Goal: Task Accomplishment & Management: Manage account settings

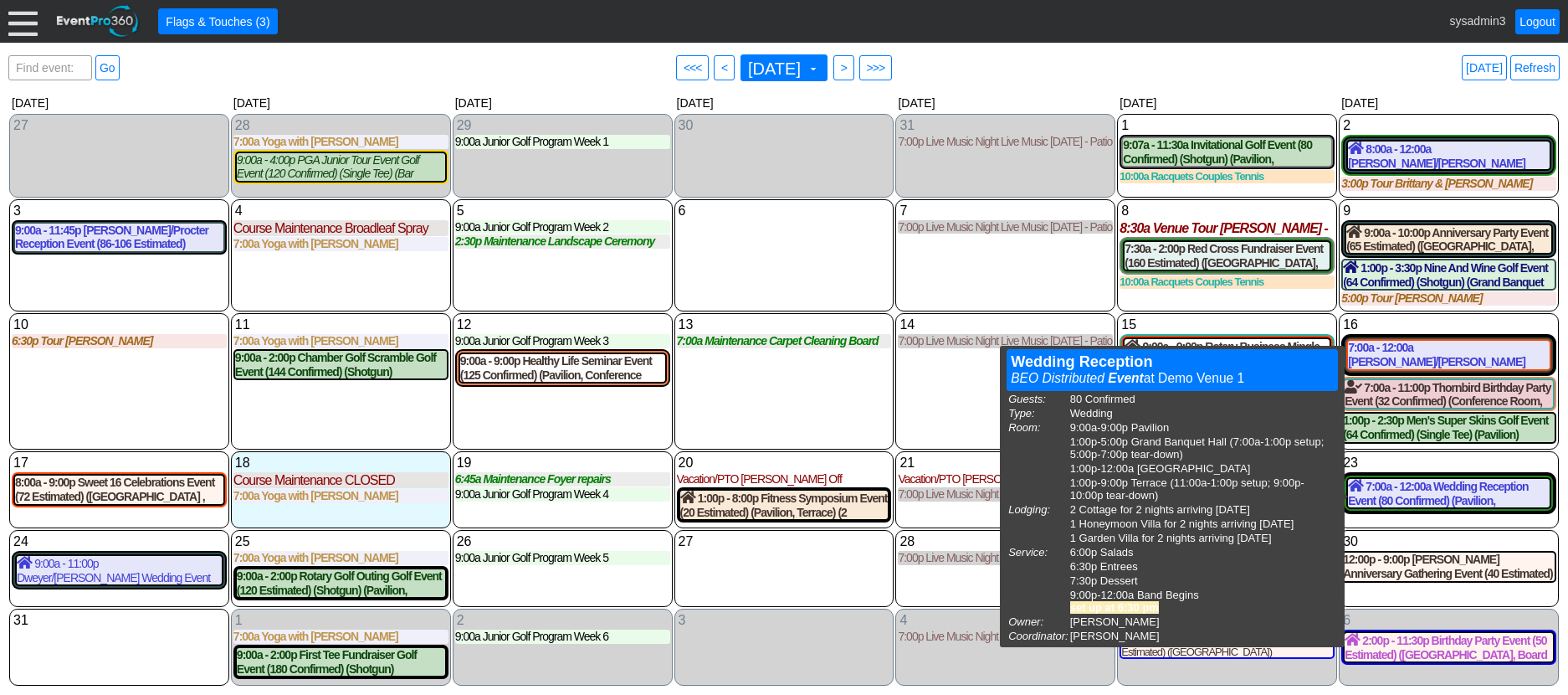
click at [963, 368] on div "14 Thursday 7:00p Live Music Night Live Music Thursday - Patio Room Live Music …" at bounding box center [1005, 382] width 220 height 136
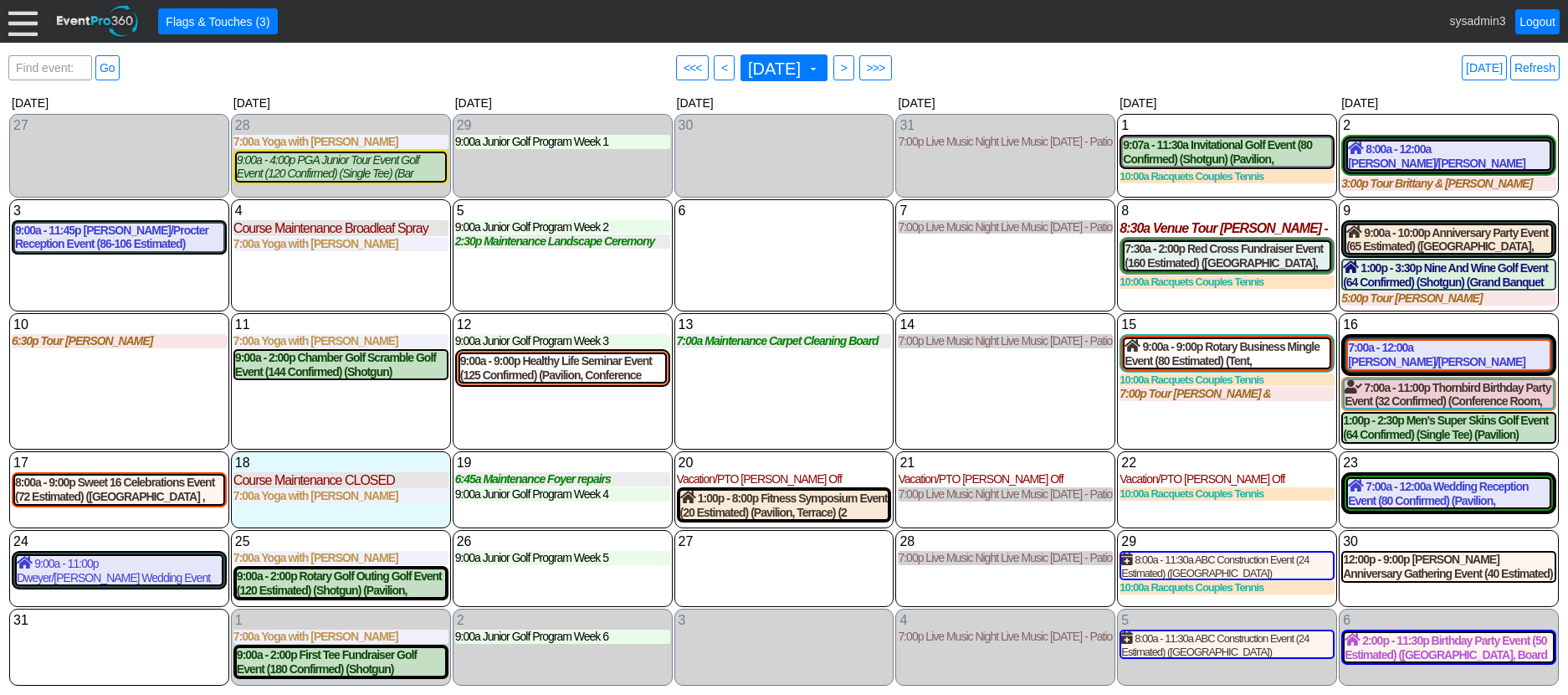
click at [1541, 63] on link "Refresh" at bounding box center [1534, 67] width 49 height 25
click at [1538, 21] on link "Logout" at bounding box center [1537, 21] width 45 height 25
click at [21, 20] on div at bounding box center [22, 21] width 29 height 29
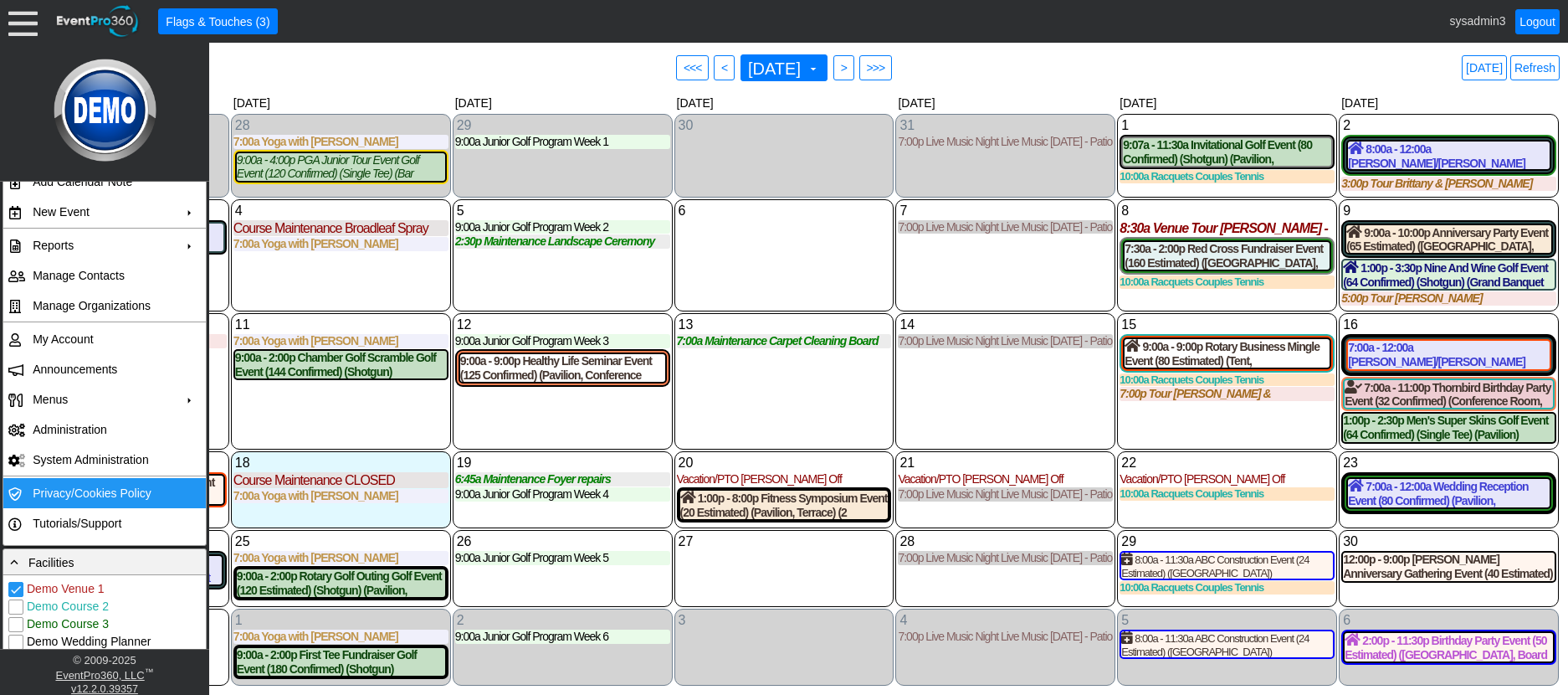
scroll to position [84, 0]
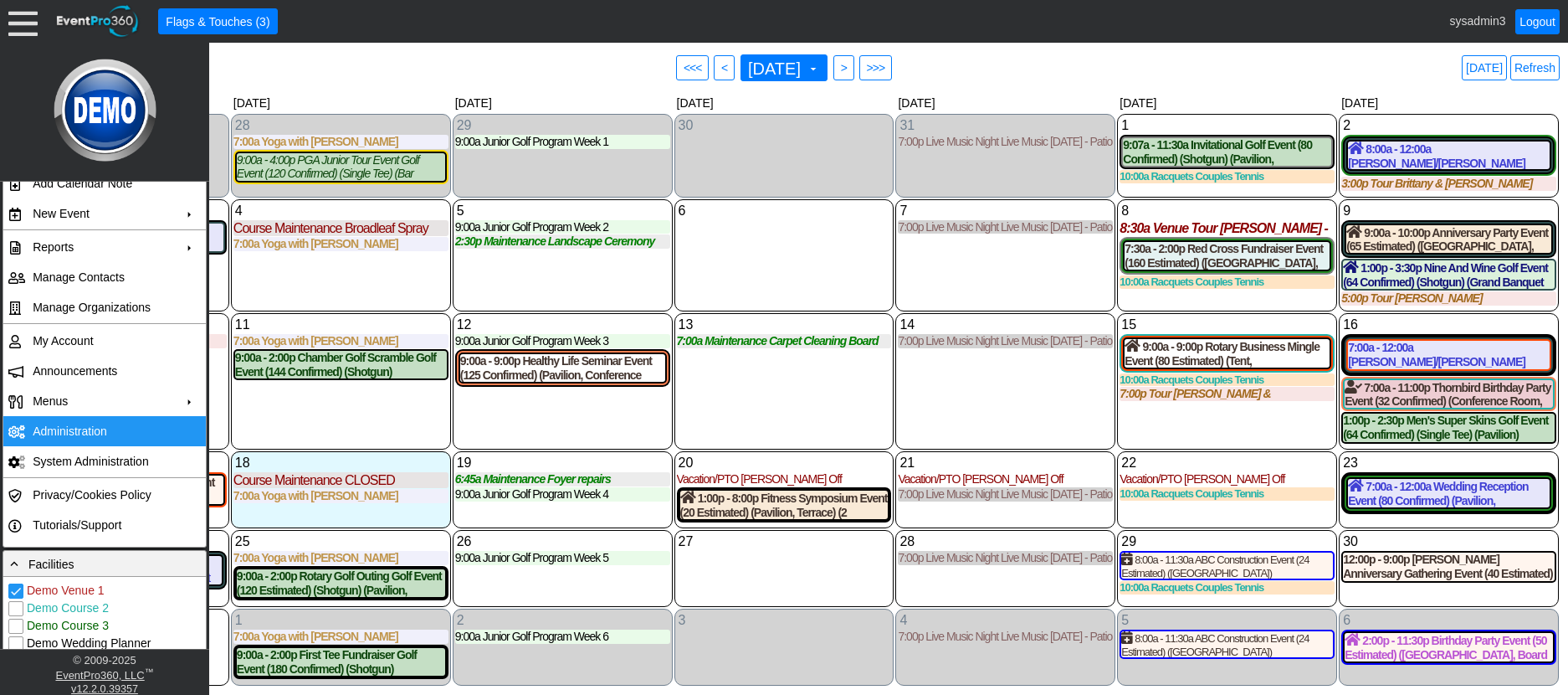
click at [82, 425] on td "Administration" at bounding box center [101, 431] width 150 height 30
click at [534, 283] on div "5 Tuesday 9:00a Junior Golf Program Week 2 Week 2 at Demo Venue 1 Type: Junior …" at bounding box center [563, 256] width 220 height 112
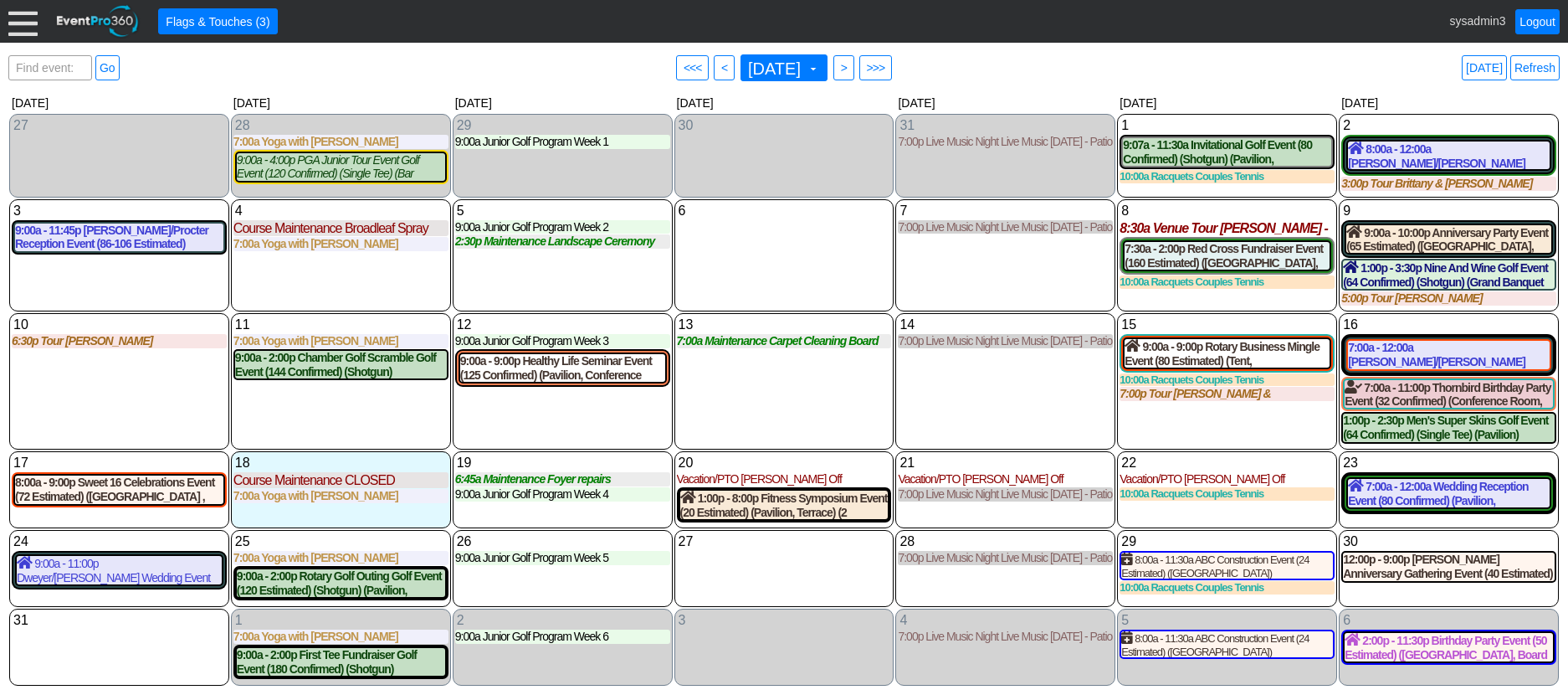
click at [28, 16] on div at bounding box center [22, 21] width 29 height 29
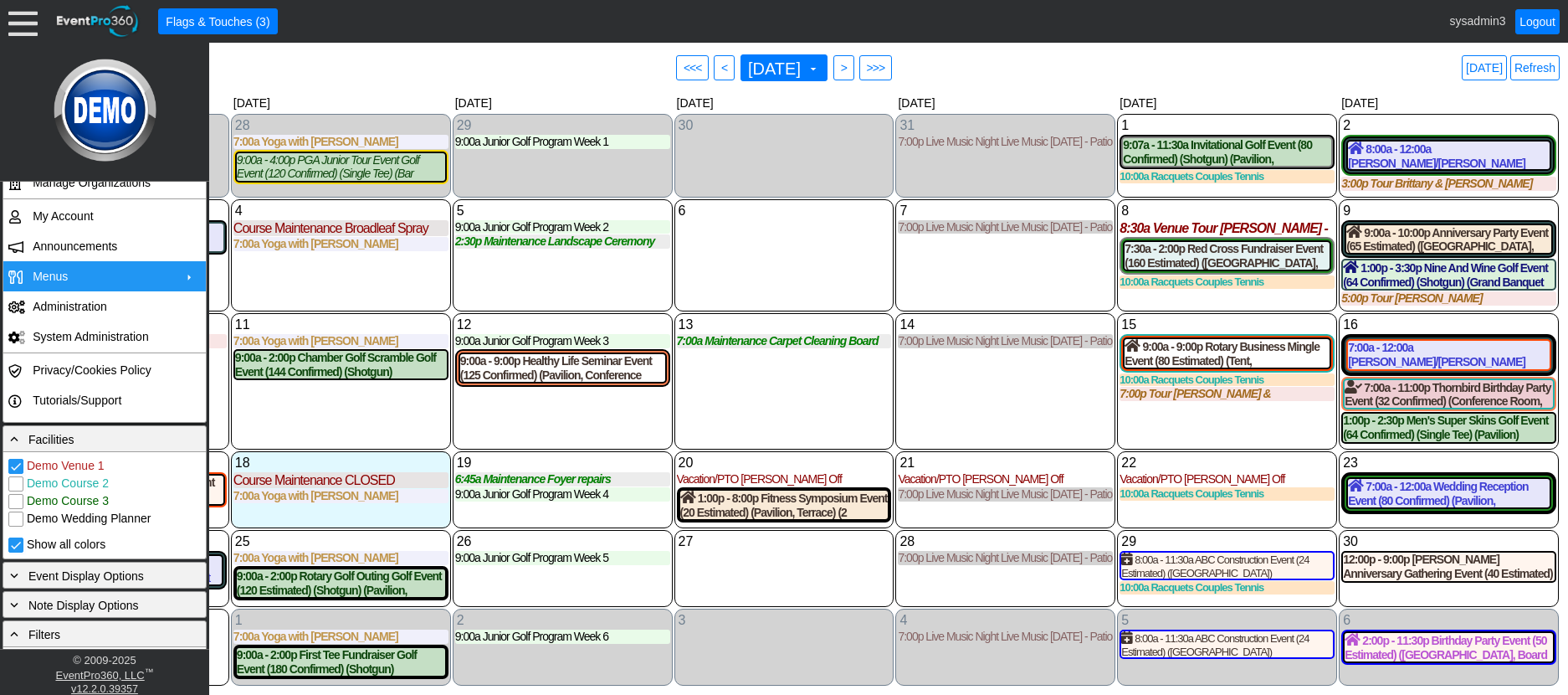
scroll to position [335, 0]
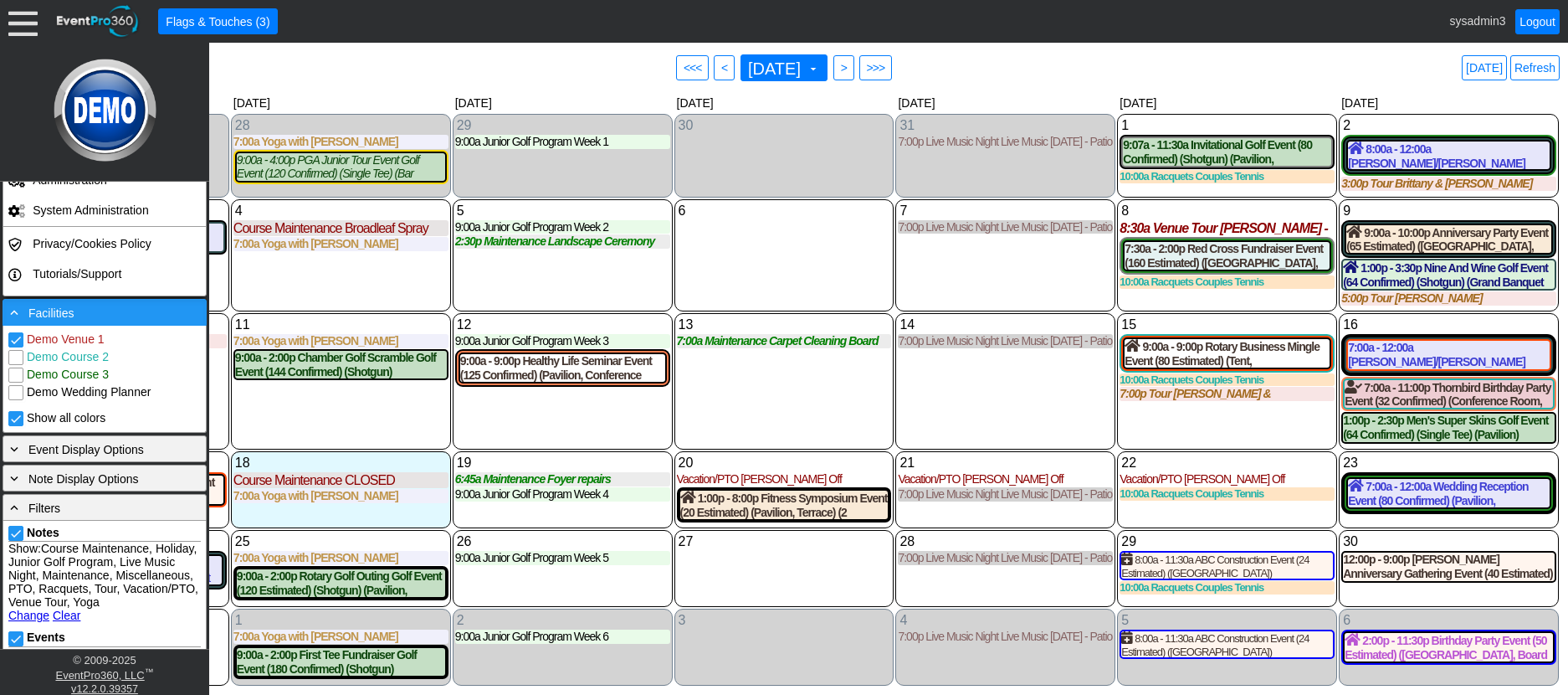
click at [102, 308] on div "- Facilities" at bounding box center [104, 313] width 196 height 19
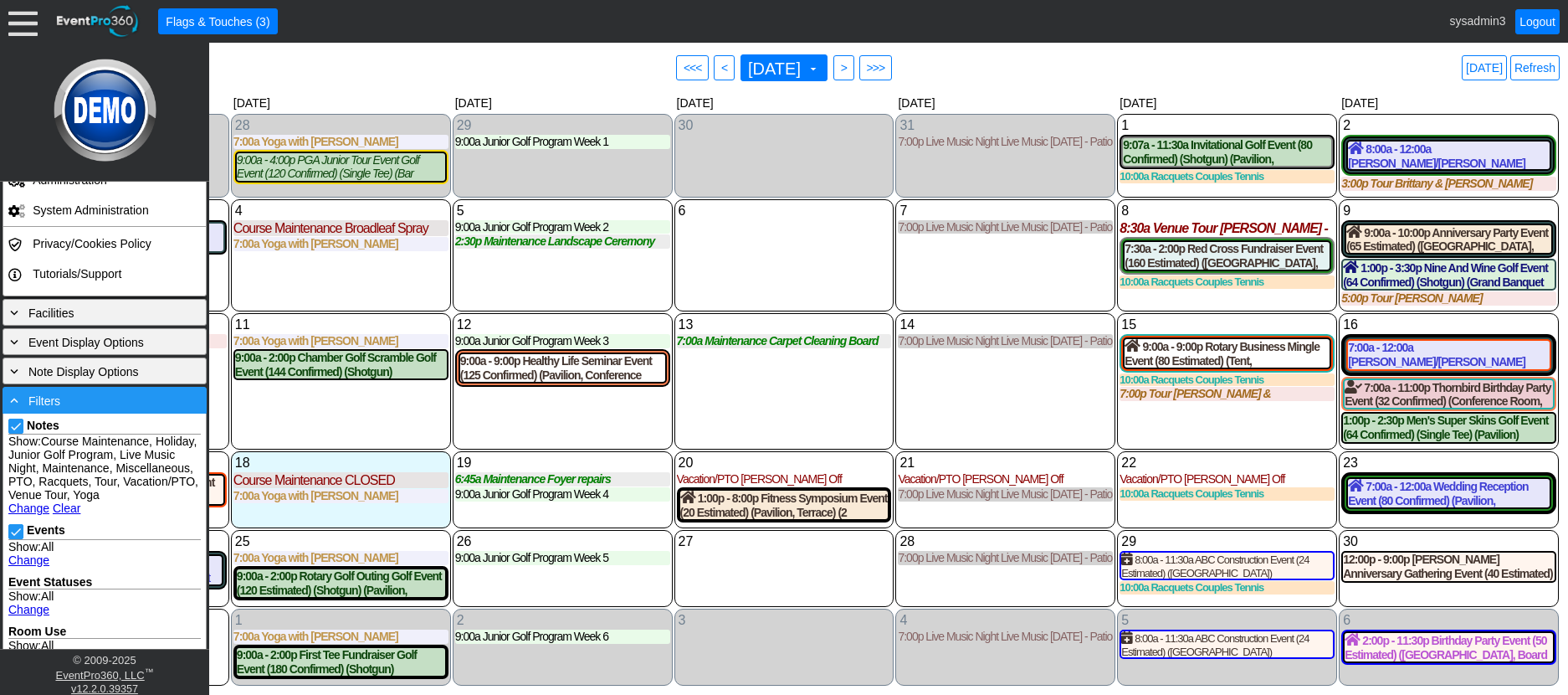
click at [114, 394] on div "- Filters" at bounding box center [104, 400] width 196 height 19
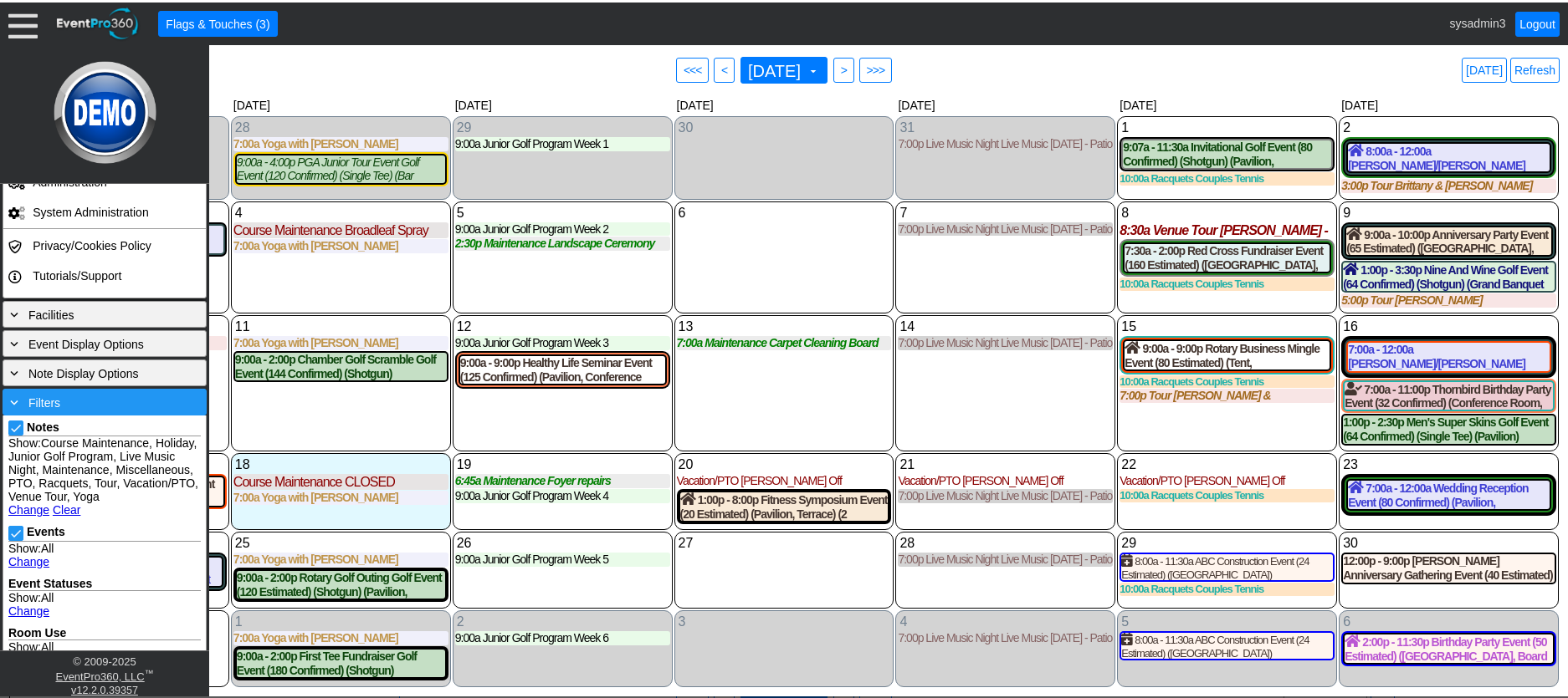
scroll to position [160, 0]
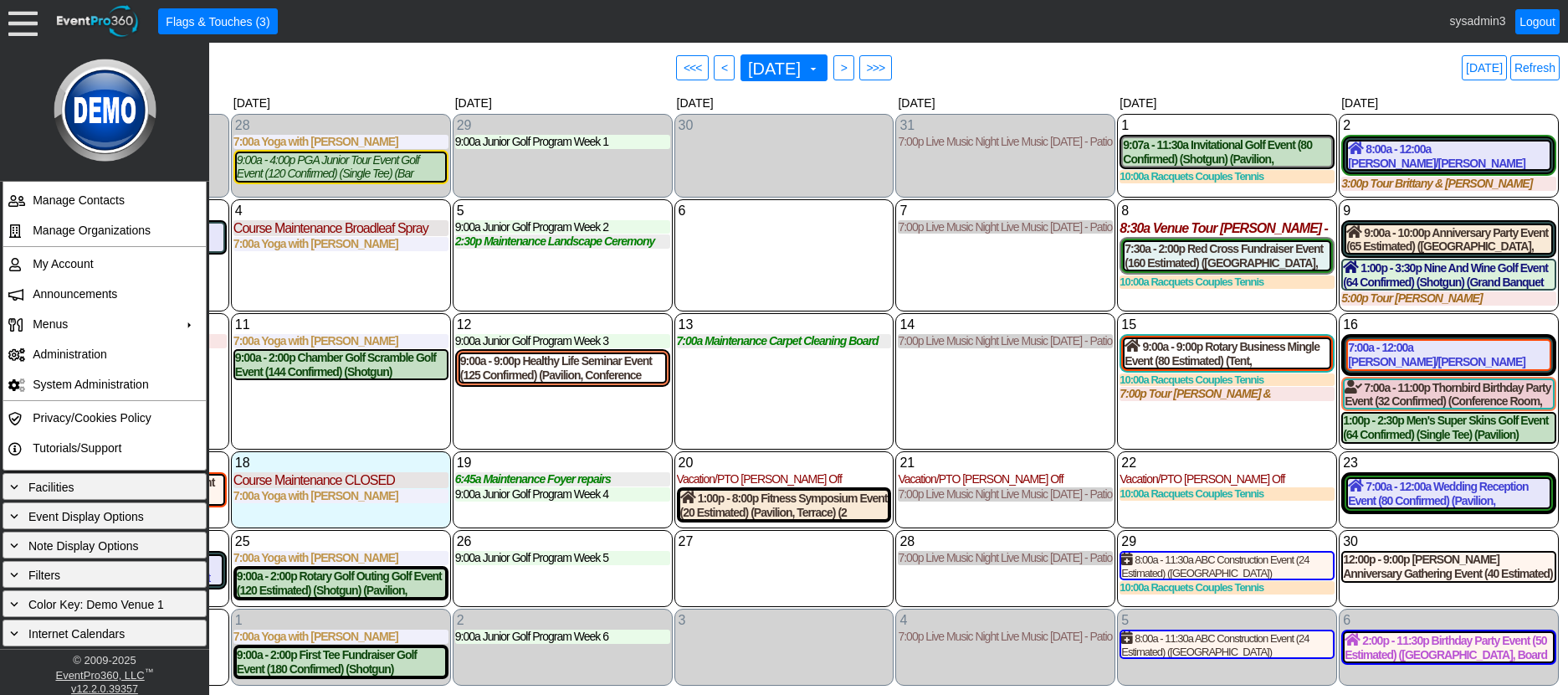
click at [363, 412] on div "11 Monday 7:00a Yoga with Ashley with Ashley at Demo Venue 1 Type: Yoga Time: 7…" at bounding box center [341, 382] width 220 height 136
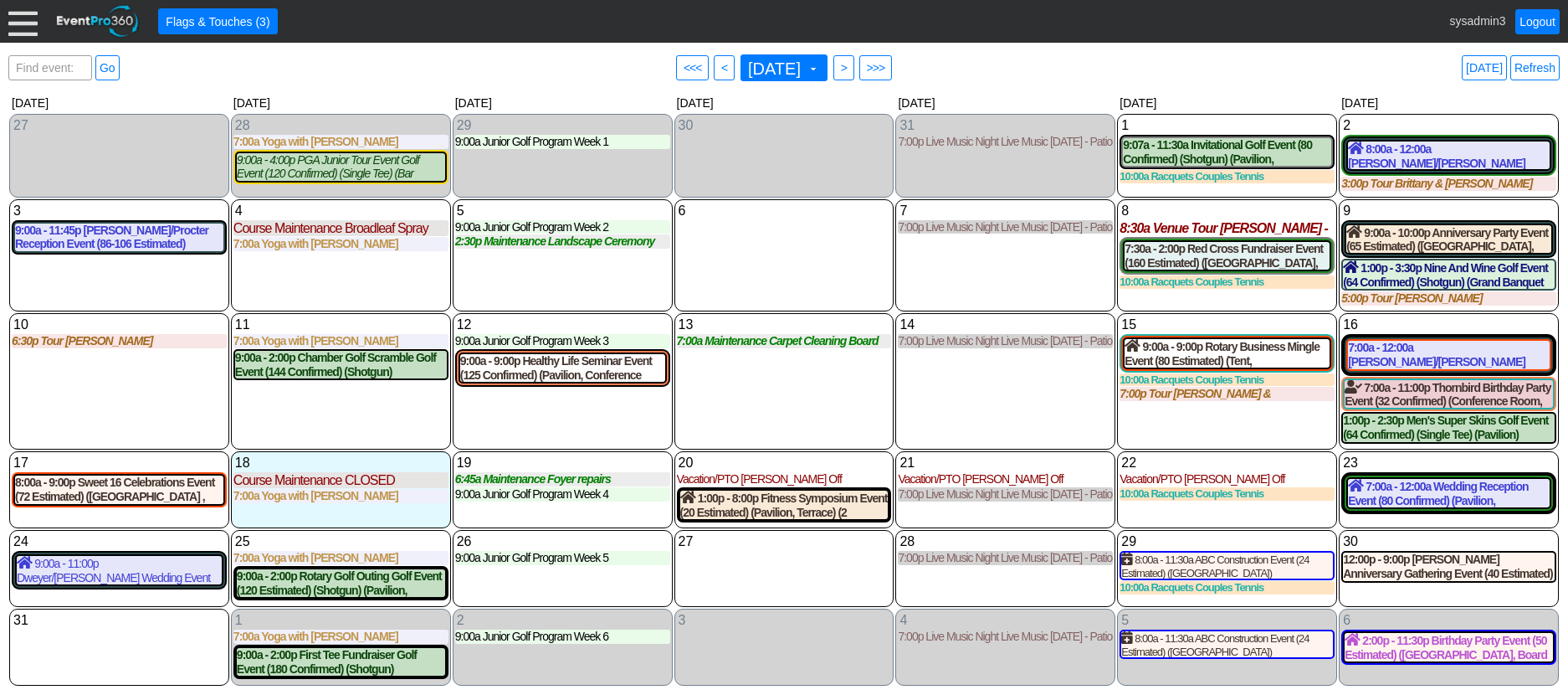
click at [26, 22] on div at bounding box center [22, 21] width 29 height 29
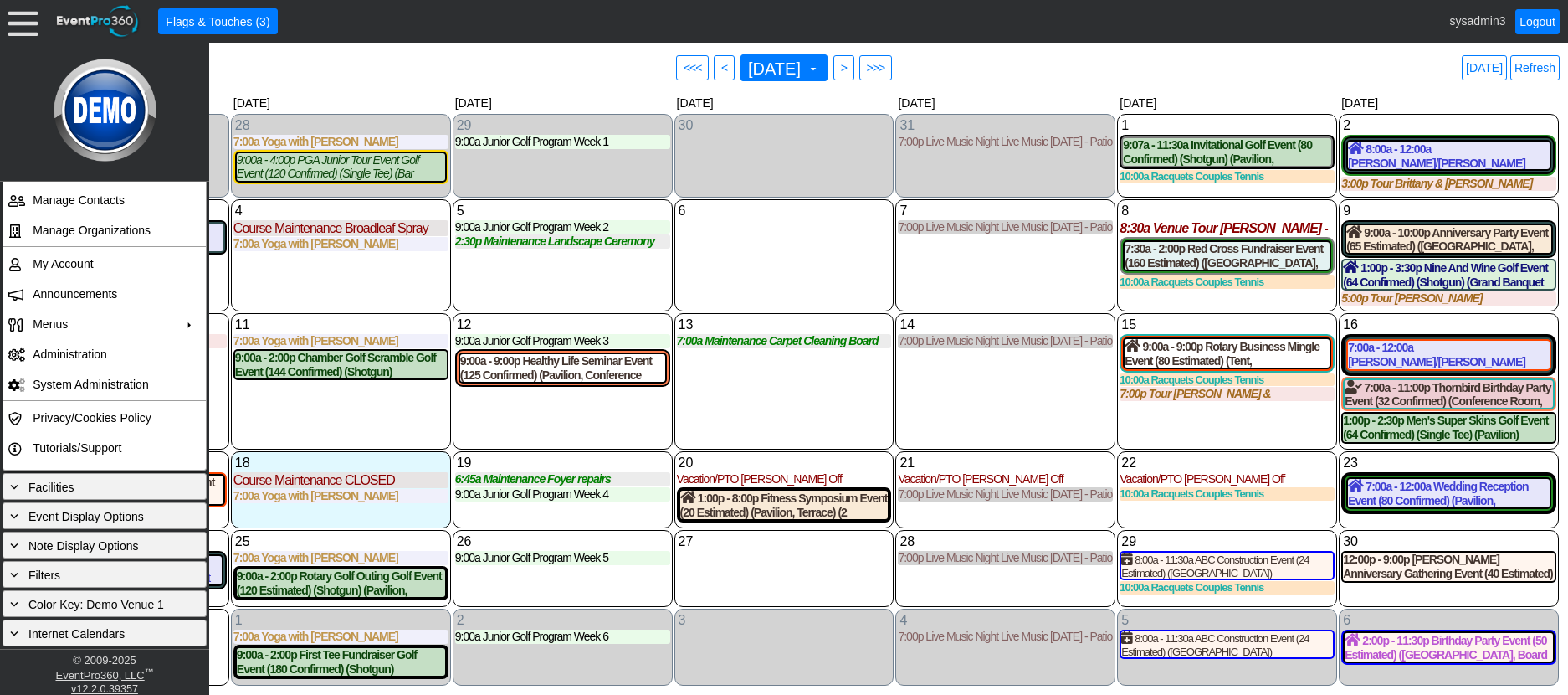
click at [740, 261] on div "6 Wednesday" at bounding box center [784, 256] width 220 height 112
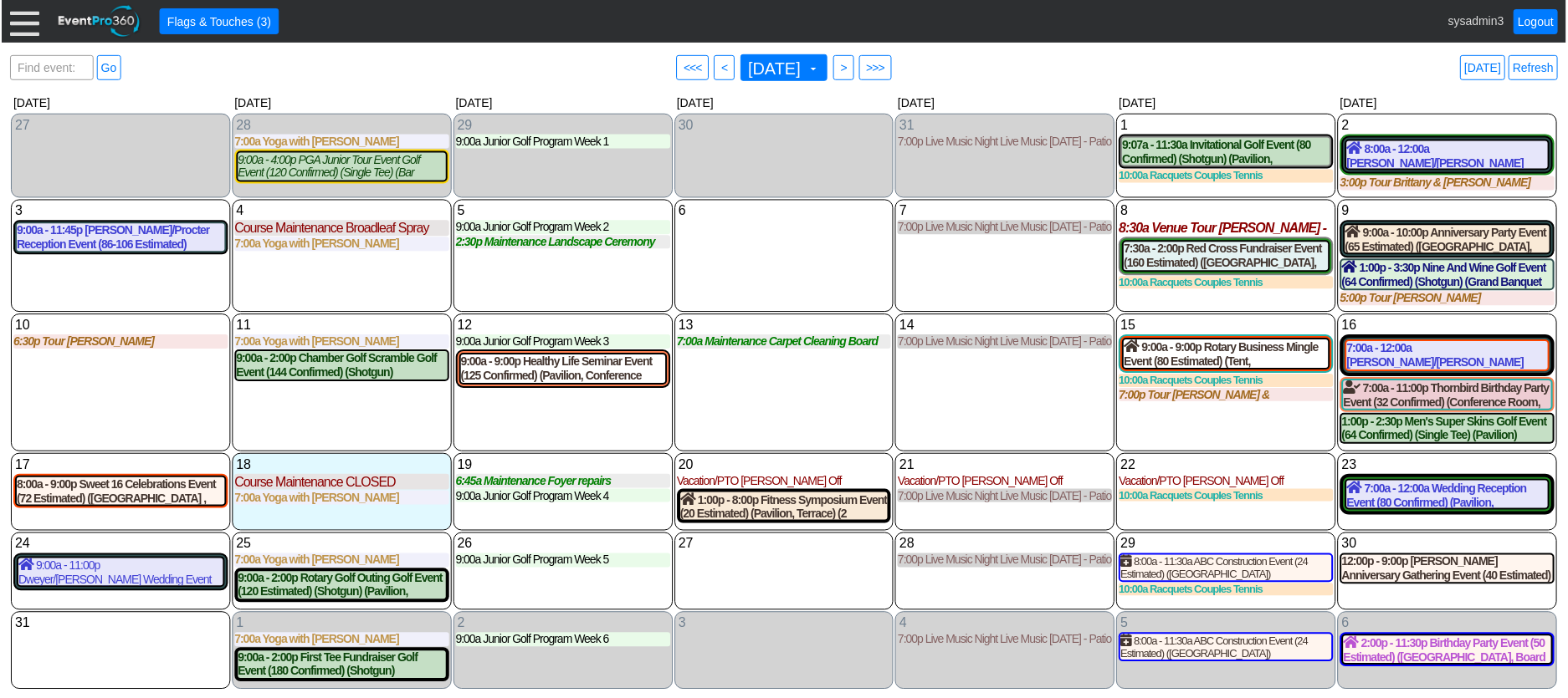
scroll to position [151, 0]
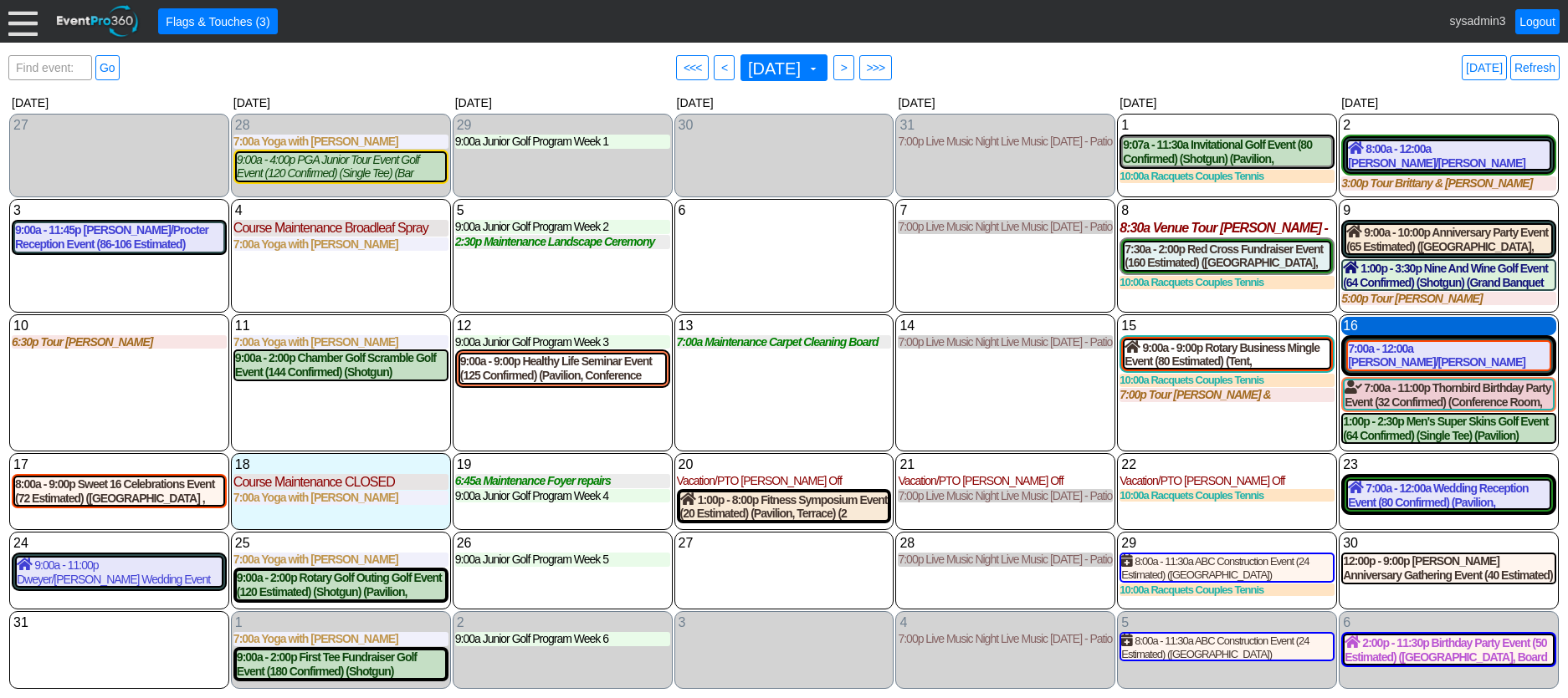
click at [1415, 325] on div "16 Saturday" at bounding box center [1449, 326] width 215 height 19
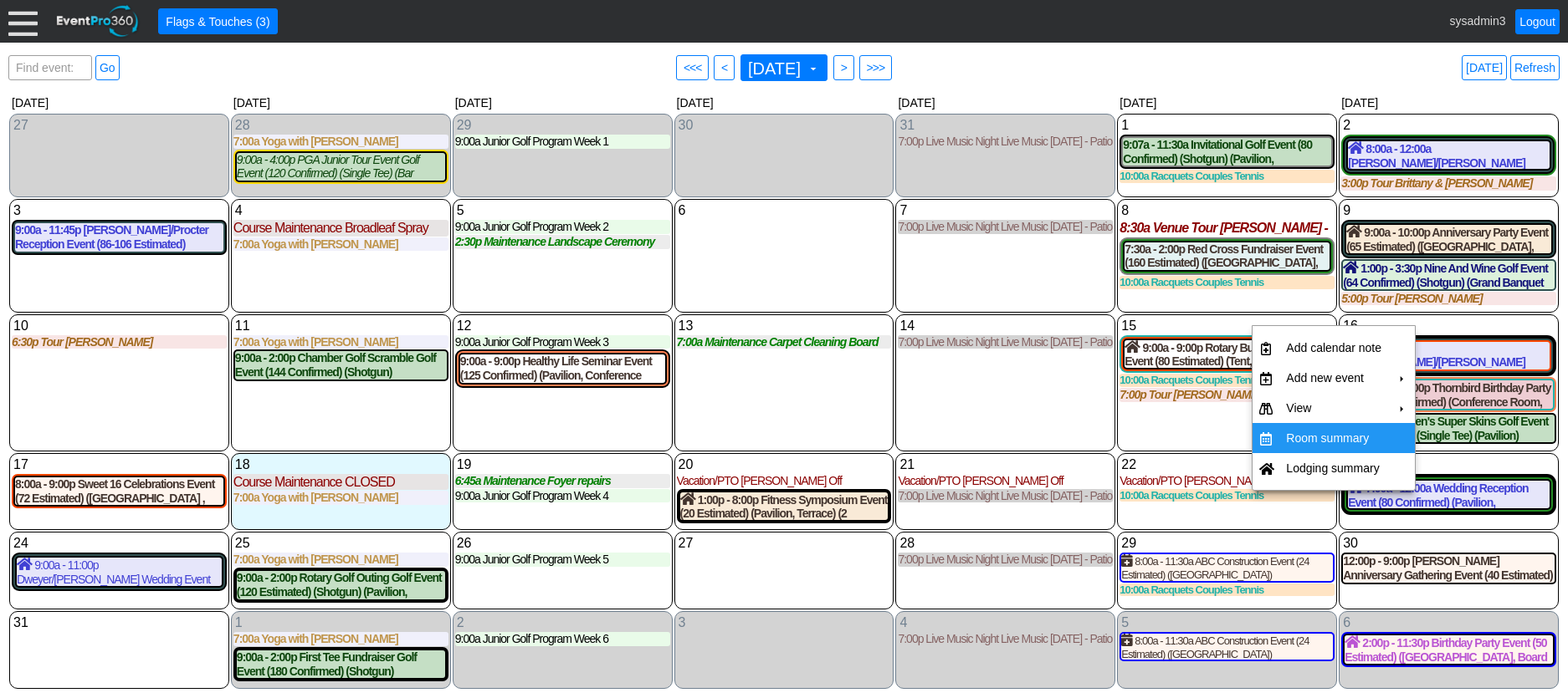
click at [1313, 435] on td "Room summary" at bounding box center [1333, 438] width 109 height 30
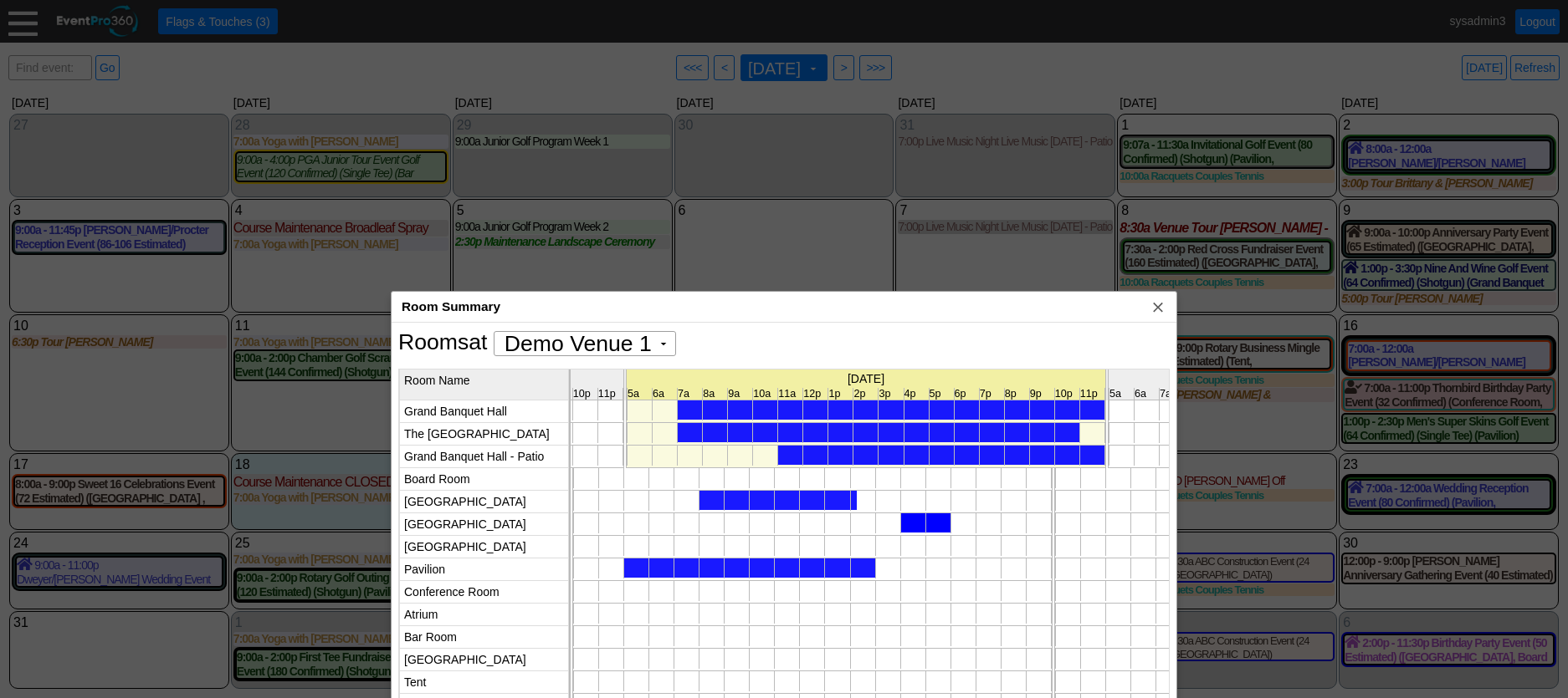
scroll to position [0, 0]
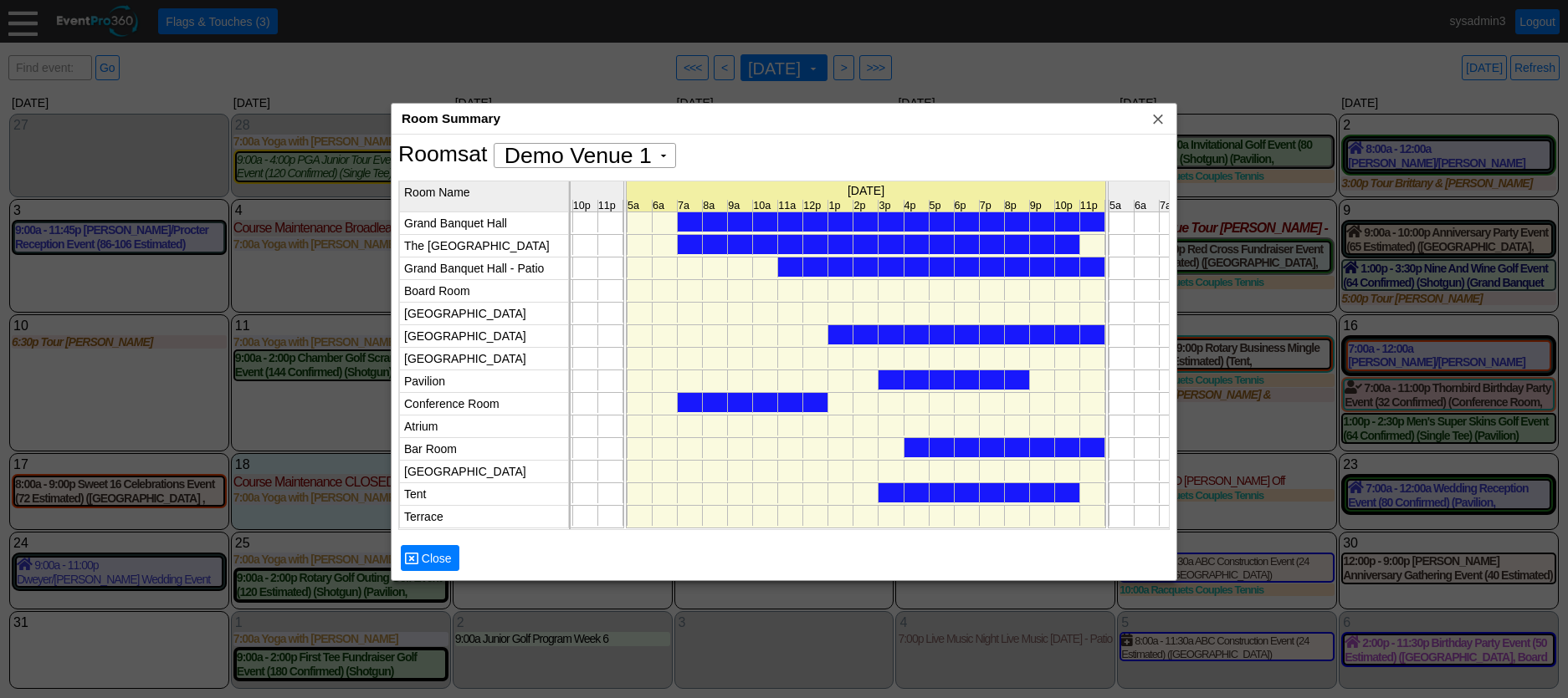
click at [889, 272] on div at bounding box center [942, 267] width 326 height 20
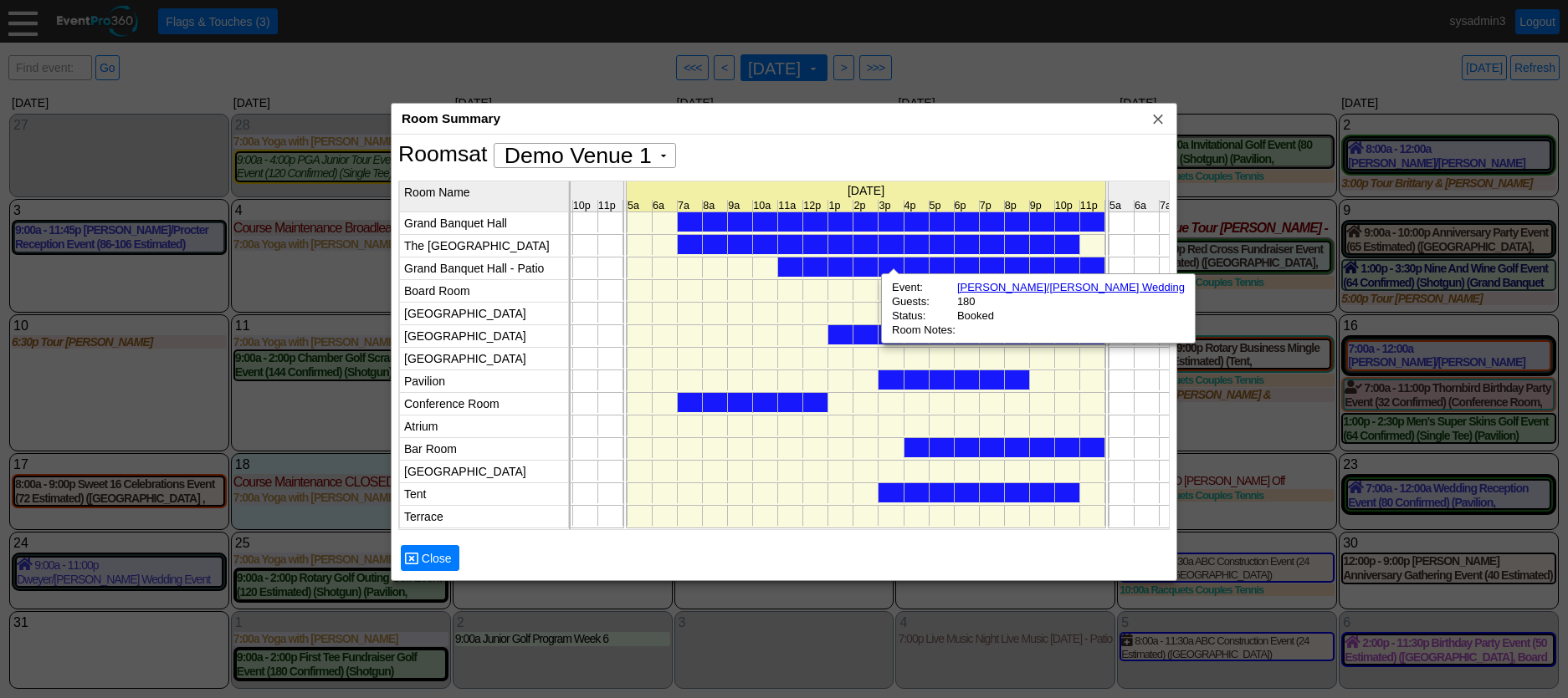
click at [843, 338] on div at bounding box center [966, 335] width 276 height 20
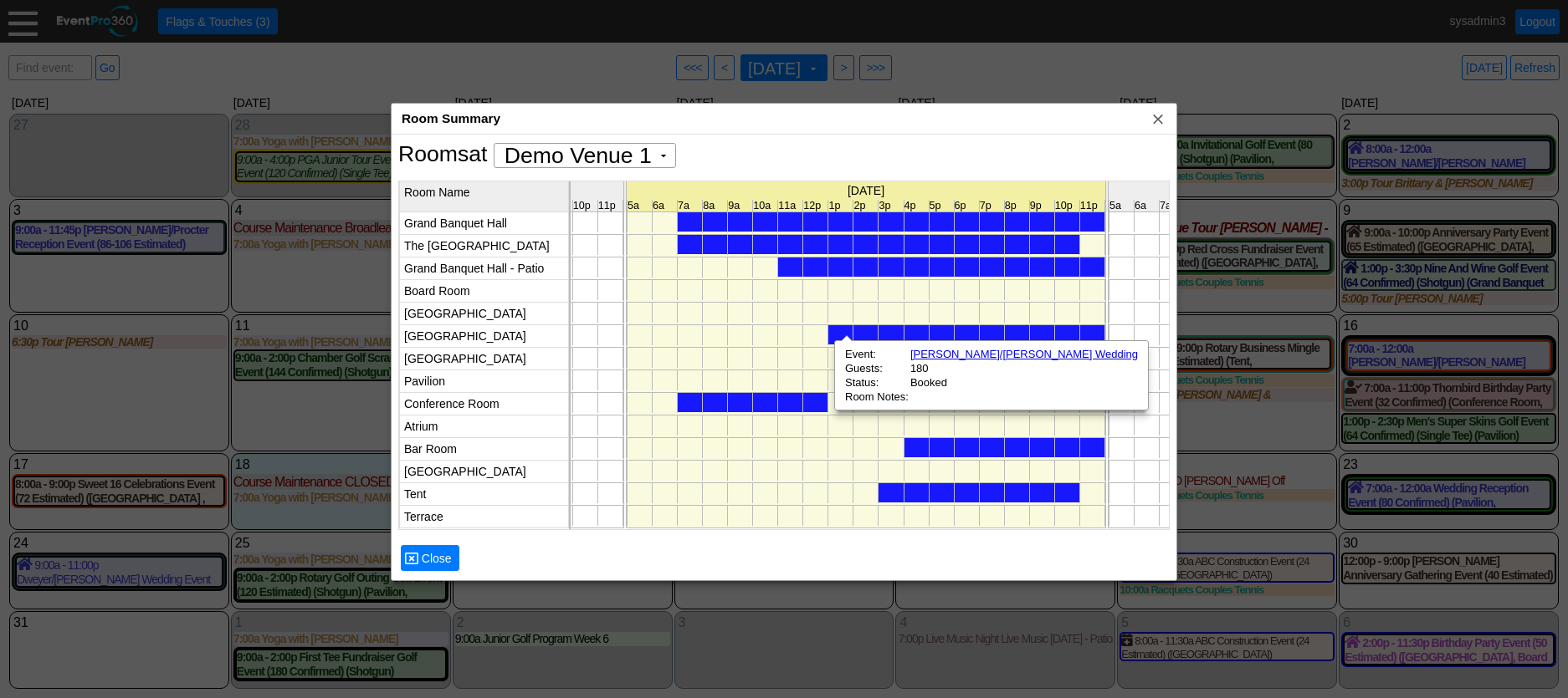
click at [797, 405] on div at bounding box center [753, 403] width 151 height 20
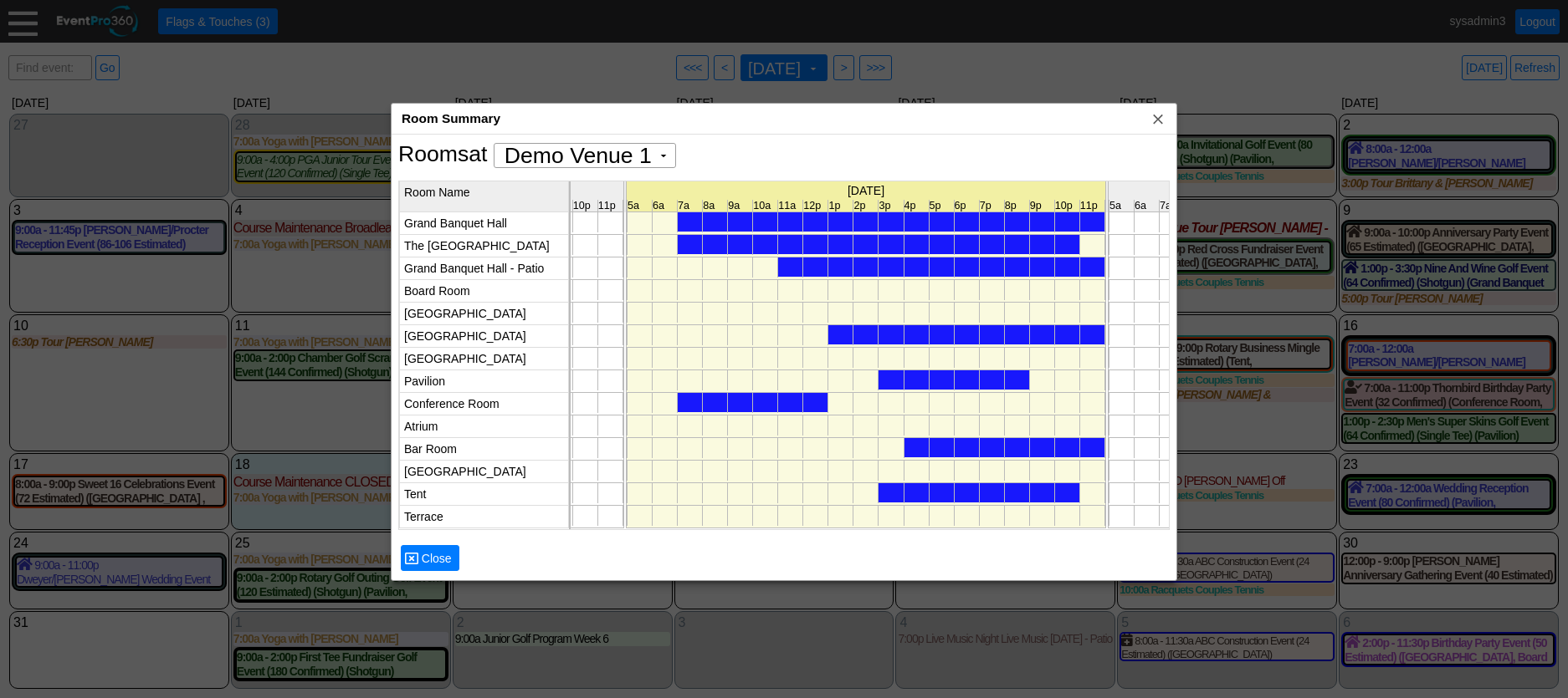
scroll to position [0, 7352]
click at [1156, 121] on span "x" at bounding box center [1158, 118] width 17 height 17
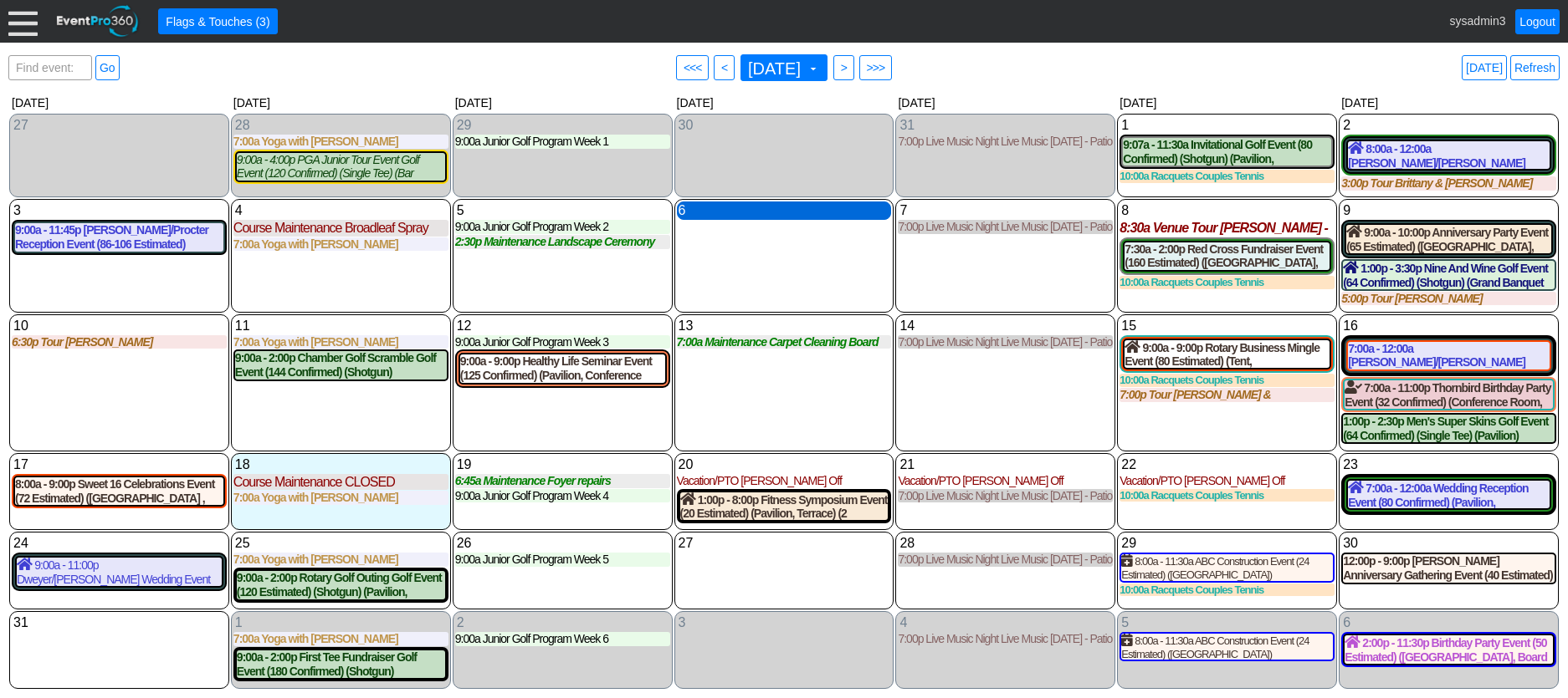
click at [746, 216] on div "6 Wednesday" at bounding box center [784, 211] width 215 height 19
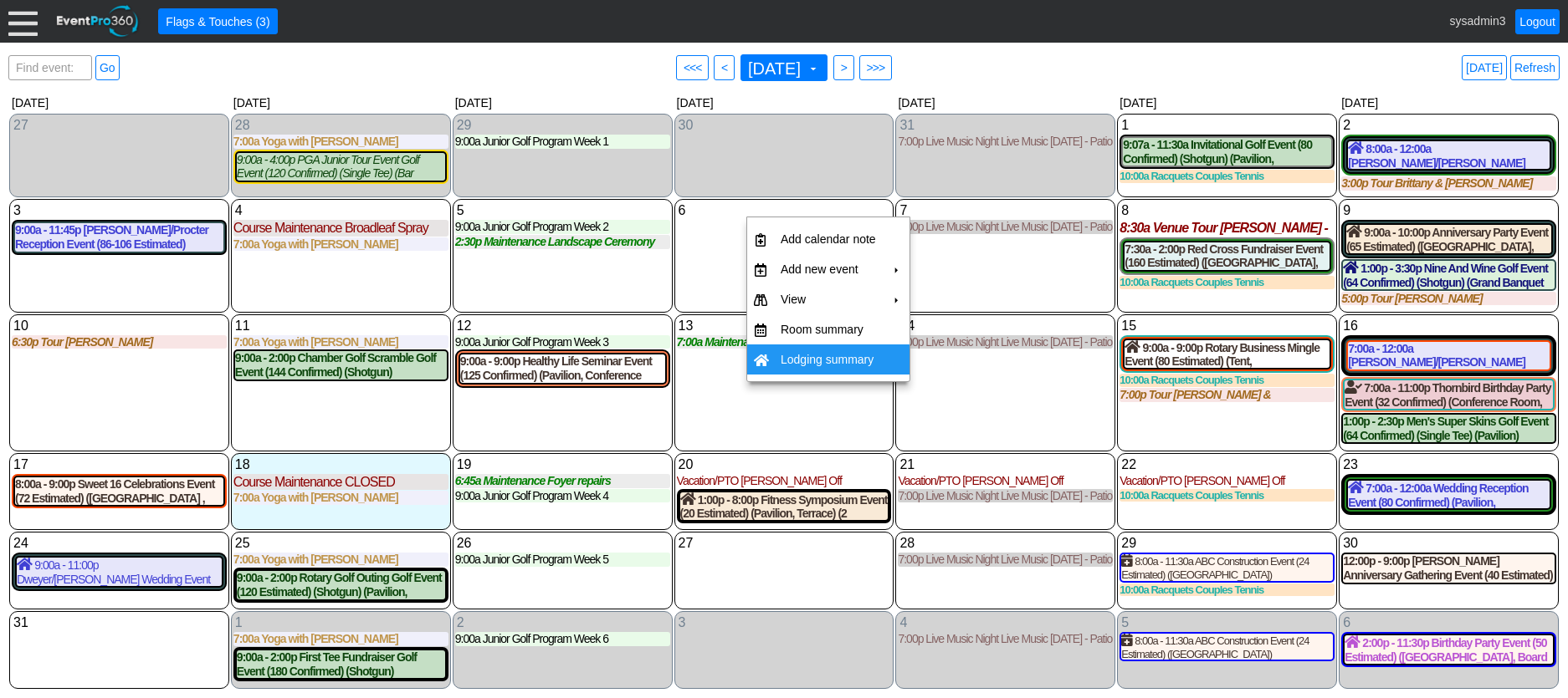
click at [773, 412] on div "13 Wednesday 7:00a Maintenance Carpet Cleaning Board Rooms Carpet Cleaning Boar…" at bounding box center [784, 382] width 220 height 137
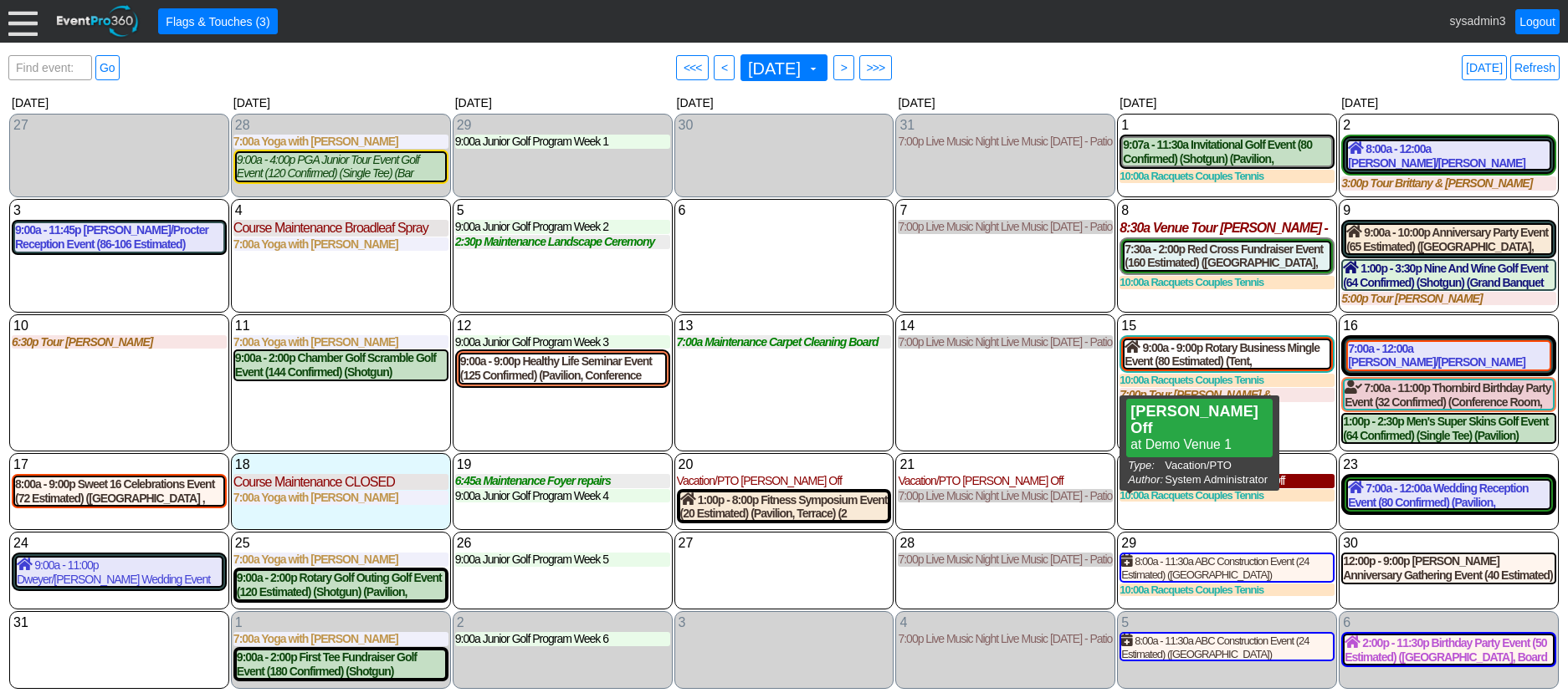
click at [1170, 482] on div "Vacation/PTO Alisha Off" at bounding box center [1227, 481] width 215 height 14
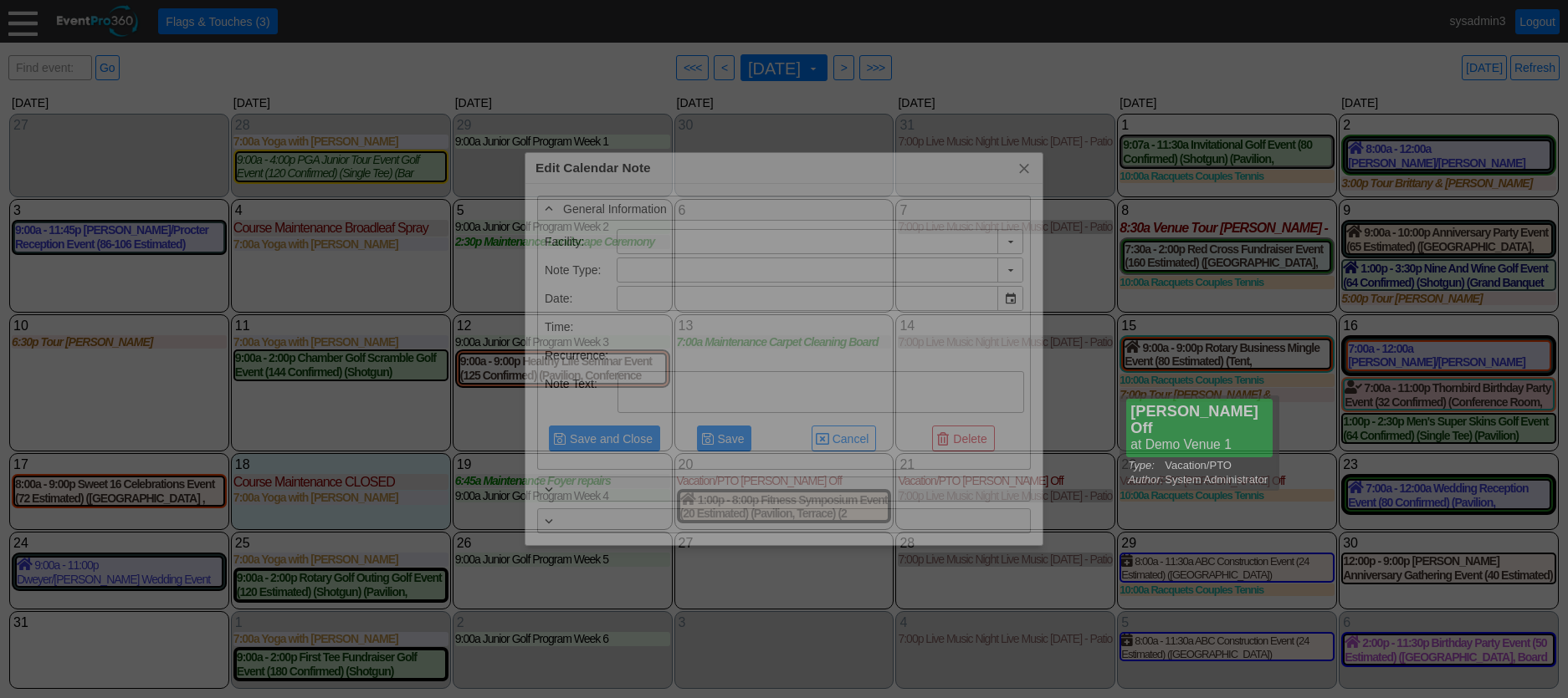
type input "Demo Venue 1"
type input "8/22/2025"
type textarea "Alisha Off"
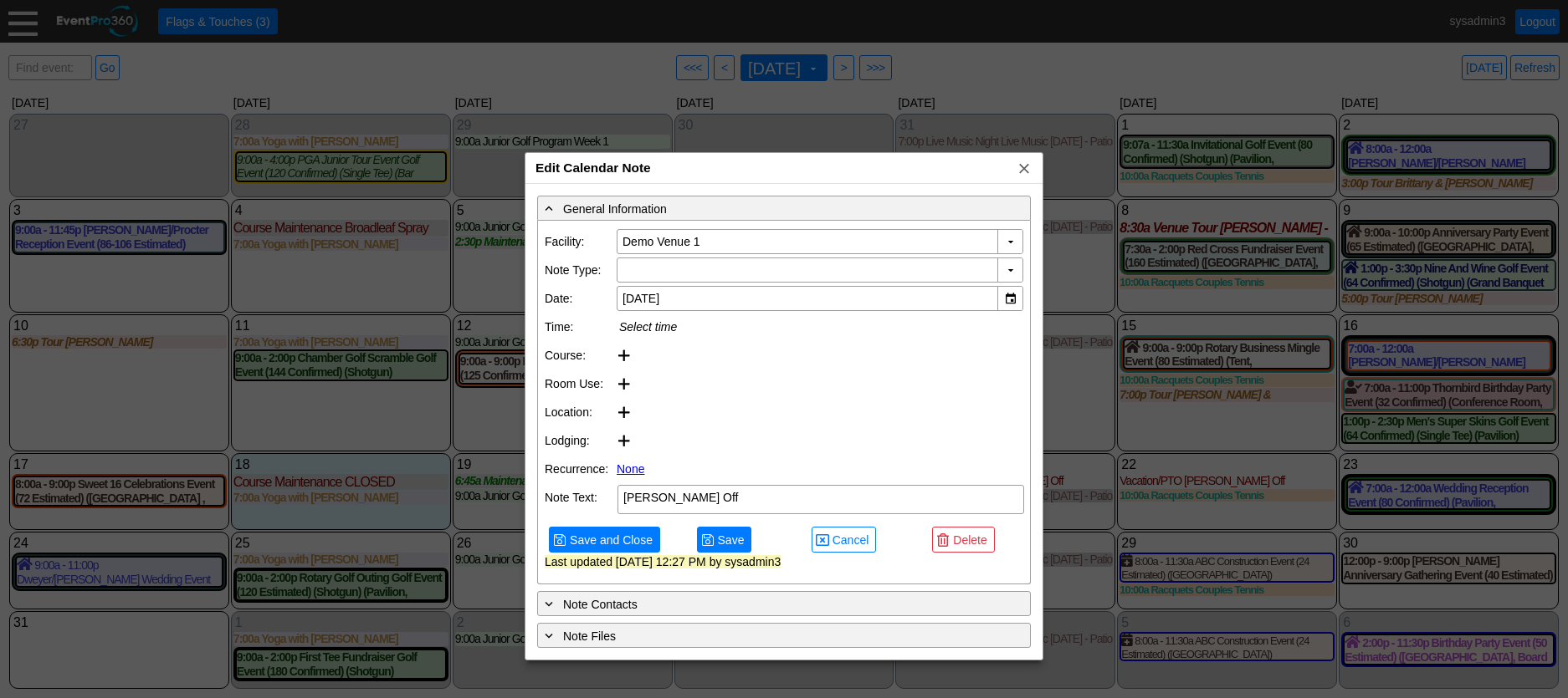
type input "Vacation/PTO"
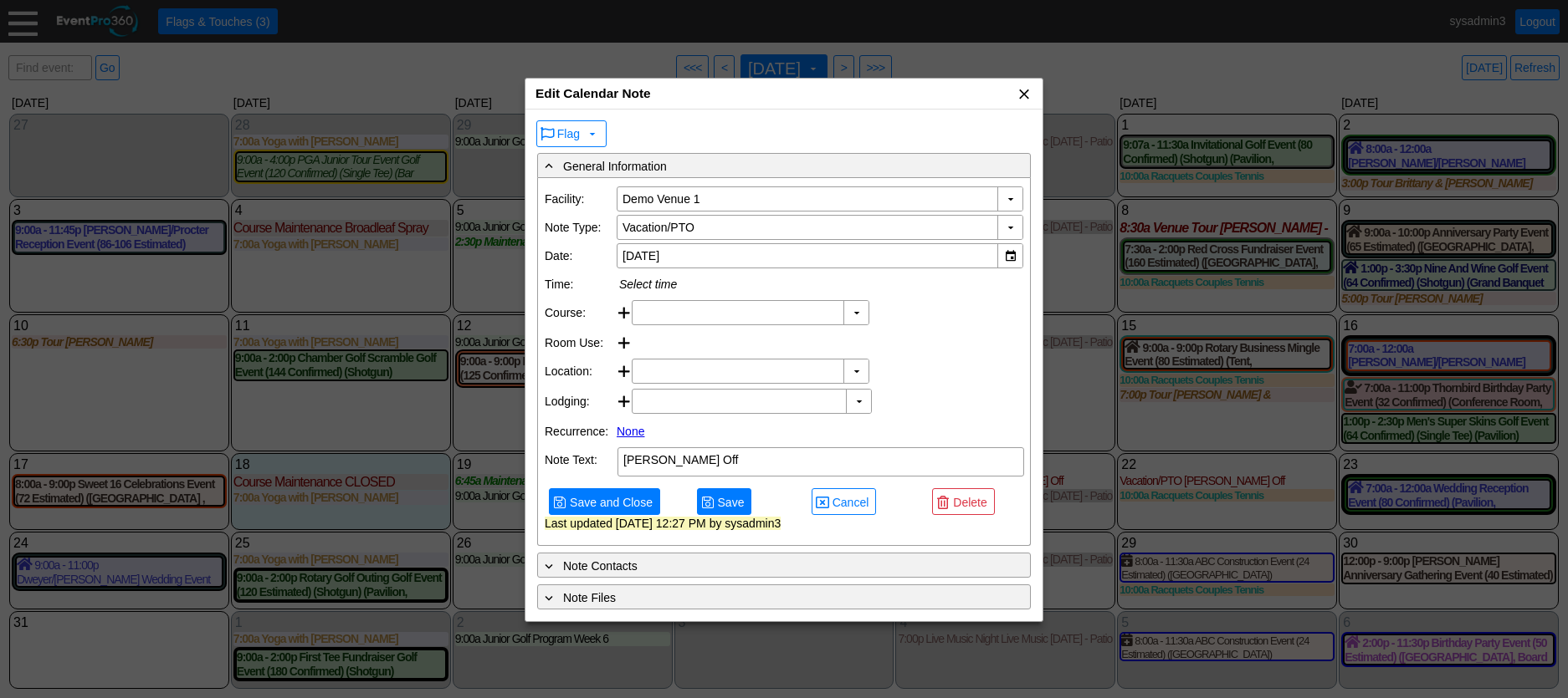
click at [1019, 91] on span "x" at bounding box center [1024, 94] width 17 height 17
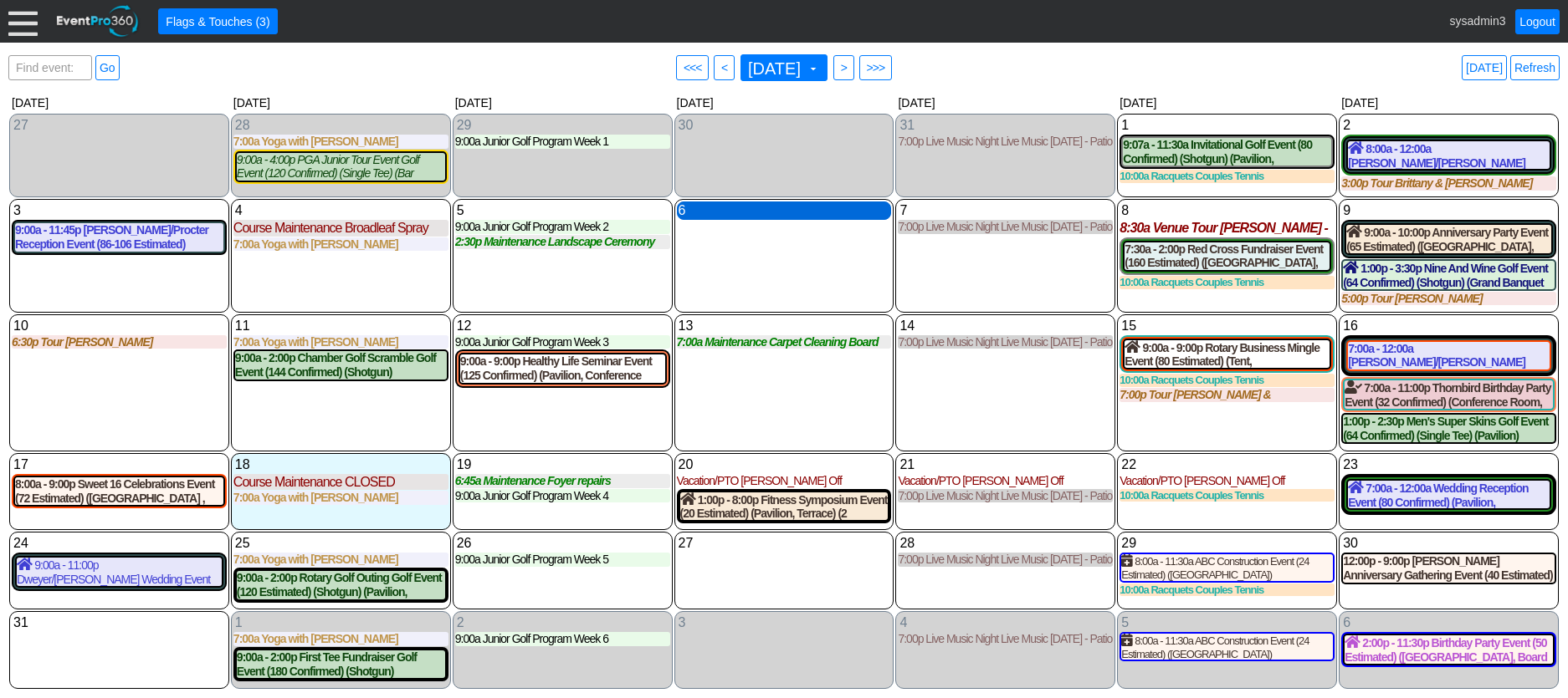
click at [771, 212] on div "6 Wednesday" at bounding box center [784, 211] width 215 height 19
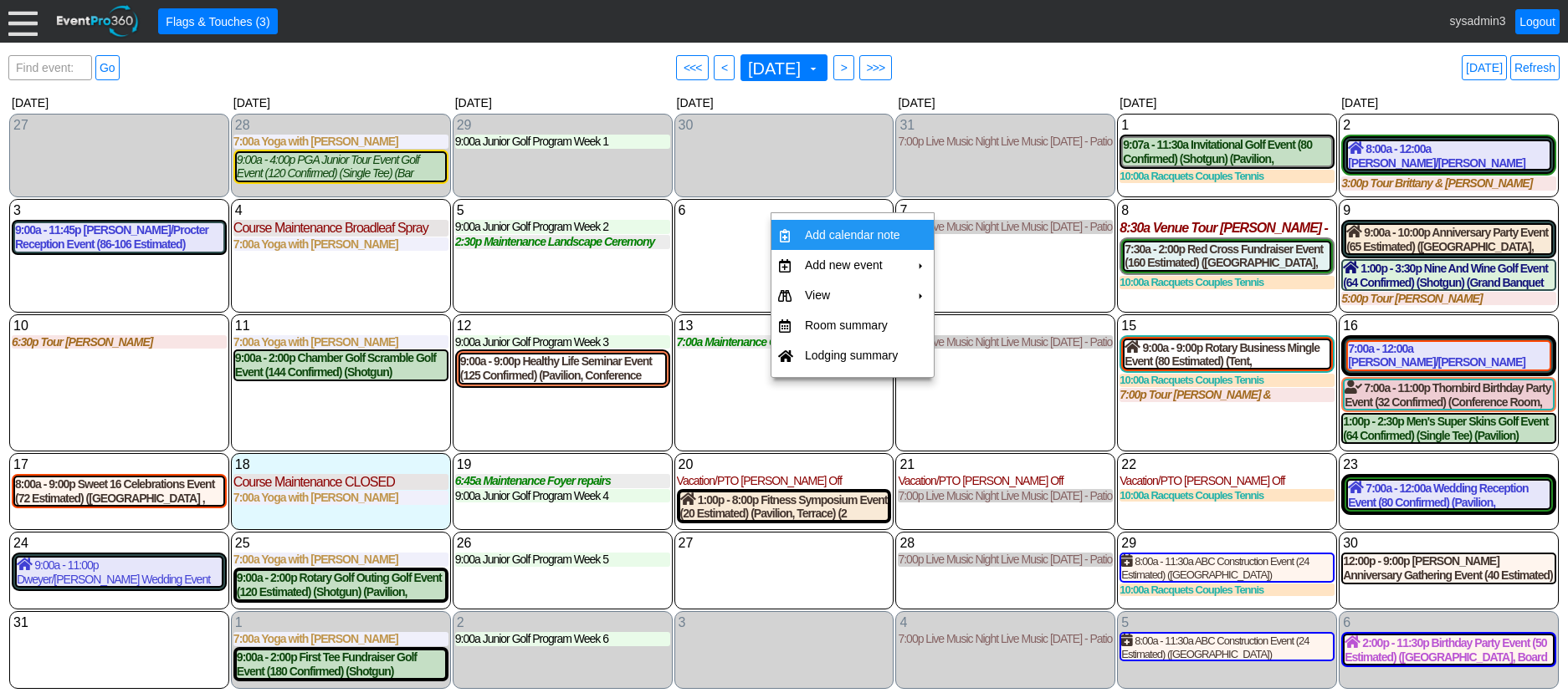
click at [836, 231] on td "Add calendar note" at bounding box center [852, 235] width 109 height 30
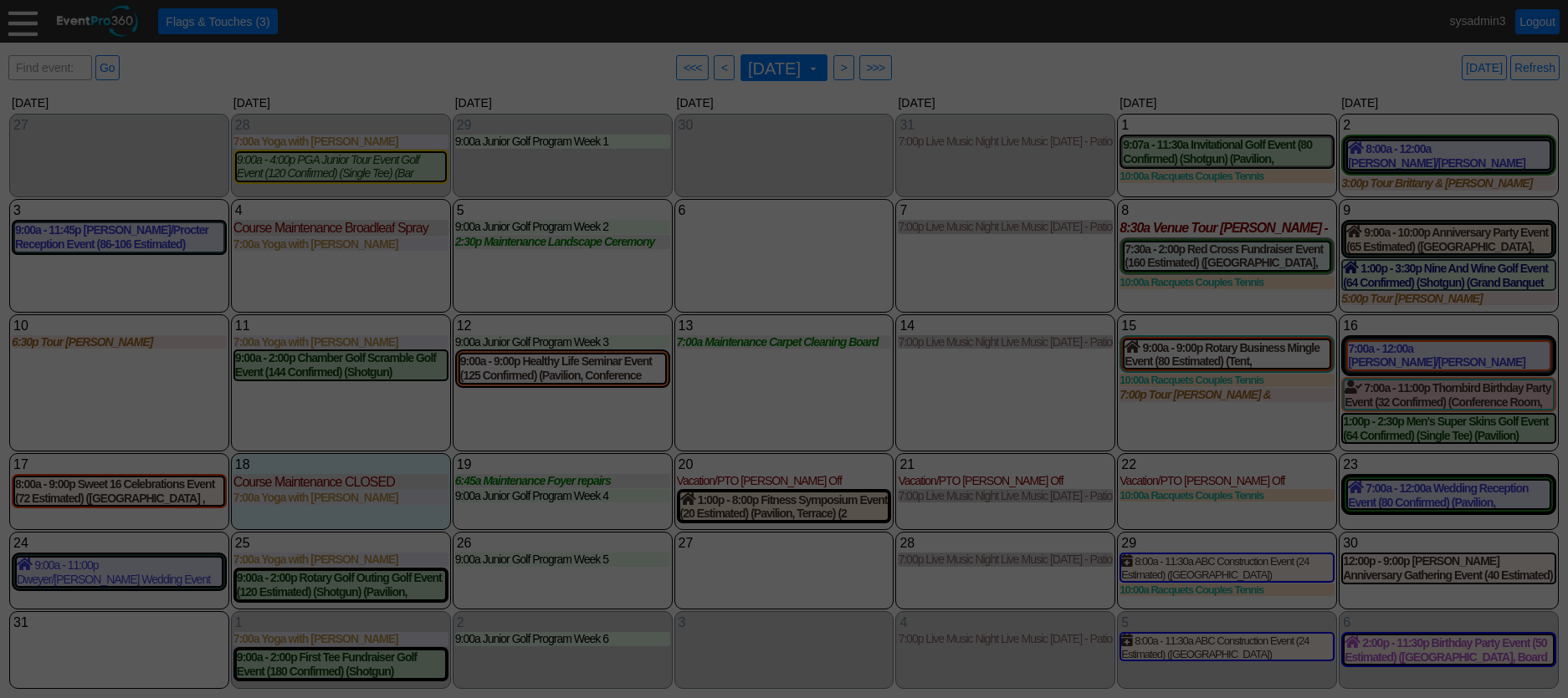
type input "Demo Venue 1"
type input "8/6/2025"
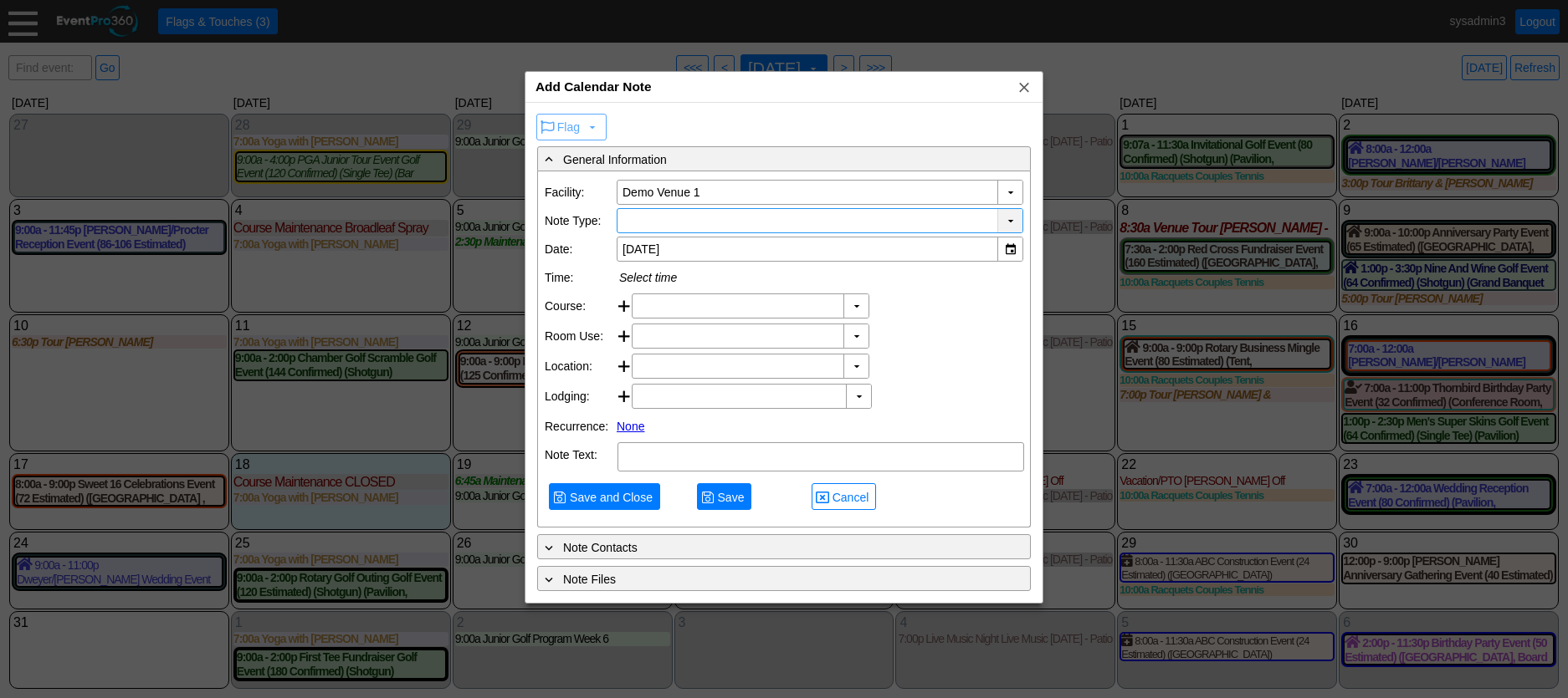
click at [1007, 217] on div "▼" at bounding box center [1010, 220] width 25 height 23
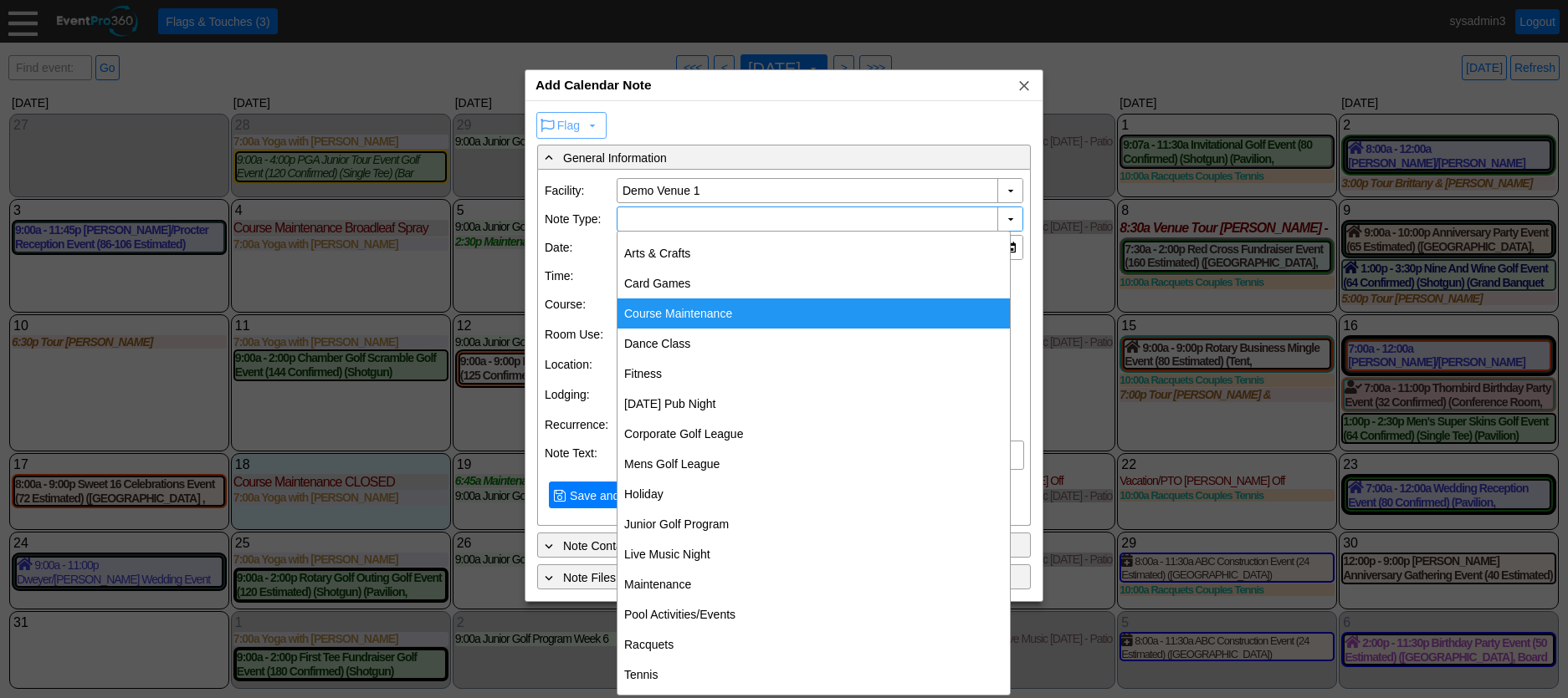
scroll to position [62, 0]
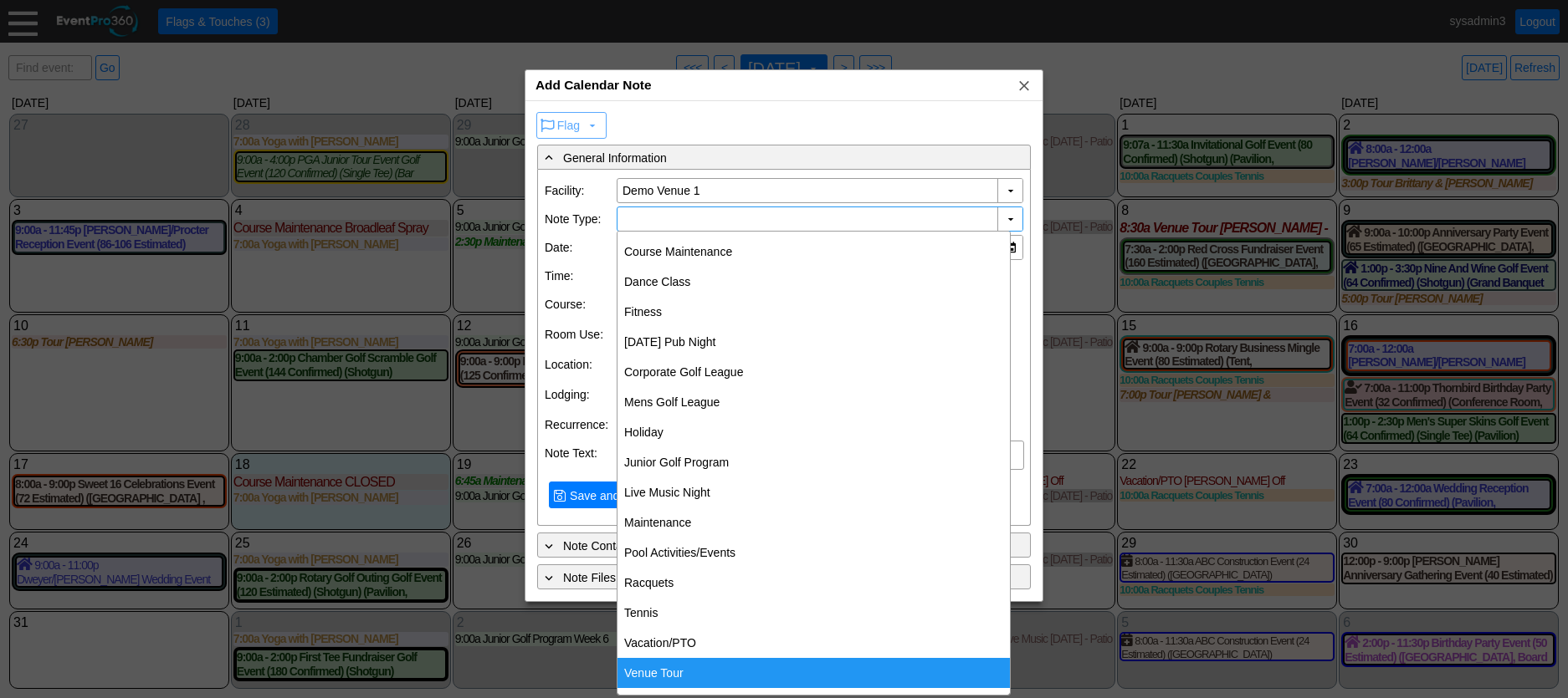
click at [665, 675] on div "Venue Tour" at bounding box center [813, 673] width 392 height 30
type input "Venue Tour"
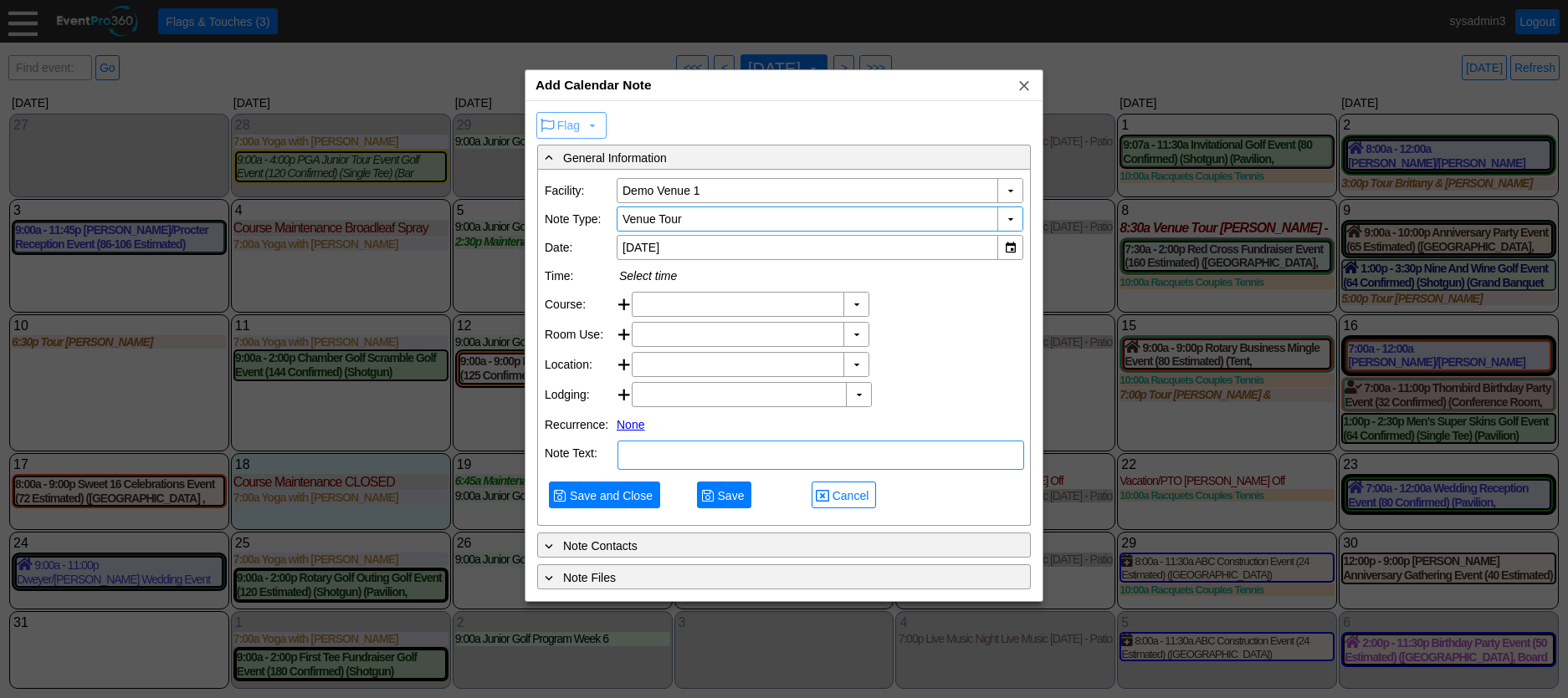
click at [732, 470] on textarea at bounding box center [820, 455] width 406 height 29
type textarea "NOTE"
click at [629, 504] on span "Save and Close" at bounding box center [612, 496] width 89 height 17
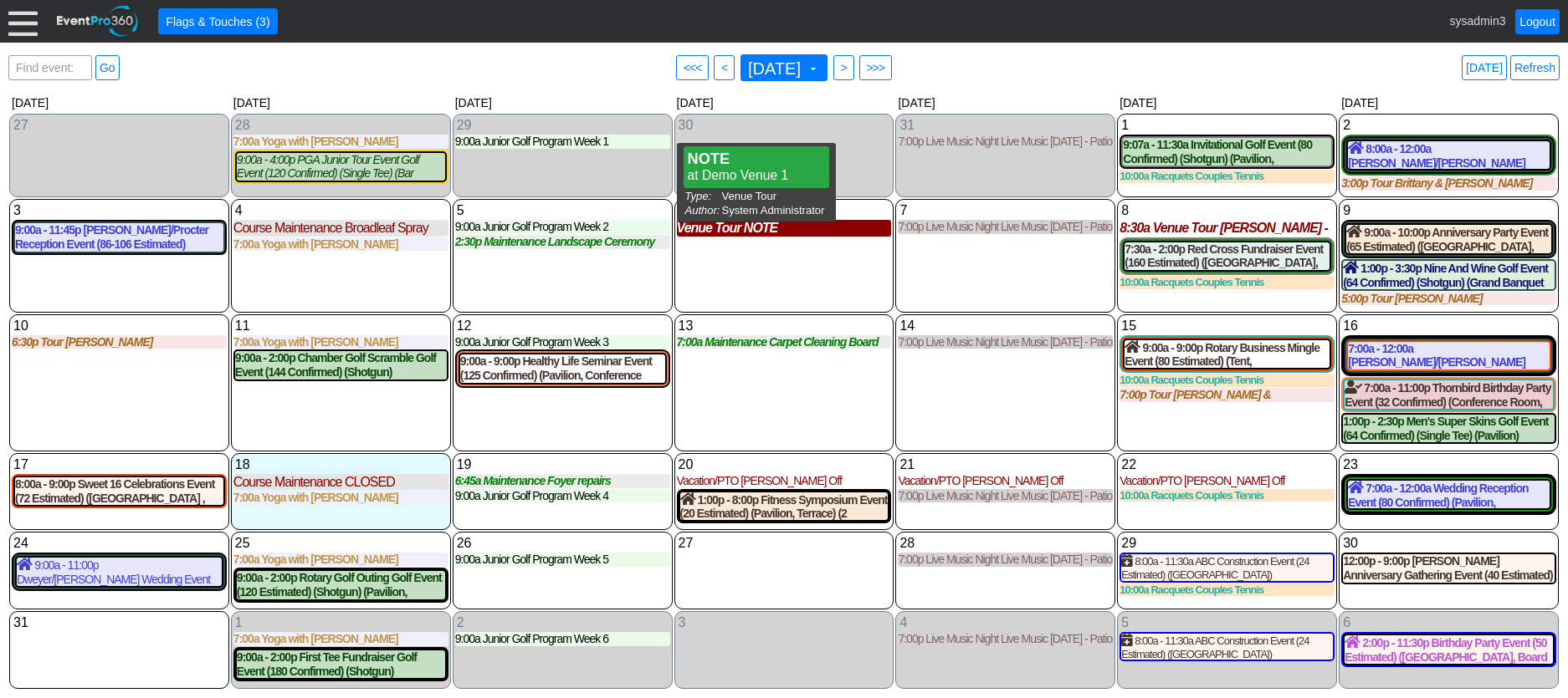
click at [746, 233] on div "Venue Tour NOTE" at bounding box center [784, 227] width 215 height 16
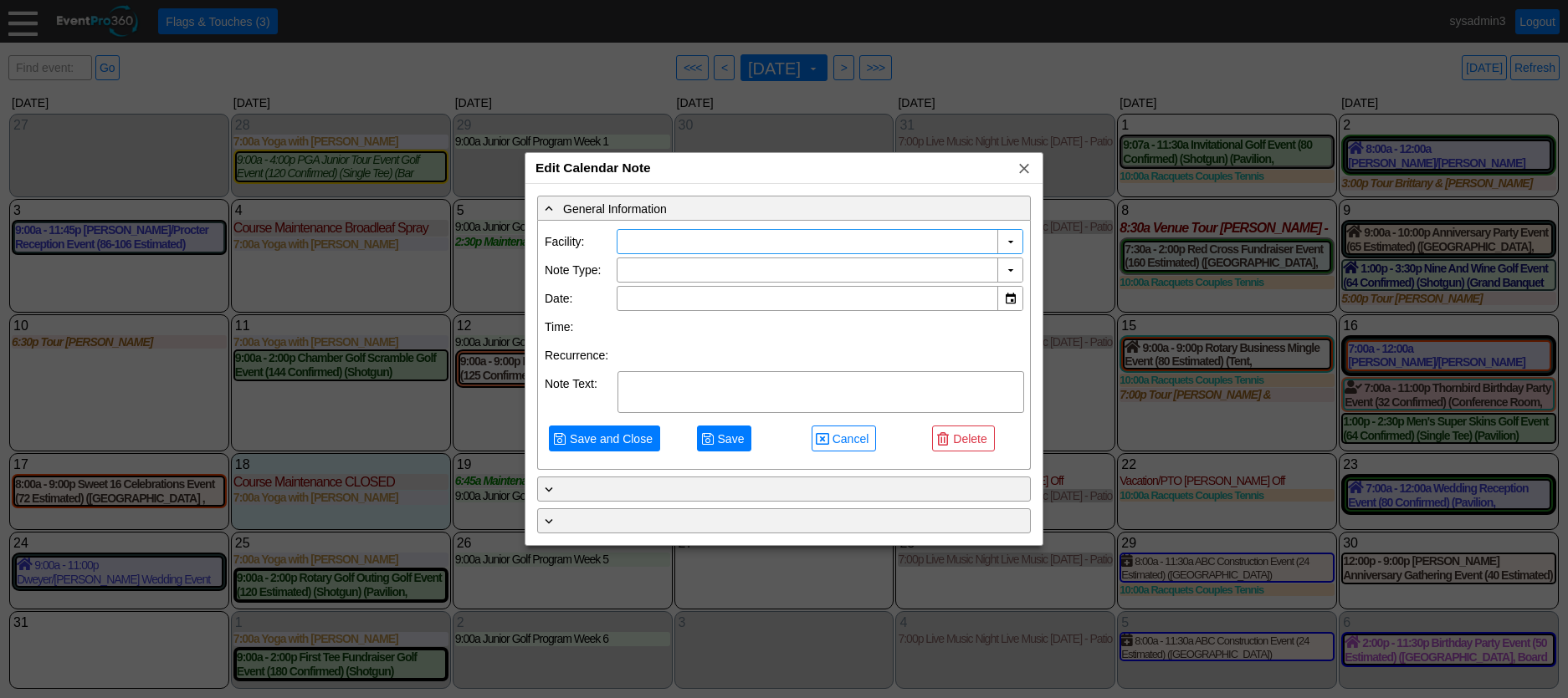
type input "Demo Venue 1"
type input "8/6/2025"
type textarea "NOTE"
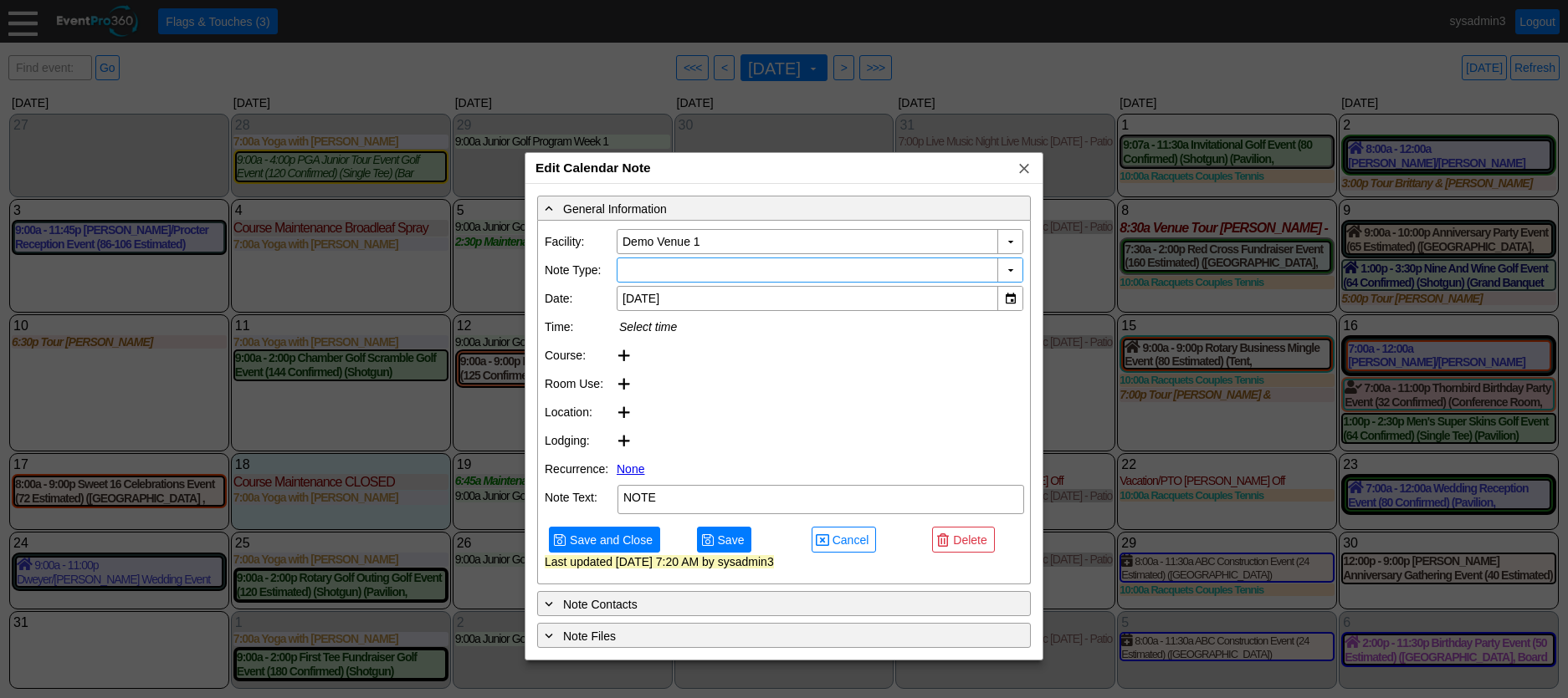
type input "Venue Tour"
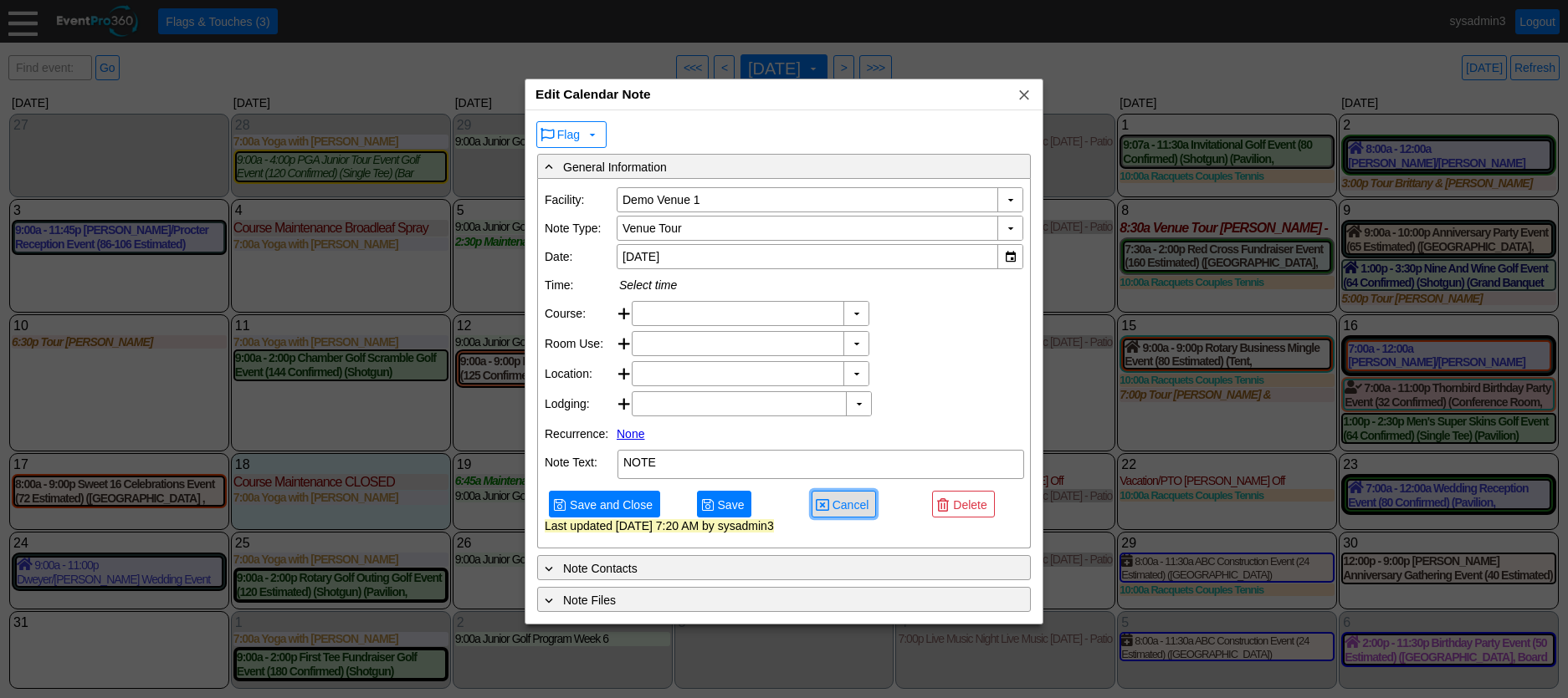
click at [841, 513] on span "Cancel" at bounding box center [850, 505] width 44 height 17
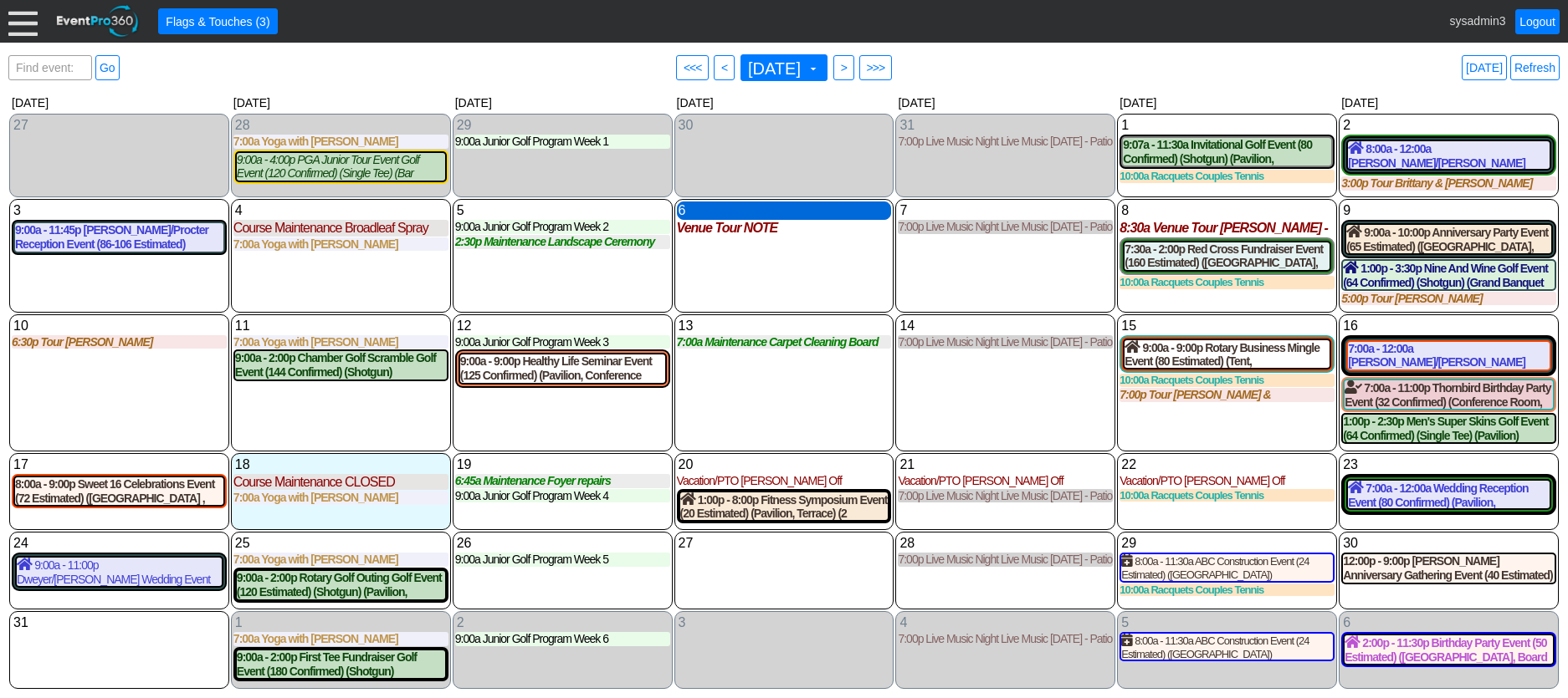
click at [763, 208] on div "6 Wednesday" at bounding box center [784, 211] width 215 height 19
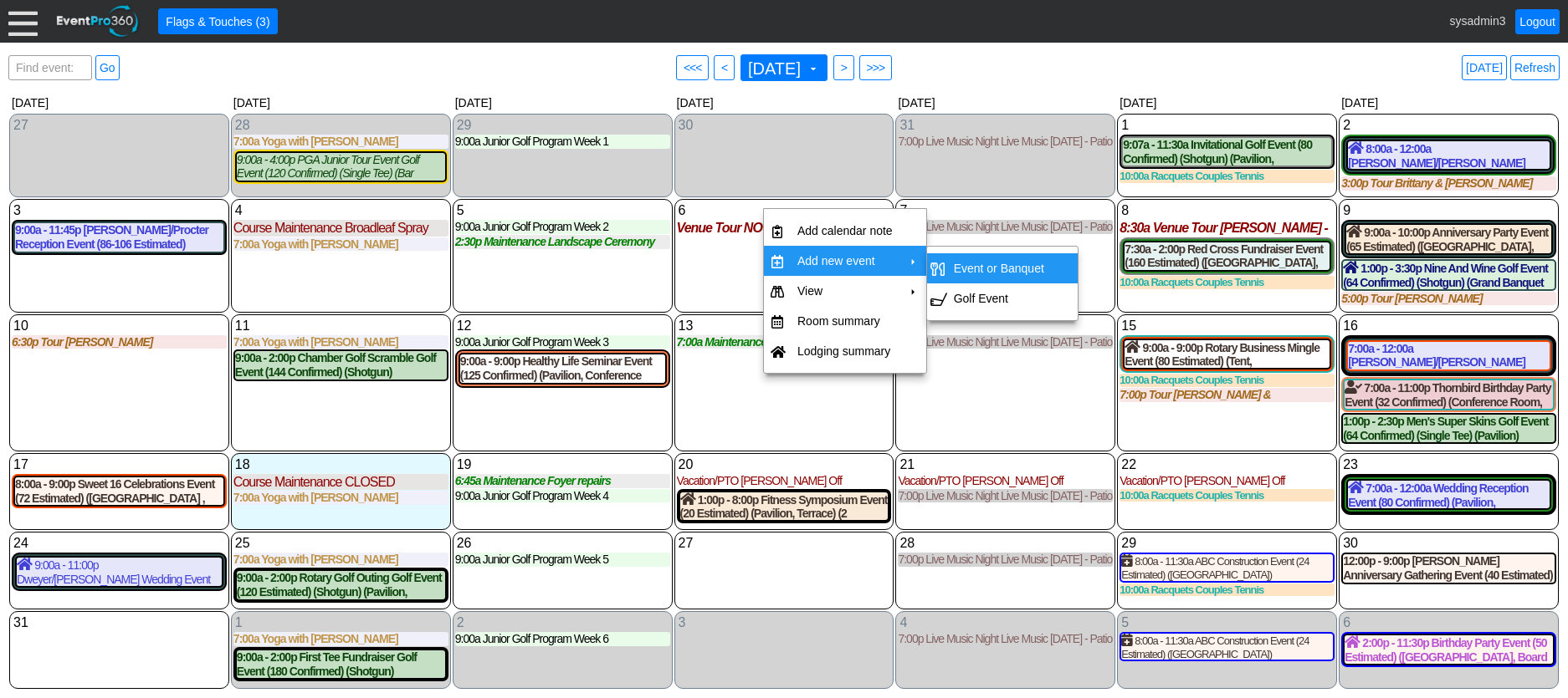
click at [981, 262] on td "Event or Banquet" at bounding box center [998, 268] width 103 height 30
type input "8/6/2025"
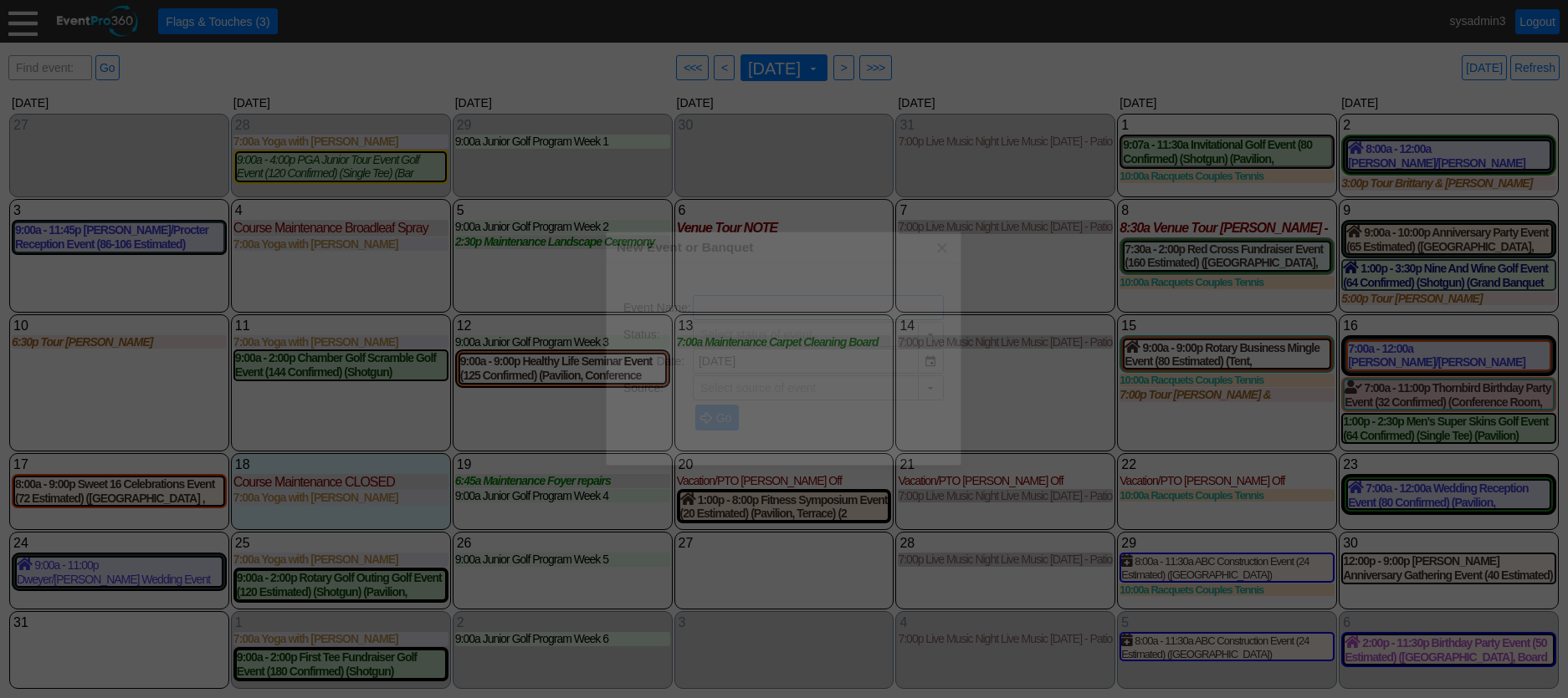
type input "Lead"
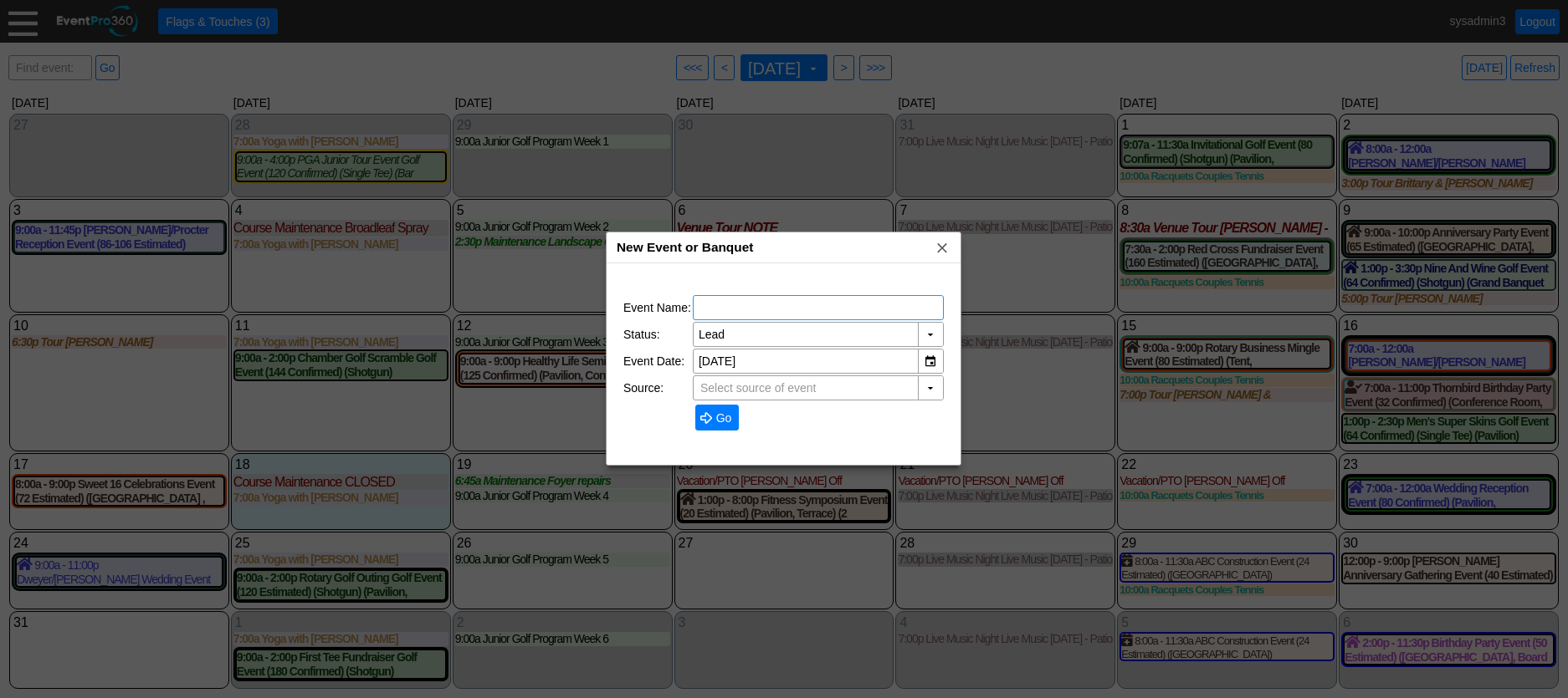
type input "Demo Venue 1"
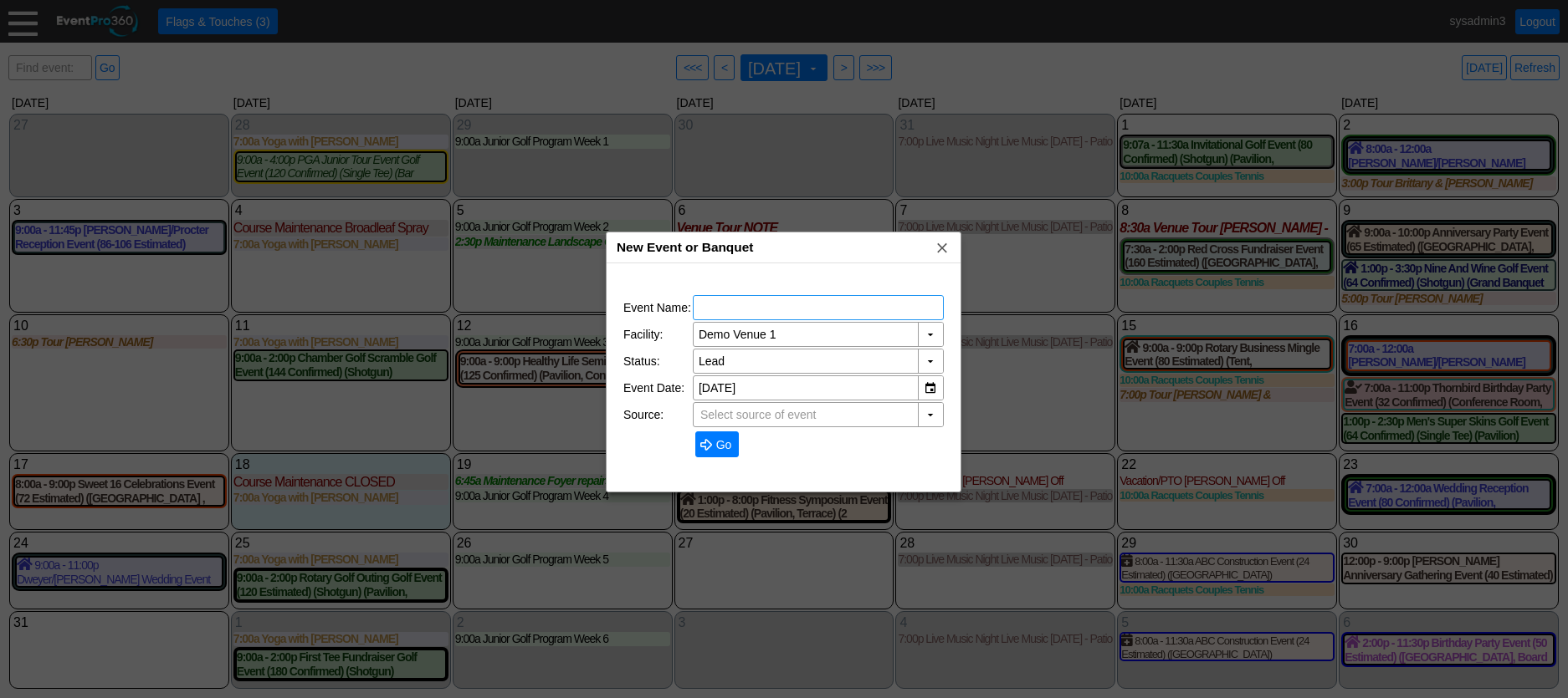
click at [737, 308] on input "text" at bounding box center [818, 308] width 240 height 23
type input "TEST"
click at [727, 447] on span "Go" at bounding box center [724, 445] width 22 height 17
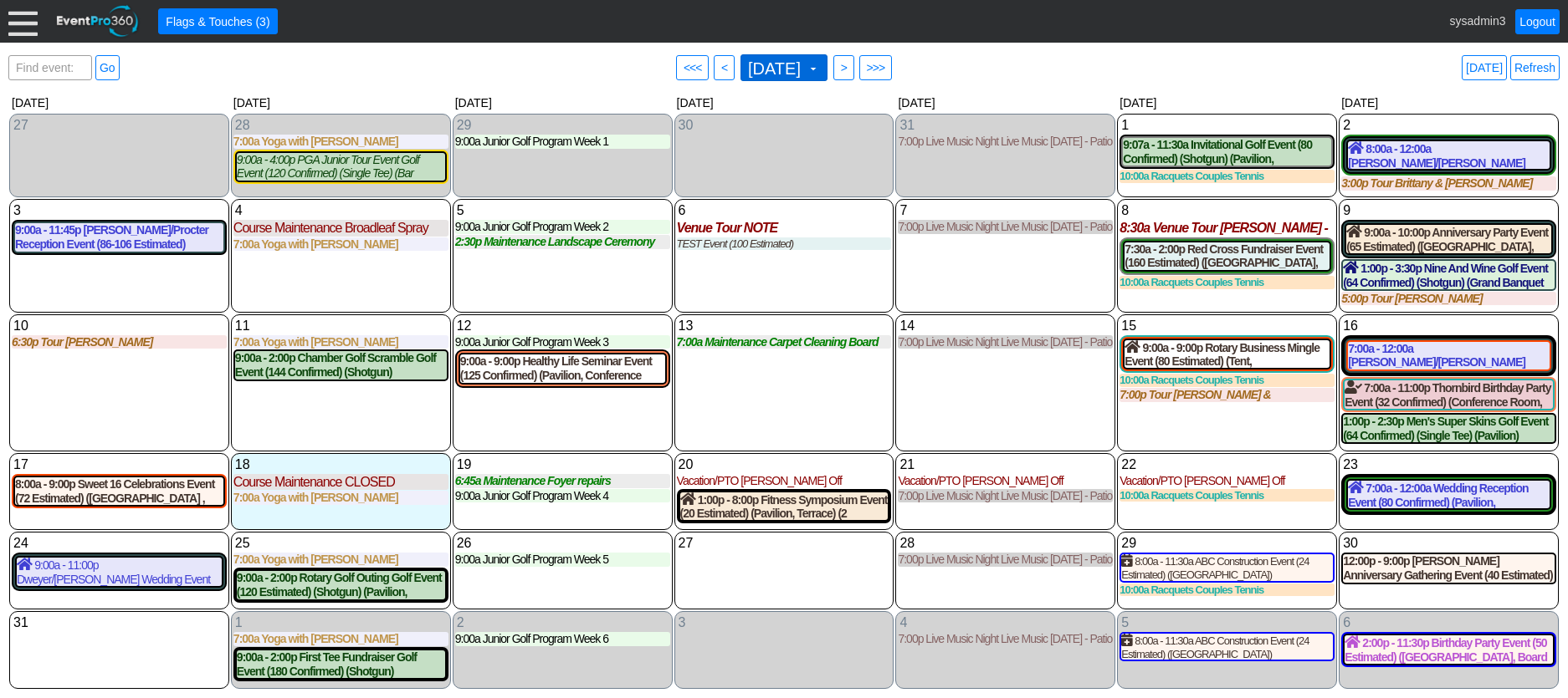
click at [787, 64] on span "August 2025" at bounding box center [775, 69] width 60 height 17
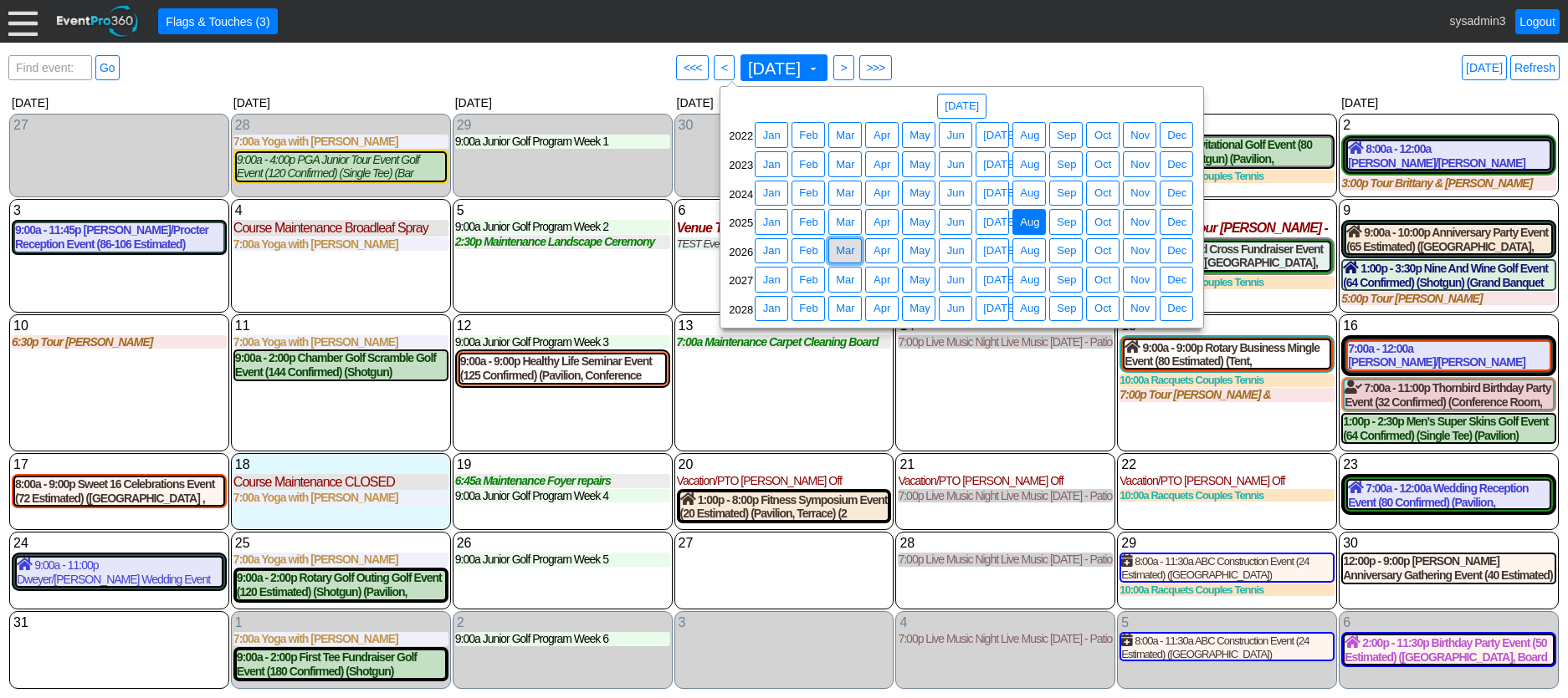
click at [840, 247] on span "Mar" at bounding box center [845, 251] width 25 height 17
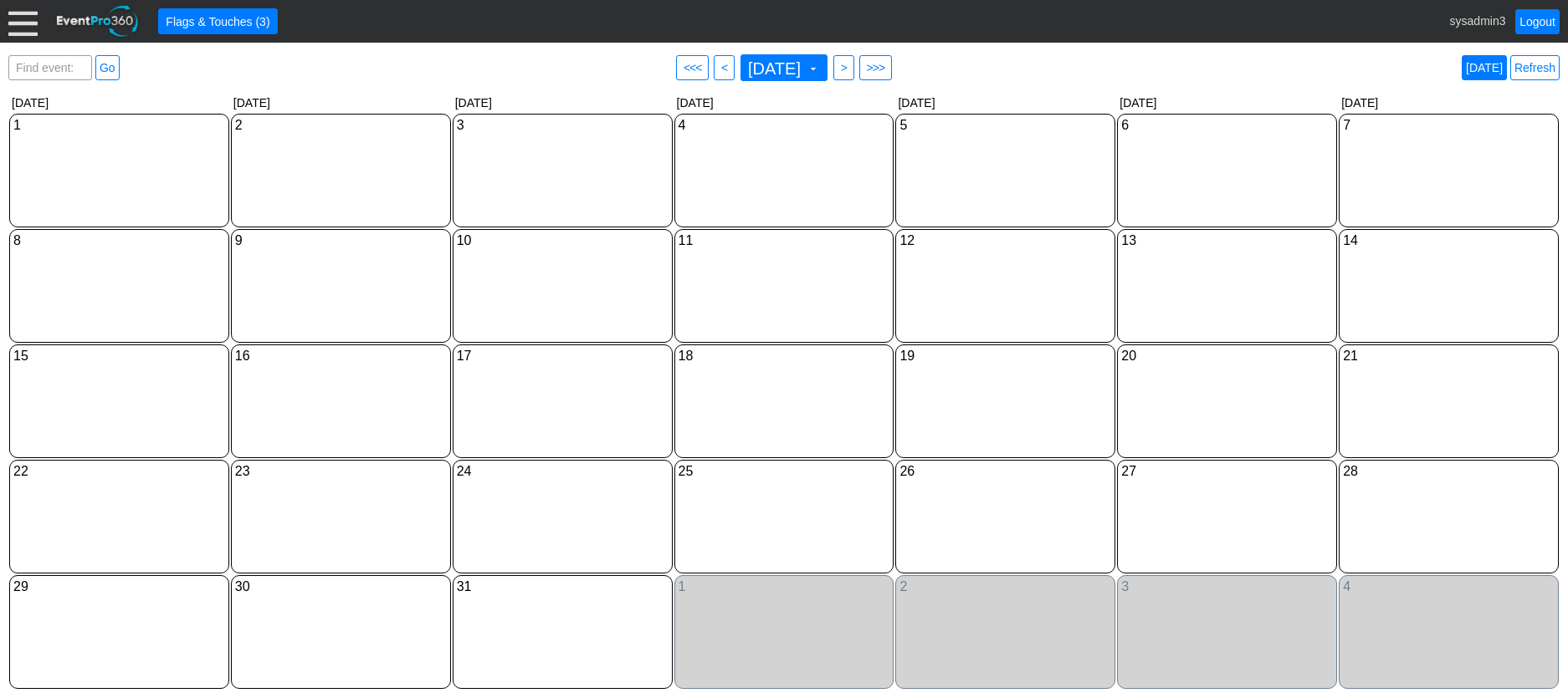
click at [1490, 69] on link "Today" at bounding box center [1484, 67] width 45 height 25
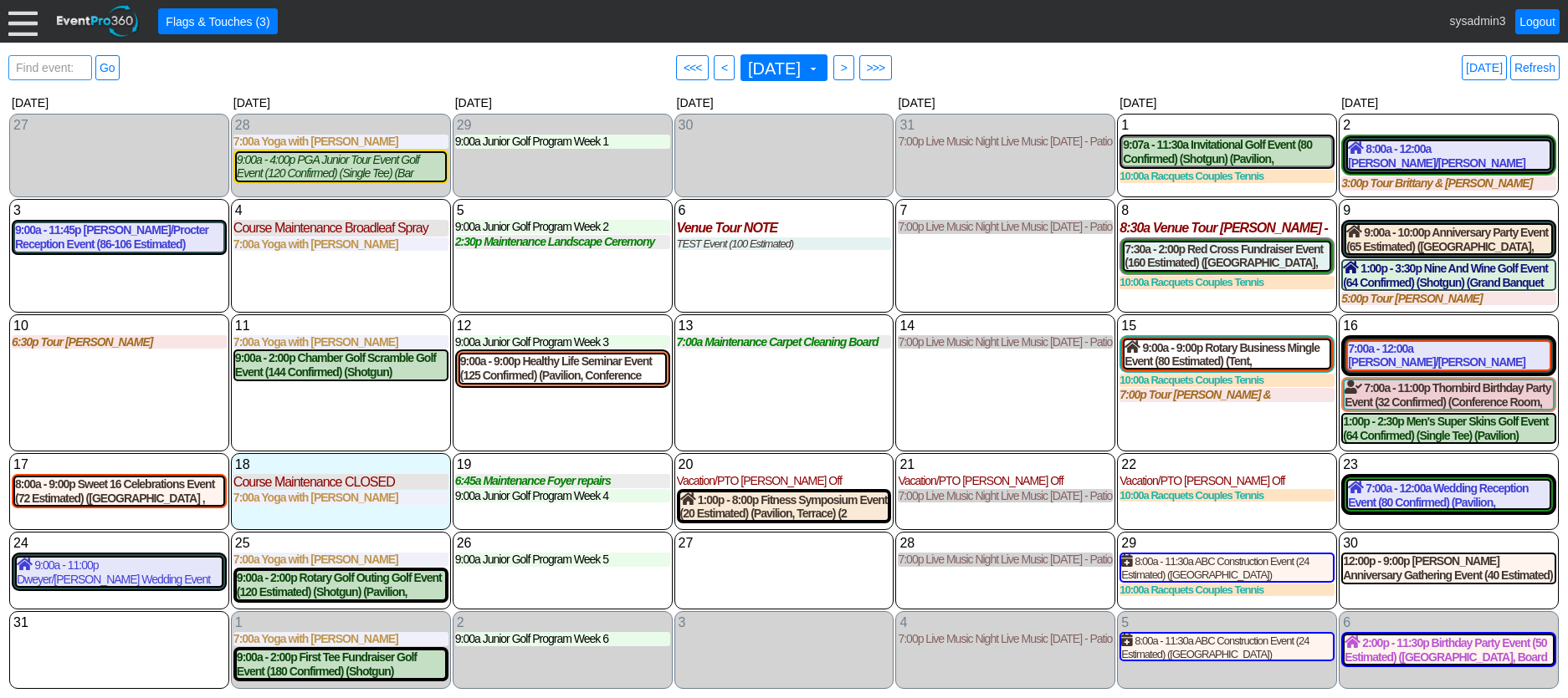
click at [52, 60] on span "Find event: enter title" at bounding box center [49, 75] width 76 height 40
type input "red cr"
click at [113, 67] on link "Go" at bounding box center [107, 67] width 24 height 25
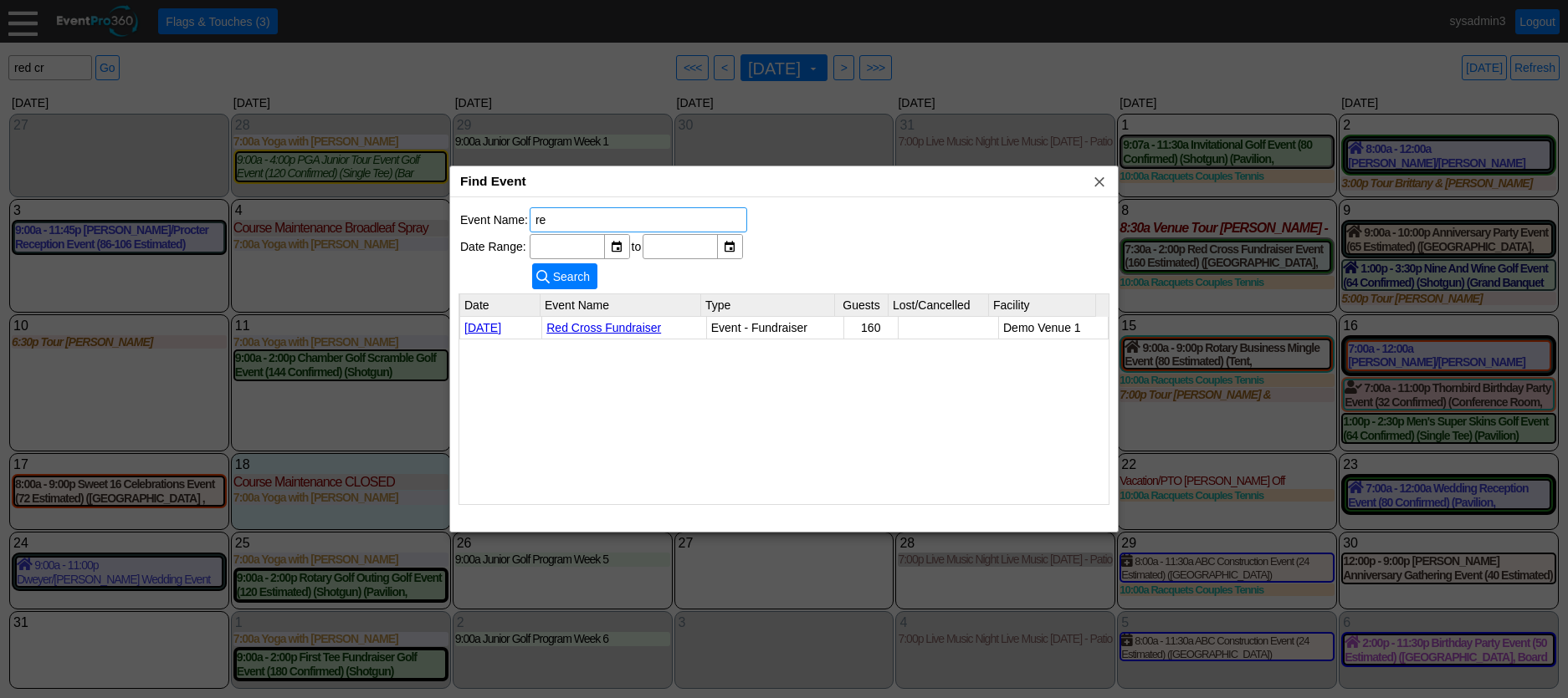
type input "r"
click at [1093, 184] on span "x" at bounding box center [1099, 182] width 17 height 17
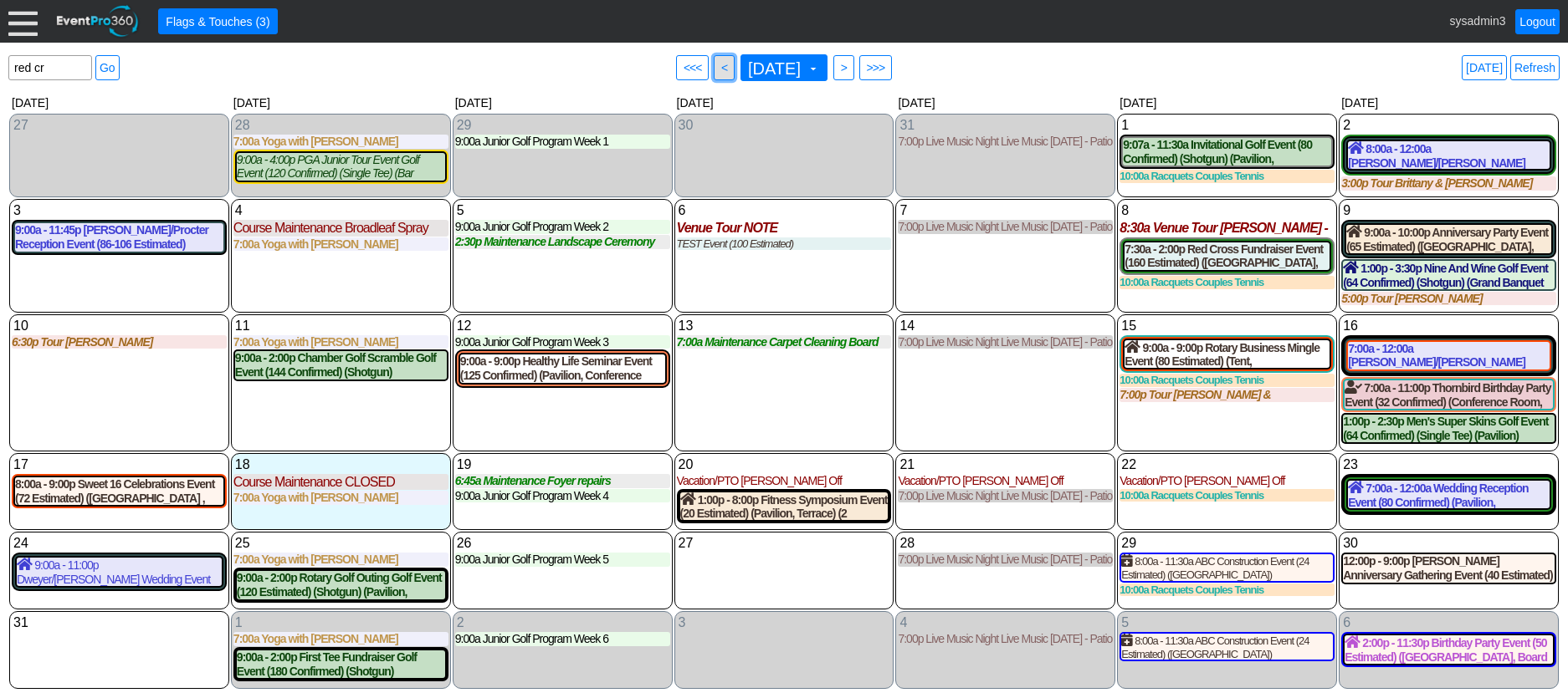
click at [718, 69] on span "<" at bounding box center [723, 68] width 12 height 17
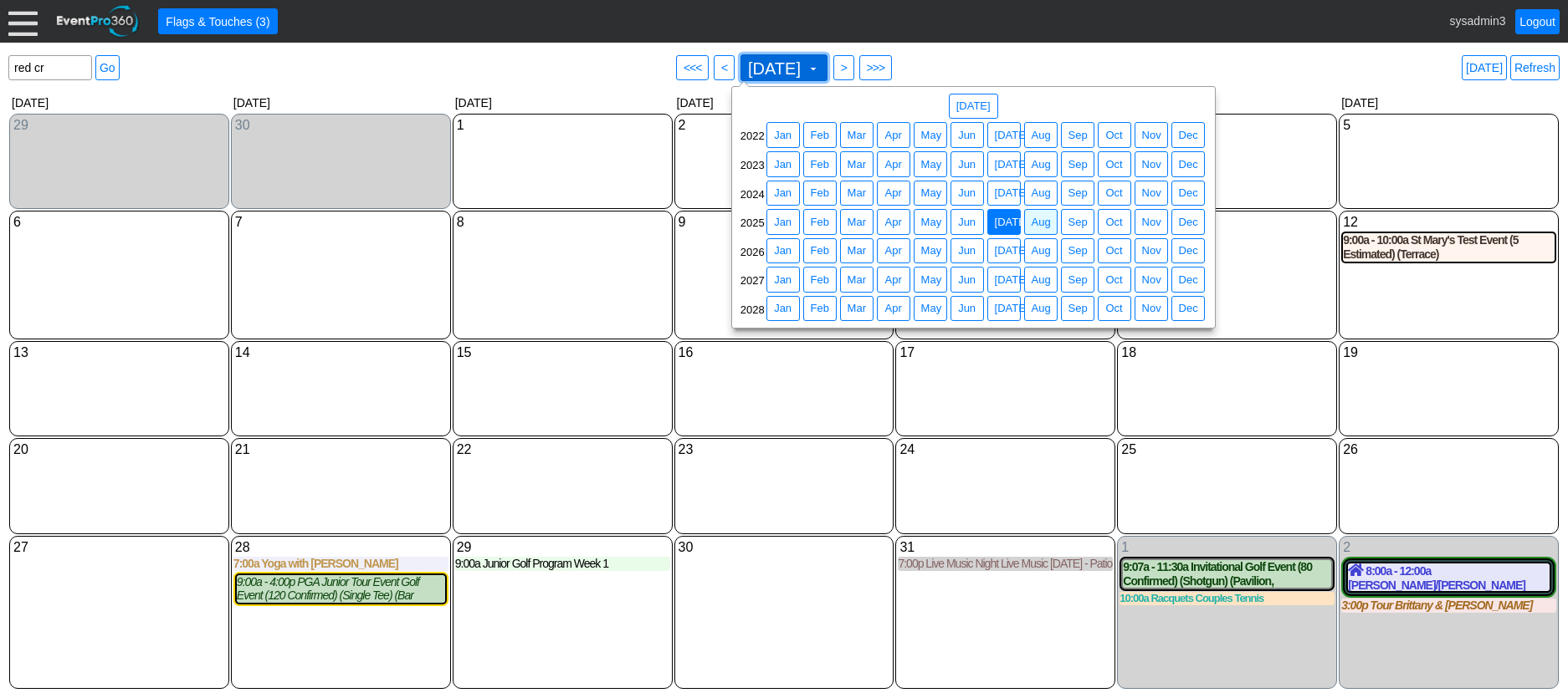
click at [789, 76] on span "July 2025" at bounding box center [775, 69] width 60 height 17
click at [972, 194] on span "Jun" at bounding box center [967, 193] width 24 height 17
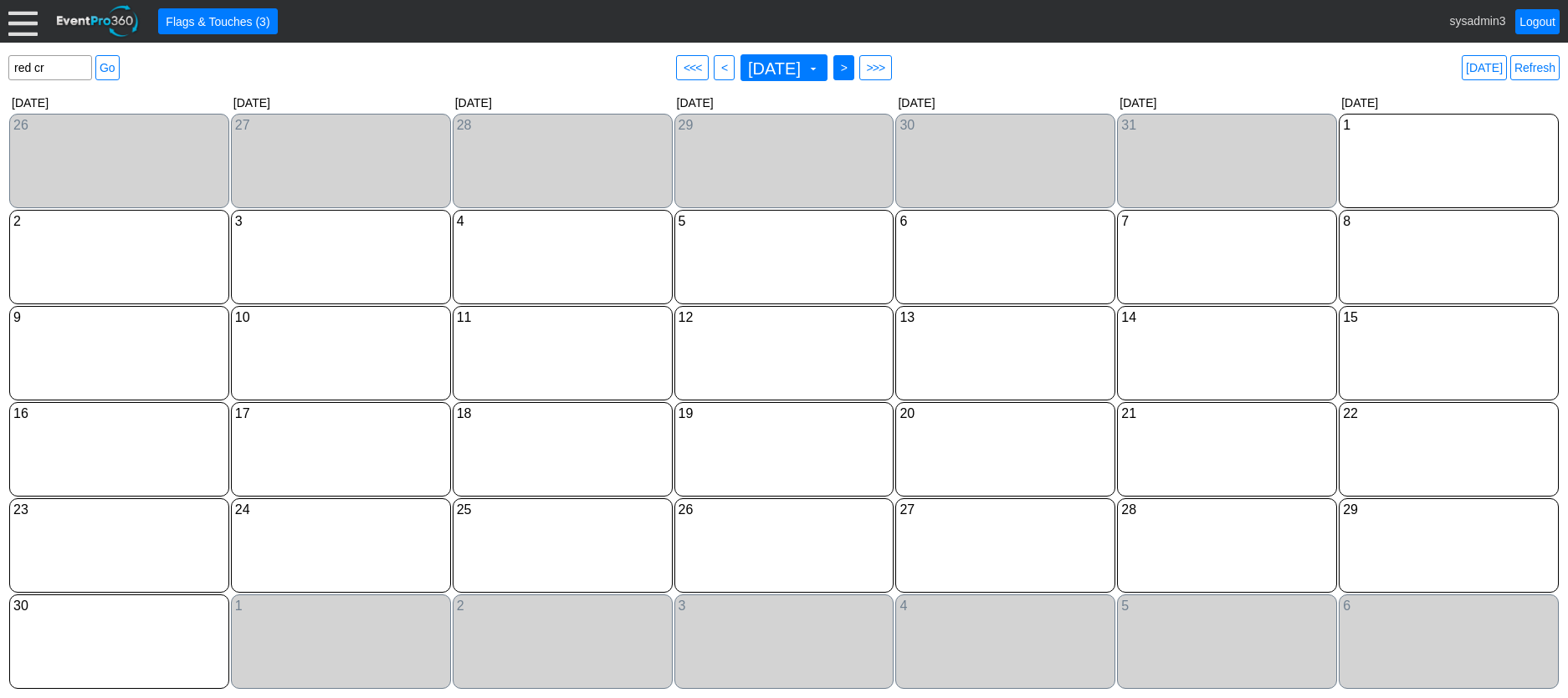
click at [850, 65] on span ">" at bounding box center [843, 68] width 12 height 17
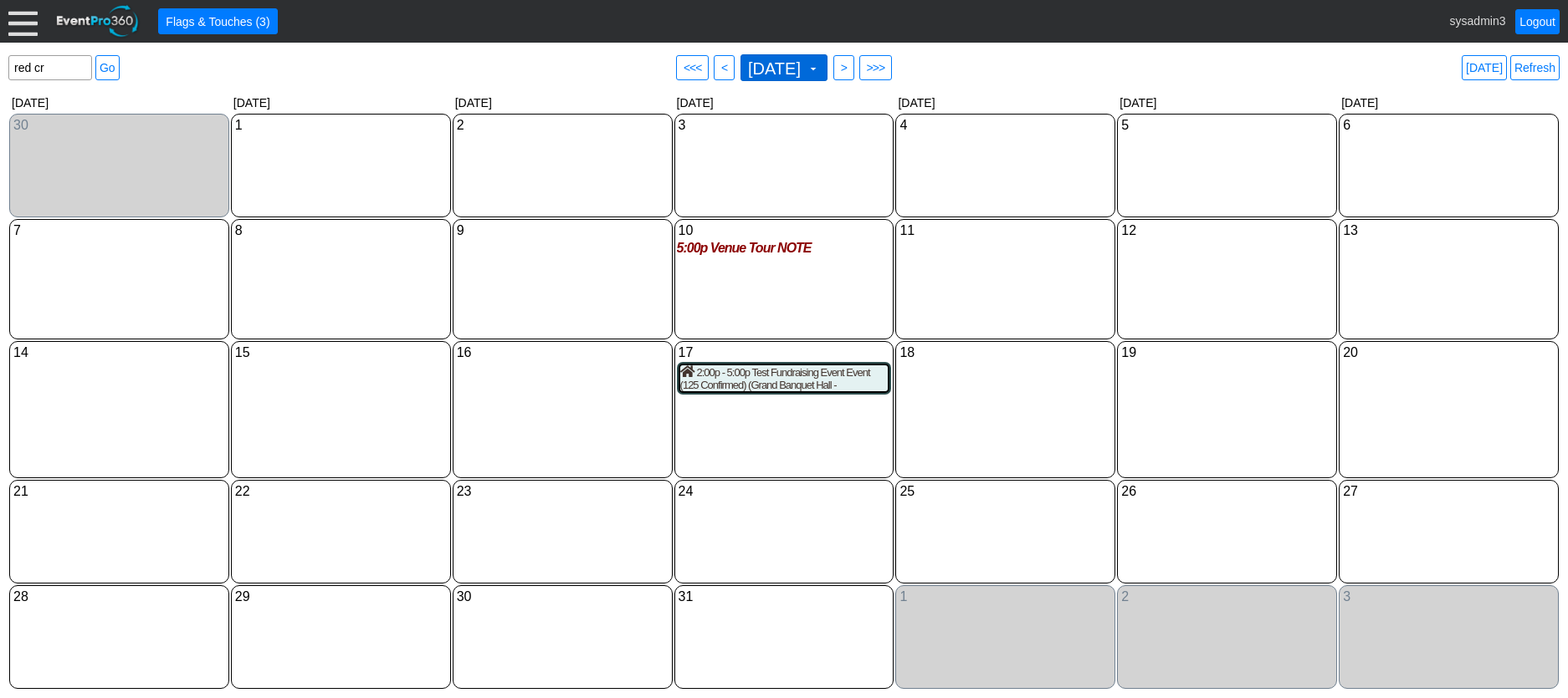
click at [819, 65] on span at bounding box center [813, 68] width 13 height 13
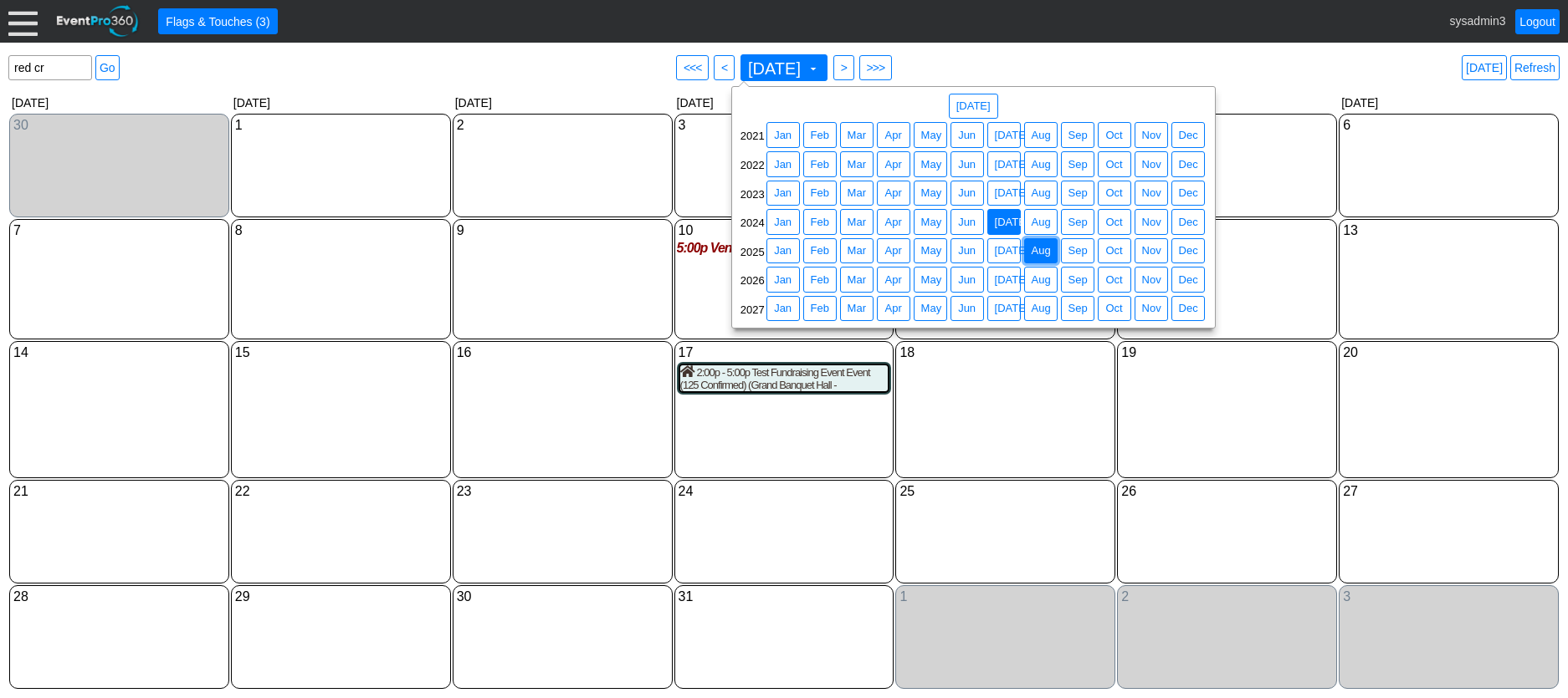
click at [1045, 254] on span "Aug" at bounding box center [1041, 251] width 26 height 17
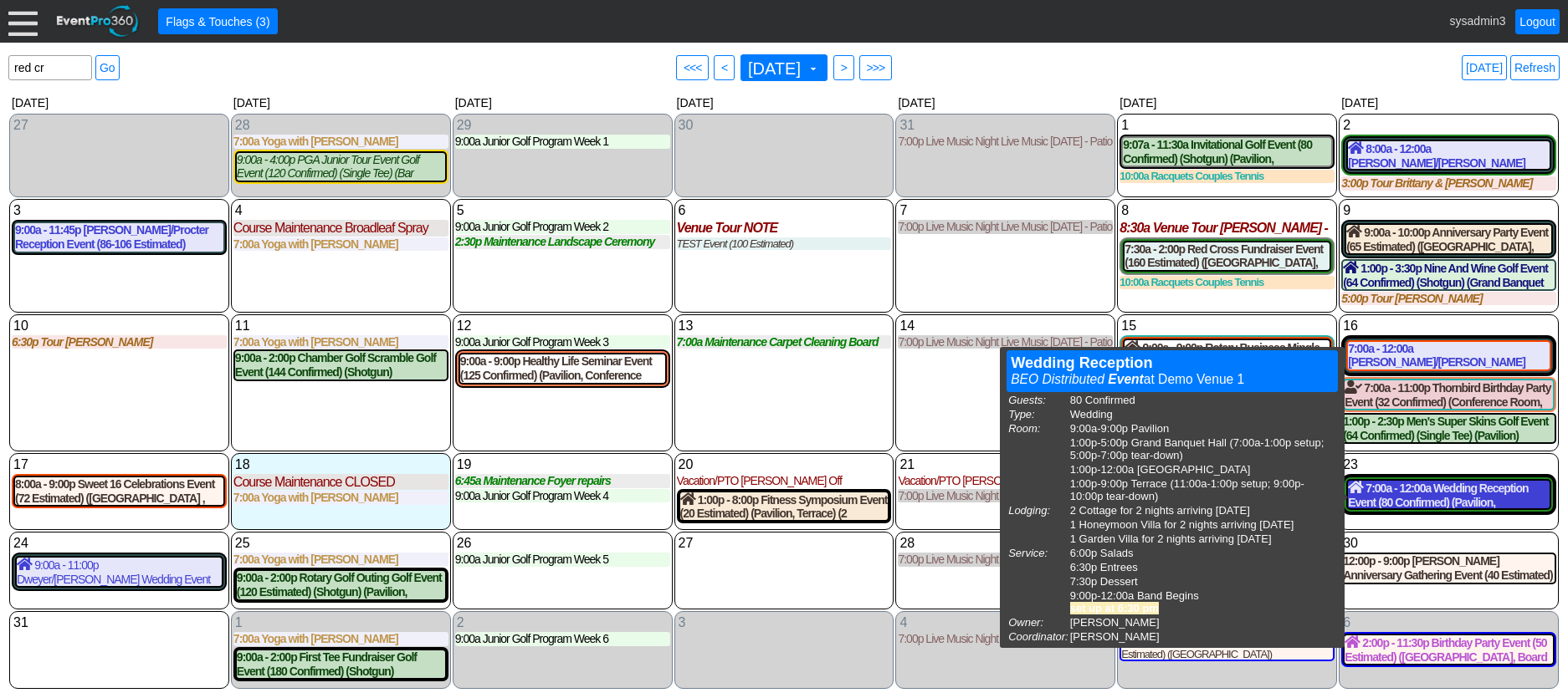
click at [1436, 493] on div "7:00a - 12:00a Wedding Reception Event (80 Confirmed) (Pavilion, Grand Banquet …" at bounding box center [1449, 495] width 201 height 29
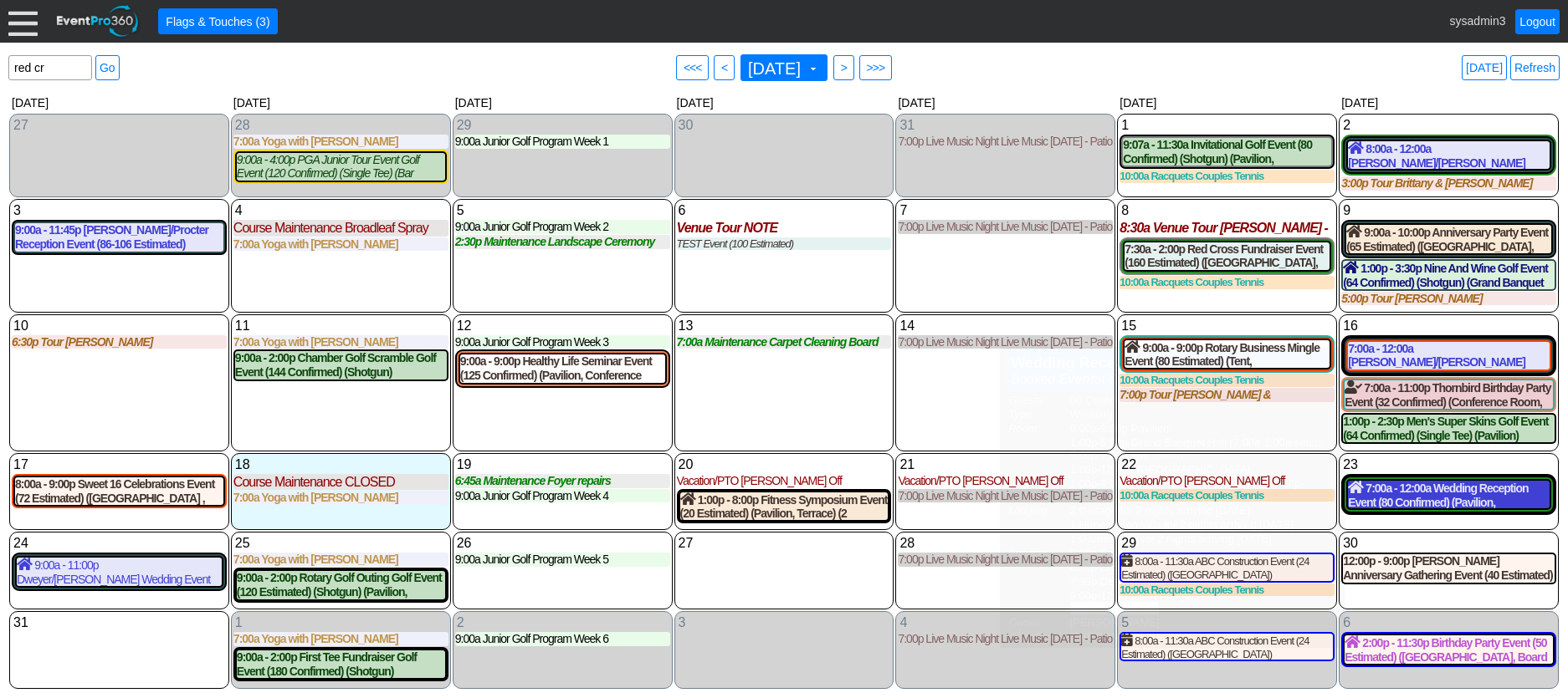
click at [1424, 501] on div "7:00a - 12:00a Wedding Reception Event (80 Confirmed) (Pavilion, Grand Banquet …" at bounding box center [1449, 495] width 201 height 29
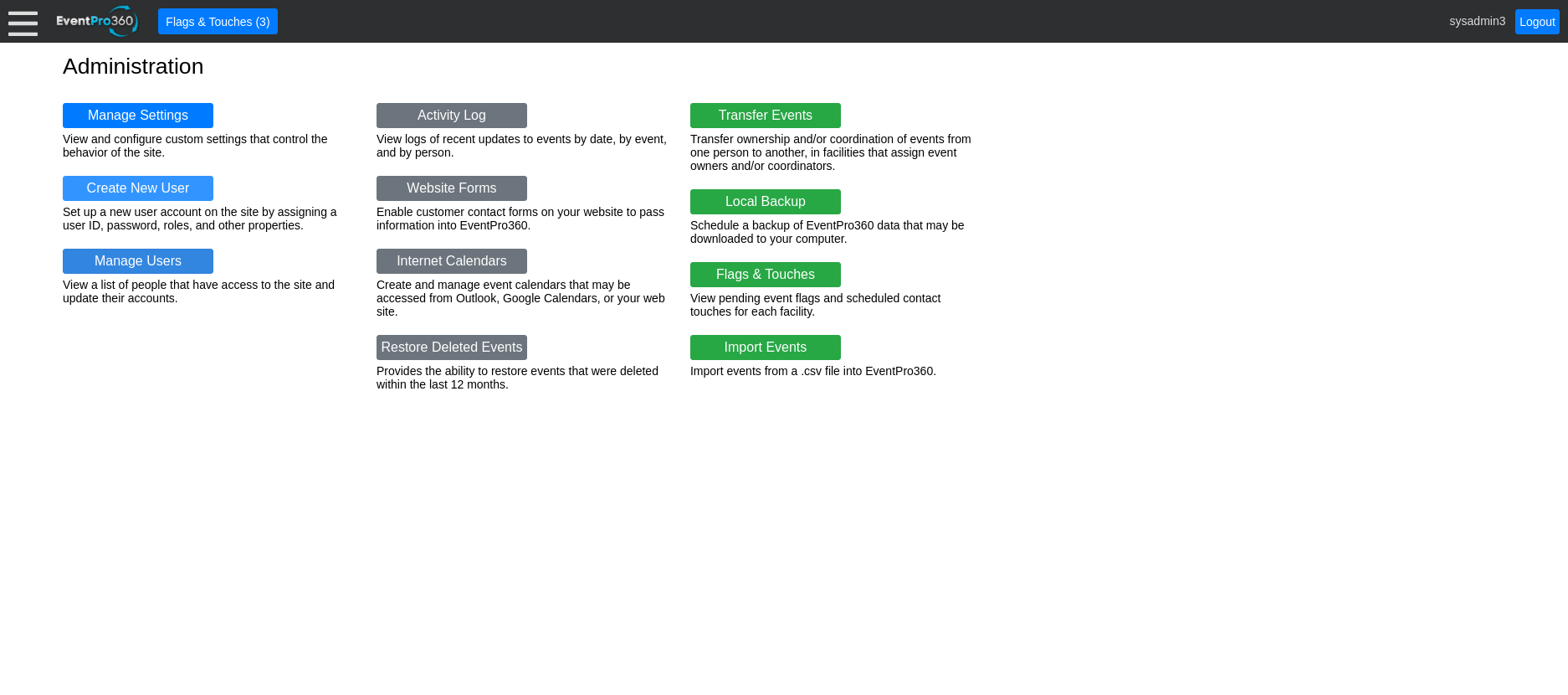
click at [136, 263] on link "Manage Users" at bounding box center [138, 261] width 151 height 25
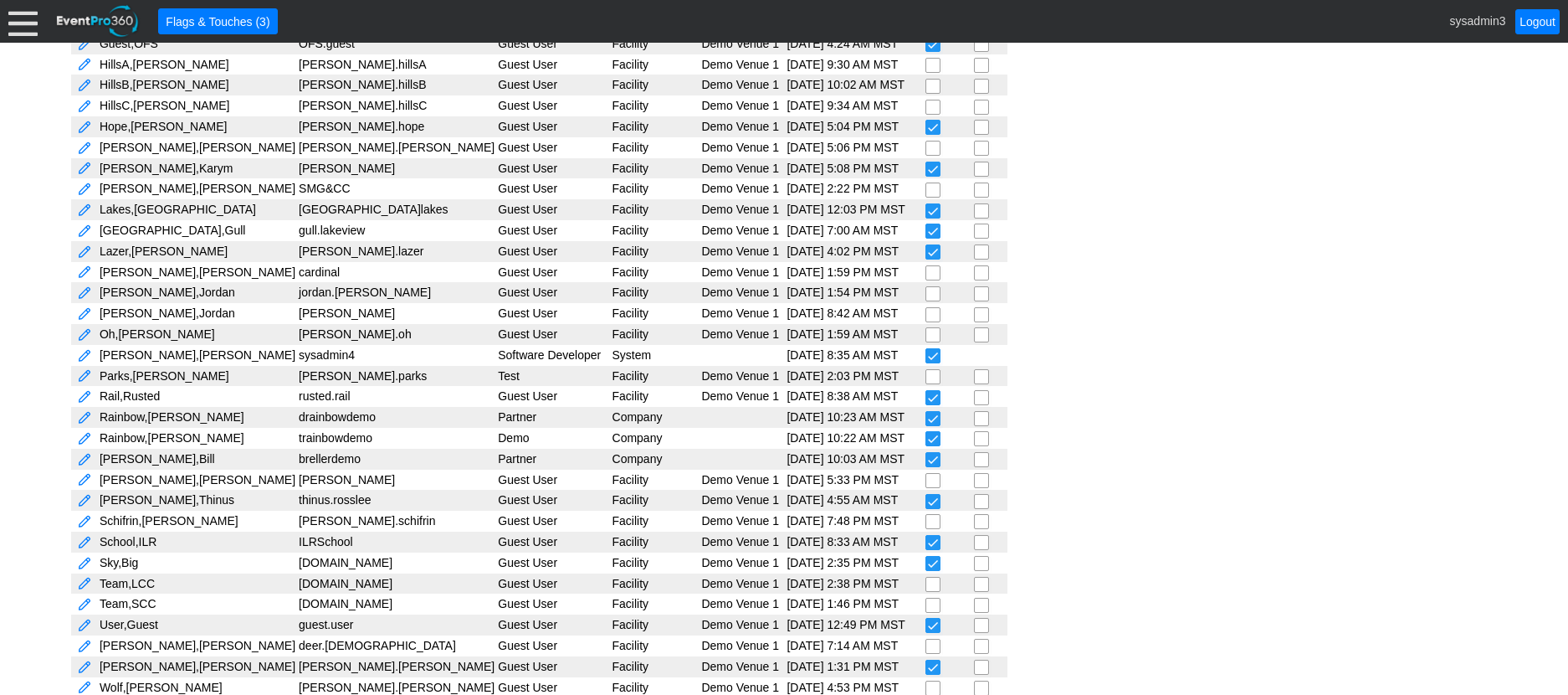
scroll to position [627, 0]
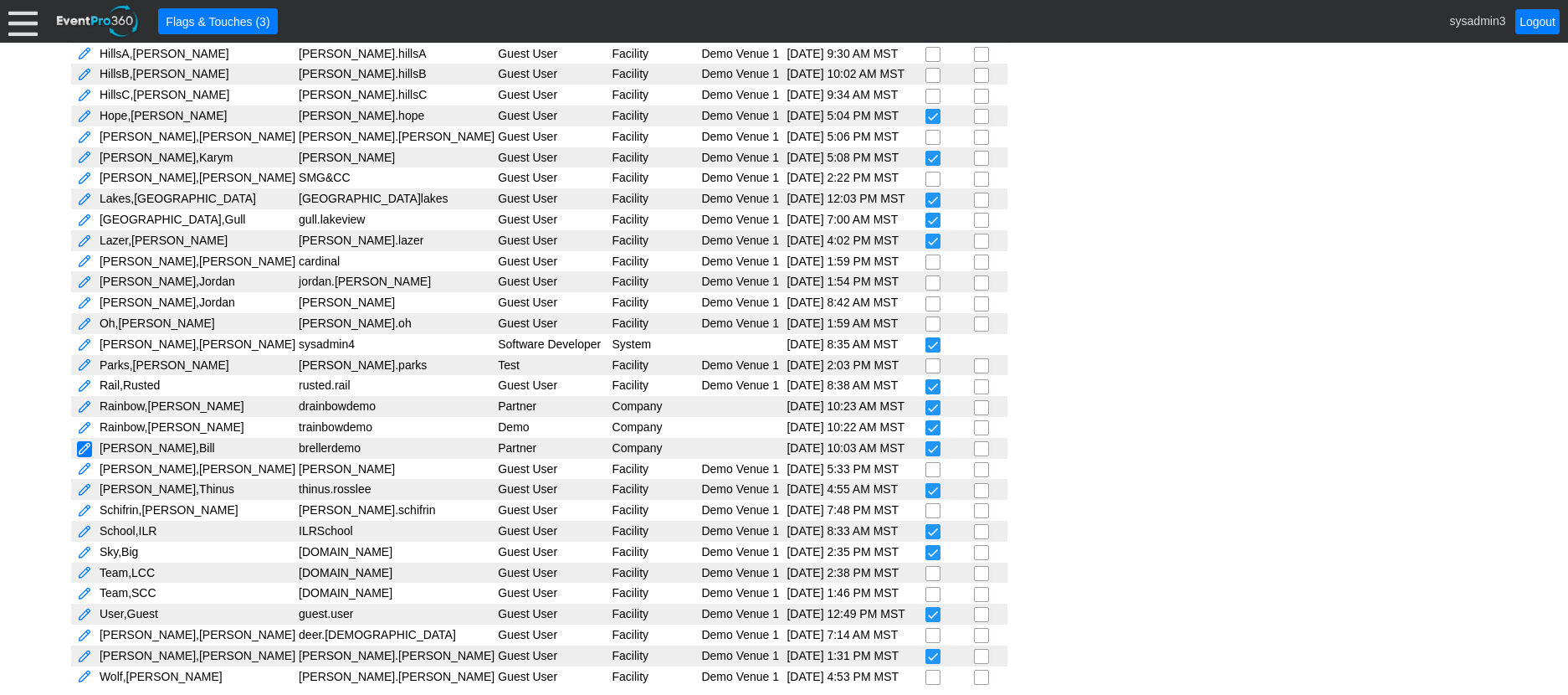
click at [81, 445] on link at bounding box center [85, 449] width 15 height 16
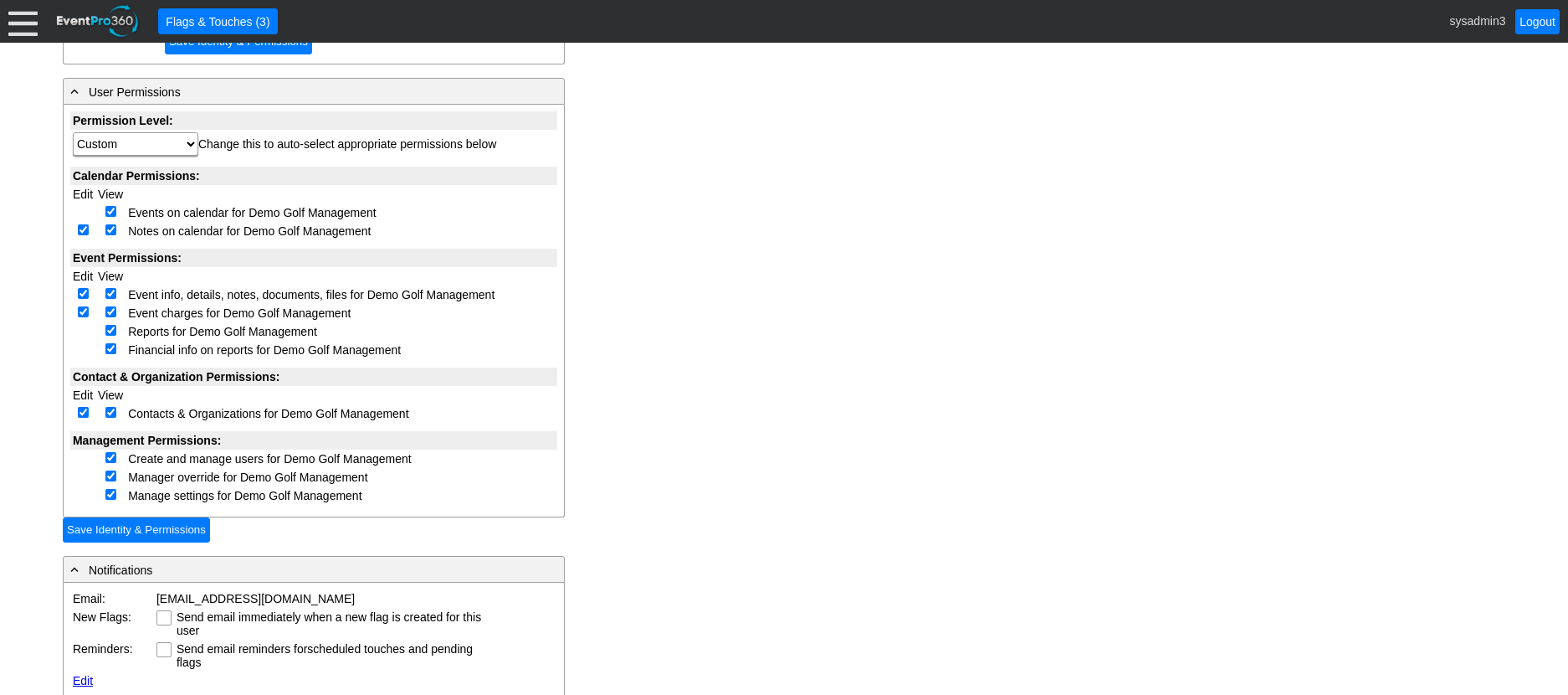
scroll to position [419, 0]
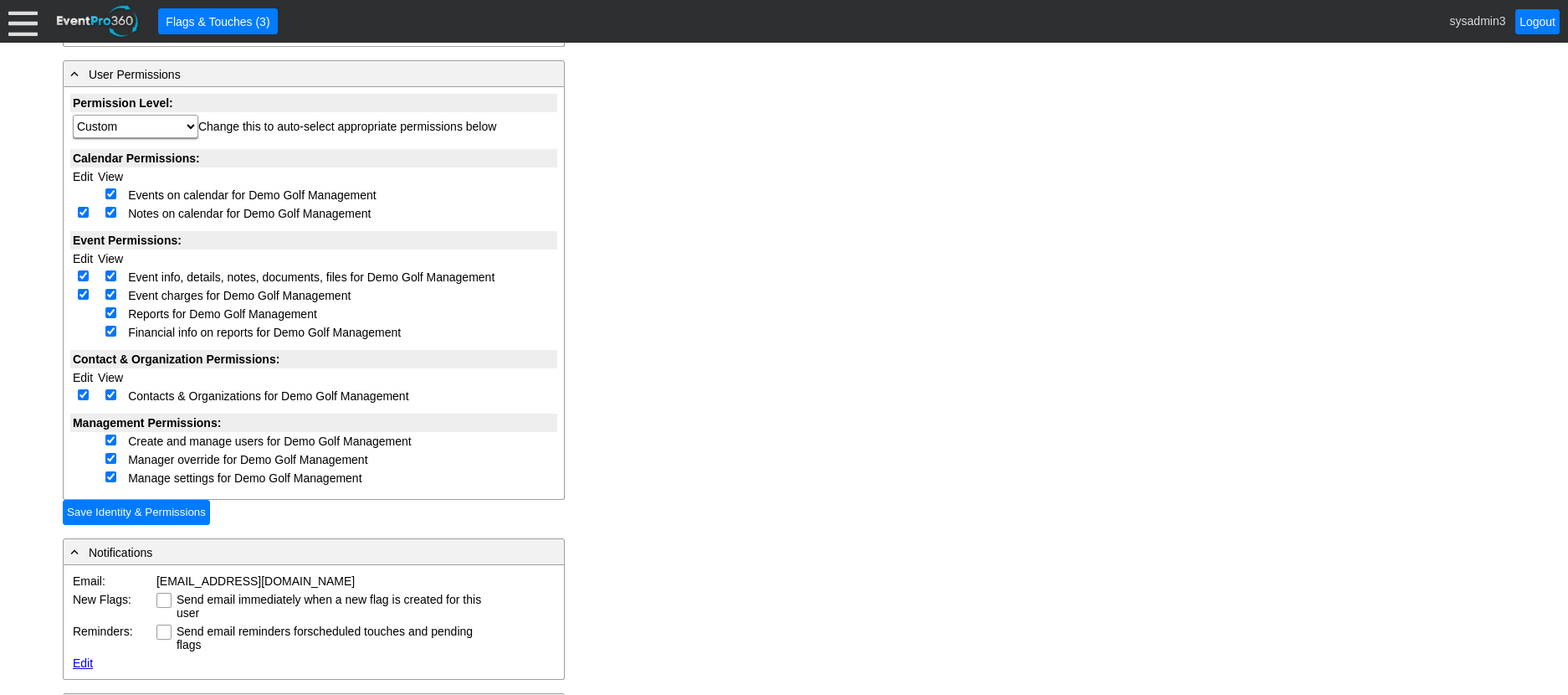
click at [82, 210] on input "checkbox" at bounding box center [83, 213] width 11 height 11
checkbox input "false"
select select "Custom"
click at [81, 273] on input "checkbox" at bounding box center [83, 276] width 11 height 11
checkbox input "false"
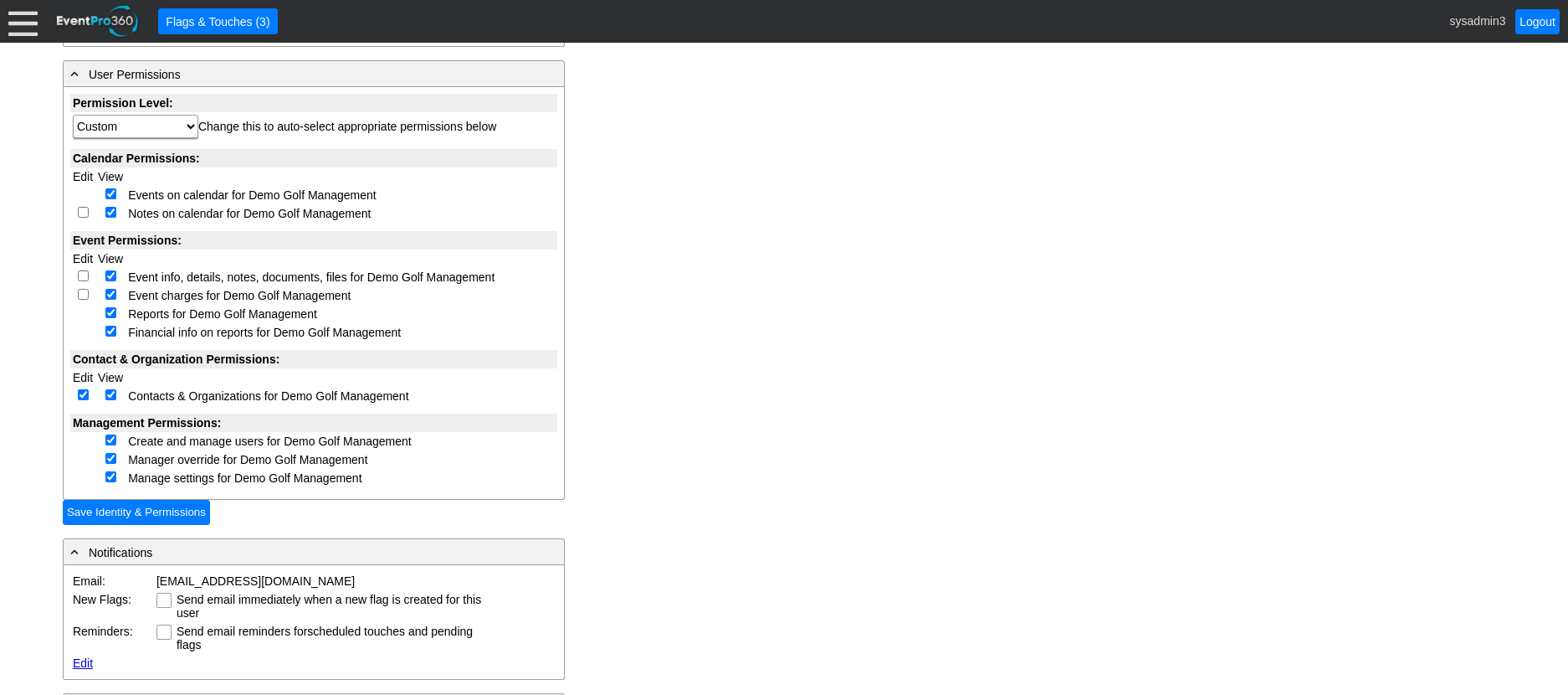
select select "Custom"
checkbox input "false"
click at [87, 396] on input "checkbox" at bounding box center [83, 395] width 11 height 11
checkbox input "false"
select select "Custom"
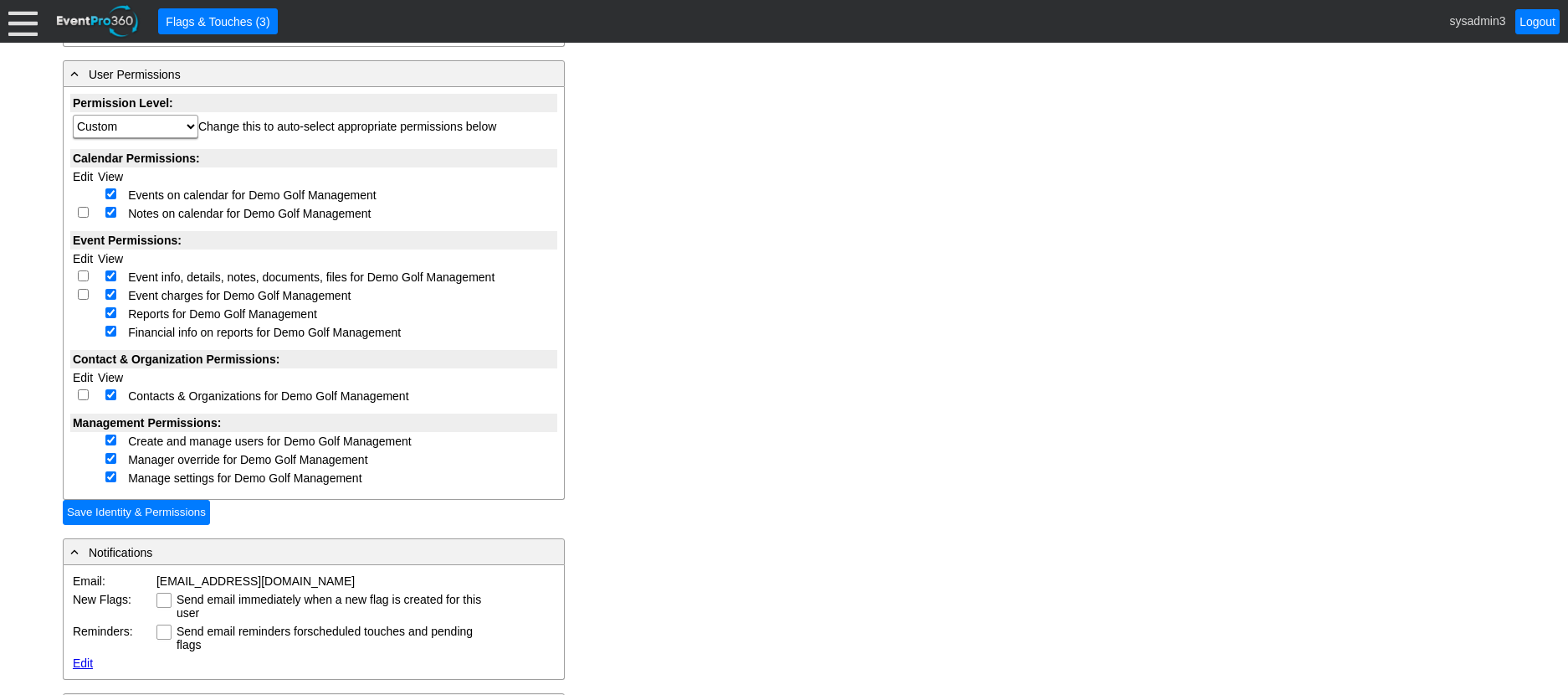
click at [85, 214] on input "checkbox" at bounding box center [83, 213] width 11 height 11
checkbox input "true"
select select "Custom"
click at [78, 276] on input "checkbox" at bounding box center [83, 276] width 11 height 11
checkbox input "true"
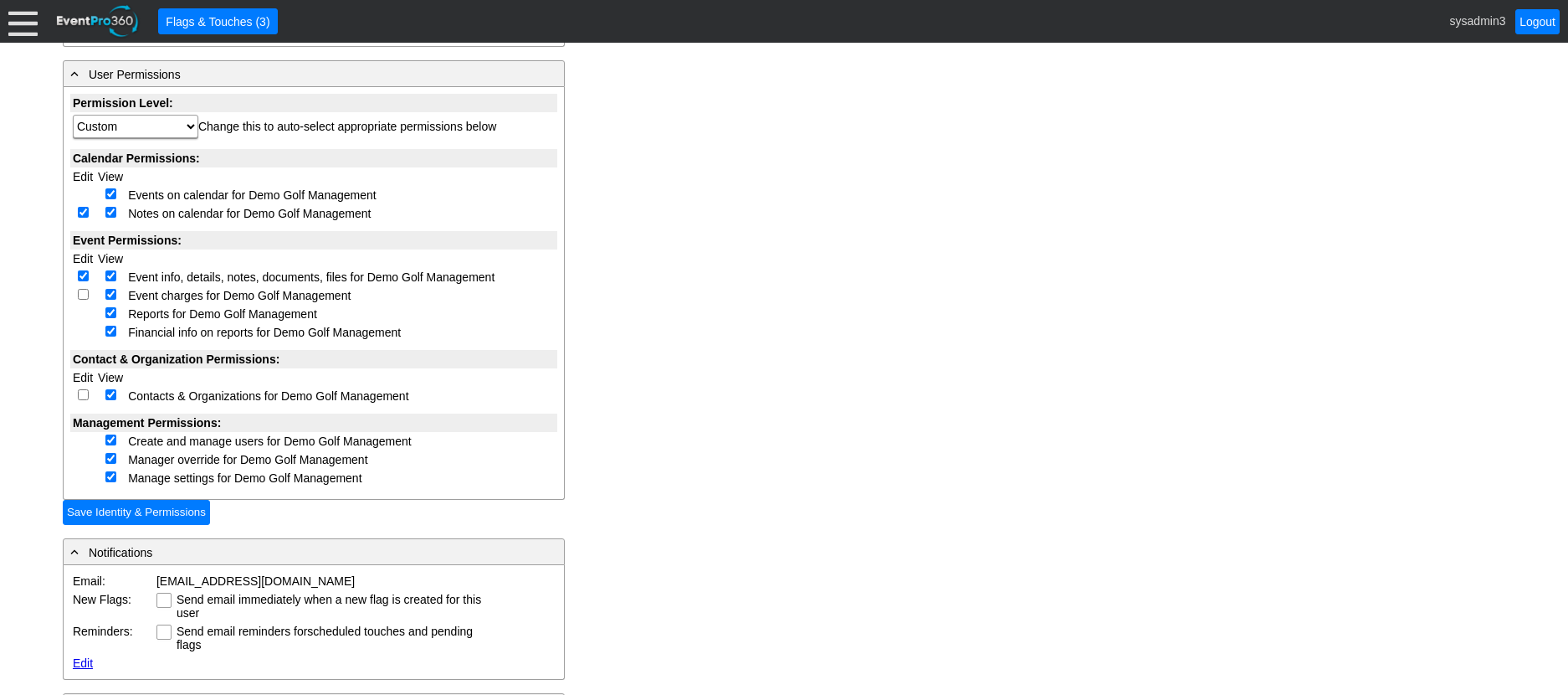
select select "Custom"
click at [83, 295] on input "checkbox" at bounding box center [83, 295] width 11 height 11
checkbox input "true"
select select "Custom"
click at [84, 396] on input "checkbox" at bounding box center [83, 395] width 11 height 11
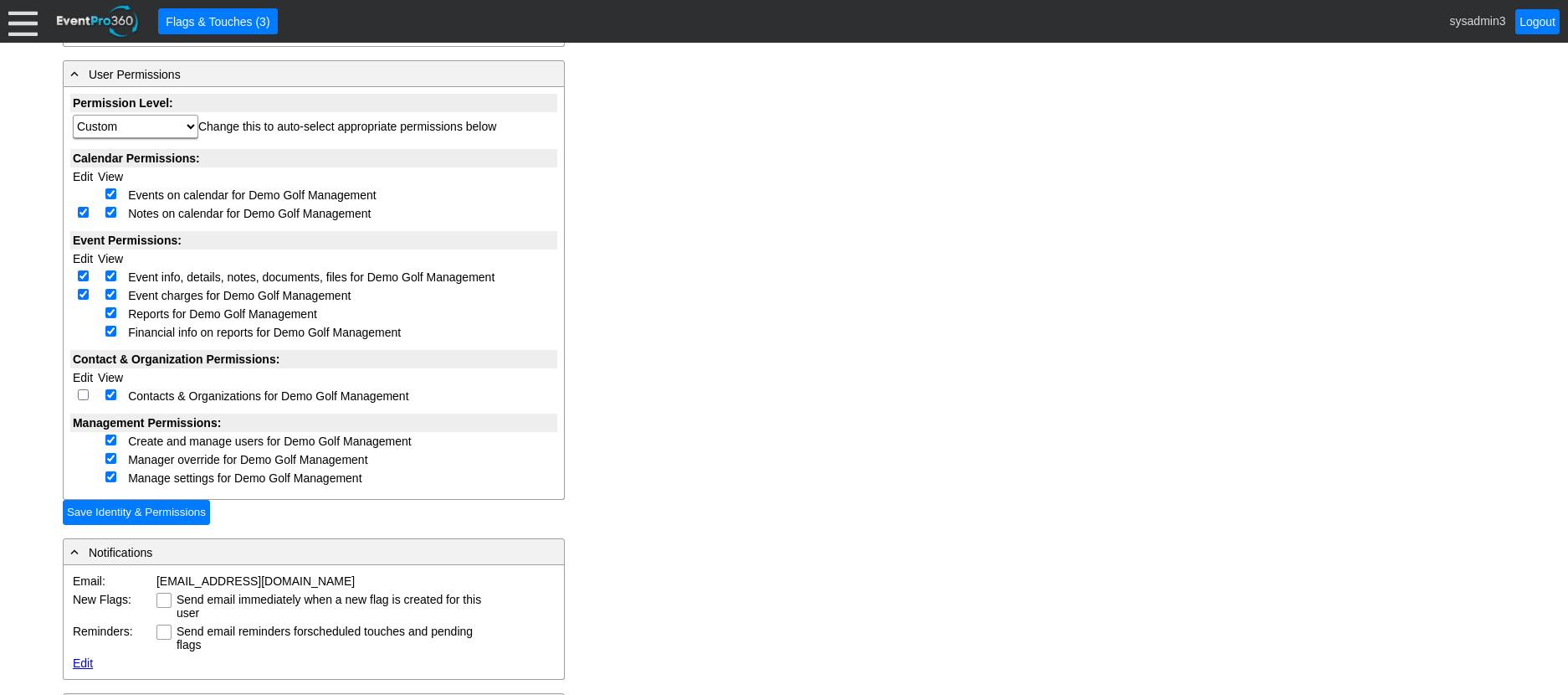
checkbox input "true"
select select "Custom"
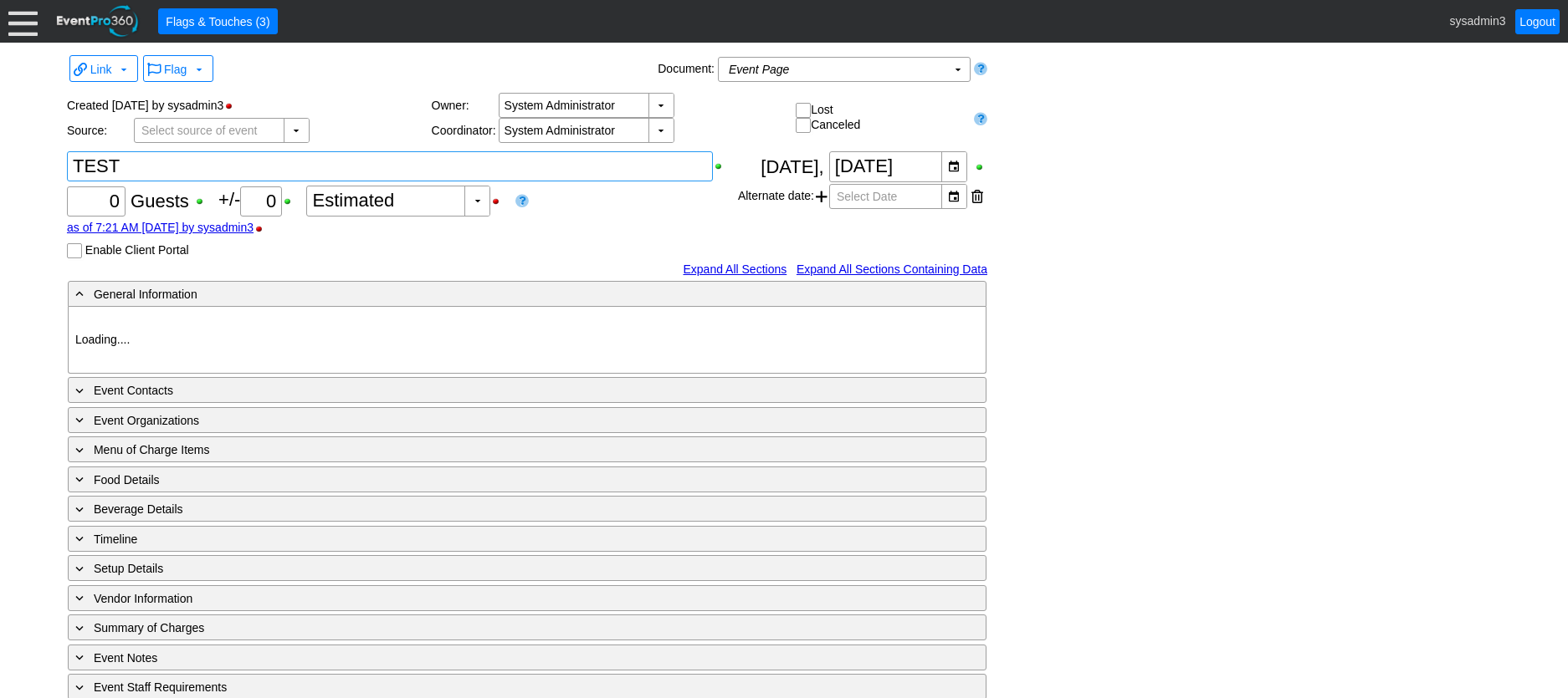
type input "Demo Venue 1"
type input "1199019"
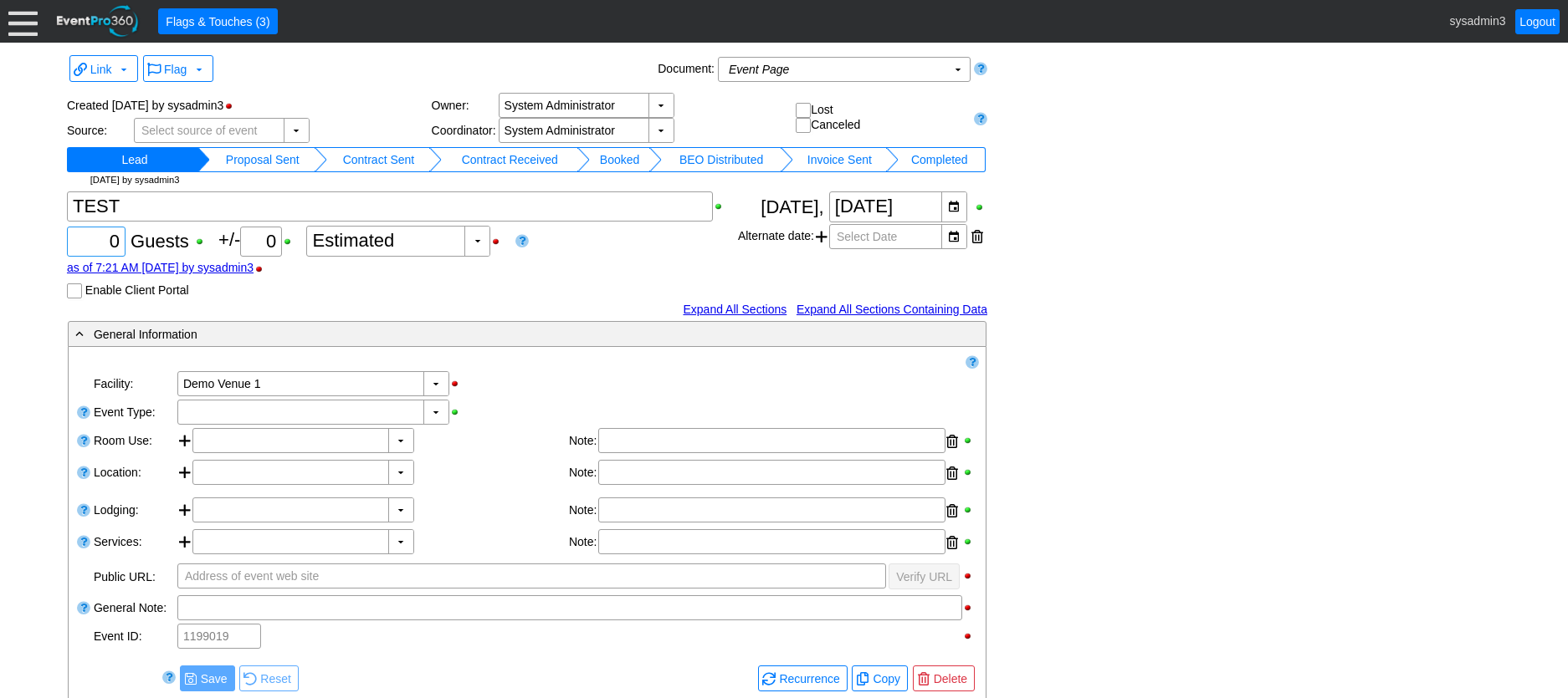
click at [118, 234] on input "0" at bounding box center [96, 241] width 47 height 29
type input "100"
click at [428, 412] on div "▼" at bounding box center [435, 412] width 25 height 23
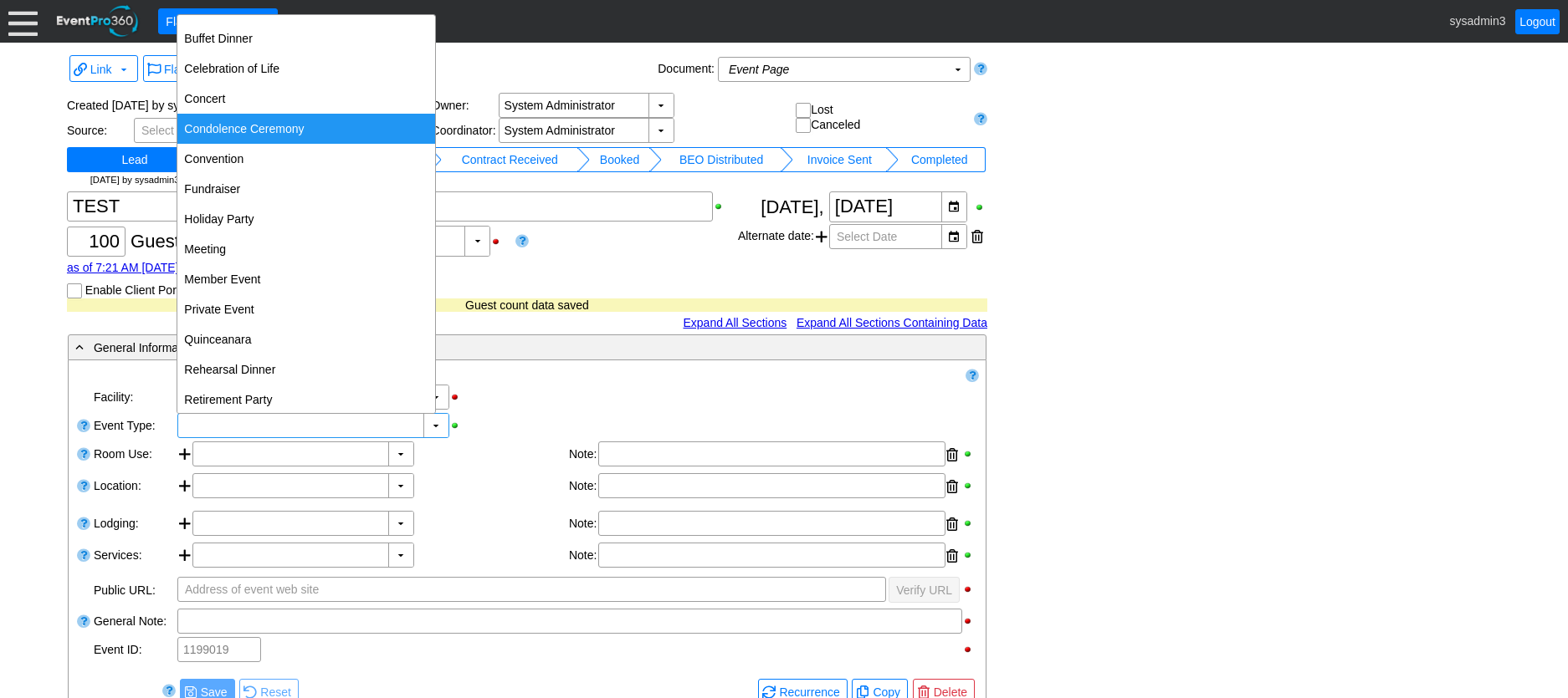
scroll to position [157, 0]
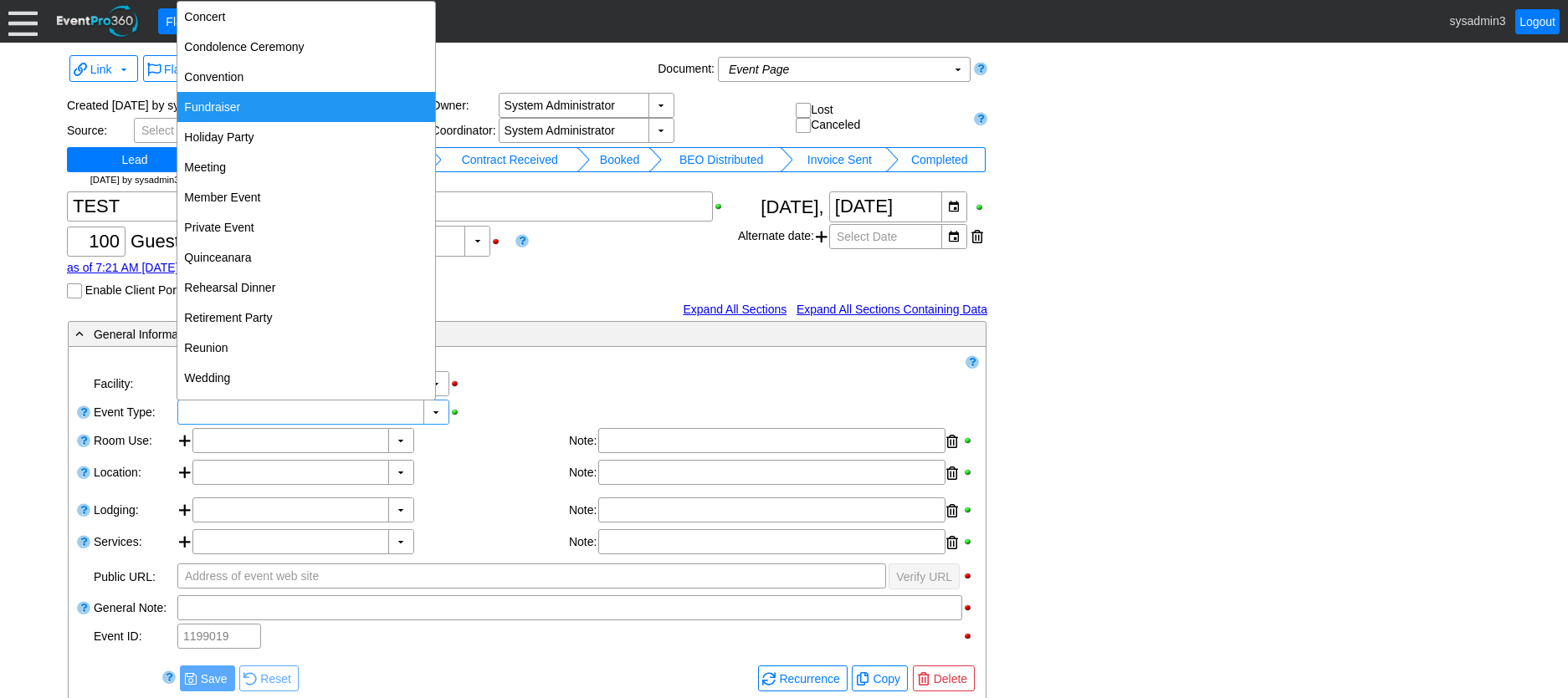
click at [234, 110] on div "Fundraiser" at bounding box center [306, 107] width 257 height 30
type input "Fundraiser"
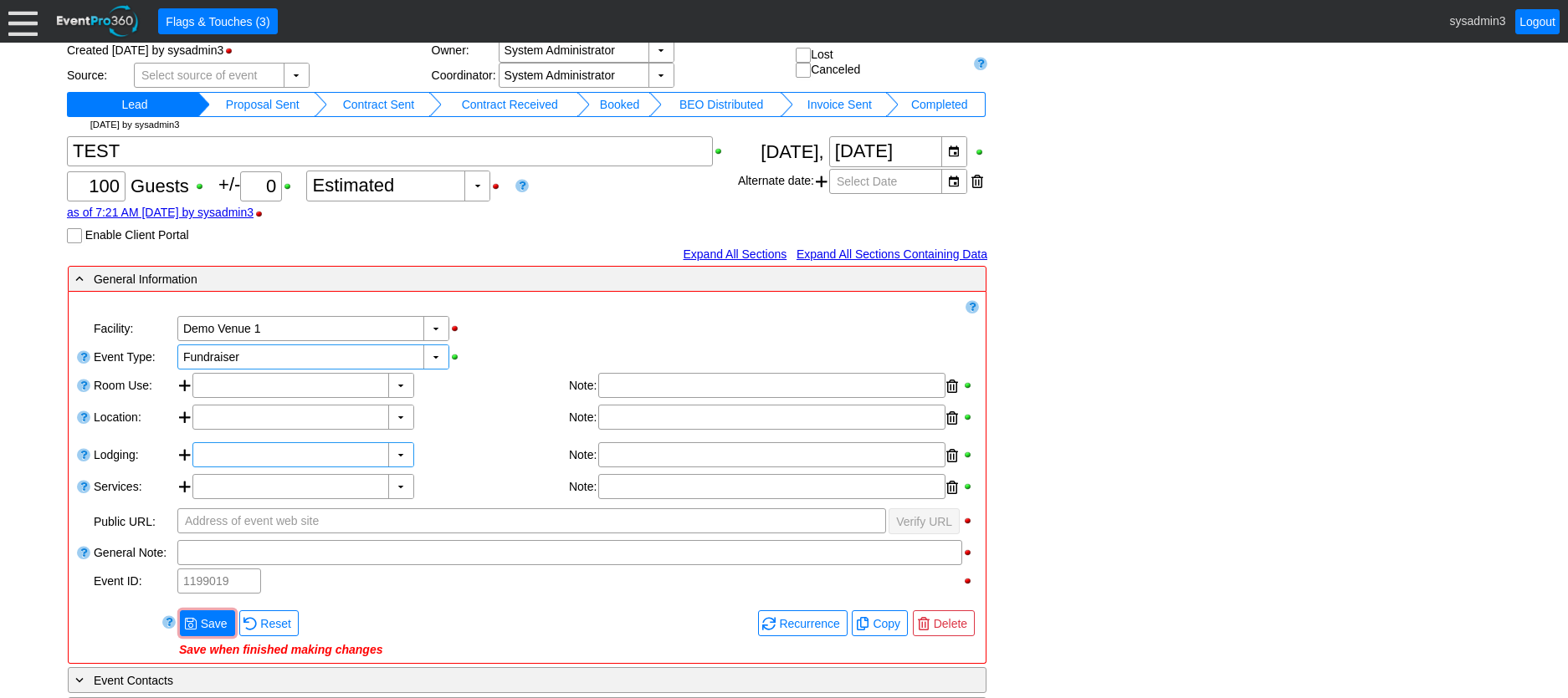
scroll to position [84, 0]
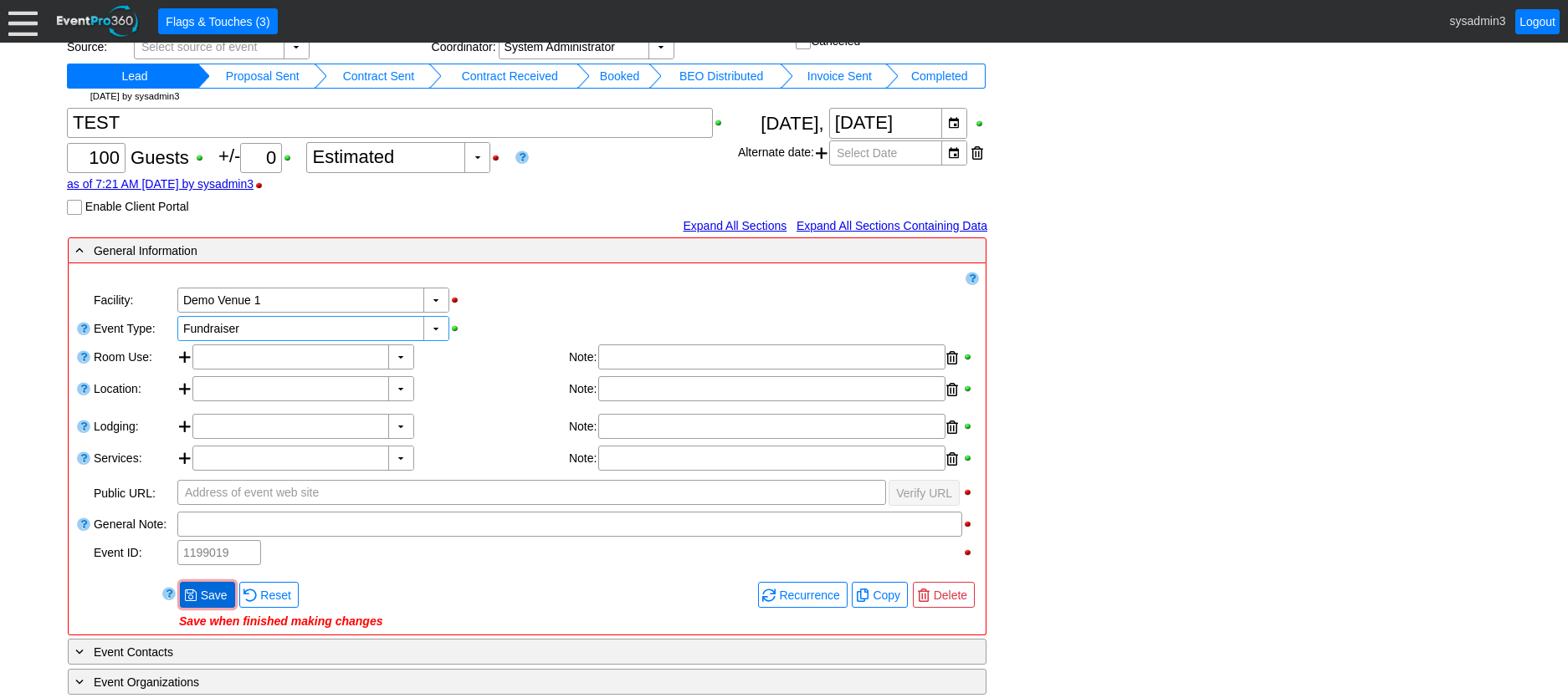
click at [213, 601] on span "Save" at bounding box center [214, 595] width 34 height 17
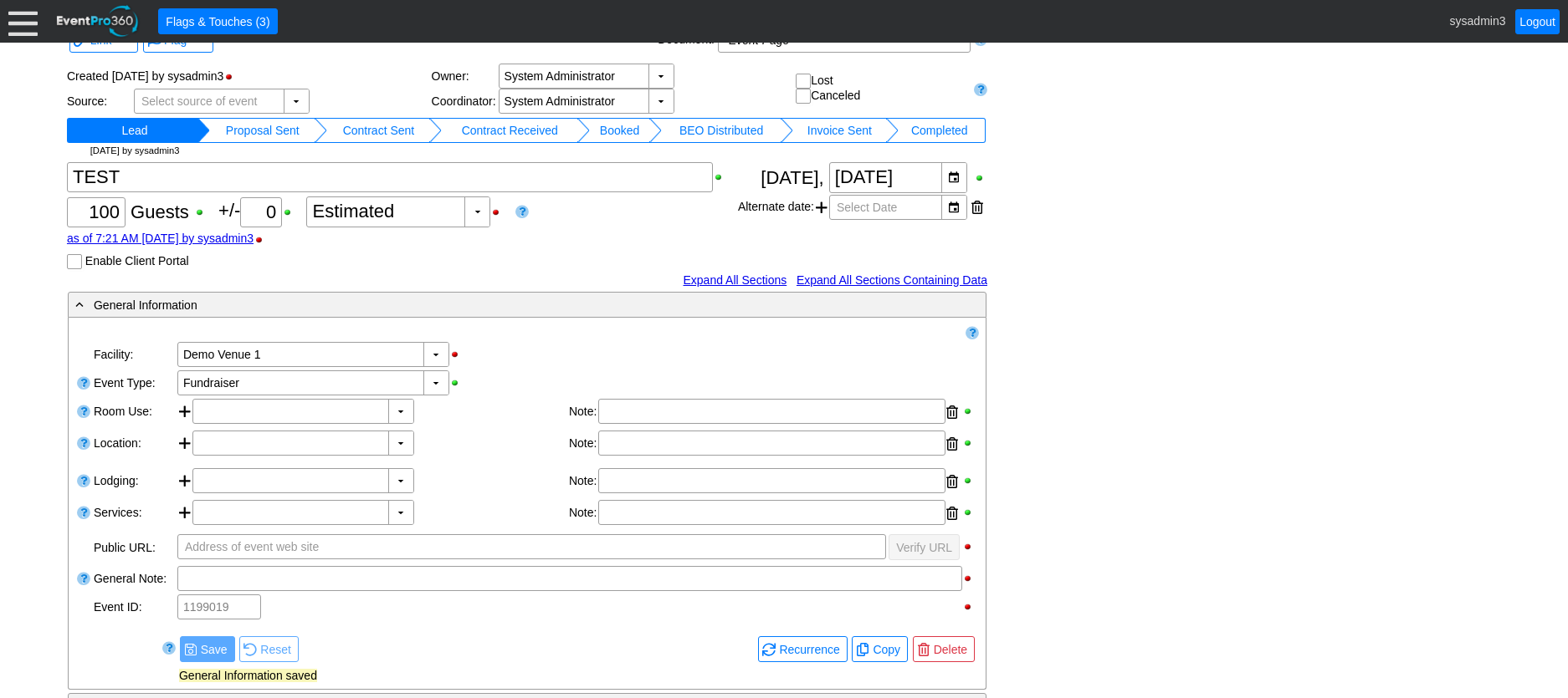
scroll to position [0, 0]
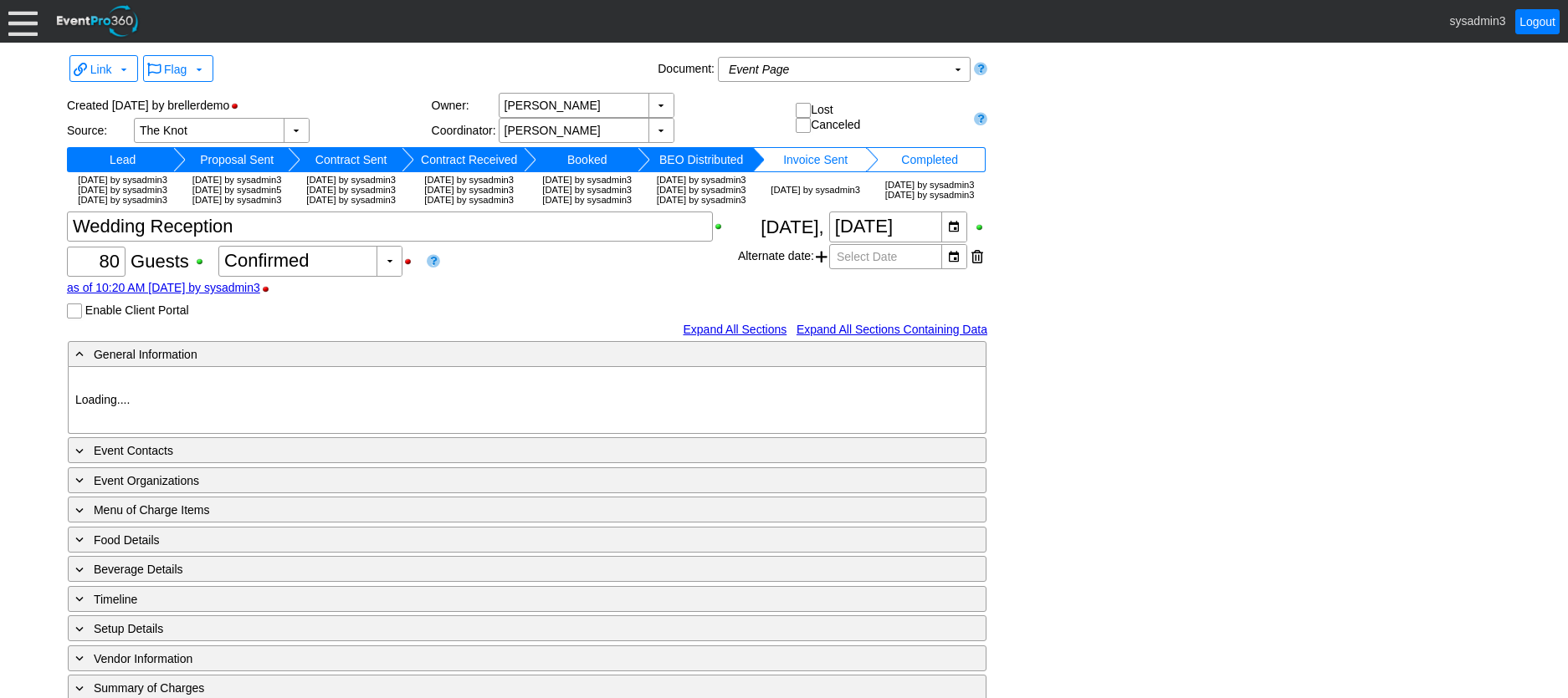
type input "Demo Venue 1"
type input "Wedding"
type input "[URL][DOMAIN_NAME]"
type input "675609"
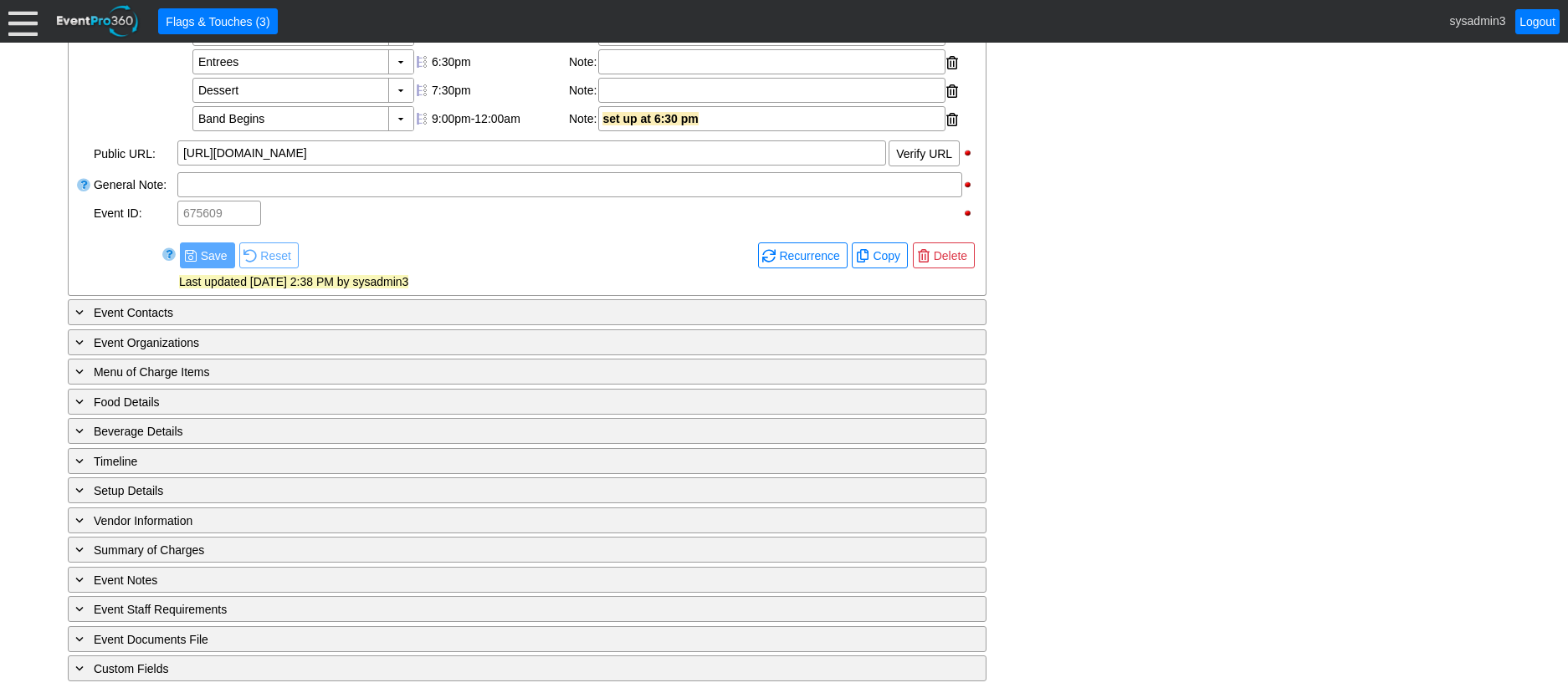
scroll to position [701, 0]
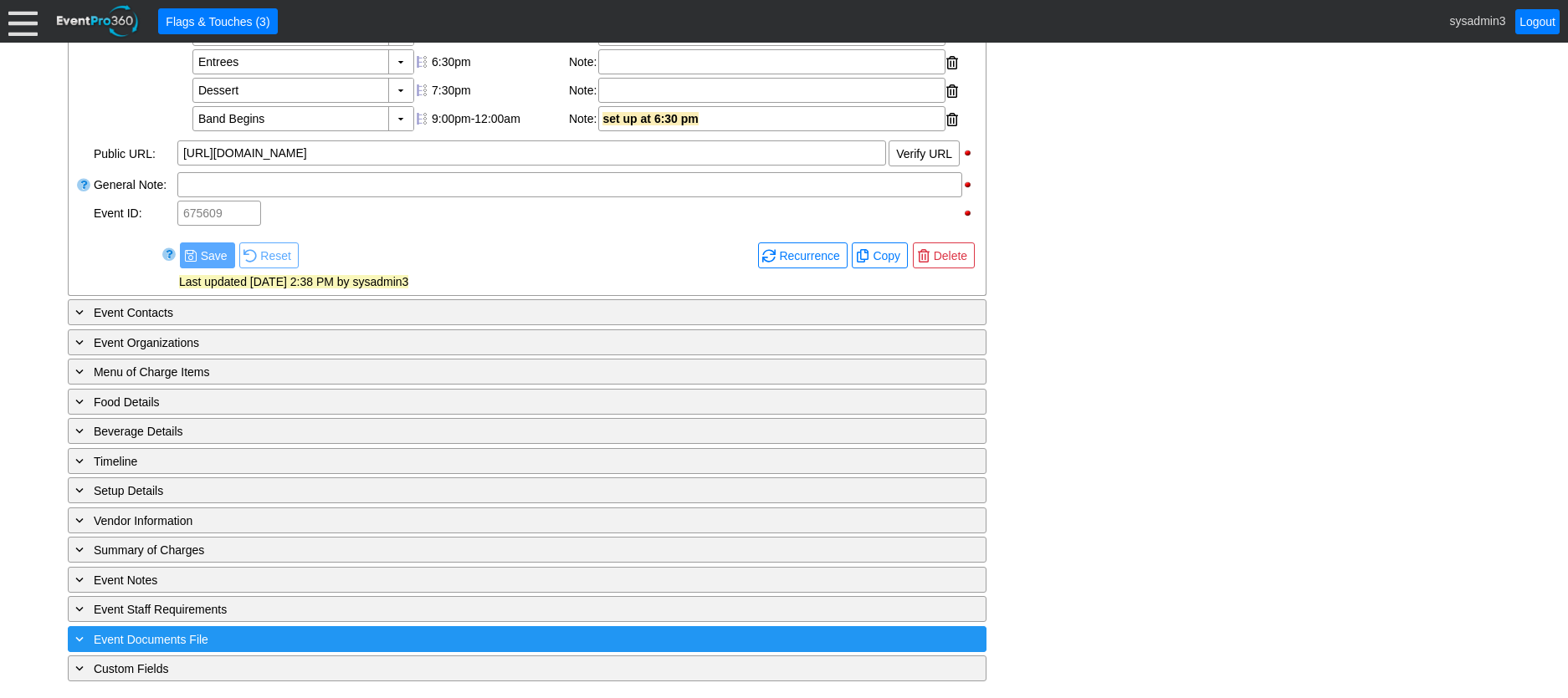
click at [308, 636] on div "+ Event Documents File" at bounding box center [492, 639] width 842 height 20
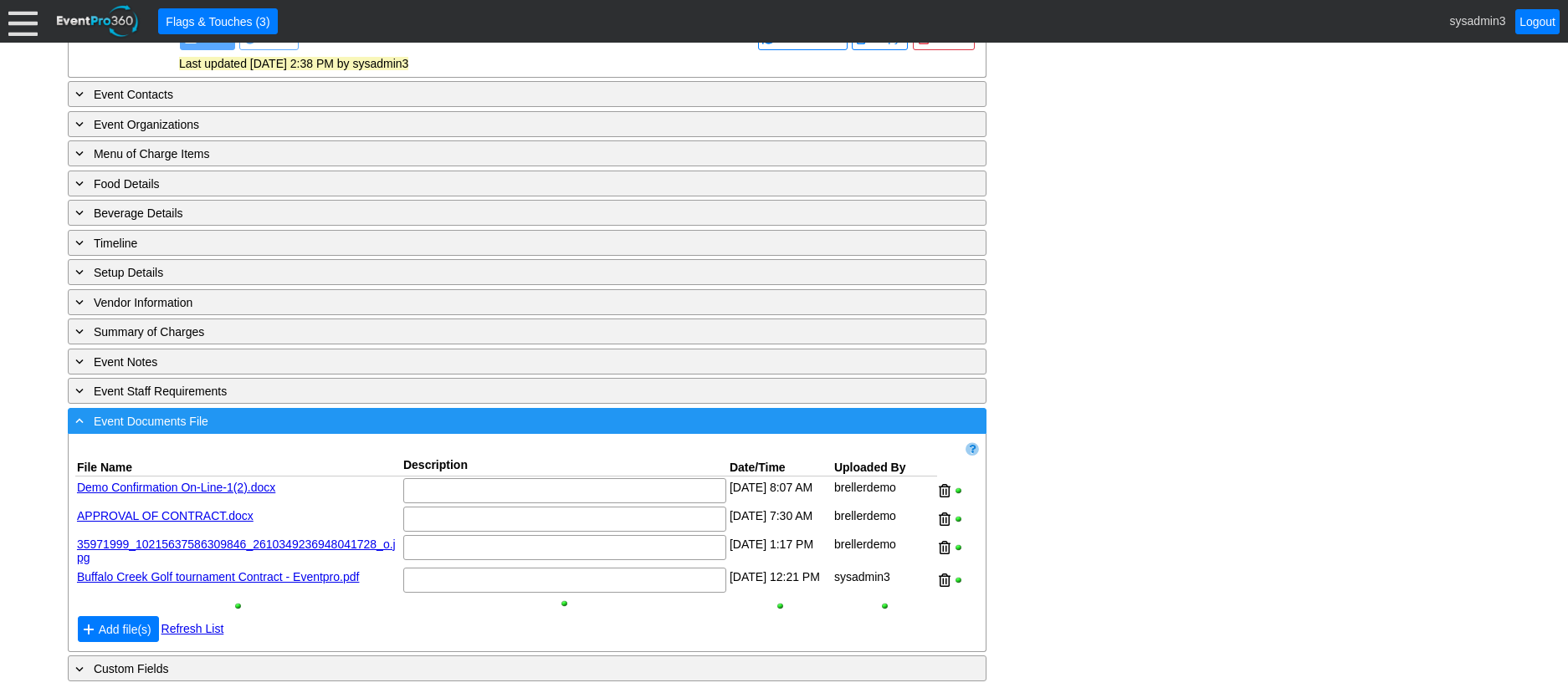
scroll to position [924, 0]
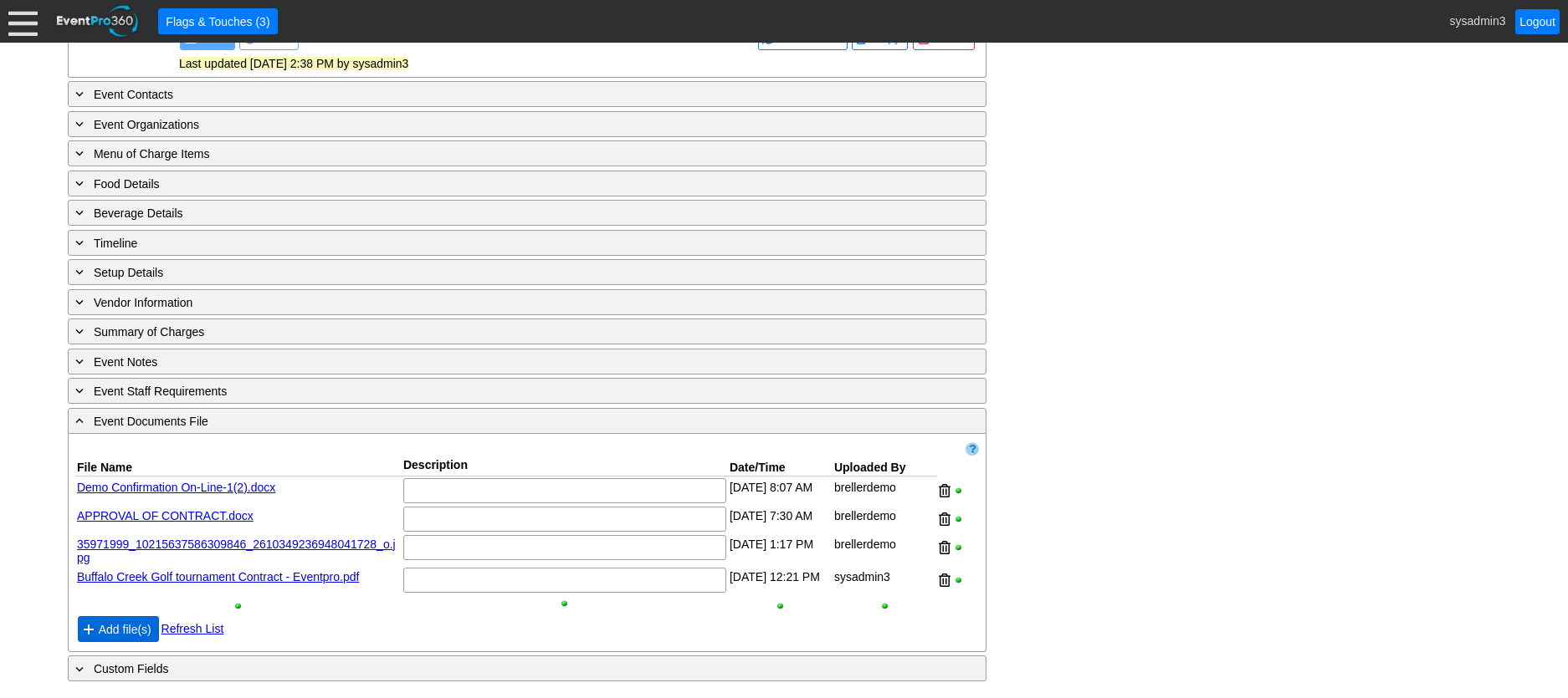
click at [118, 626] on span "Add file(s)" at bounding box center [125, 630] width 60 height 17
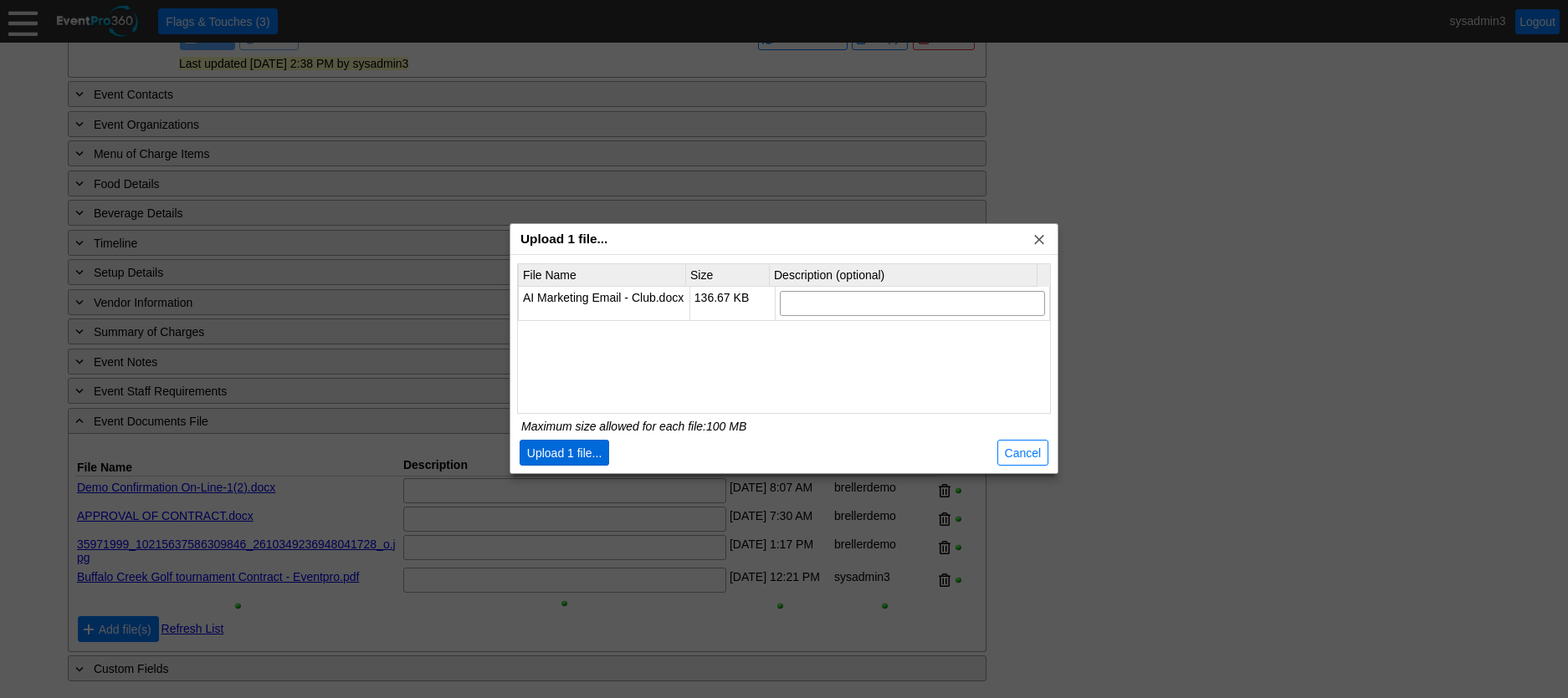
click at [573, 452] on span "Upload 1 file..." at bounding box center [565, 453] width 82 height 17
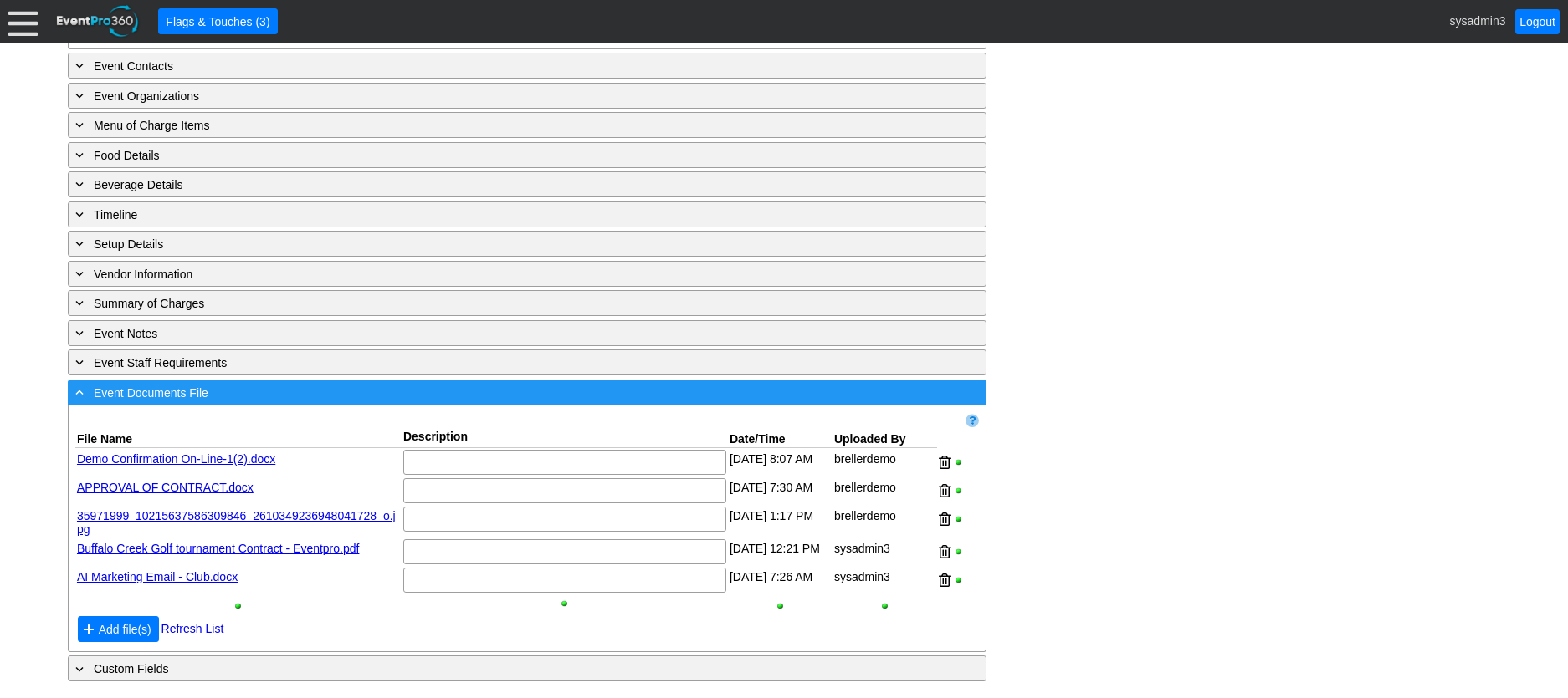
click at [258, 403] on div "- Event Documents File" at bounding box center [492, 392] width 842 height 20
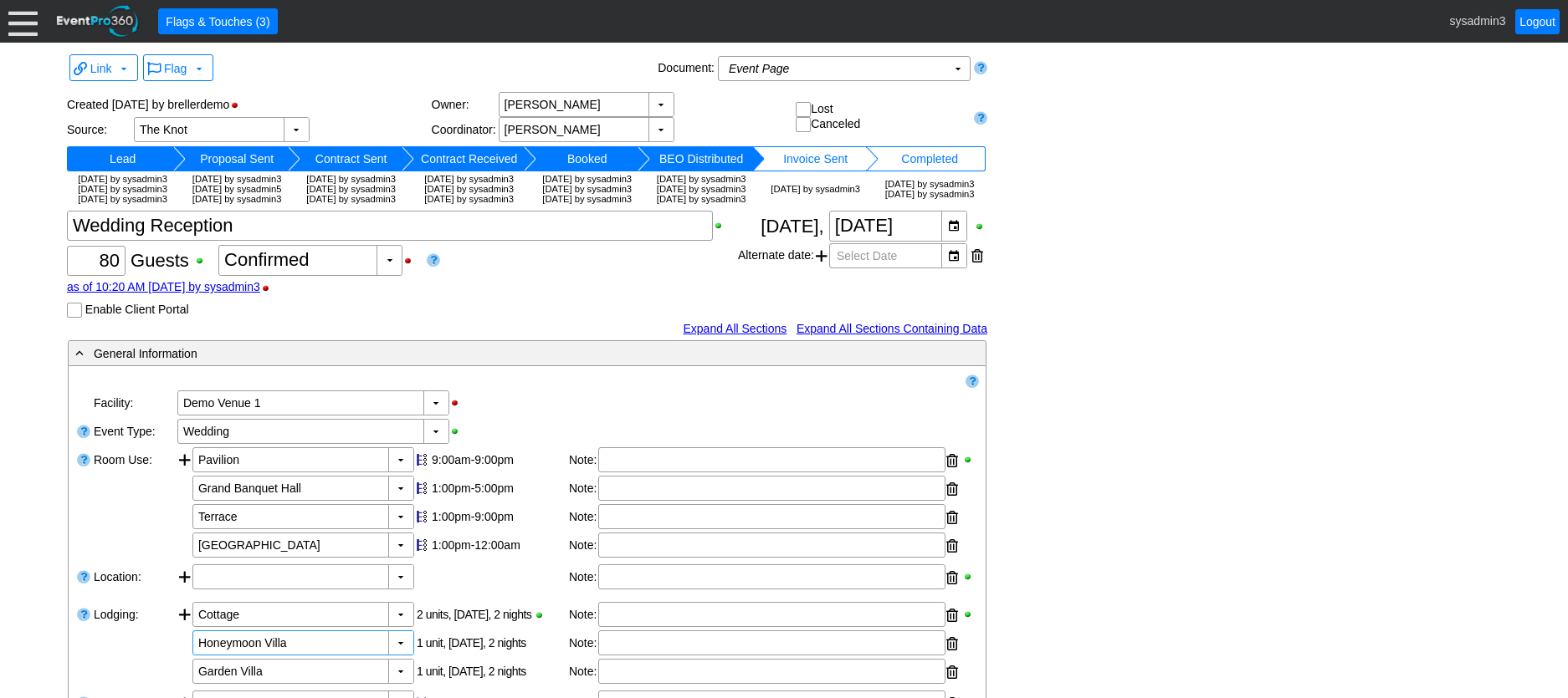
scroll to position [0, 0]
click at [590, 153] on td "Booked" at bounding box center [586, 159] width 102 height 25
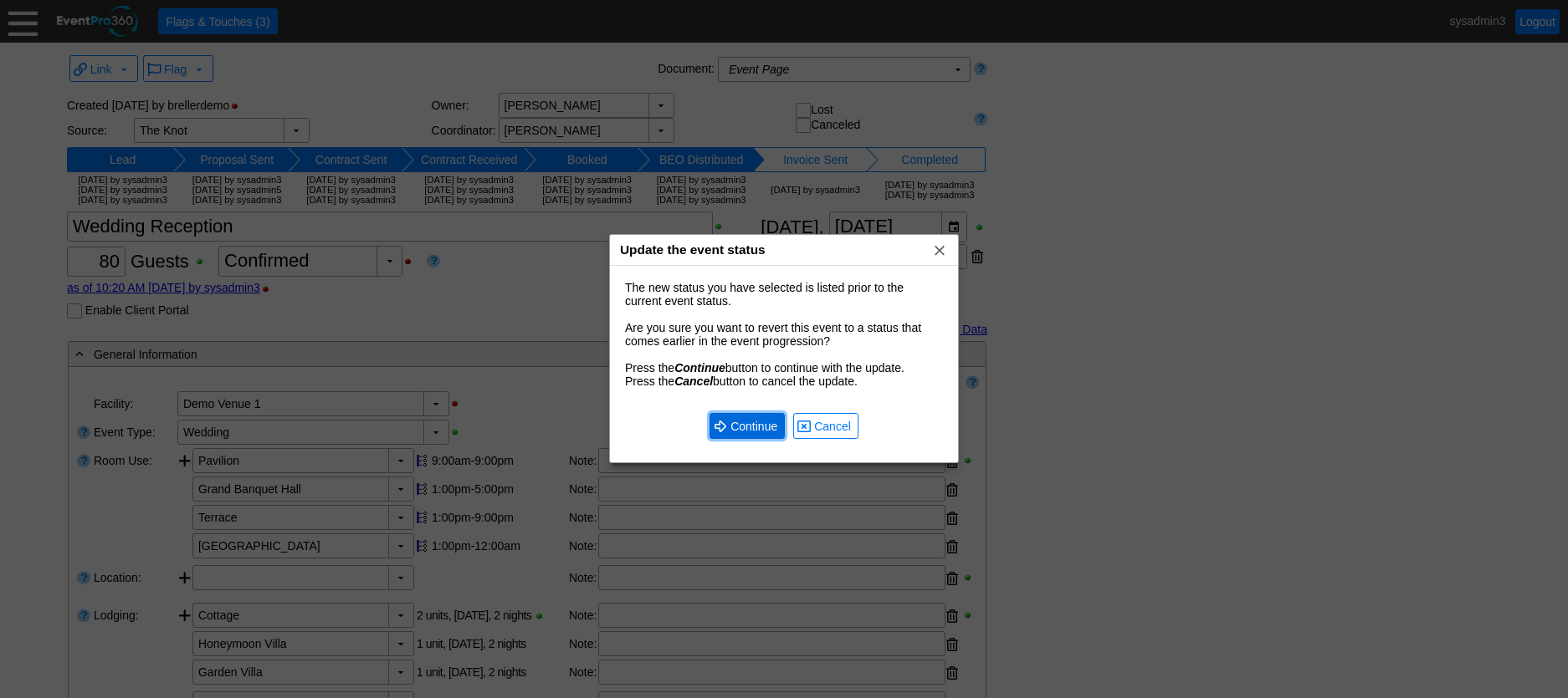
click at [763, 423] on span "Continue" at bounding box center [753, 427] width 53 height 17
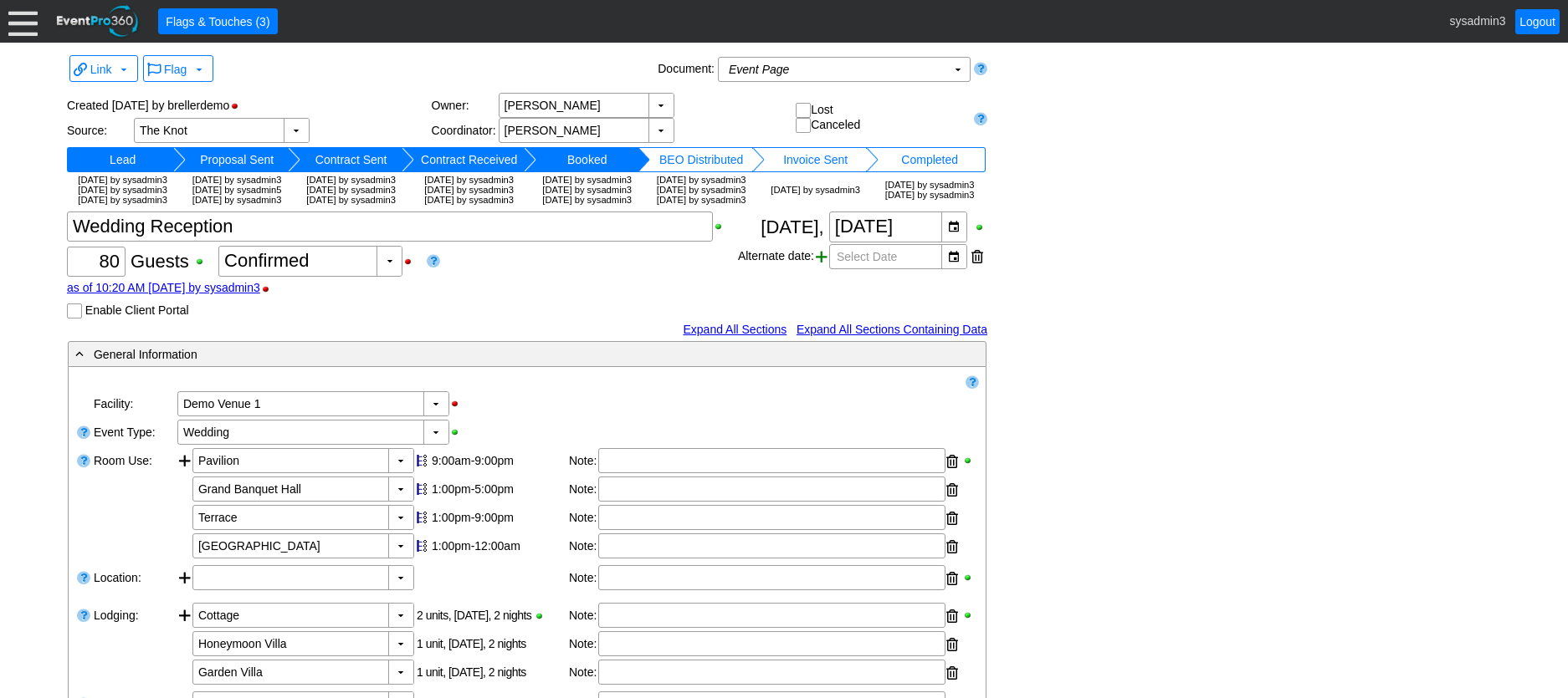
click at [826, 269] on span at bounding box center [821, 256] width 12 height 25
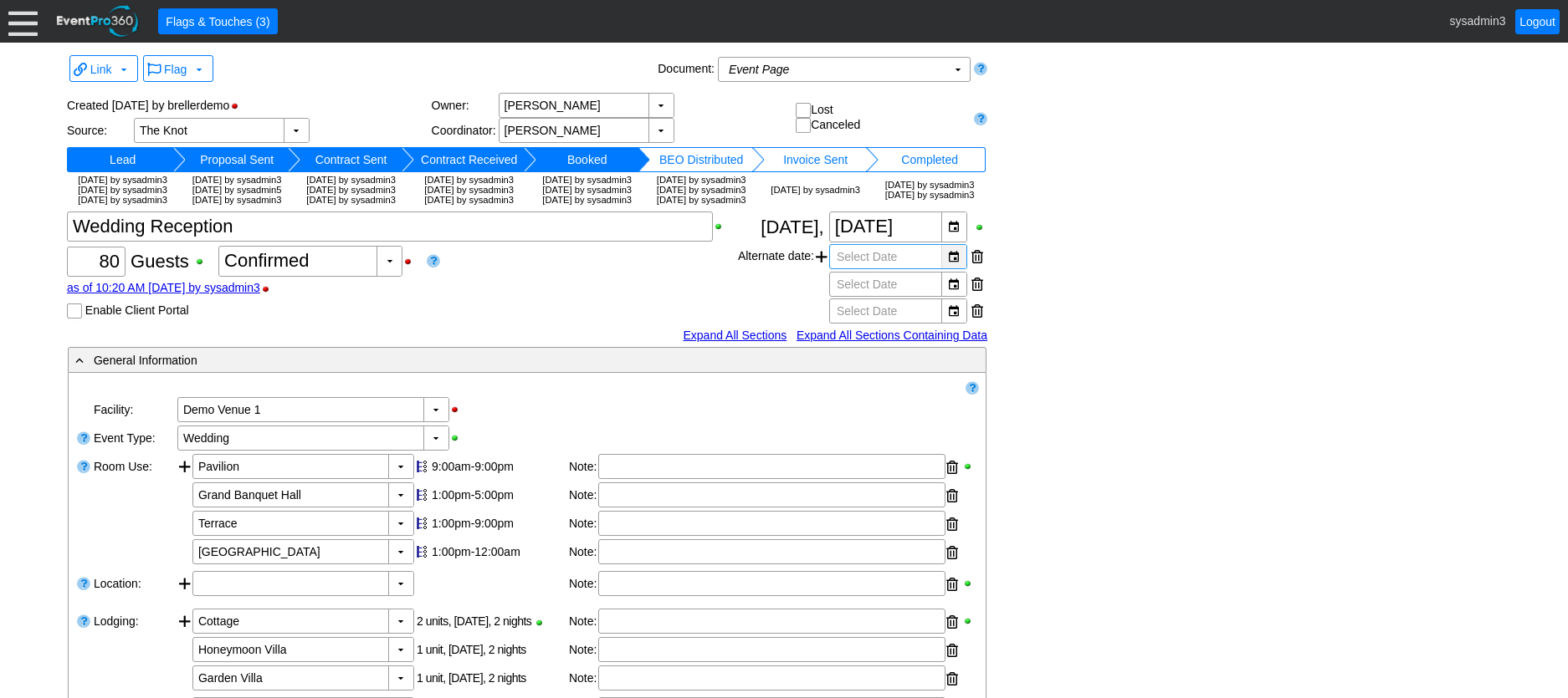
click at [958, 268] on div "▼" at bounding box center [954, 256] width 25 height 23
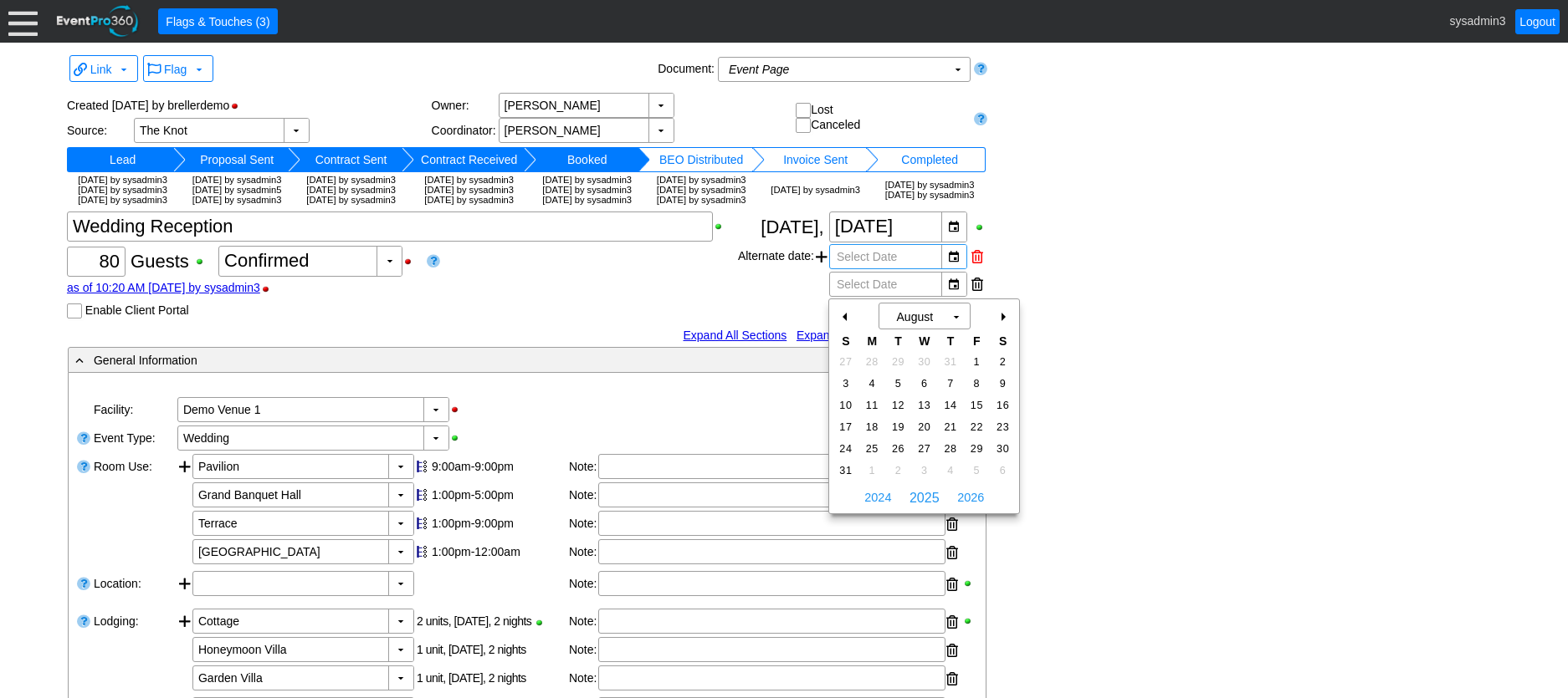
click at [973, 269] on div at bounding box center [977, 256] width 12 height 25
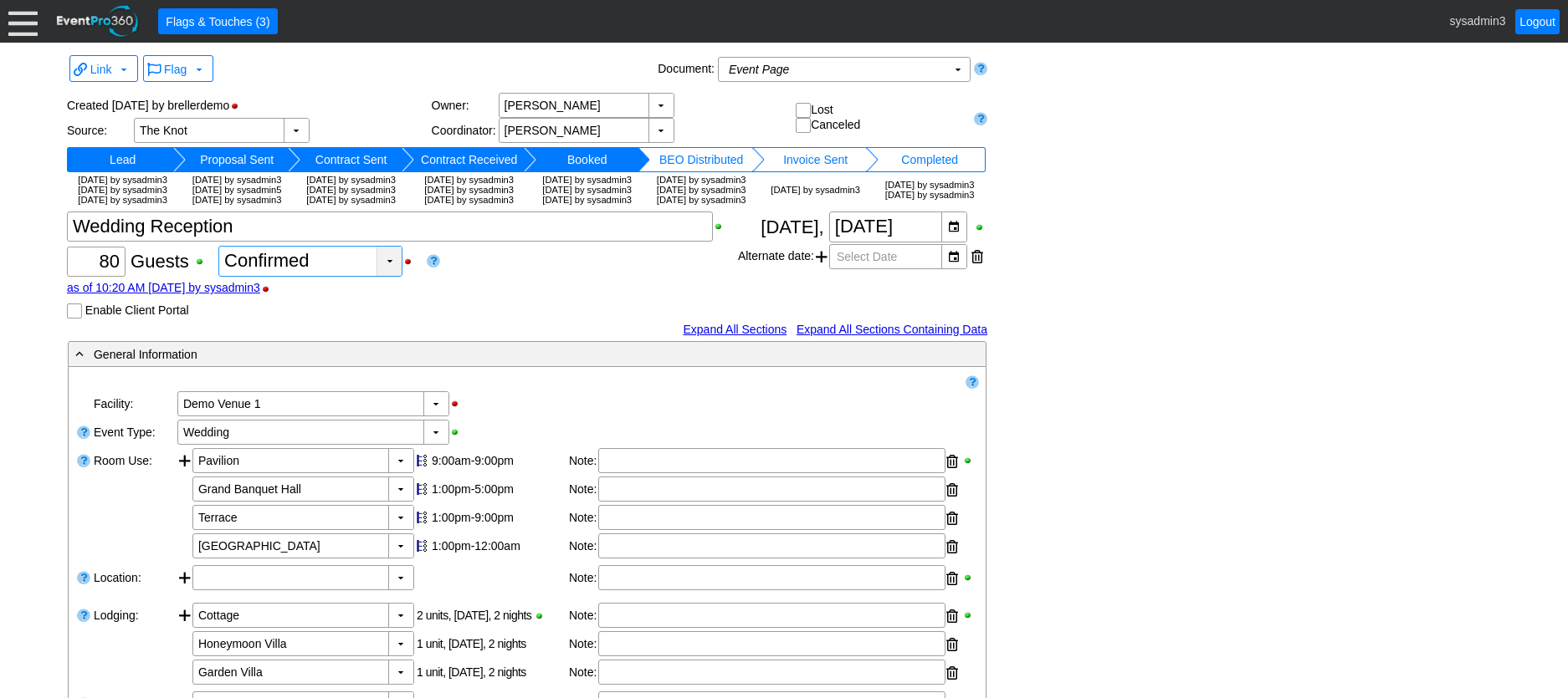
click at [394, 276] on div "▼" at bounding box center [389, 261] width 25 height 29
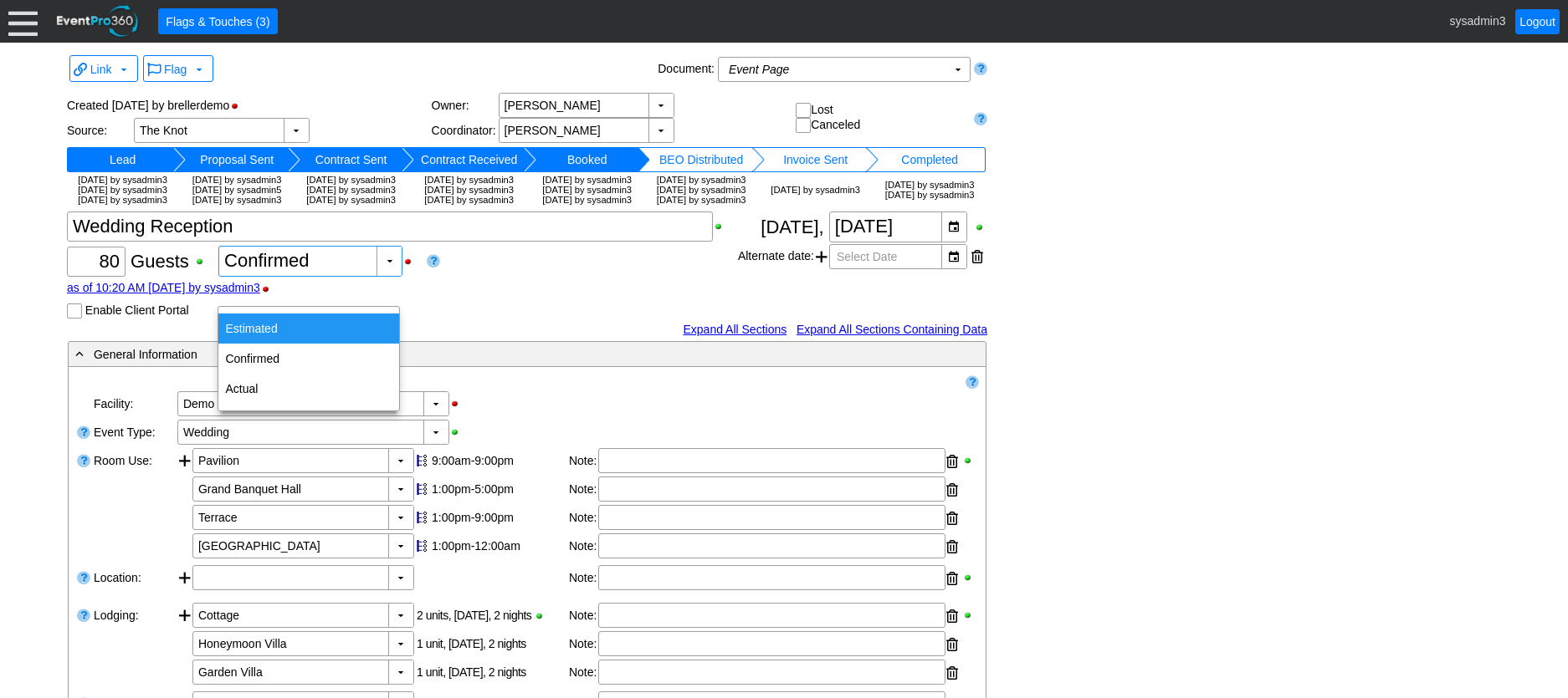
click at [263, 325] on div "Estimated" at bounding box center [309, 329] width 181 height 30
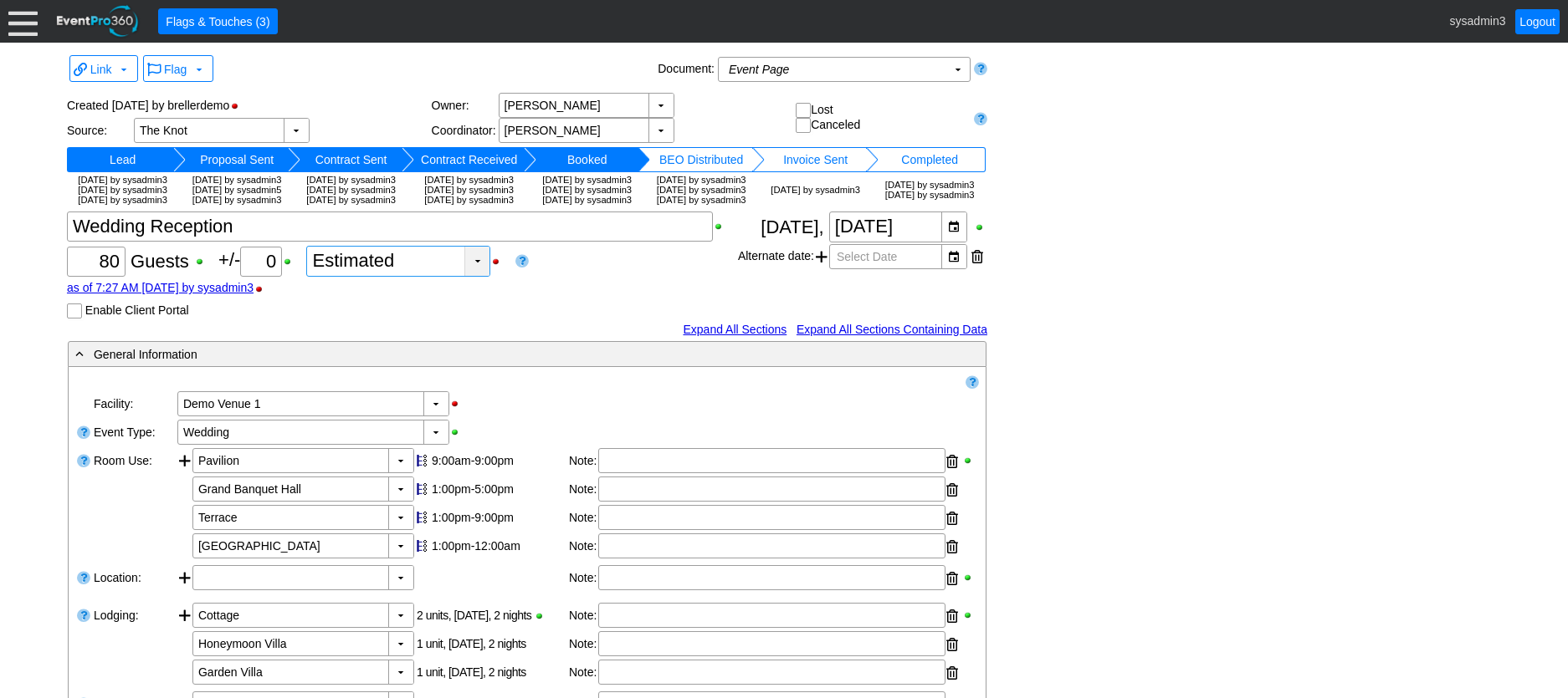
click at [479, 276] on div "▼" at bounding box center [476, 261] width 25 height 29
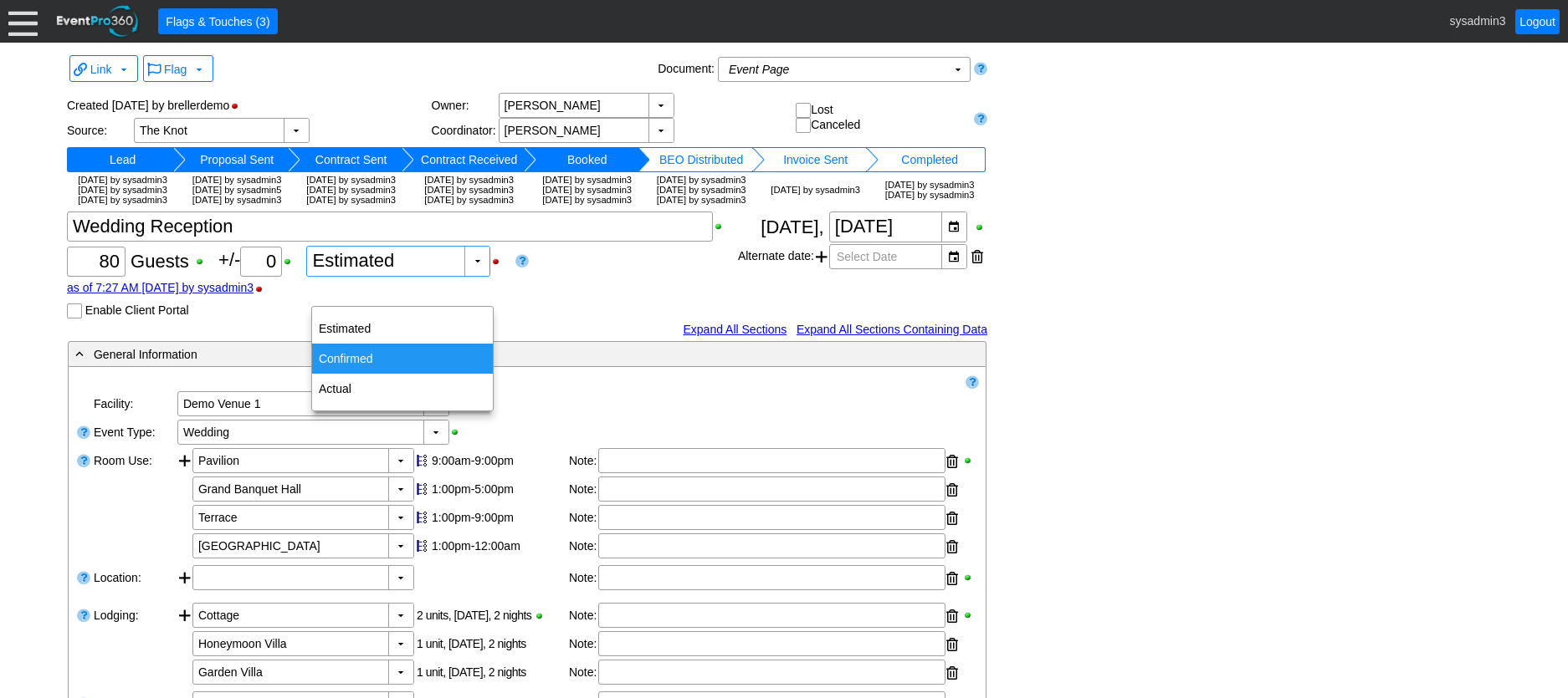
click at [363, 349] on div "Confirmed" at bounding box center [403, 359] width 181 height 30
type input "Confirmed"
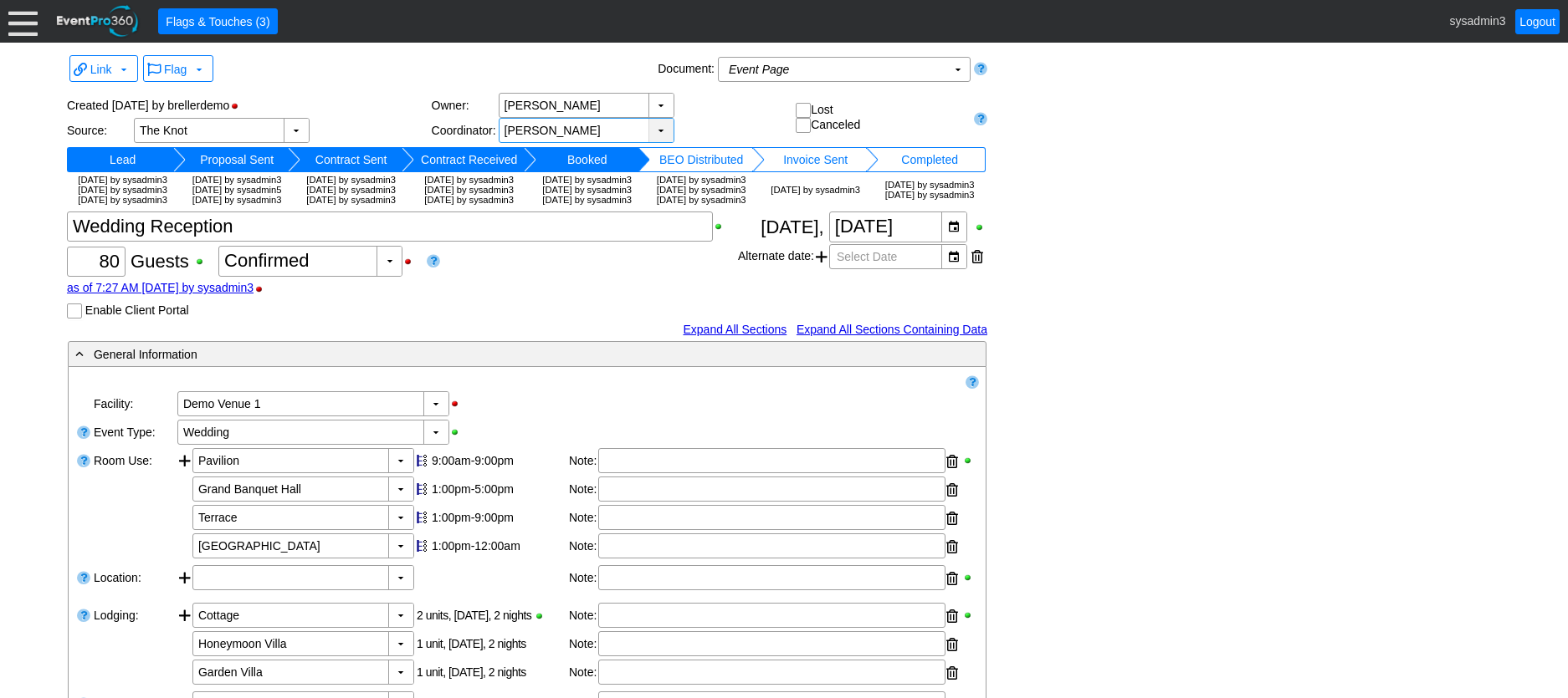
click at [658, 128] on div "▼" at bounding box center [660, 130] width 25 height 23
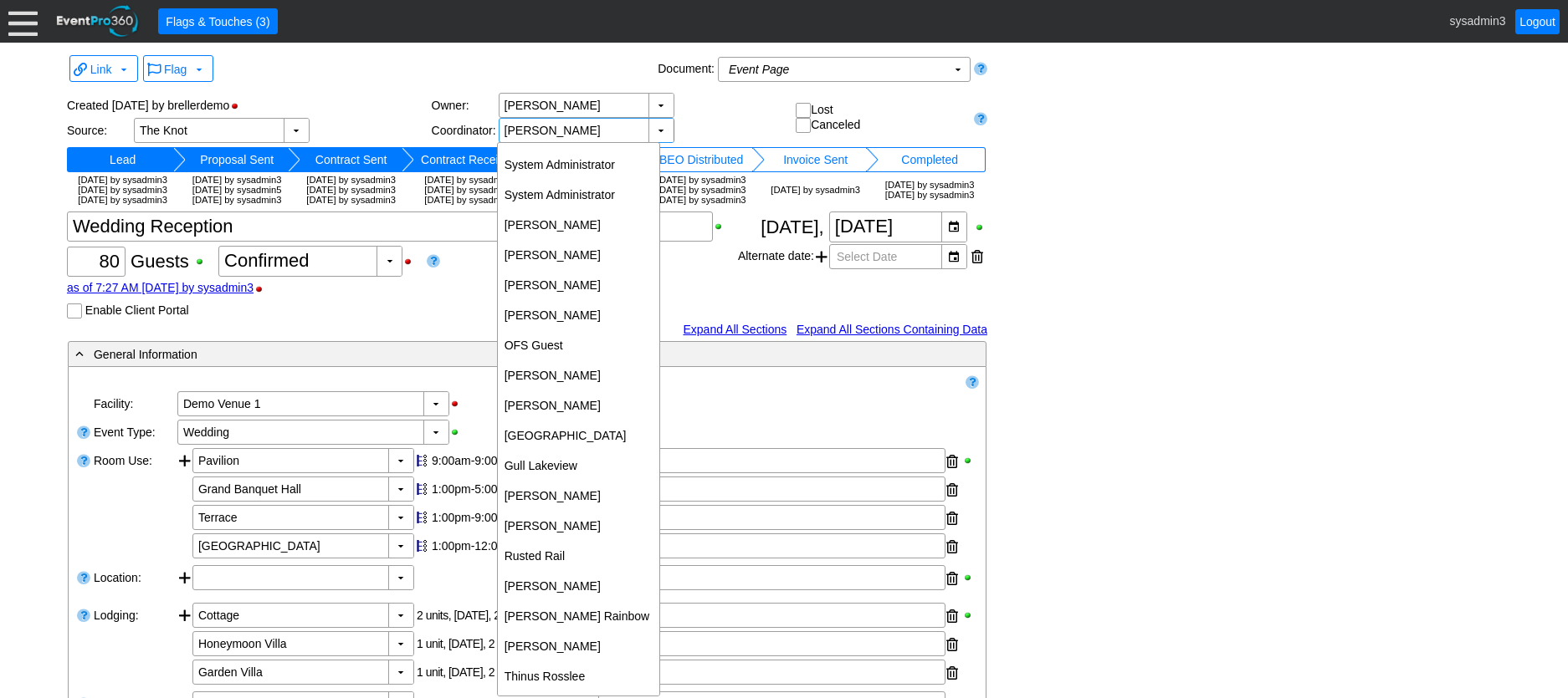
click at [706, 113] on div "▼ Χ Ben Cruise" at bounding box center [647, 105] width 297 height 25
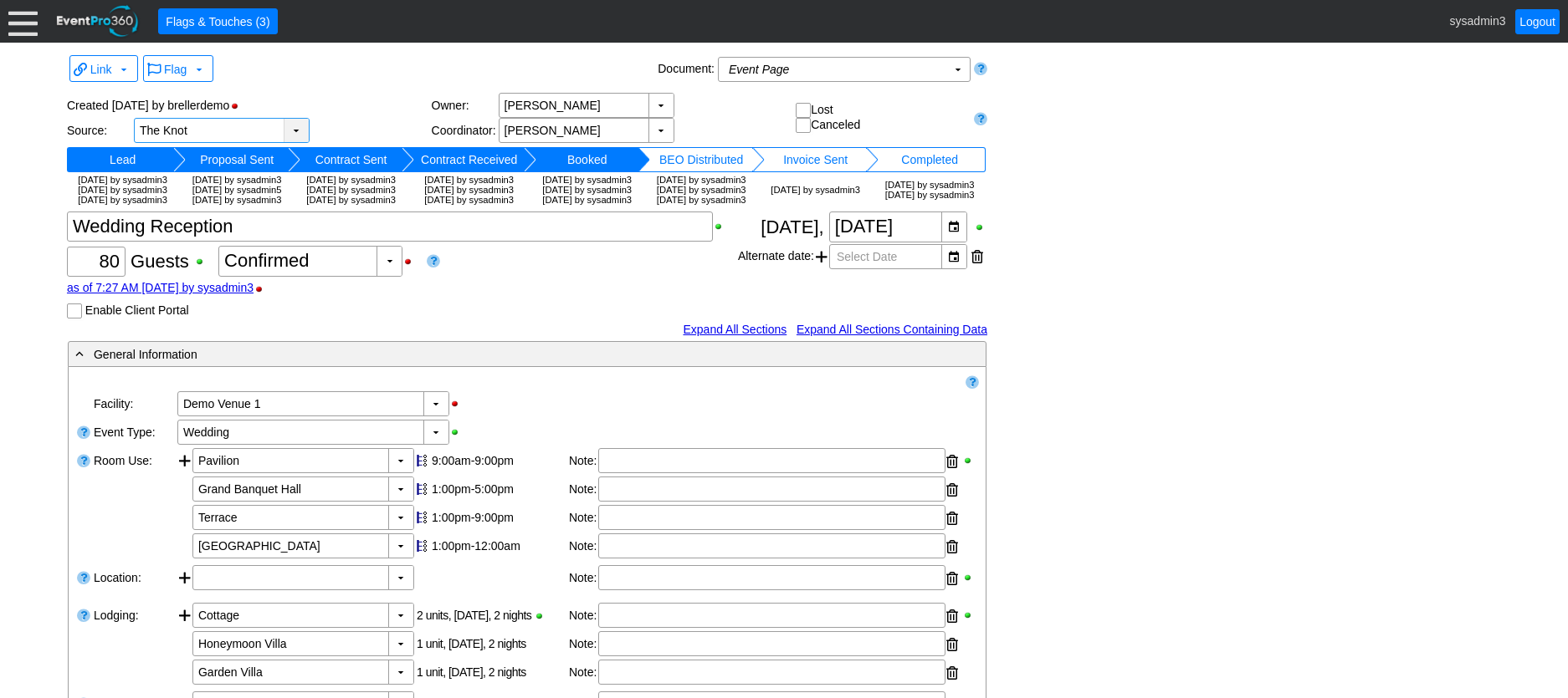
click at [296, 130] on div "▼" at bounding box center [296, 130] width 25 height 23
click at [347, 82] on div "Flag ▼" at bounding box center [397, 69] width 514 height 32
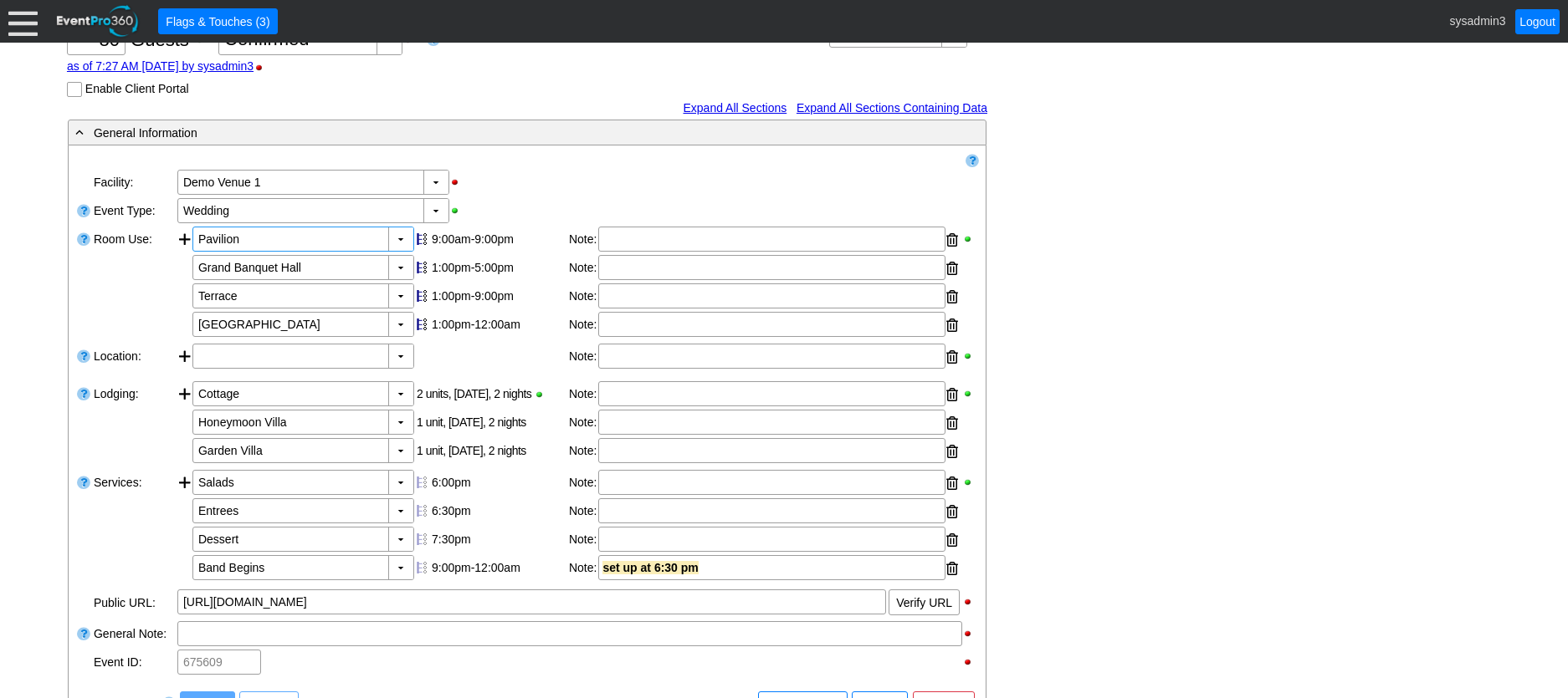
scroll to position [251, 0]
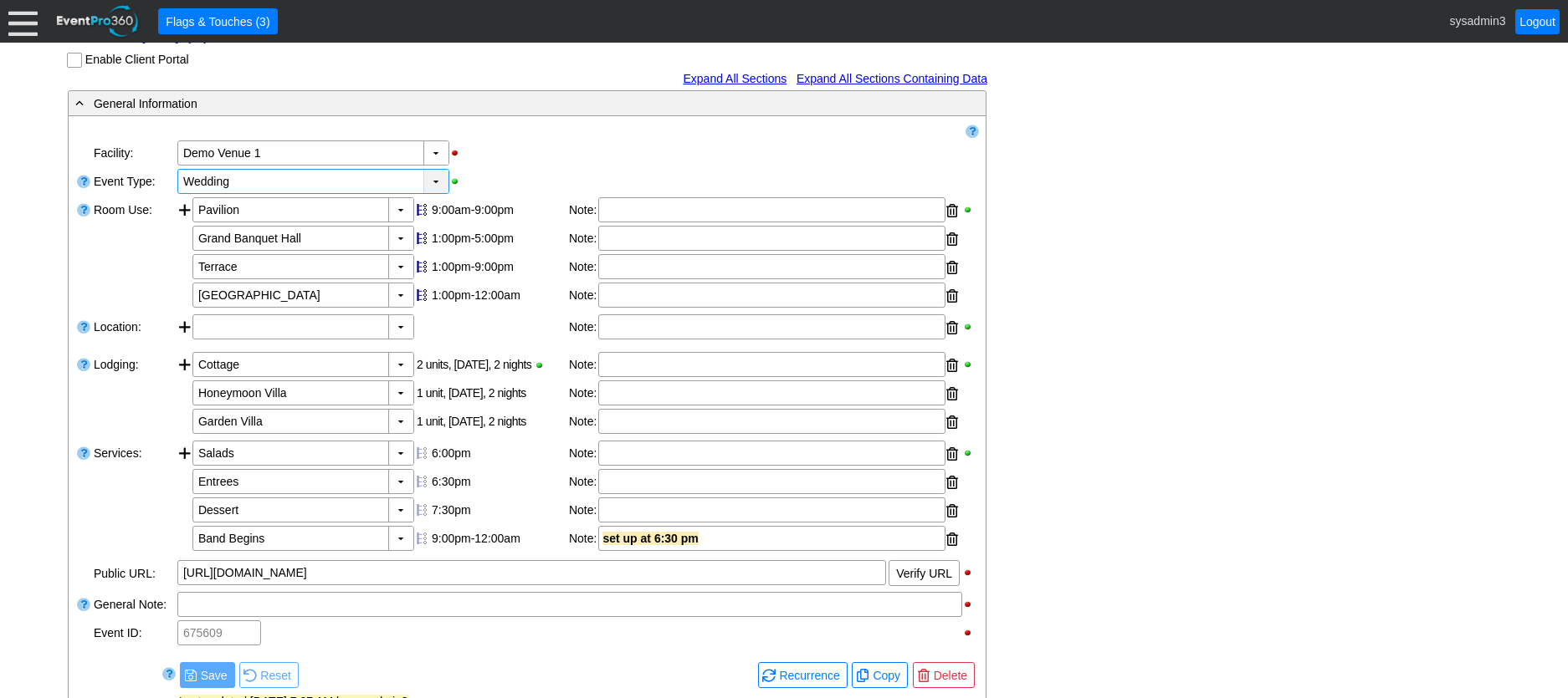
click at [436, 193] on div "▼" at bounding box center [435, 181] width 25 height 23
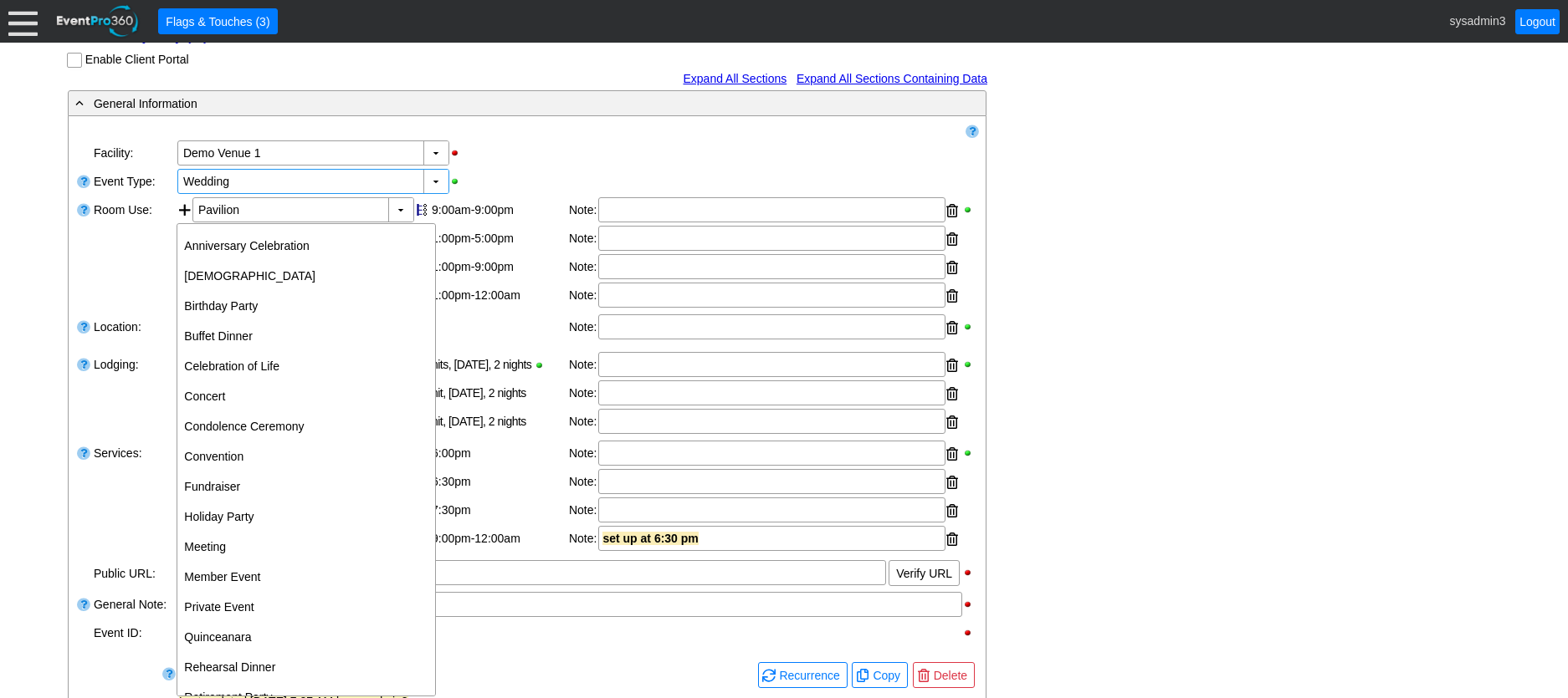
click at [543, 167] on div "▼ Χ Demo Venue 1" at bounding box center [577, 153] width 804 height 29
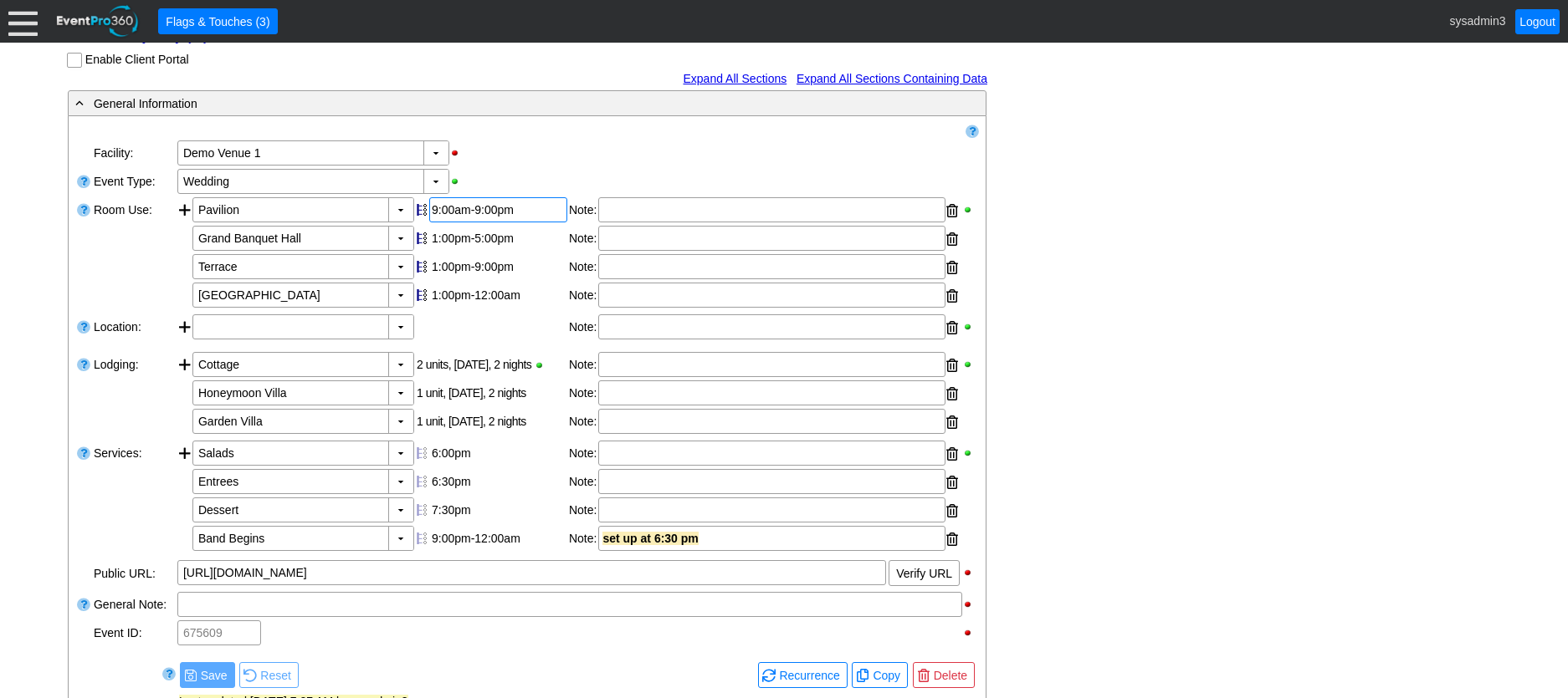
click at [463, 216] on div "9:00am-9:00pm" at bounding box center [498, 210] width 133 height 13
type input "0:00"
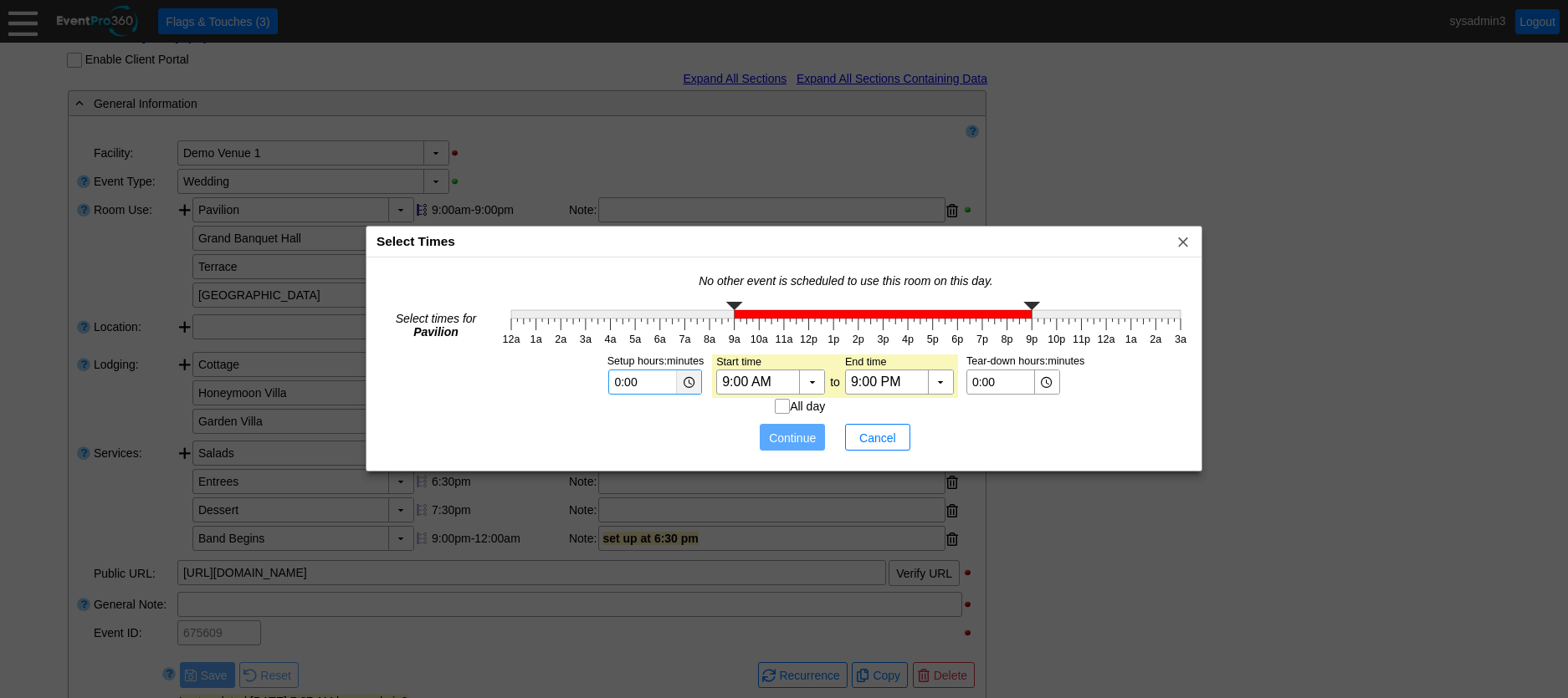
click at [688, 384] on div "▼" at bounding box center [688, 382] width 25 height 23
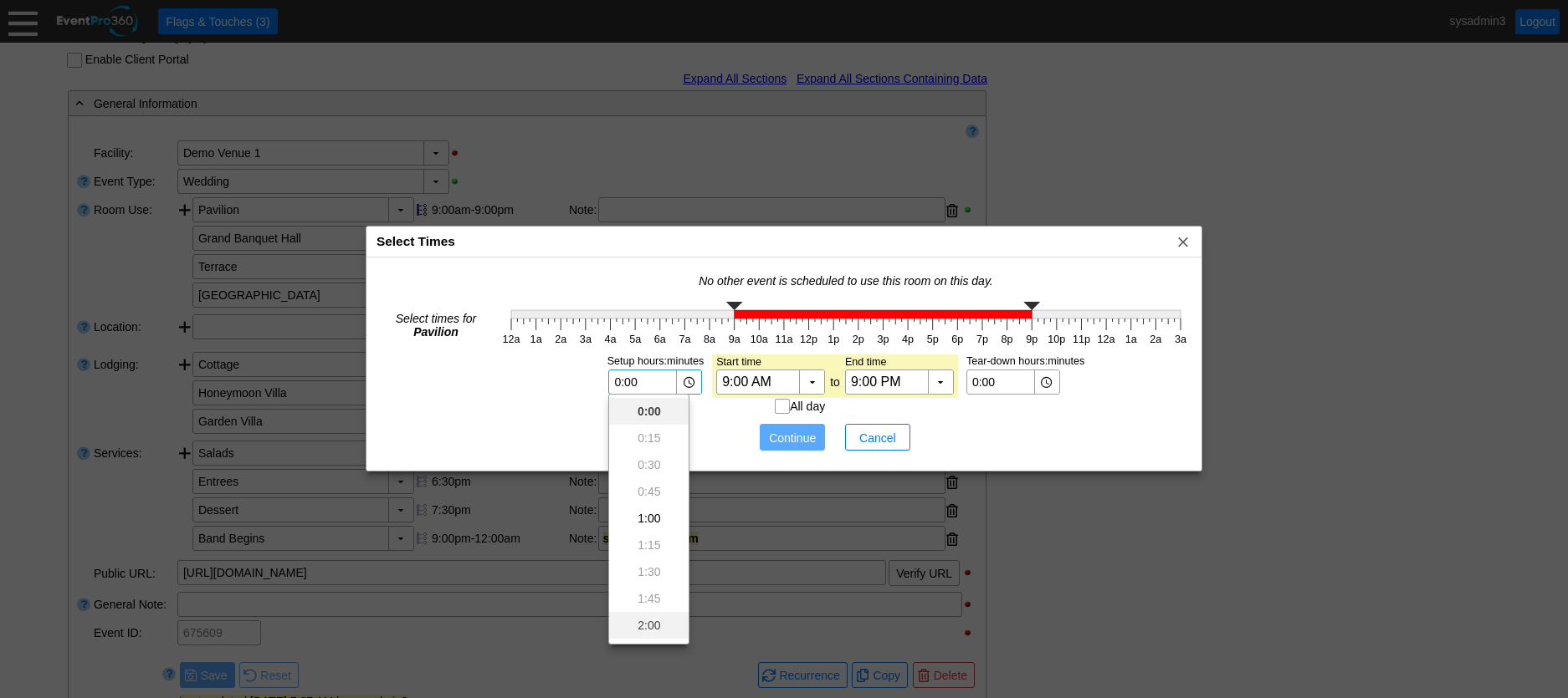
click at [646, 623] on div "2:00" at bounding box center [648, 625] width 79 height 27
type input "2:00"
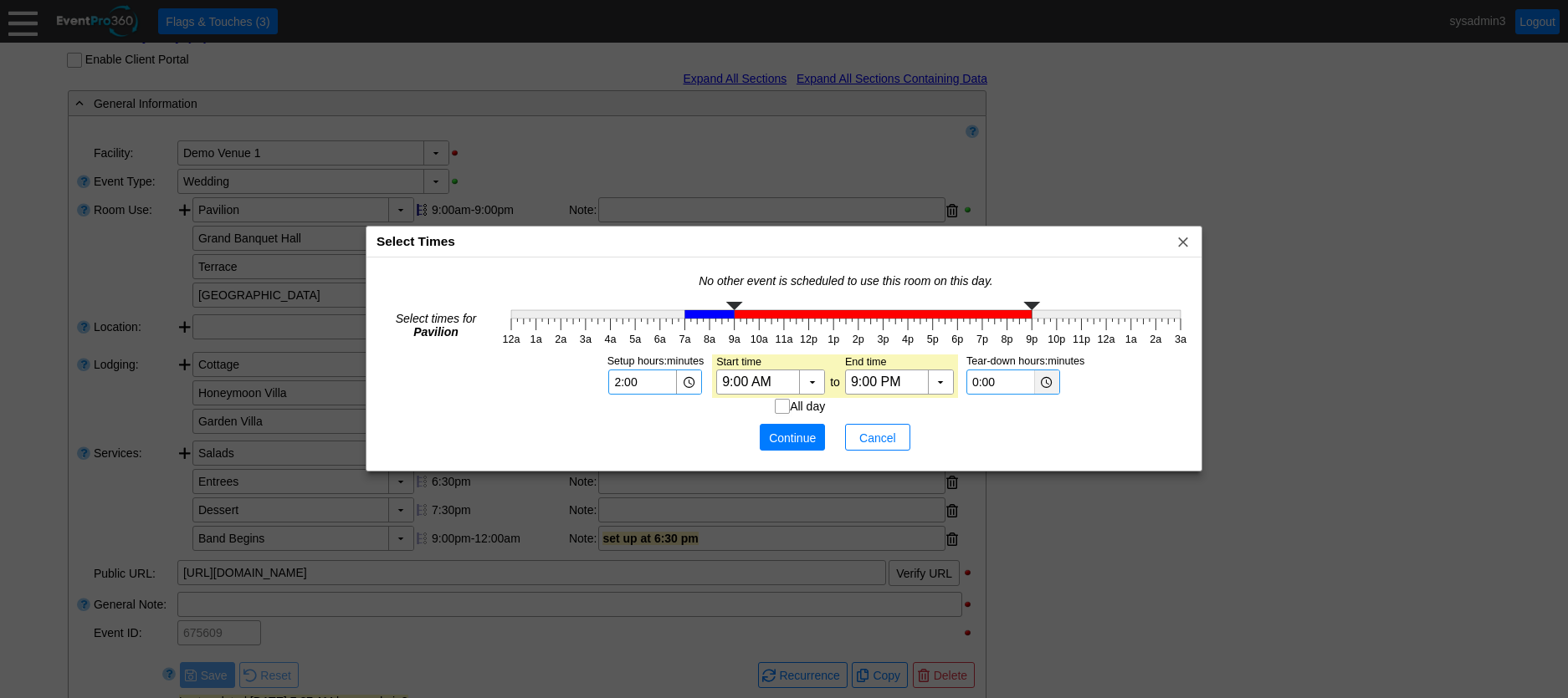
click at [1048, 384] on div "▼" at bounding box center [1046, 382] width 25 height 23
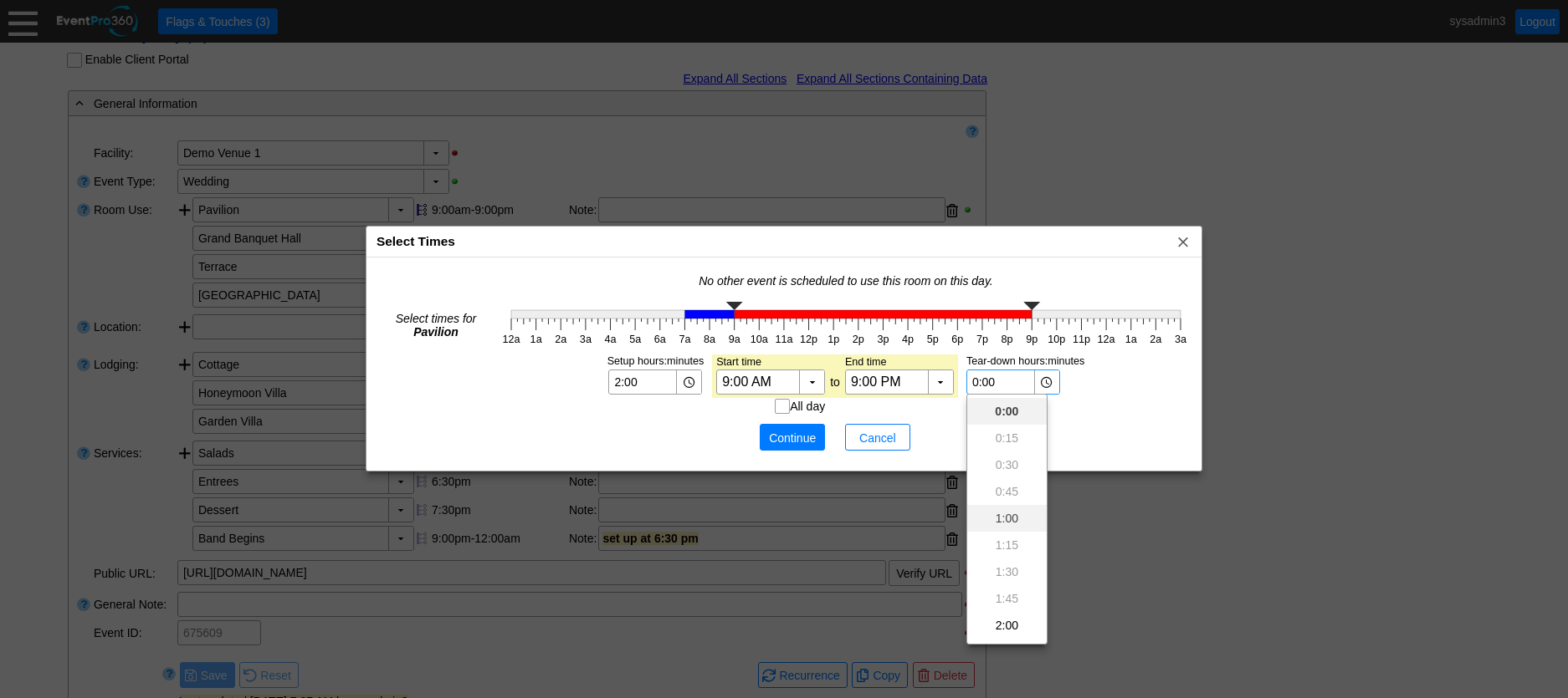
click at [1013, 513] on div "1:00" at bounding box center [1006, 518] width 79 height 27
type input "1:00"
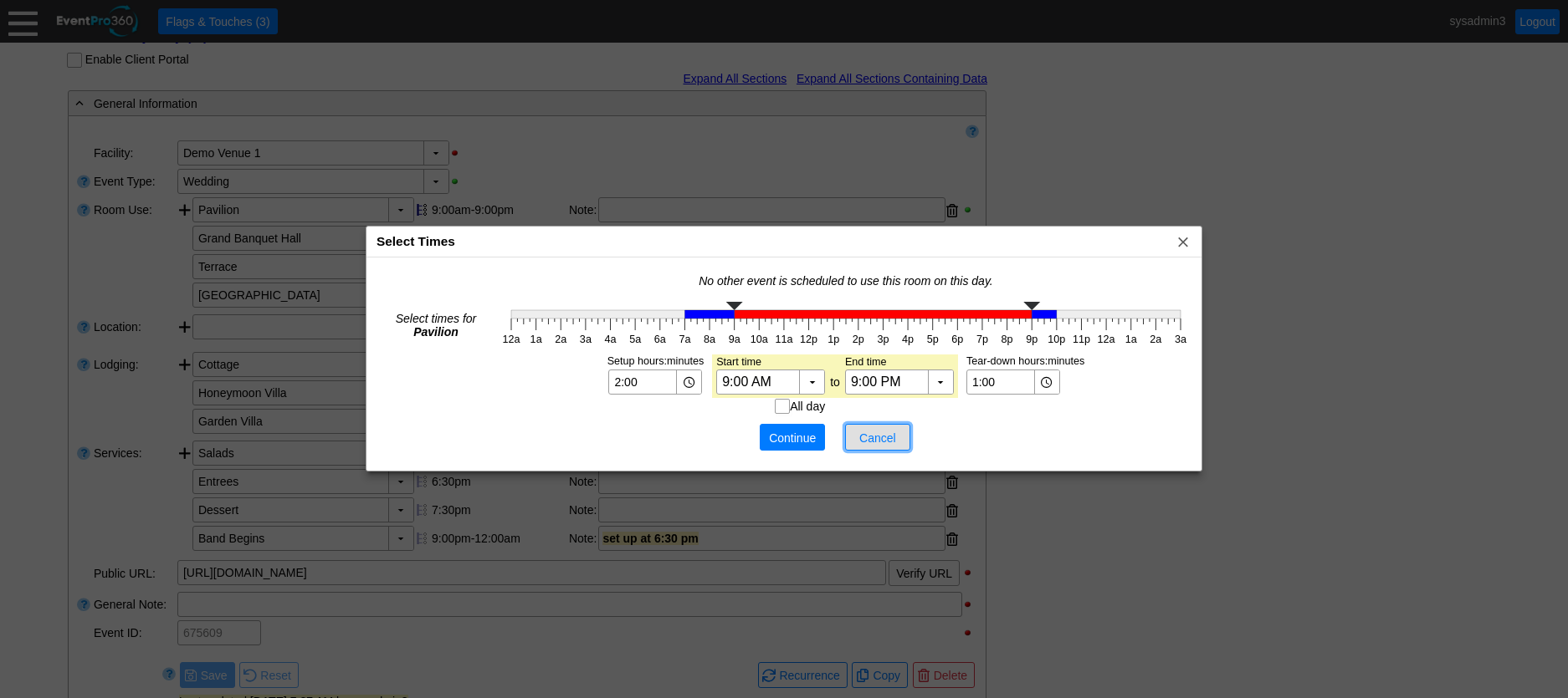
click at [872, 435] on span "Cancel" at bounding box center [877, 438] width 50 height 17
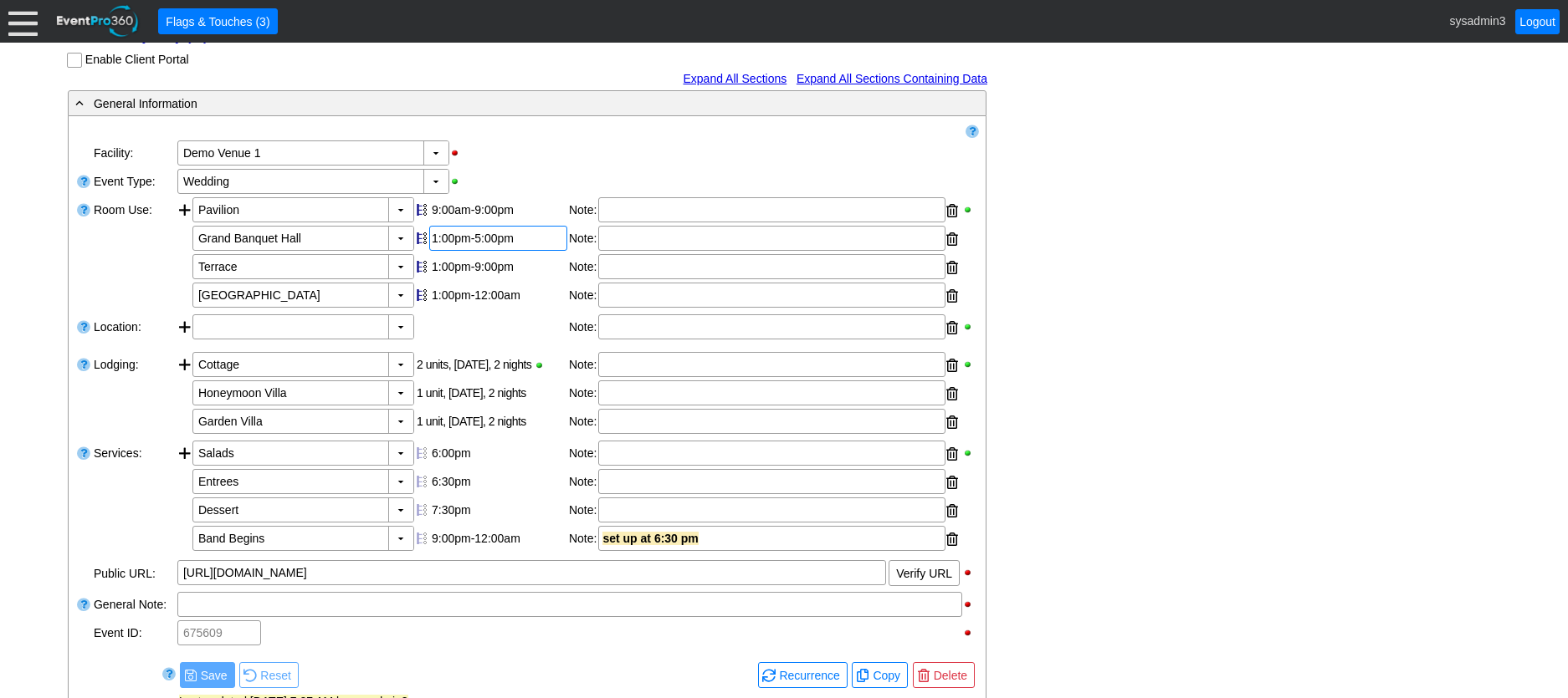
click at [476, 245] on div "1:00pm-5:00pm" at bounding box center [498, 239] width 133 height 13
type input "6:00"
type input "2:00"
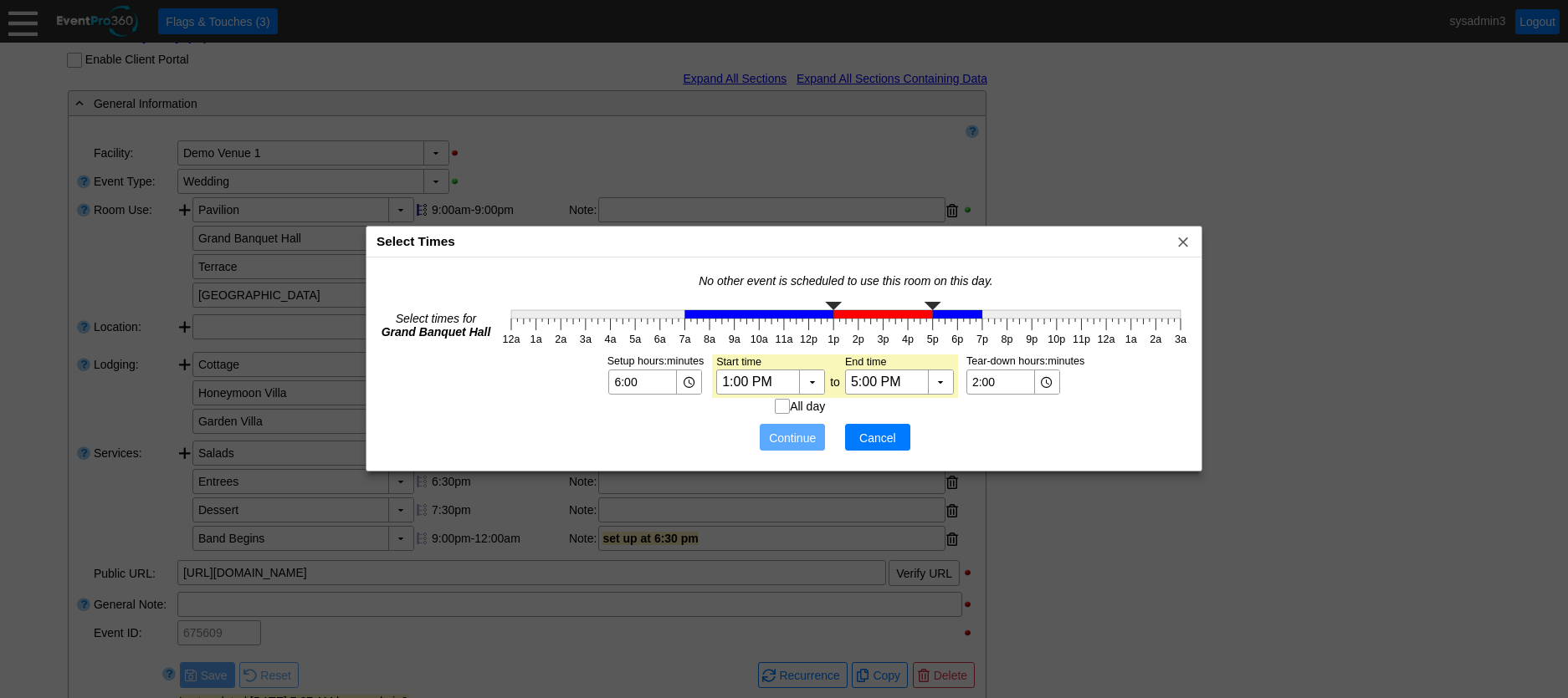
click at [890, 441] on span "Cancel" at bounding box center [877, 438] width 50 height 17
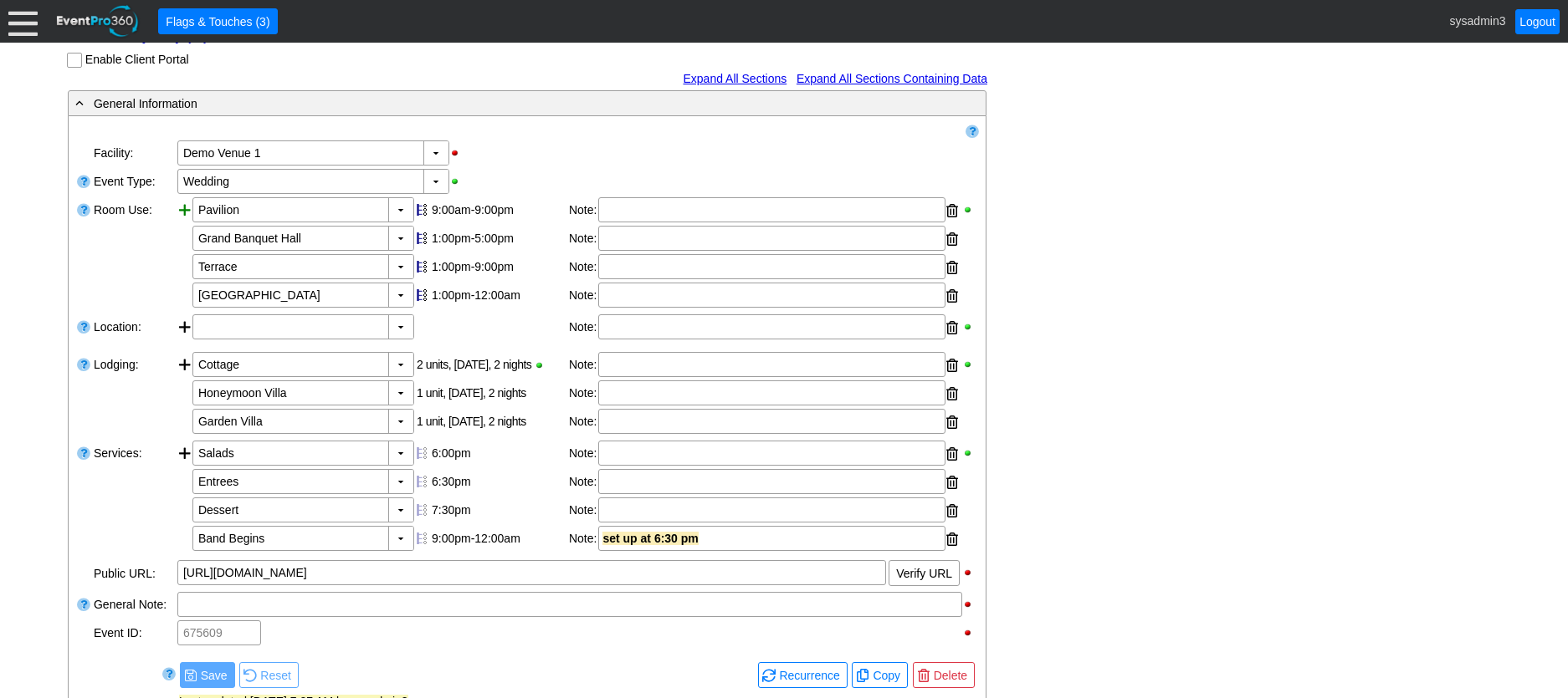
click at [185, 237] on div at bounding box center [185, 254] width 15 height 114
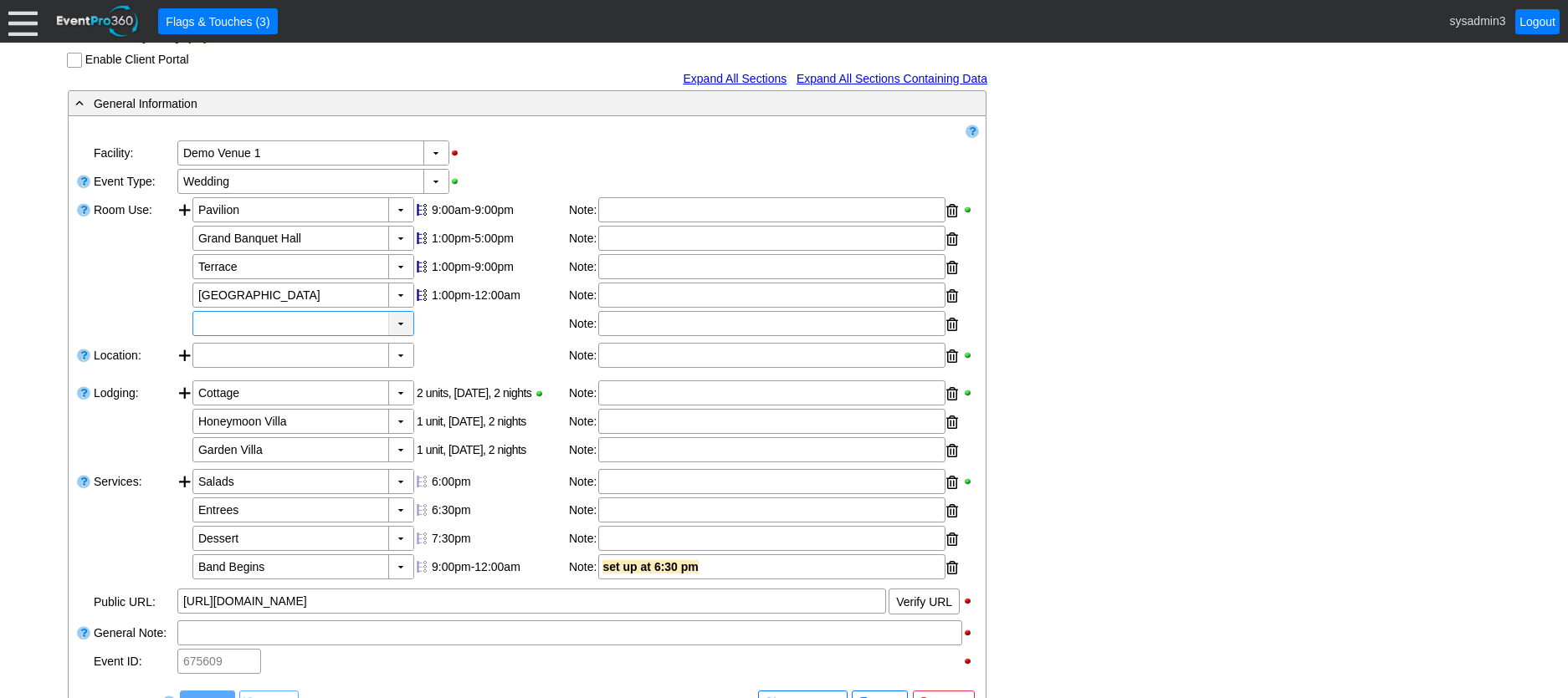
click at [403, 335] on div "▼" at bounding box center [400, 323] width 25 height 23
click at [600, 167] on div "▼ Χ Demo Venue 1" at bounding box center [577, 153] width 804 height 29
click at [953, 337] on div at bounding box center [952, 324] width 12 height 25
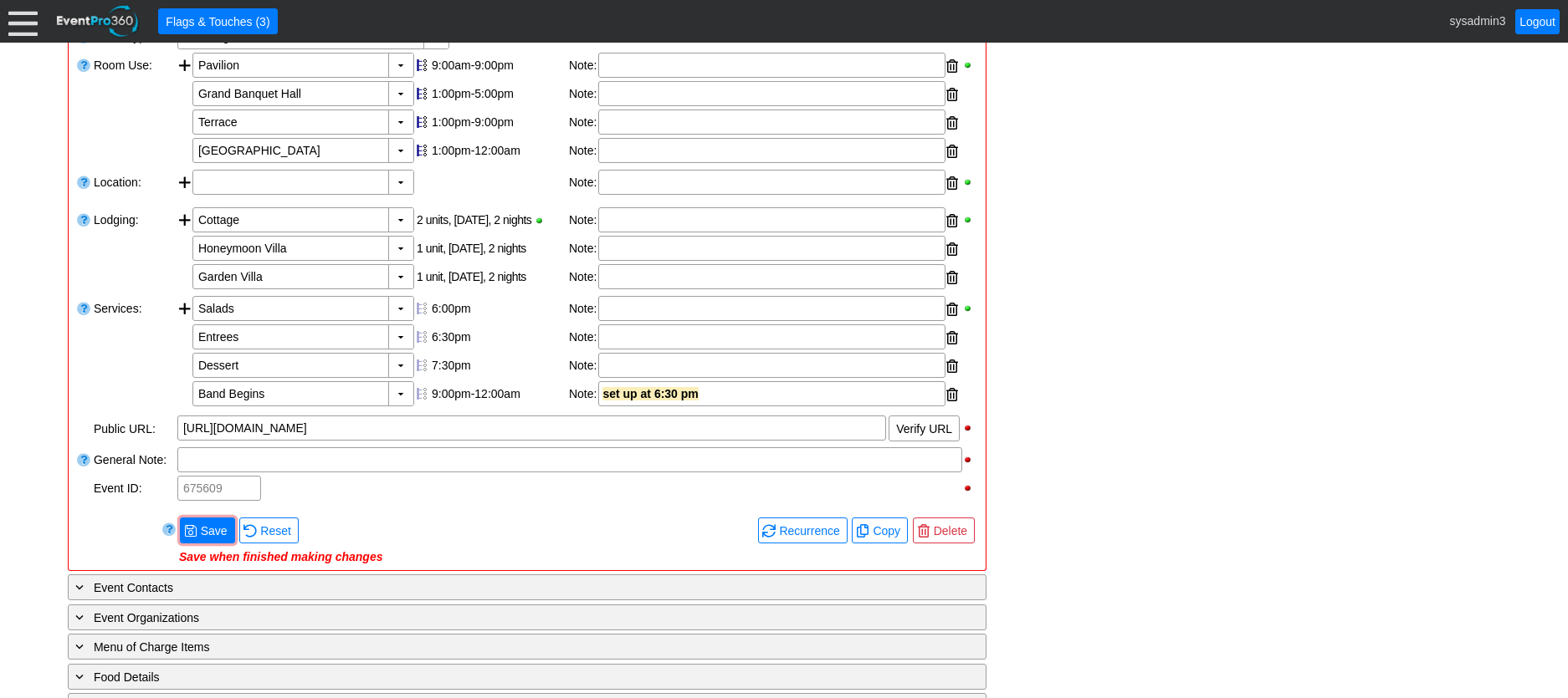
scroll to position [418, 0]
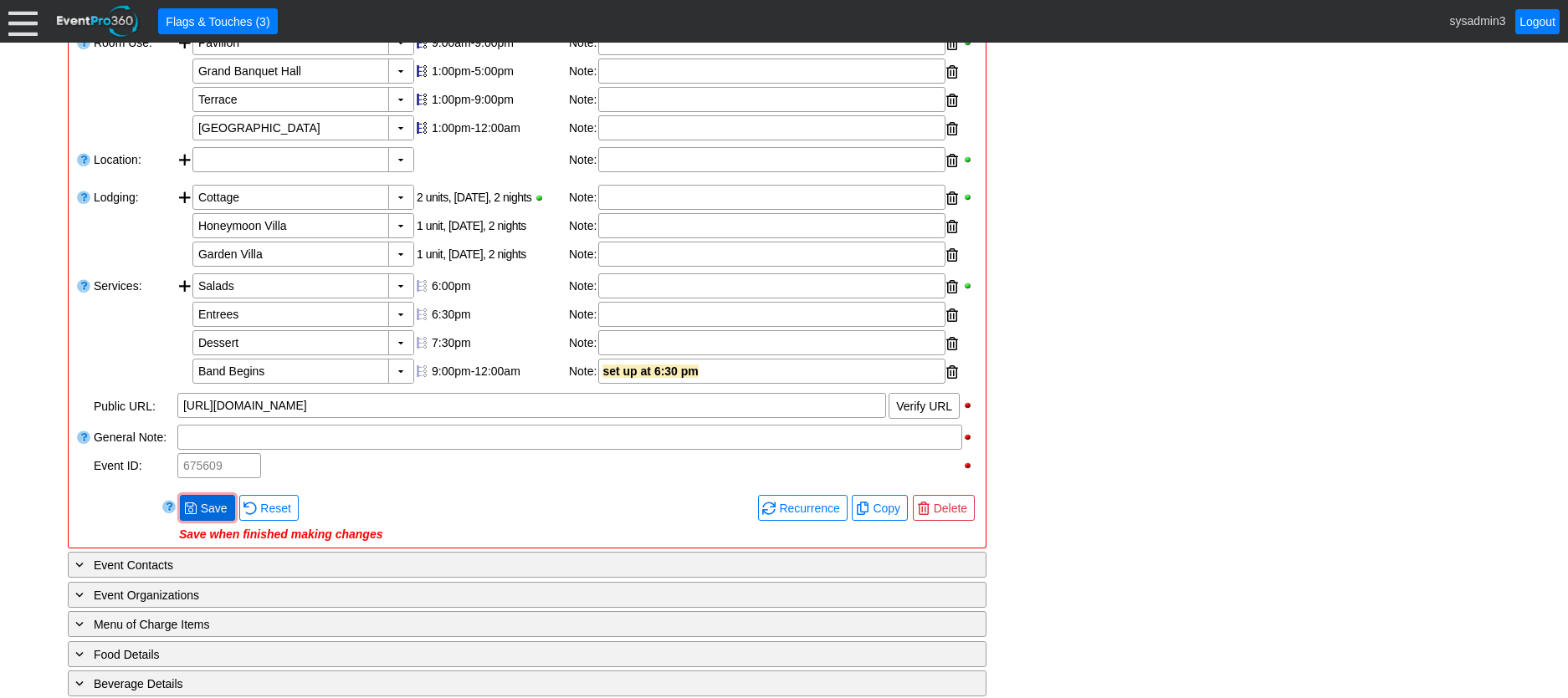
click at [216, 517] on span "Save" at bounding box center [214, 509] width 34 height 17
click at [876, 517] on span "Copy" at bounding box center [886, 509] width 34 height 17
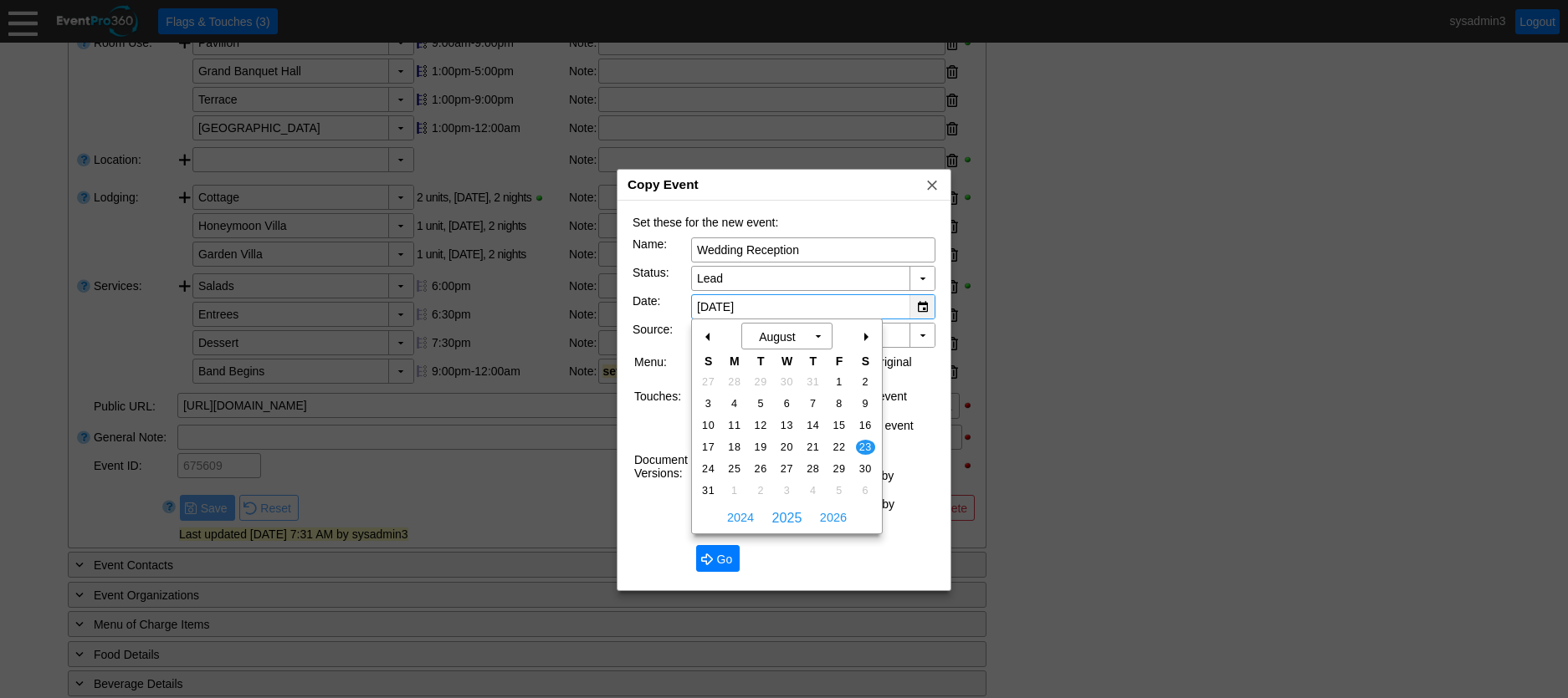
click at [919, 307] on div "▼" at bounding box center [921, 307] width 25 height 23
click at [828, 516] on span "2026" at bounding box center [833, 517] width 35 height 25
click at [863, 450] on span "22" at bounding box center [865, 447] width 20 height 15
type input "8/22/2026"
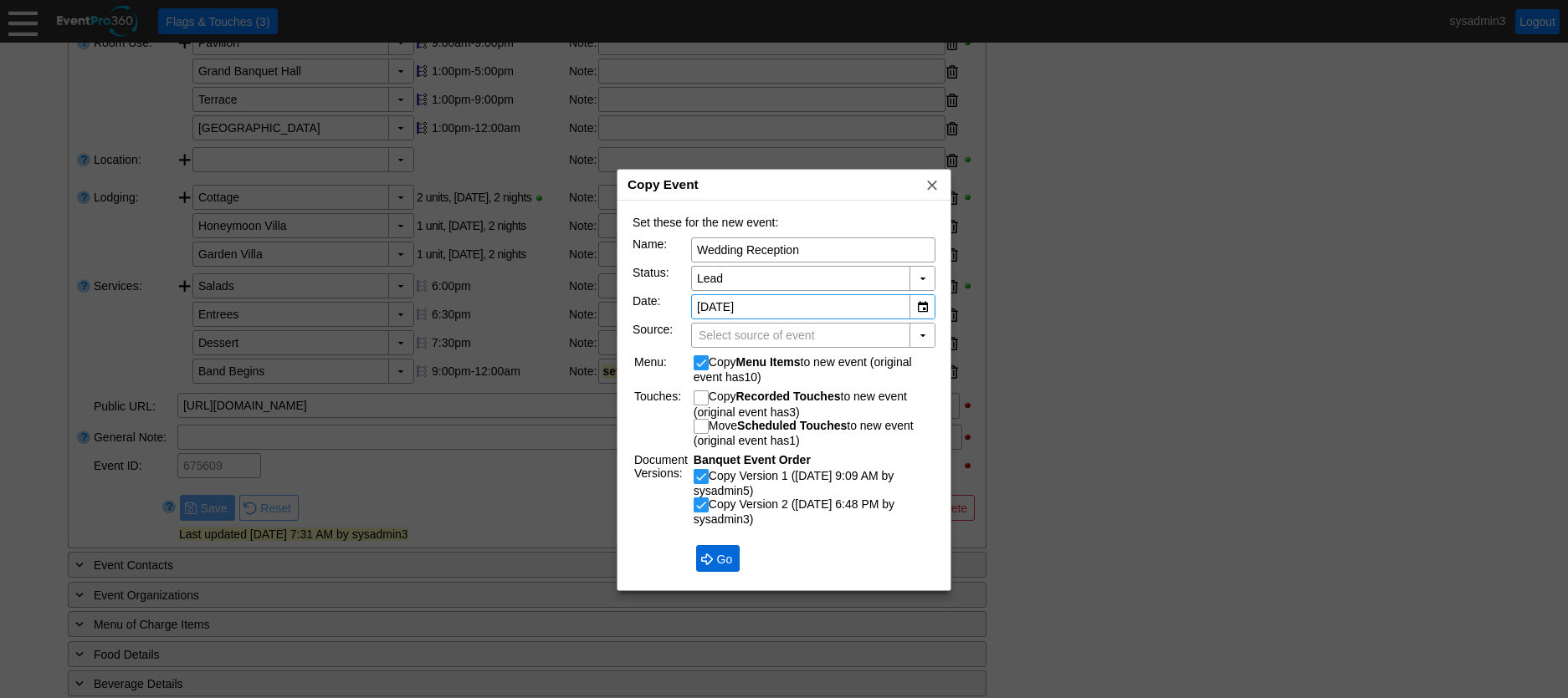
click at [722, 565] on span "Go" at bounding box center [724, 559] width 22 height 17
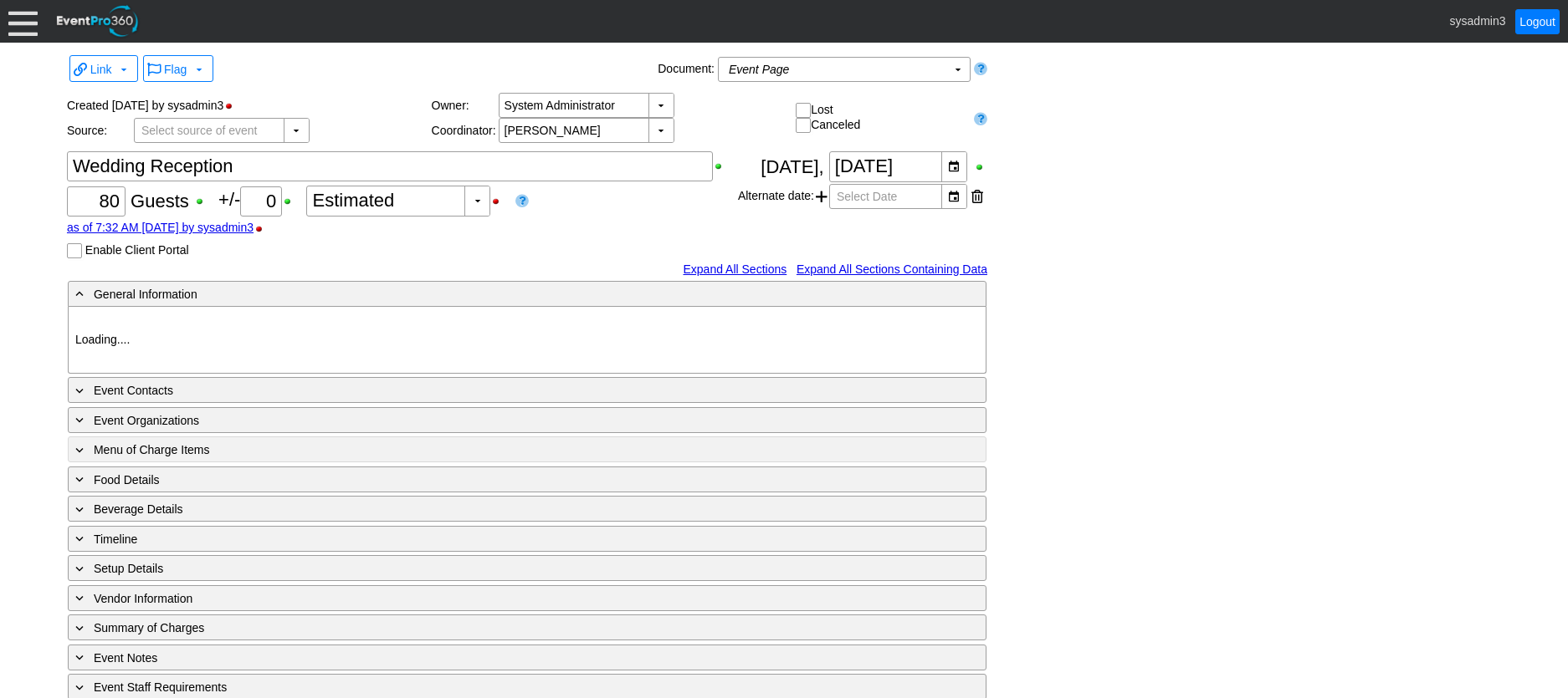
type input "Demo Venue 1"
type input "Wedding"
type input "[URL][DOMAIN_NAME]"
type input "1199032"
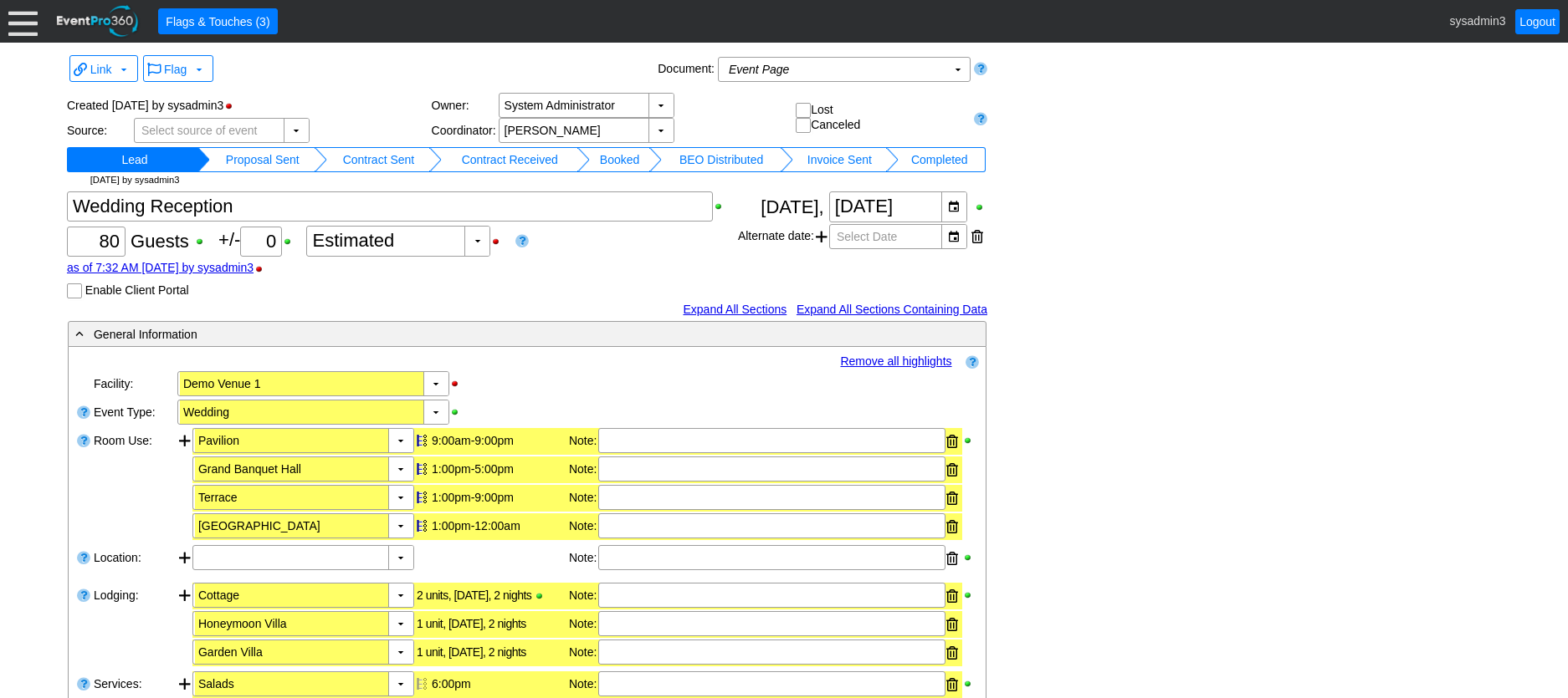
click at [618, 157] on td "Booked" at bounding box center [620, 159] width 60 height 25
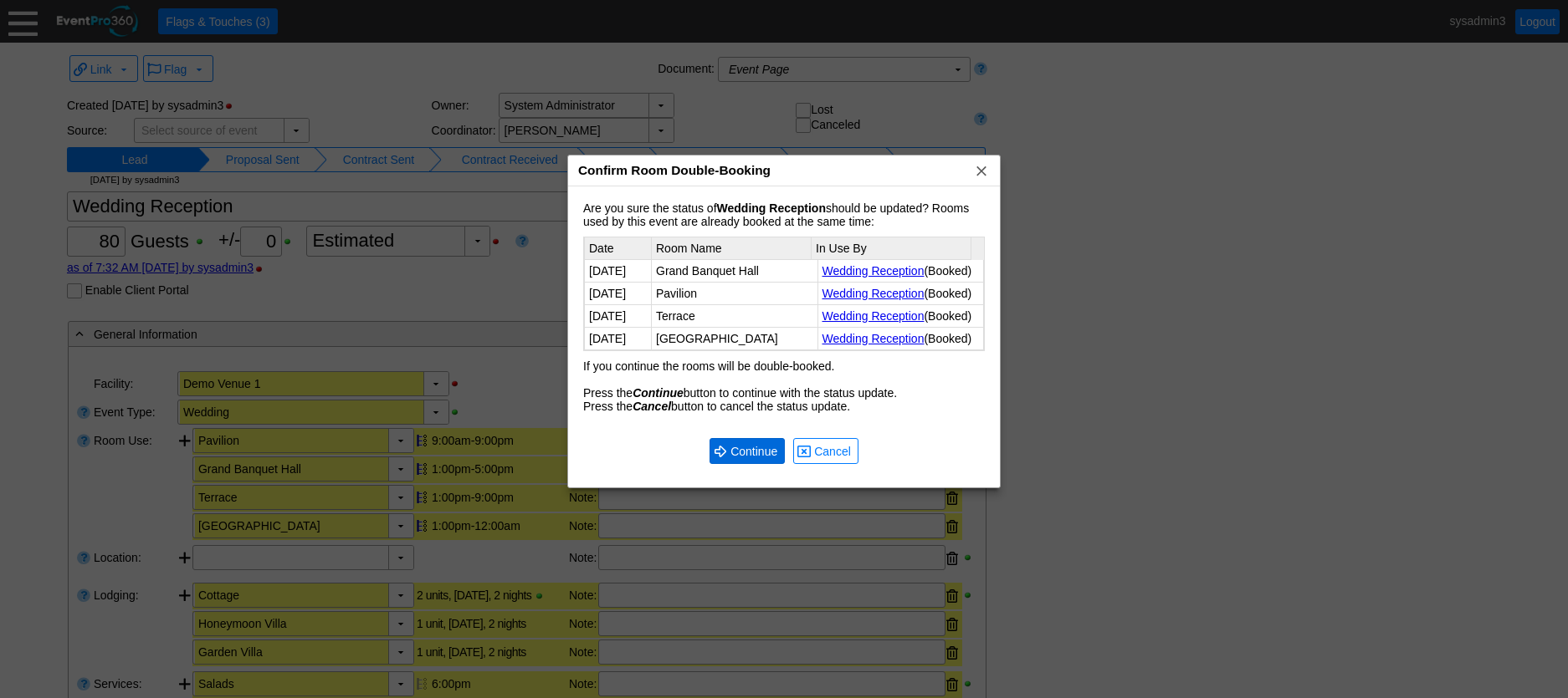
click at [741, 460] on span "Continue" at bounding box center [753, 452] width 53 height 17
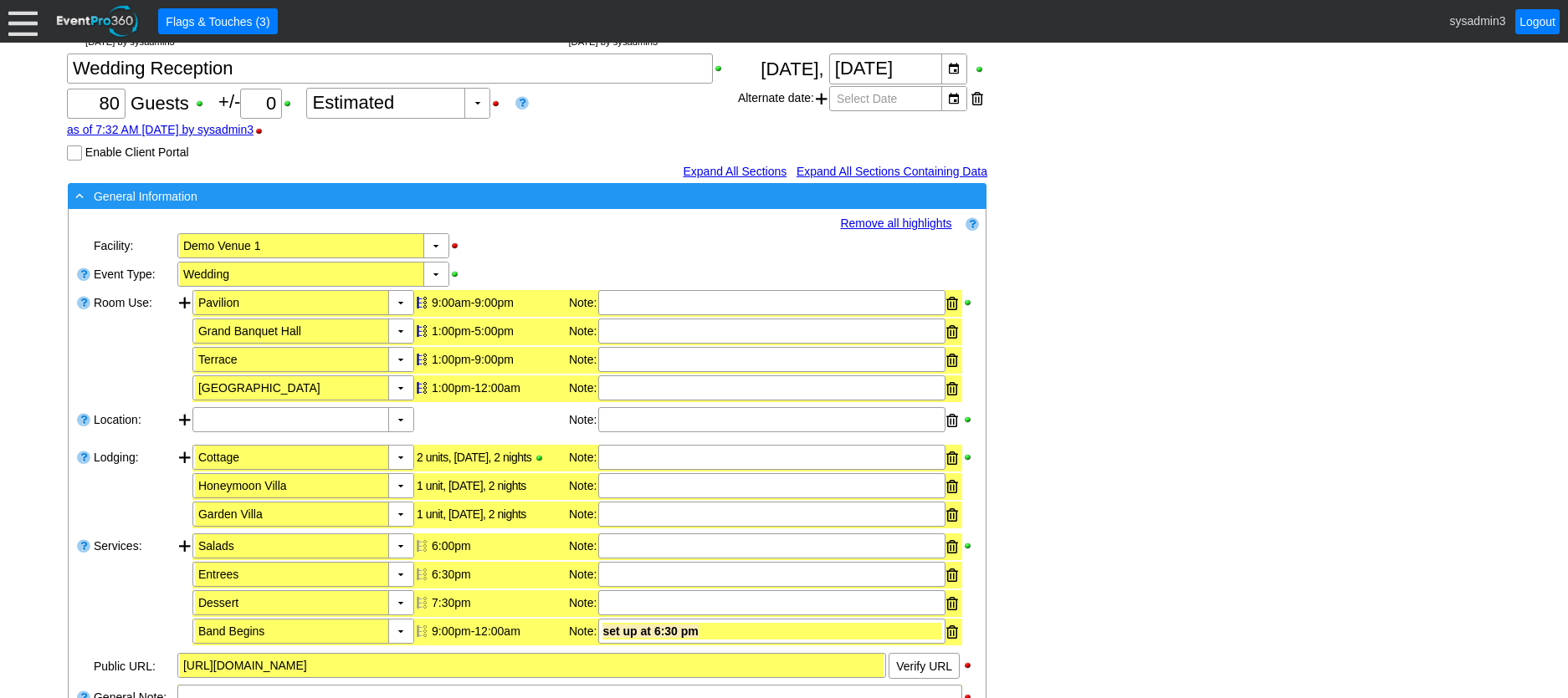
scroll to position [167, 0]
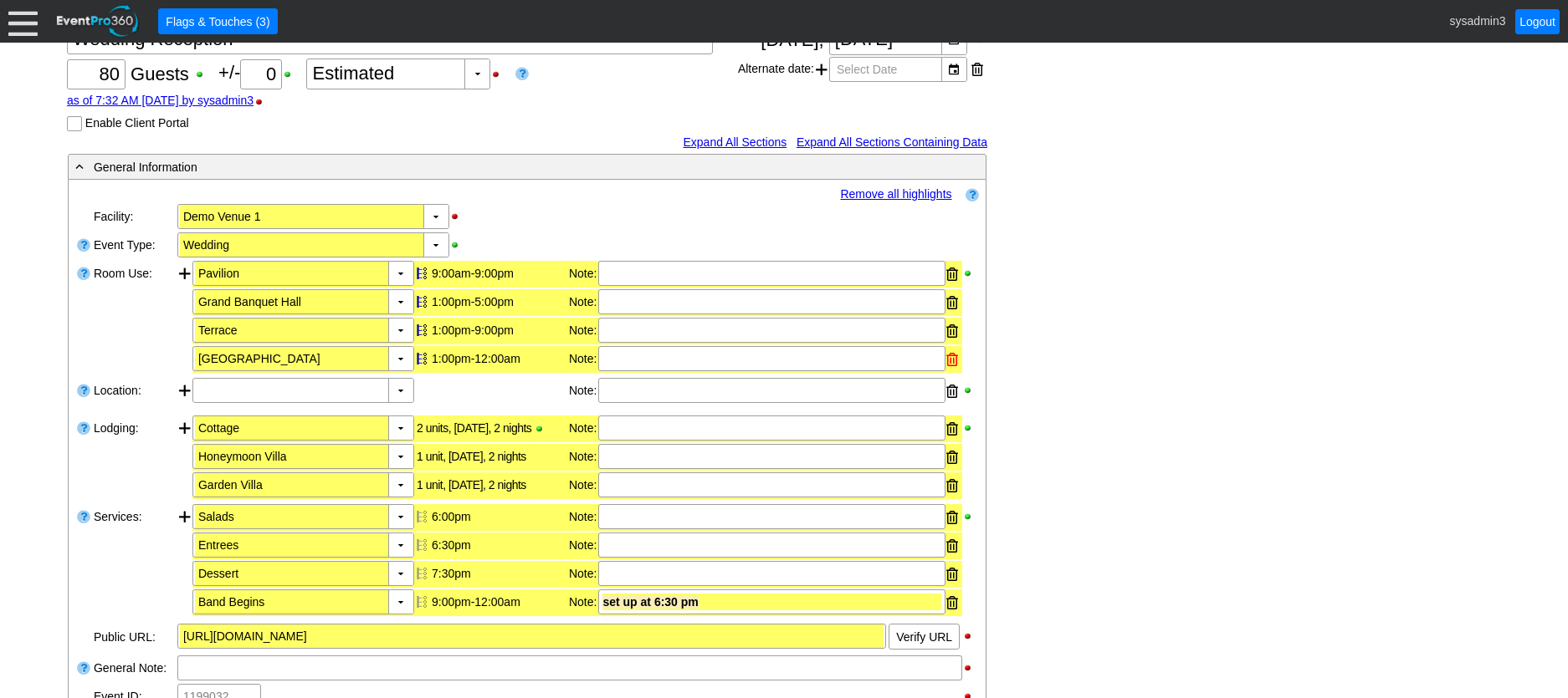
click at [952, 355] on div at bounding box center [952, 359] width 12 height 25
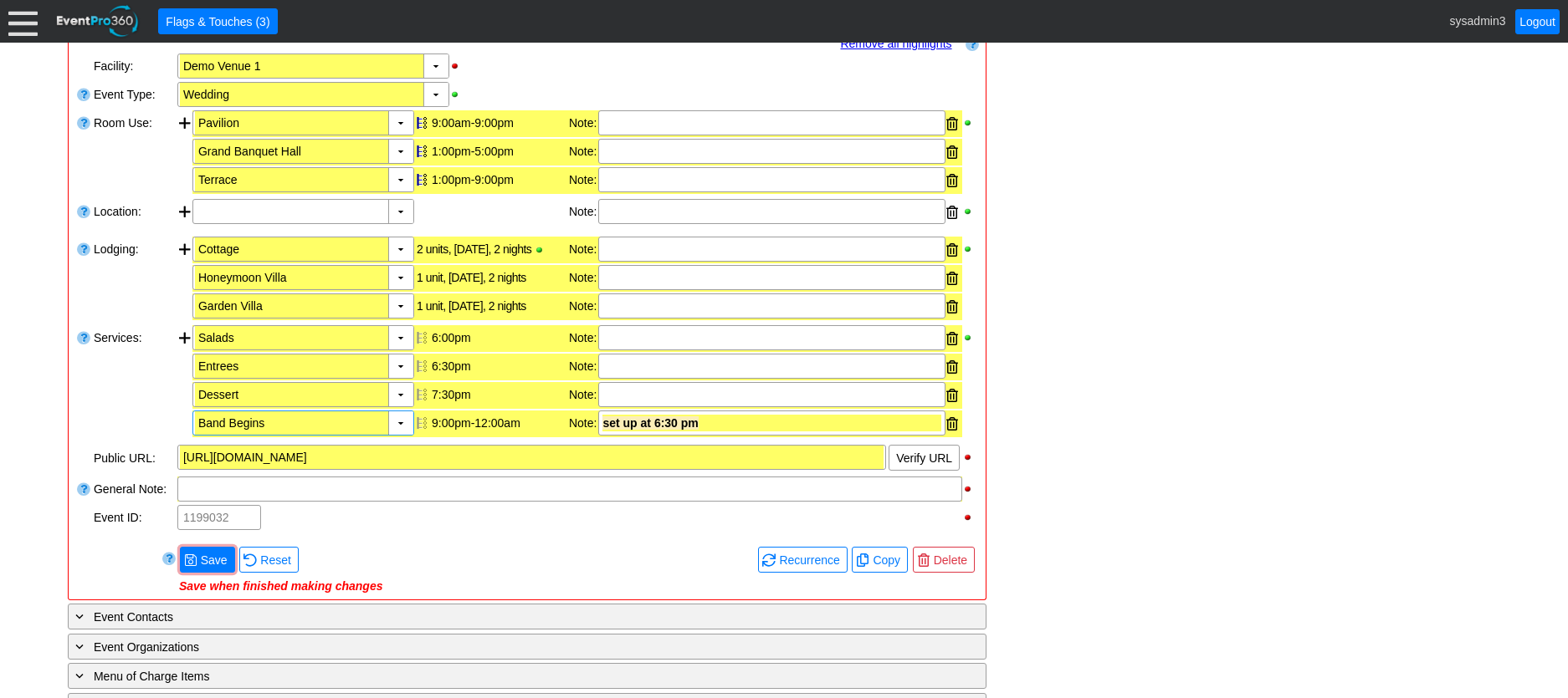
scroll to position [335, 0]
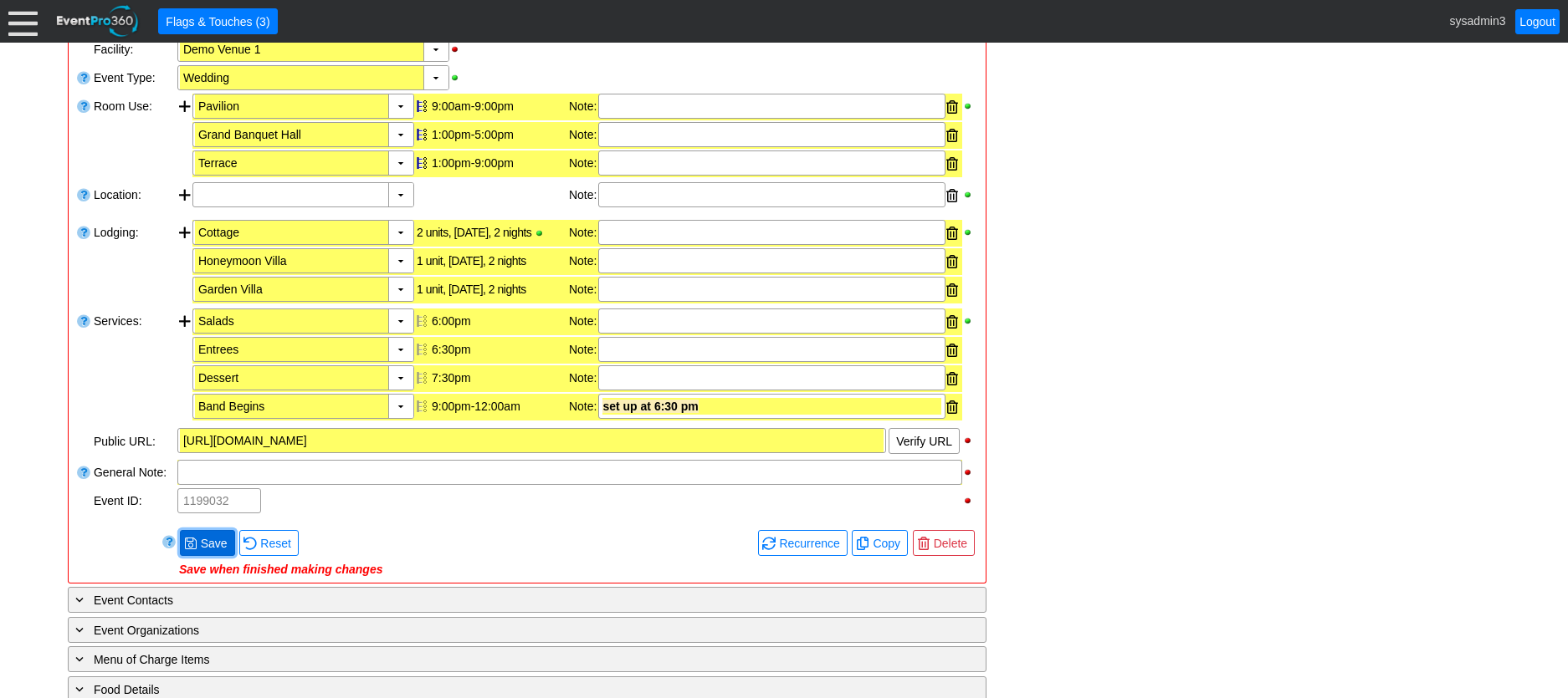
click at [207, 546] on span "Save" at bounding box center [214, 543] width 34 height 17
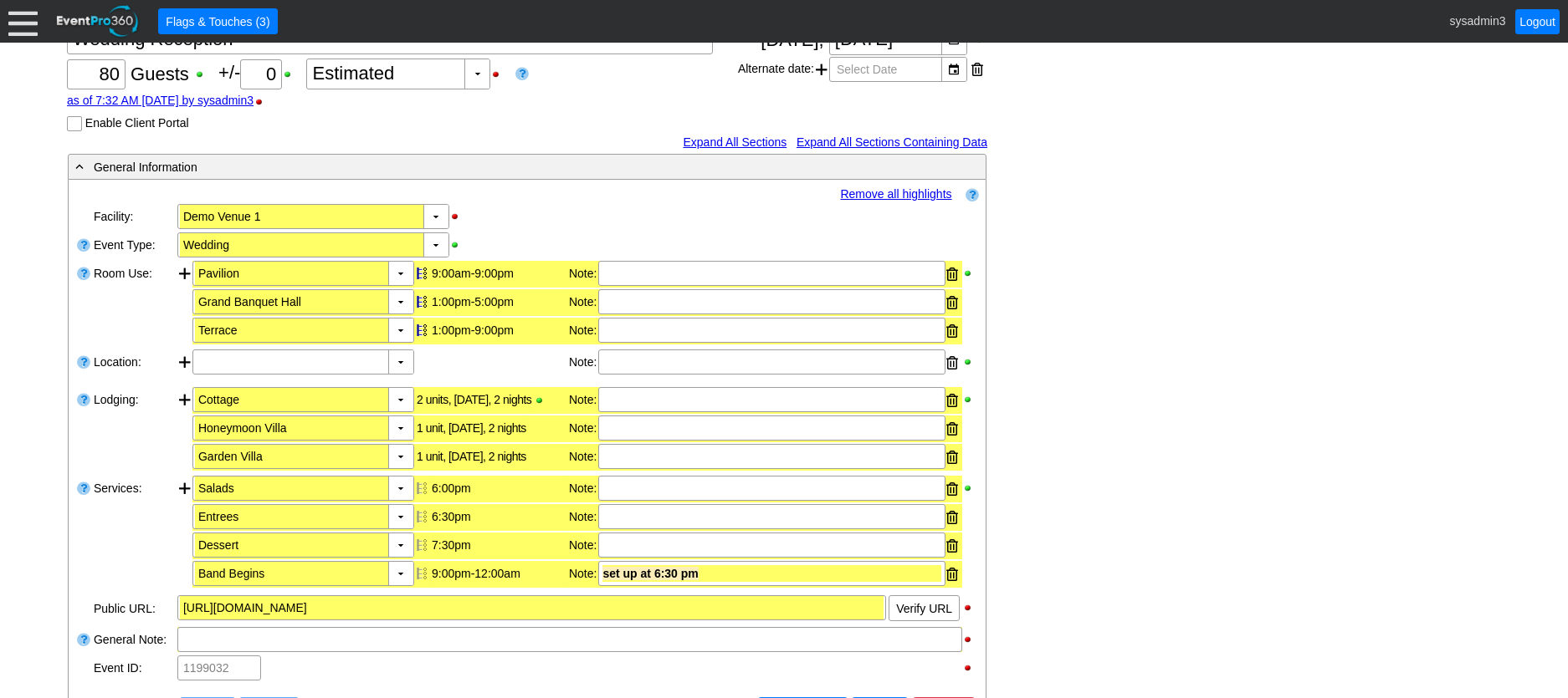
click at [893, 192] on link "Remove all highlights" at bounding box center [895, 194] width 111 height 13
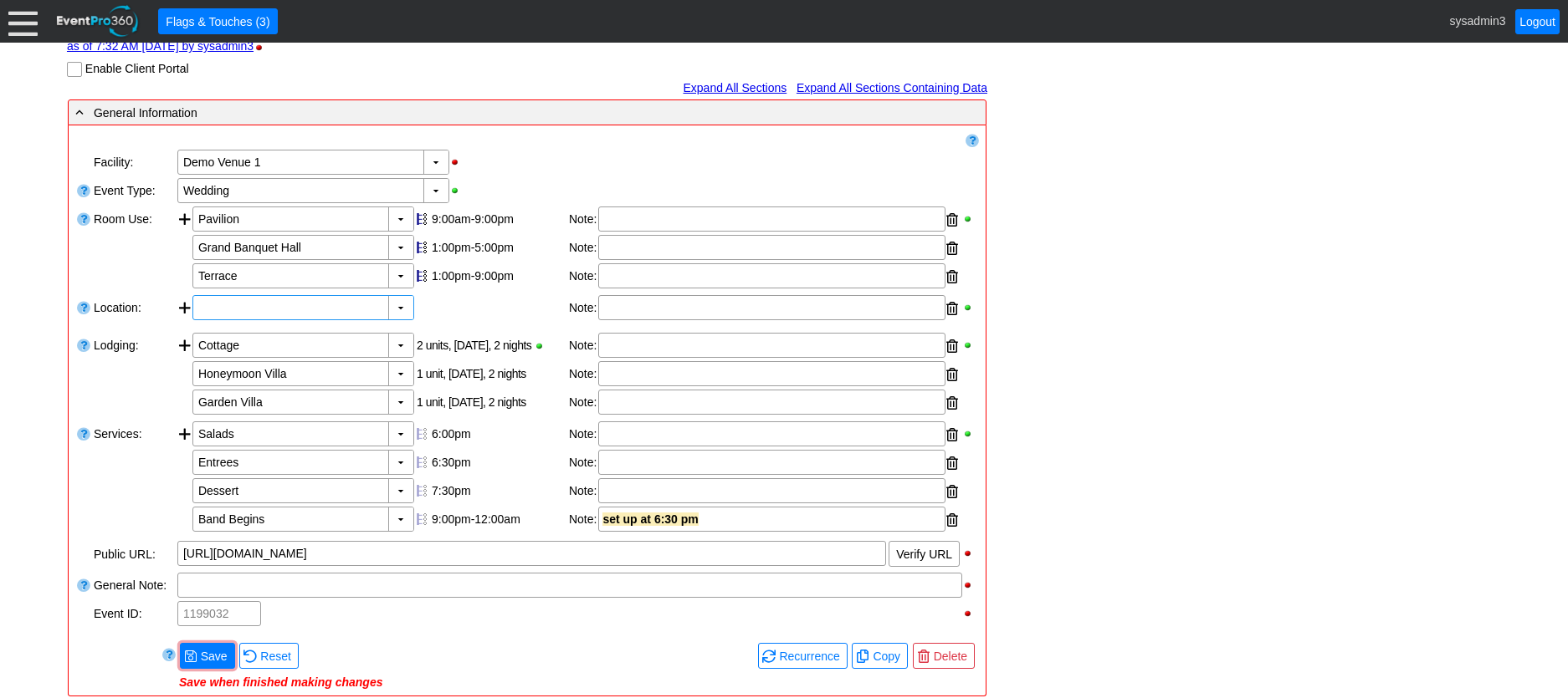
scroll to position [251, 0]
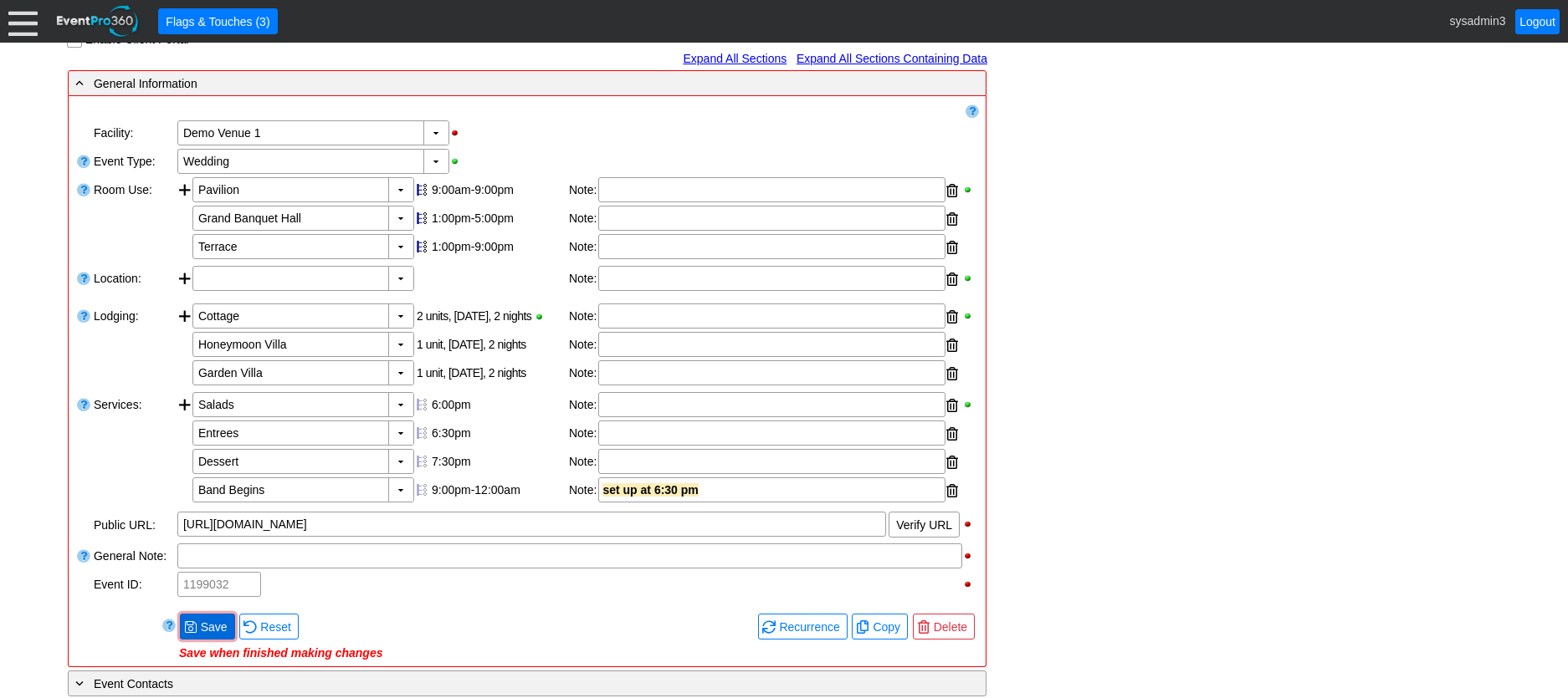
click at [206, 623] on span "Save" at bounding box center [214, 627] width 34 height 17
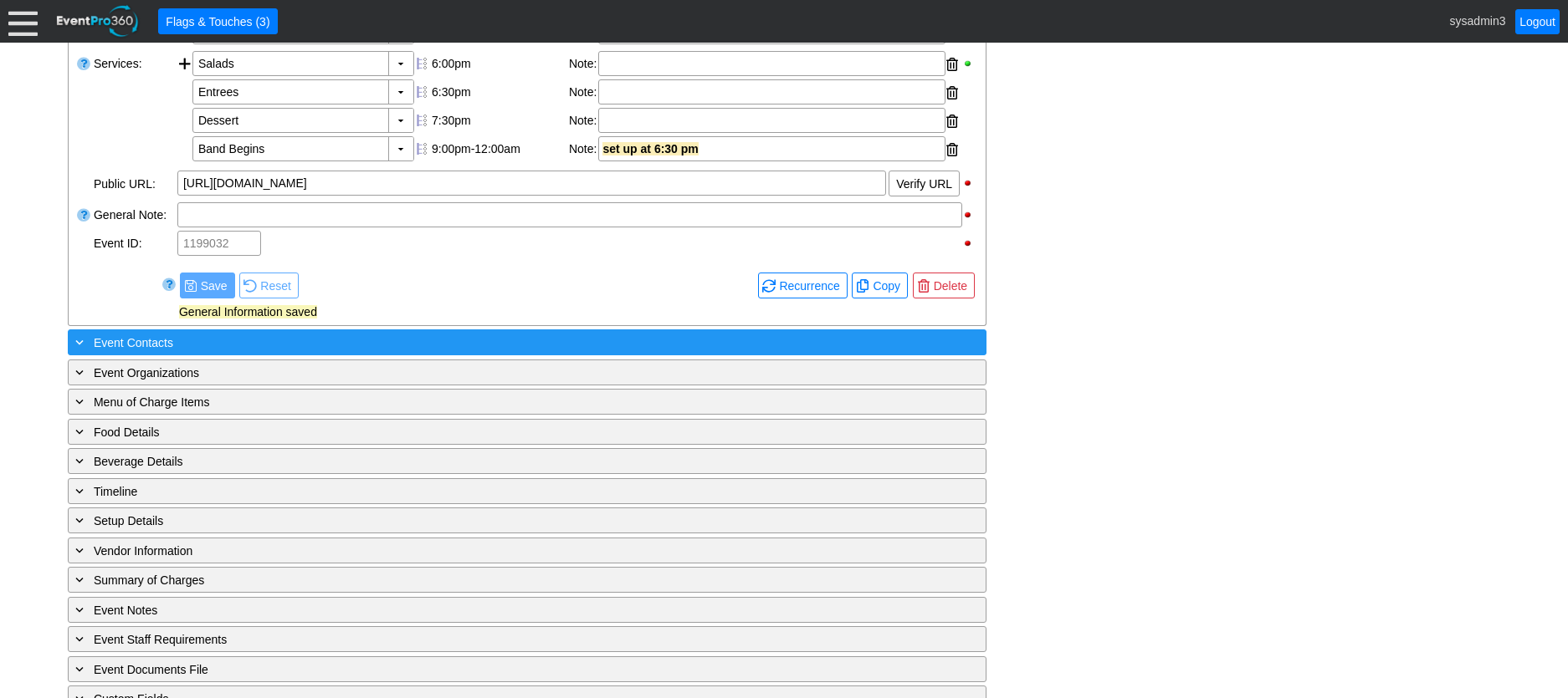
scroll to position [623, 0]
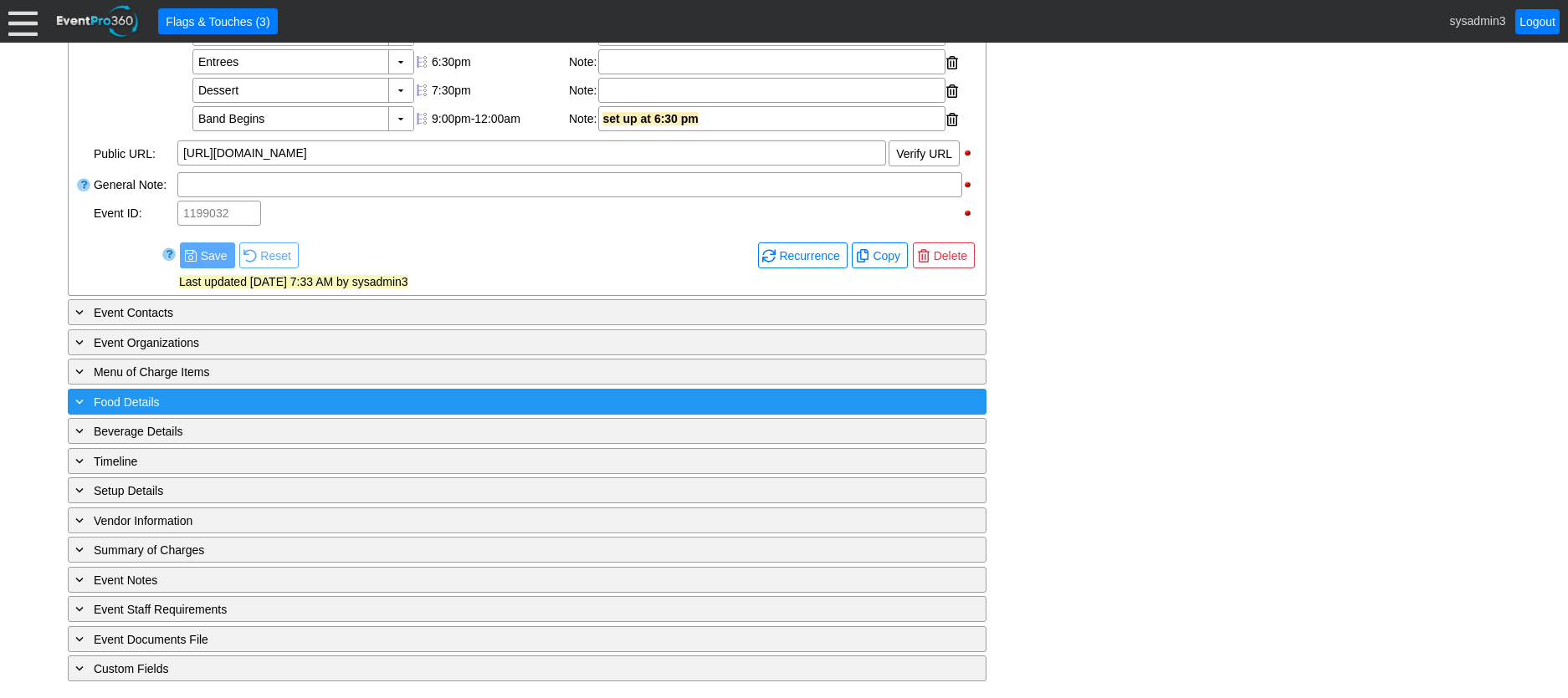
click at [333, 396] on div "+ Food Details" at bounding box center [492, 402] width 842 height 20
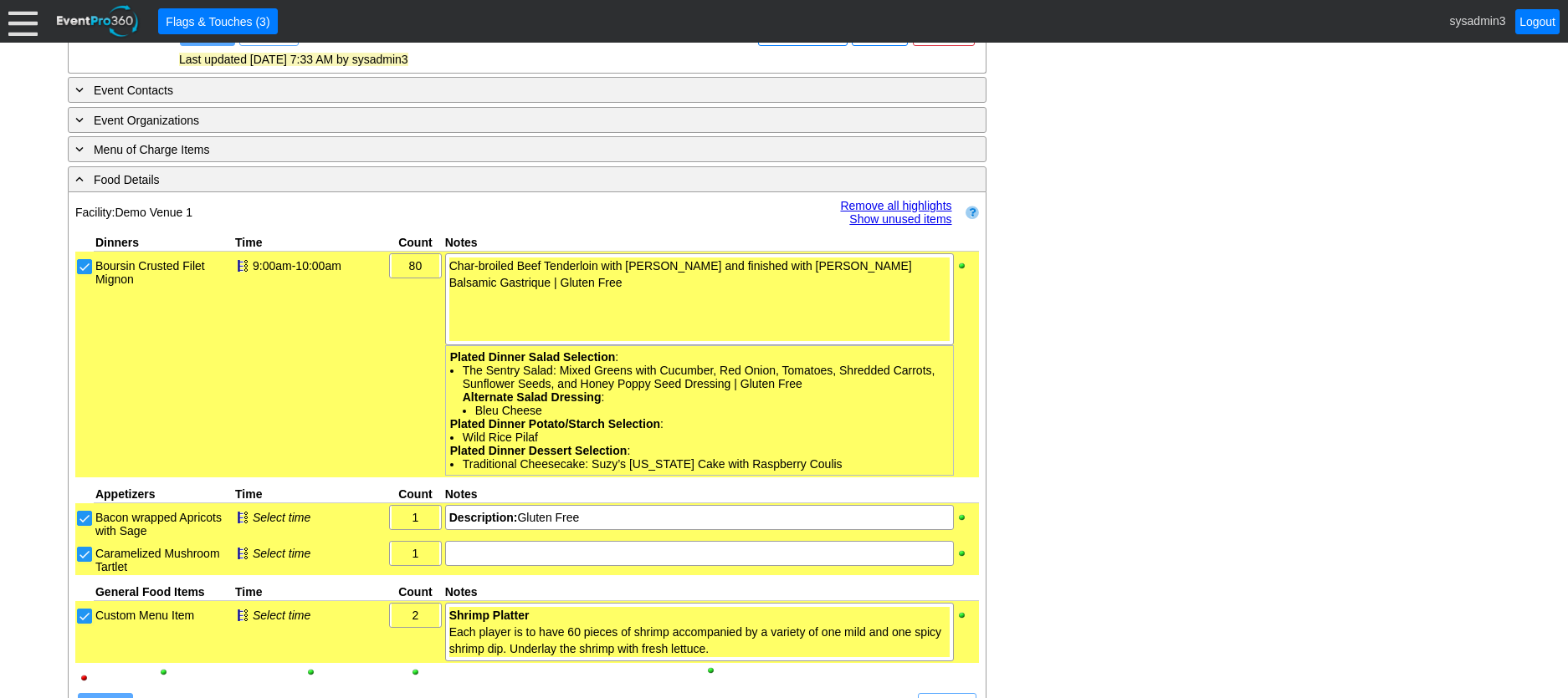
scroll to position [873, 0]
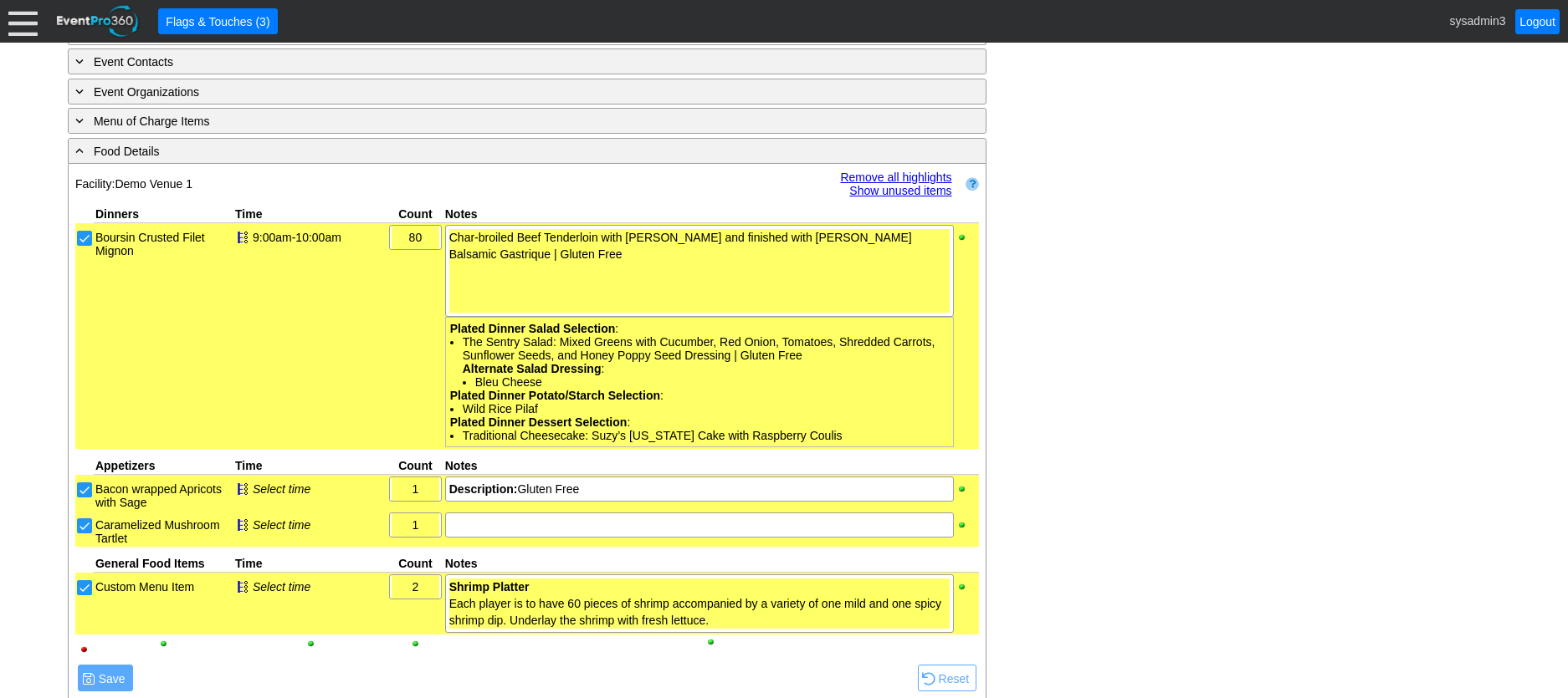
click at [891, 172] on link "Remove all highlights" at bounding box center [895, 177] width 111 height 13
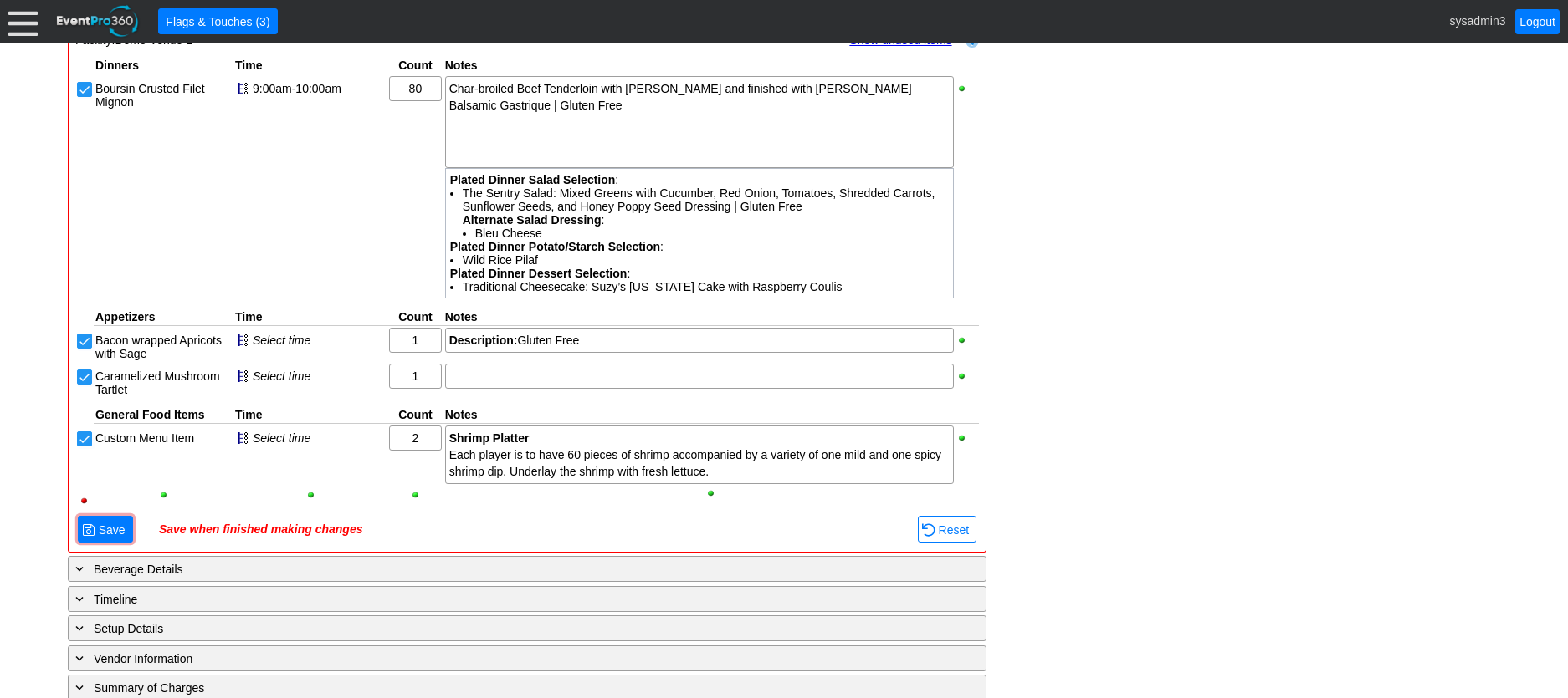
scroll to position [1040, 0]
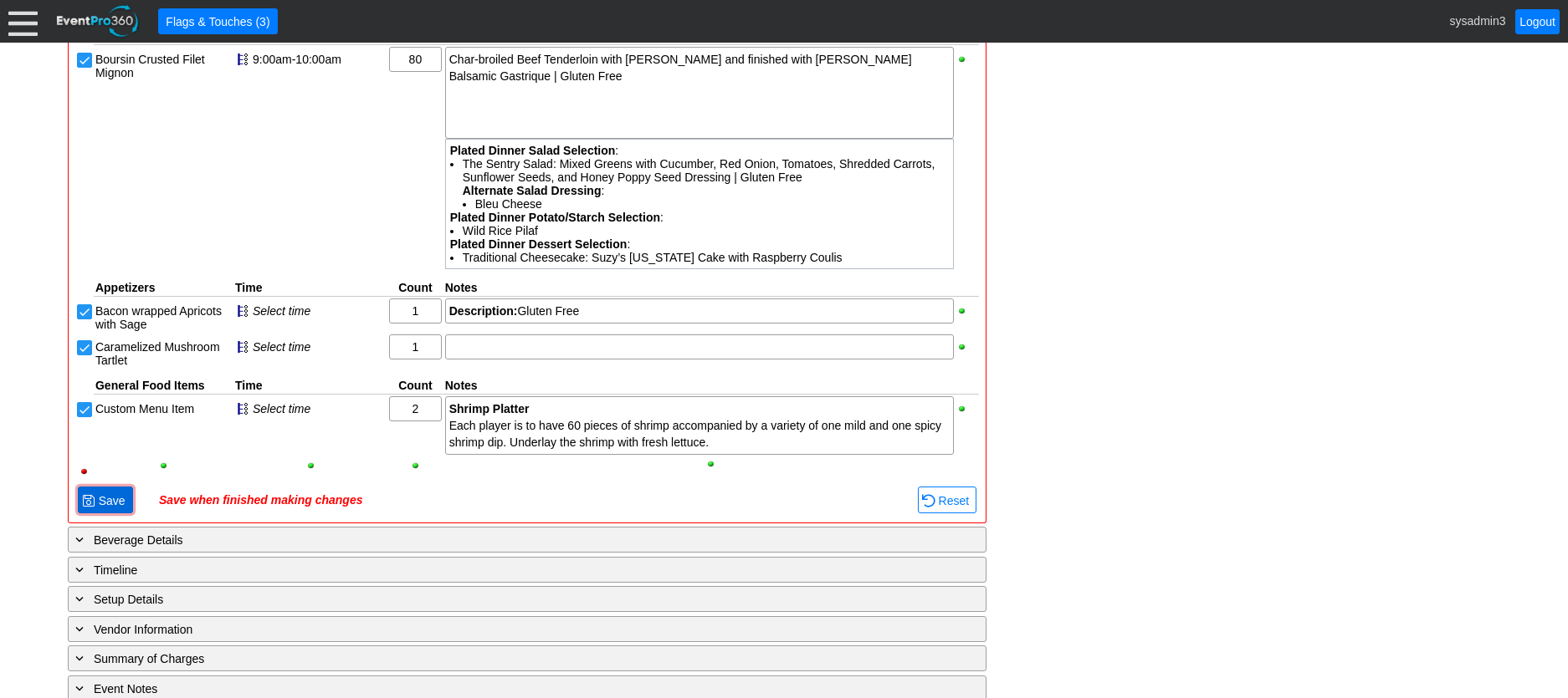
click at [116, 501] on span "Save" at bounding box center [112, 501] width 34 height 17
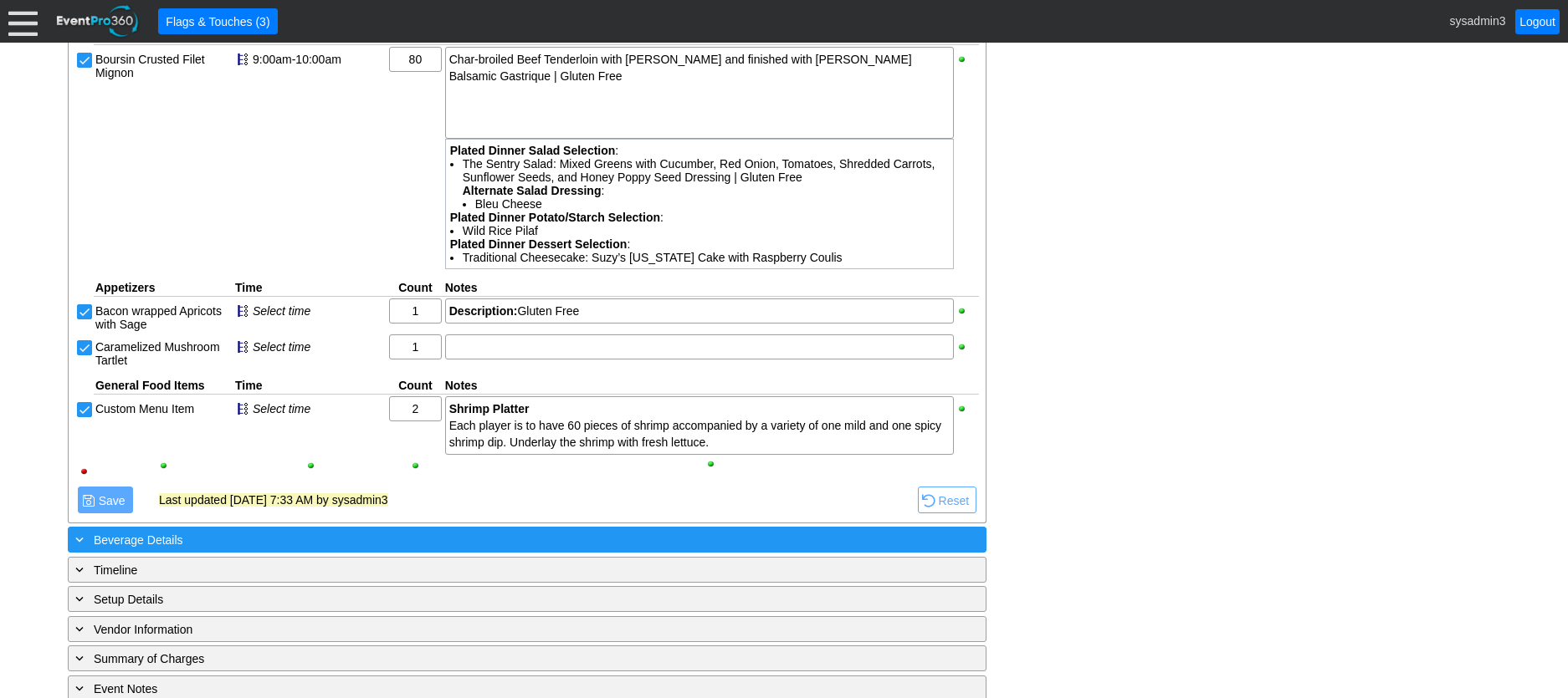
click at [290, 530] on div "+ Beverage Details" at bounding box center [492, 540] width 842 height 20
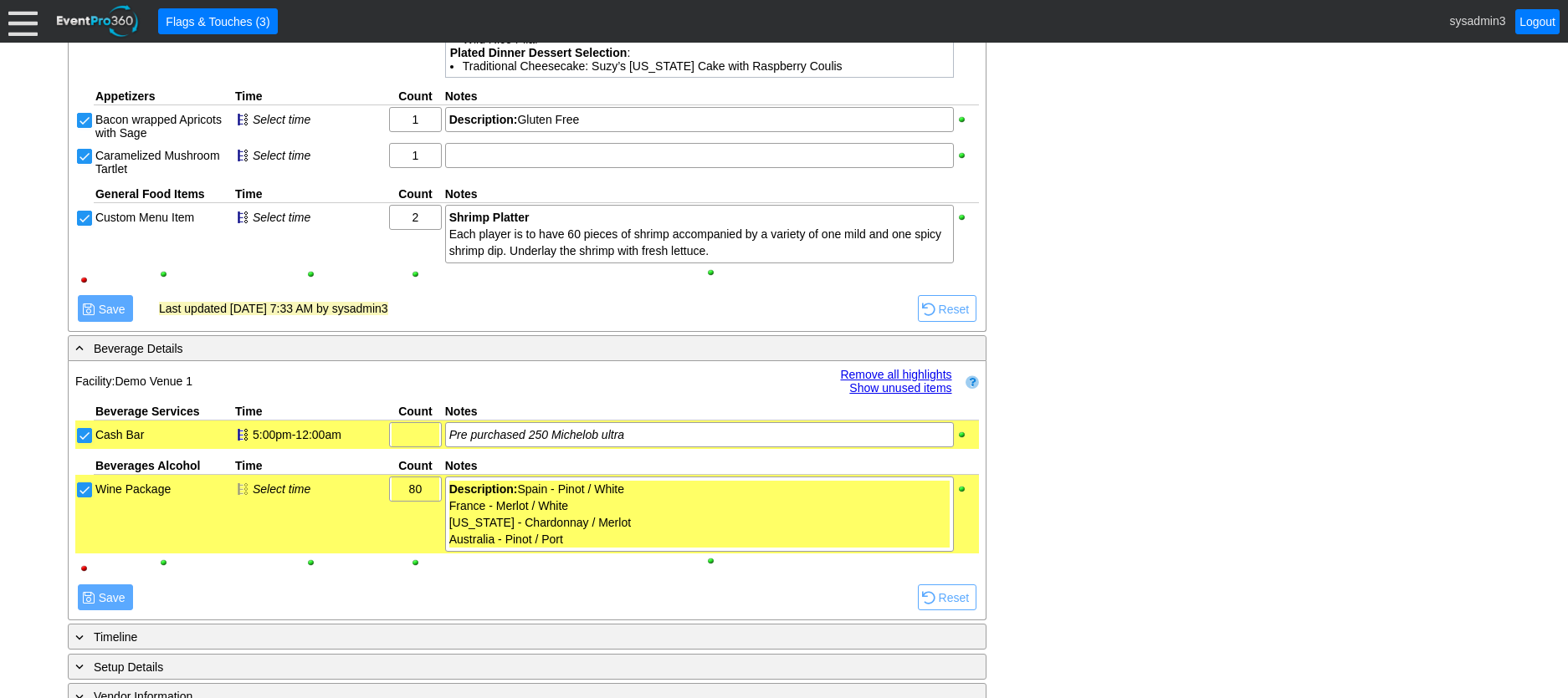
scroll to position [1236, 0]
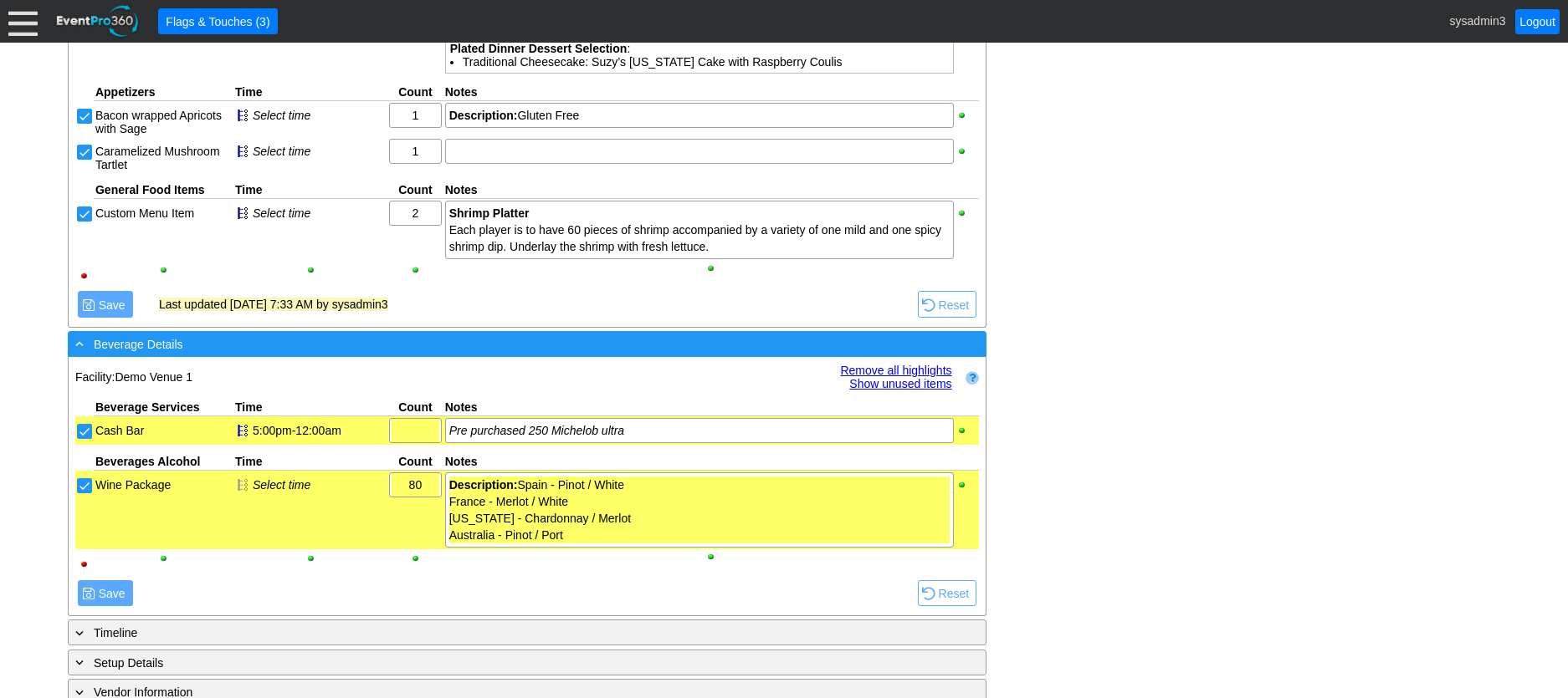
click at [418, 341] on div "- Beverage Details" at bounding box center [492, 344] width 842 height 20
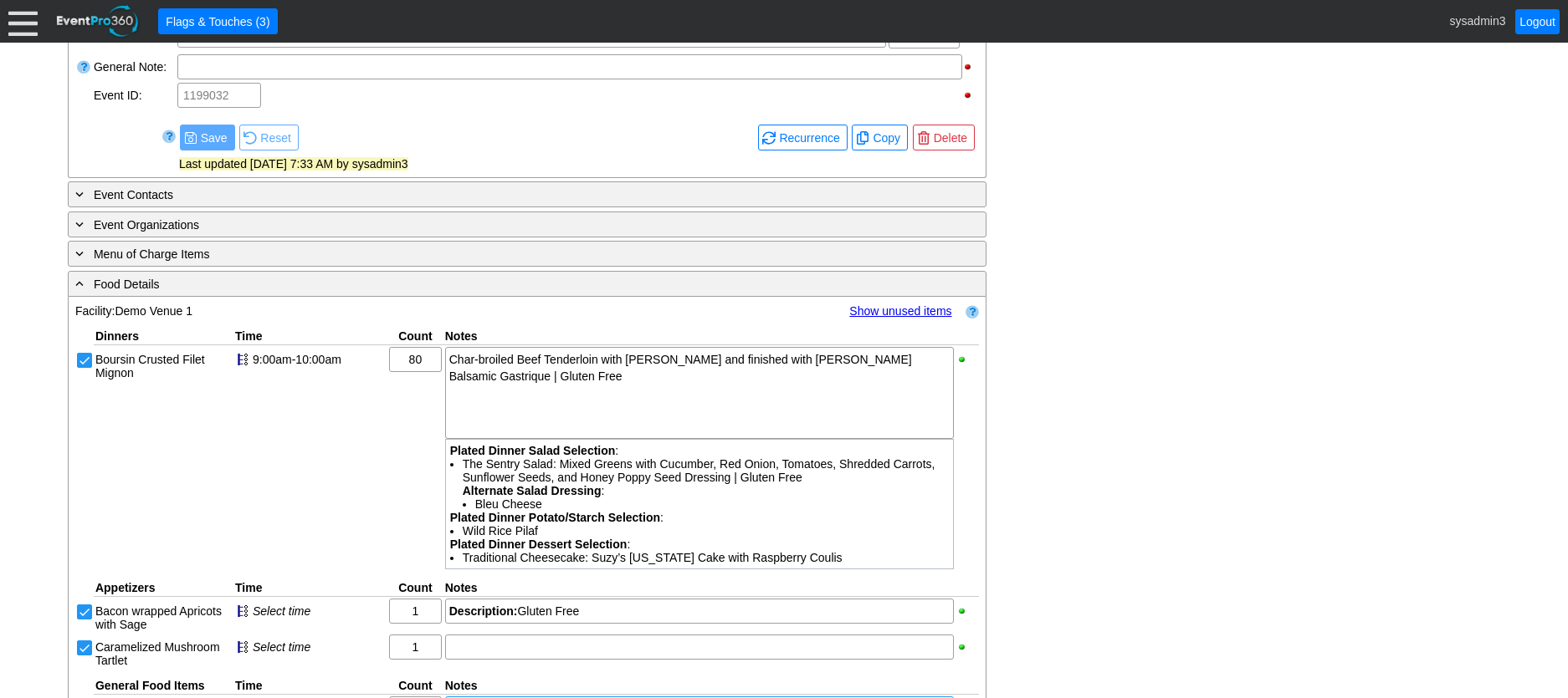
scroll to position [731, 0]
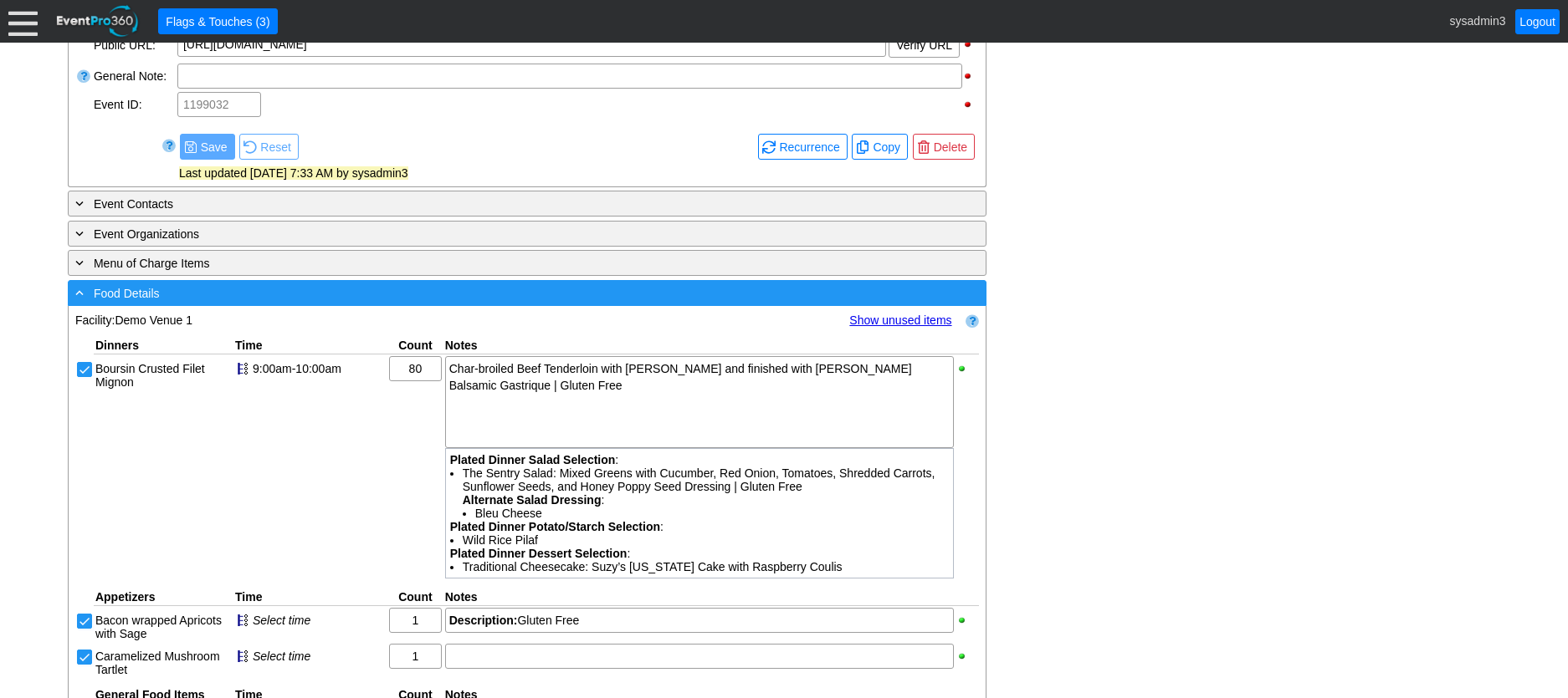
click at [494, 297] on div "- Food Details" at bounding box center [492, 293] width 842 height 20
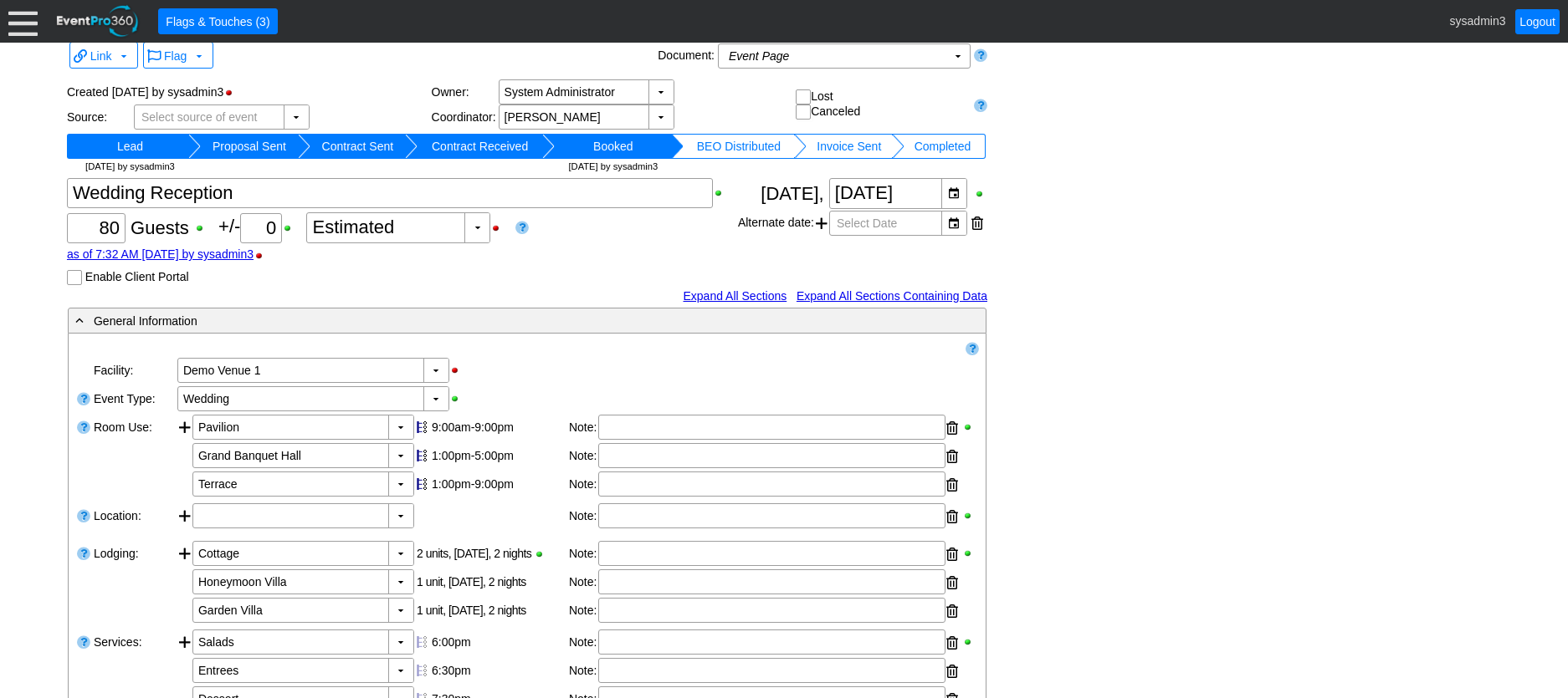
scroll to position [0, 0]
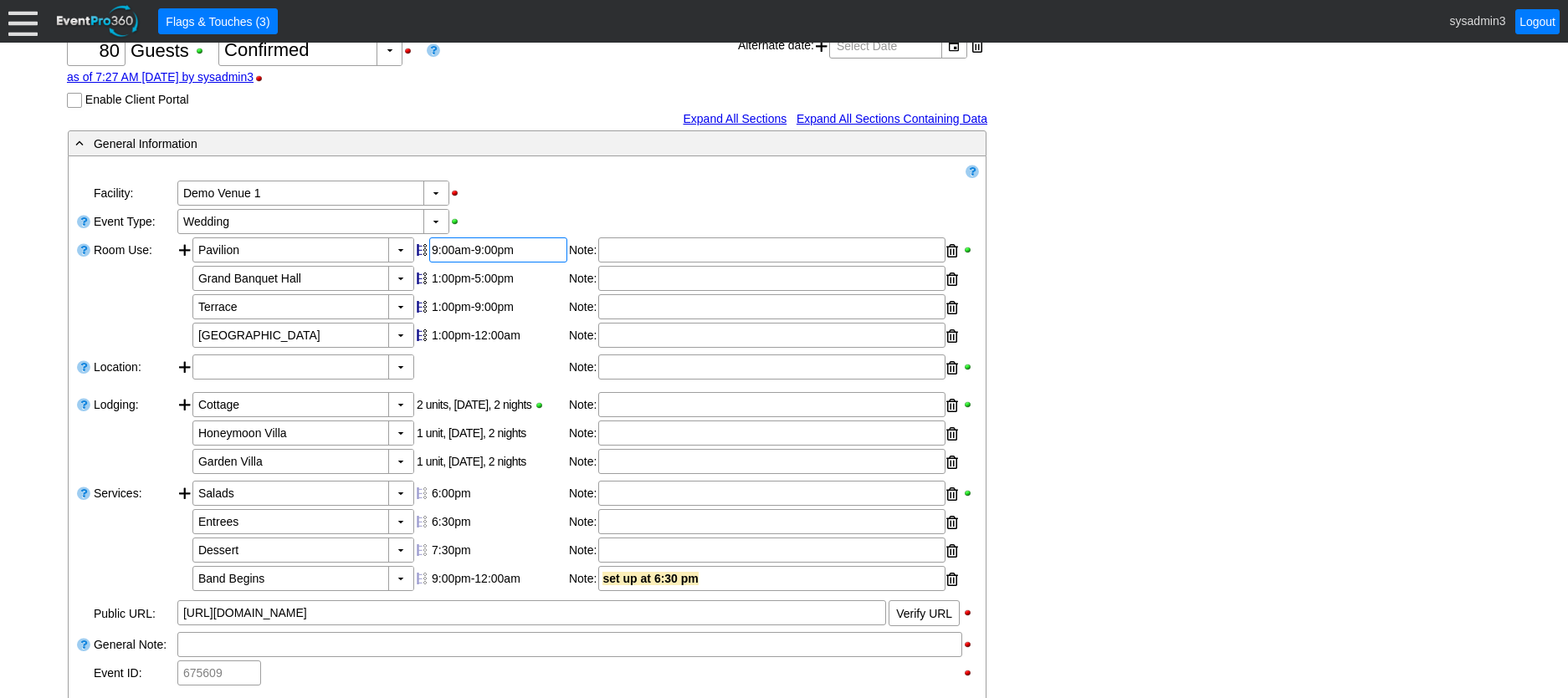
scroll to position [251, 0]
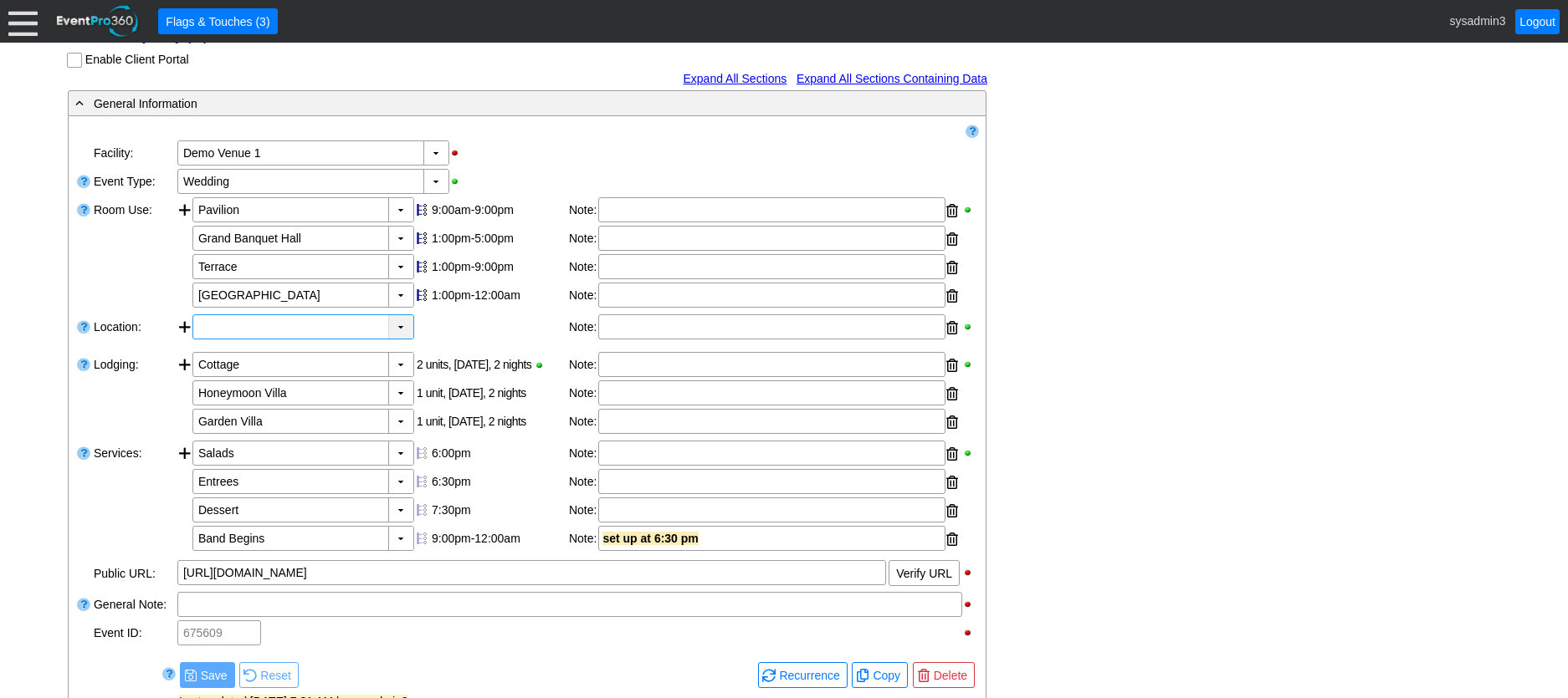
click at [404, 338] on div "▼" at bounding box center [400, 326] width 25 height 23
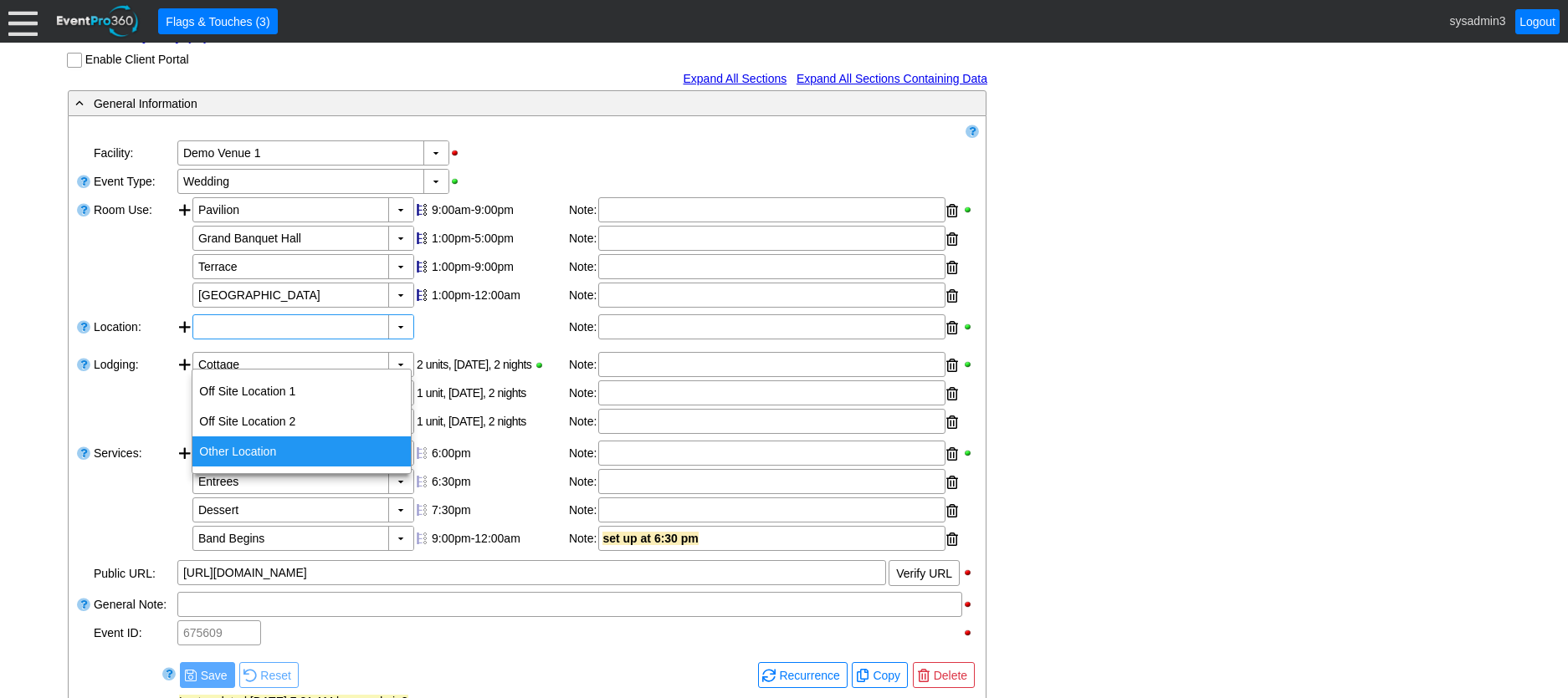
click at [250, 453] on div "Other Location" at bounding box center [301, 451] width 218 height 30
type input "Other Location"
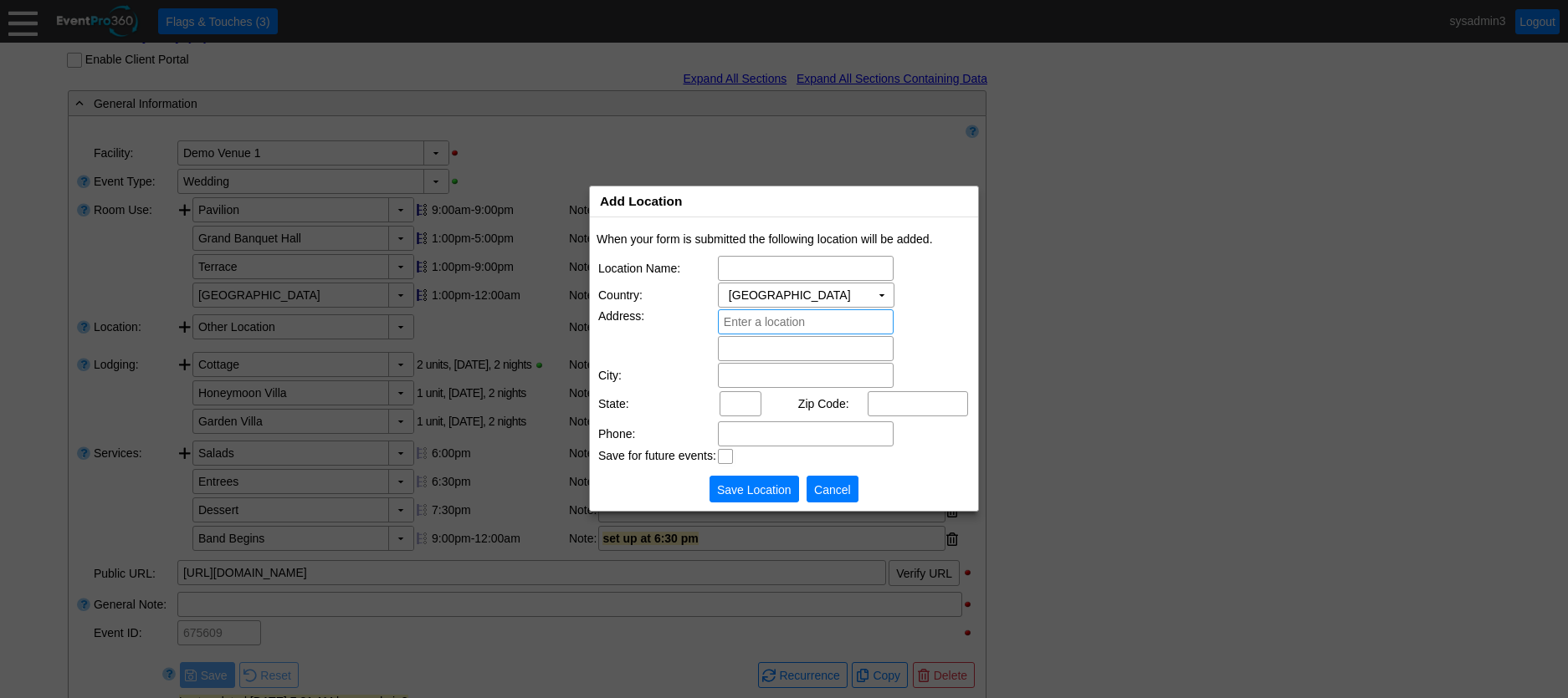
click at [847, 495] on span "Cancel" at bounding box center [832, 490] width 44 height 17
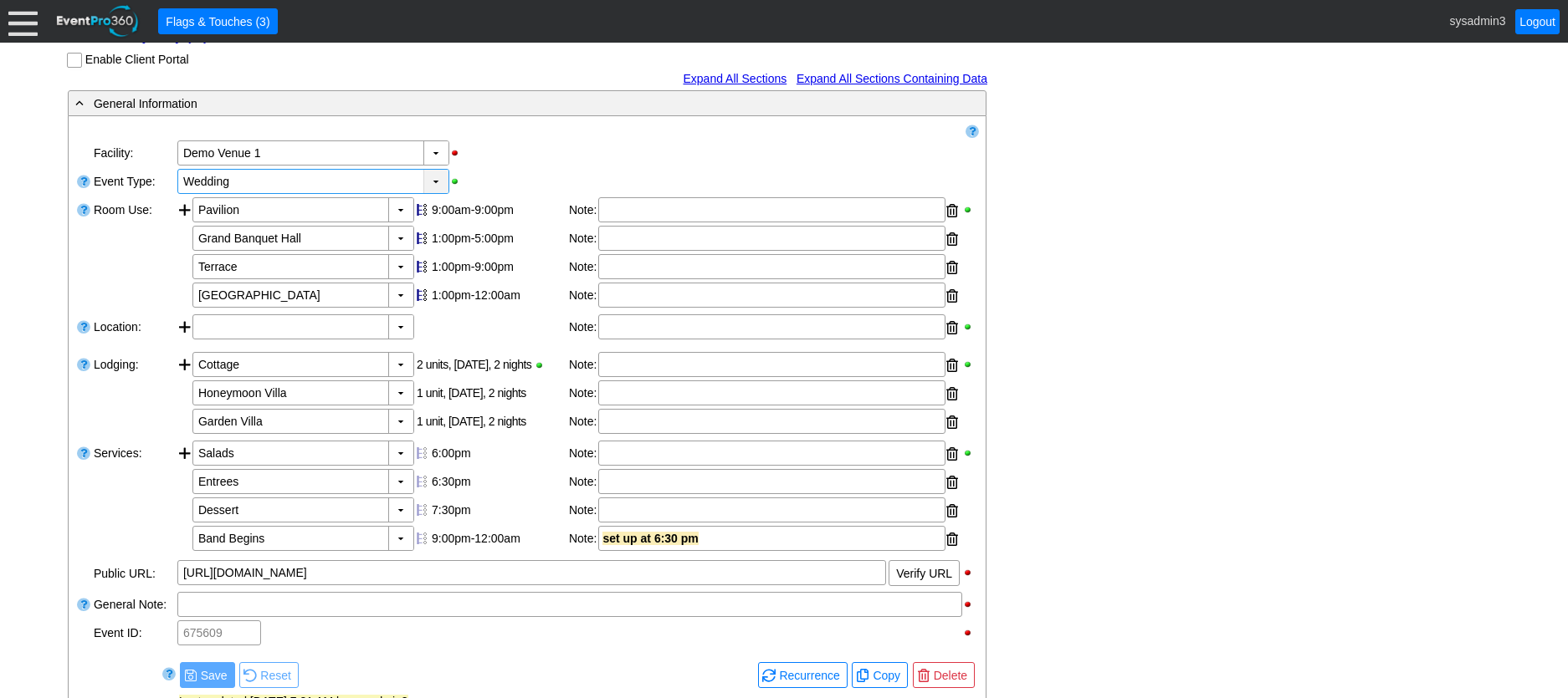
click at [433, 193] on div "▼" at bounding box center [435, 181] width 25 height 23
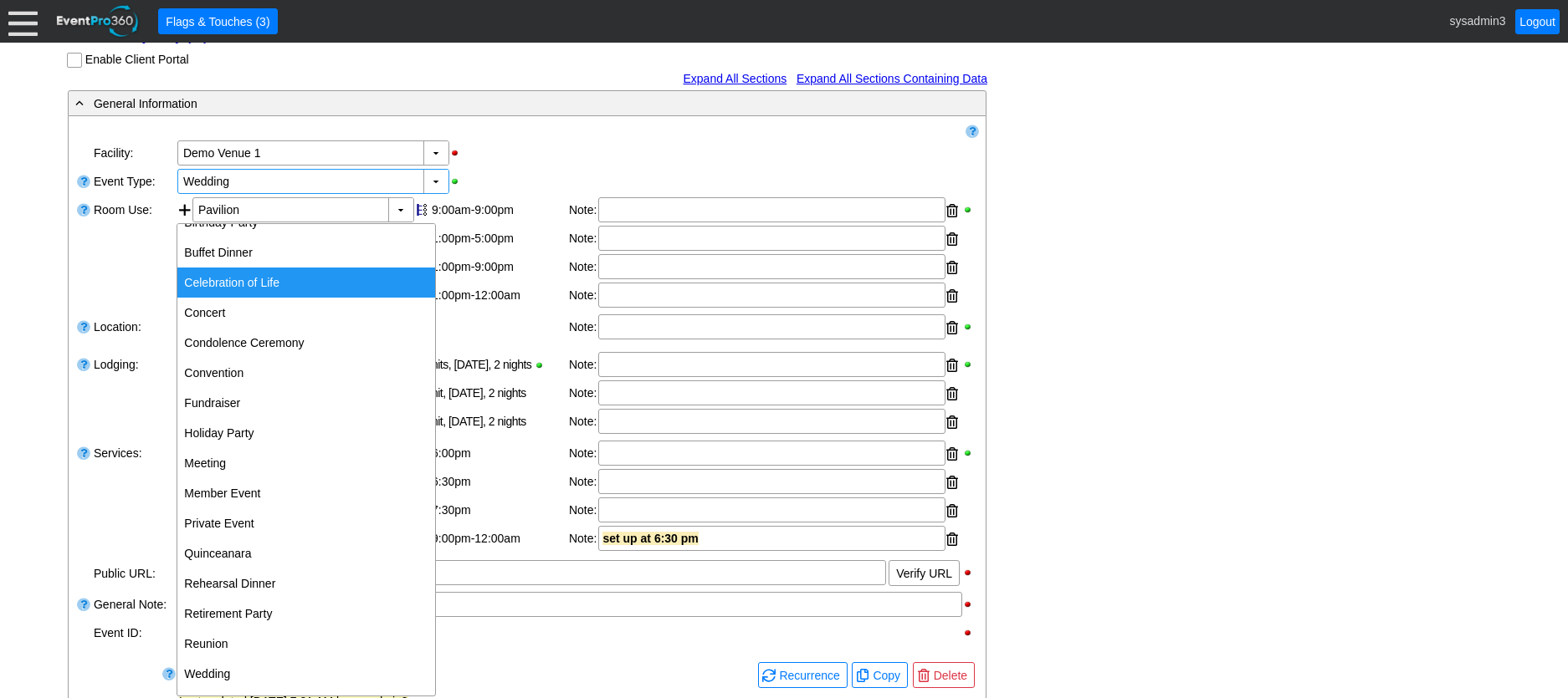
scroll to position [0, 0]
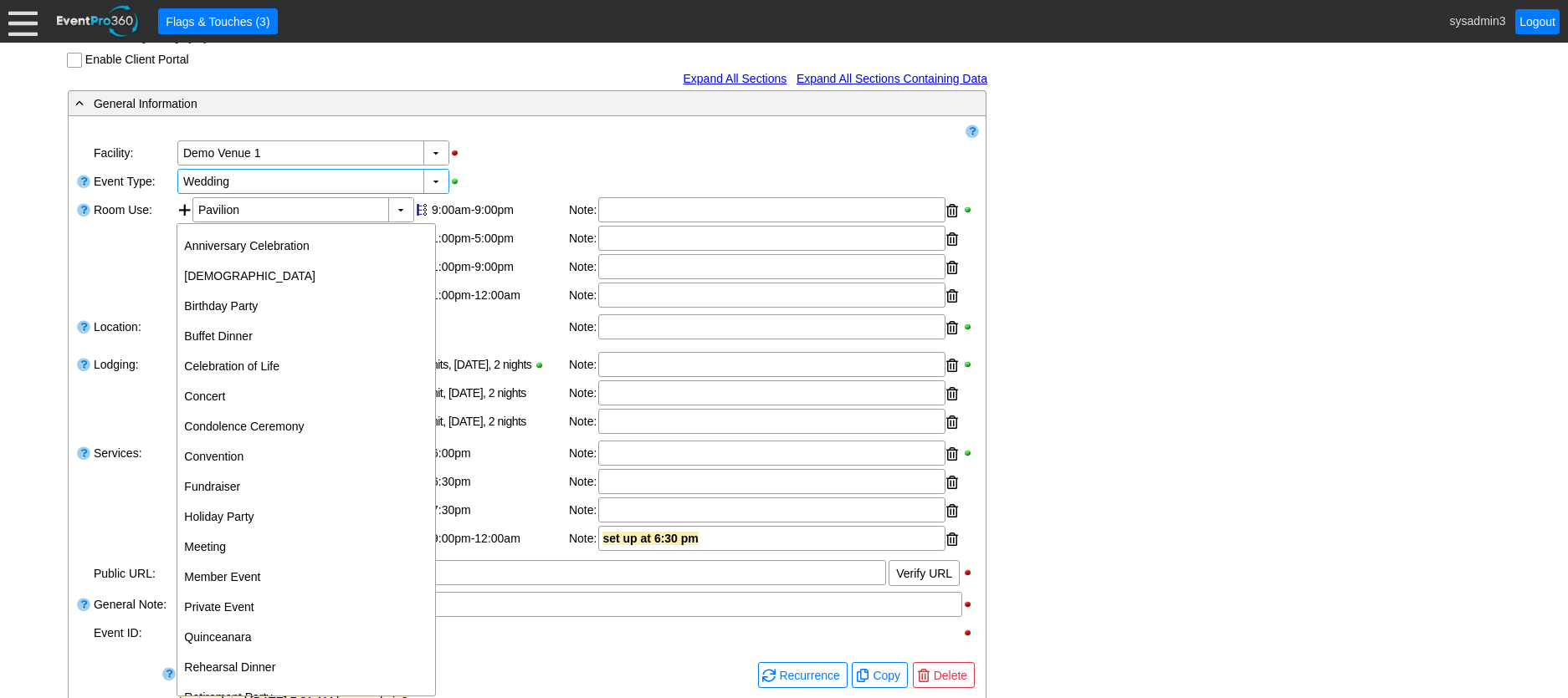
click at [564, 167] on div "▼ Χ Demo Venue 1" at bounding box center [577, 153] width 804 height 29
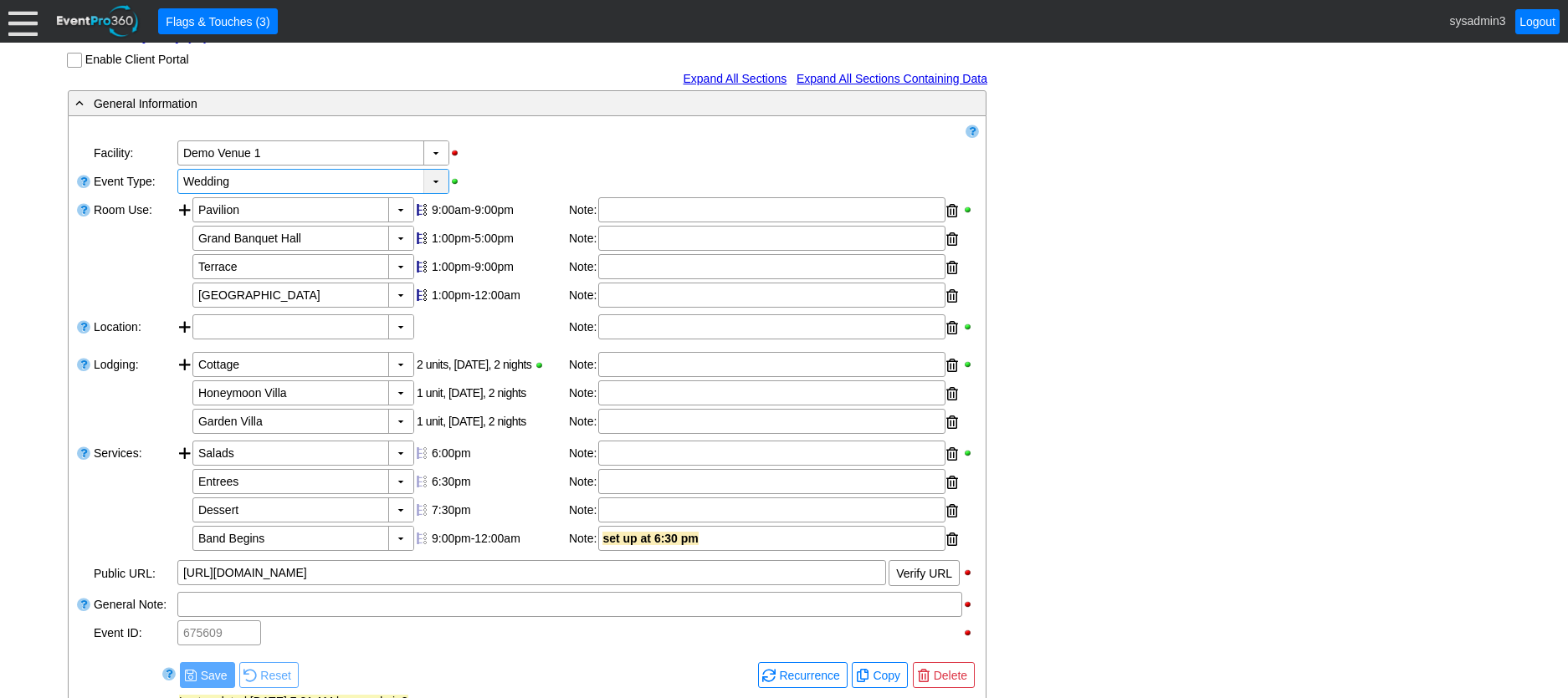
click at [434, 193] on div "▼" at bounding box center [435, 181] width 25 height 23
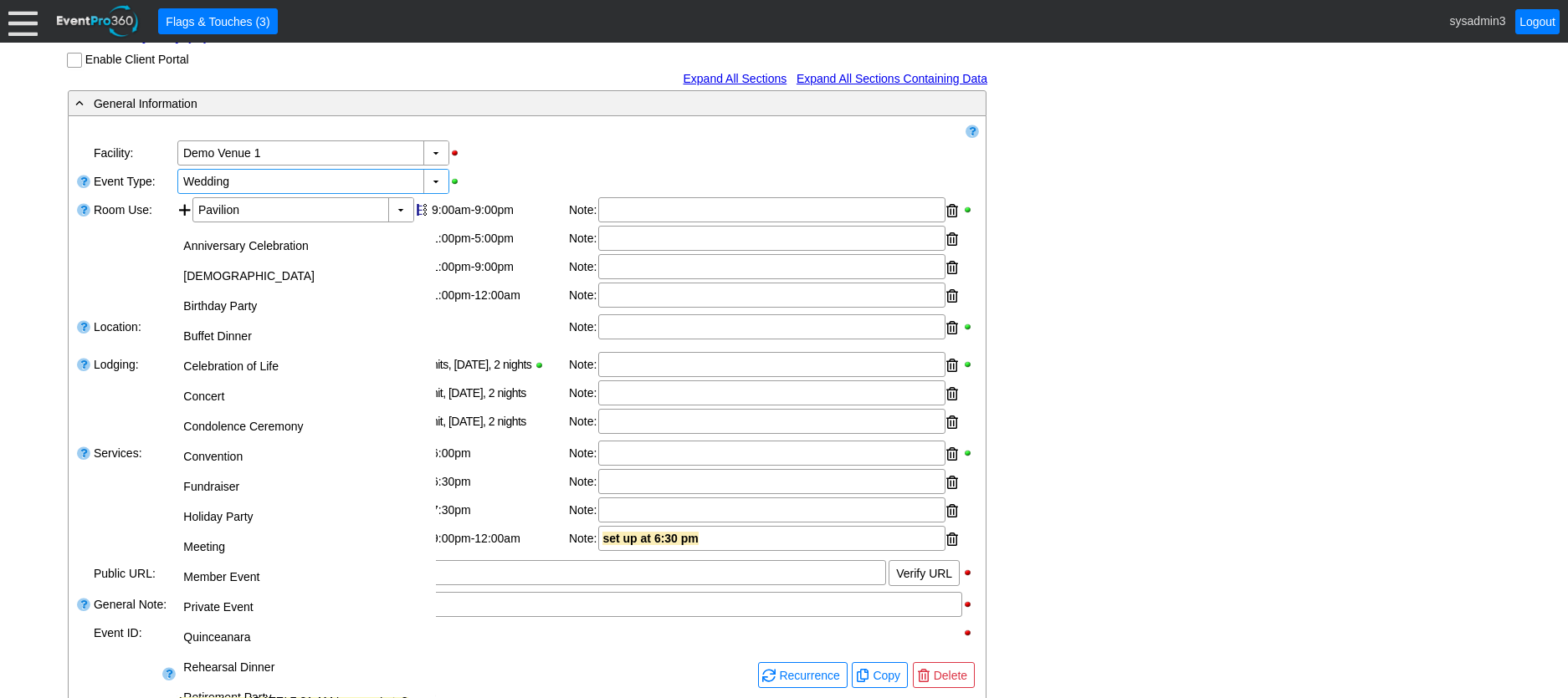
click at [550, 167] on div "▼ Χ Demo Venue 1" at bounding box center [577, 153] width 804 height 29
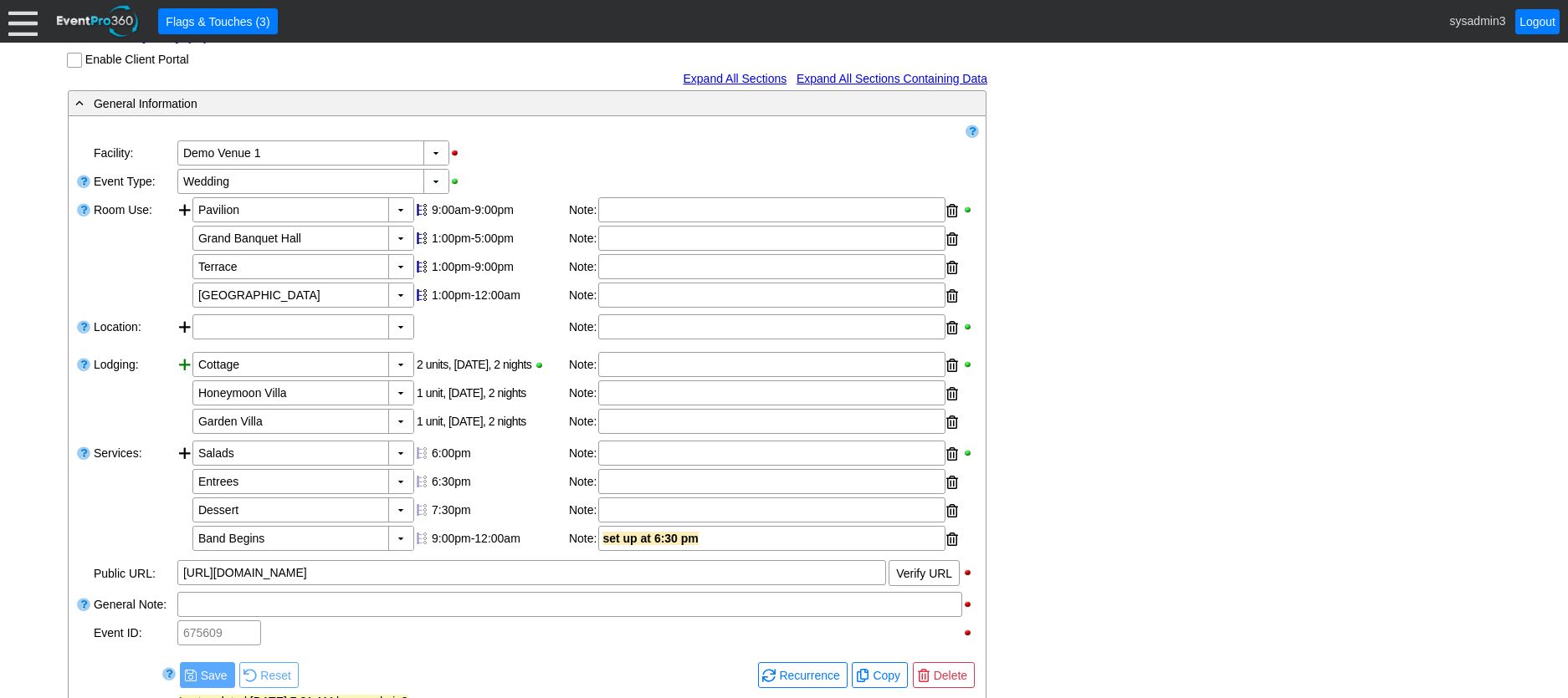
click at [185, 396] on div at bounding box center [185, 395] width 15 height 86
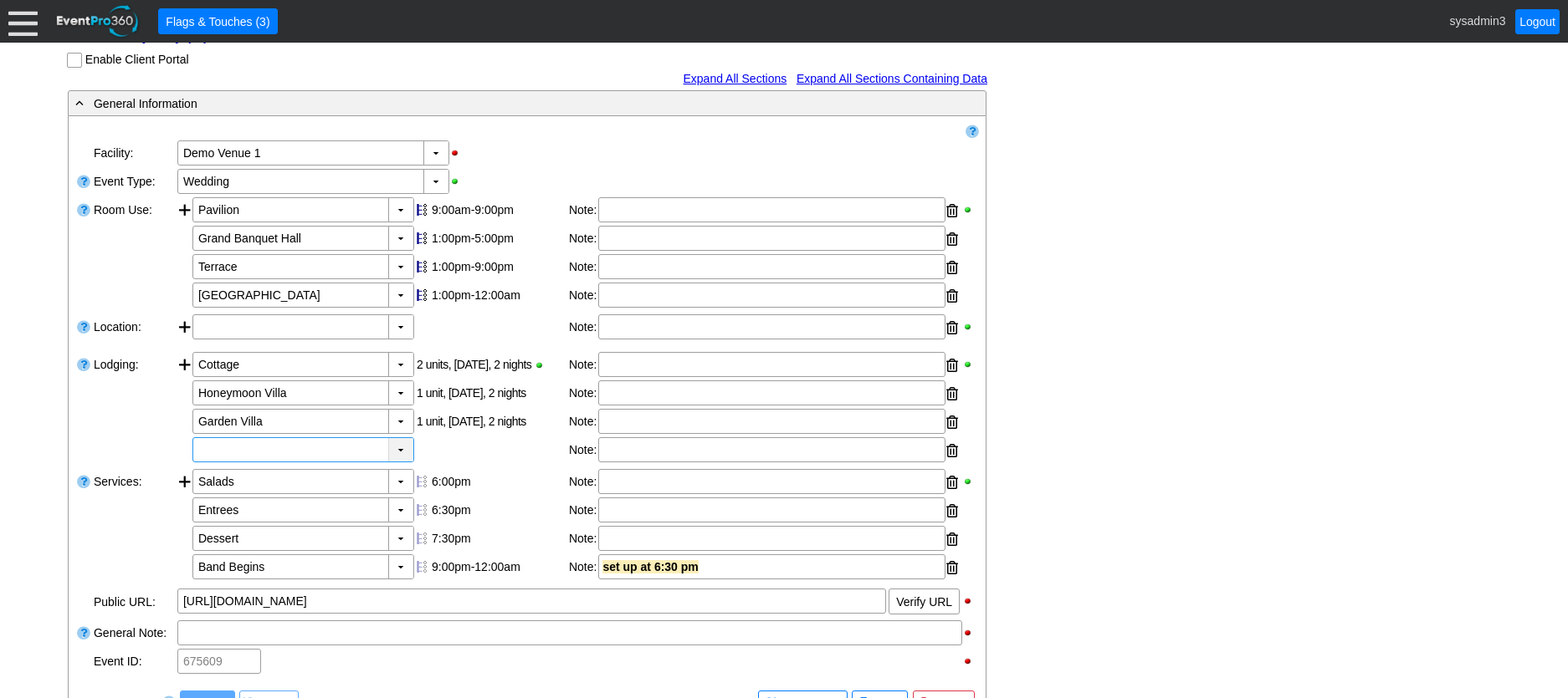
click at [398, 461] on div "▼" at bounding box center [400, 449] width 25 height 23
click at [950, 463] on div at bounding box center [952, 450] width 12 height 25
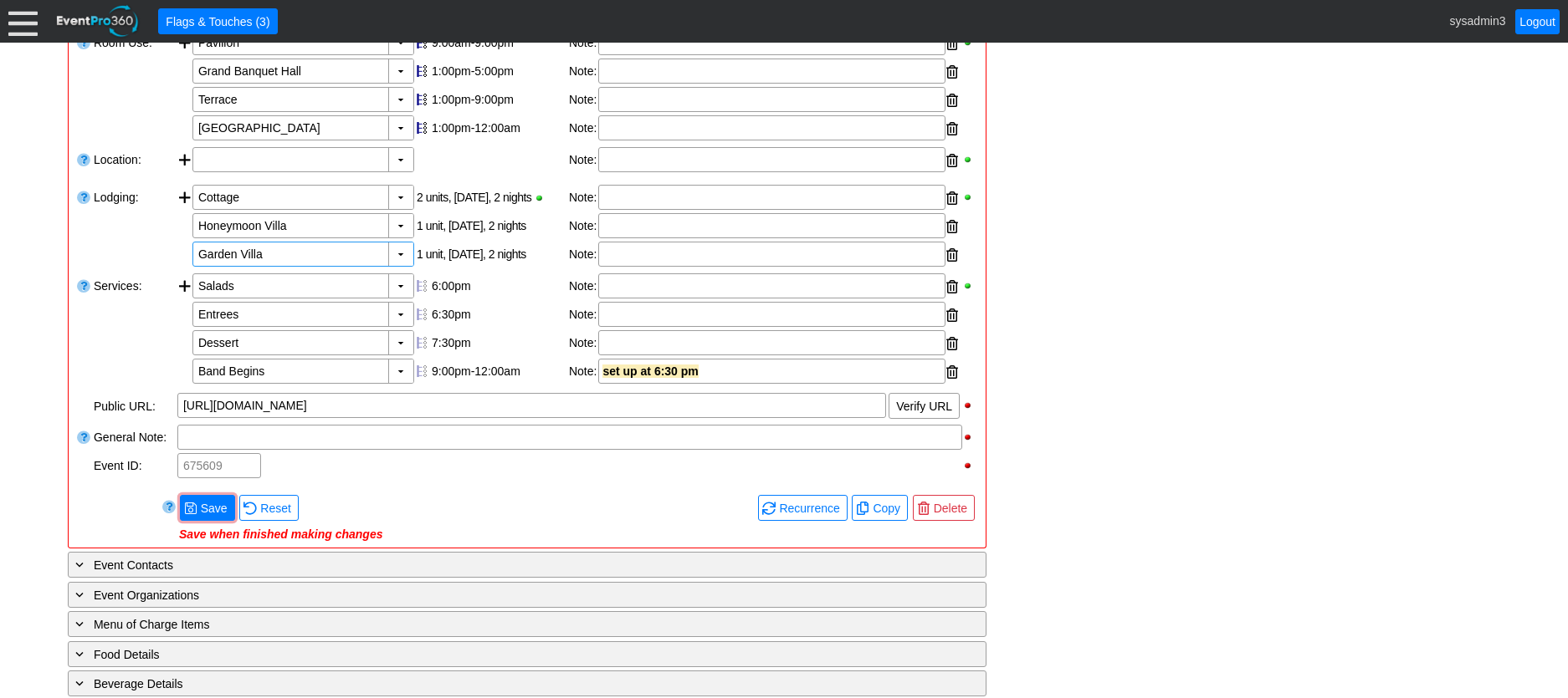
scroll to position [501, 0]
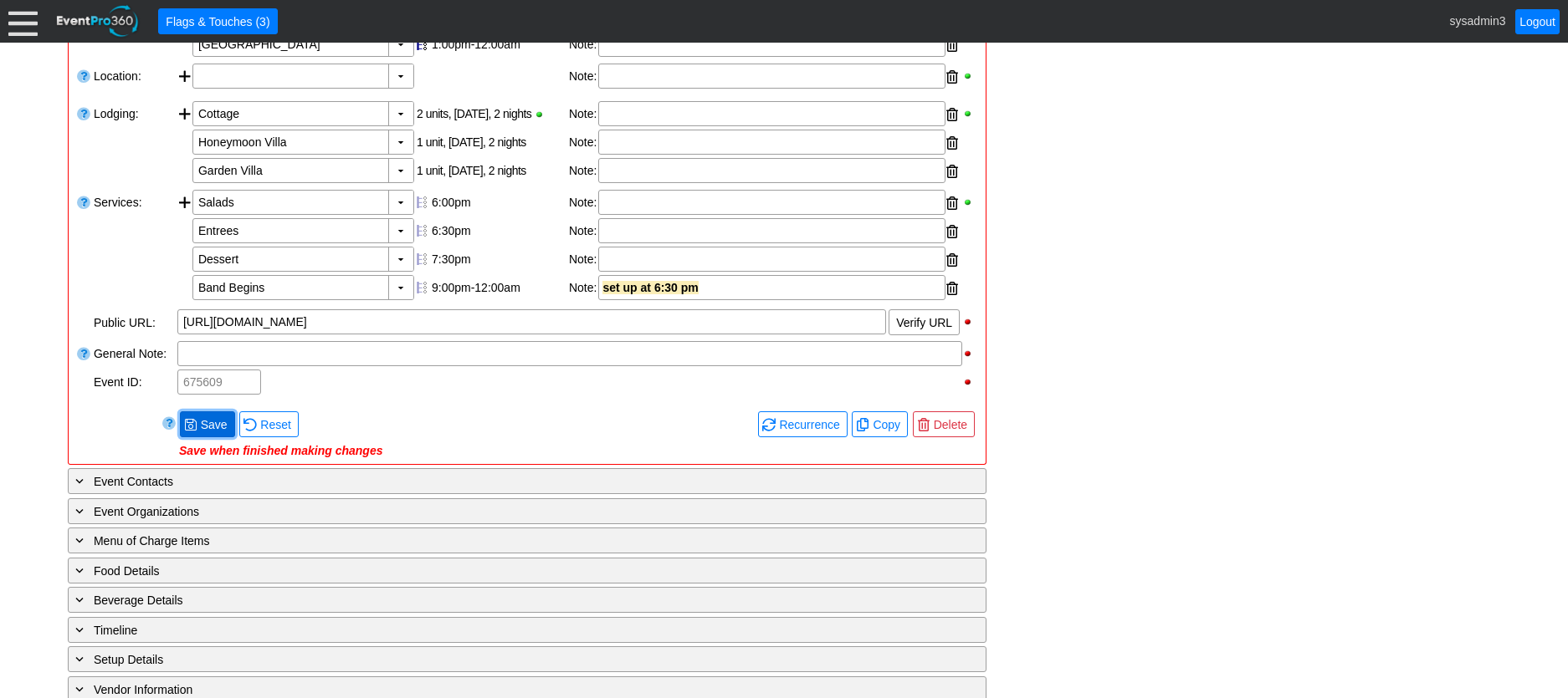
click at [205, 433] on span "Save" at bounding box center [214, 425] width 34 height 17
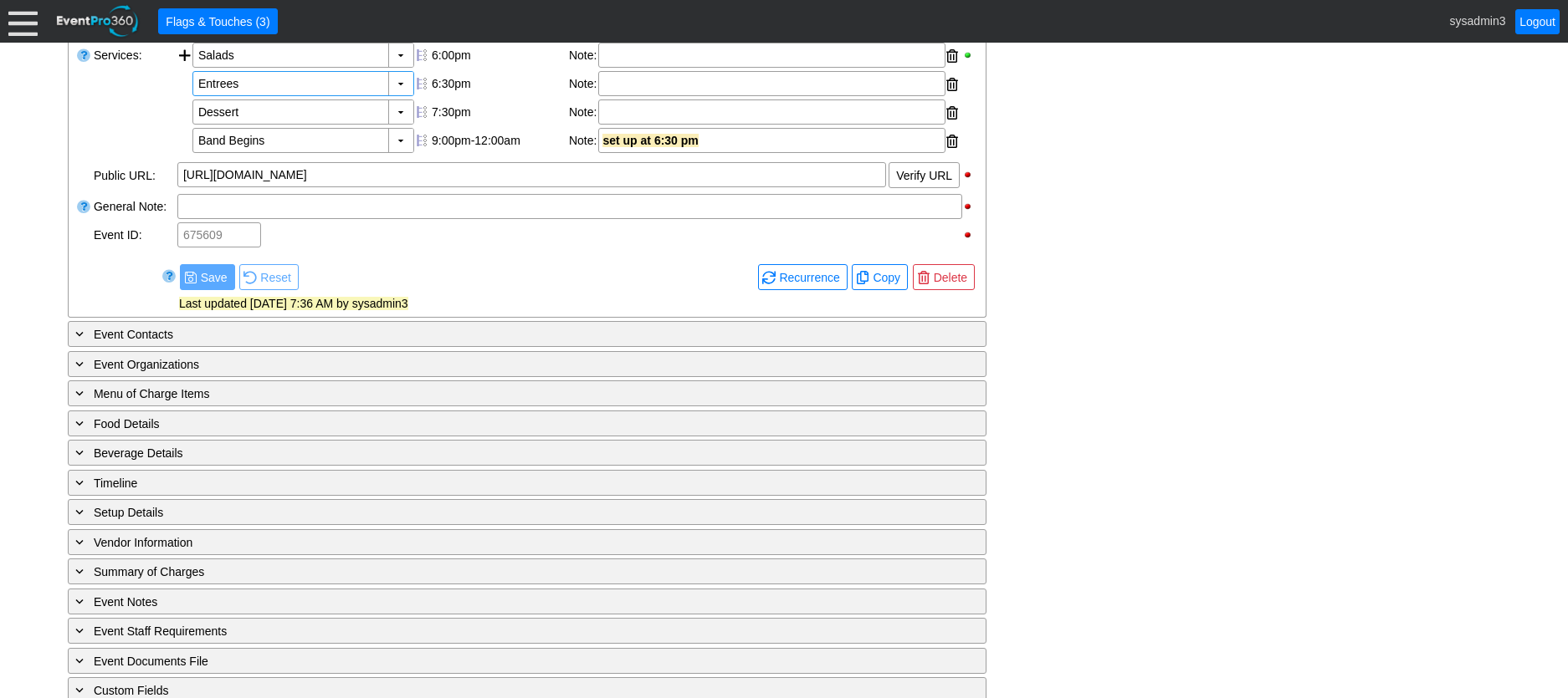
scroll to position [669, 0]
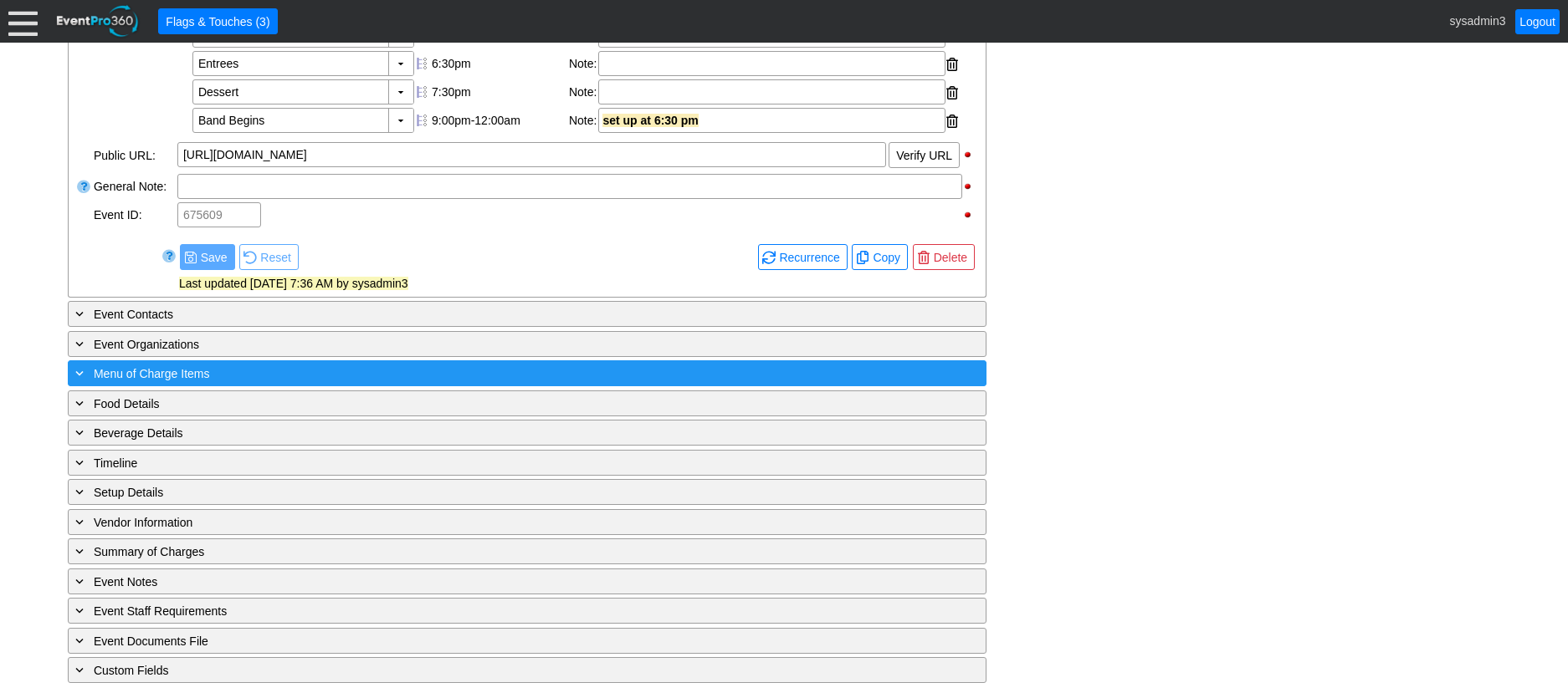
click at [245, 383] on div "+ Menu of Charge Items" at bounding box center [492, 373] width 842 height 20
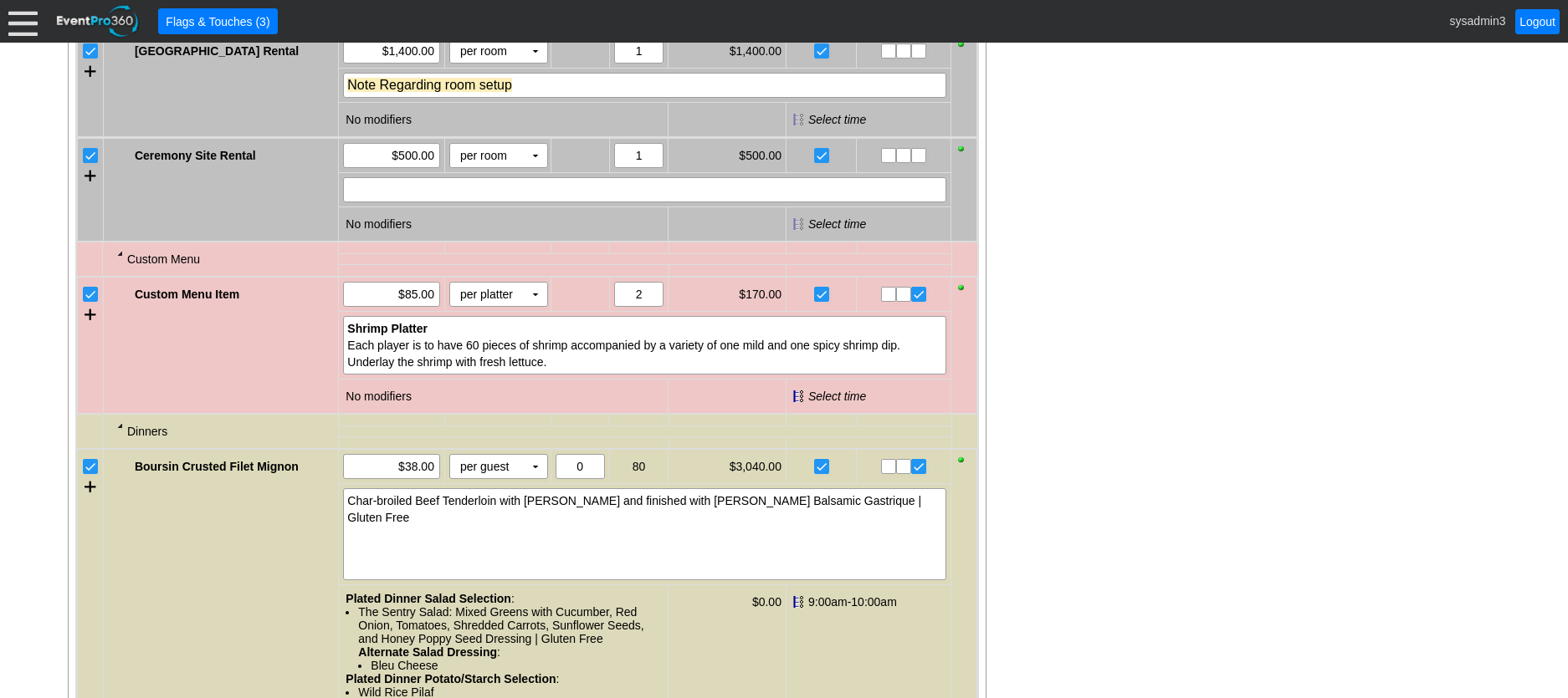
scroll to position [1254, 0]
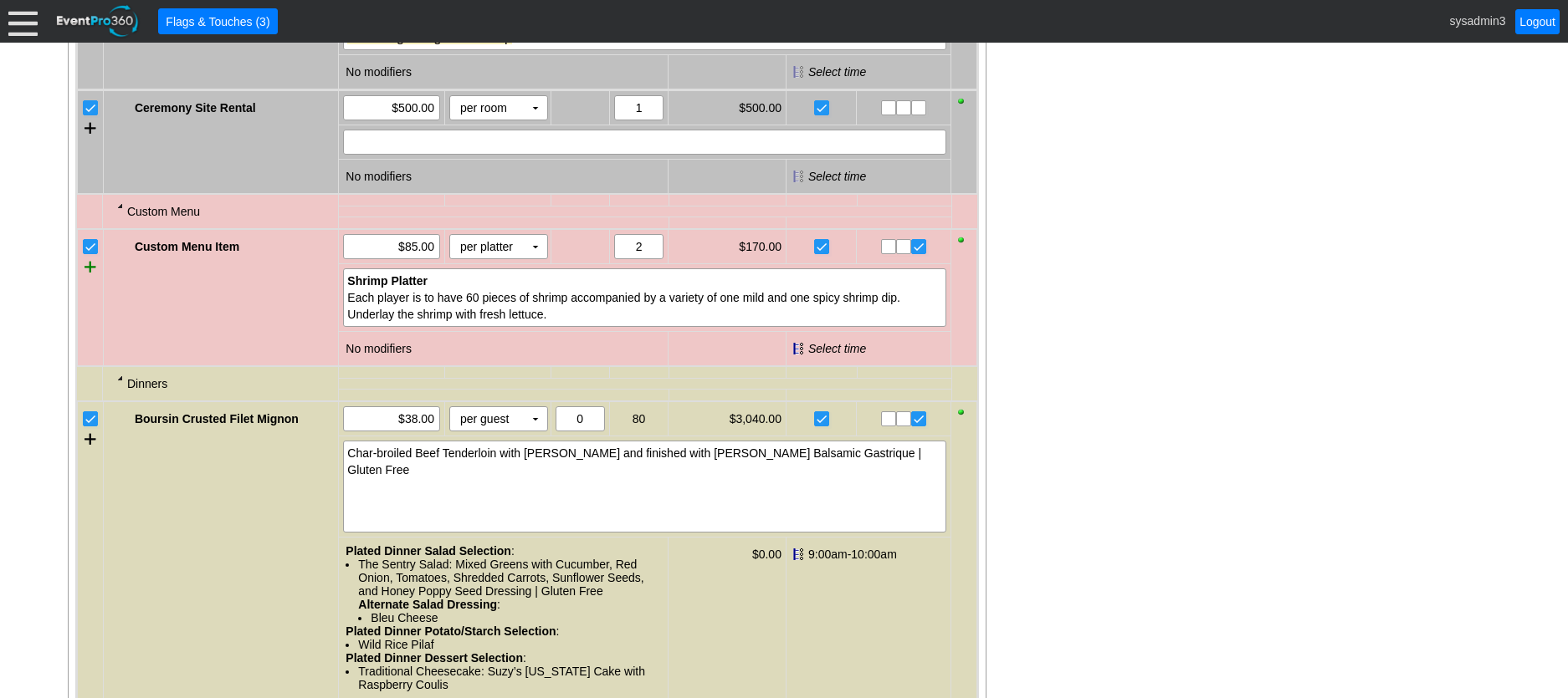
click at [89, 280] on div at bounding box center [90, 267] width 12 height 25
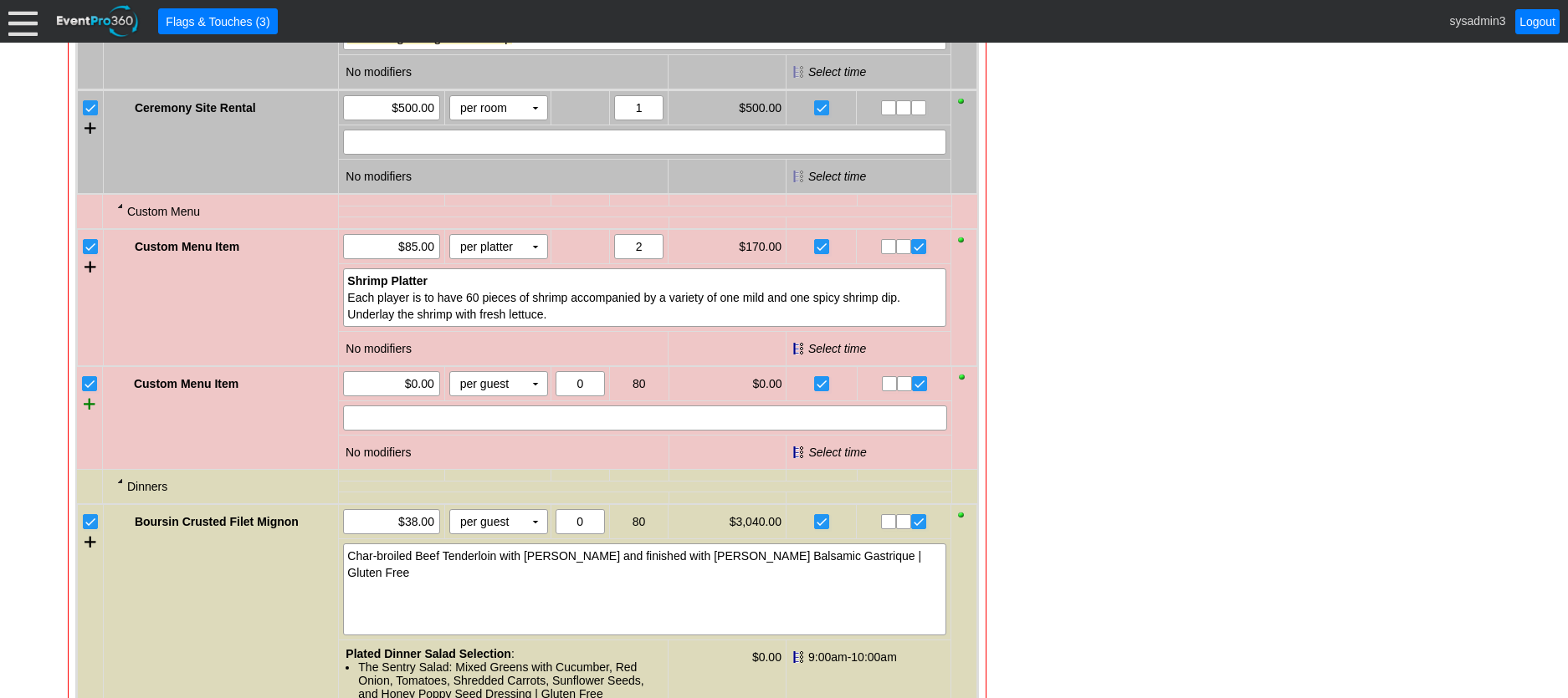
click at [87, 417] on div at bounding box center [89, 404] width 12 height 25
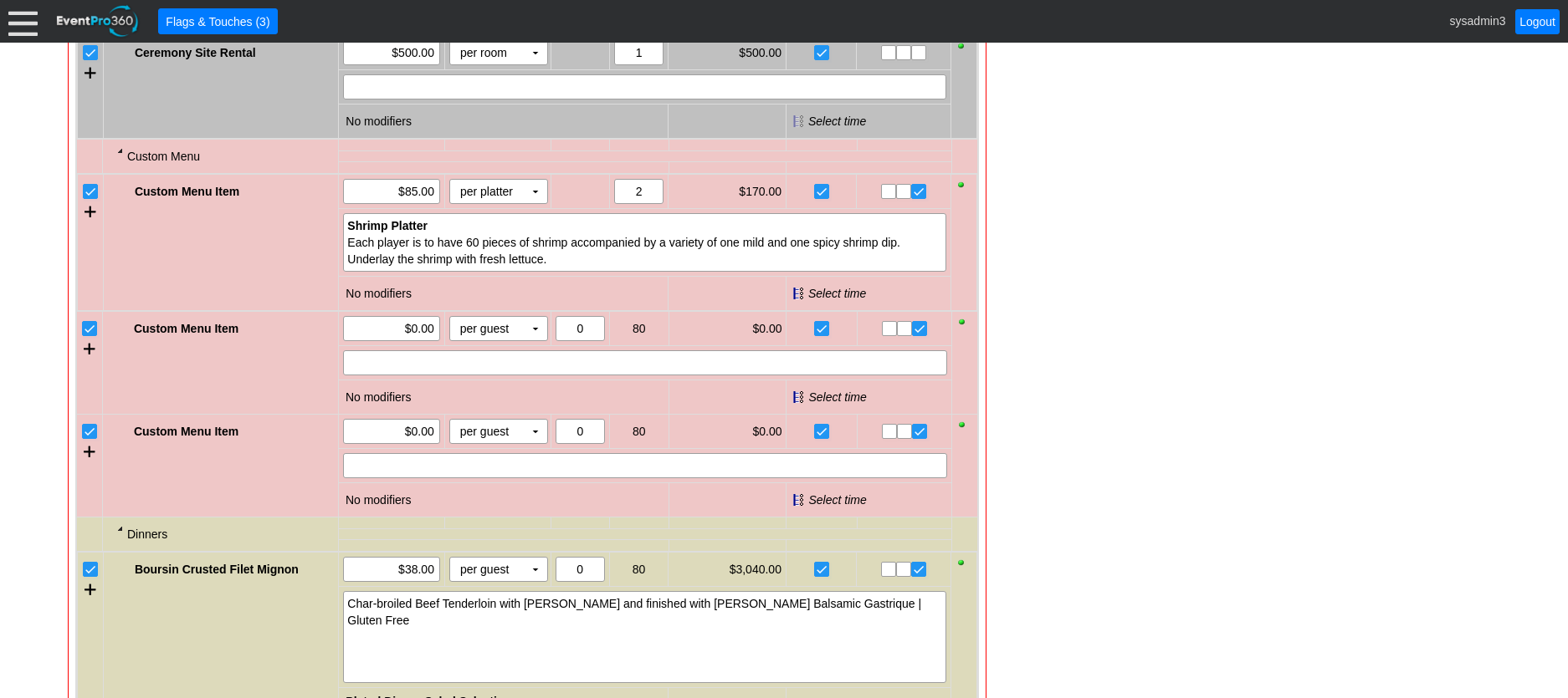
scroll to position [1422, 0]
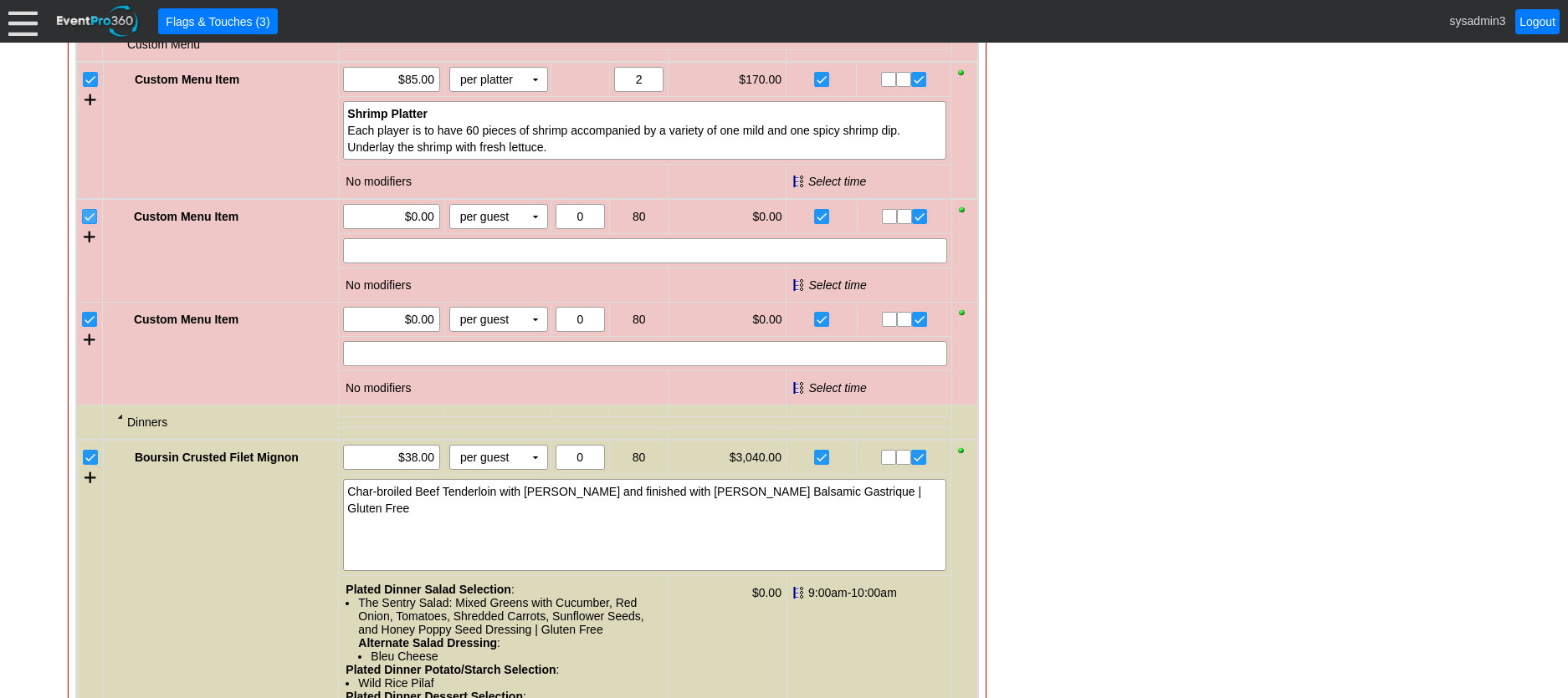
click at [93, 226] on input "checkbox" at bounding box center [91, 218] width 17 height 17
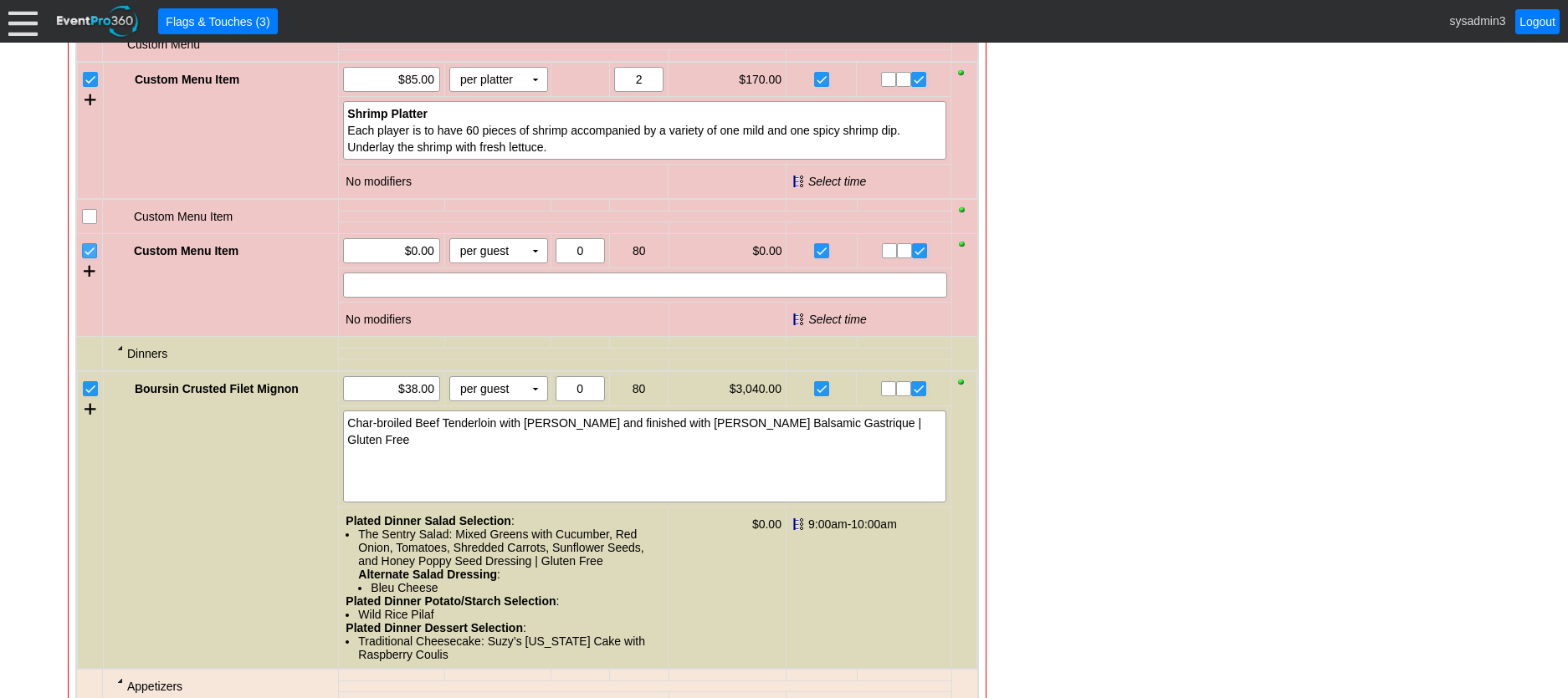
click at [93, 261] on input "checkbox" at bounding box center [91, 253] width 17 height 17
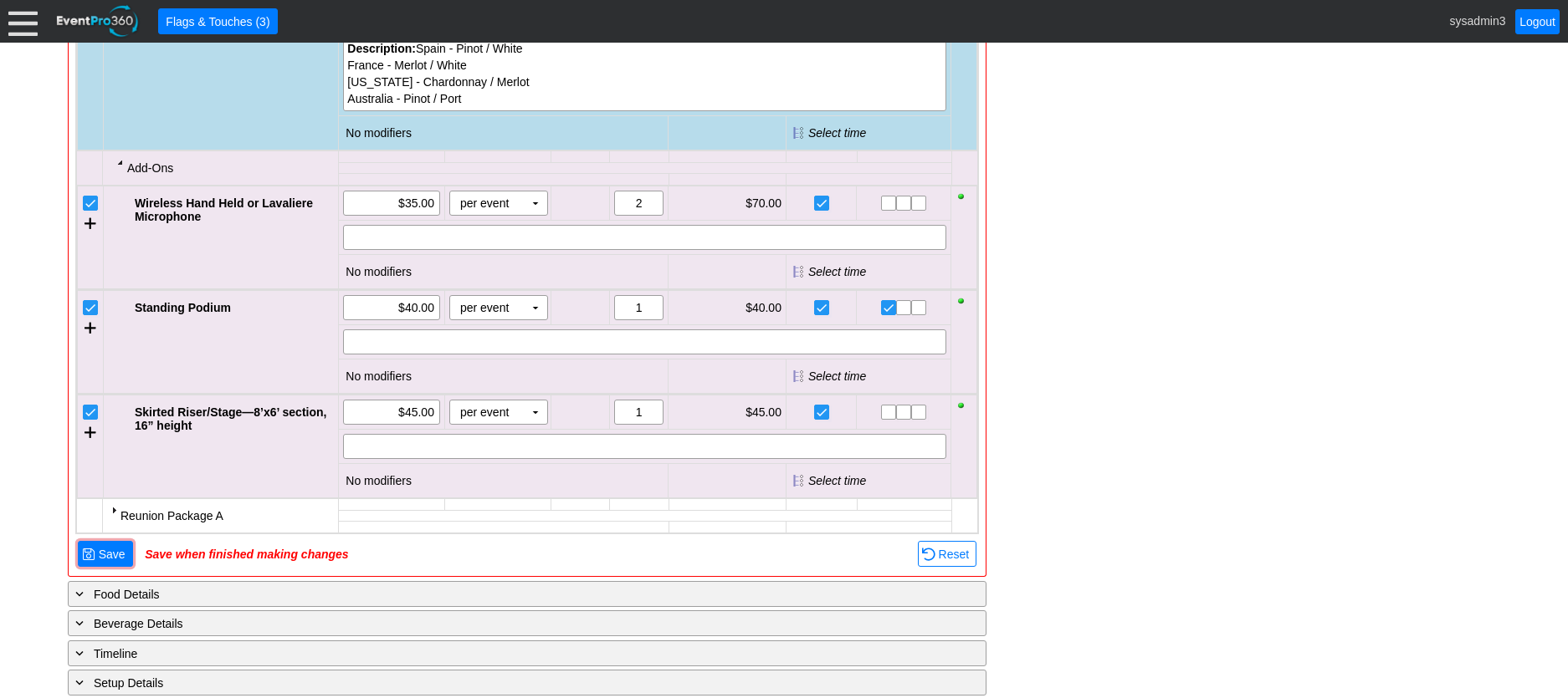
scroll to position [2342, 0]
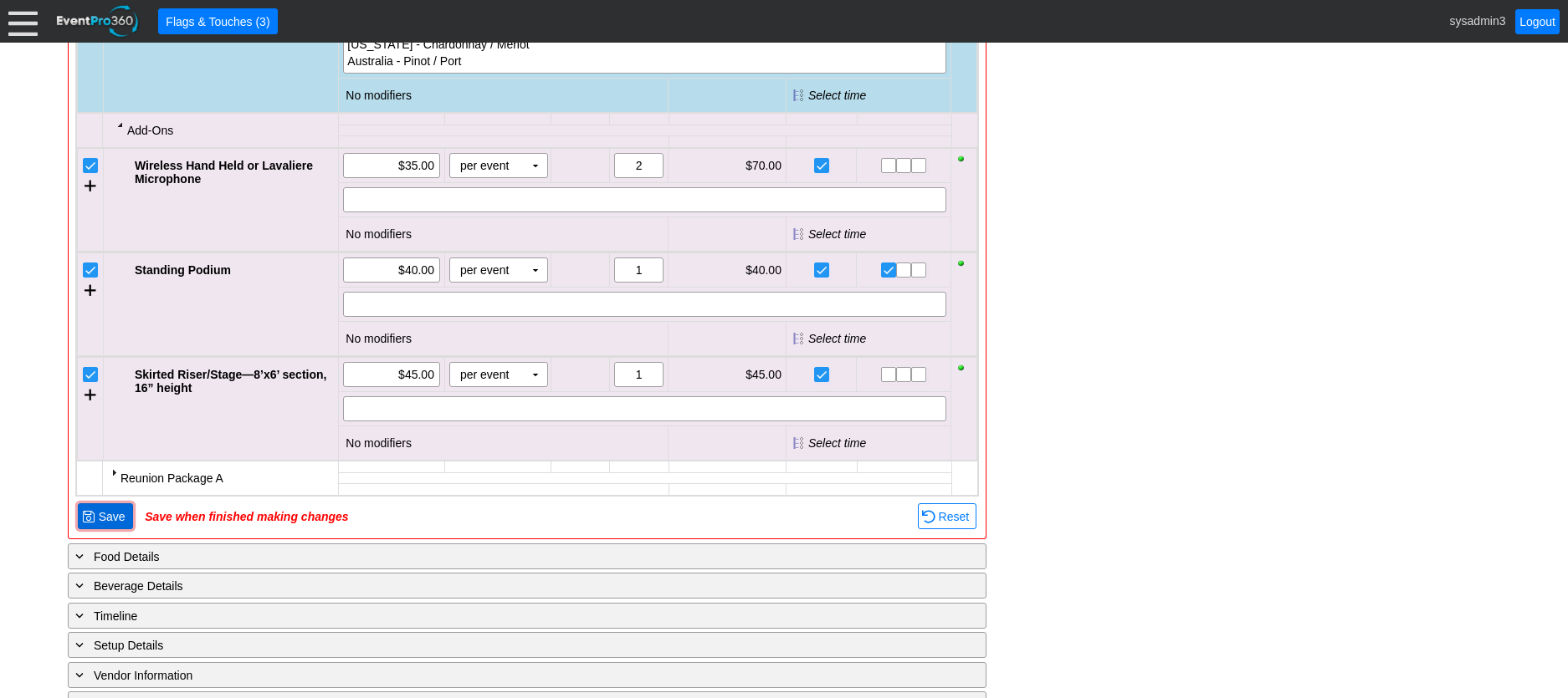
click at [116, 526] on span "Save" at bounding box center [112, 517] width 34 height 17
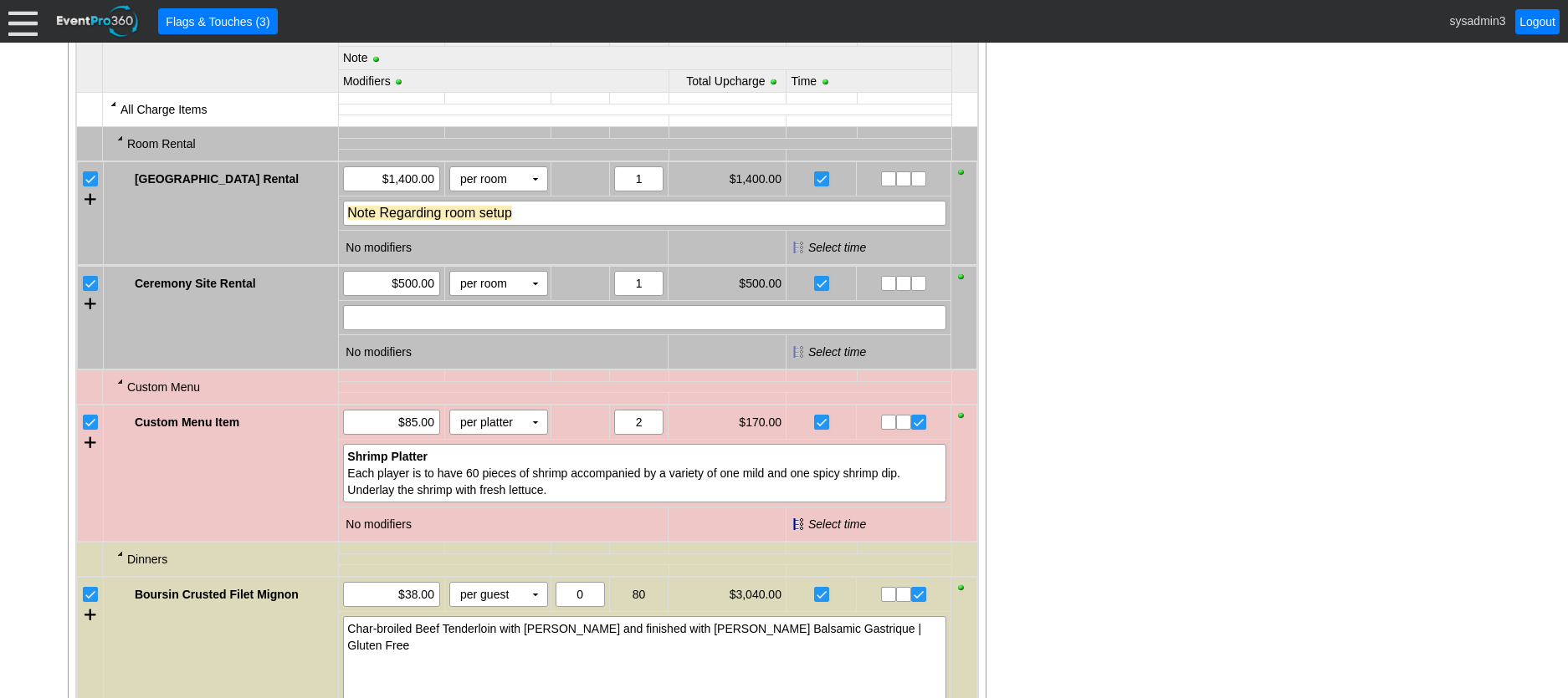
scroll to position [1038, 0]
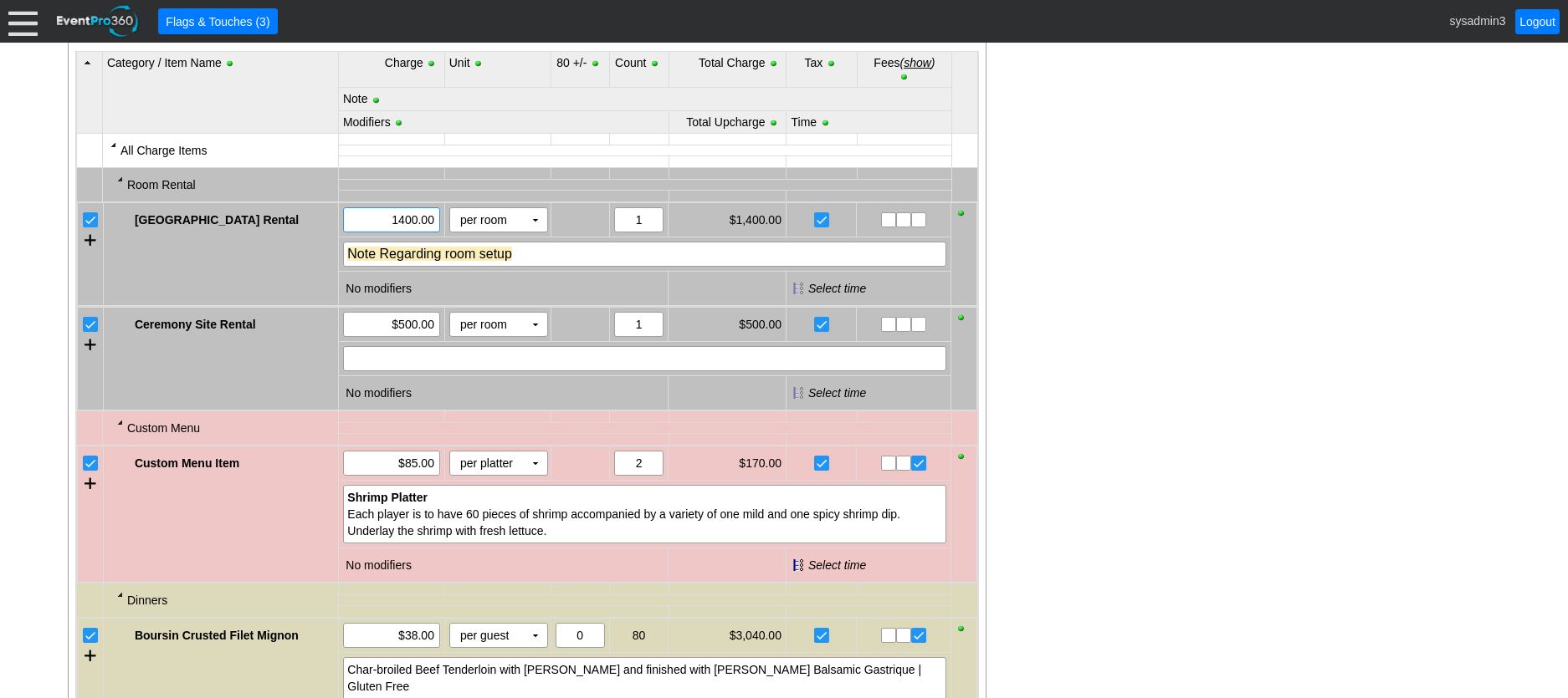
click at [406, 232] on input "1400.00" at bounding box center [392, 219] width 86 height 23
type input "1300.00"
drag, startPoint x: 1118, startPoint y: 208, endPoint x: 750, endPoint y: 240, distance: 369.4
click at [1111, 208] on div "- General Information ▼ Loading.... Remove all highlights Facility: ▼ Χ Demo Ve…" at bounding box center [783, 688] width 1442 height 2770
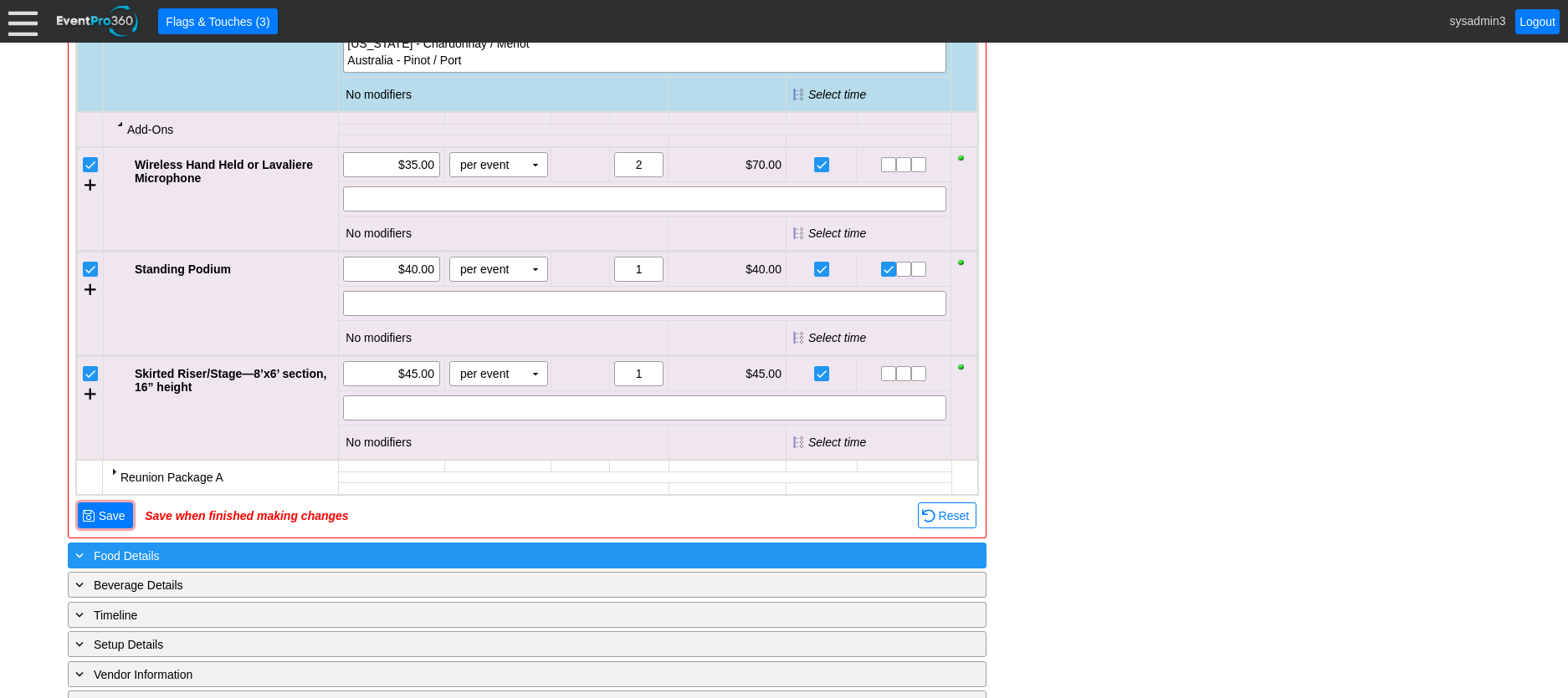
scroll to position [2376, 0]
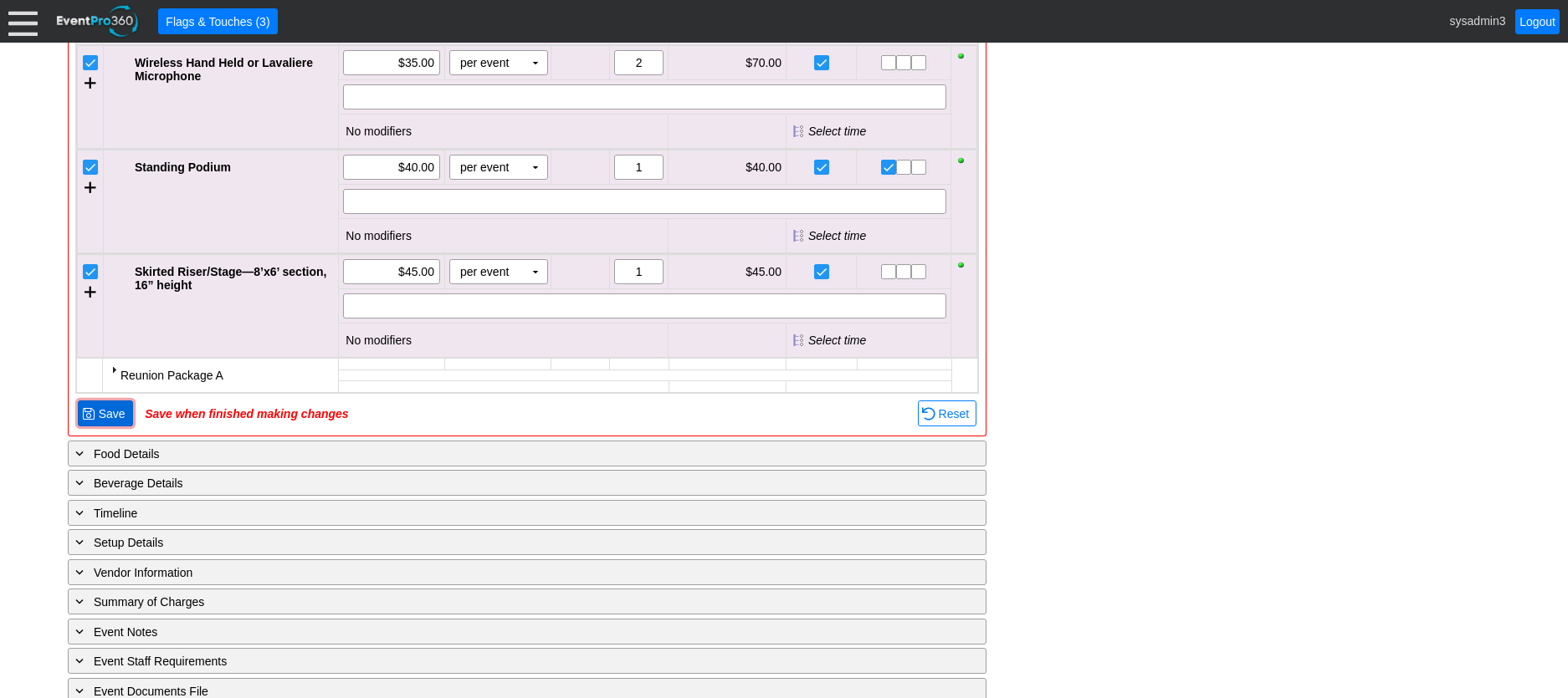
click at [104, 422] on span "Save" at bounding box center [112, 414] width 34 height 17
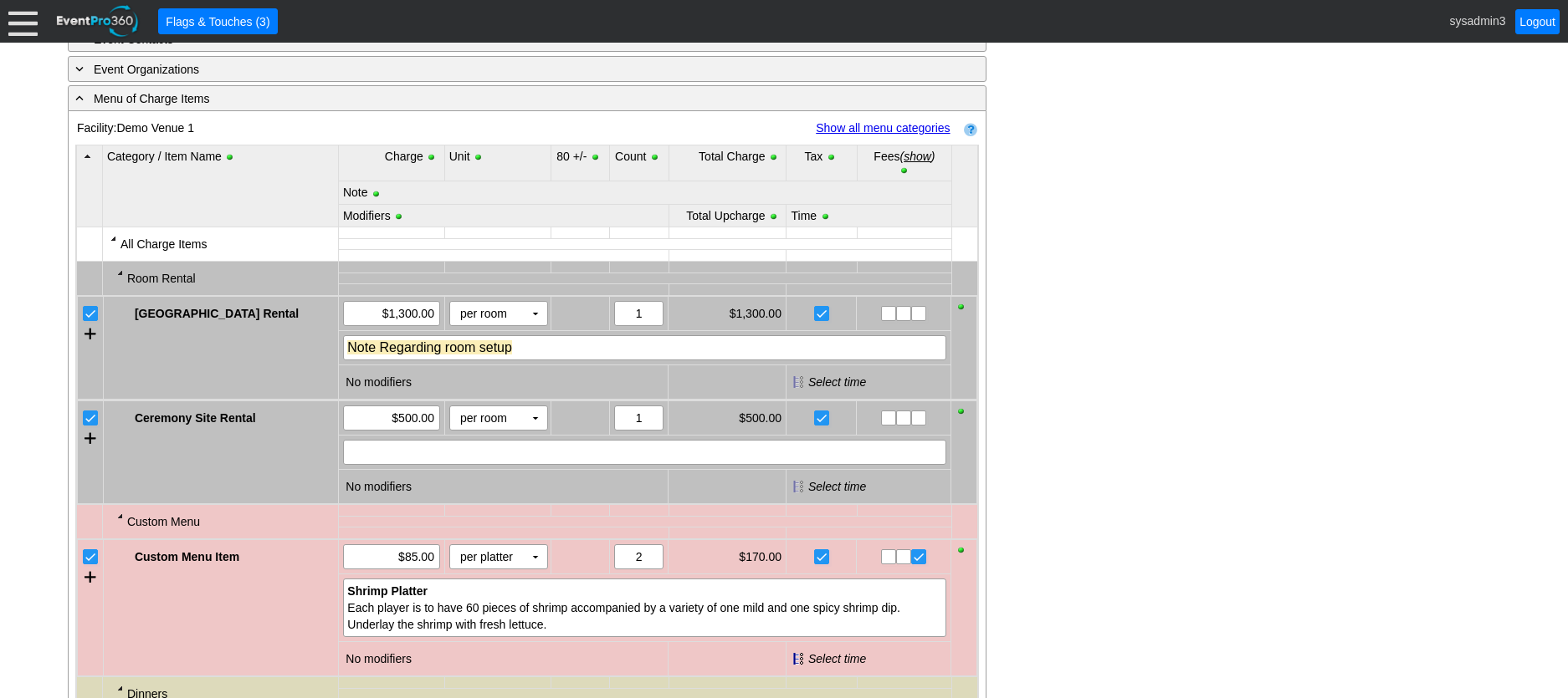
scroll to position [1013, 0]
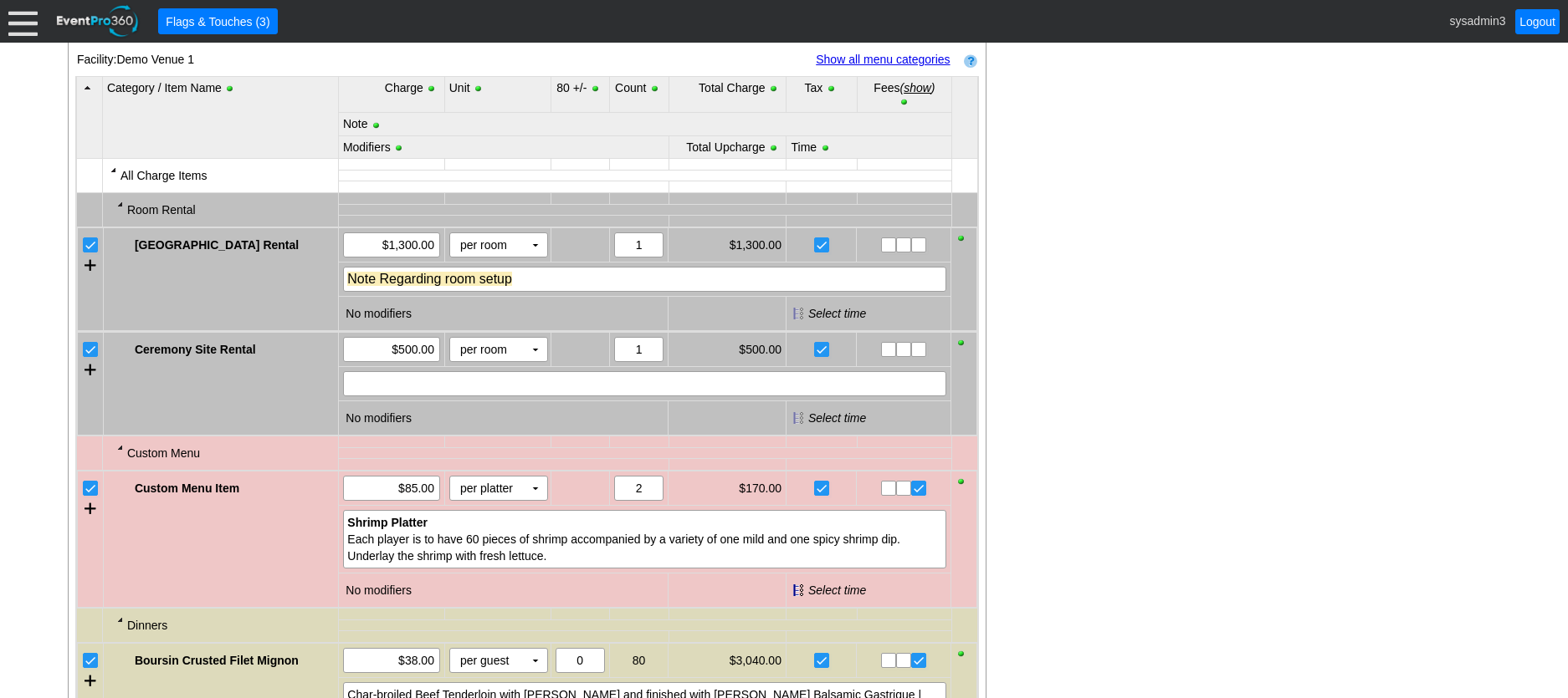
click at [876, 66] on link "Show all menu categories" at bounding box center [883, 60] width 134 height 13
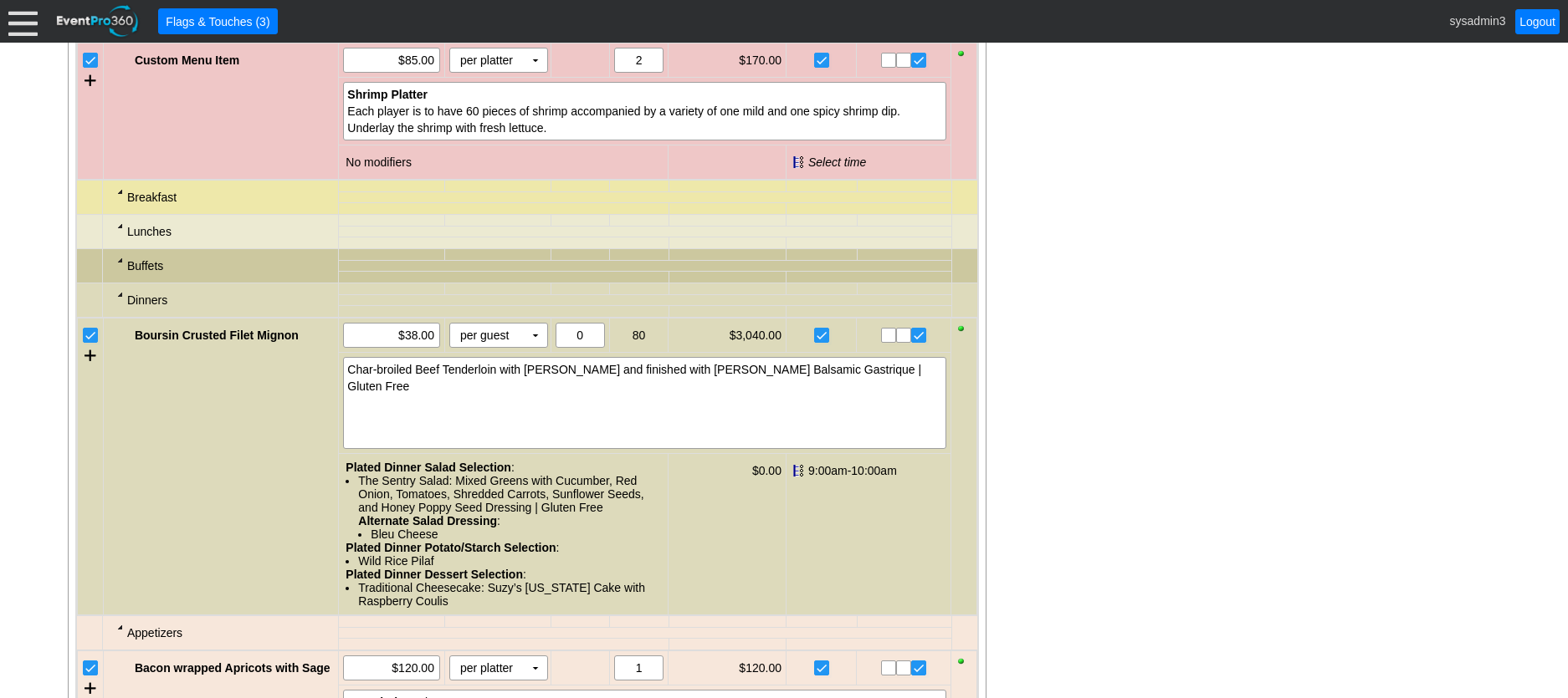
scroll to position [1514, 0]
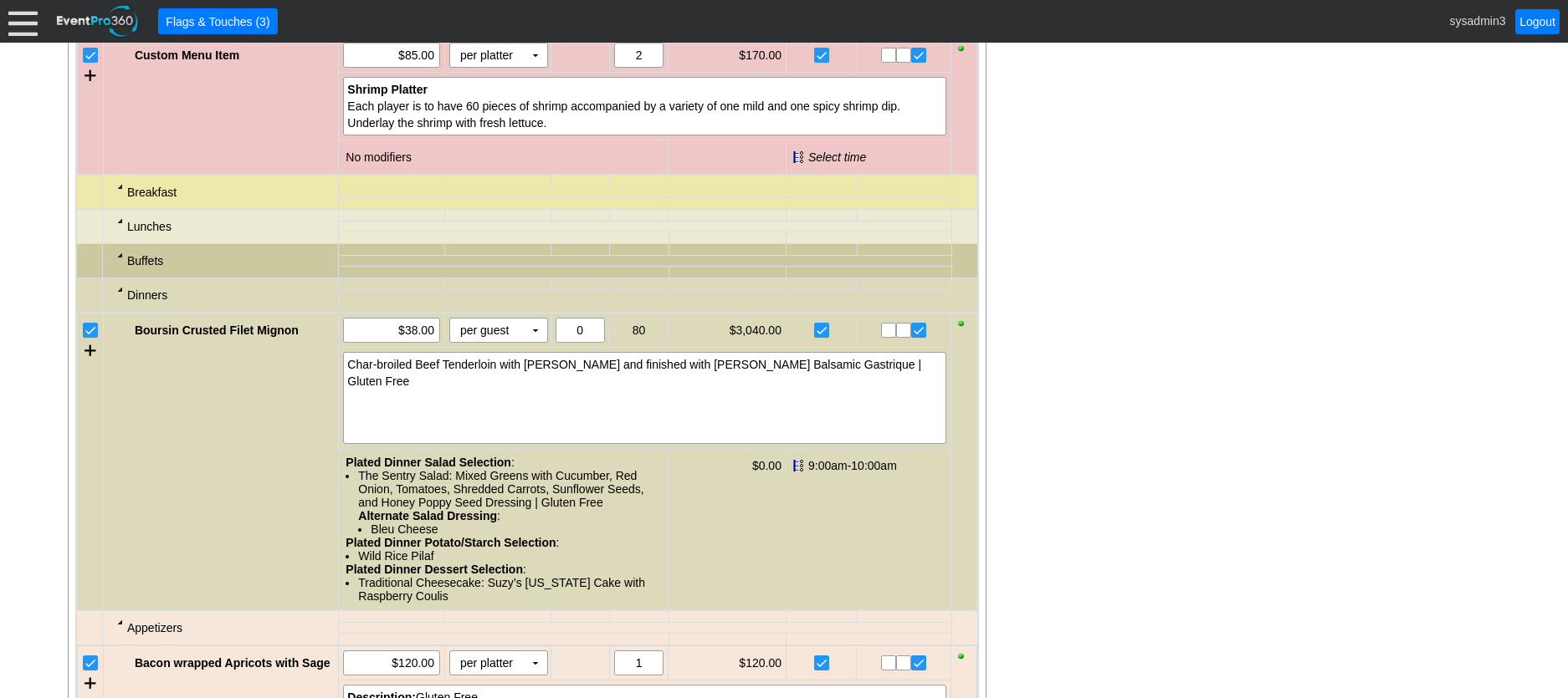
click at [118, 193] on div at bounding box center [120, 186] width 13 height 13
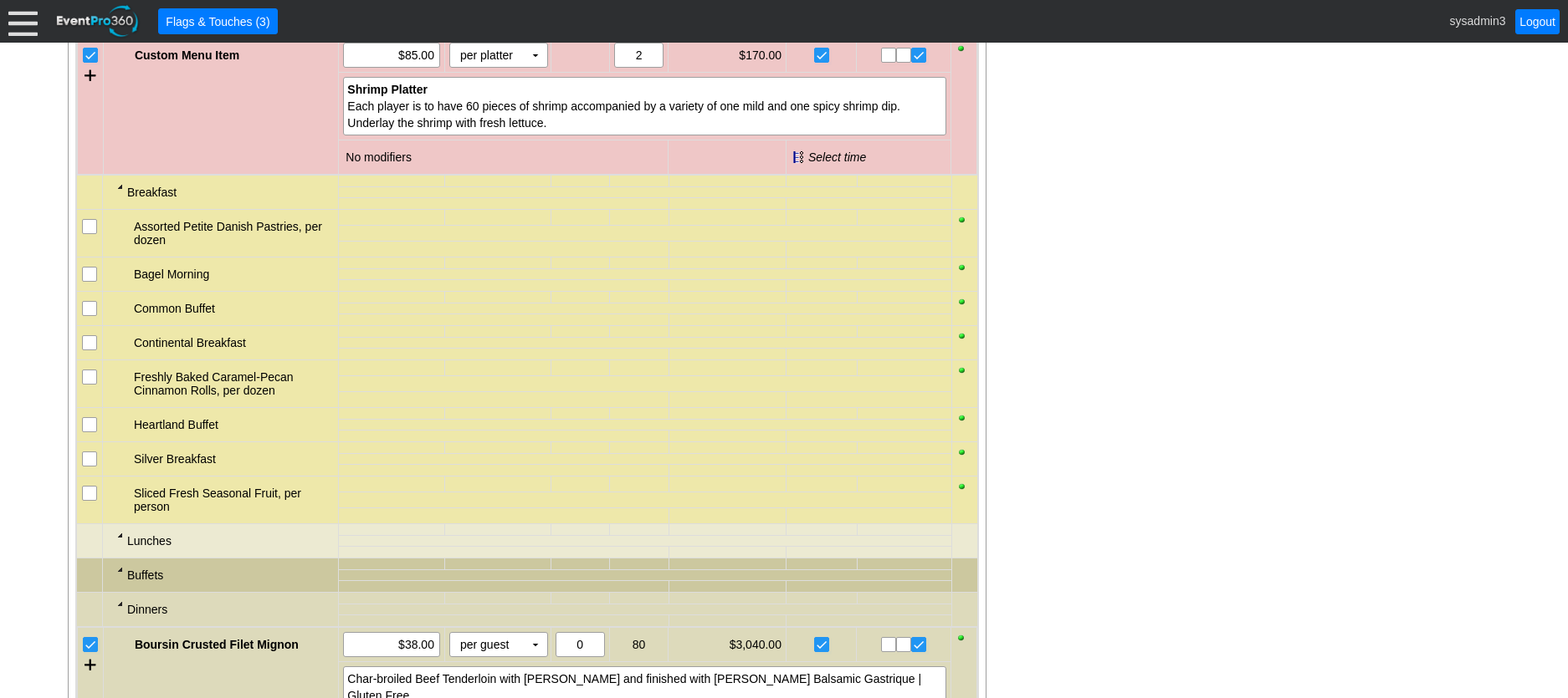
click at [118, 193] on div at bounding box center [120, 186] width 13 height 13
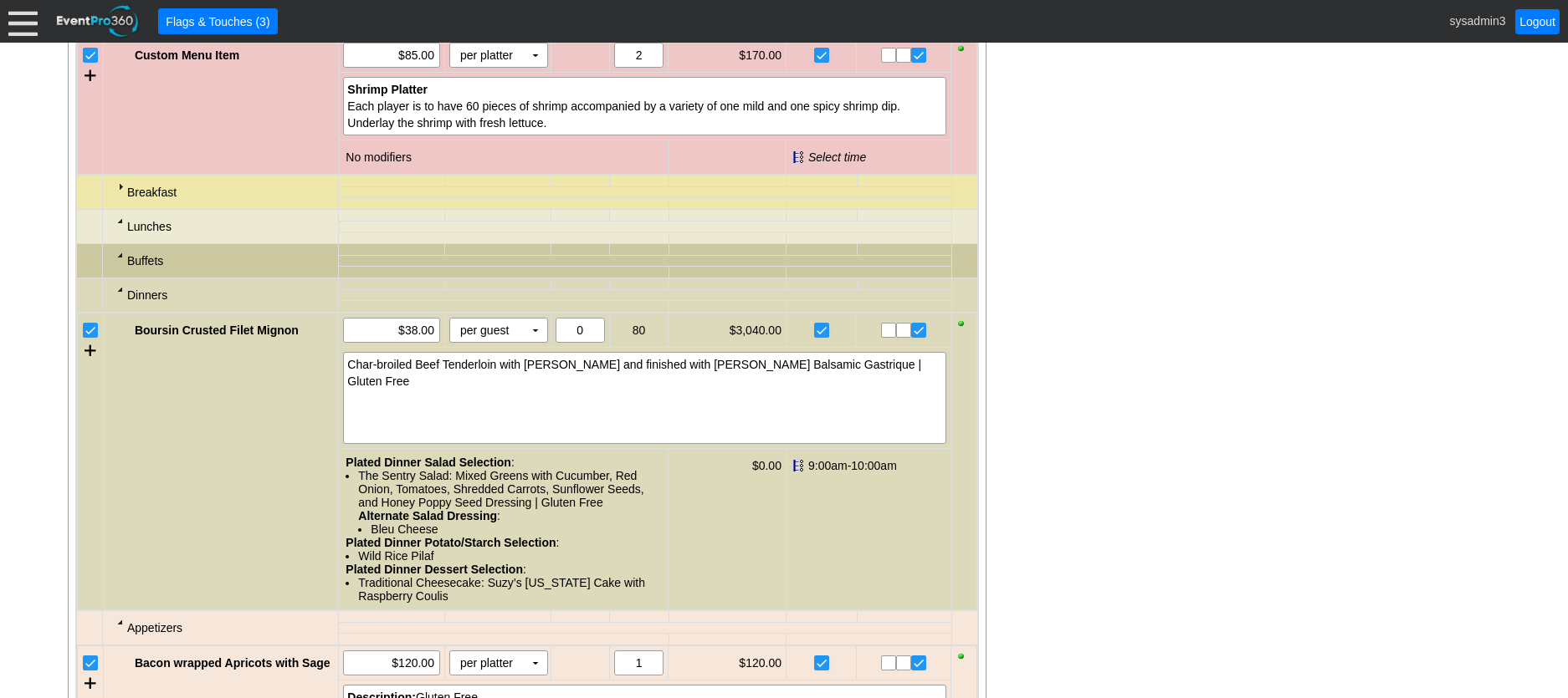
click at [117, 227] on div at bounding box center [120, 221] width 13 height 13
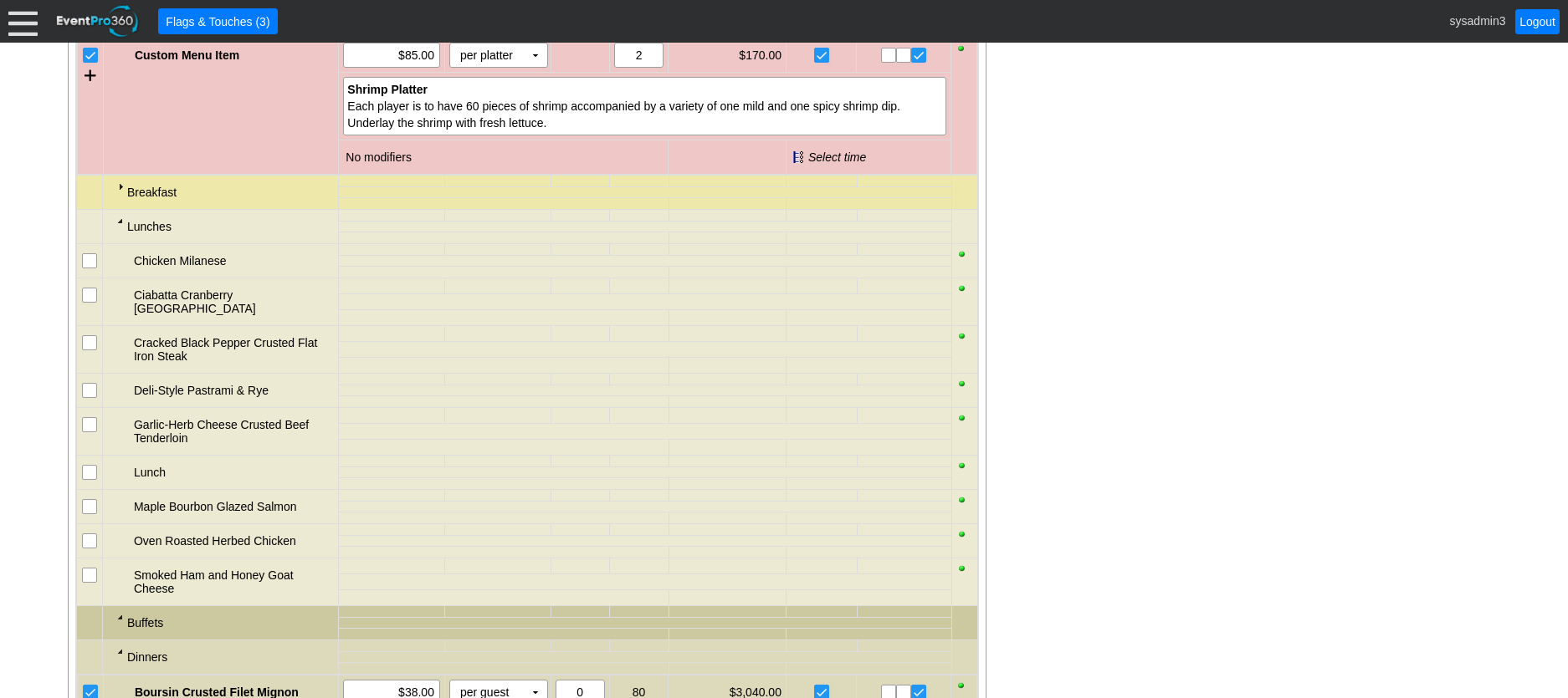
click at [118, 227] on div at bounding box center [120, 221] width 13 height 13
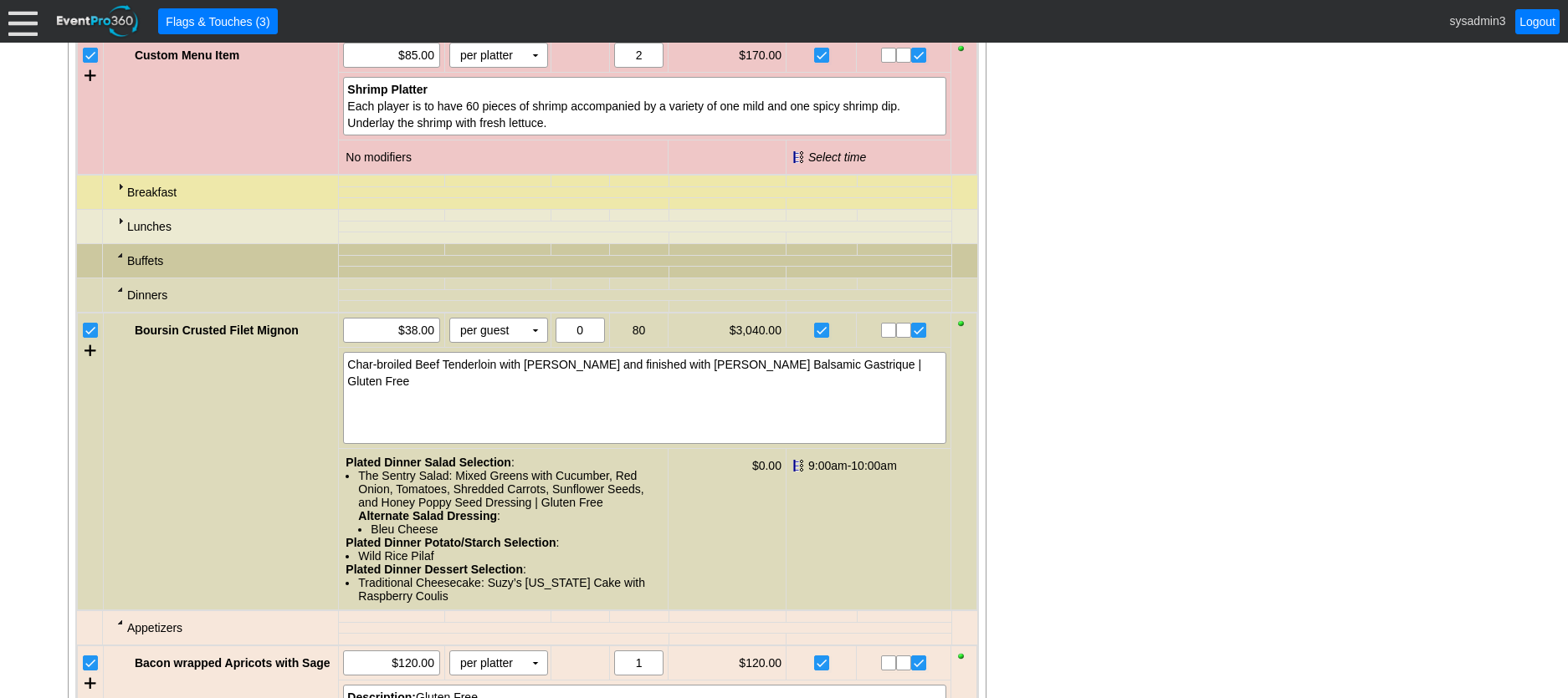
click at [117, 296] on div at bounding box center [120, 289] width 13 height 13
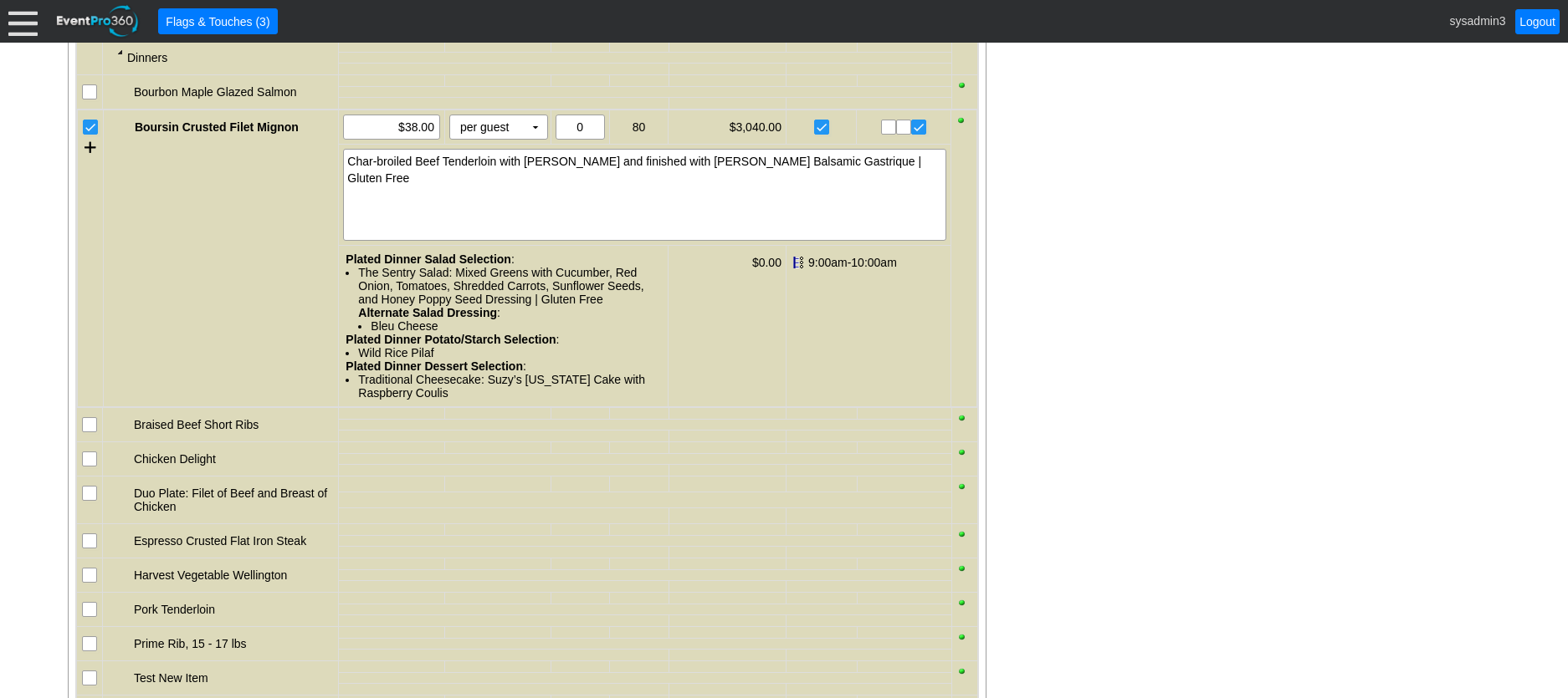
scroll to position [1933, 0]
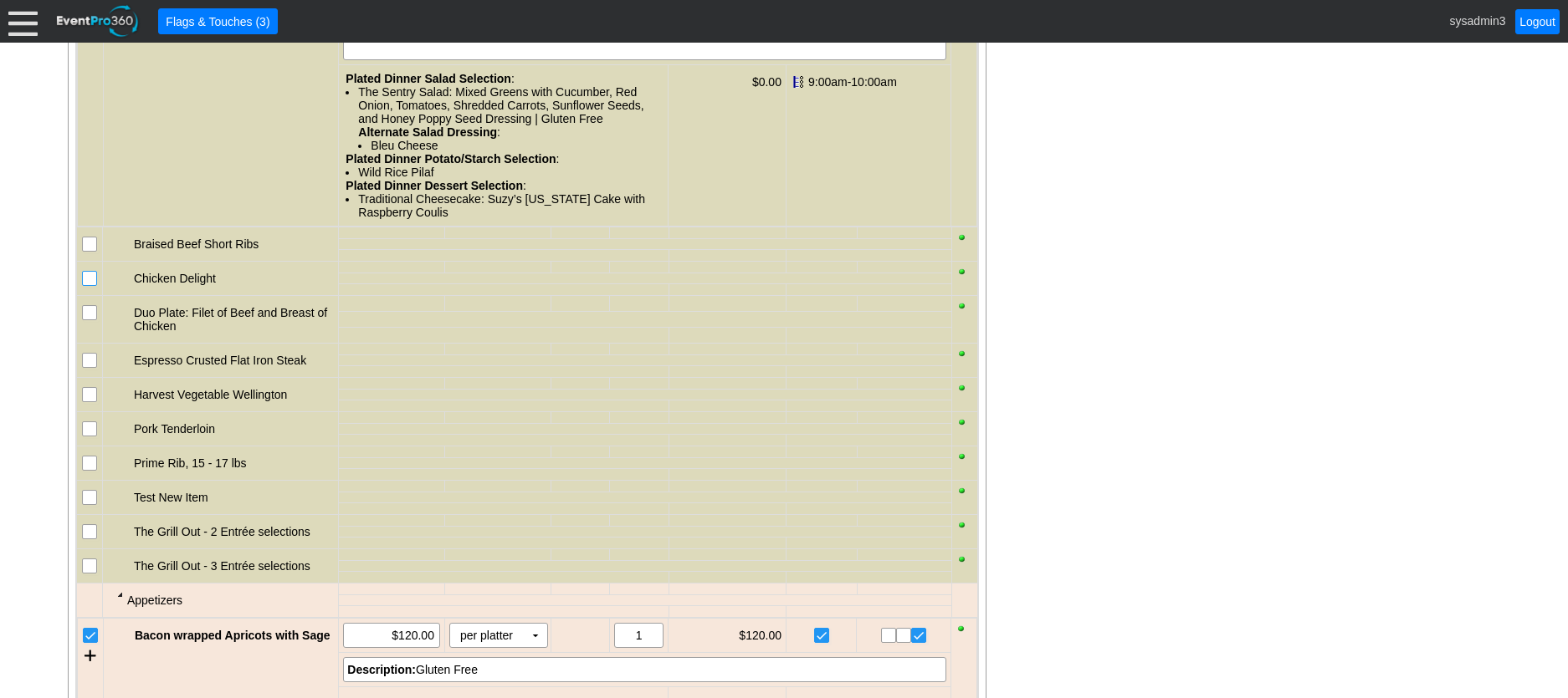
click at [91, 289] on input "checkbox" at bounding box center [91, 281] width 17 height 17
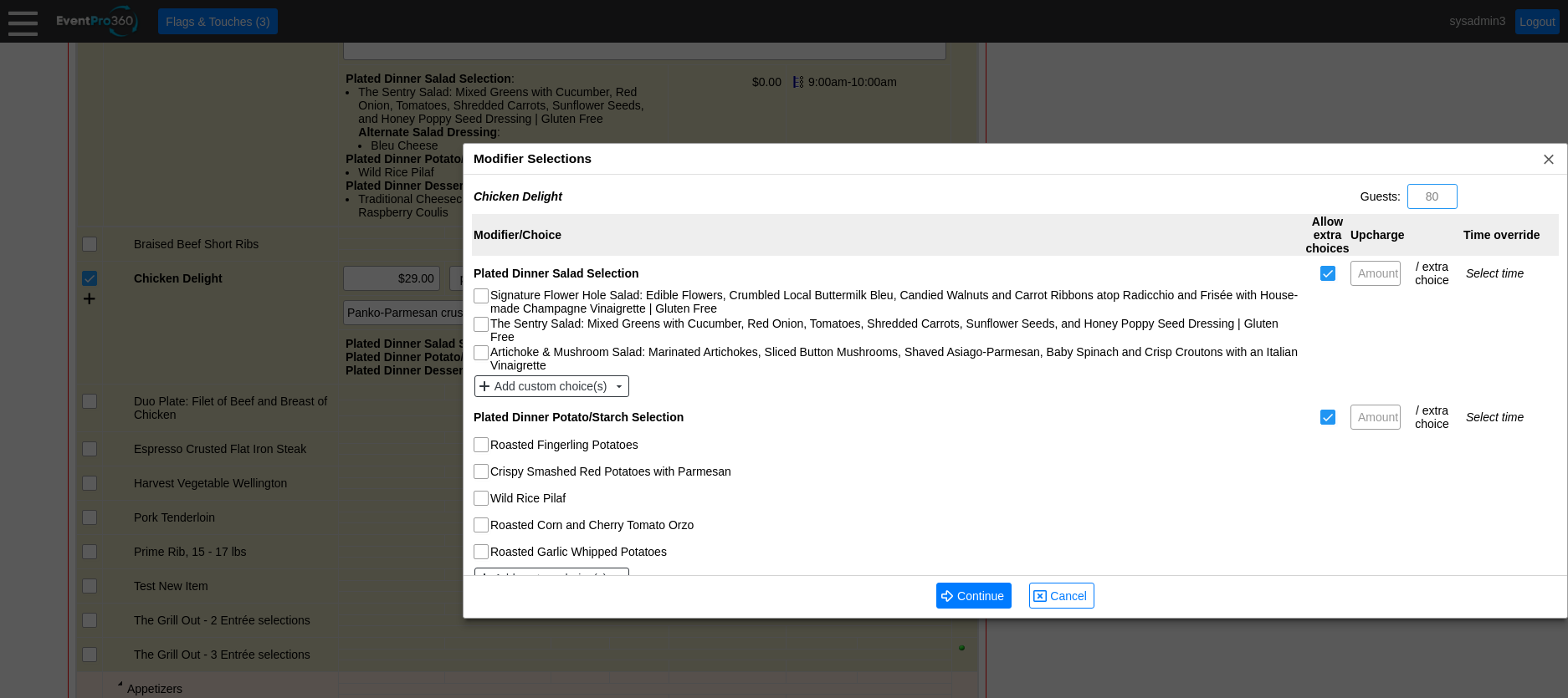
click at [697, 152] on div "Modifier Selections x" at bounding box center [1015, 158] width 1104 height 31
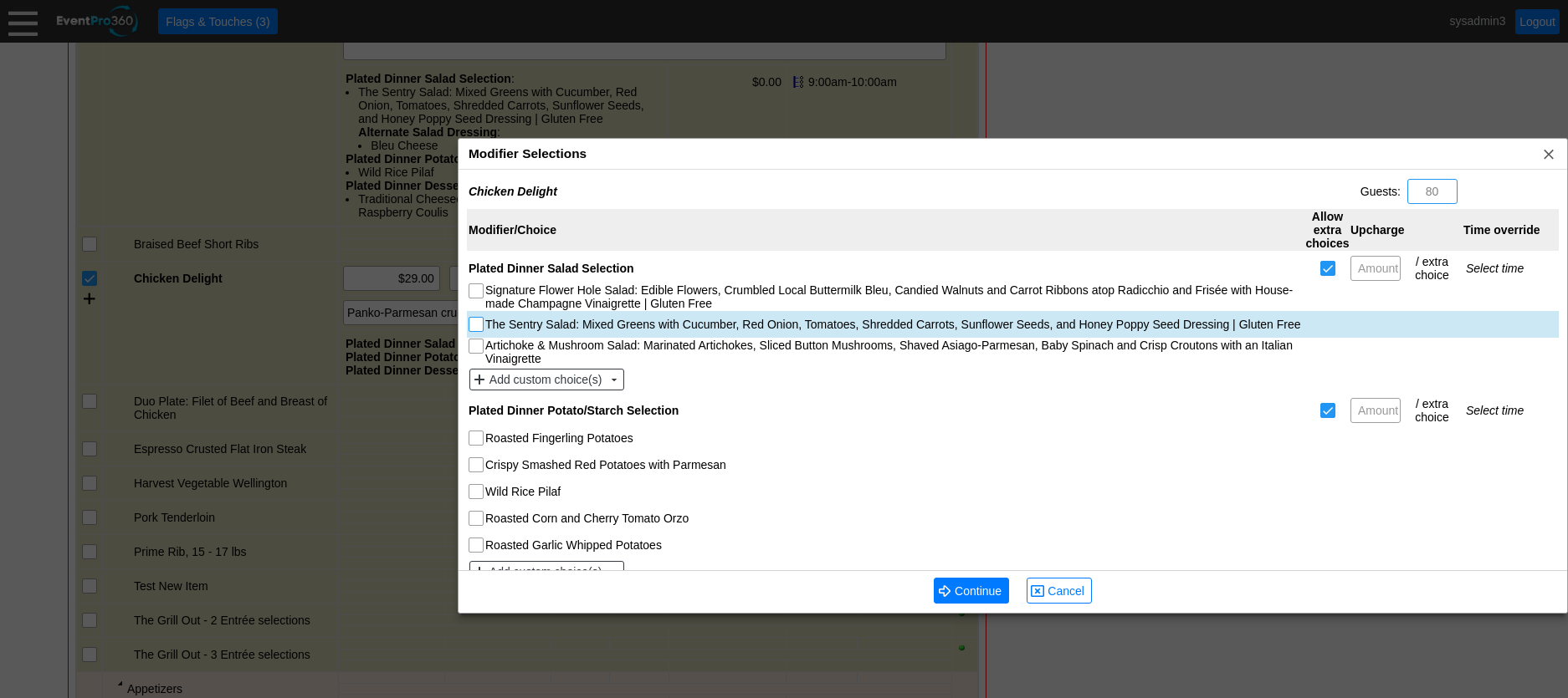
click at [476, 323] on input "The Sentry Salad: Mixed Greens with Cucumber, Red Onion, Tomatoes, Shredded Car…" at bounding box center [477, 326] width 17 height 17
checkbox input "true"
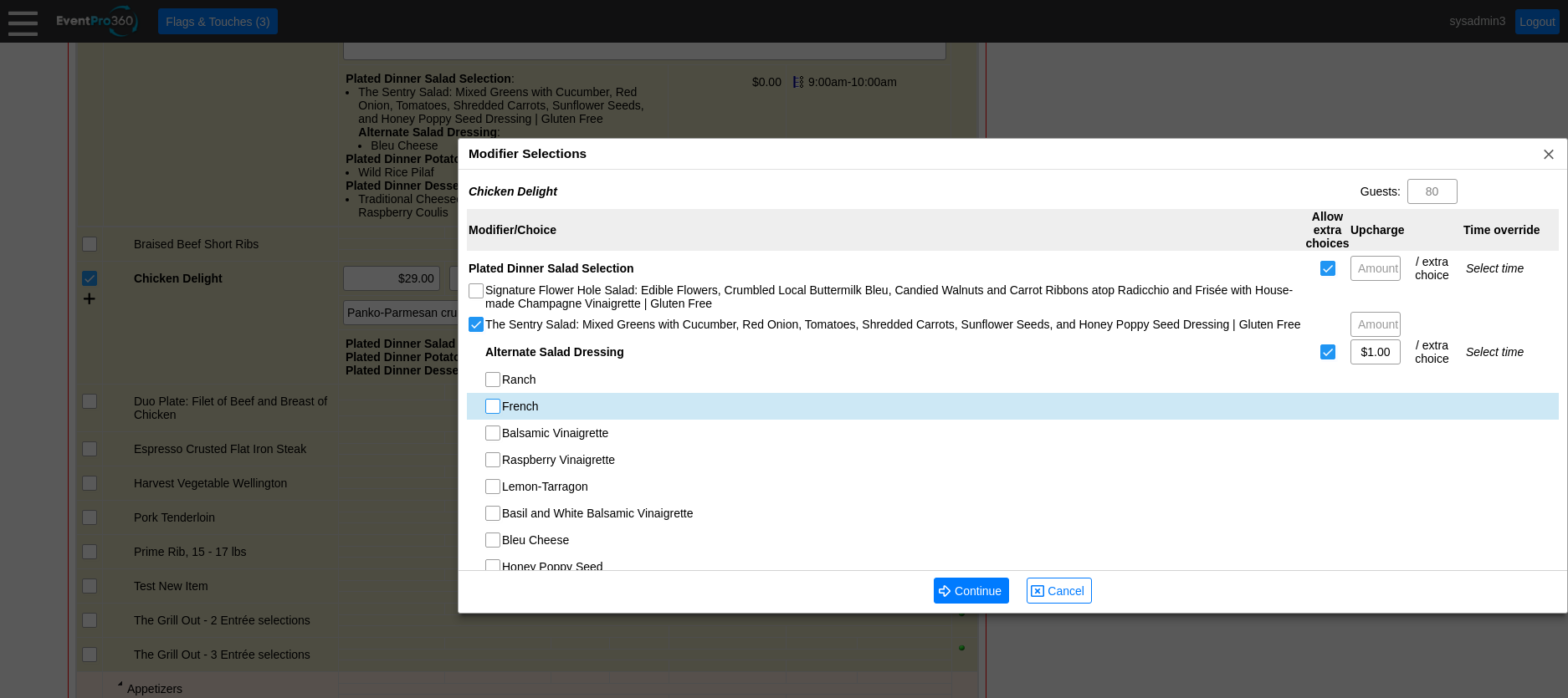
click at [494, 404] on input "French" at bounding box center [494, 408] width 17 height 17
checkbox input "true"
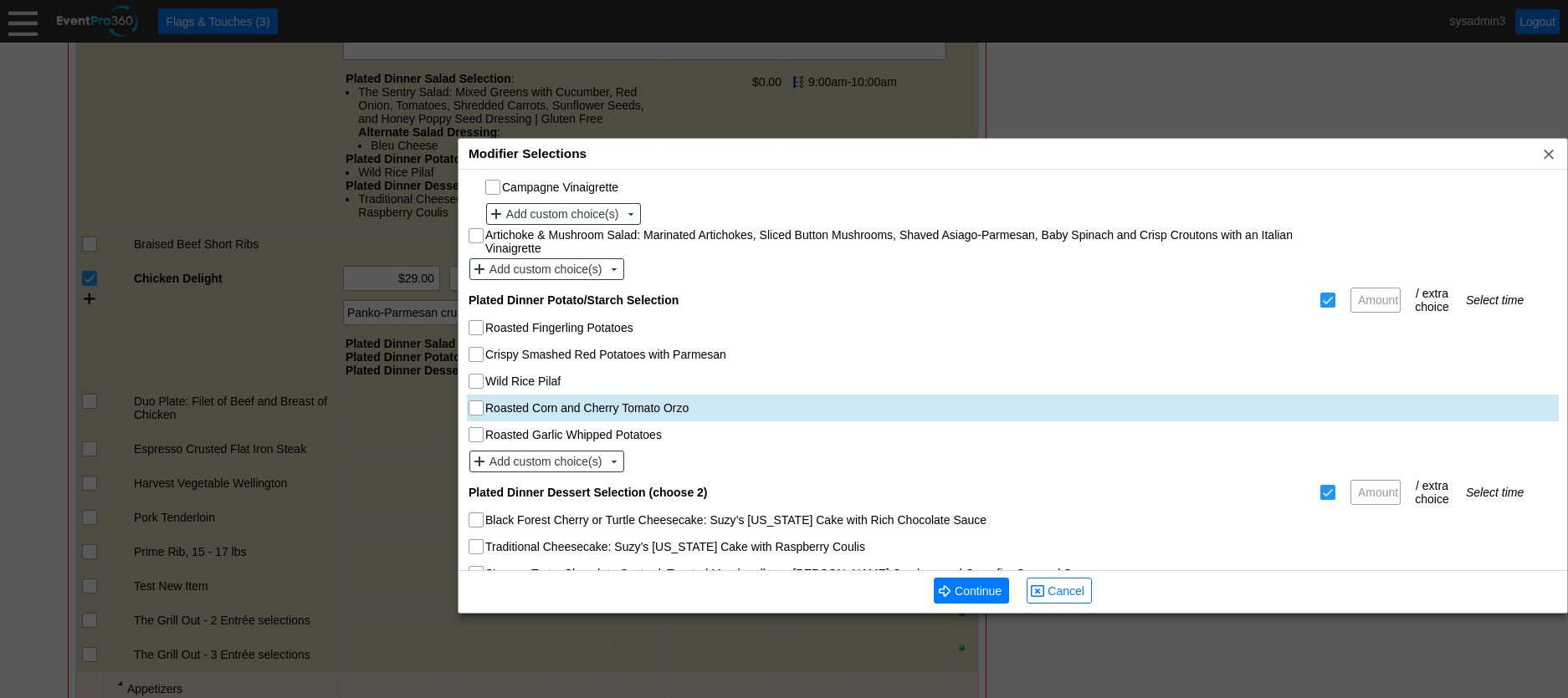
scroll to position [418, 0]
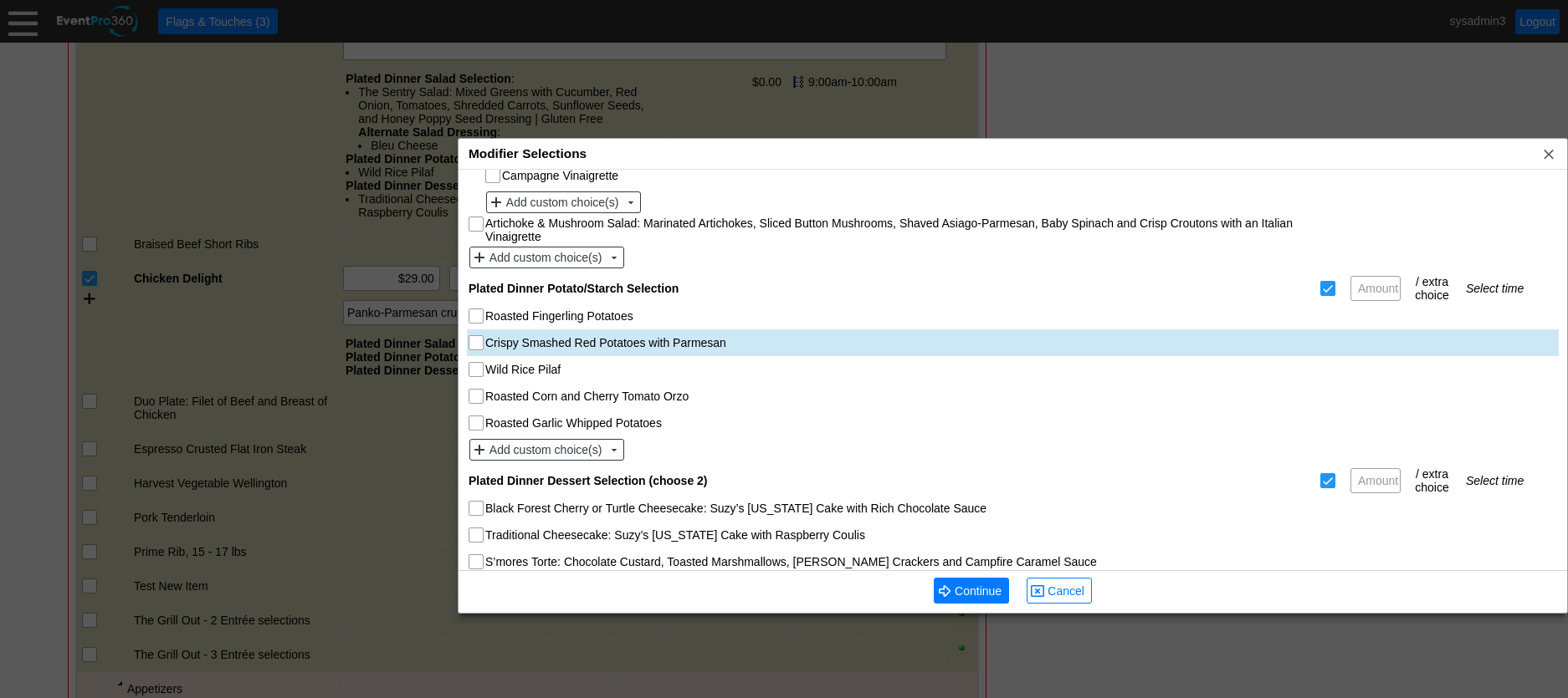
click at [482, 343] on input "Crispy Smashed Red Potatoes with Parmesan" at bounding box center [477, 345] width 17 height 17
checkbox input "true"
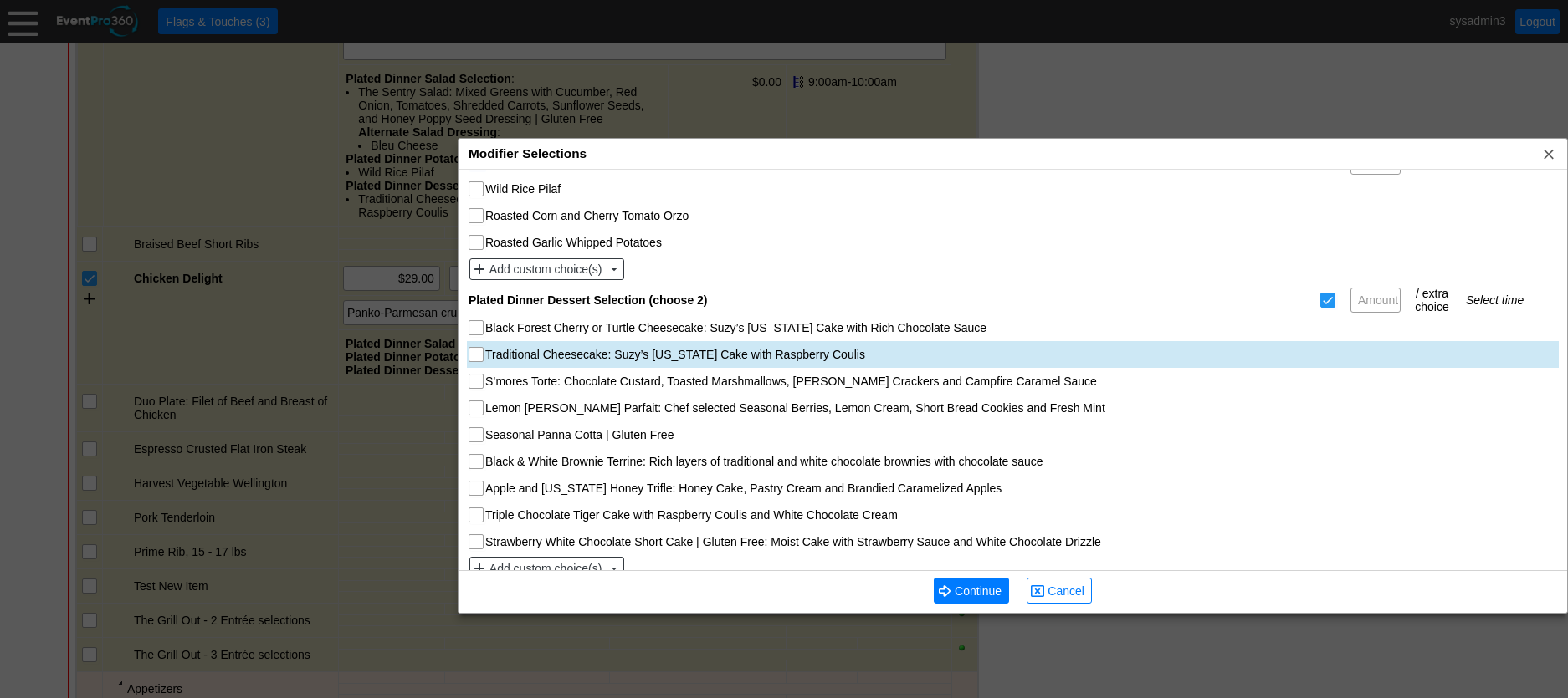
scroll to position [621, 0]
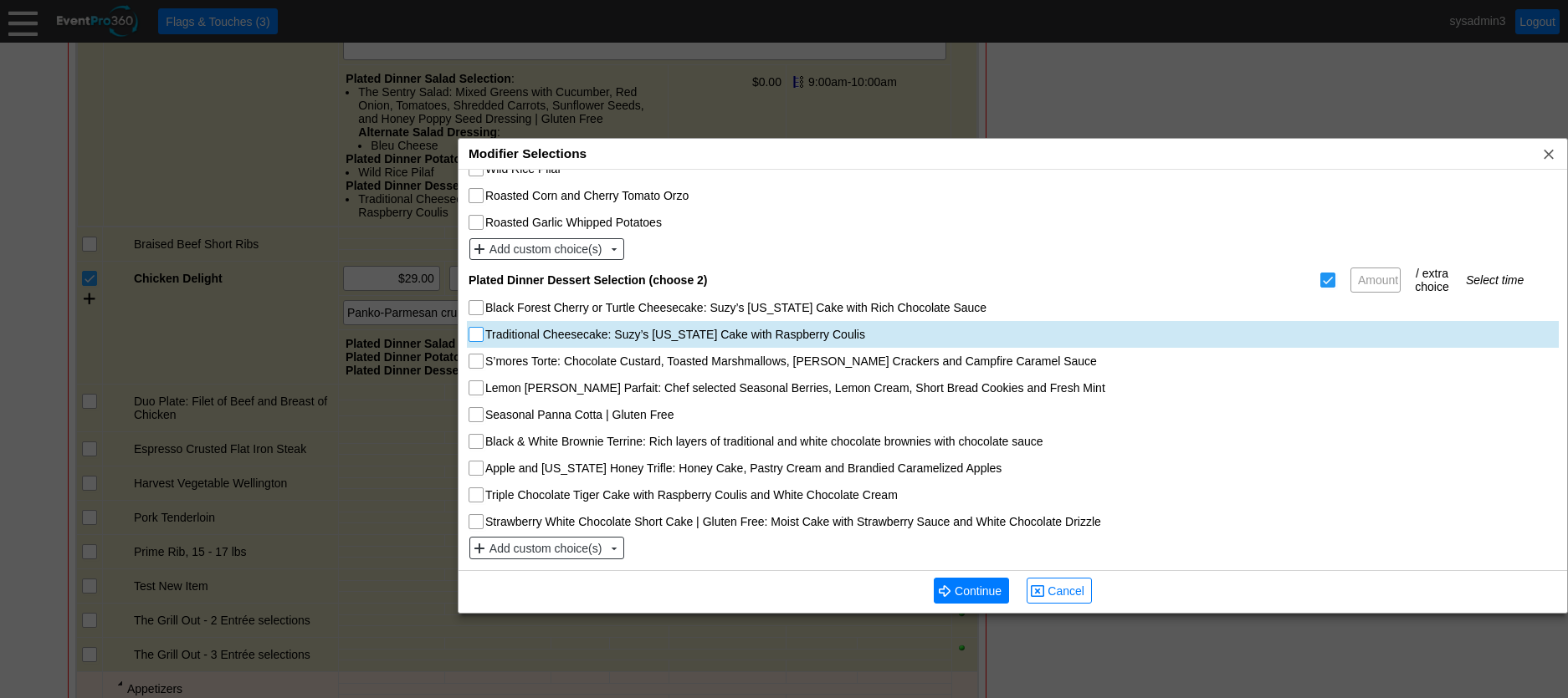
click at [476, 335] on input "Traditional Cheesecake: Suzy’s Wisconsin Cake with Raspberry Coulis" at bounding box center [477, 336] width 17 height 17
checkbox input "true"
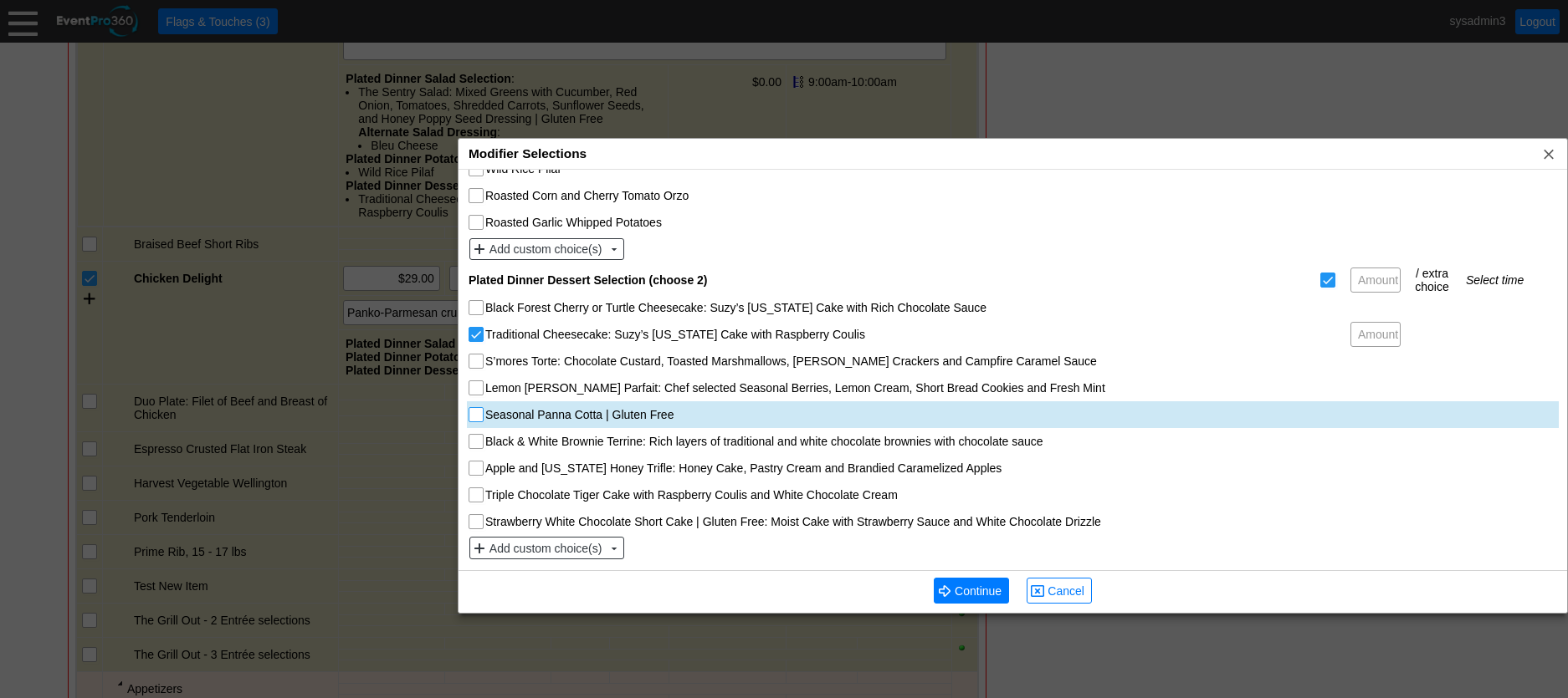
click at [475, 420] on input "Seasonal Panna Cotta | Gluten Free" at bounding box center [477, 417] width 17 height 17
checkbox input "true"
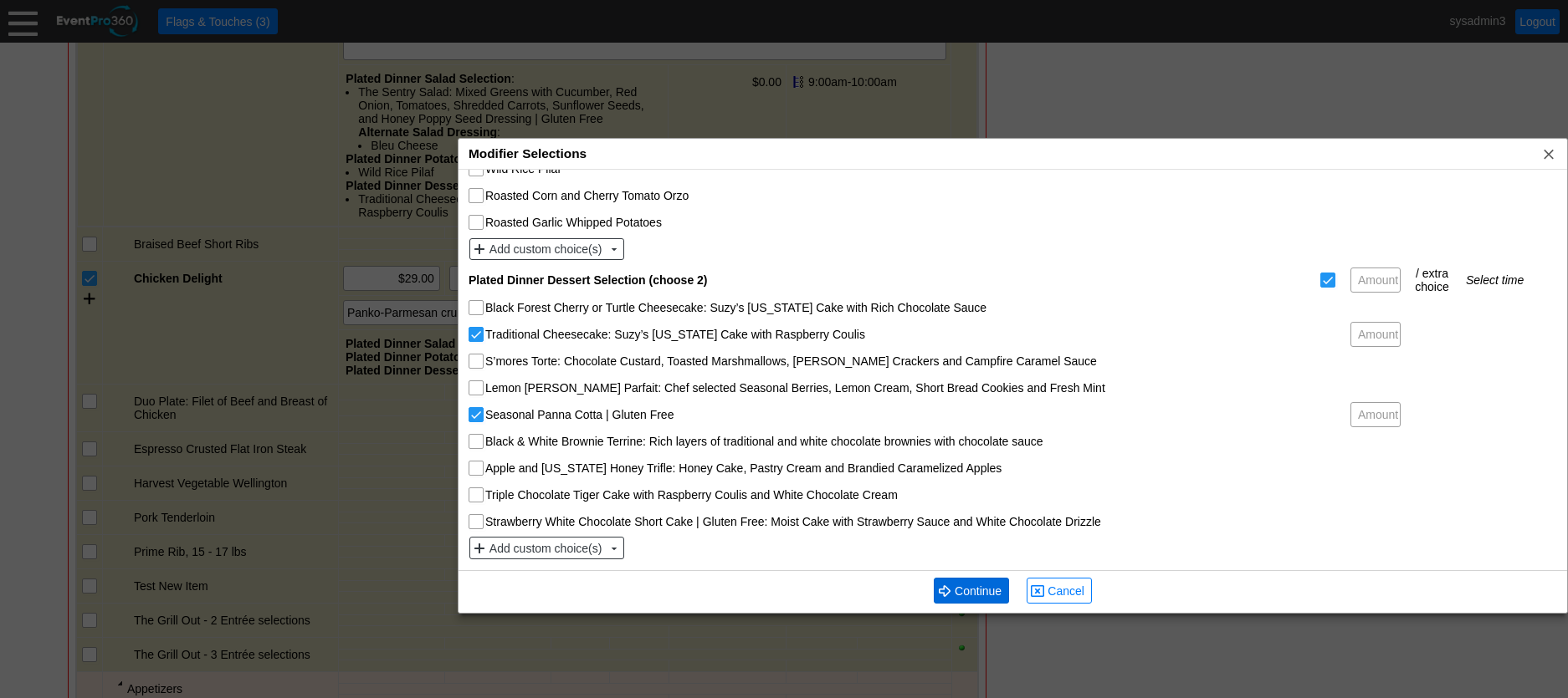
click at [976, 589] on span "Continue" at bounding box center [977, 591] width 53 height 17
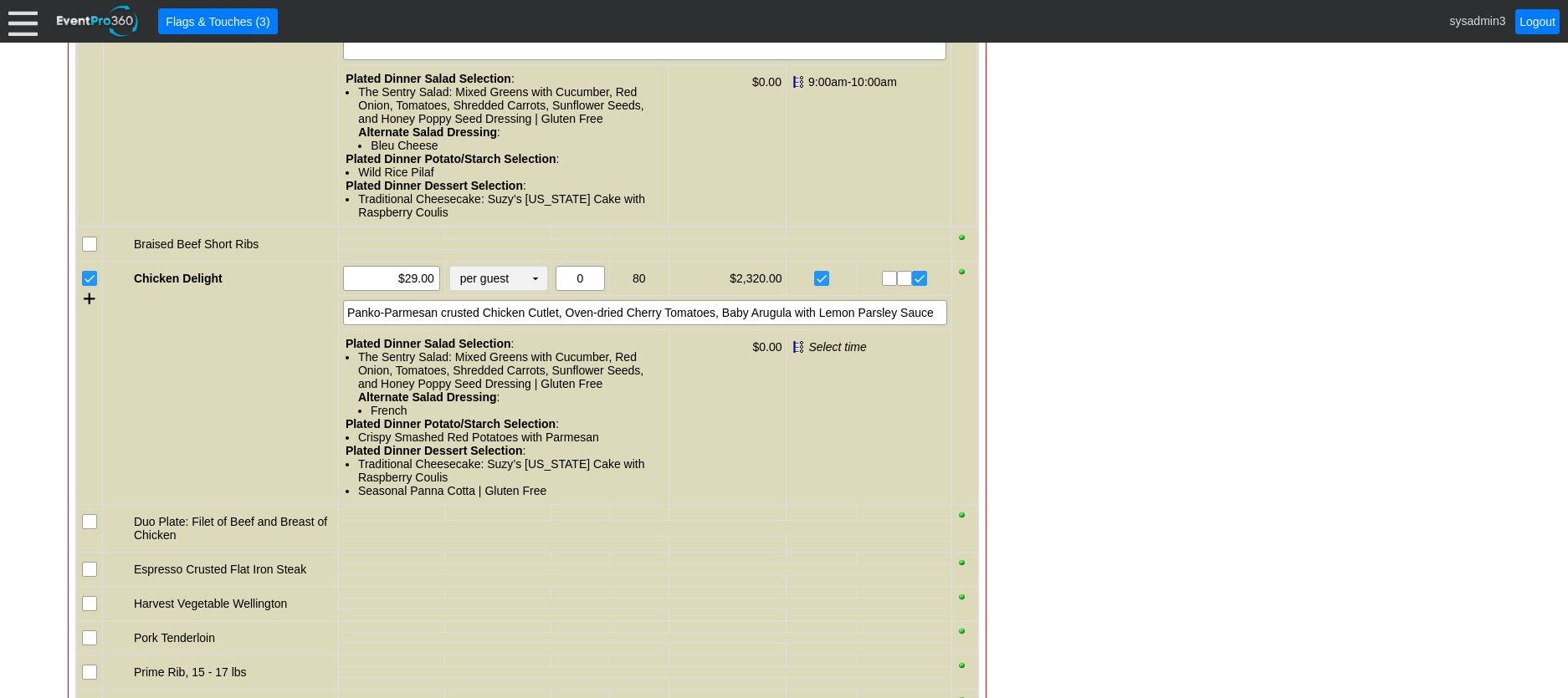
click at [534, 290] on td "▼" at bounding box center [535, 278] width 23 height 23
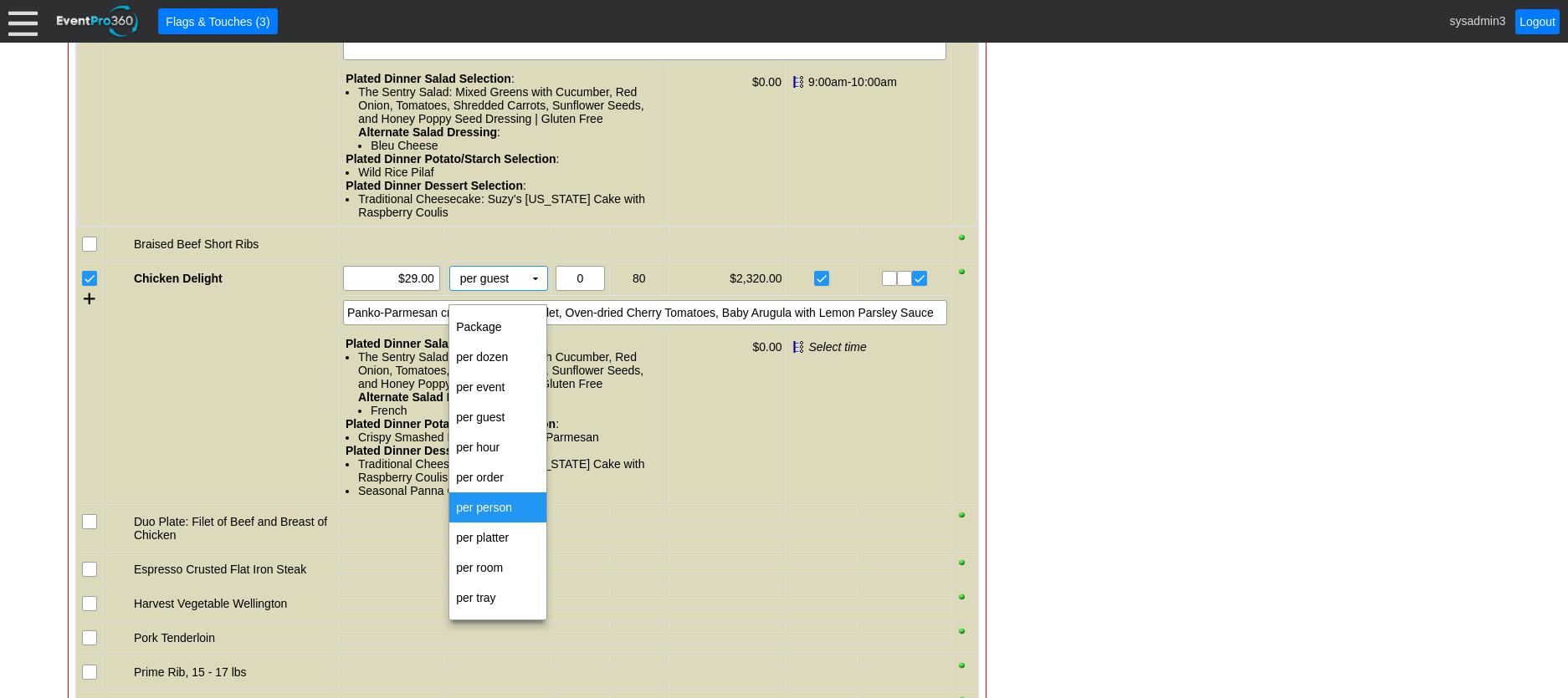
click at [476, 507] on td "per person" at bounding box center [498, 508] width 97 height 30
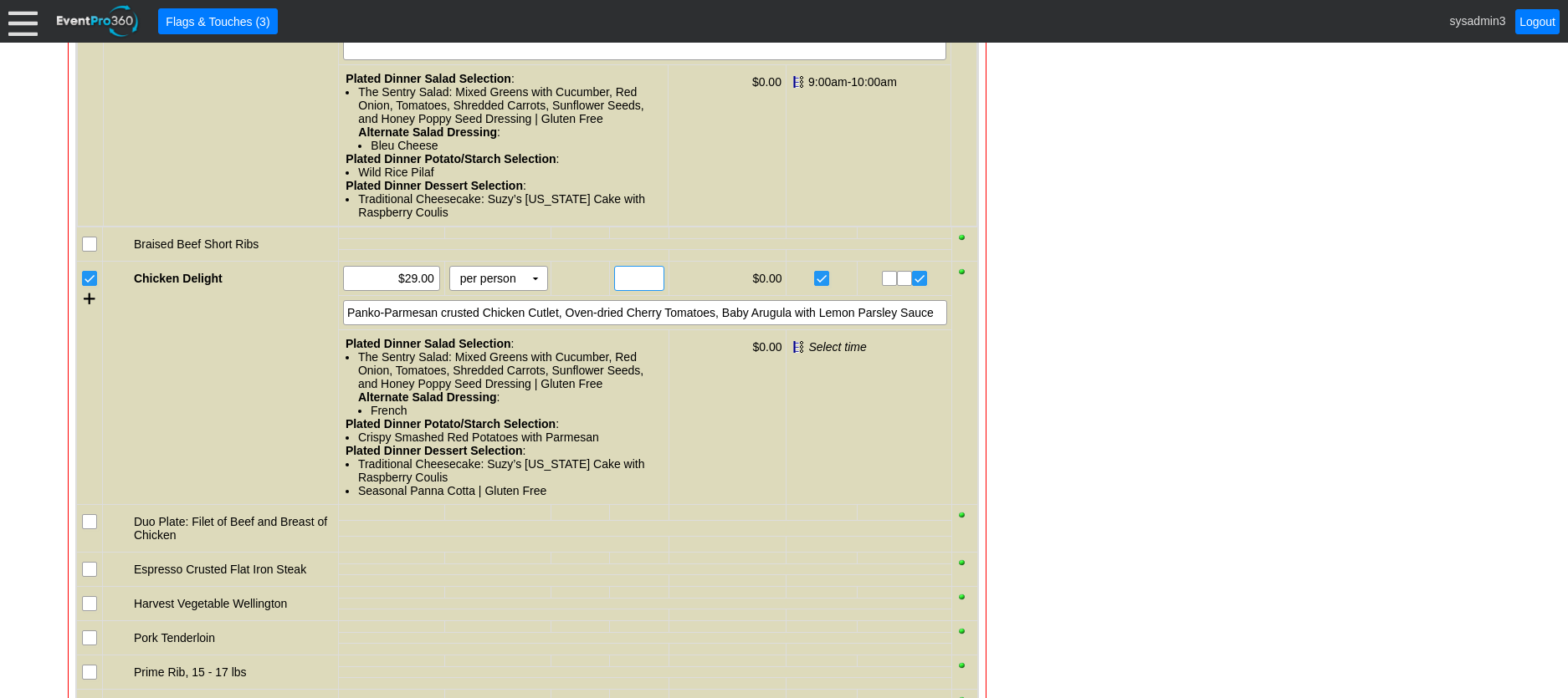
click at [634, 287] on input "text" at bounding box center [639, 278] width 37 height 23
type input "70"
click at [805, 325] on div "Panko-Parmesan crusted Chicken Cutlet, Oven-dried Cherry Tomatoes, Baby Arugula…" at bounding box center [645, 312] width 604 height 25
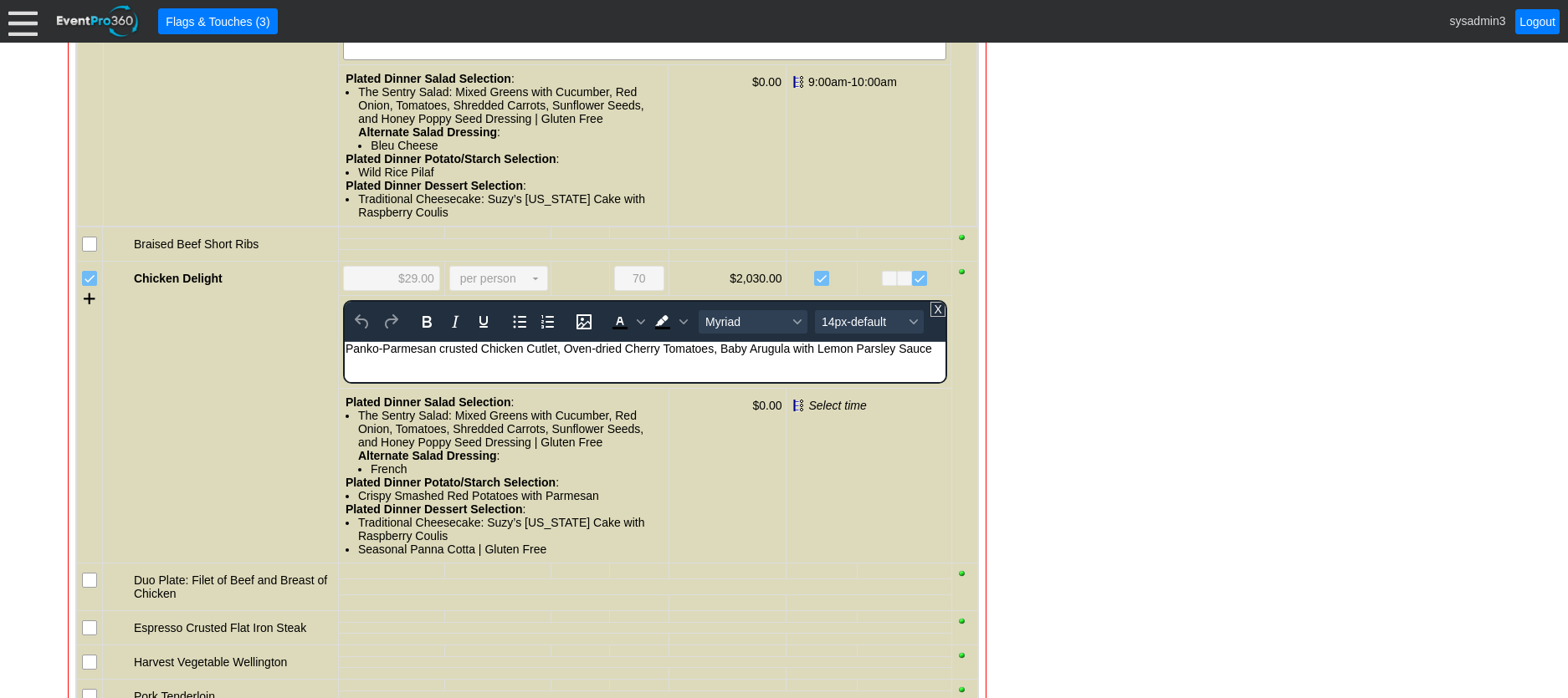
scroll to position [0, 0]
click at [931, 348] on div "Panko-Parmesan crusted Chicken Cutlet, Oven-dried Cherry Tomatoes, Baby Arugula…" at bounding box center [644, 349] width 599 height 13
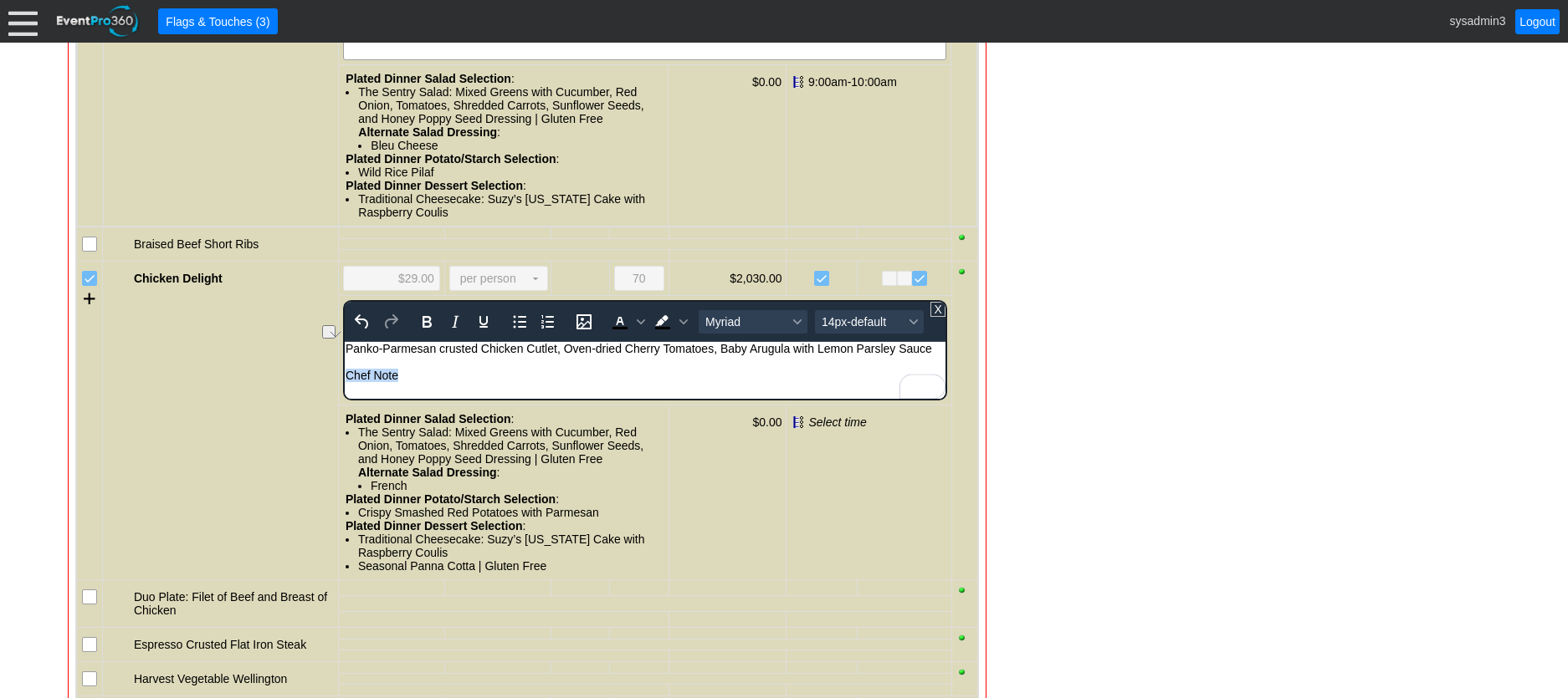
drag, startPoint x: 405, startPoint y: 376, endPoint x: 681, endPoint y: 733, distance: 451.2
click at [344, 377] on html "Panko-Parmesan crusted Chicken Cutlet, Oven-dried Cherry Tomatoes, Baby Arugula…" at bounding box center [644, 366] width 600 height 48
click at [422, 328] on icon "Bold" at bounding box center [427, 322] width 9 height 12
click at [850, 328] on span "14px-default" at bounding box center [862, 322] width 82 height 13
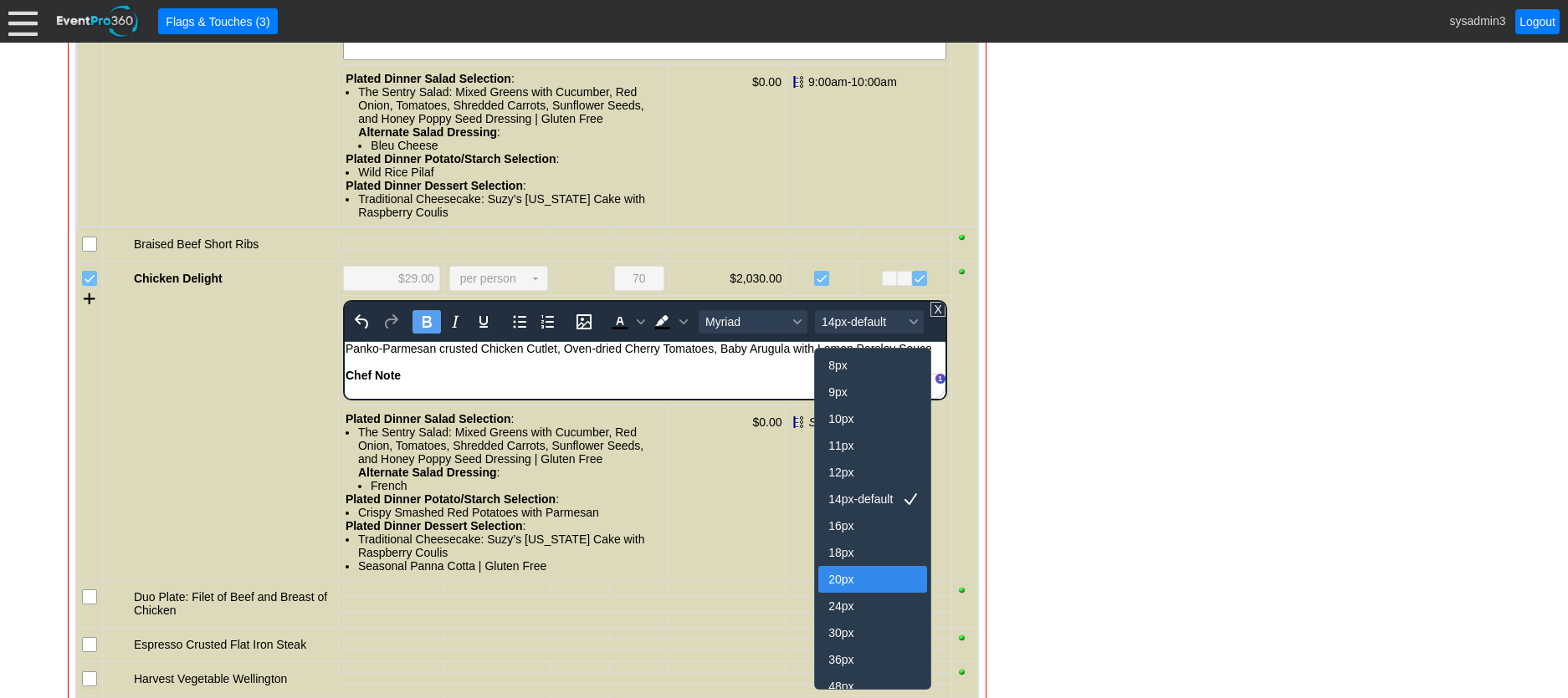
click at [837, 580] on div "20px" at bounding box center [860, 580] width 65 height 21
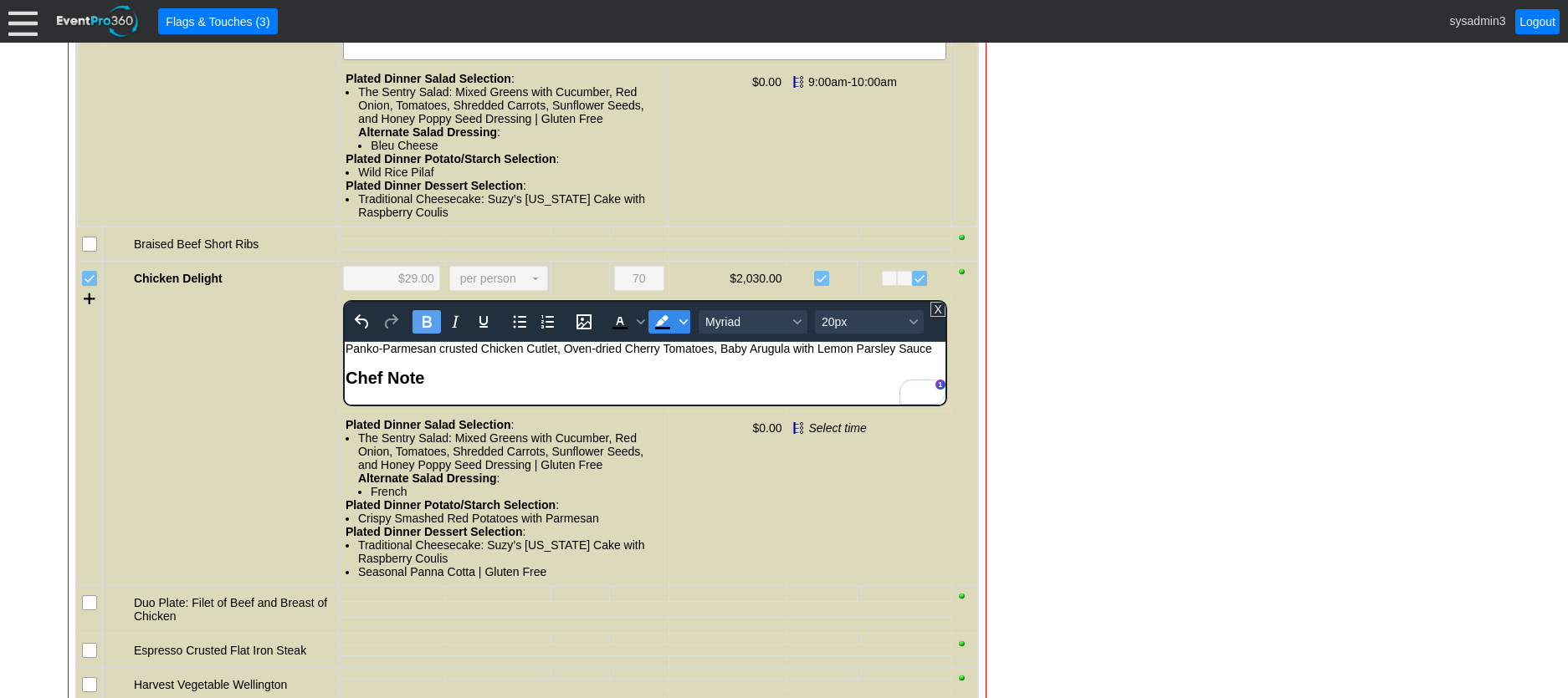
click at [680, 326] on icon "Background color Black" at bounding box center [683, 322] width 8 height 8
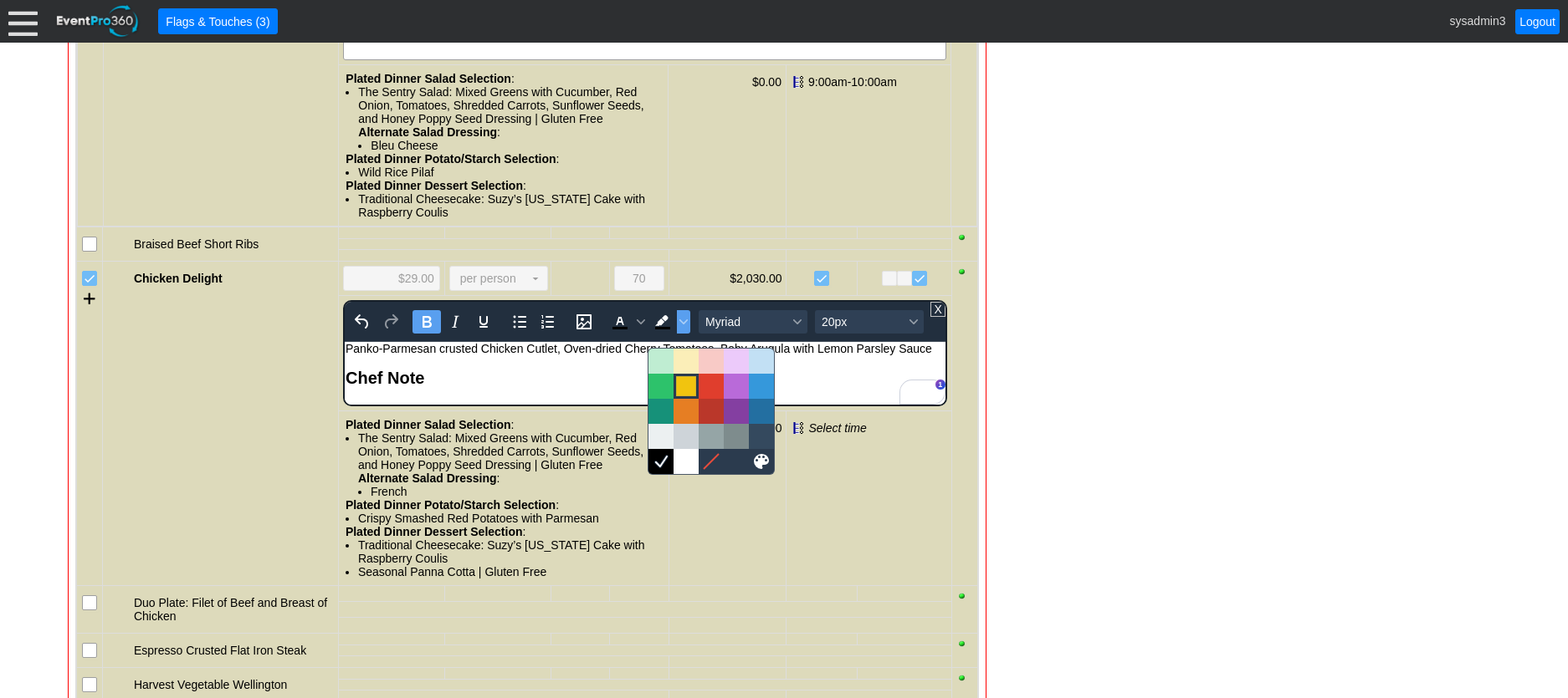
click at [683, 393] on div at bounding box center [686, 387] width 21 height 21
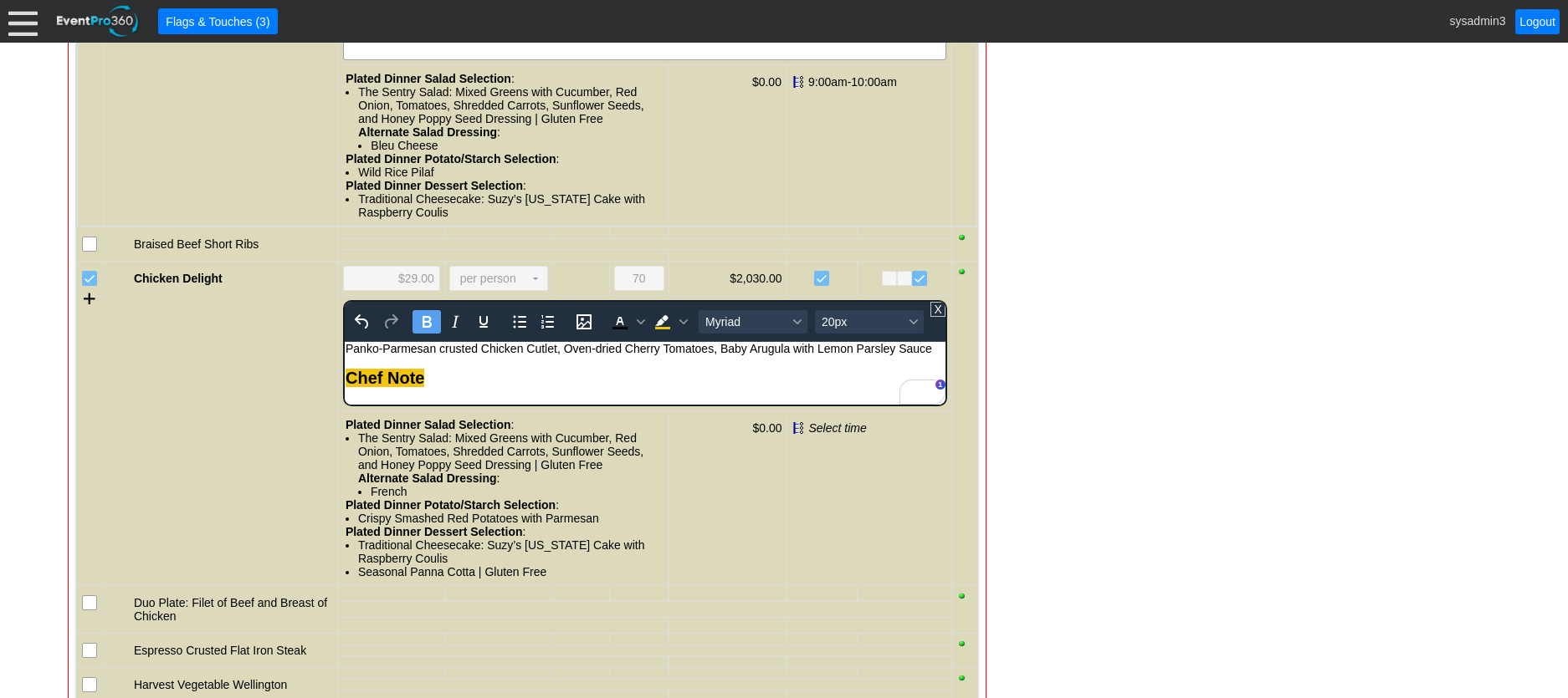
click at [552, 379] on div "Chef Note" at bounding box center [644, 378] width 599 height 20
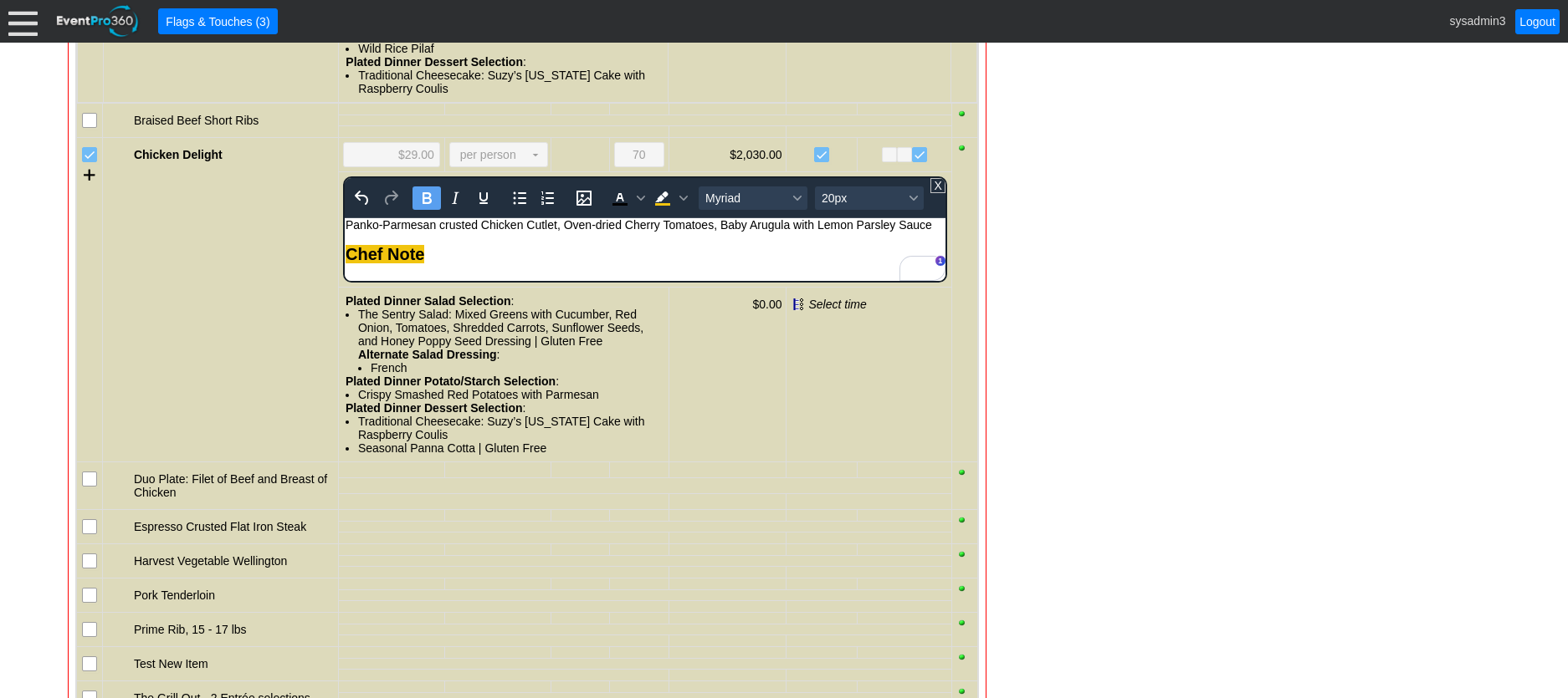
scroll to position [2100, 0]
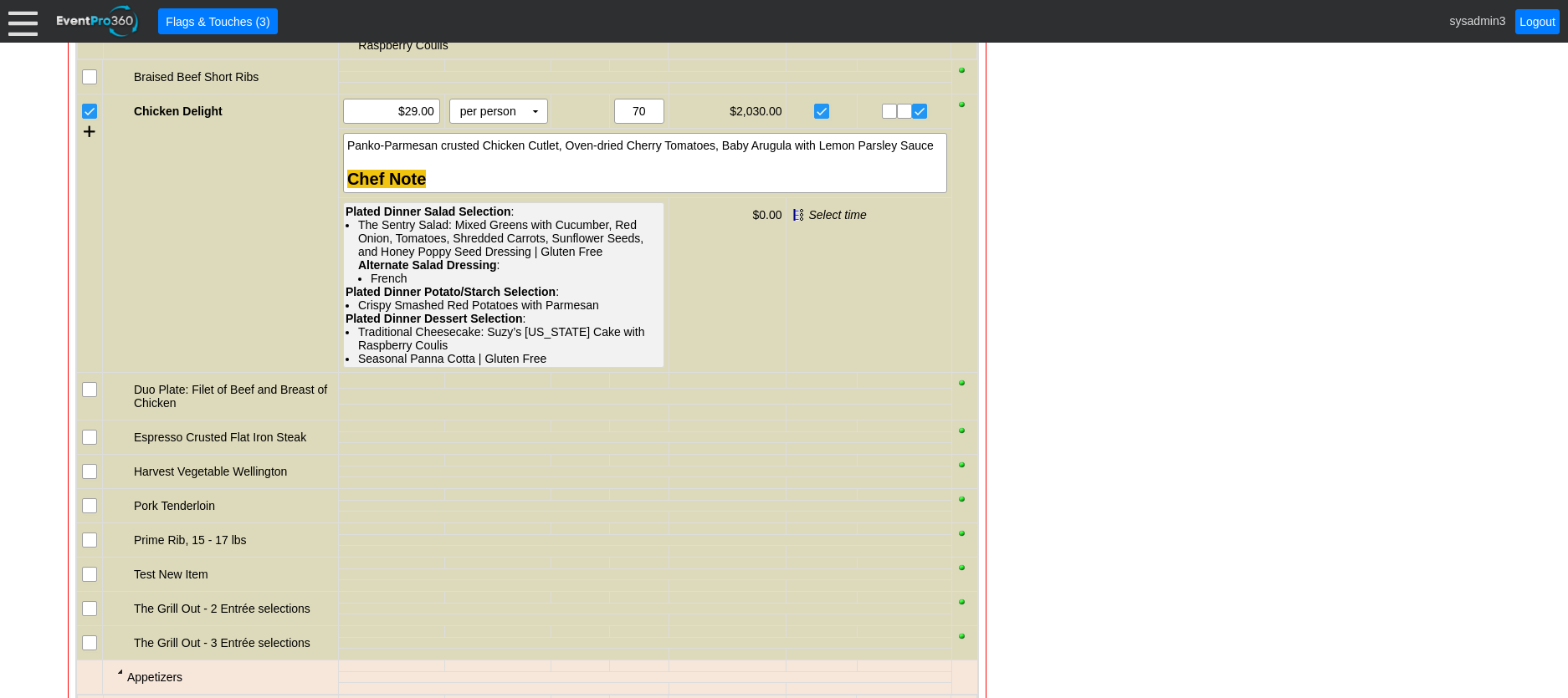
click at [446, 267] on div "The Sentry Salad: Mixed Greens with Cucumber, Red Onion, Tomatoes, Shredded Car…" at bounding box center [510, 252] width 304 height 67
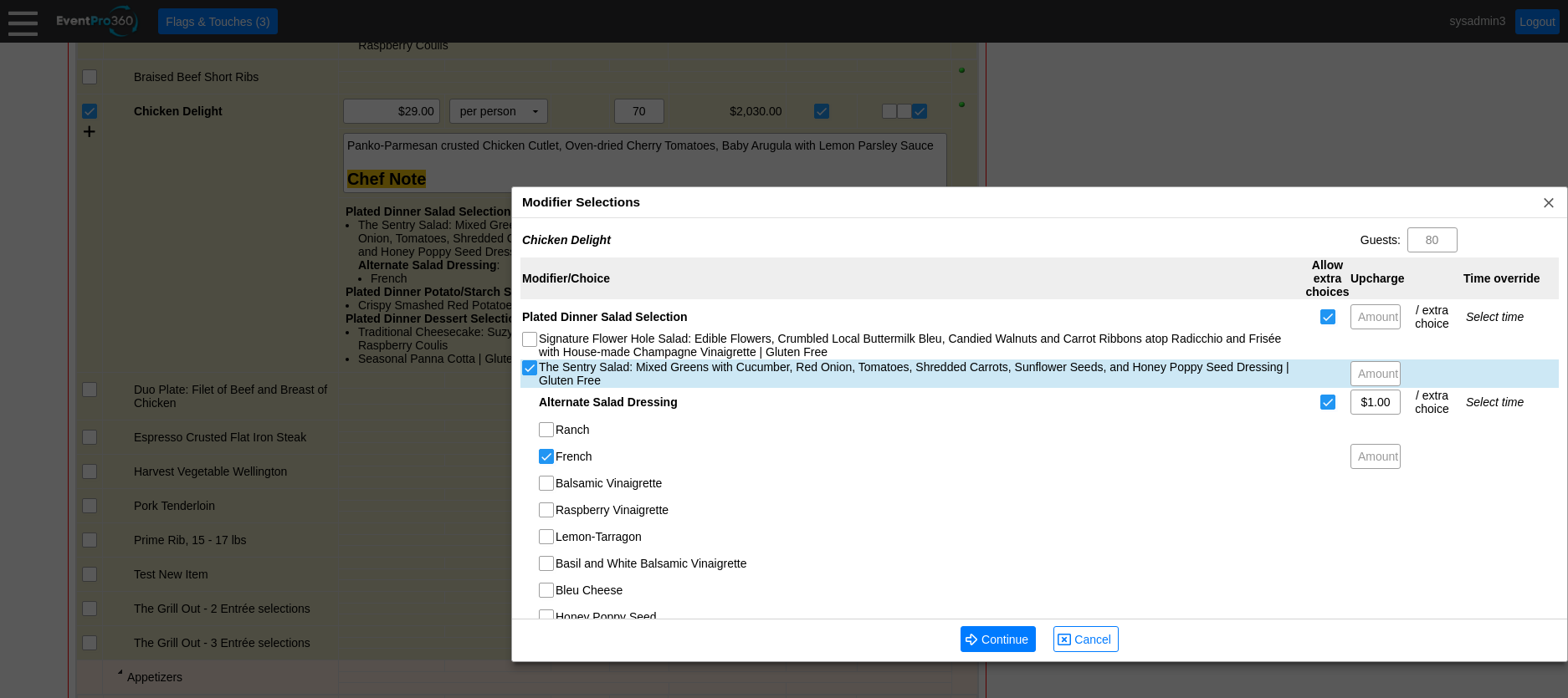
click at [526, 371] on input "The Sentry Salad: Mixed Greens with Cucumber, Red Onion, Tomatoes, Shredded Car…" at bounding box center [531, 370] width 17 height 17
checkbox input "false"
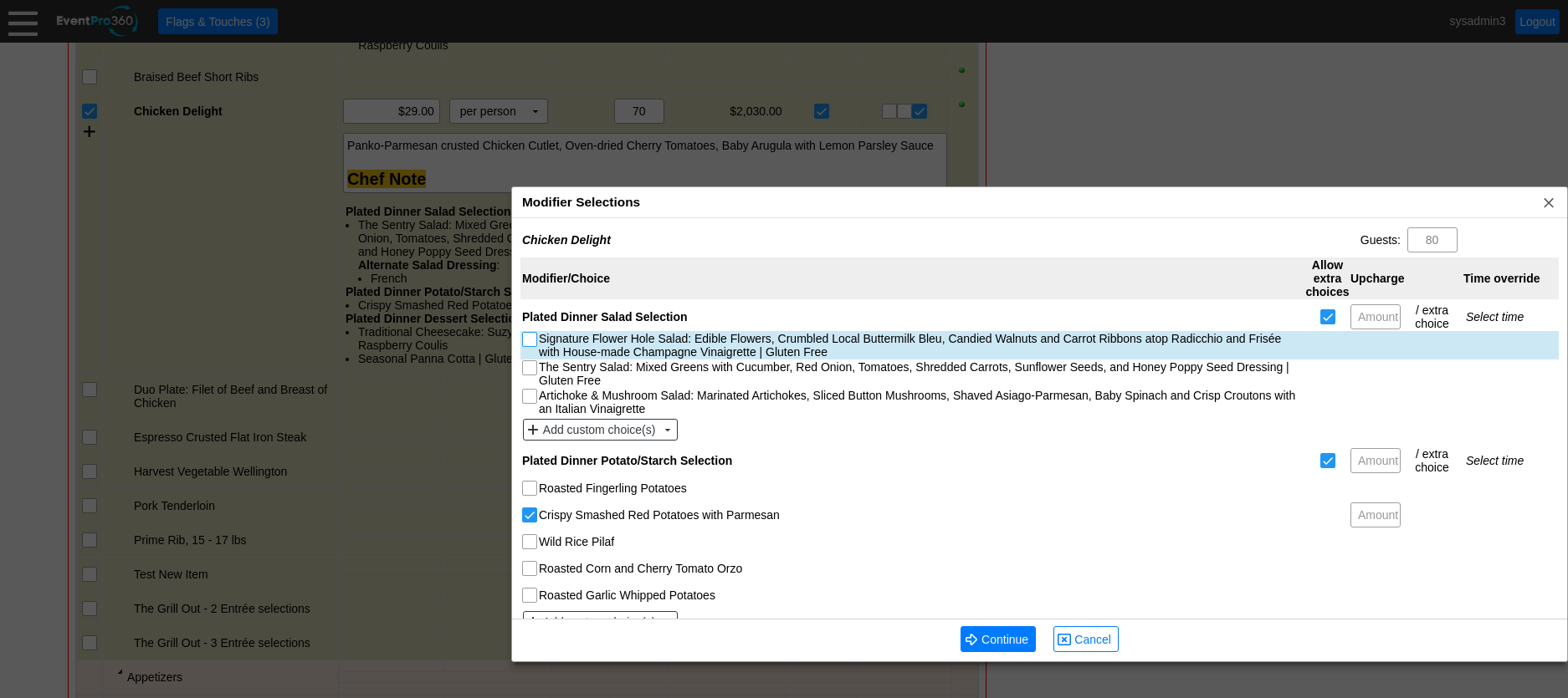
click at [530, 338] on input "Signature Flower Hole Salad: Edible Flowers, Crumbled Local Buttermilk Bleu, Ca…" at bounding box center [531, 341] width 17 height 17
checkbox input "true"
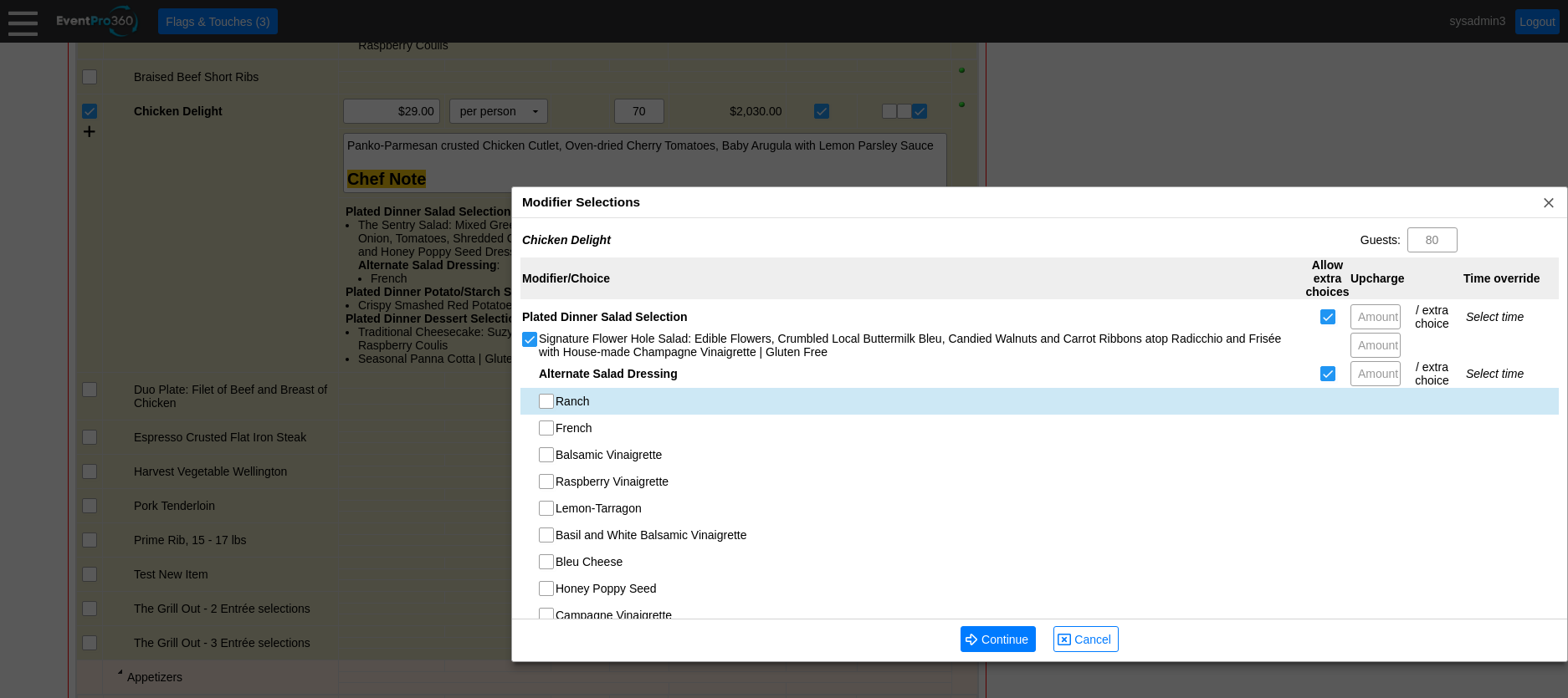
click at [539, 403] on div at bounding box center [546, 402] width 15 height 15
click at [547, 403] on input "Ranch" at bounding box center [548, 404] width 17 height 17
checkbox input "true"
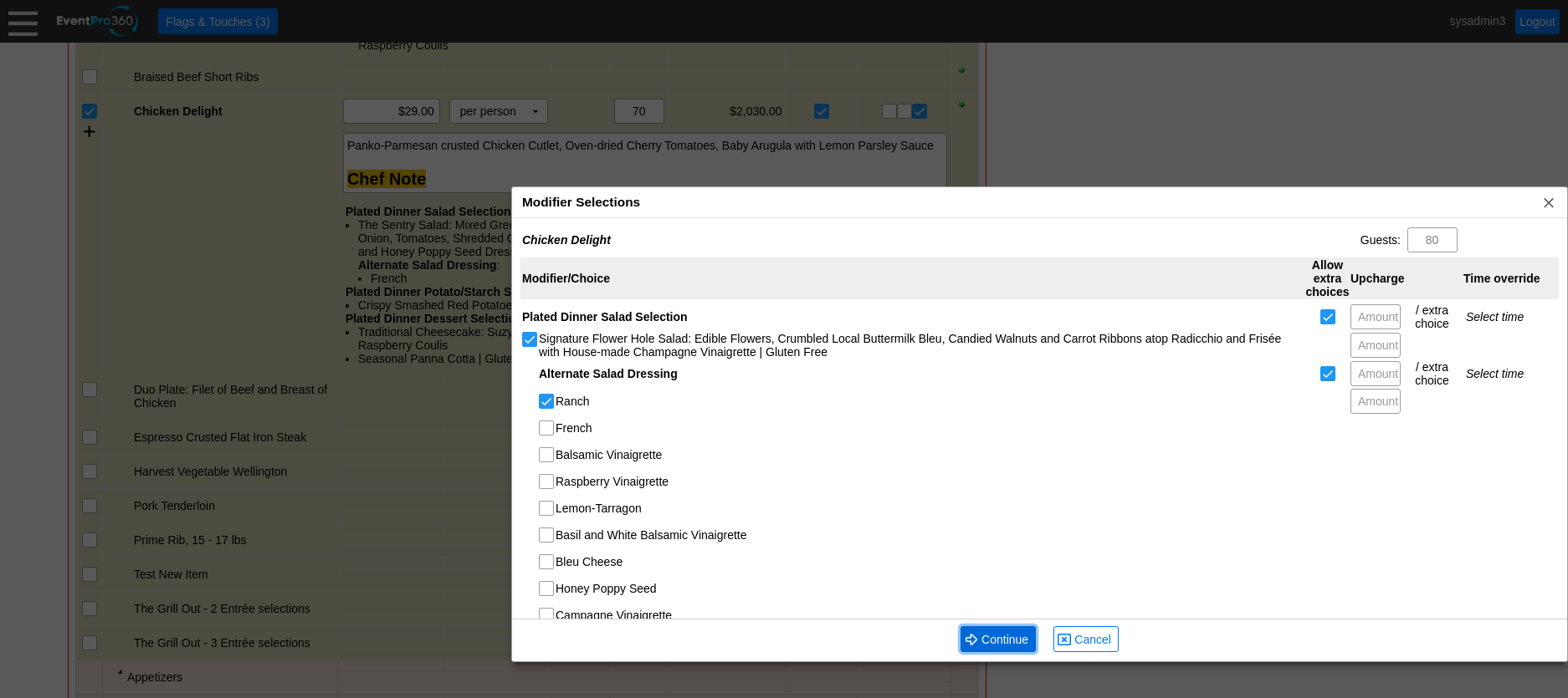
click at [992, 627] on span "● Continue" at bounding box center [997, 639] width 76 height 26
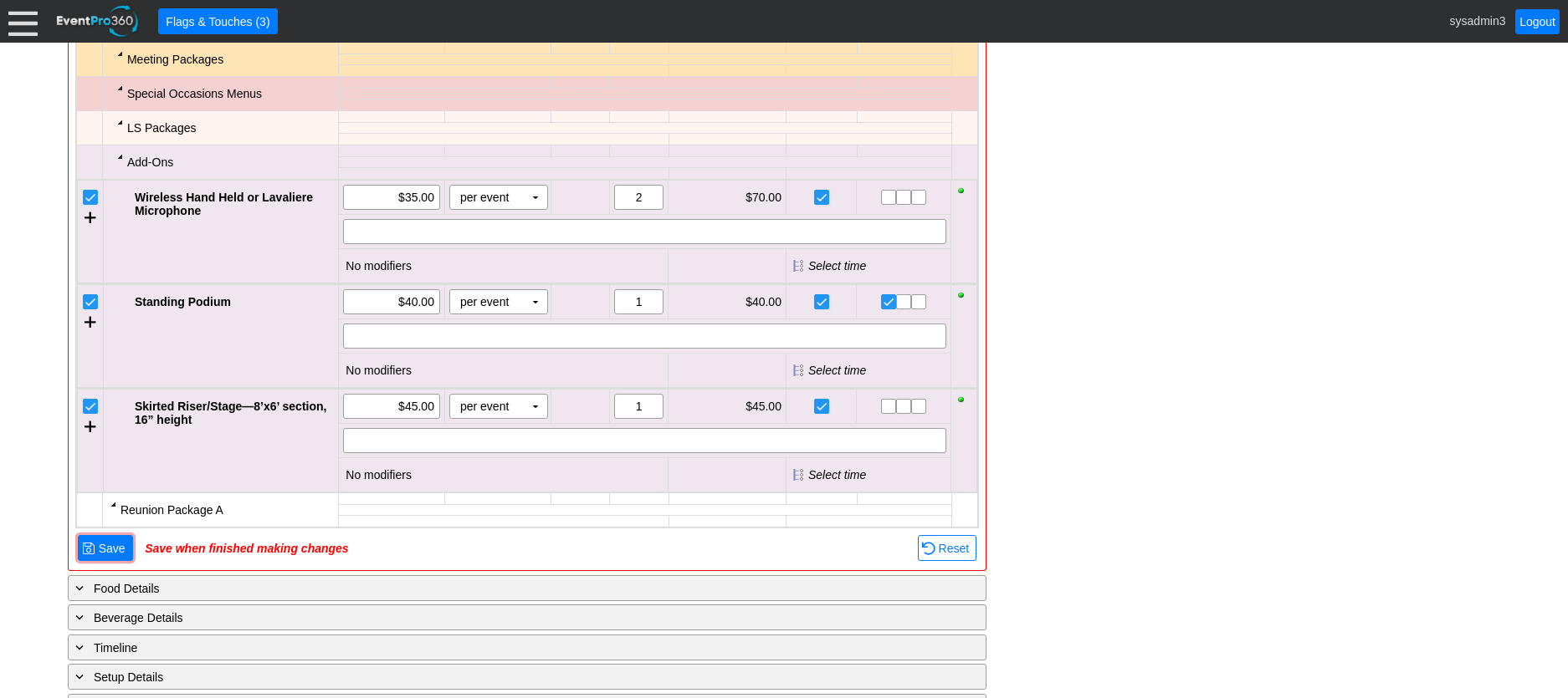
scroll to position [3438, 0]
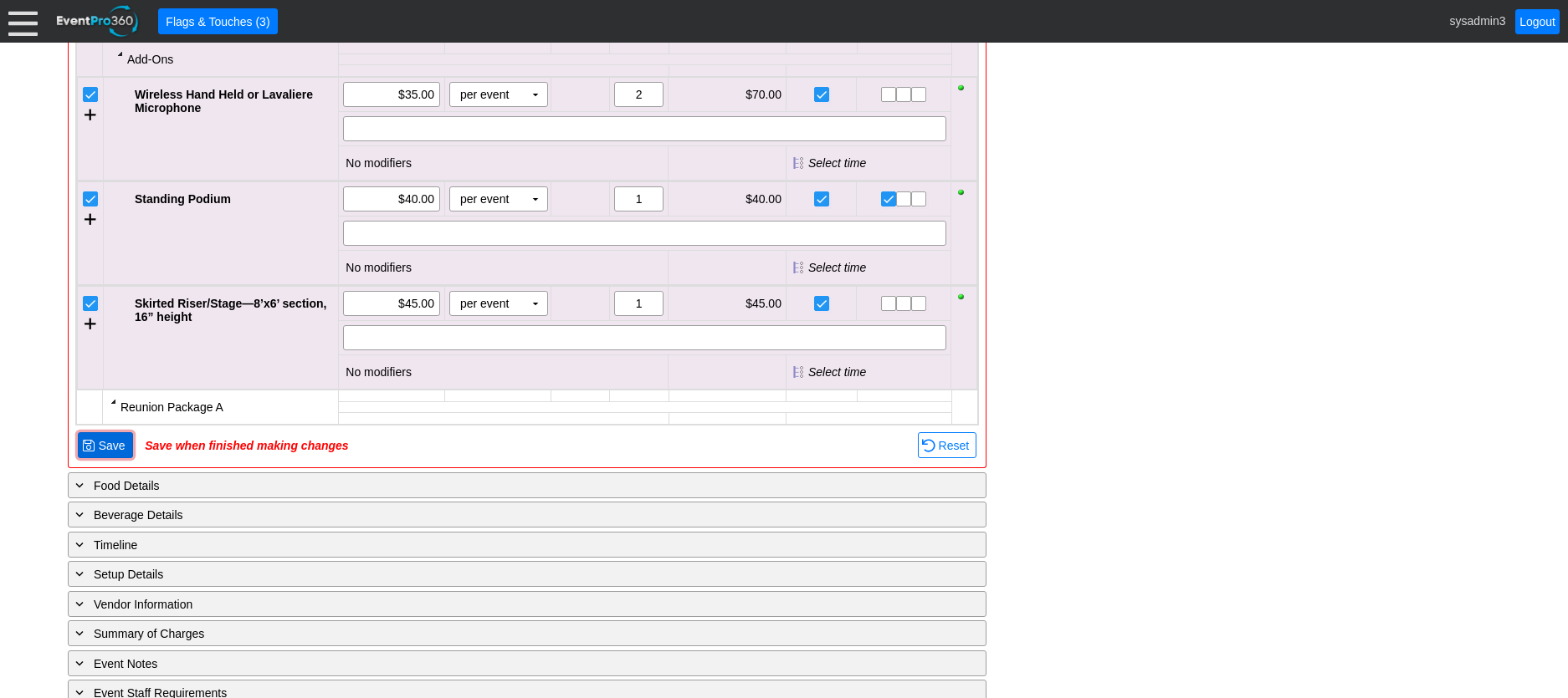
click at [112, 454] on span "Save" at bounding box center [112, 445] width 34 height 17
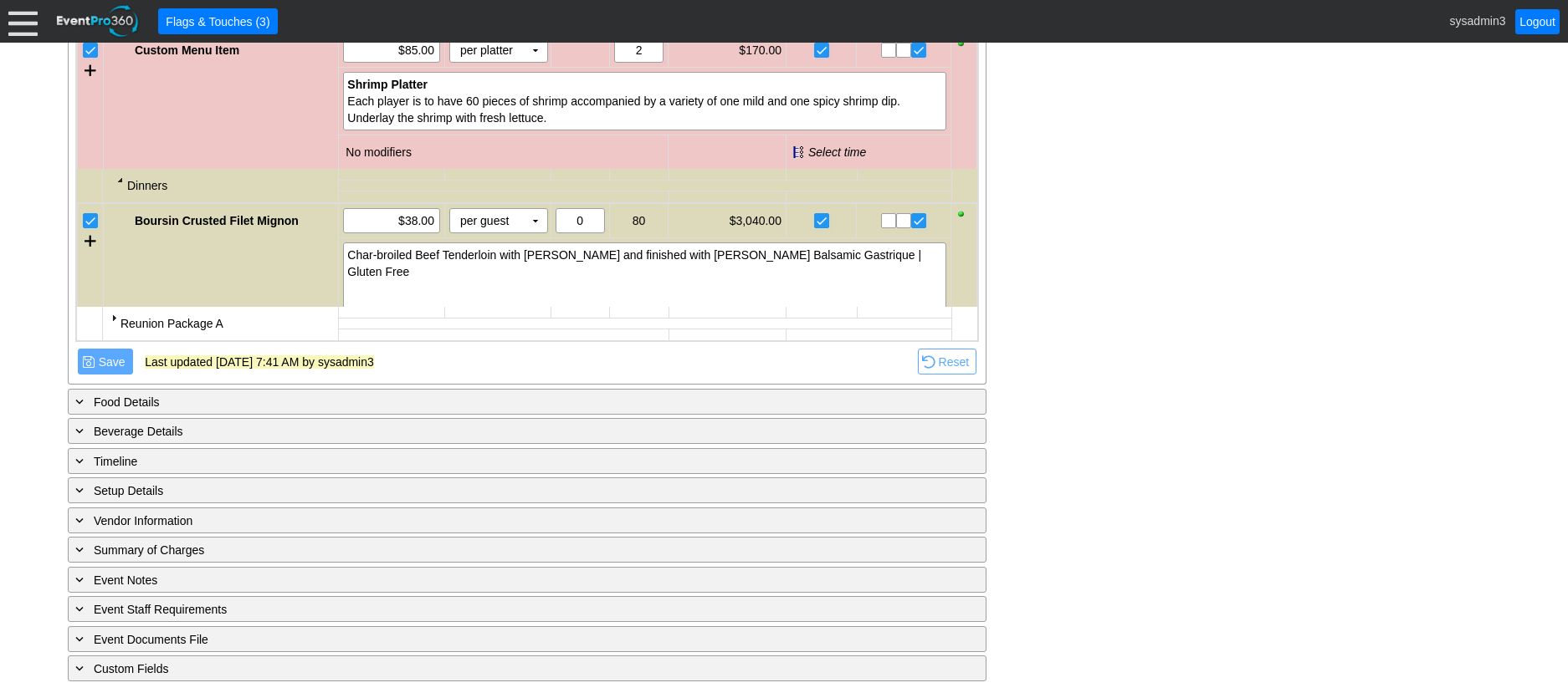
scroll to position [931, 0]
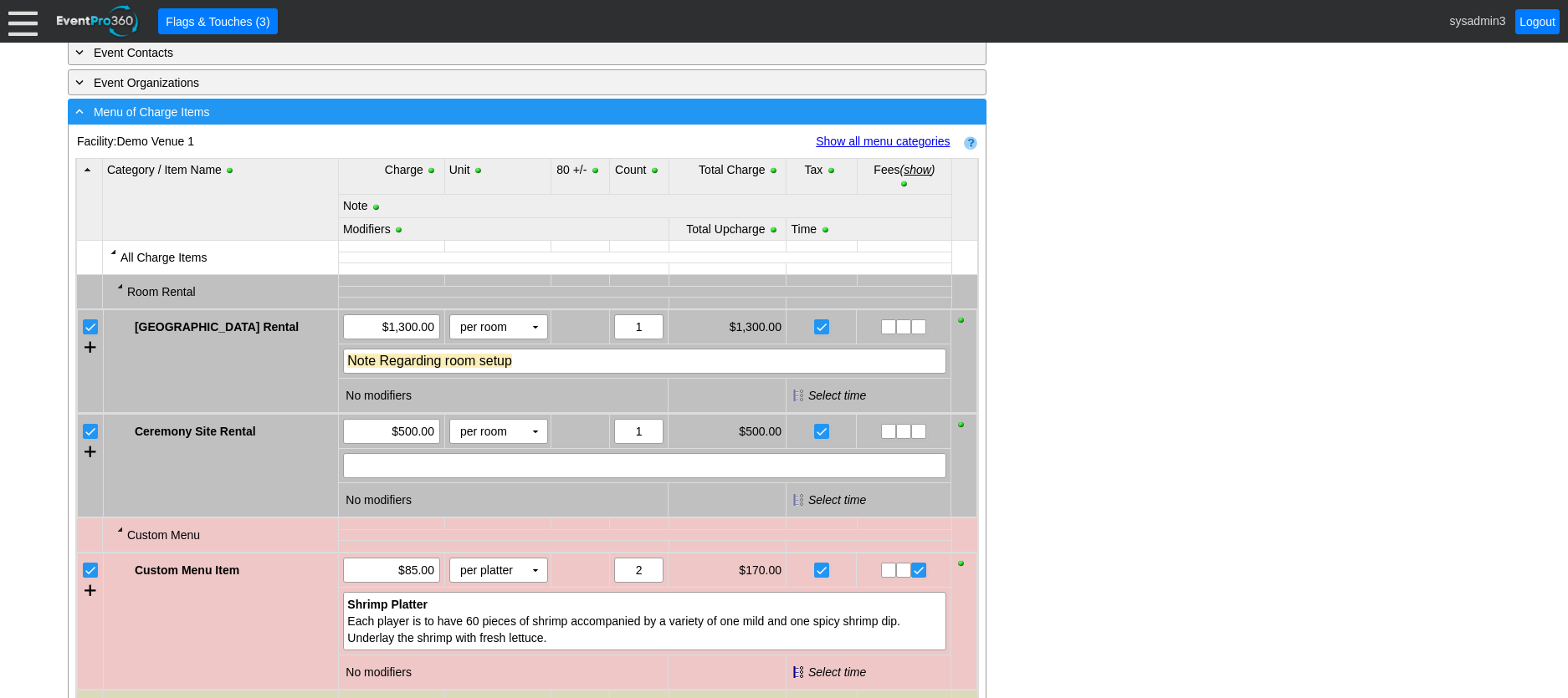
click at [340, 121] on div "- Menu of Charge Items" at bounding box center [492, 111] width 842 height 20
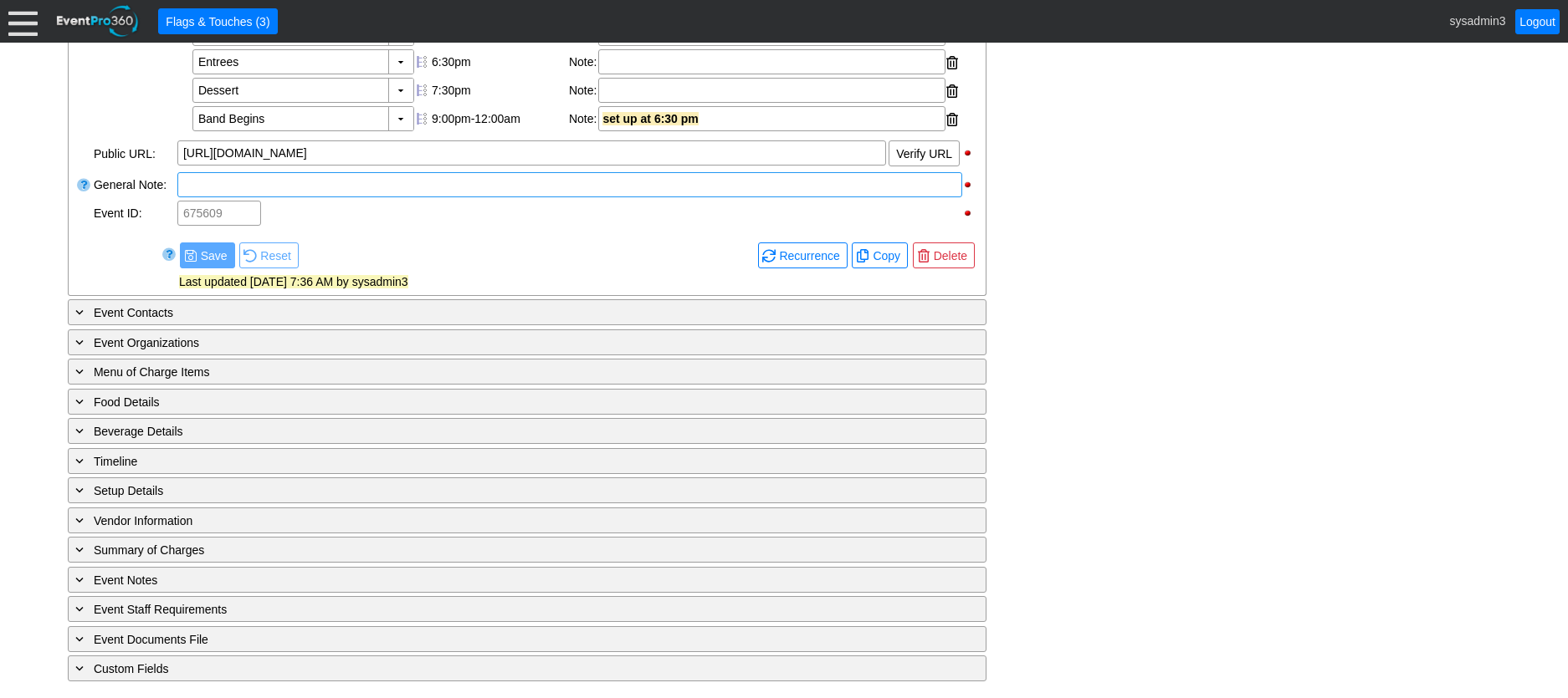
scroll to position [701, 0]
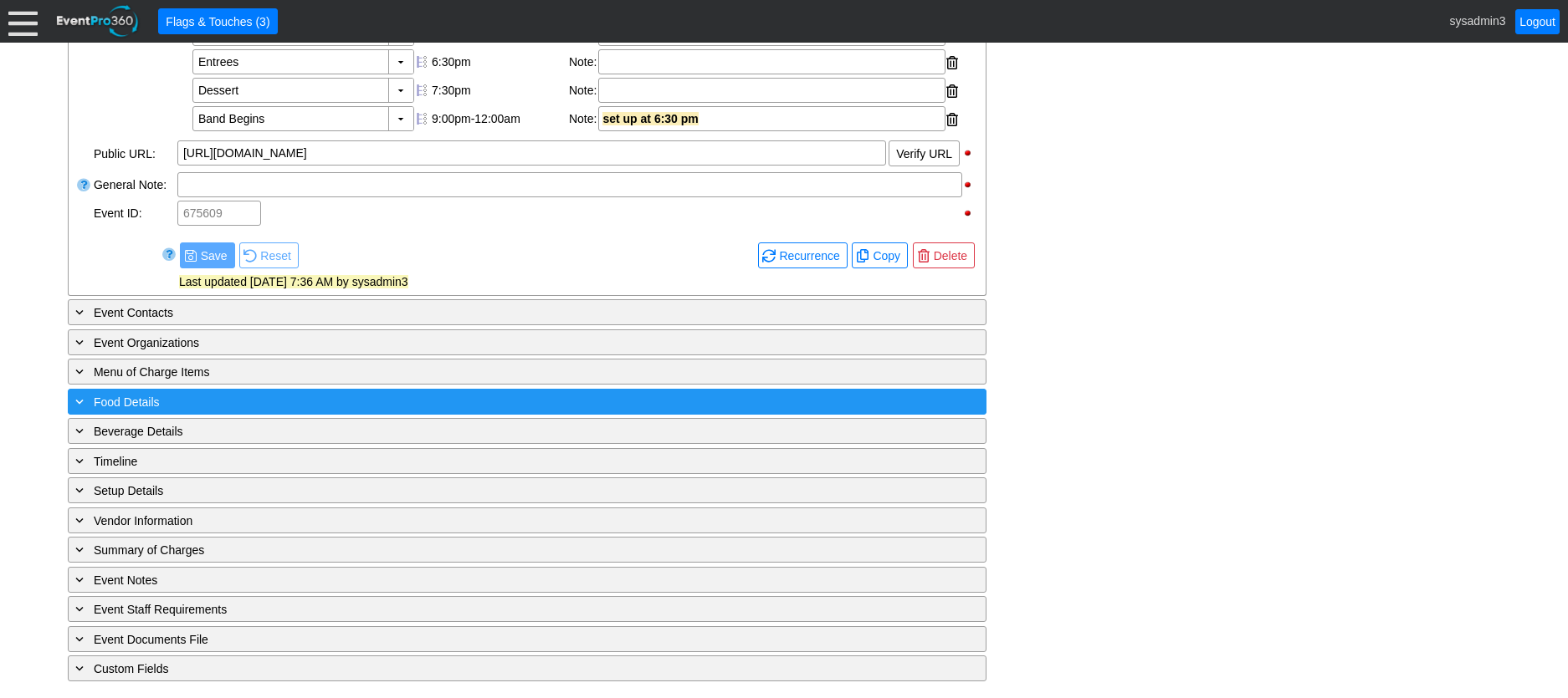
click at [305, 406] on div "+ Food Details" at bounding box center [492, 402] width 842 height 20
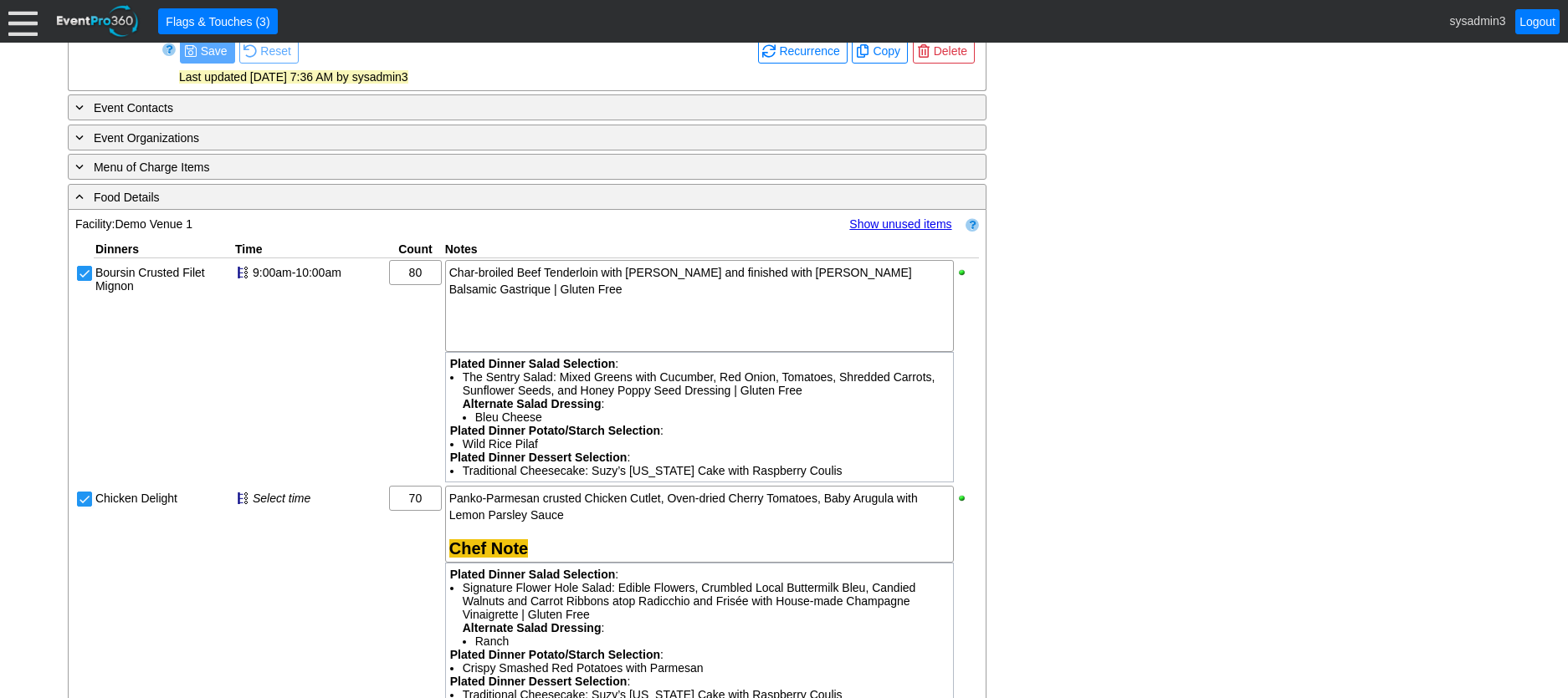
scroll to position [869, 0]
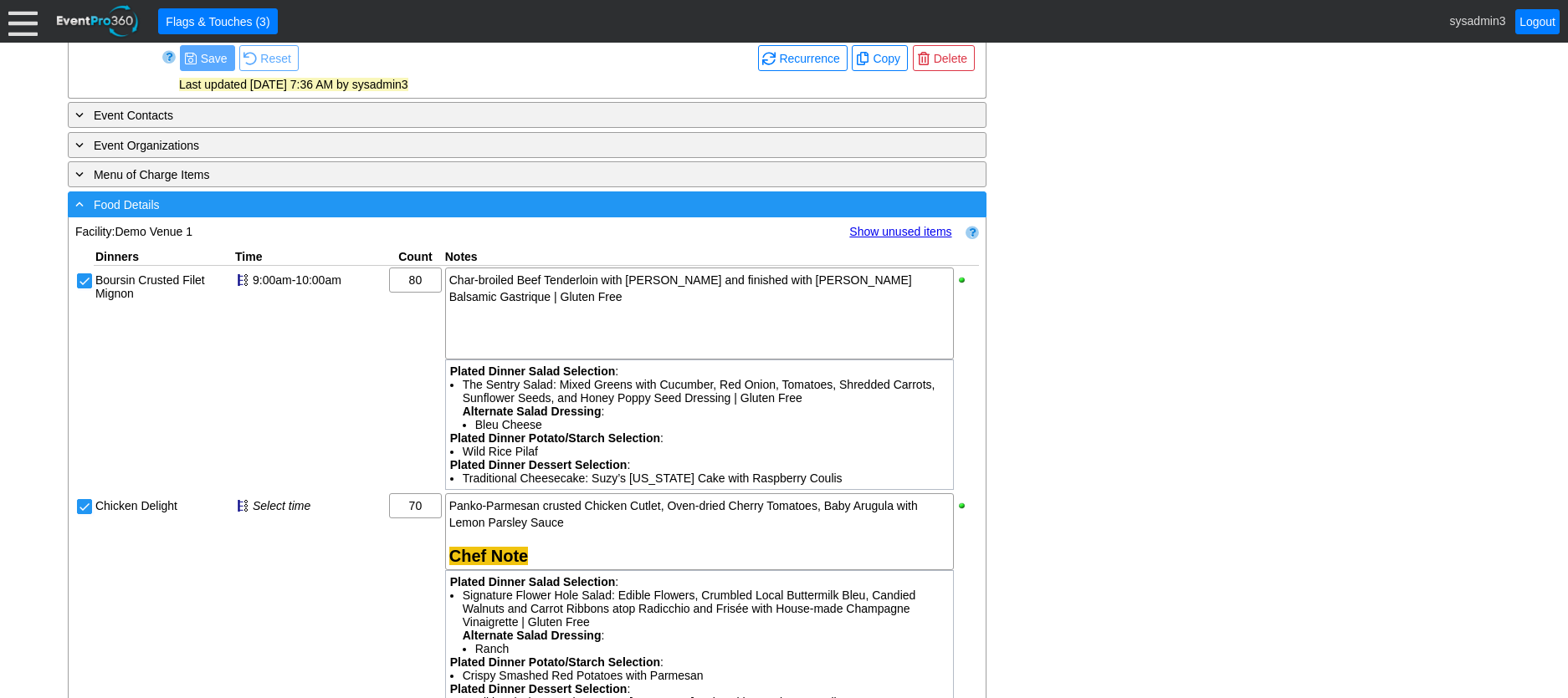
click at [365, 214] on div "- Food Details" at bounding box center [492, 204] width 842 height 20
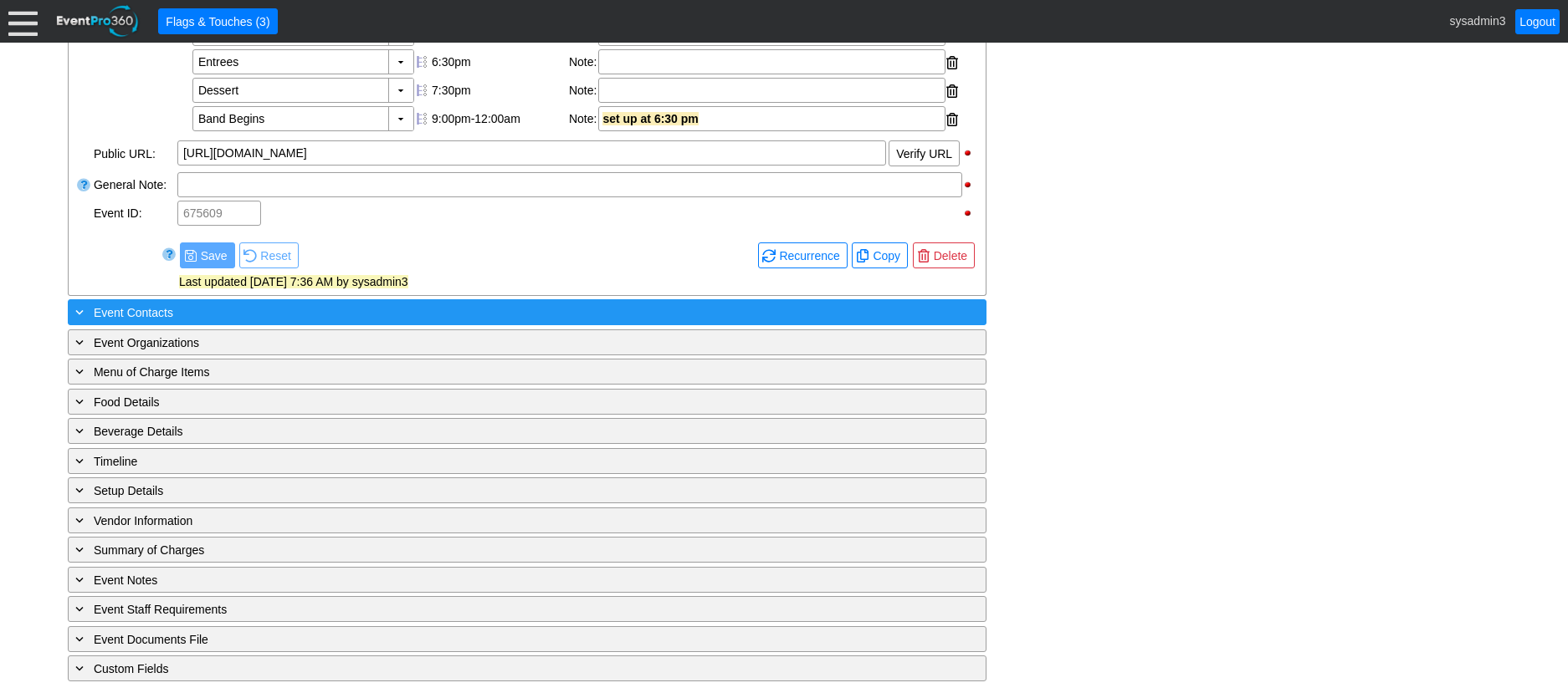
scroll to position [701, 0]
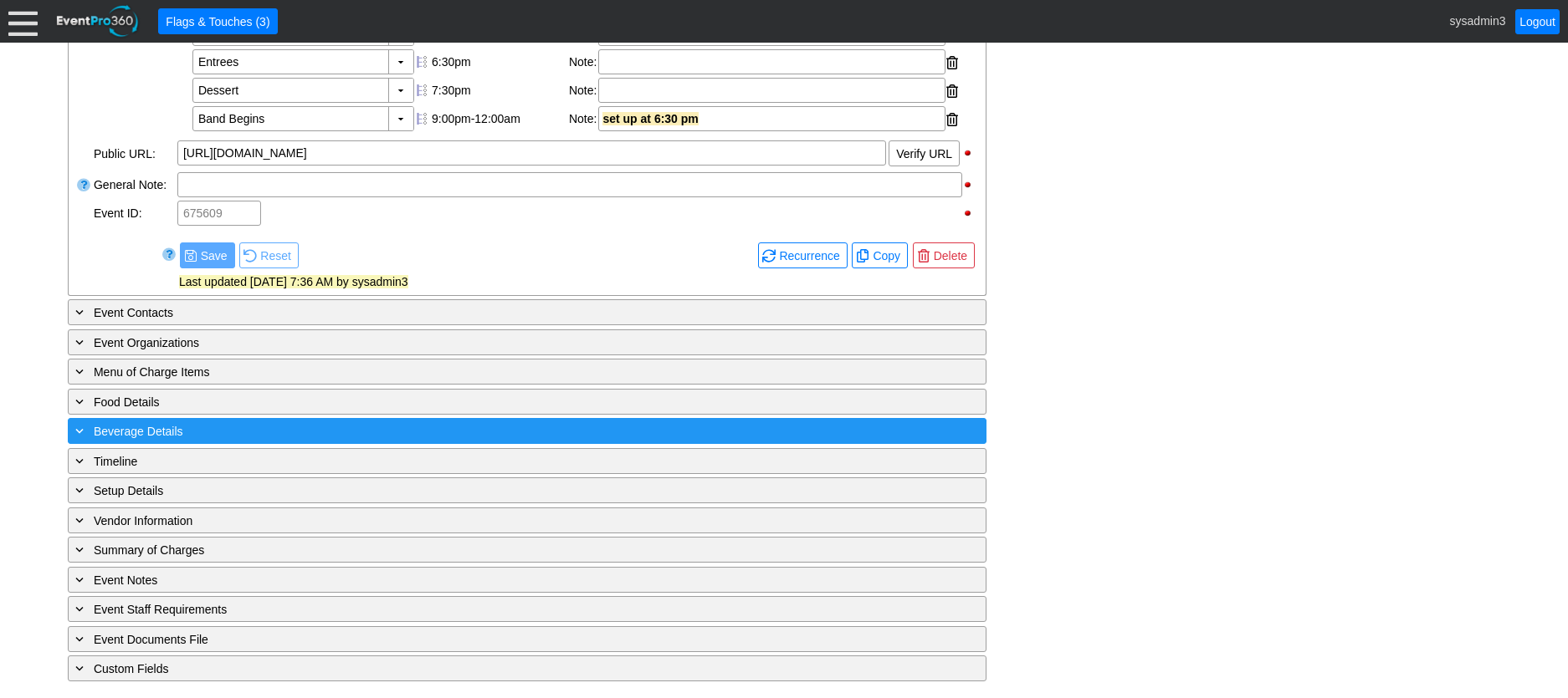
click at [308, 422] on div "+ Beverage Details" at bounding box center [492, 431] width 842 height 20
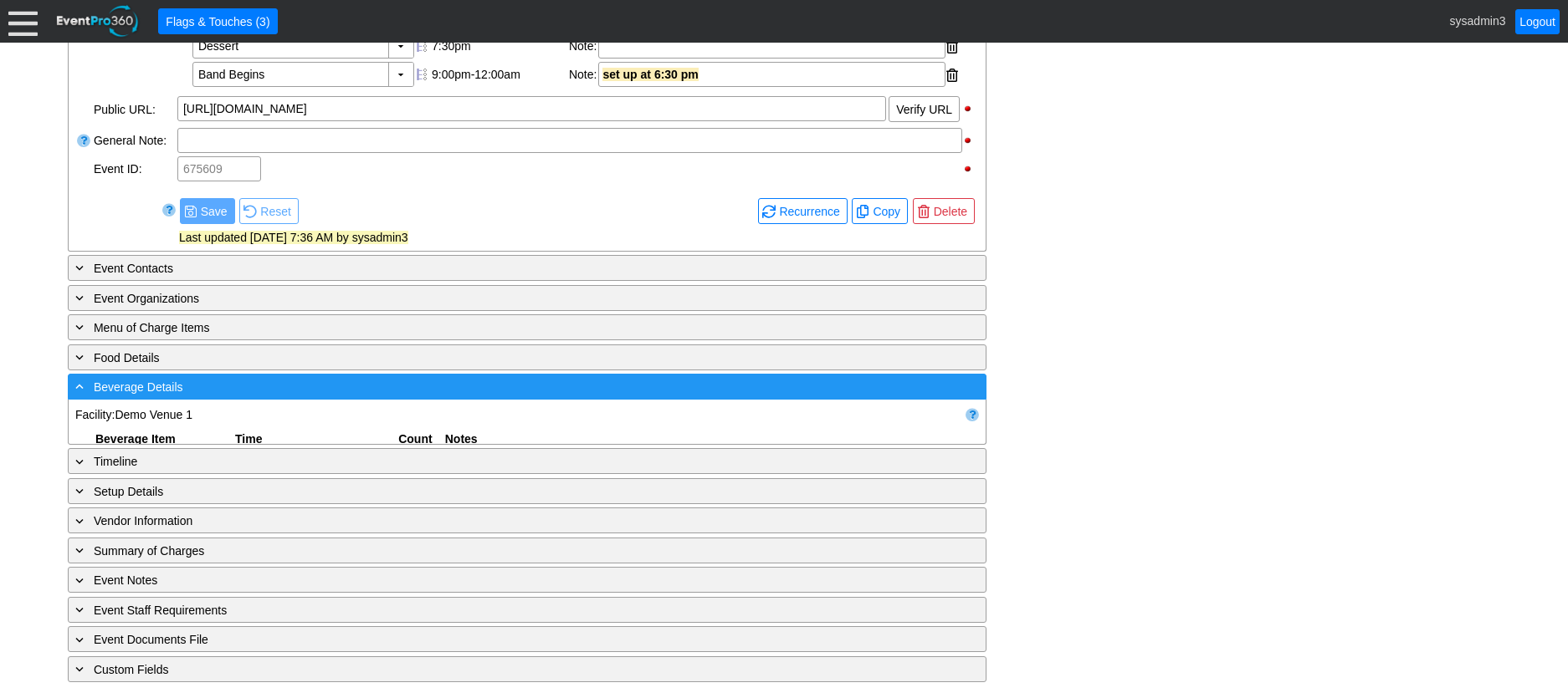
scroll to position [869, 0]
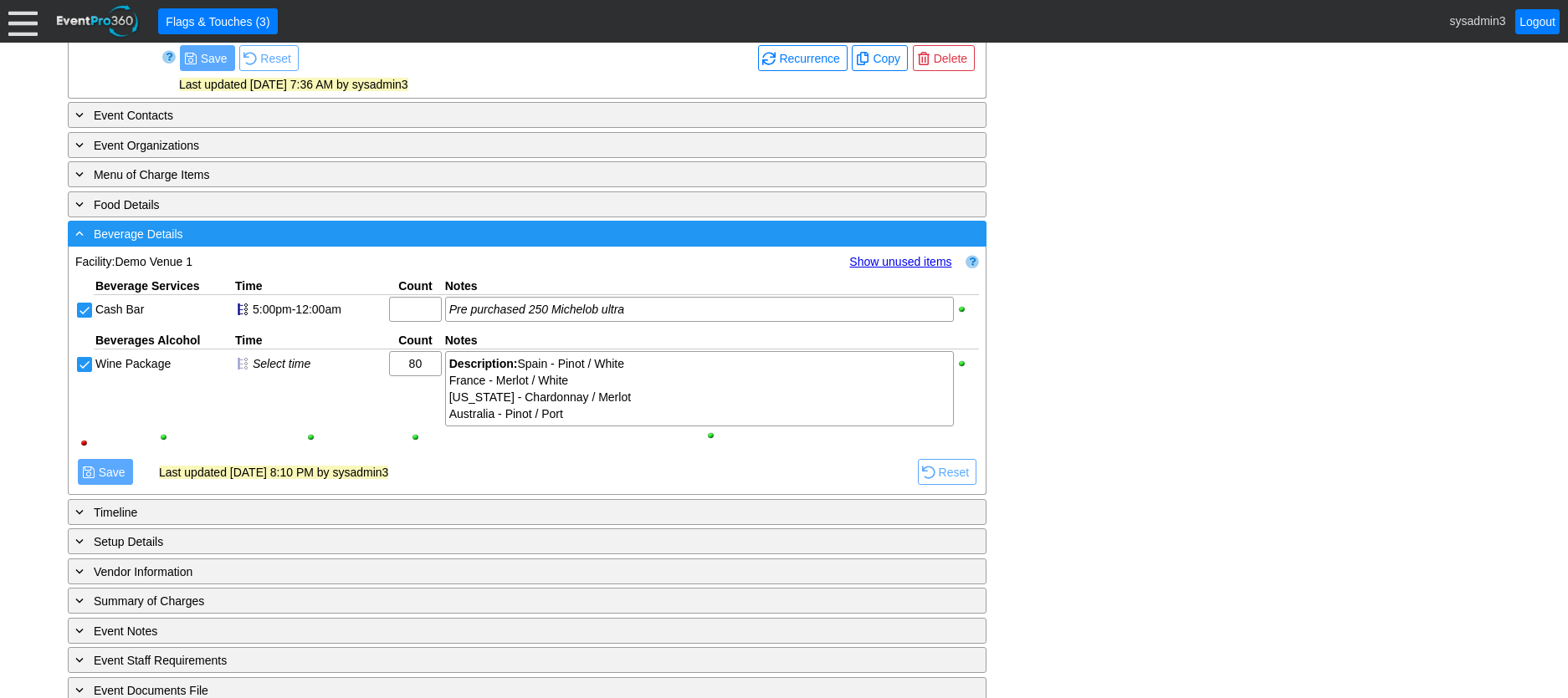
click at [322, 243] on div "- Beverage Details" at bounding box center [492, 234] width 842 height 20
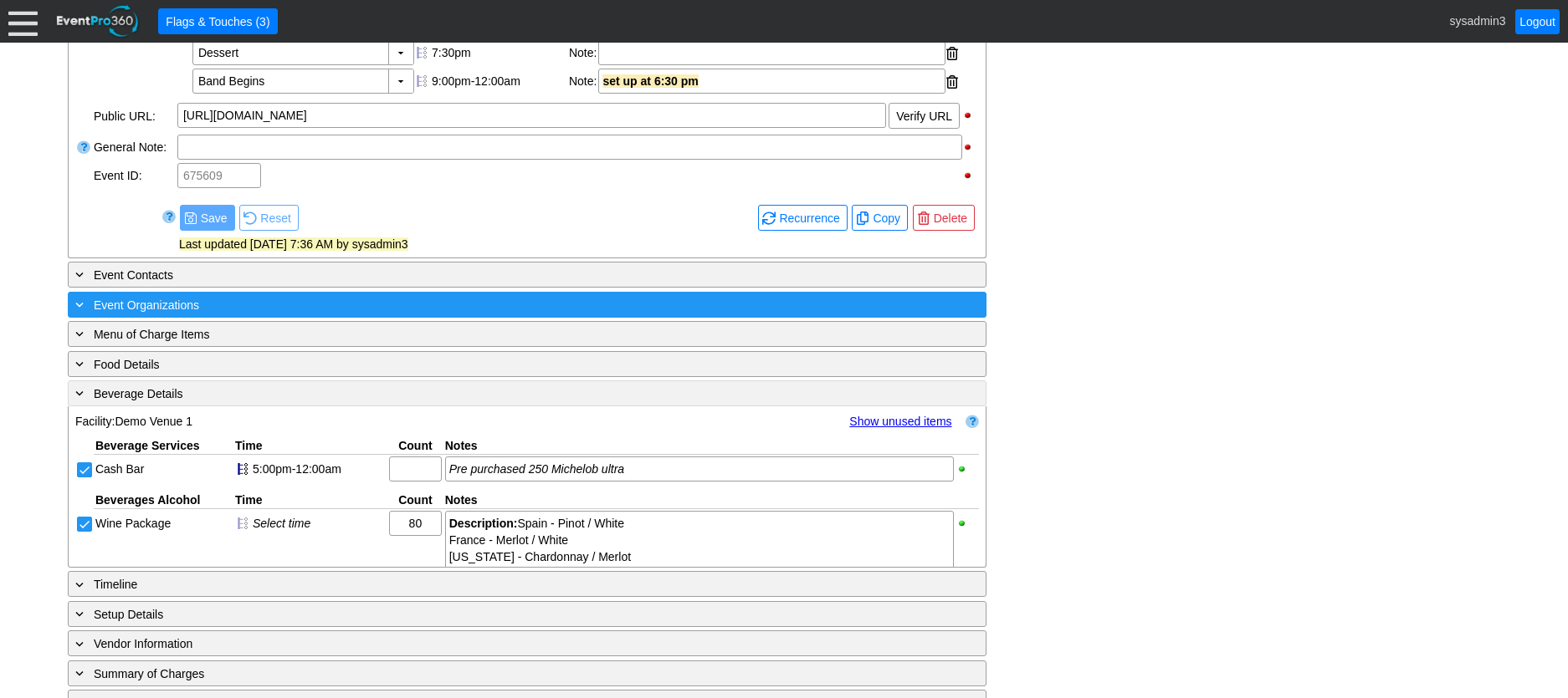
scroll to position [701, 0]
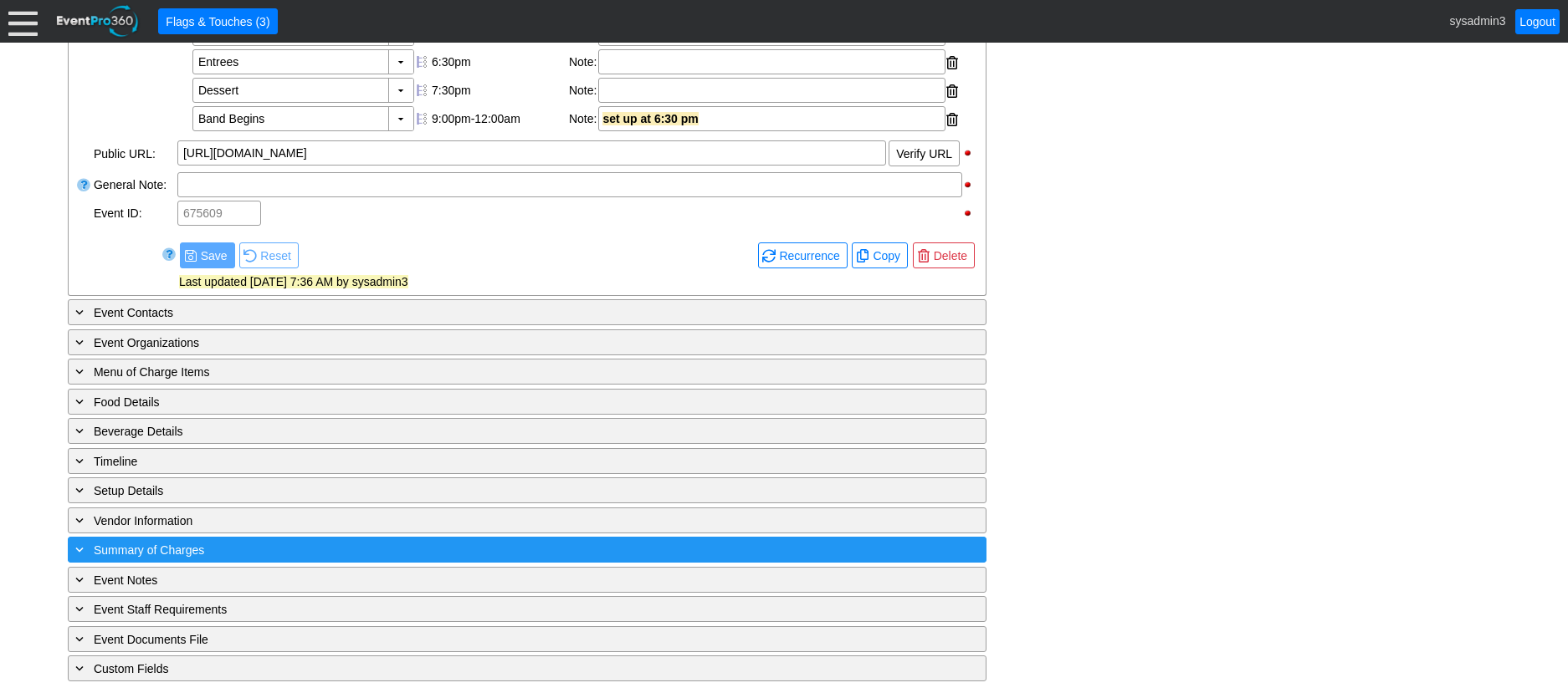
click at [350, 548] on div "+ Summary of Charges" at bounding box center [492, 550] width 842 height 20
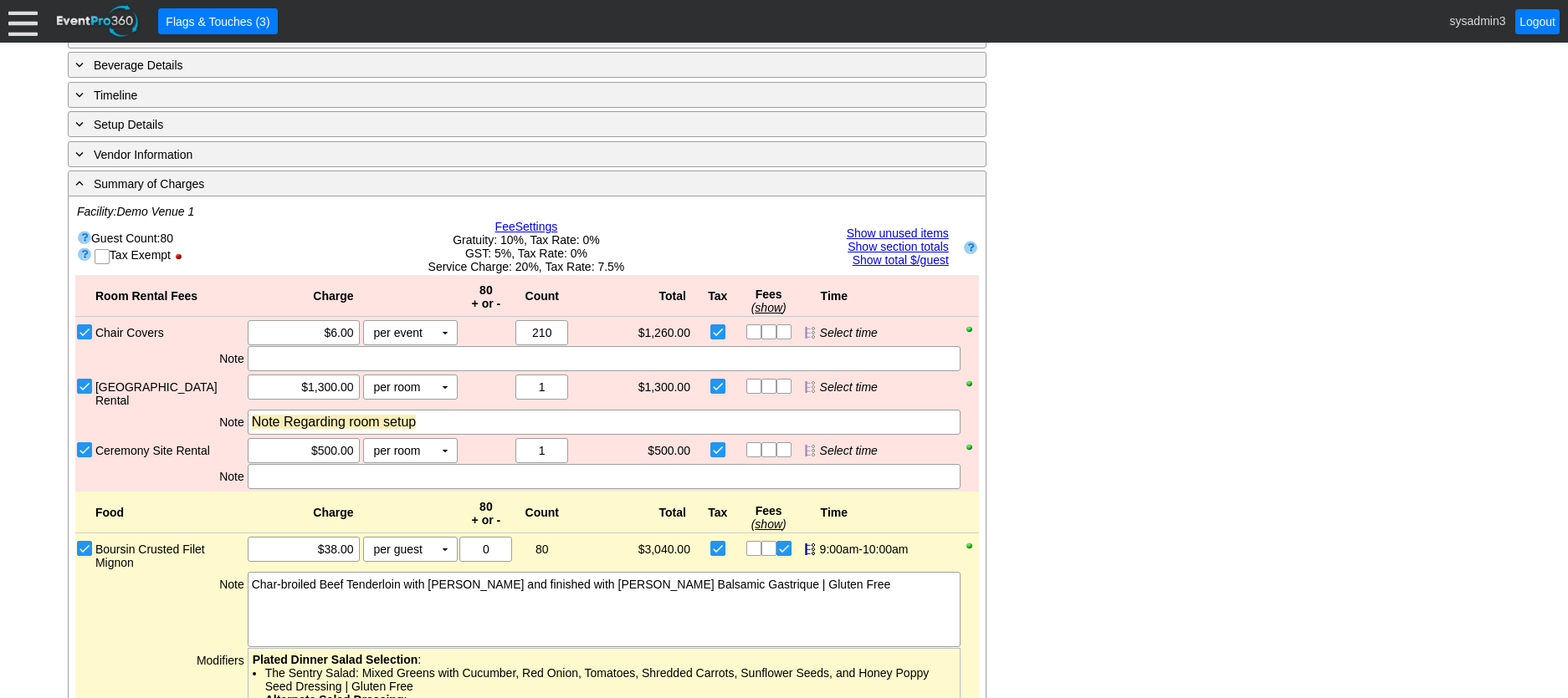
scroll to position [953, 0]
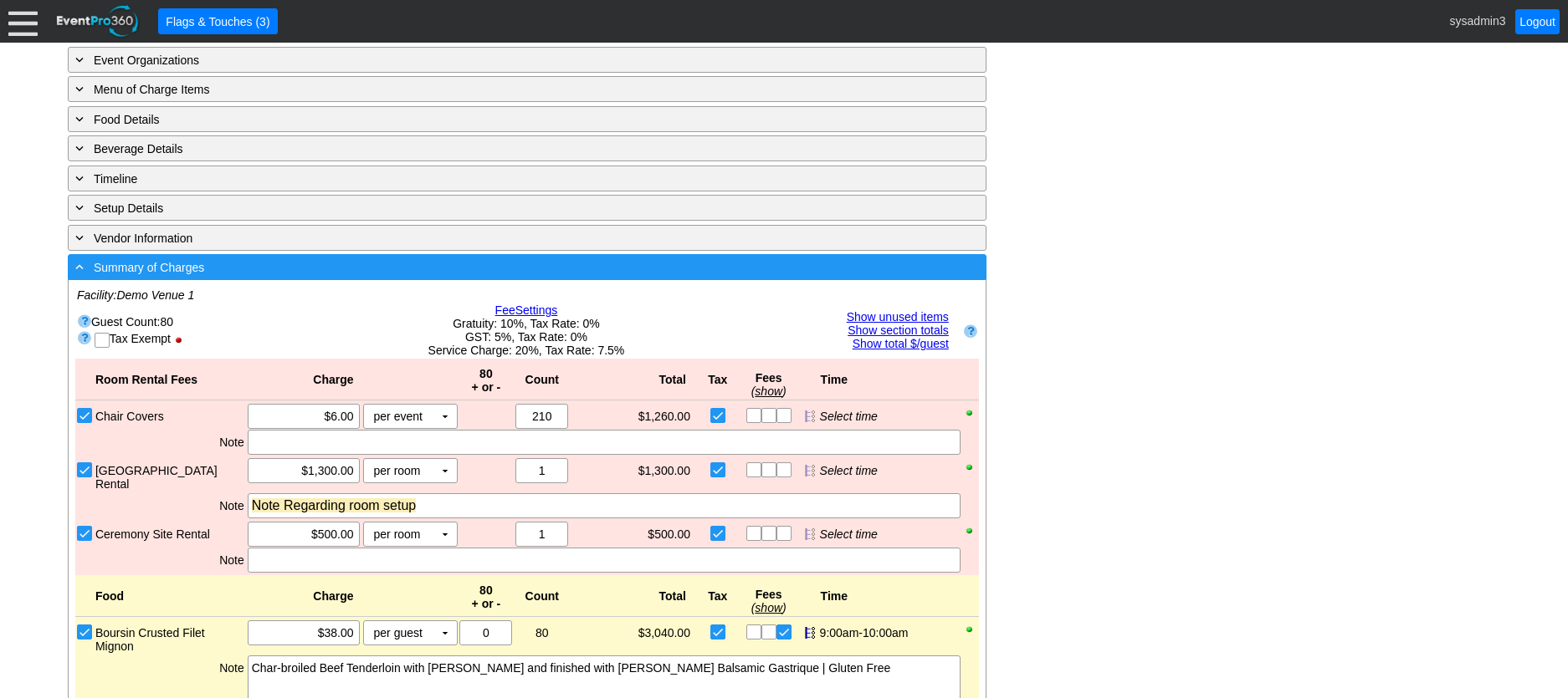
click at [485, 277] on div "- Summary of Charges" at bounding box center [492, 267] width 842 height 20
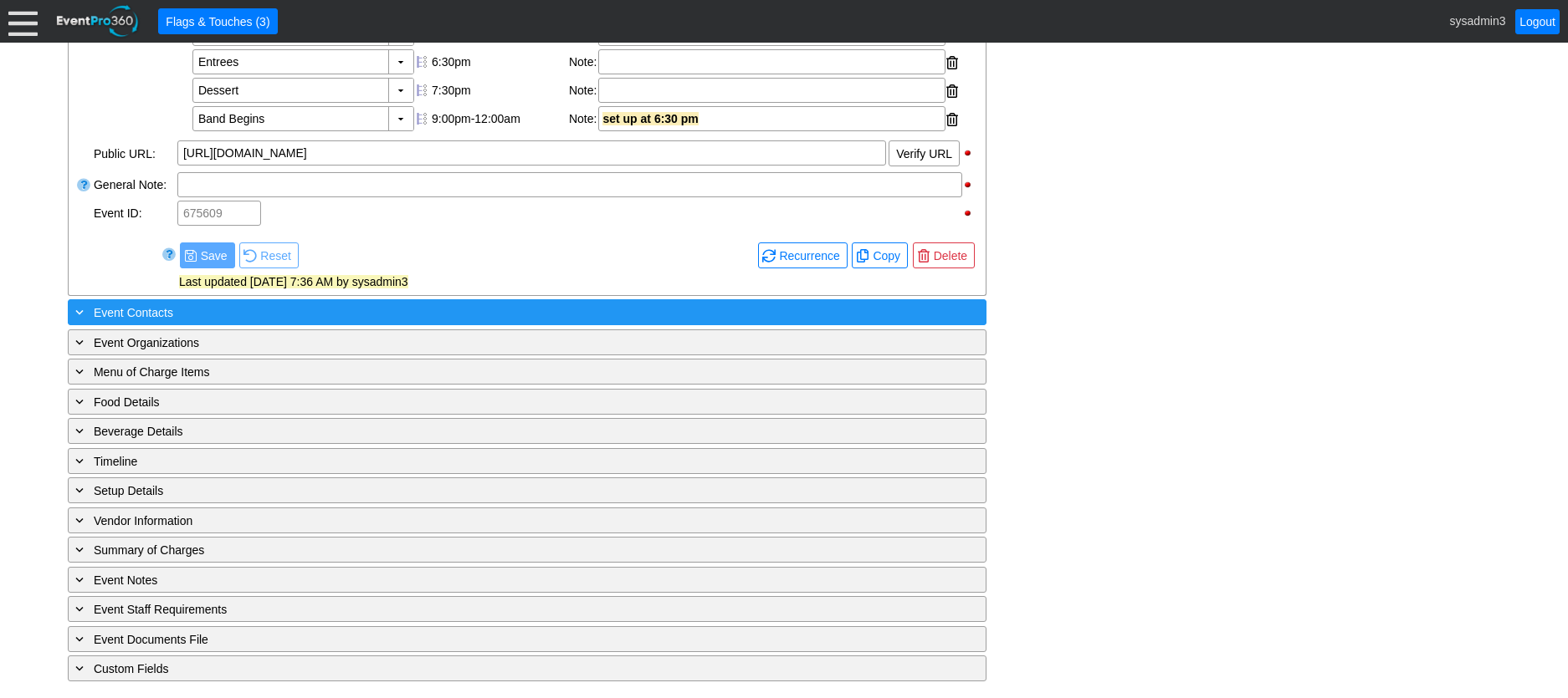
scroll to position [701, 0]
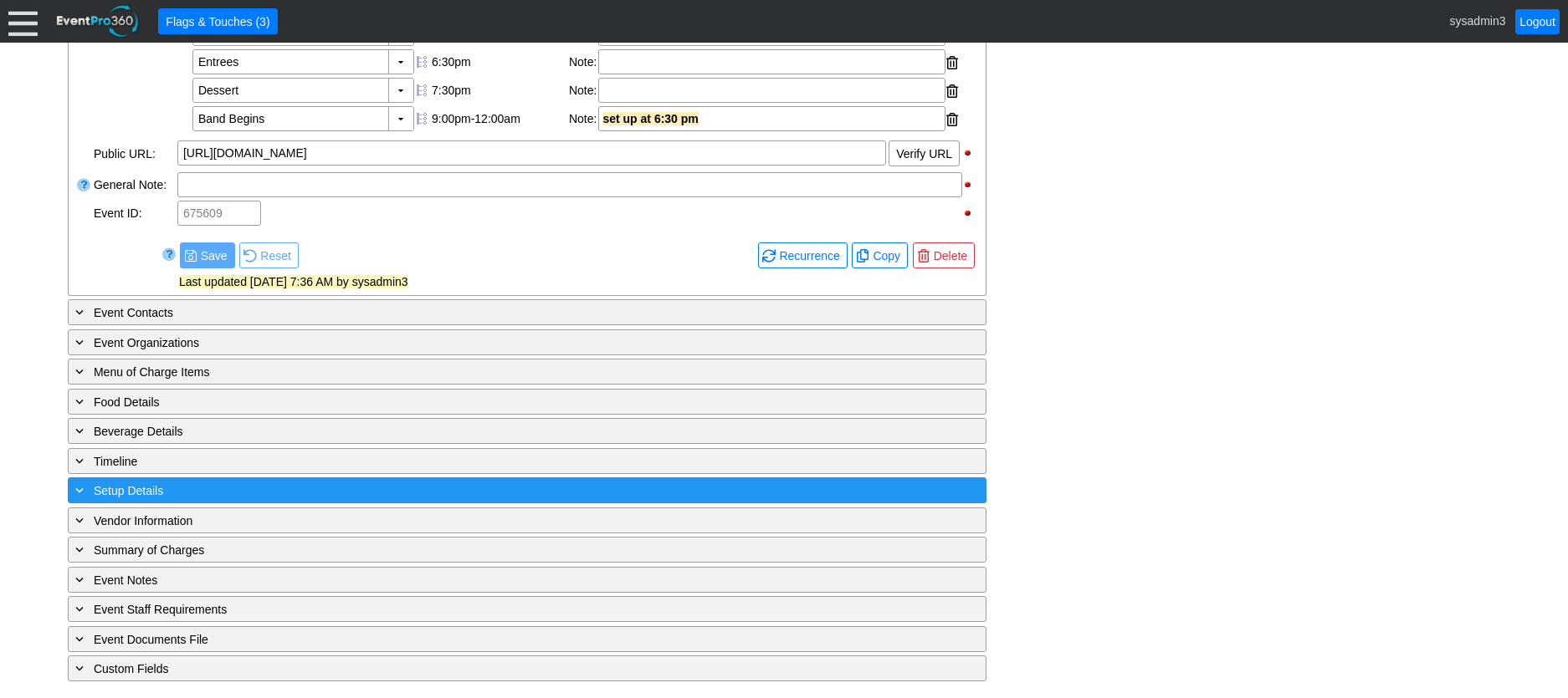
click at [257, 488] on div "+ Setup Details" at bounding box center [492, 490] width 842 height 20
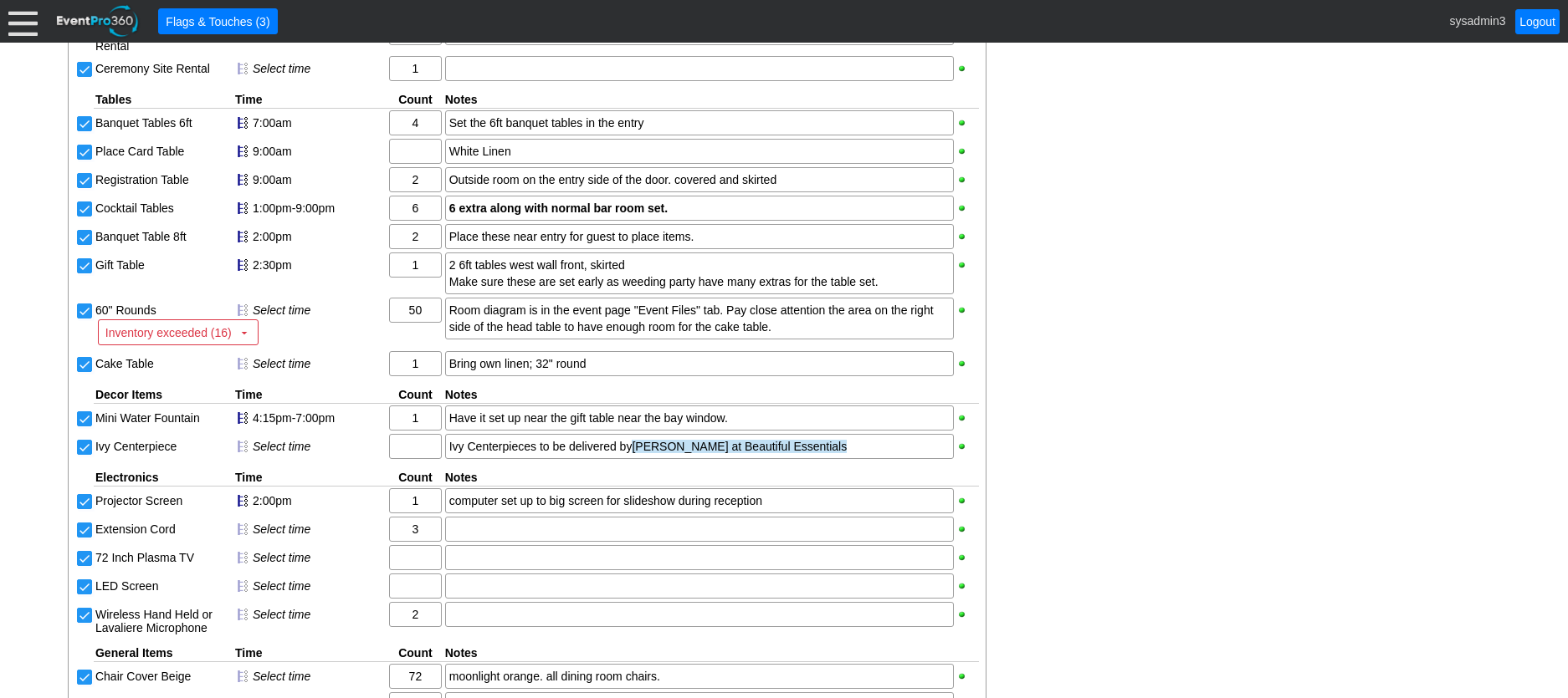
scroll to position [1121, 0]
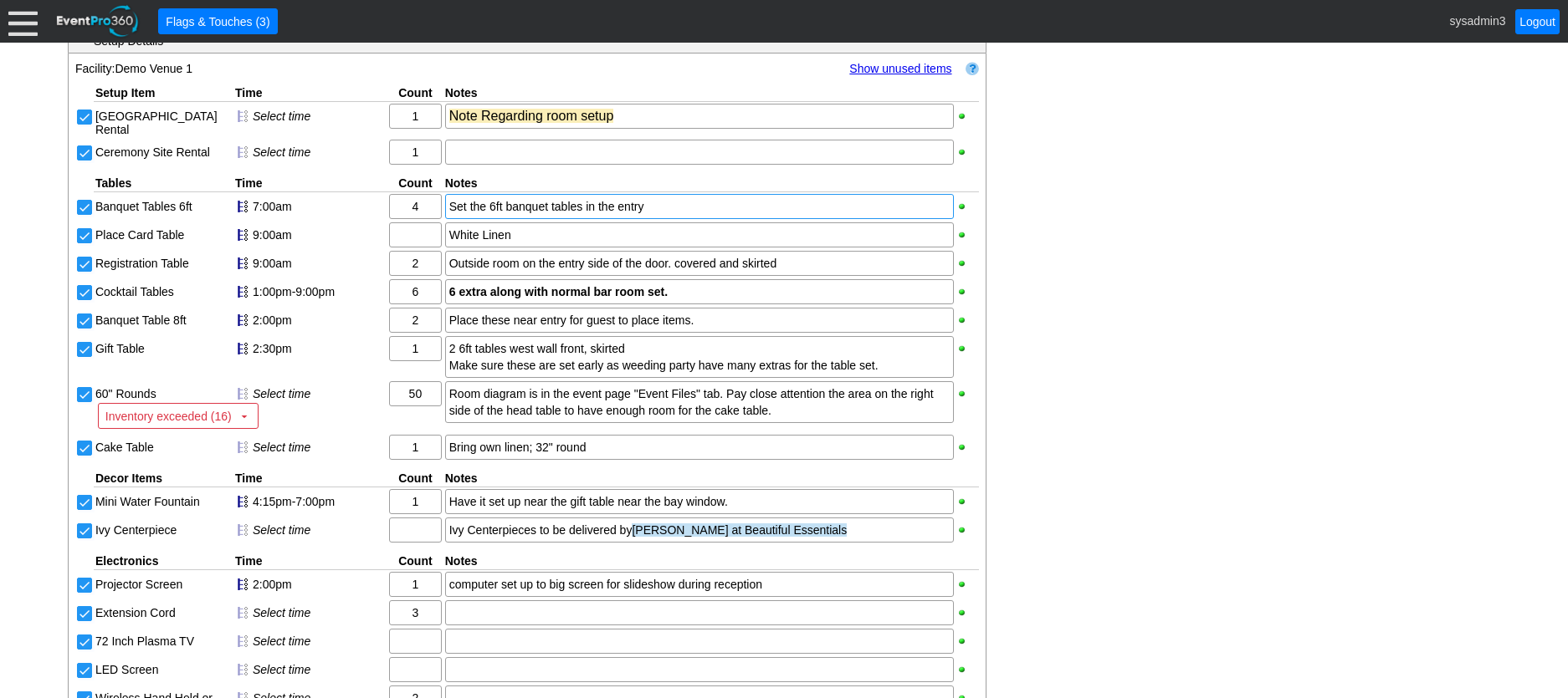
click at [548, 215] on div "Set the 6ft banquet tables in the entry" at bounding box center [699, 207] width 501 height 17
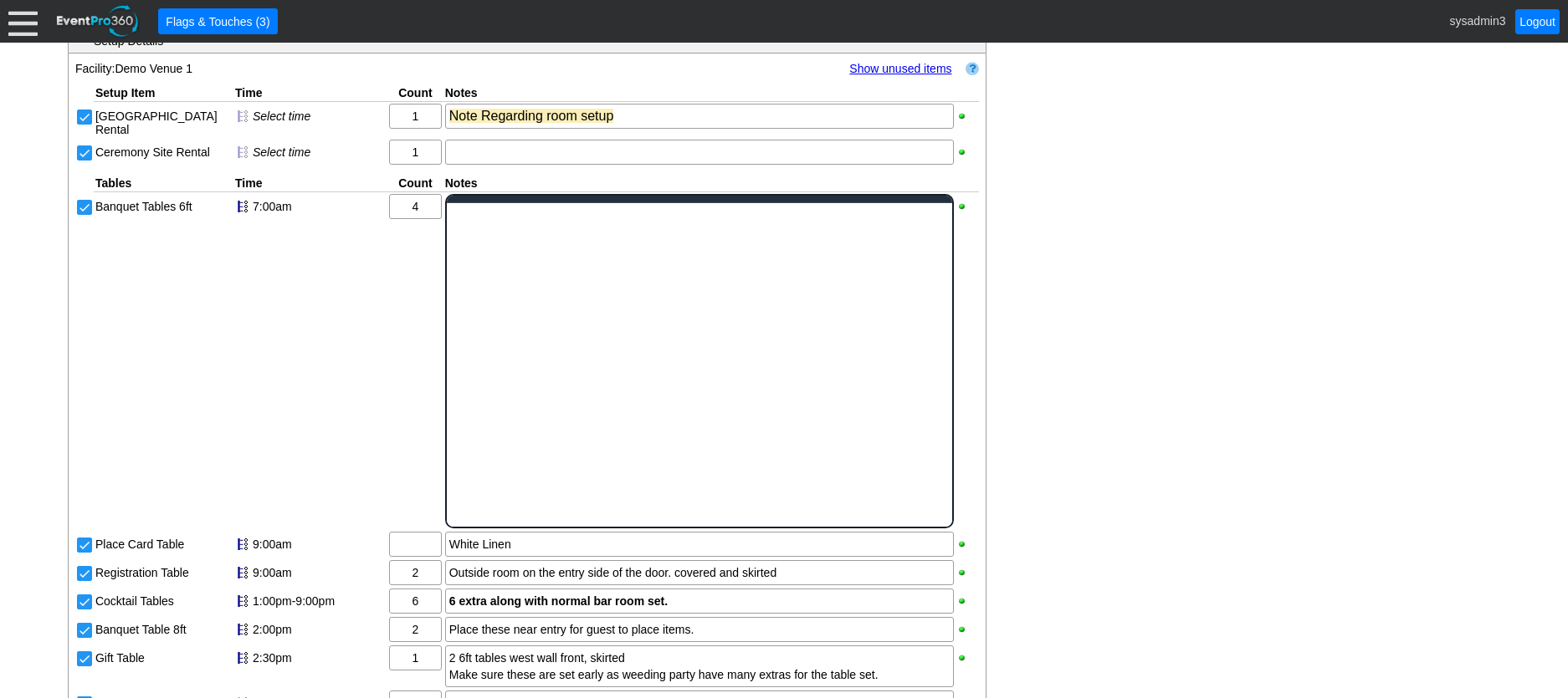
scroll to position [0, 0]
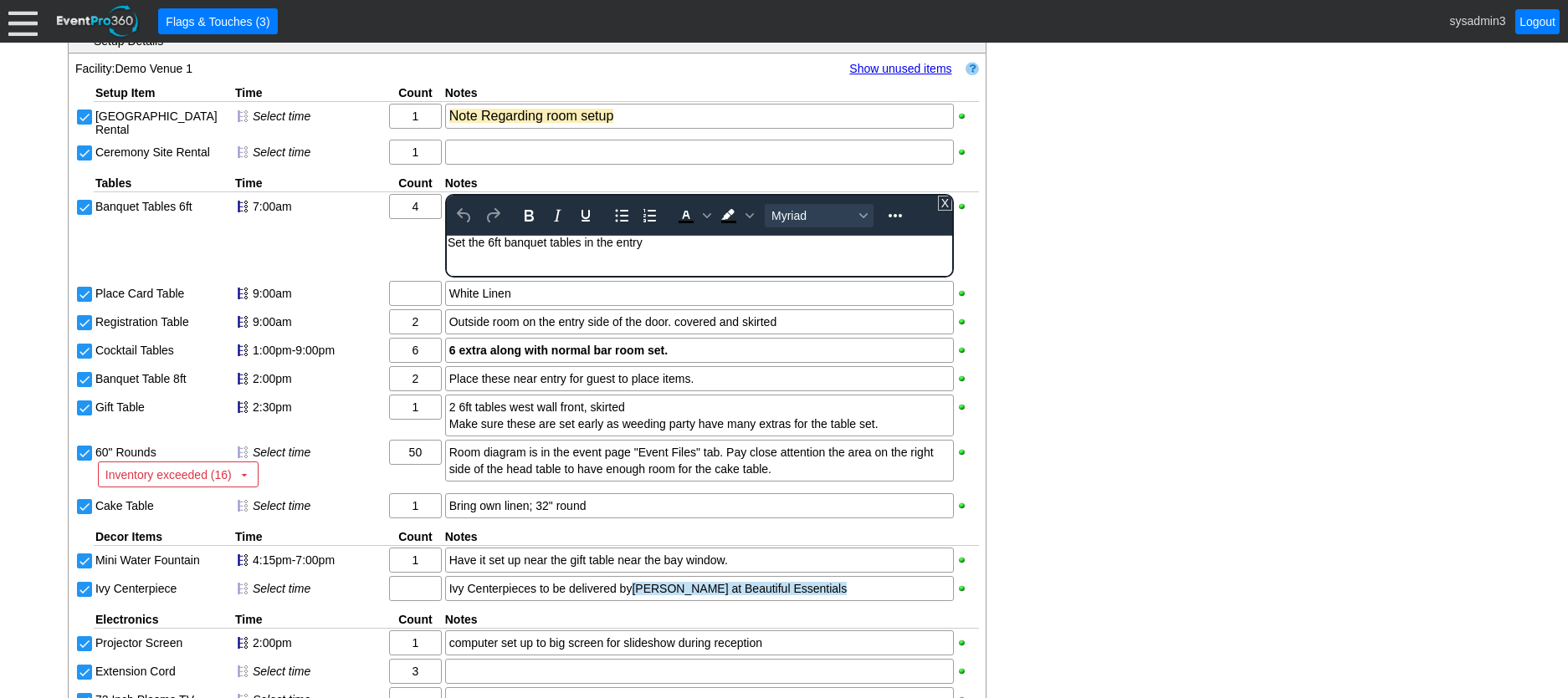
click at [680, 240] on div "Set the 6ft banquet tables in the entry" at bounding box center [698, 242] width 503 height 13
click at [1015, 234] on div "- General Information ▼ Loading.... Remove all highlights Facility: ▼ Χ Demo Ve…" at bounding box center [783, 231] width 1442 height 2023
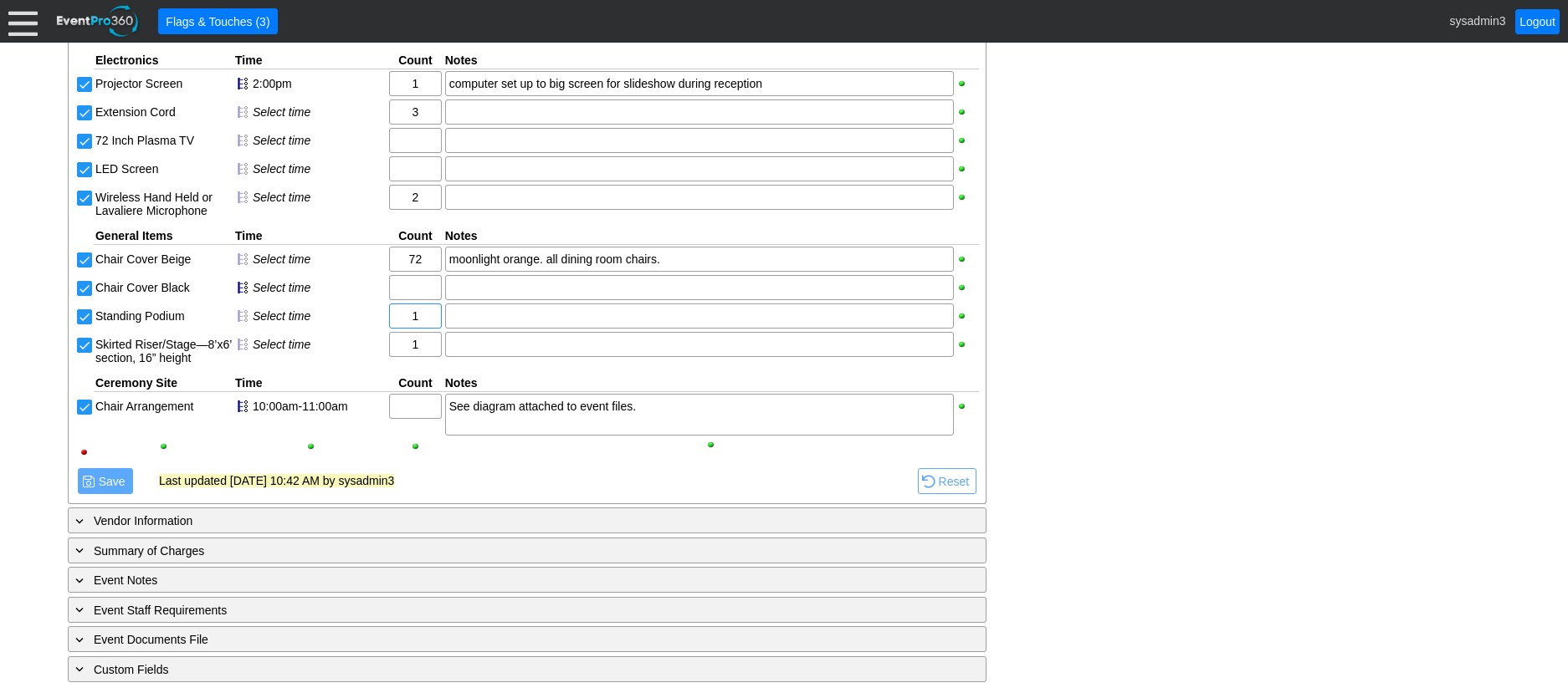
scroll to position [1645, 0]
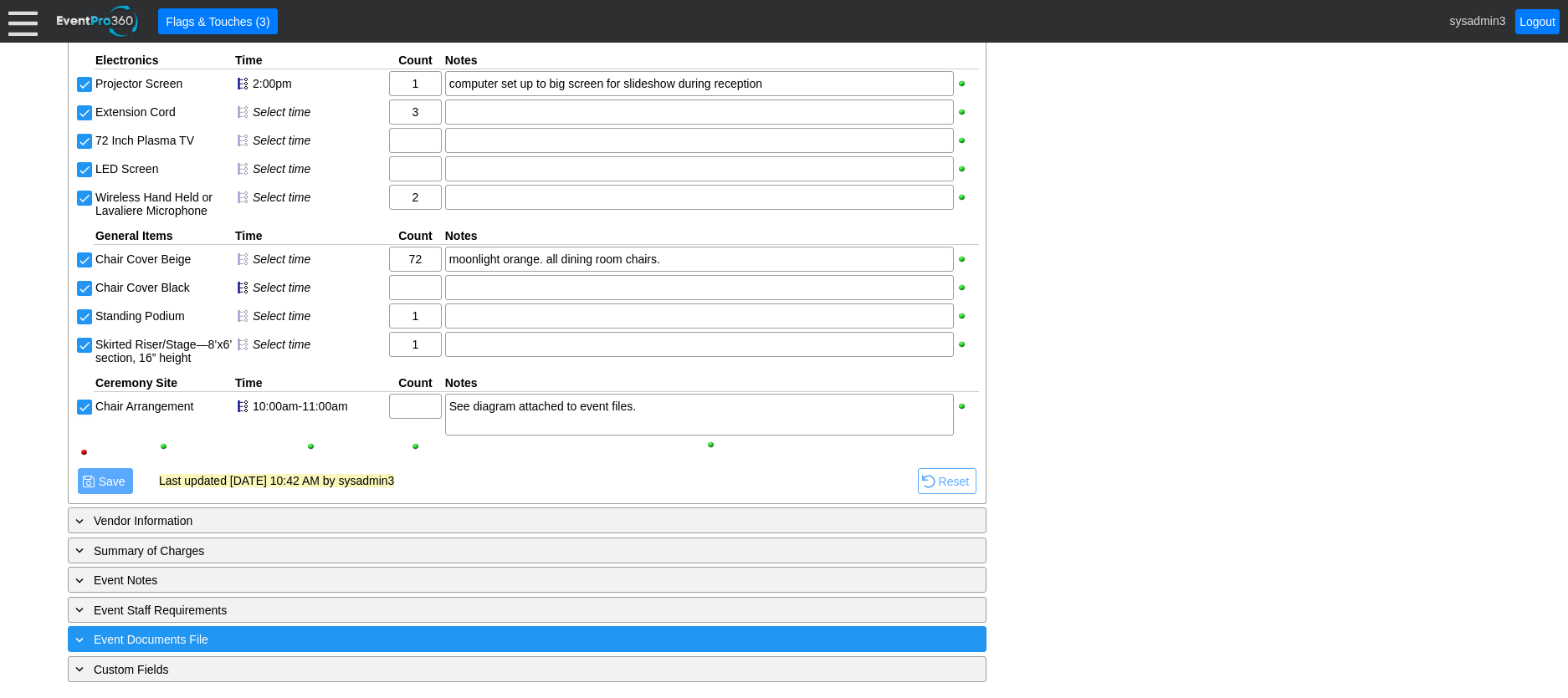
click at [321, 637] on div "+ Event Documents File" at bounding box center [492, 639] width 842 height 20
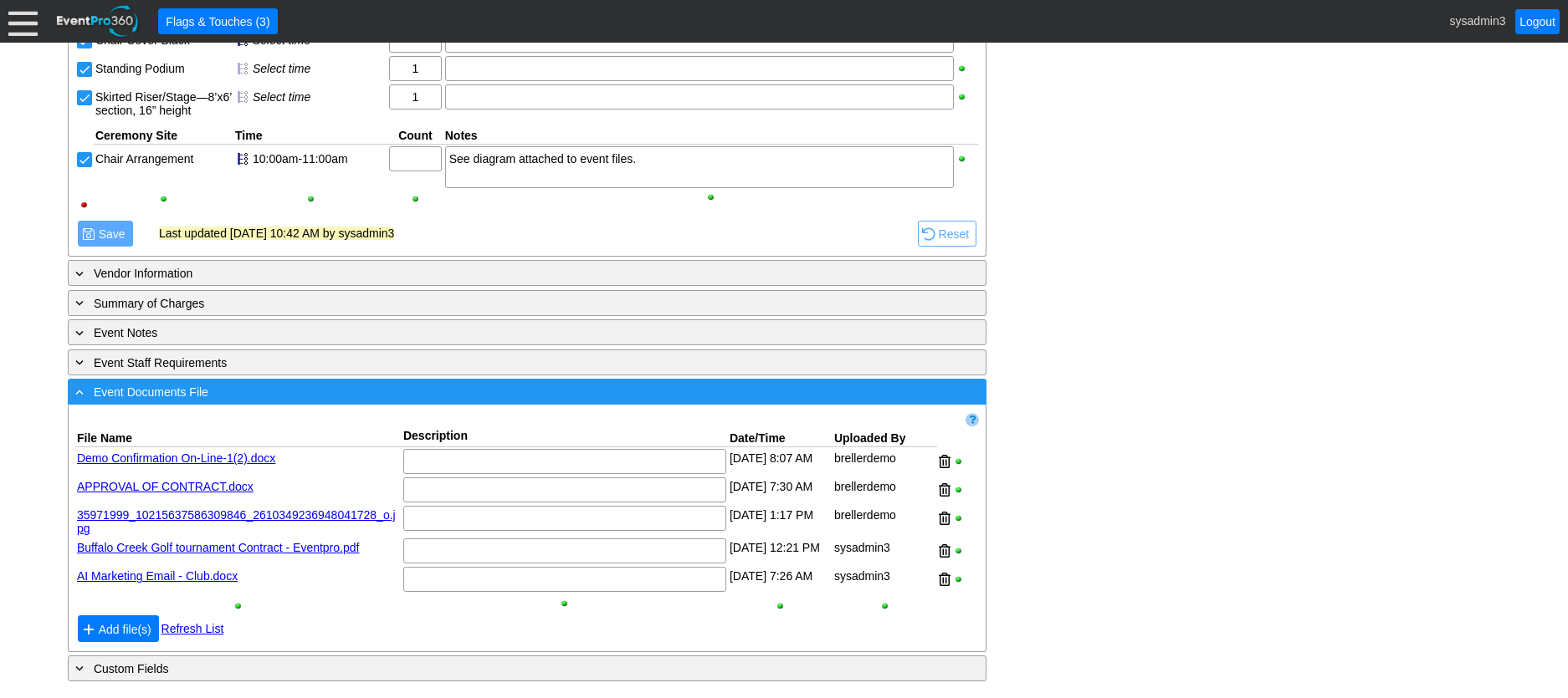
scroll to position [1896, 0]
click at [379, 394] on div "- Event Documents File" at bounding box center [492, 391] width 842 height 20
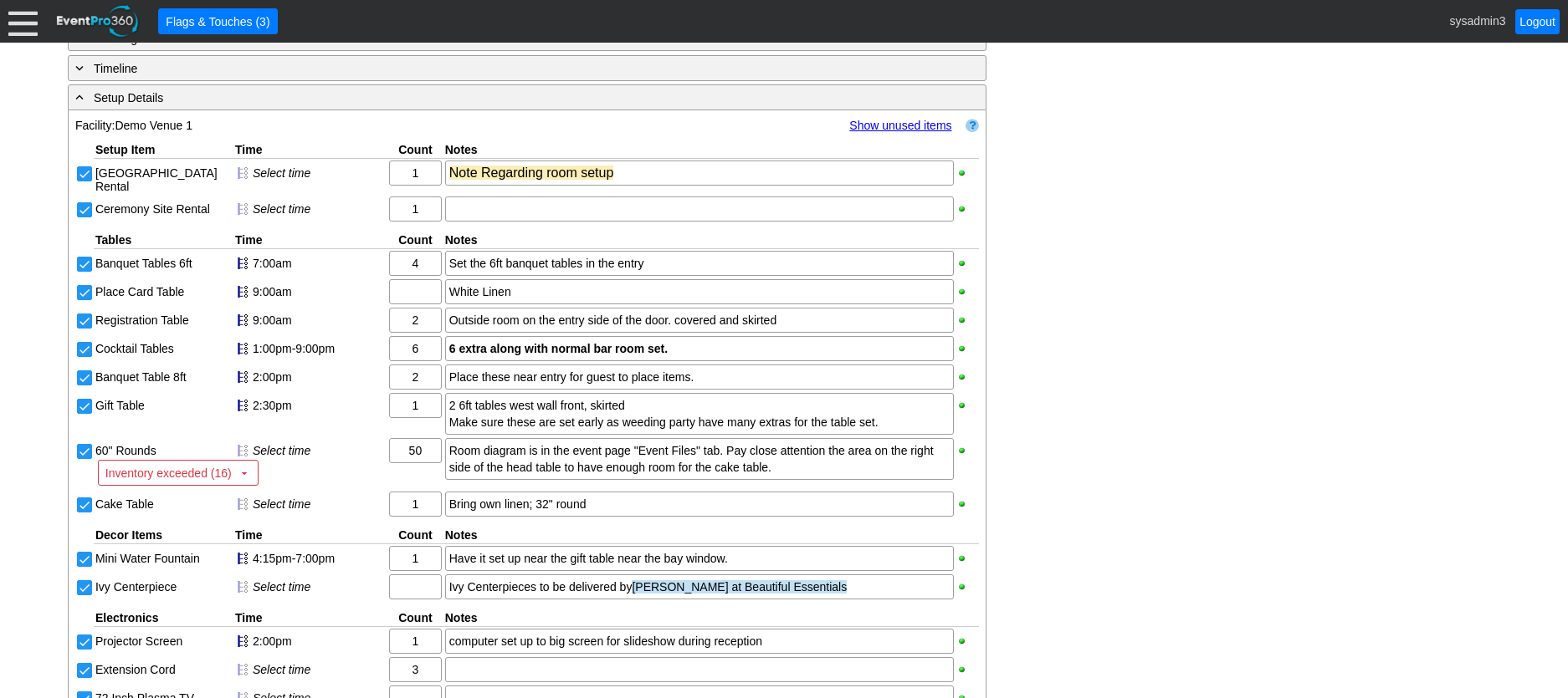
scroll to position [1060, 0]
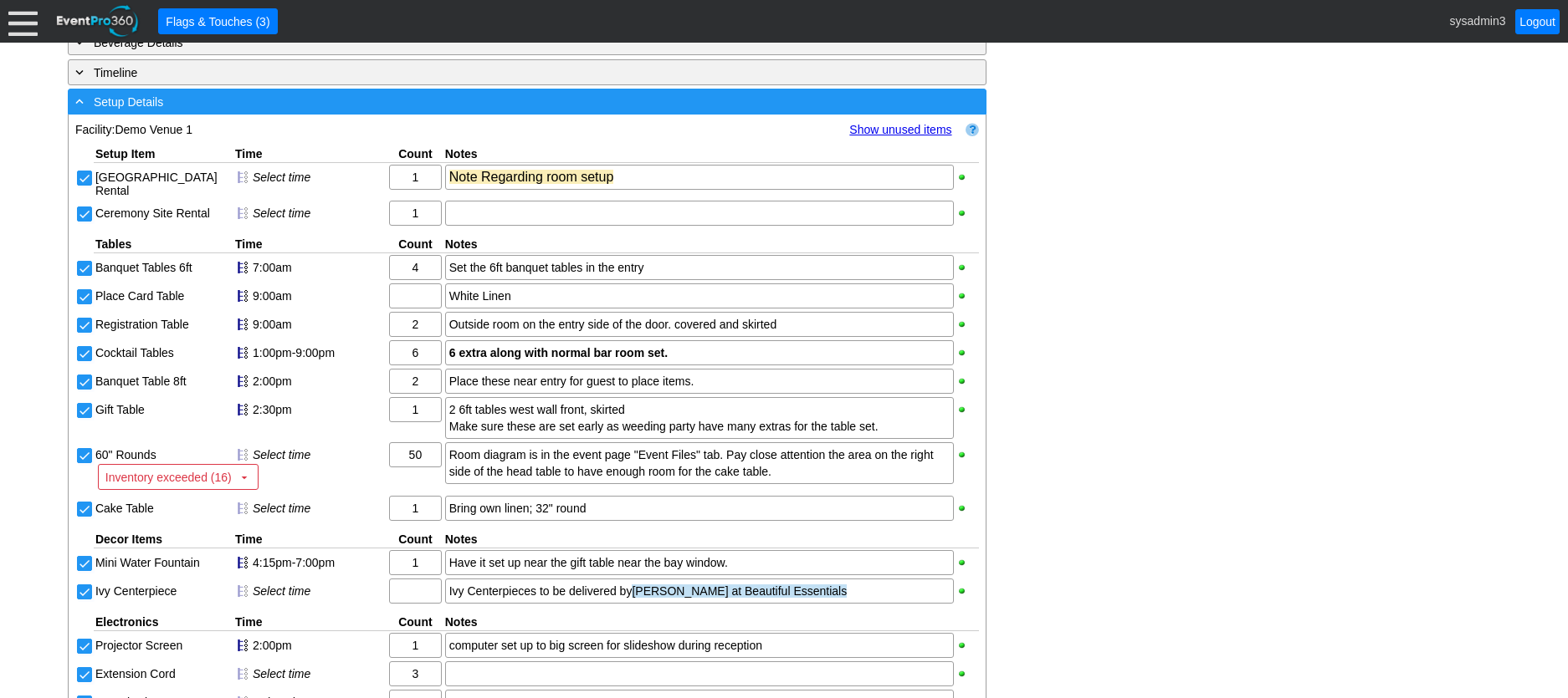
click at [305, 111] on div "- Setup Details" at bounding box center [492, 102] width 842 height 20
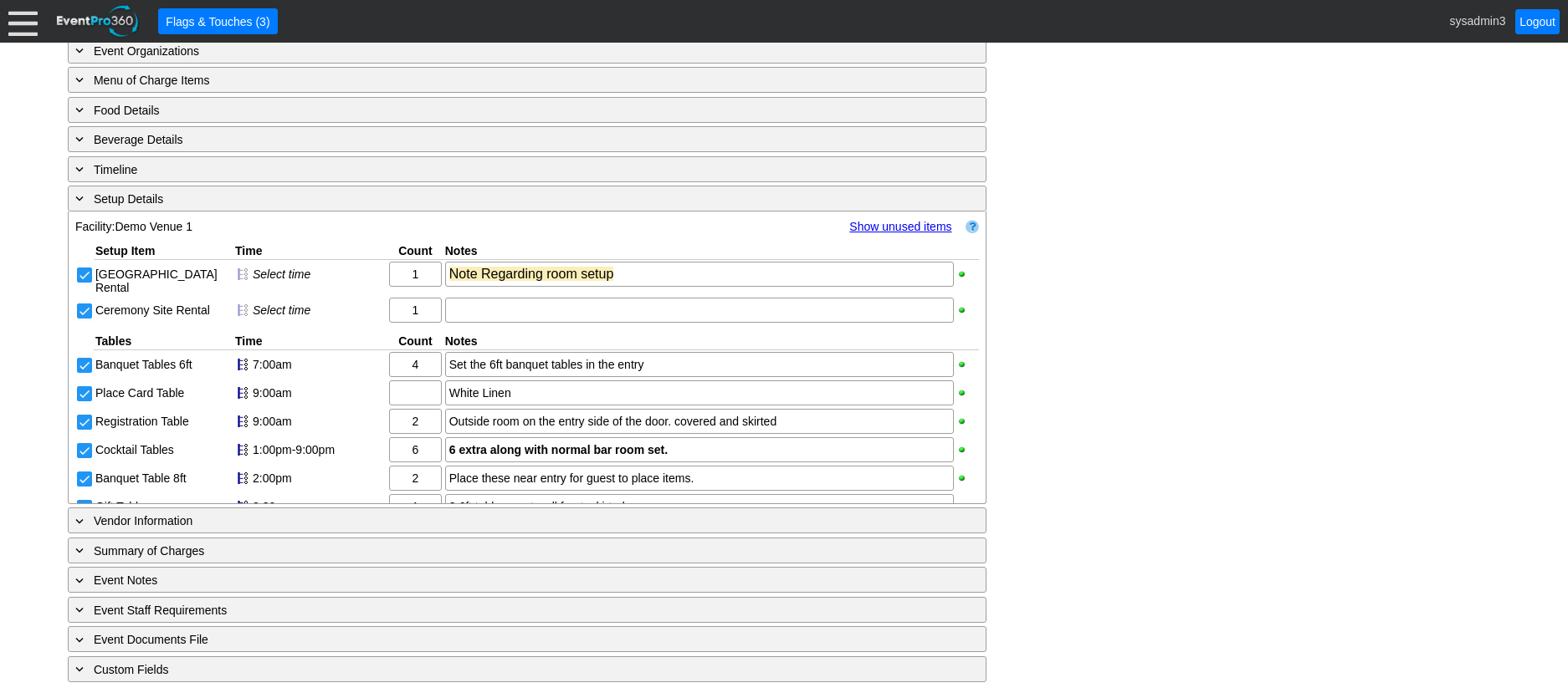
scroll to position [701, 0]
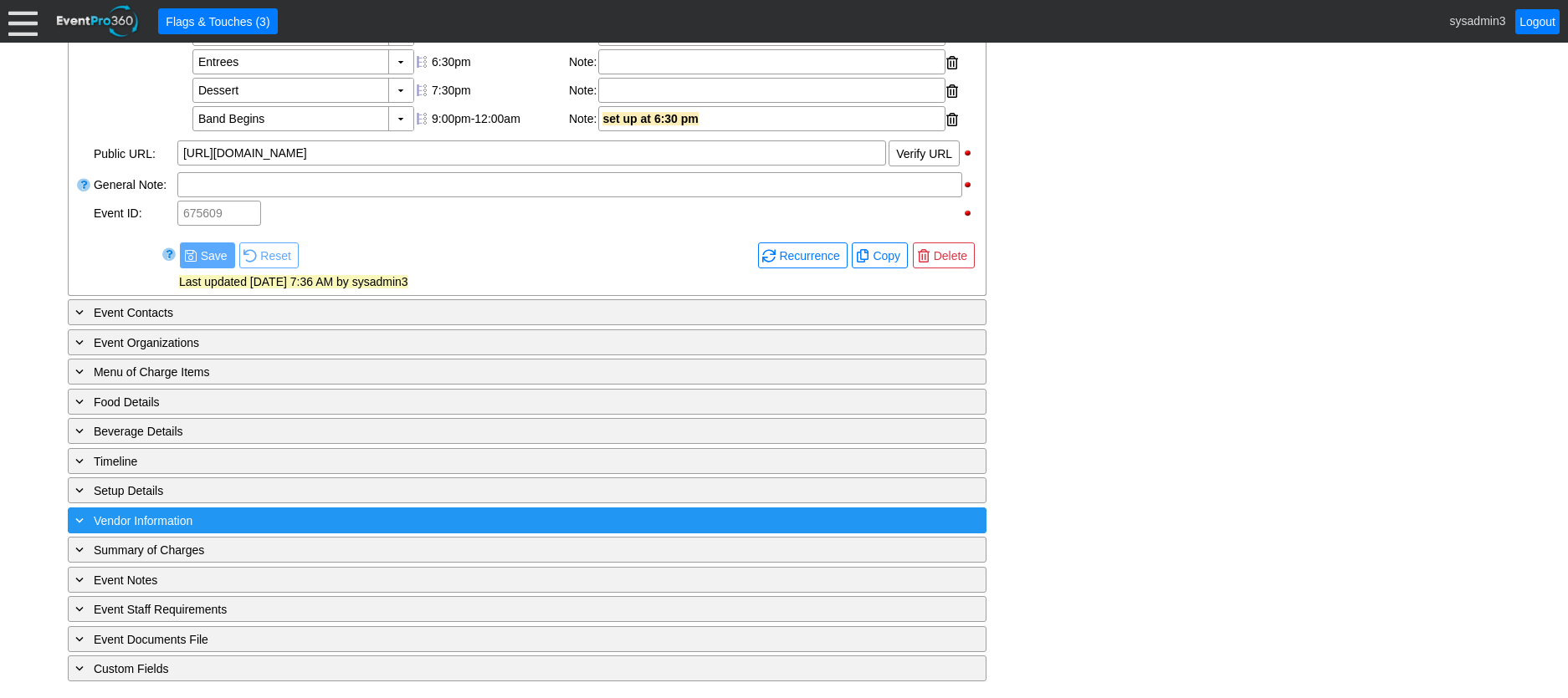
click at [289, 516] on div "+ Vendor Information" at bounding box center [492, 520] width 842 height 20
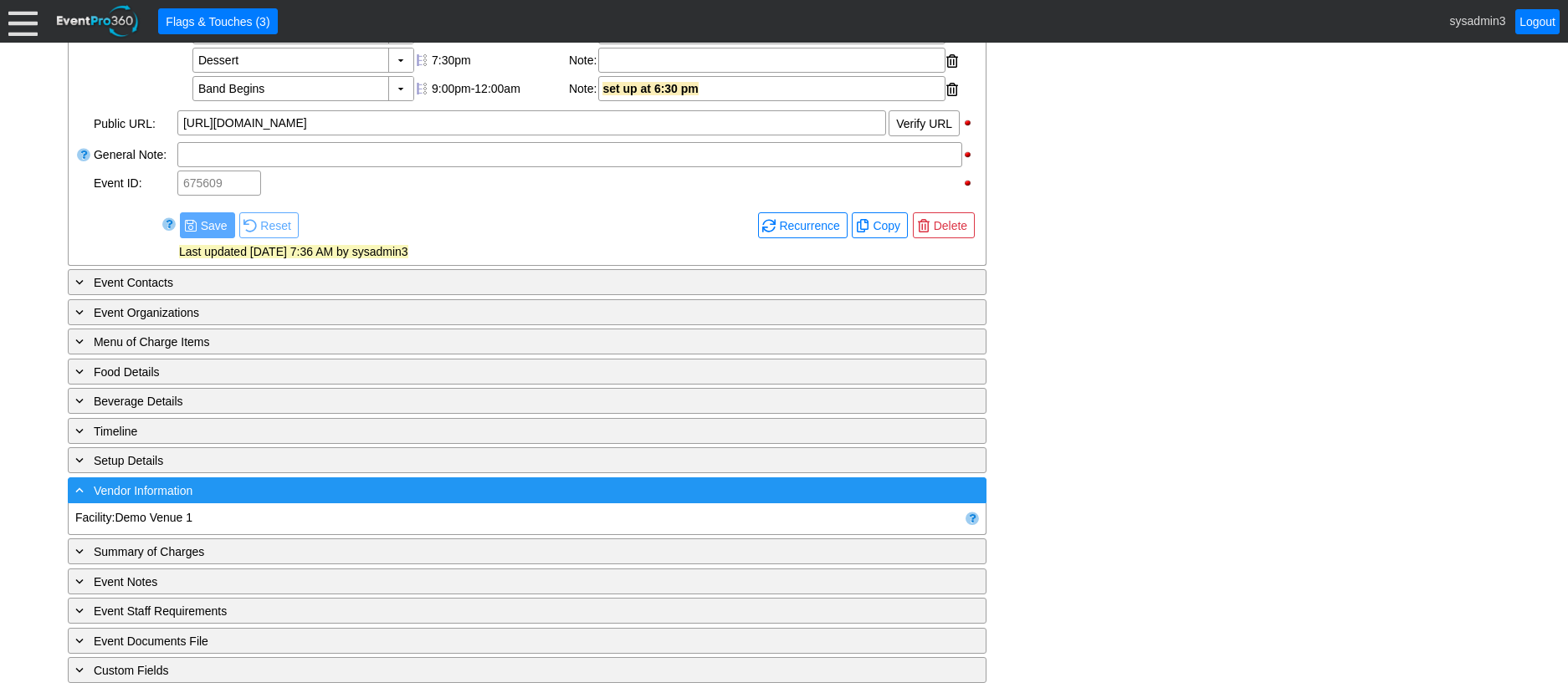
scroll to position [1031, 0]
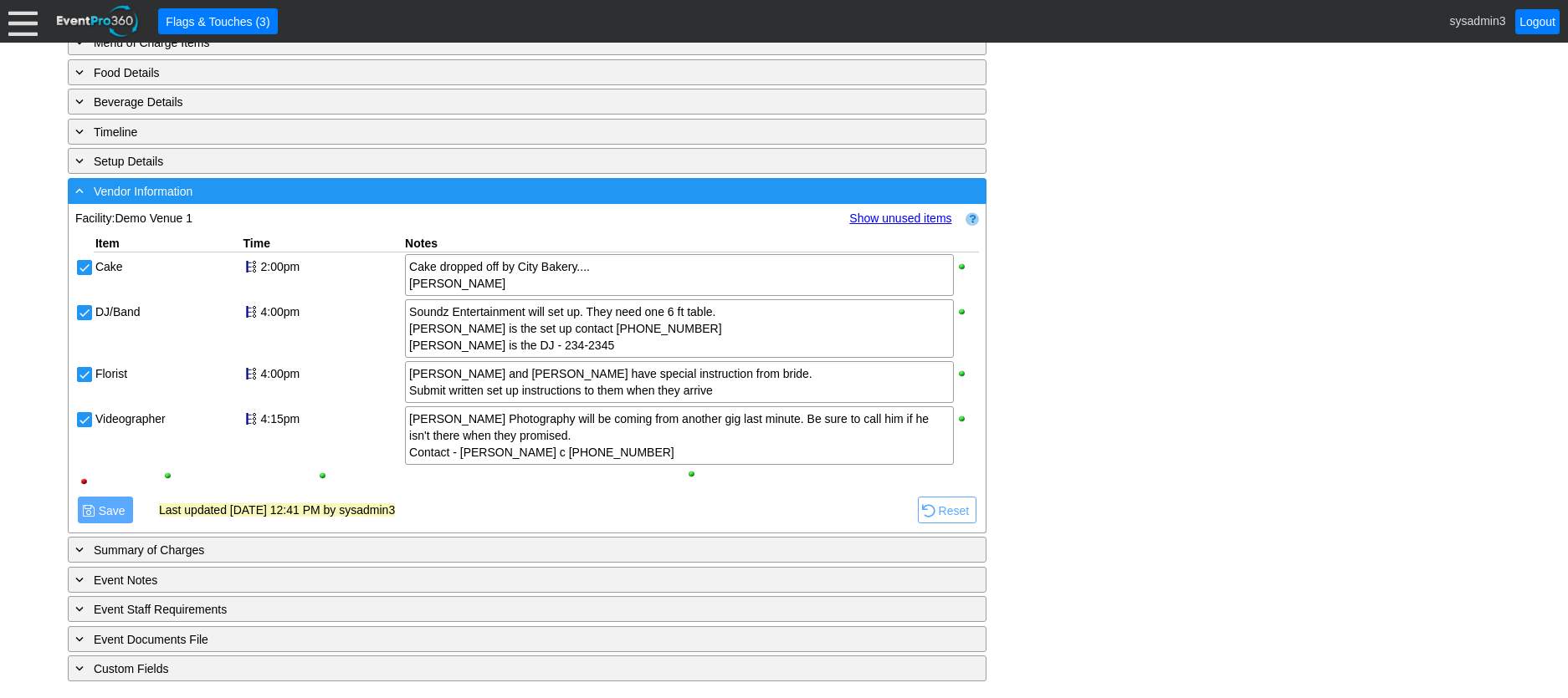
click at [330, 192] on div "- Vendor Information" at bounding box center [492, 191] width 842 height 20
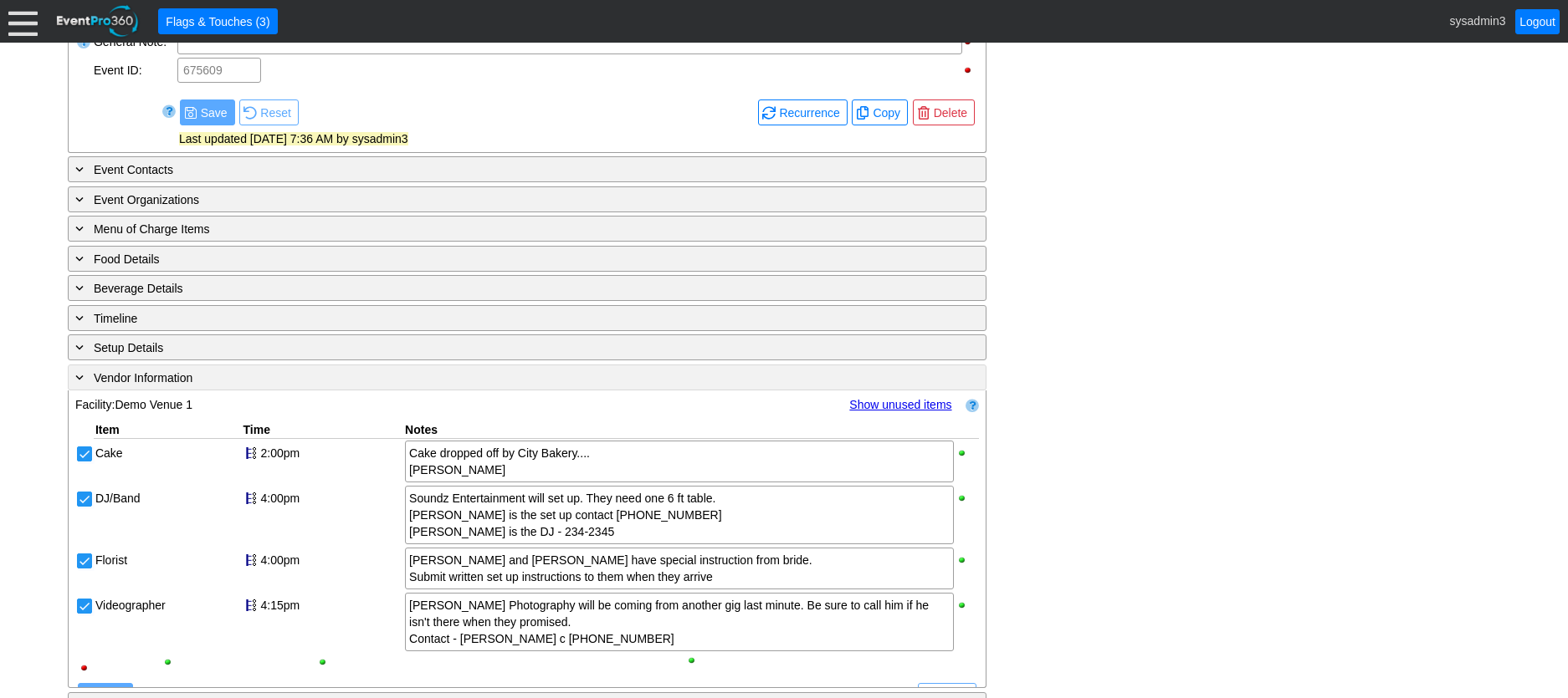
scroll to position [701, 0]
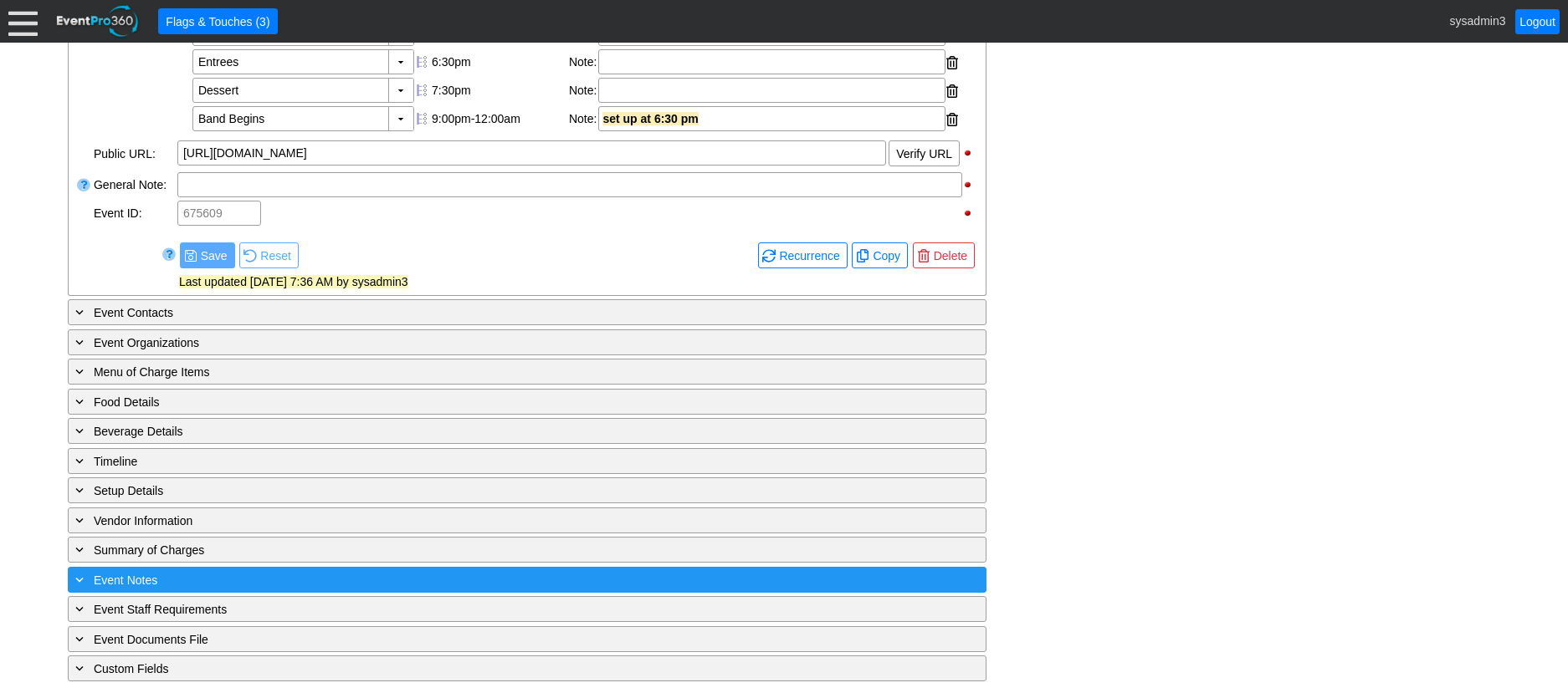
click at [322, 582] on div "+ Event Notes" at bounding box center [492, 580] width 842 height 20
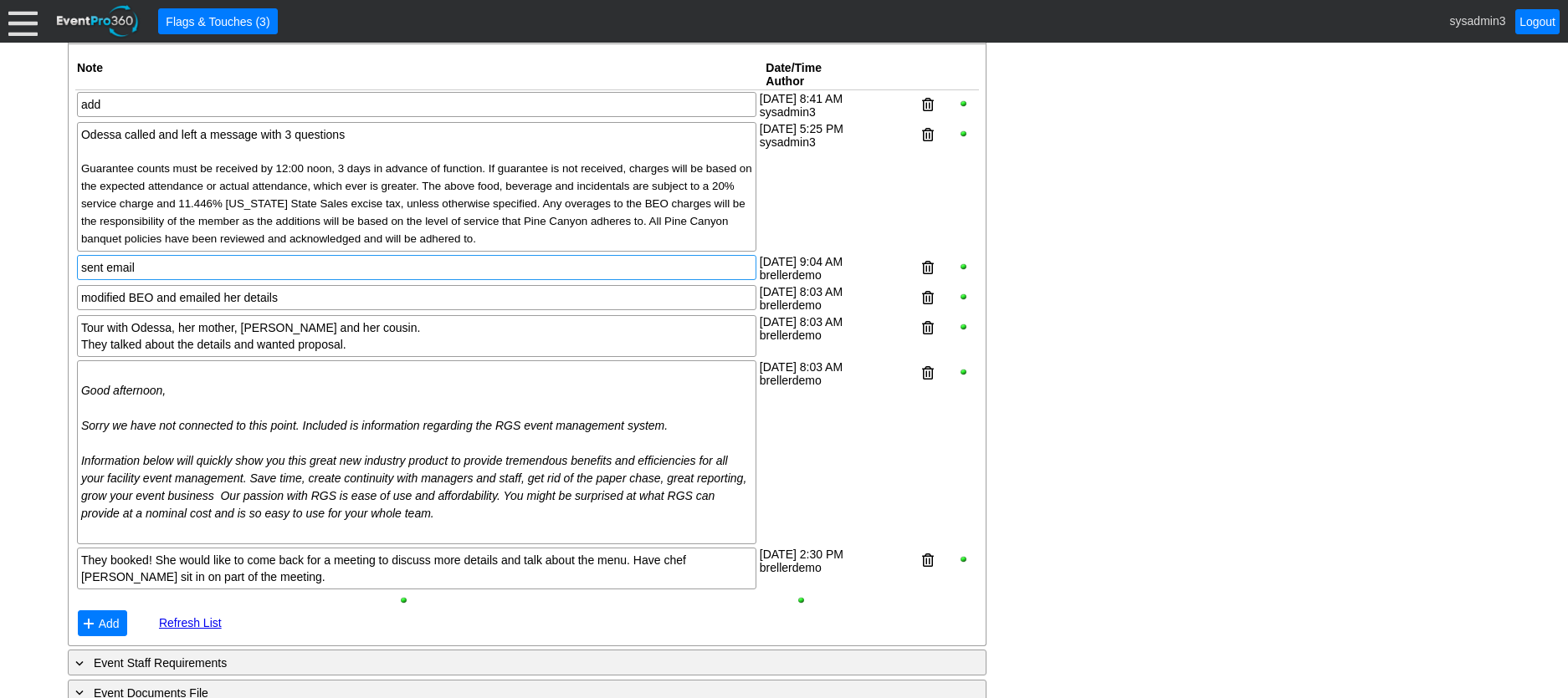
scroll to position [1136, 0]
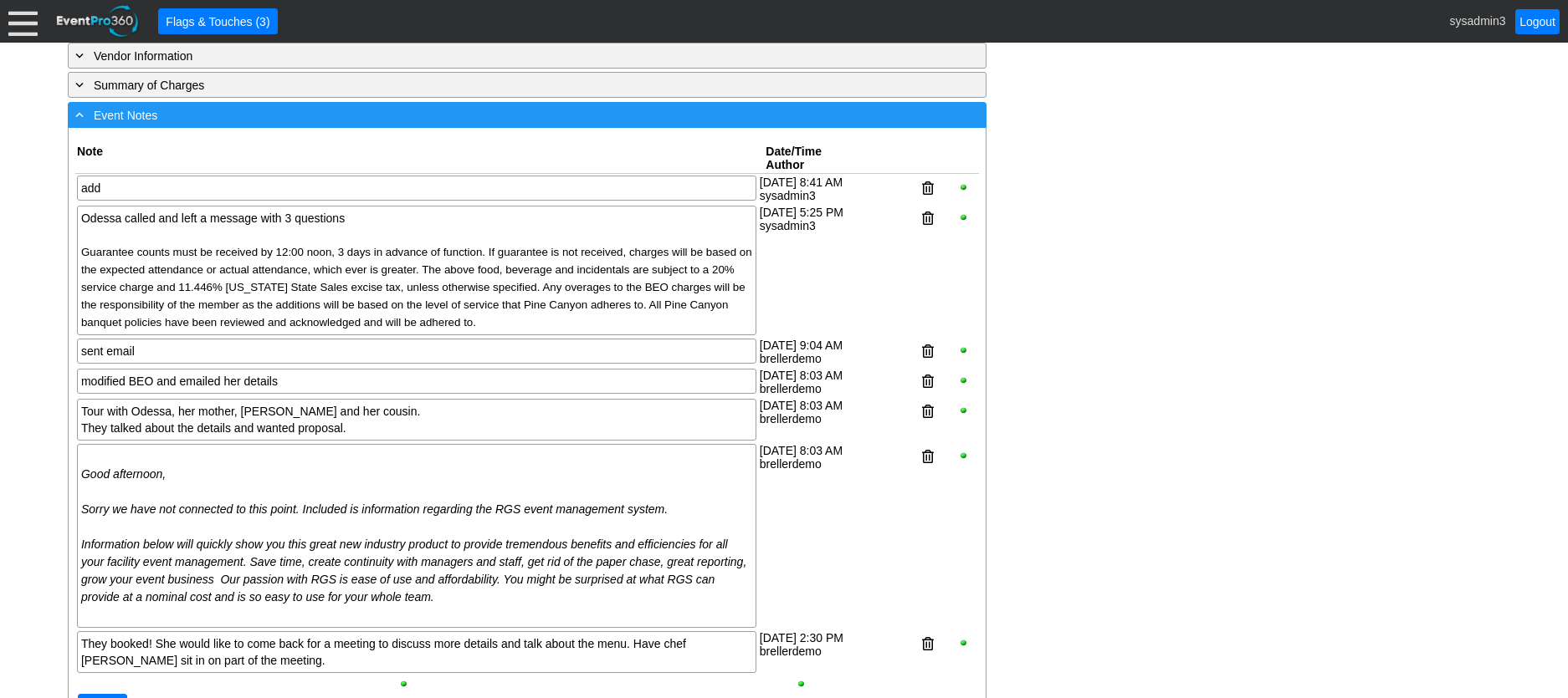
click at [347, 125] on div "- Event Notes" at bounding box center [492, 115] width 842 height 20
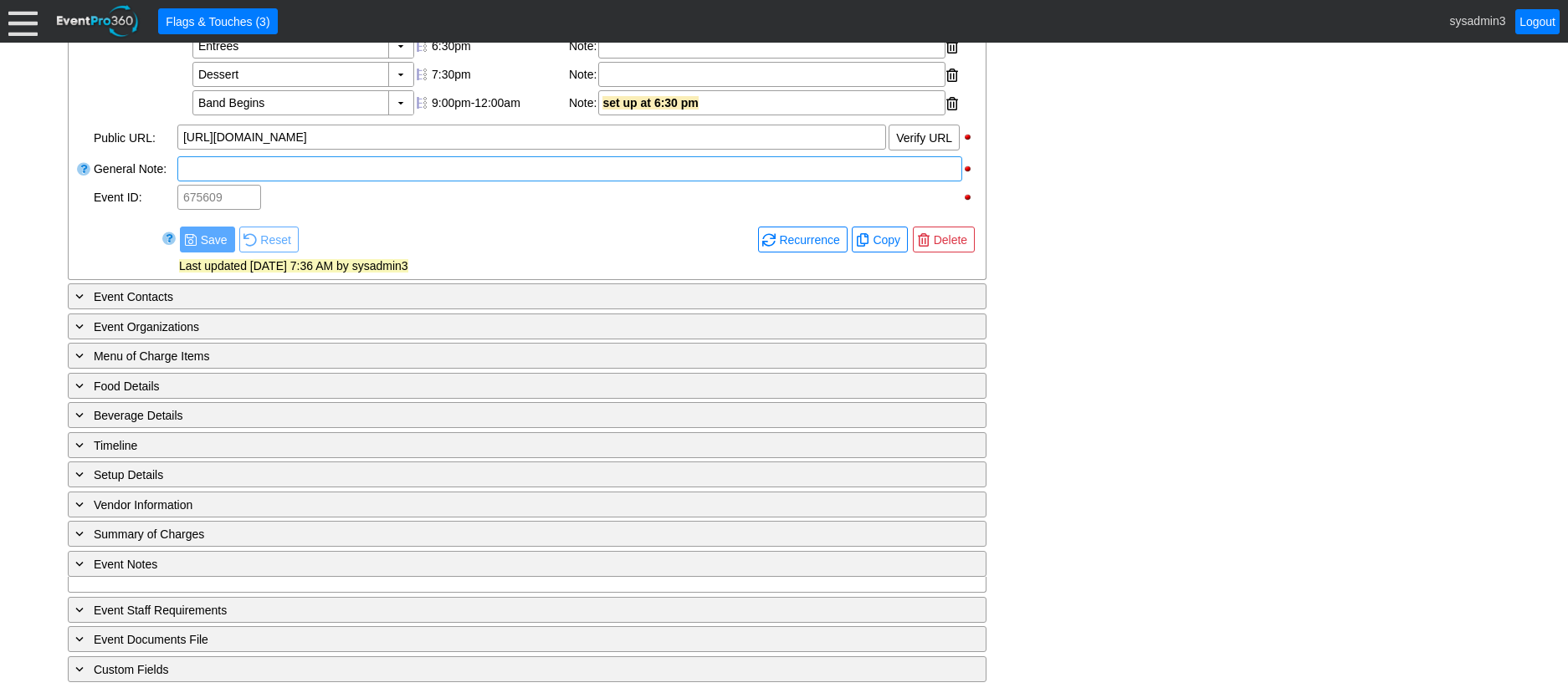
scroll to position [701, 0]
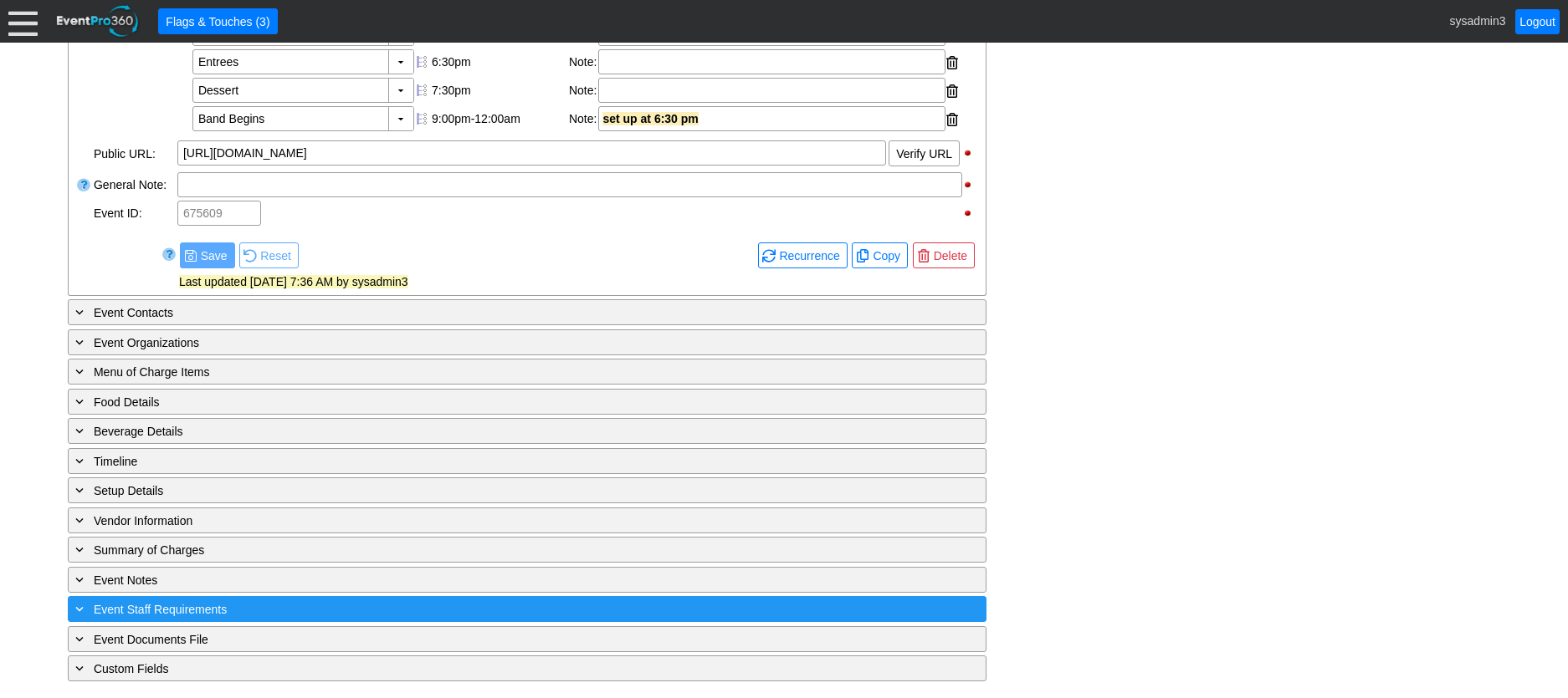
click at [323, 605] on div "+ Event Staff Requirements" at bounding box center [492, 609] width 842 height 20
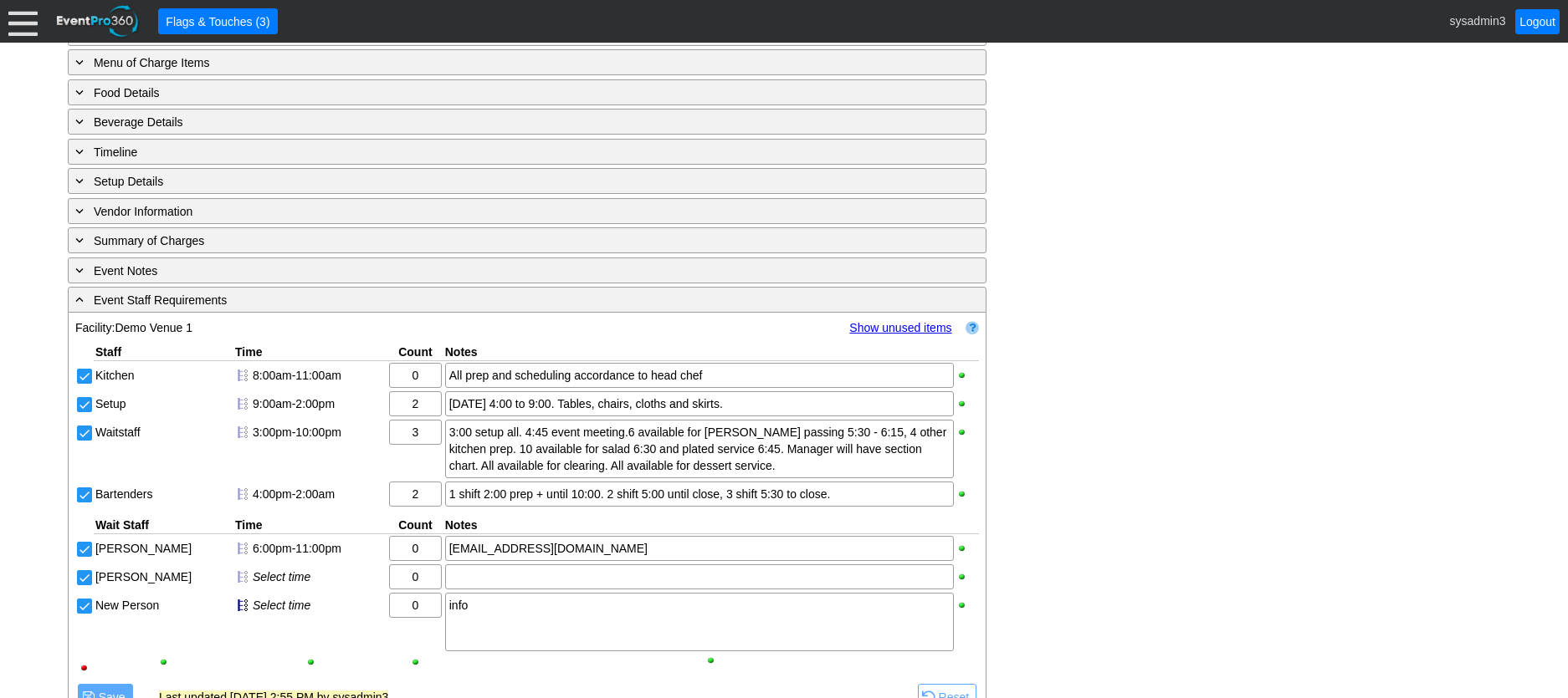
scroll to position [941, 0]
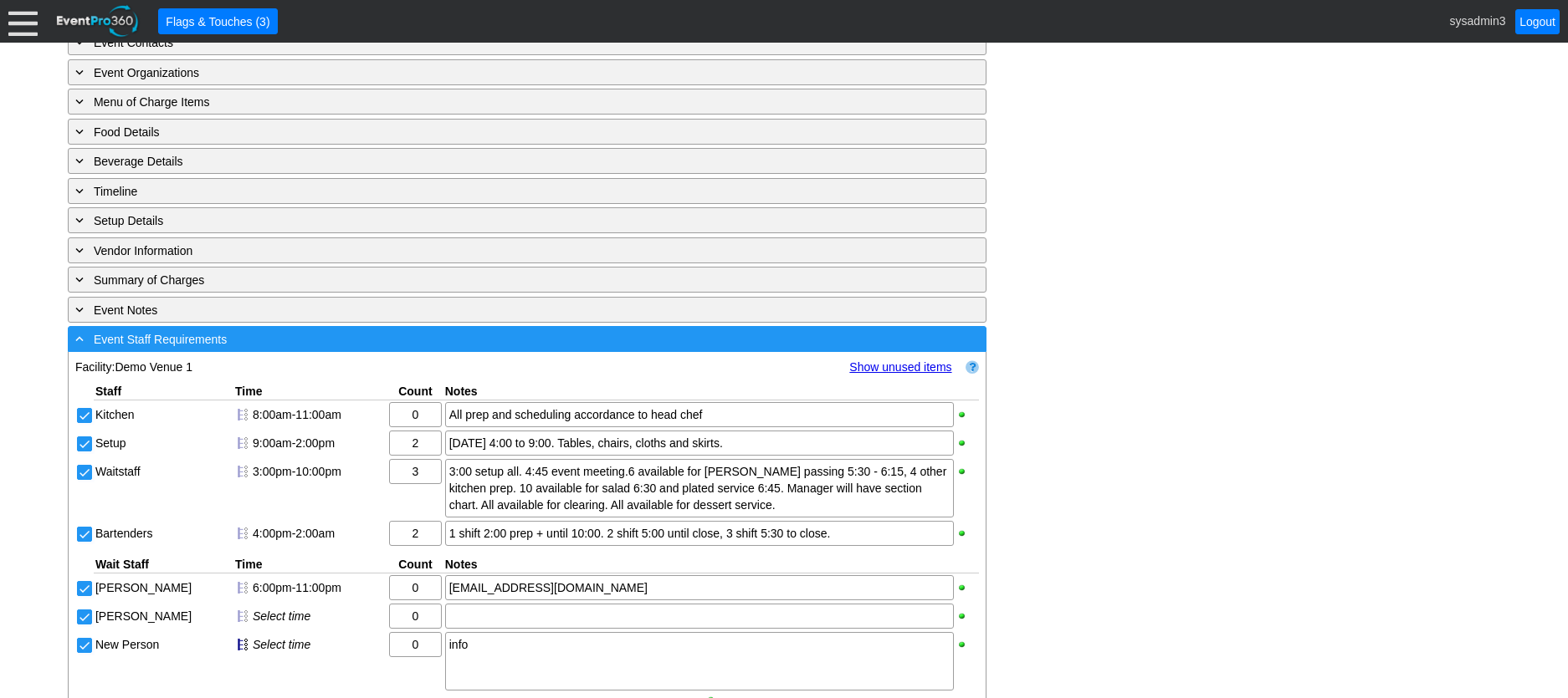
click at [347, 349] on div "- Event Staff Requirements" at bounding box center [492, 339] width 842 height 20
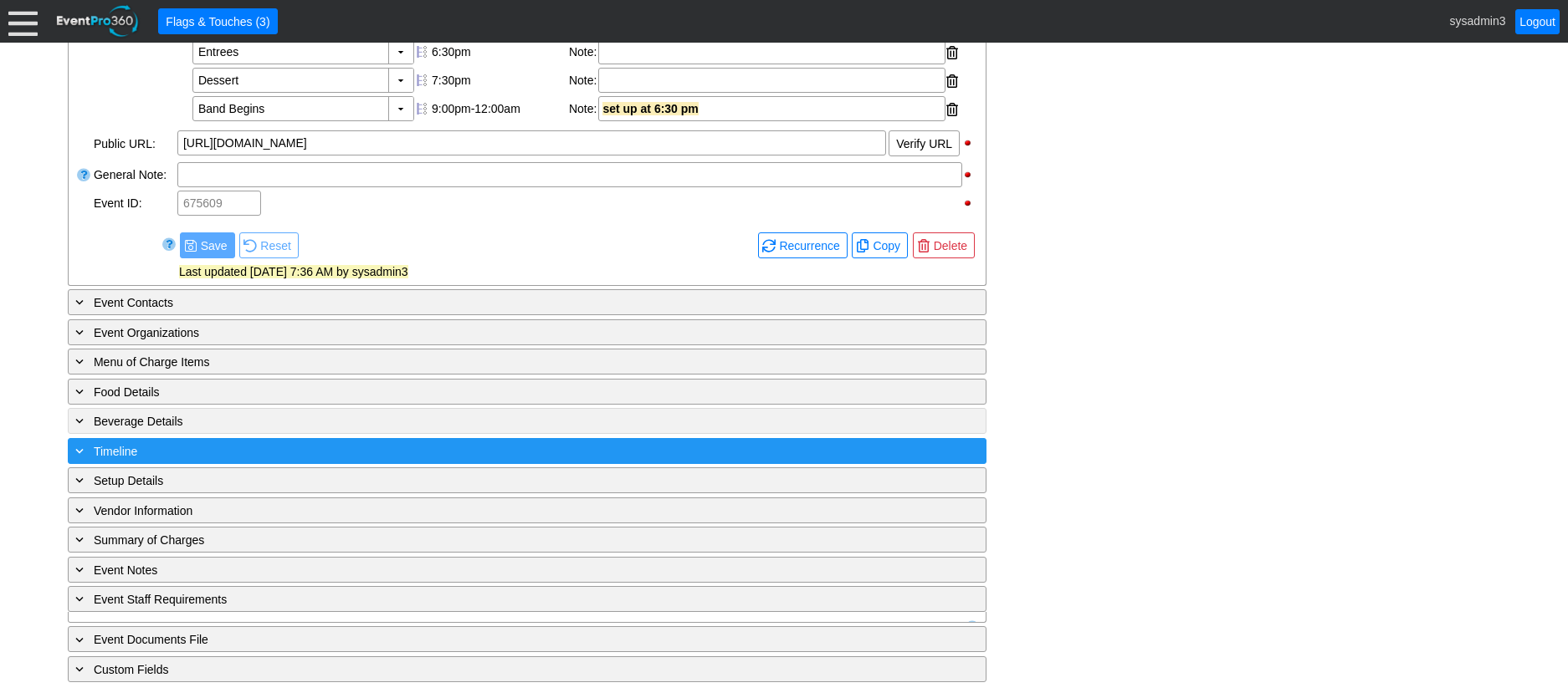
scroll to position [701, 0]
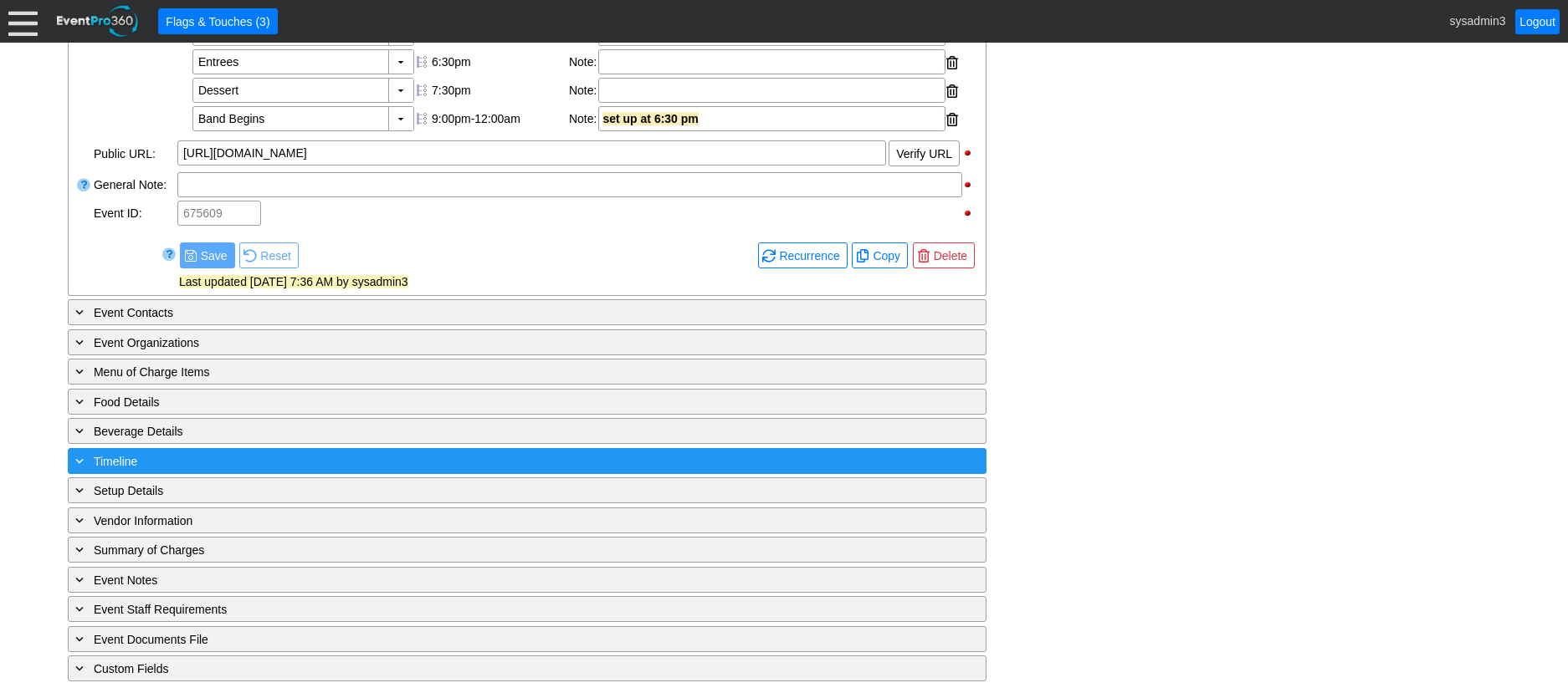
click at [285, 453] on div "+ Timeline" at bounding box center [492, 461] width 842 height 20
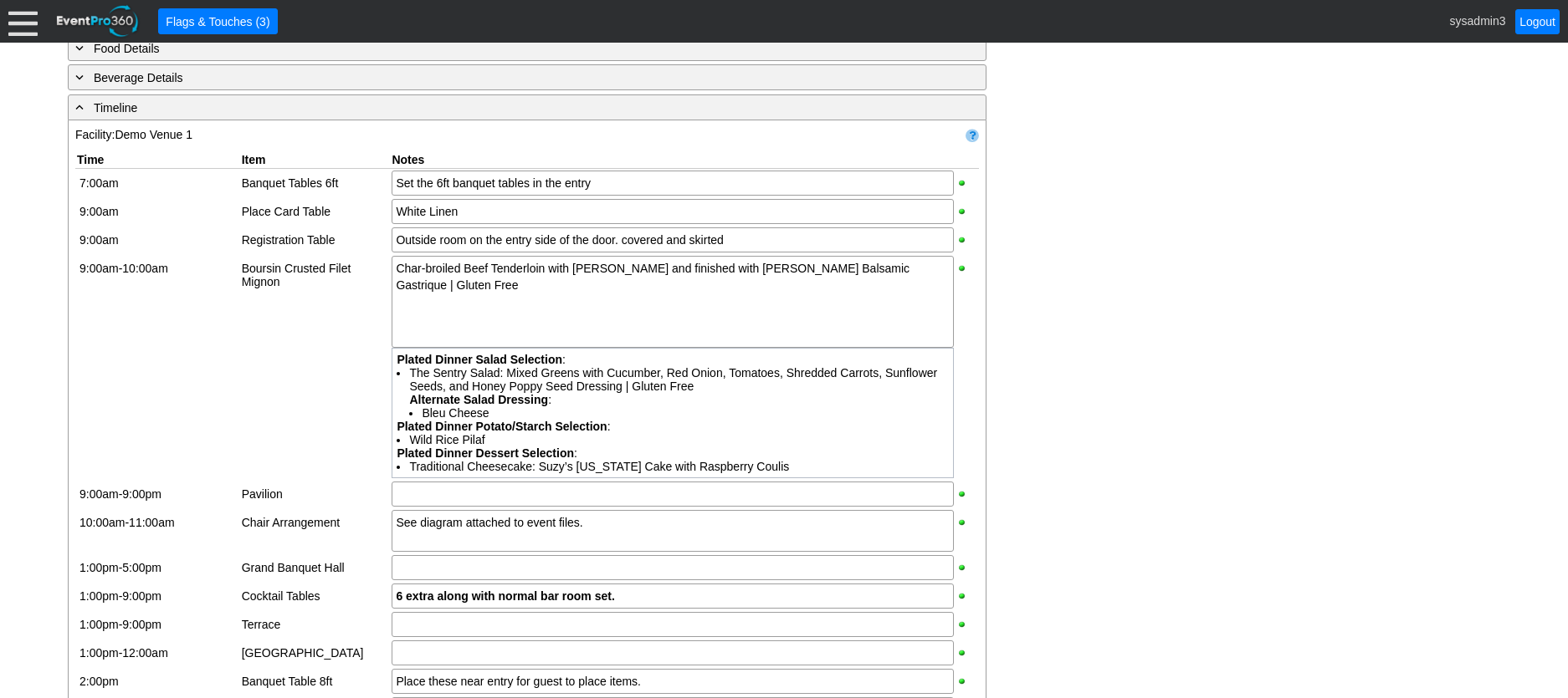
scroll to position [941, 0]
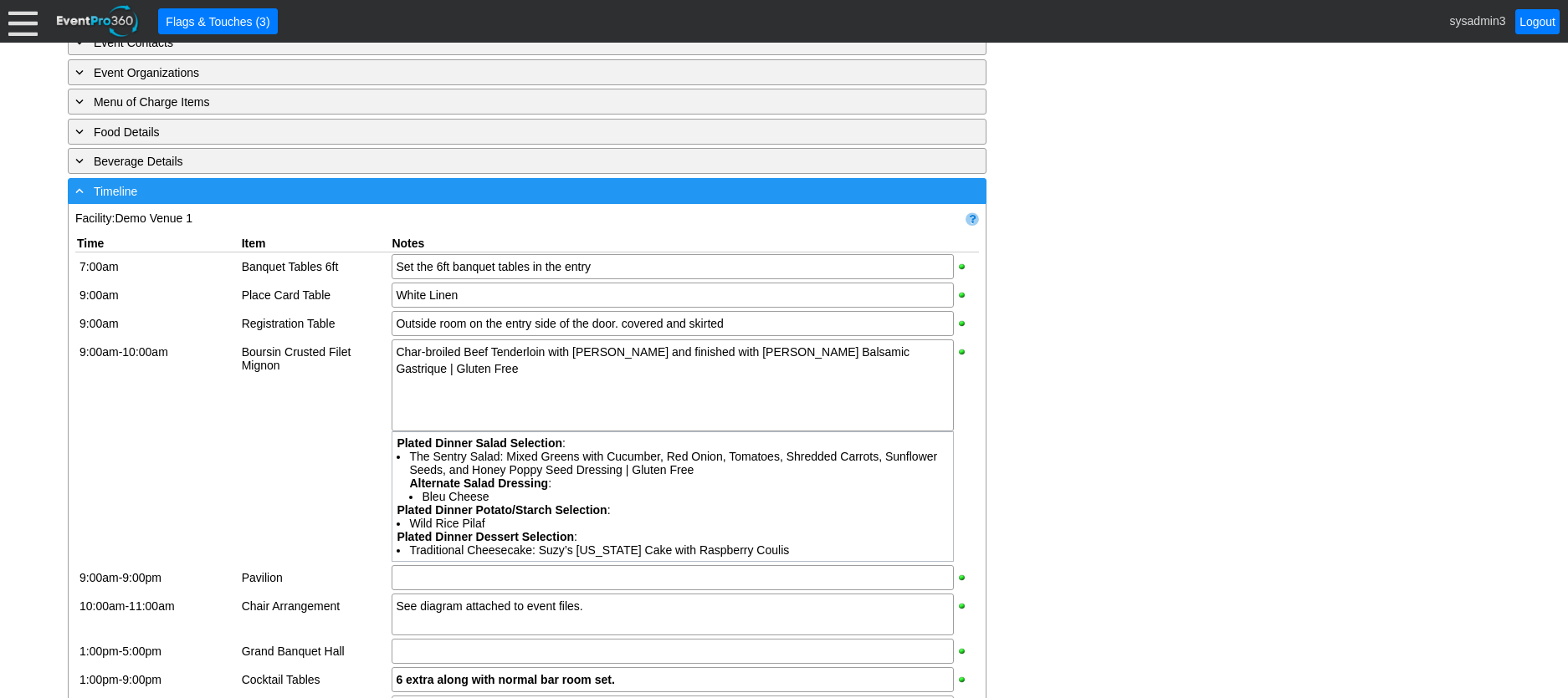
click at [311, 200] on div "- Timeline" at bounding box center [492, 191] width 842 height 20
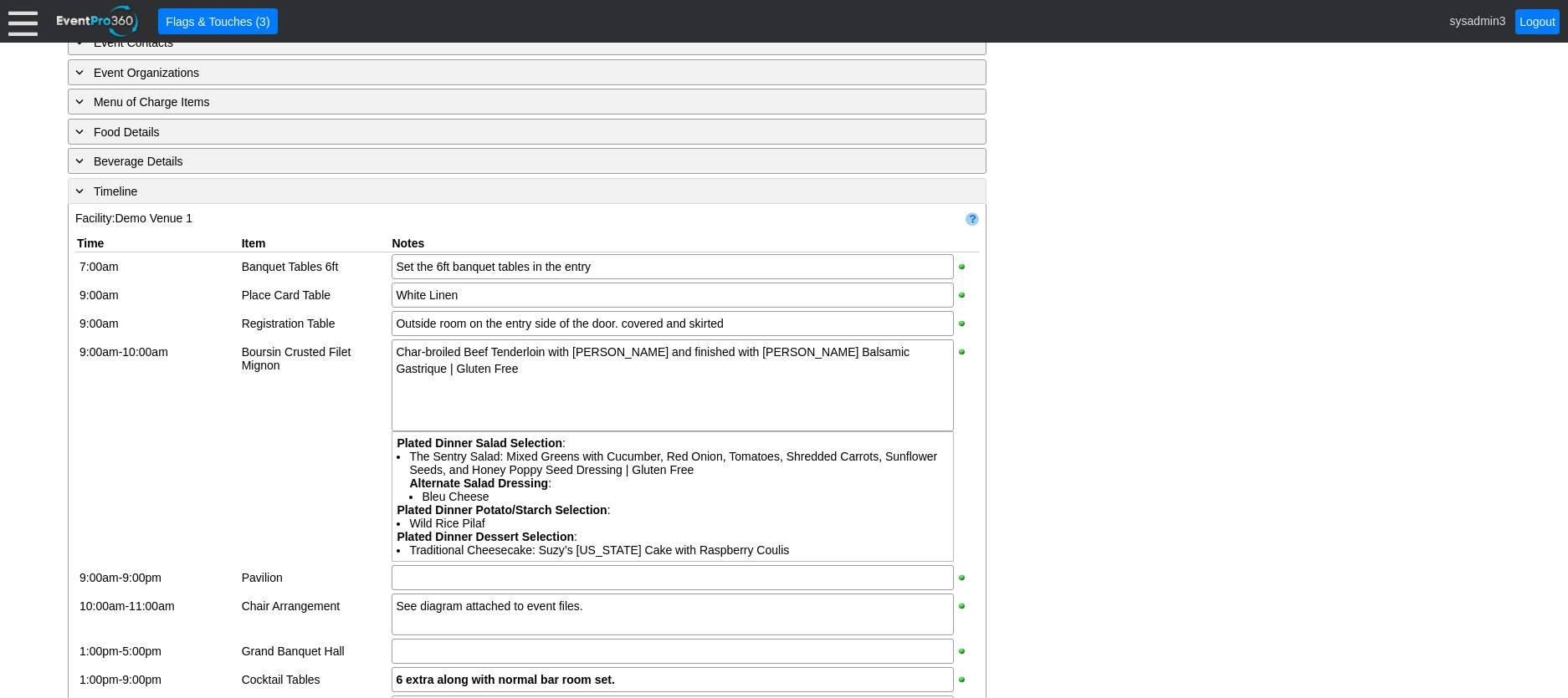
scroll to position [701, 0]
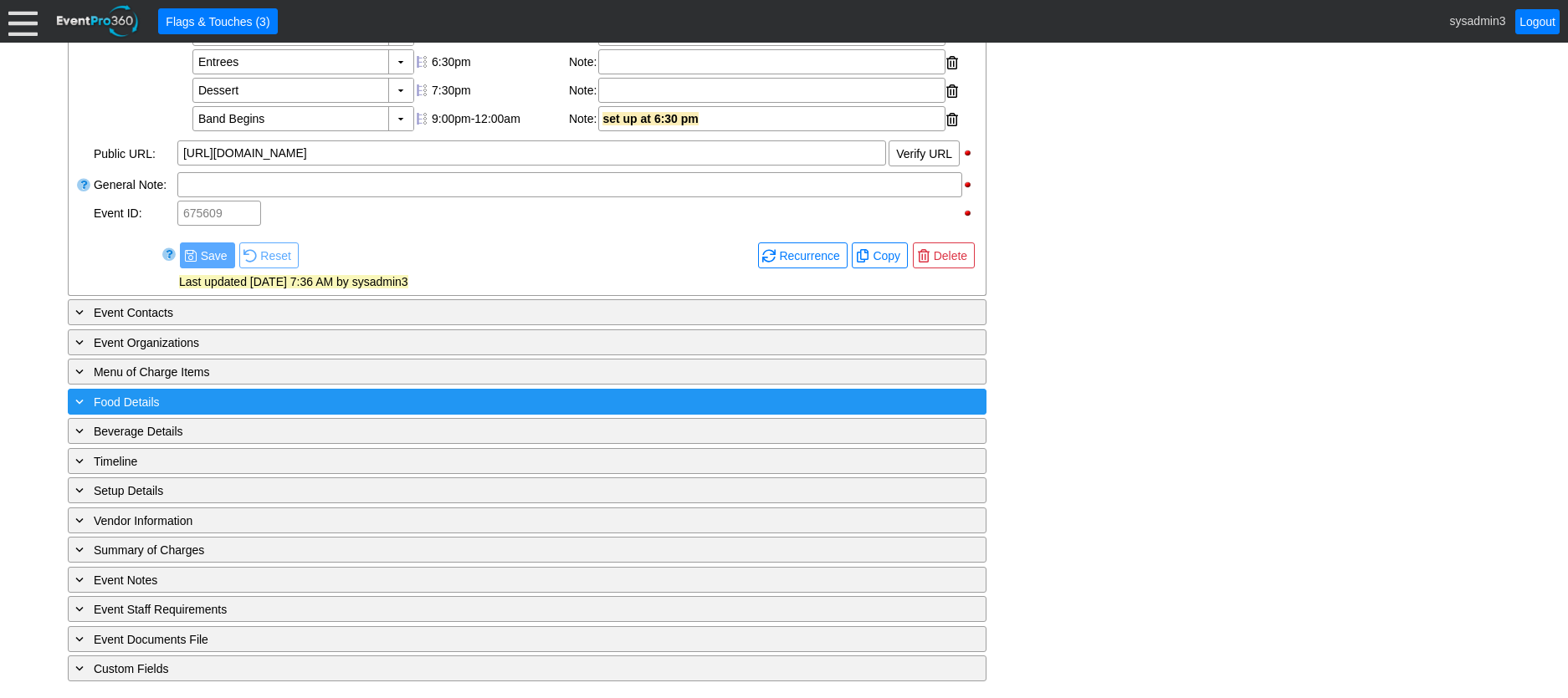
click at [240, 398] on div "+ Food Details" at bounding box center [492, 402] width 842 height 20
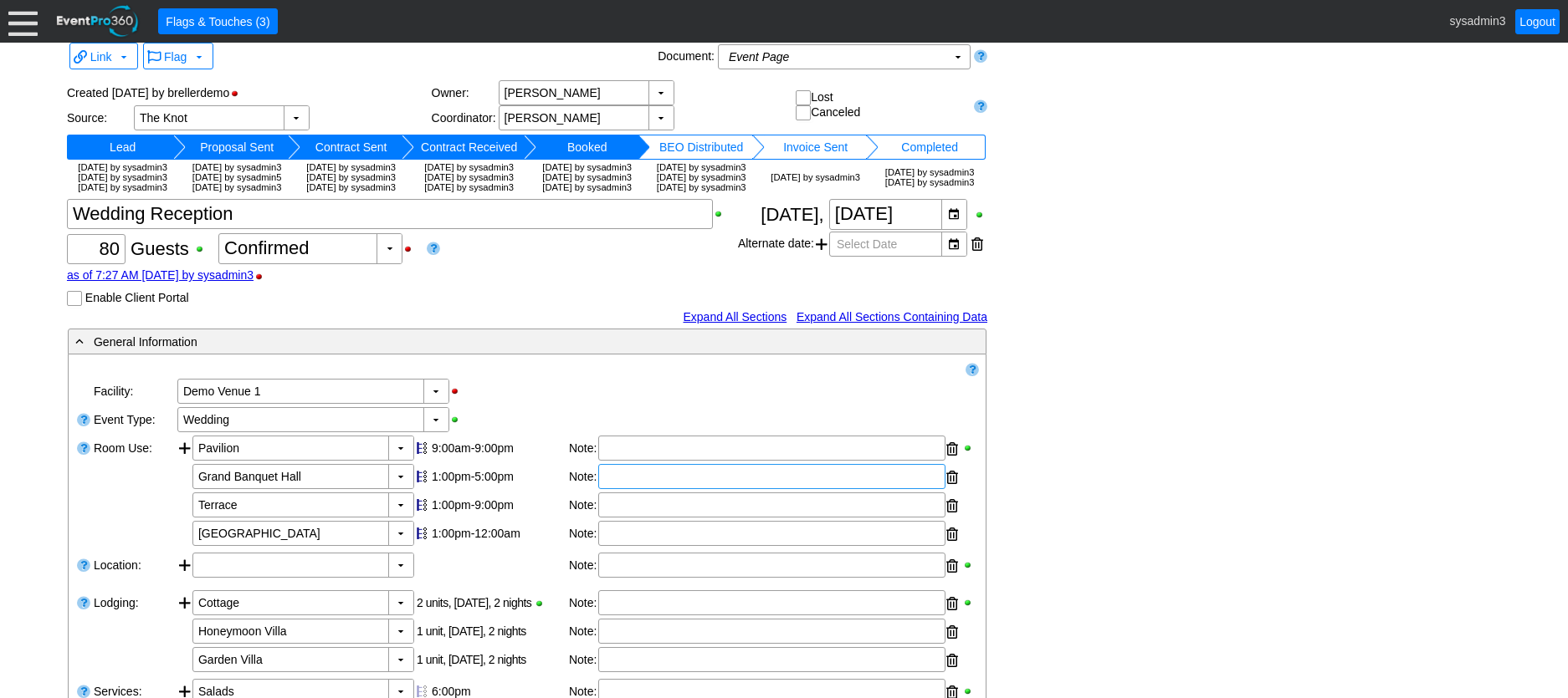
scroll to position [0, 0]
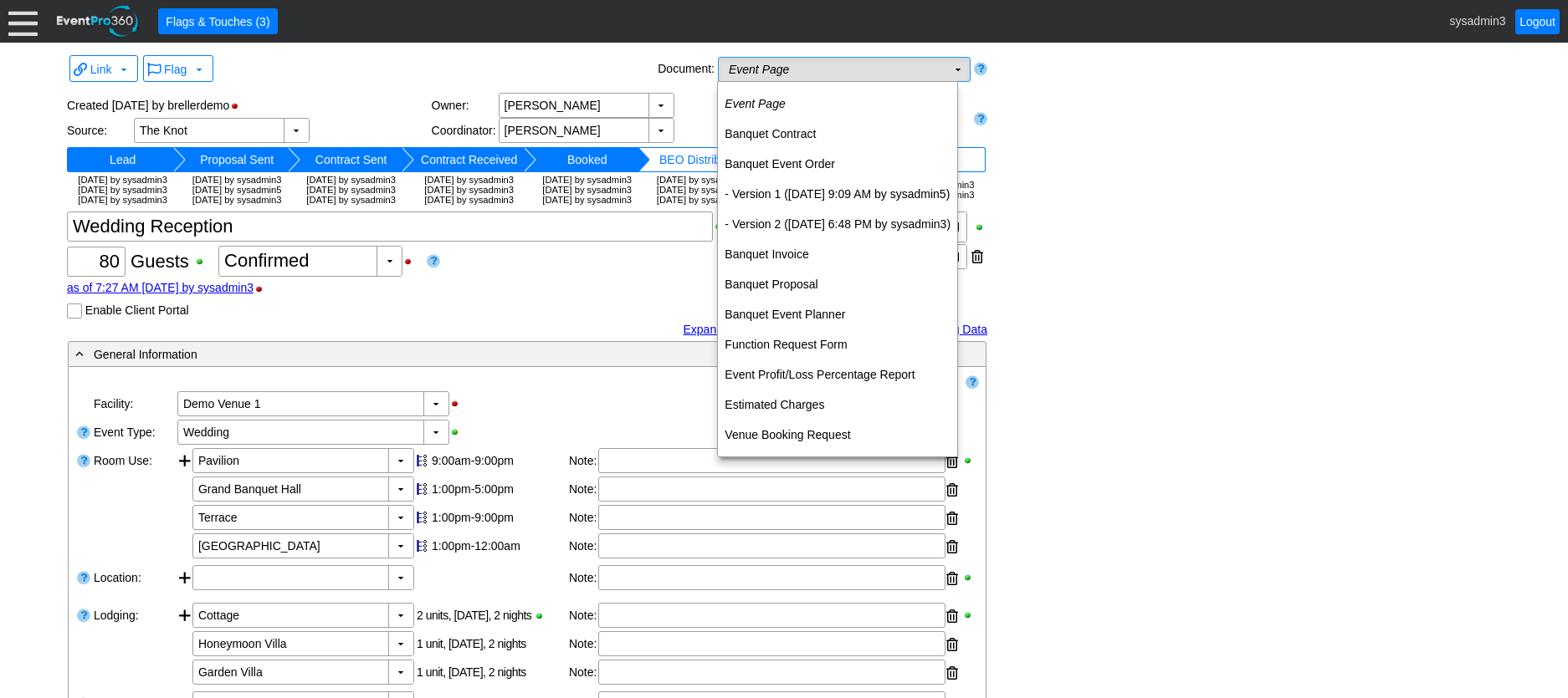
click at [808, 67] on td "Event Page Χ" at bounding box center [832, 69] width 227 height 23
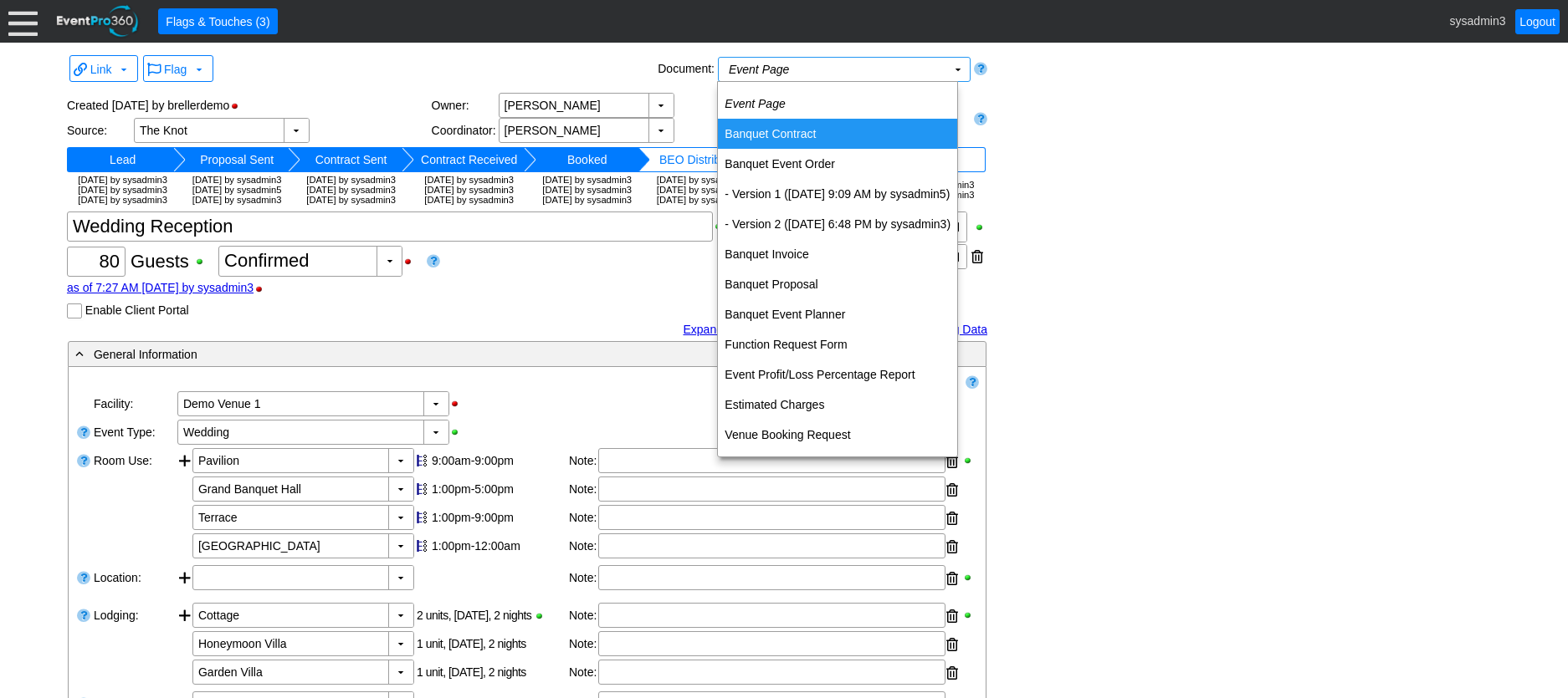
click at [789, 130] on td "Banquet Contract" at bounding box center [837, 133] width 240 height 30
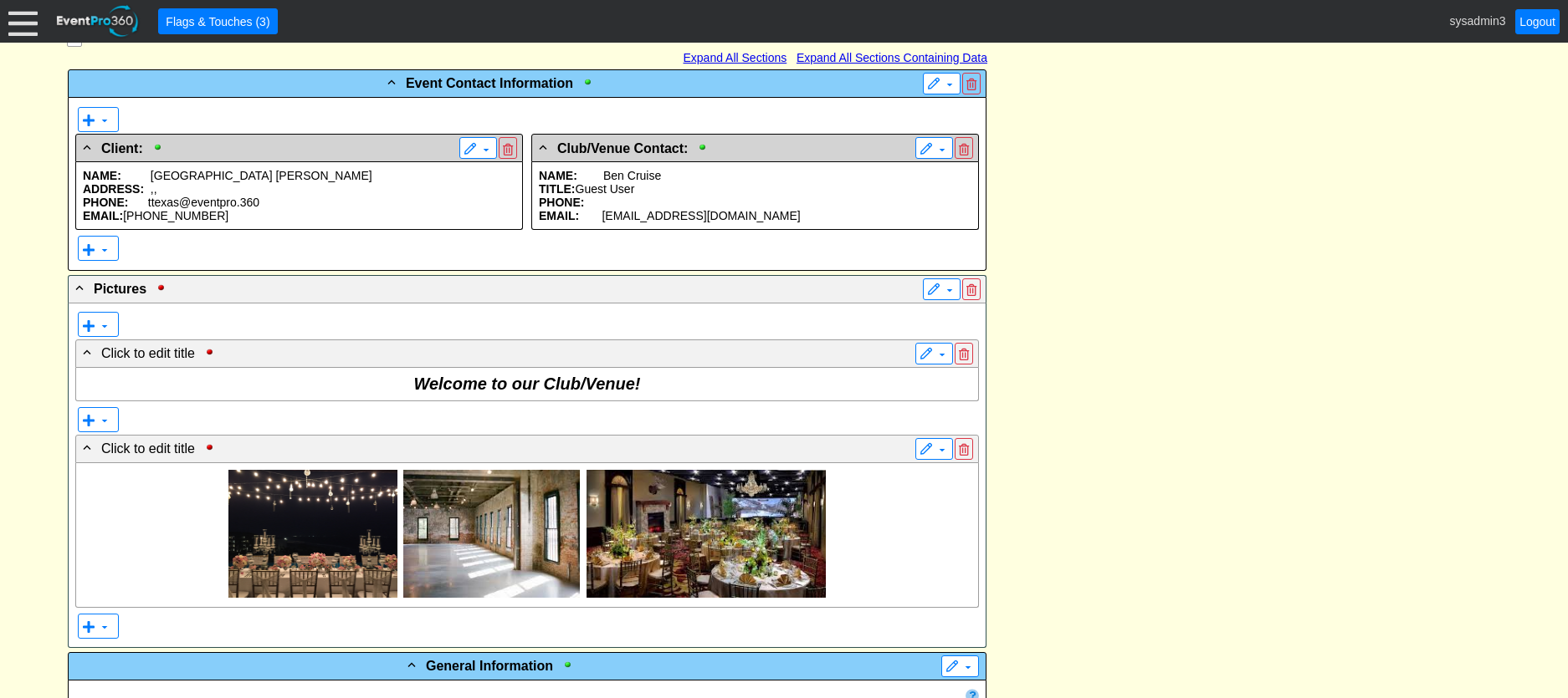
scroll to position [335, 0]
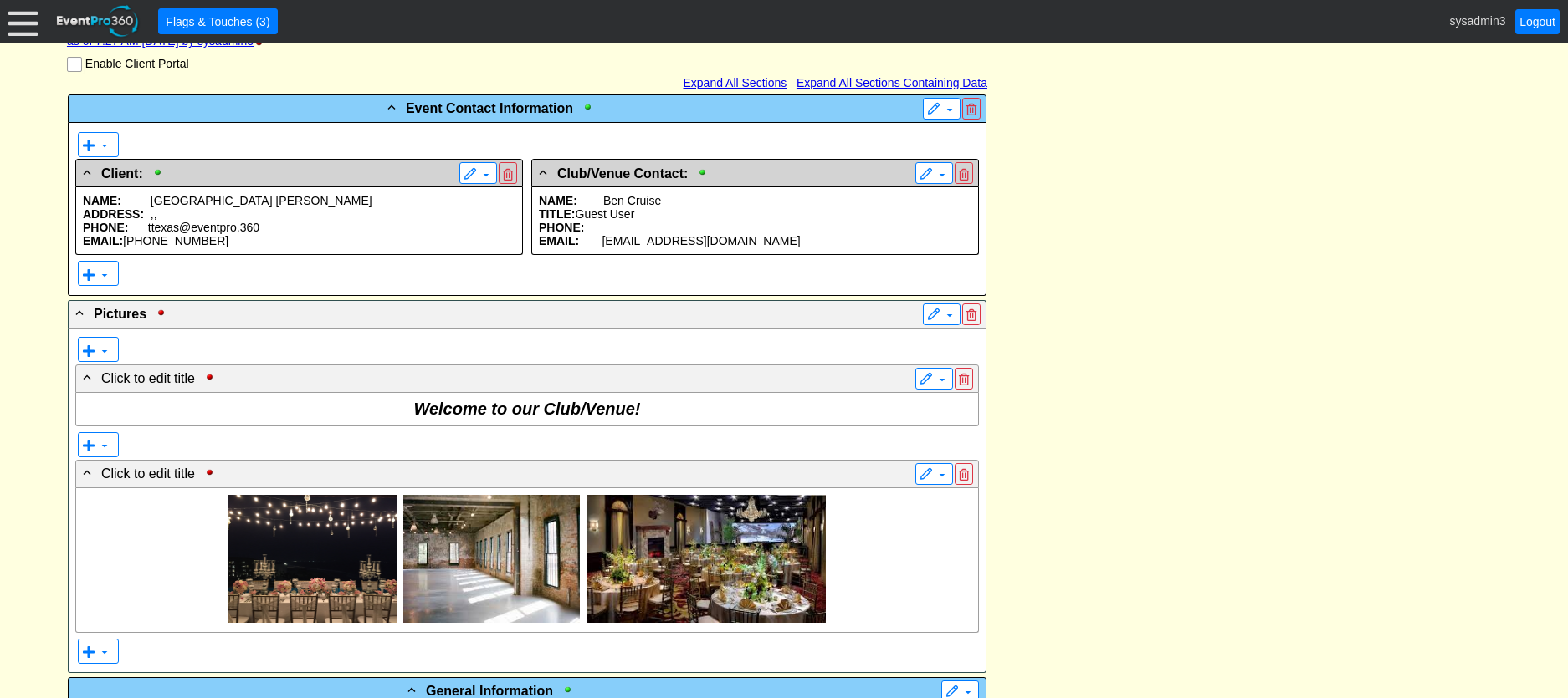
click at [260, 221] on p "ADDRESS: , ," at bounding box center [299, 214] width 433 height 13
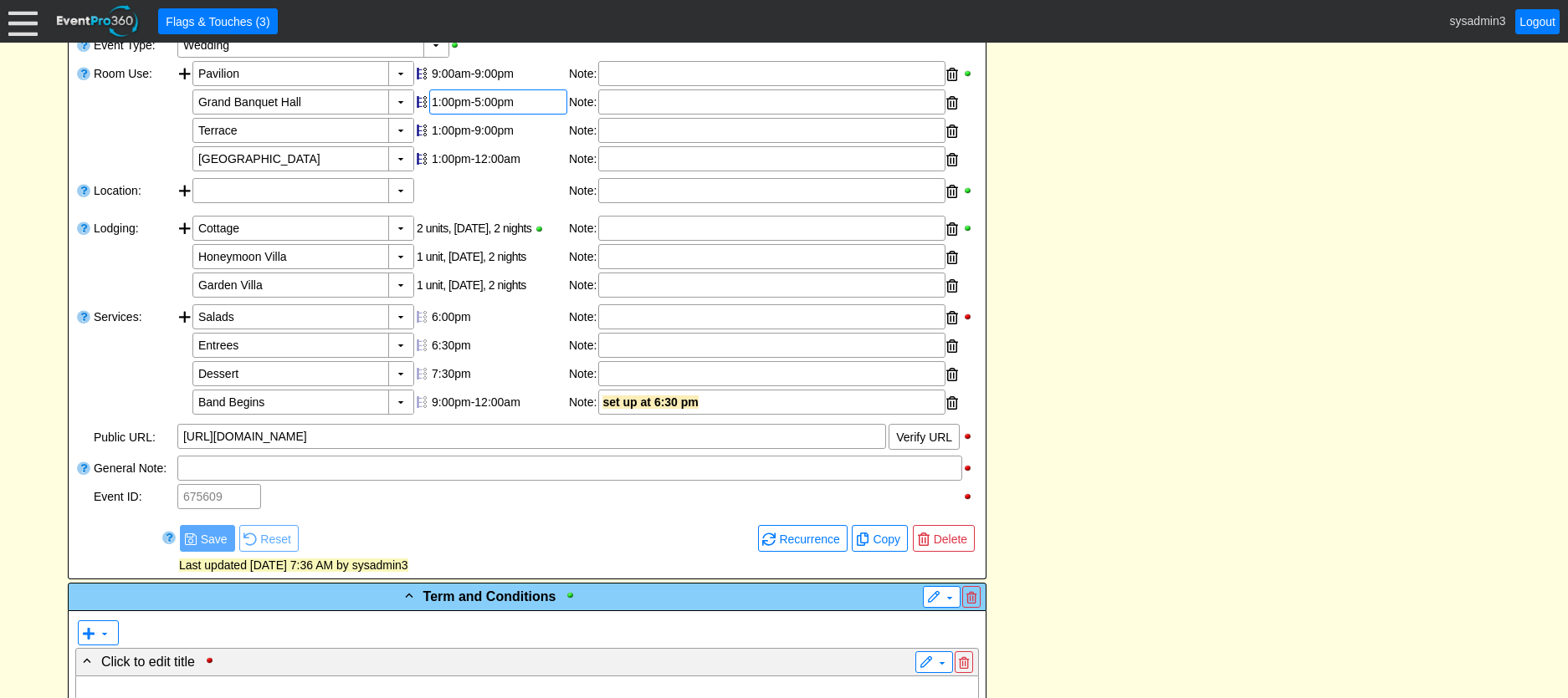
scroll to position [0, 0]
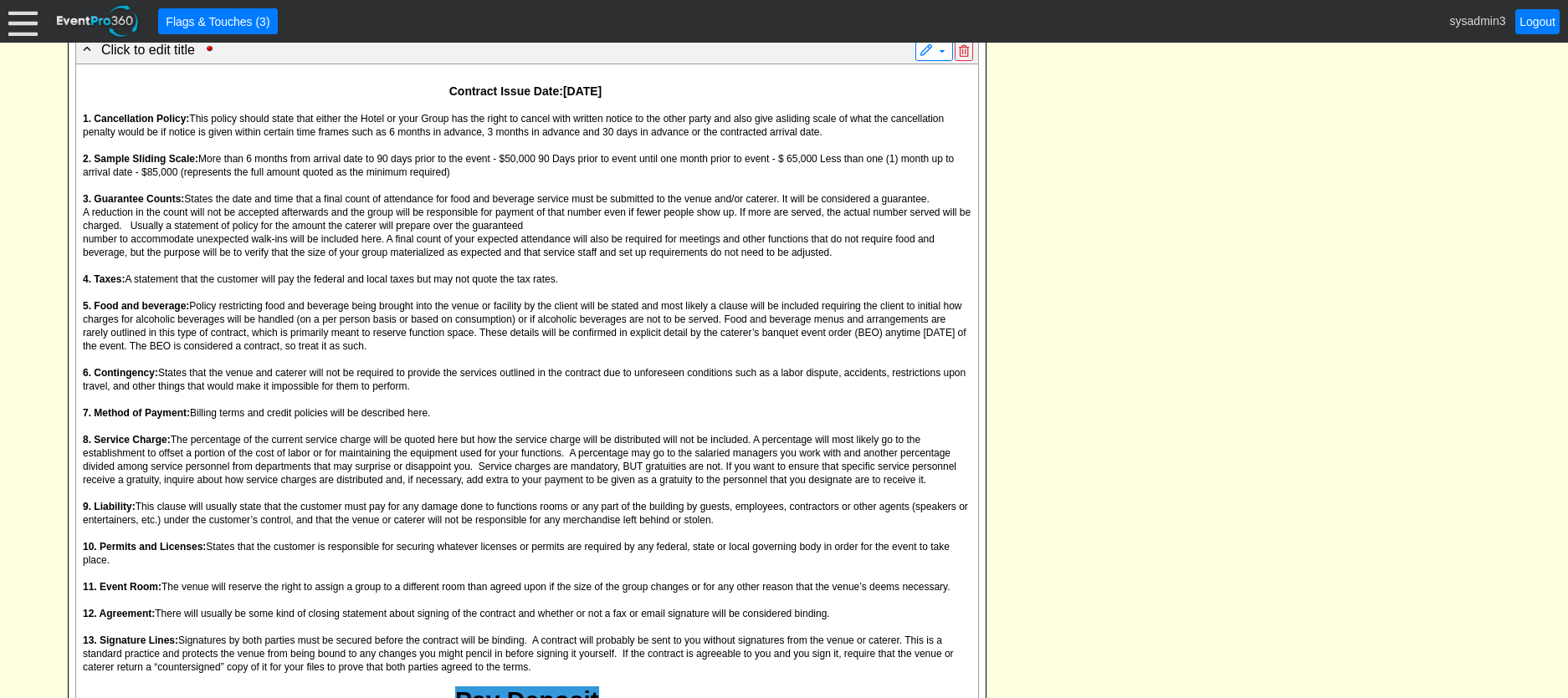
click at [462, 258] on p "number to accommodate unexpected walk-ins will be included here. A final count …" at bounding box center [527, 245] width 888 height 27
click at [1187, 279] on div "- Event Contact Information ▼ ▼ - Client: ▼ NAME: Odessa Jones ADDRESS: , , PHO…" at bounding box center [783, 240] width 1442 height 2970
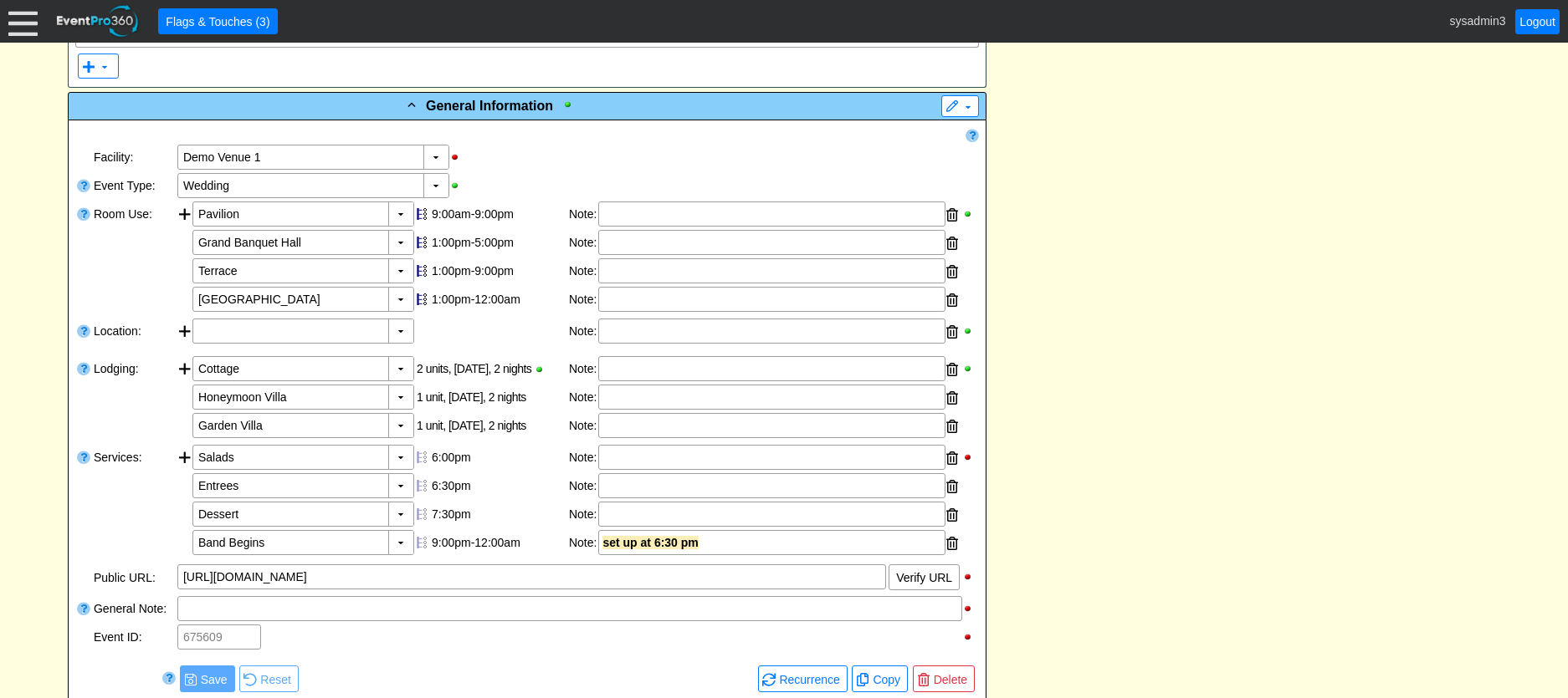
scroll to position [432, 0]
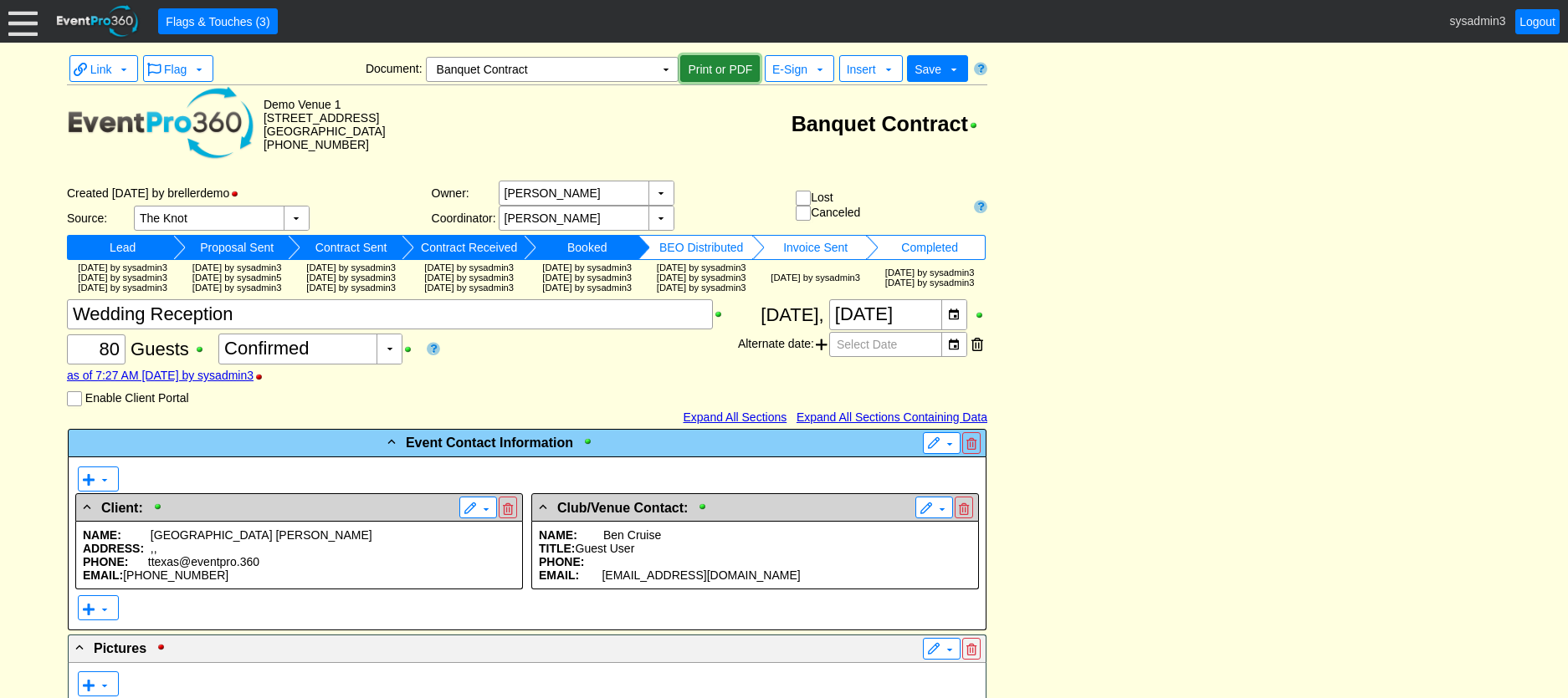
click at [717, 69] on span "Print or PDF" at bounding box center [720, 70] width 71 height 17
click at [792, 69] on span "E-Sign" at bounding box center [790, 69] width 35 height 13
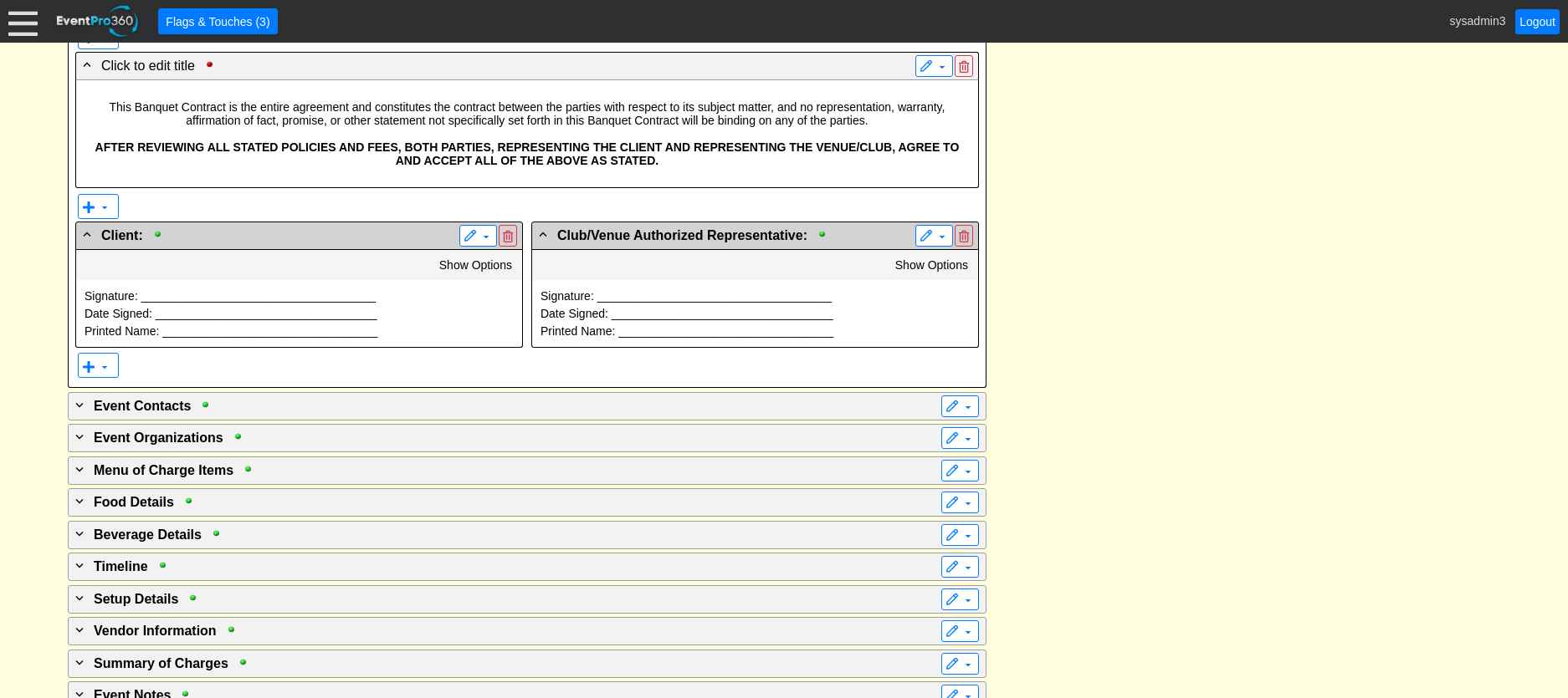
scroll to position [2813, 0]
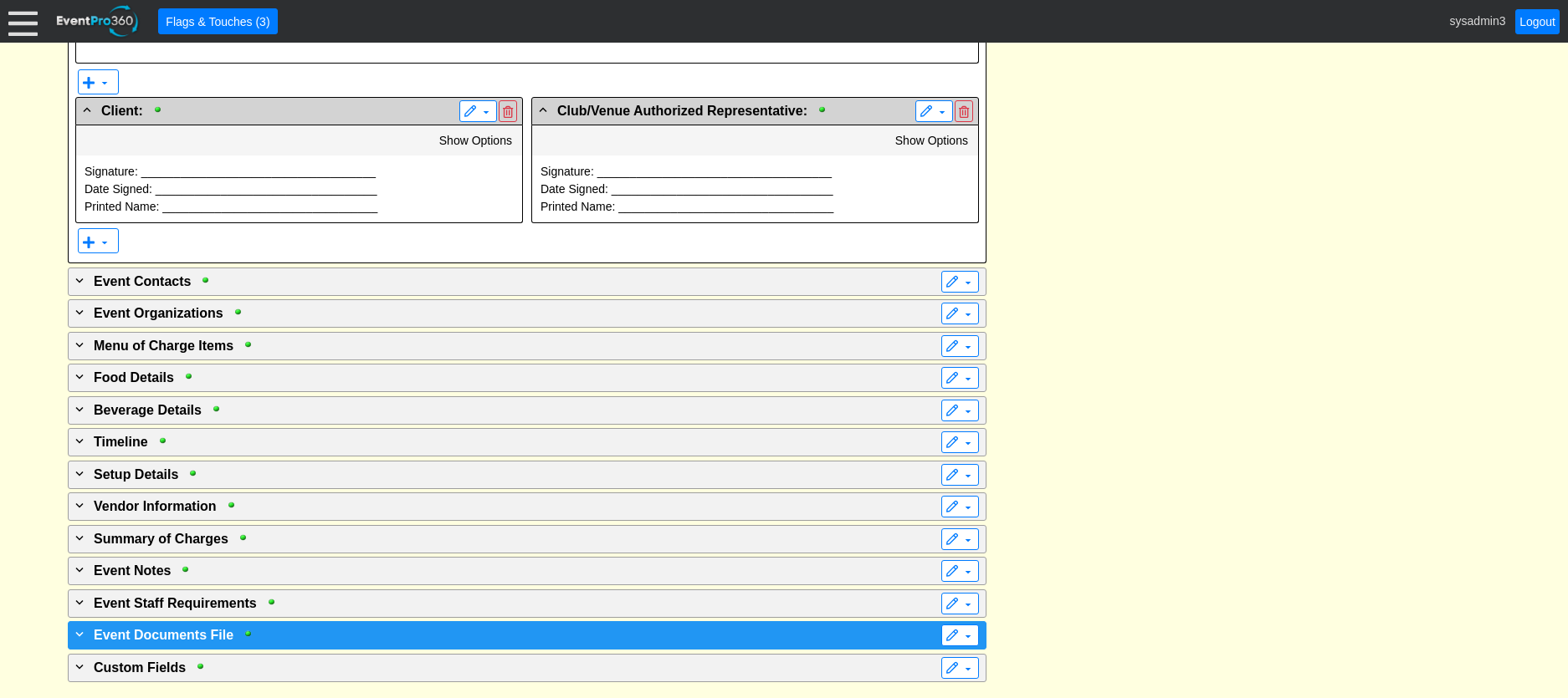
click at [280, 623] on div "+ Event Documents File ▼" at bounding box center [527, 636] width 918 height 29
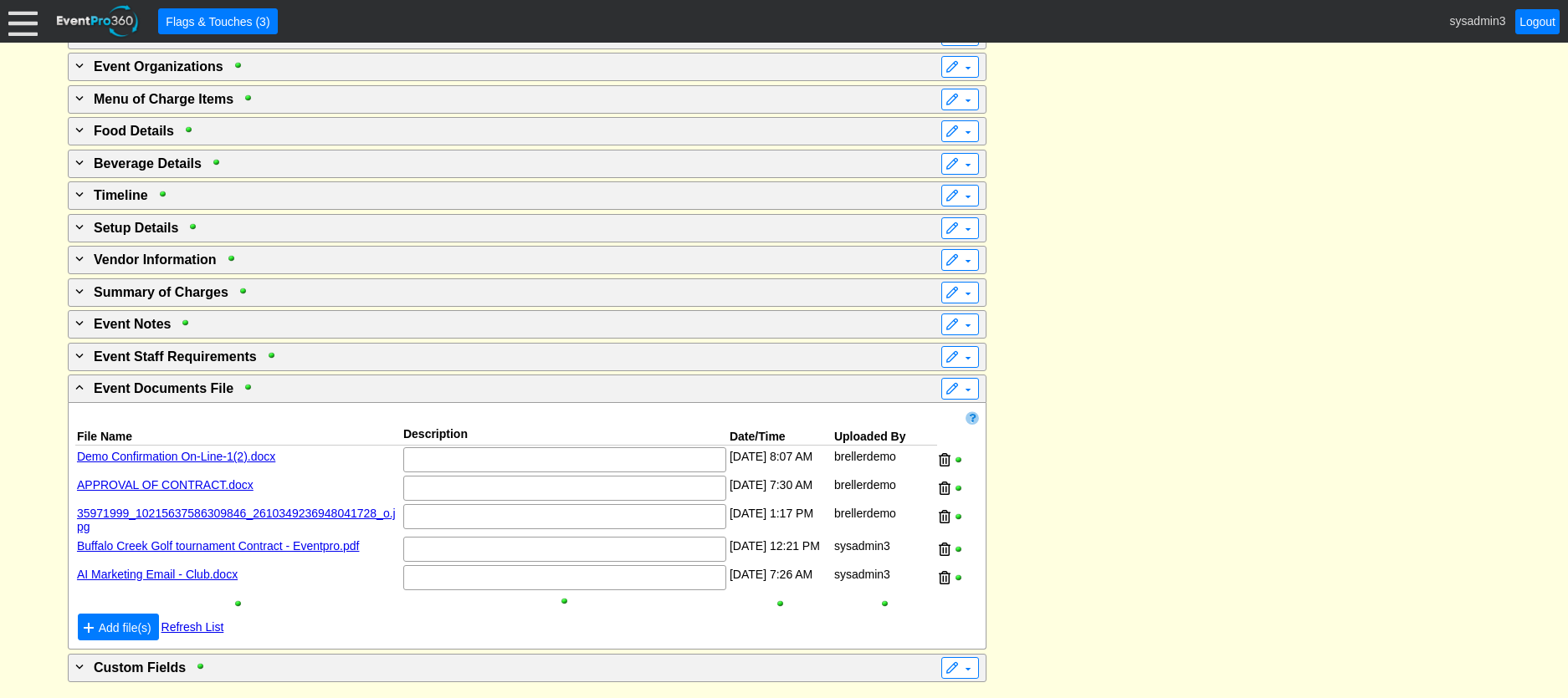
scroll to position [3063, 0]
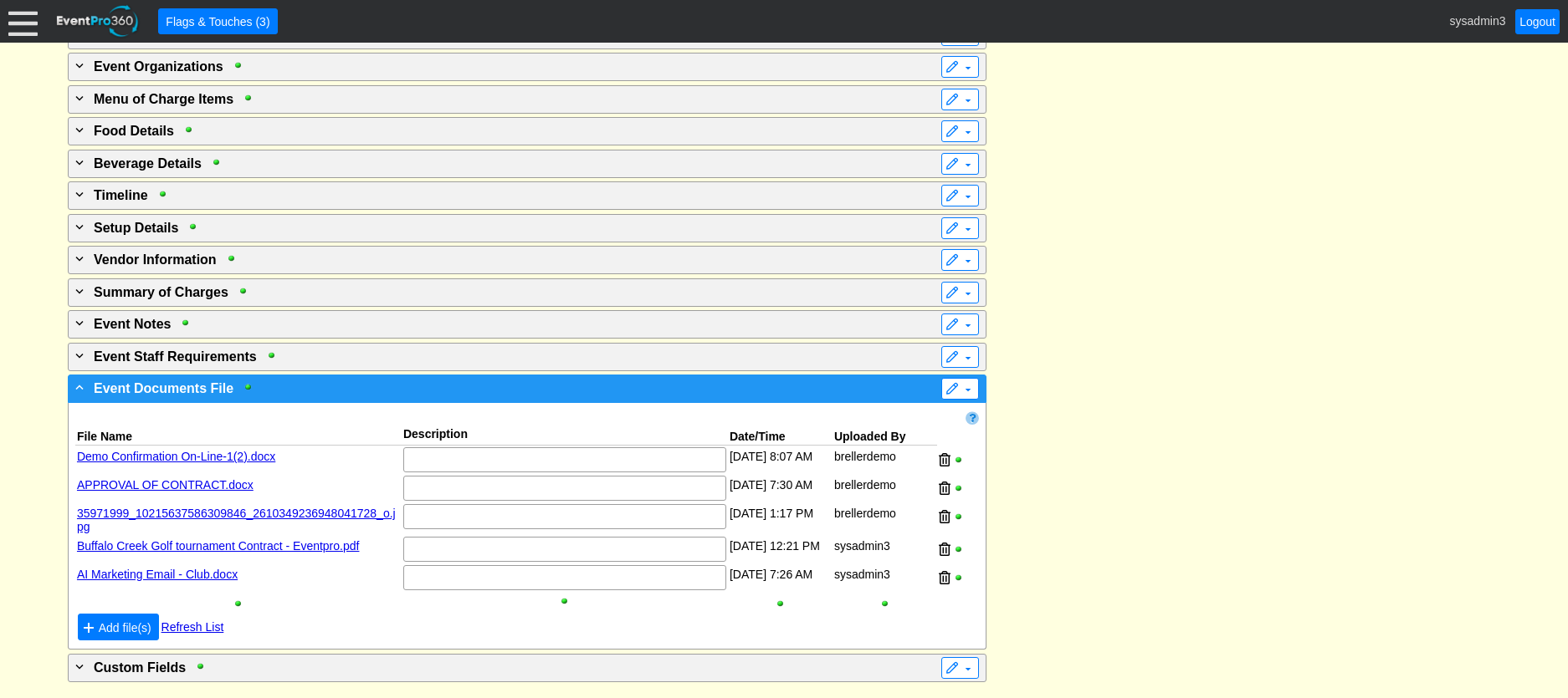
click at [494, 394] on div "- Event Documents File ▼" at bounding box center [527, 389] width 918 height 29
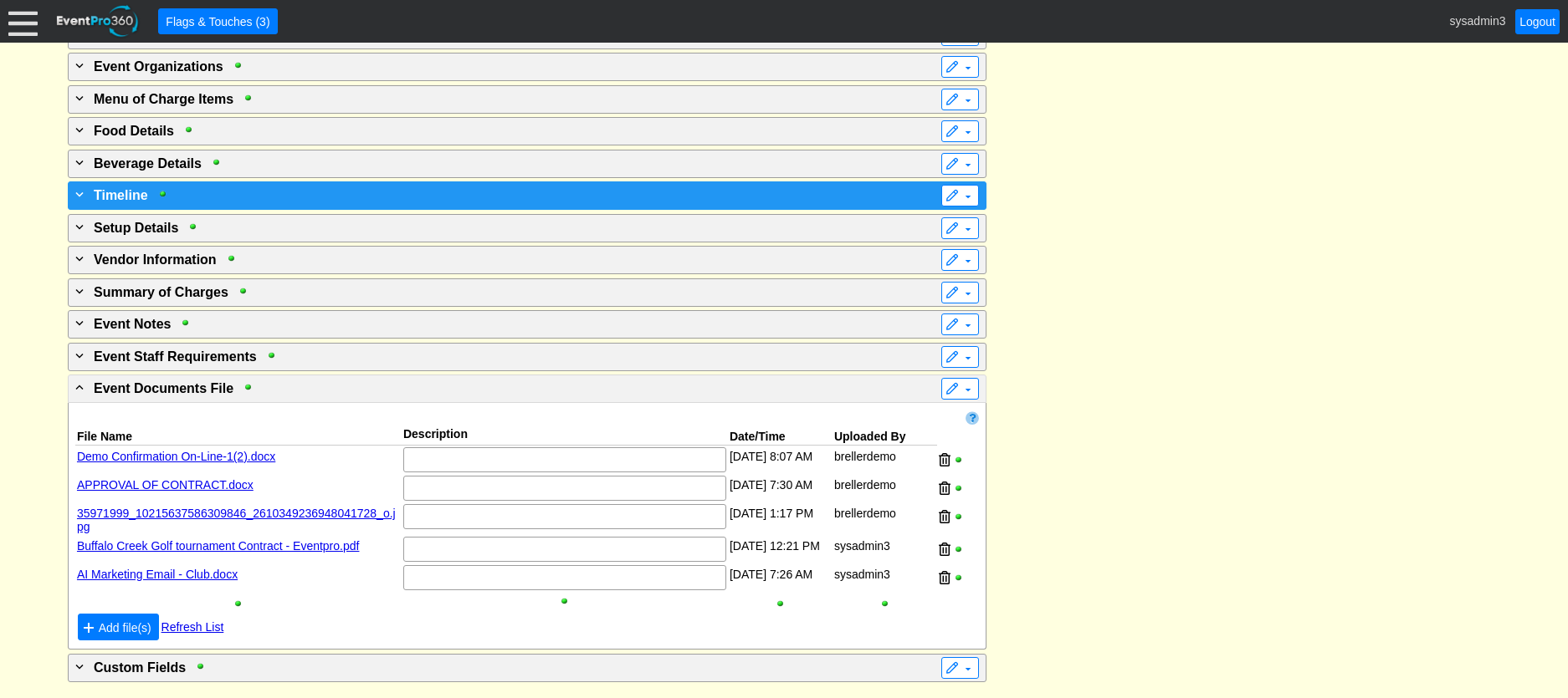
scroll to position [2898, 0]
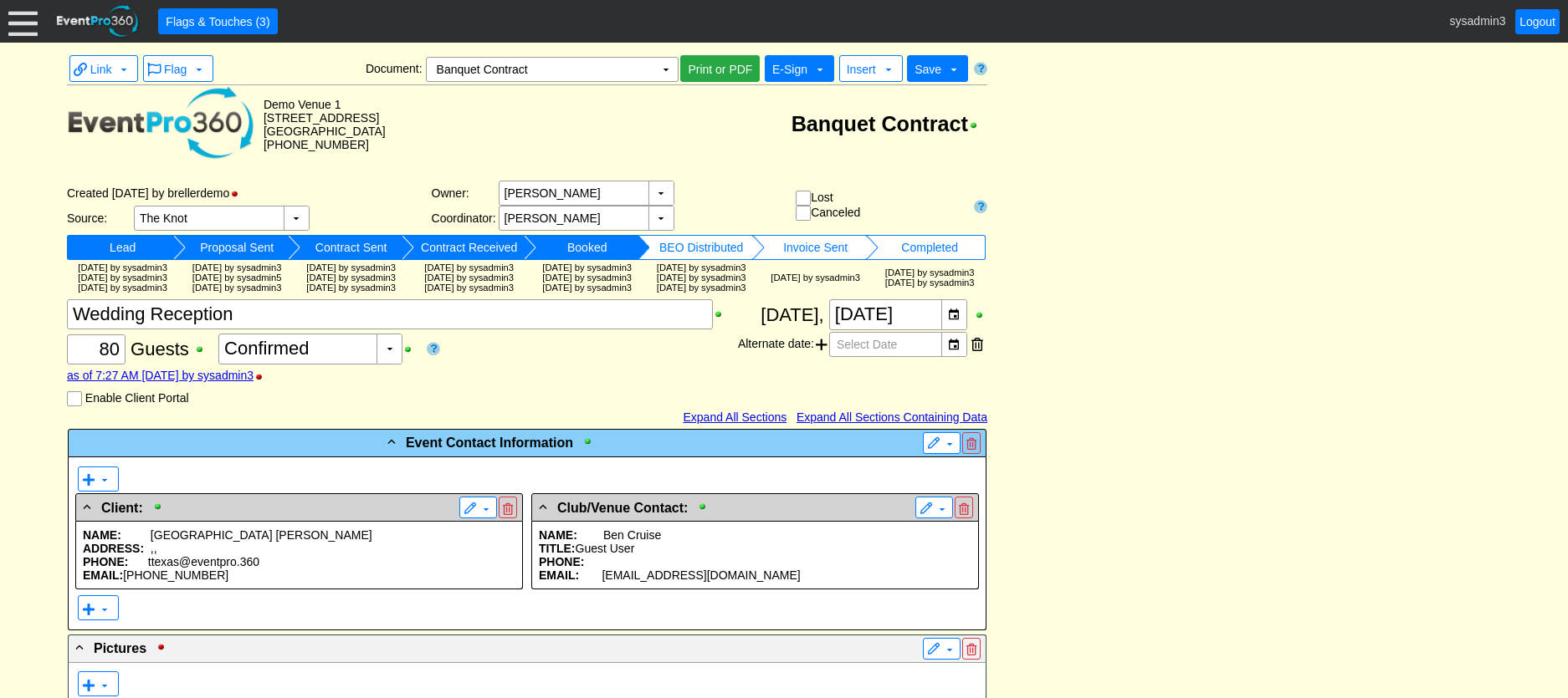
click at [805, 69] on span "E-Sign" at bounding box center [790, 69] width 35 height 13
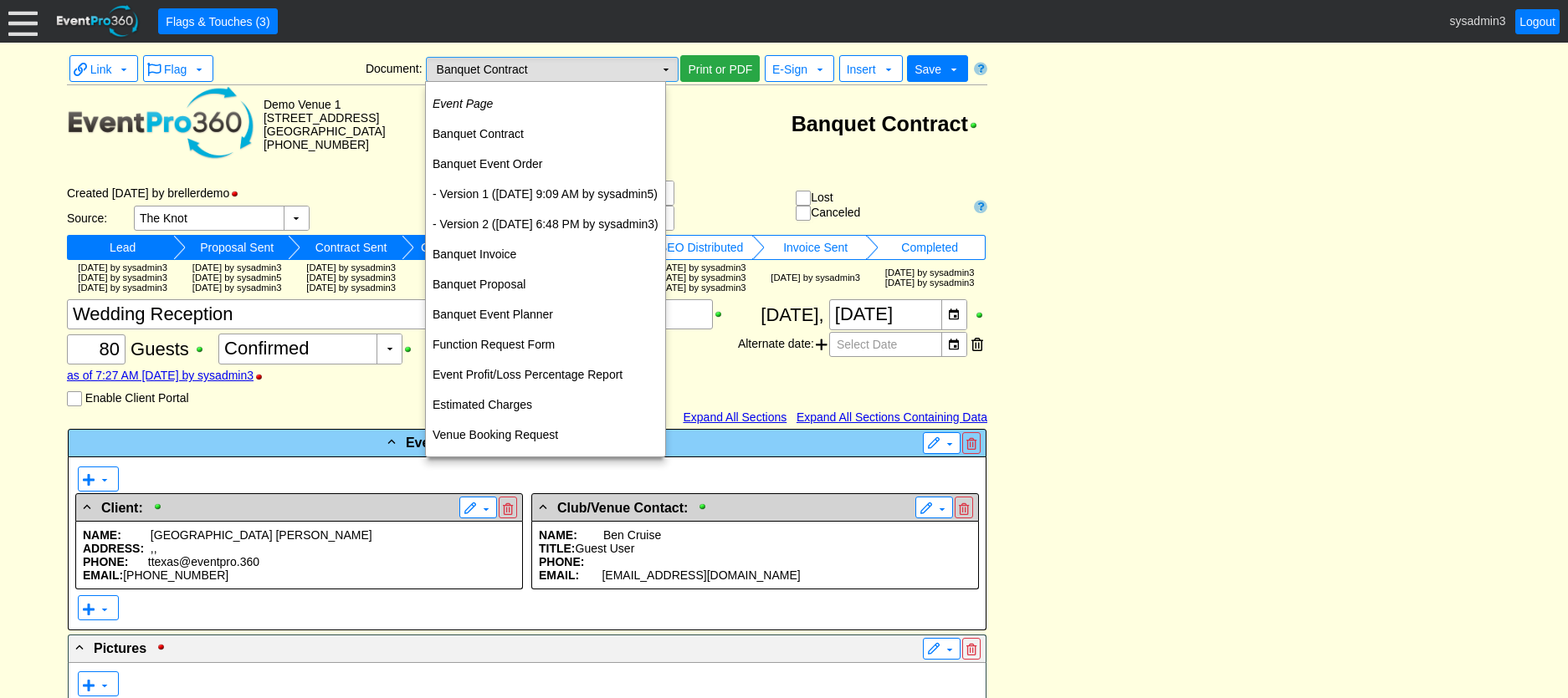
click at [665, 69] on td "▼" at bounding box center [666, 69] width 23 height 23
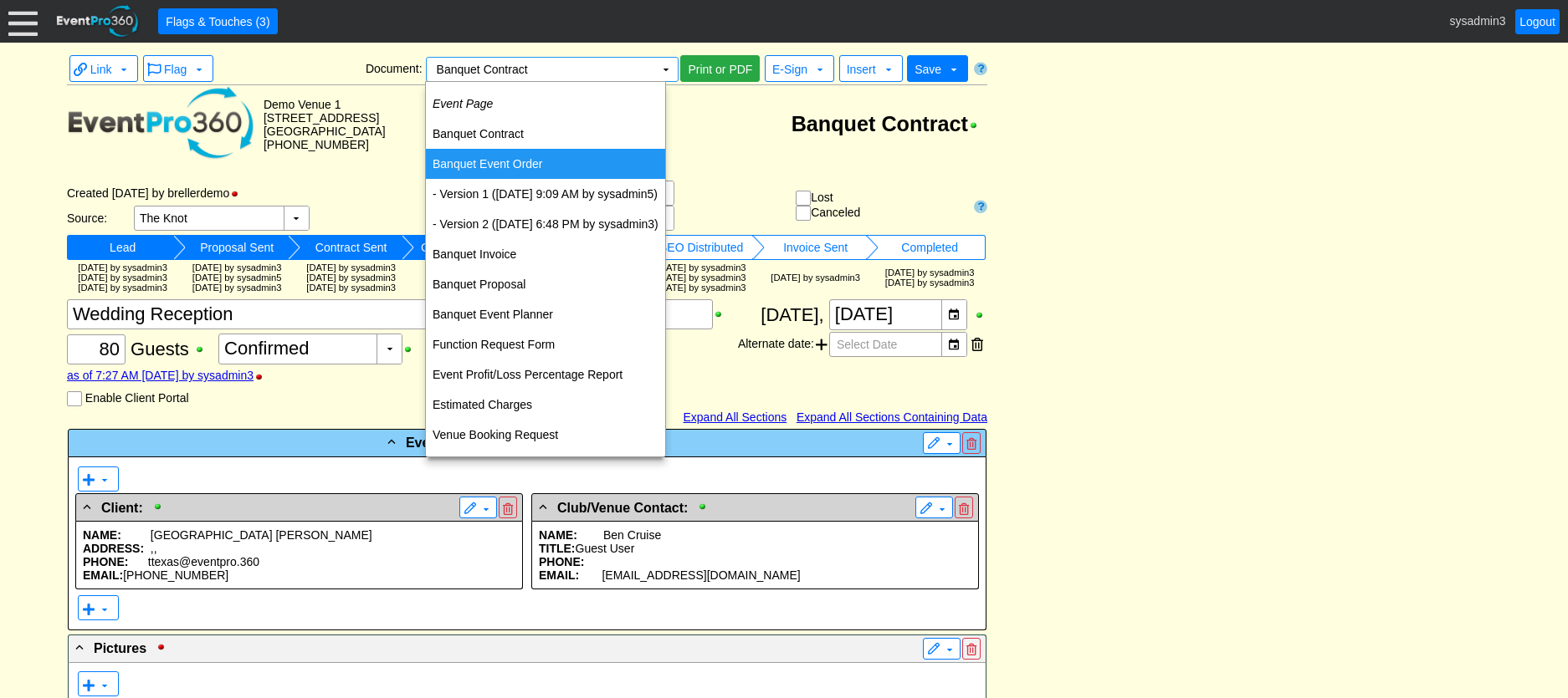
click at [497, 166] on td "Banquet Event Order" at bounding box center [545, 164] width 240 height 30
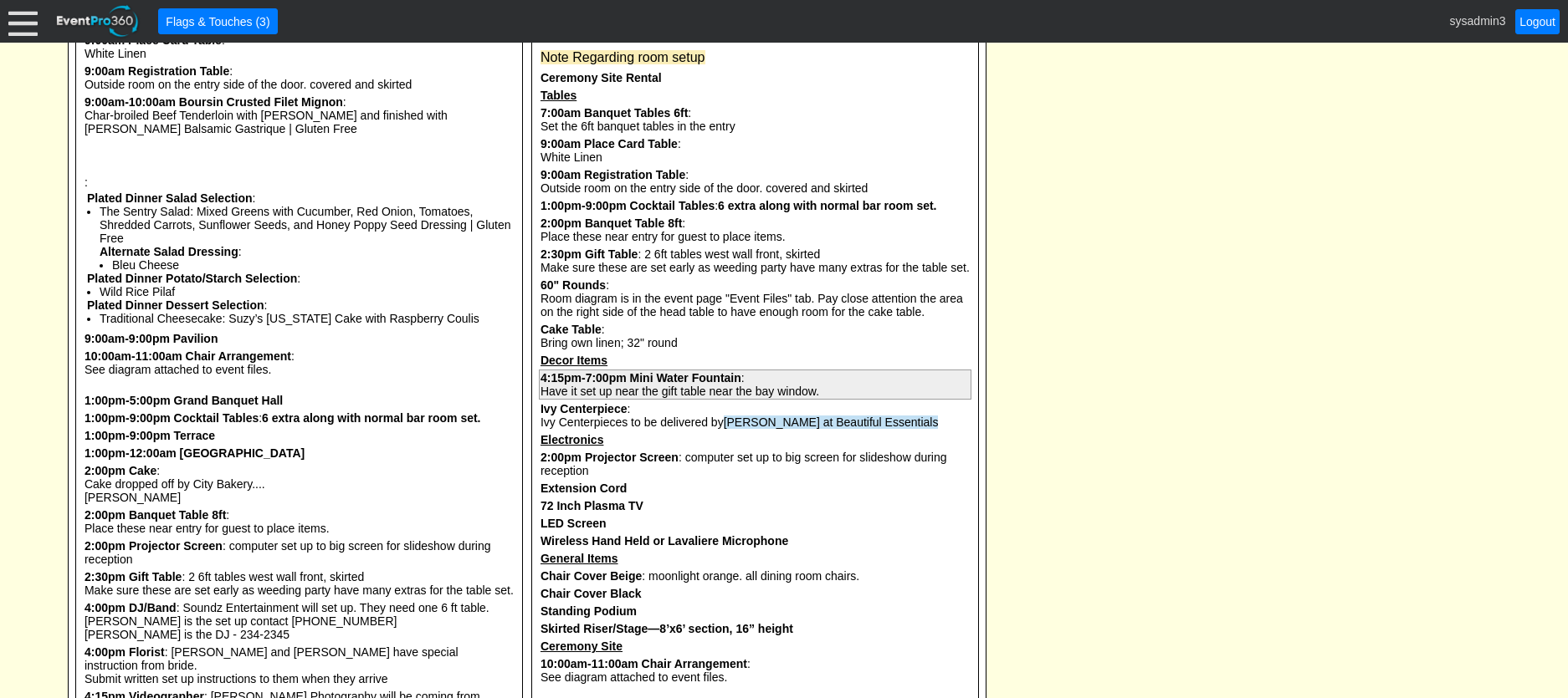
click at [696, 398] on div "Have it set up near the gift table near the bay window." at bounding box center [755, 391] width 429 height 13
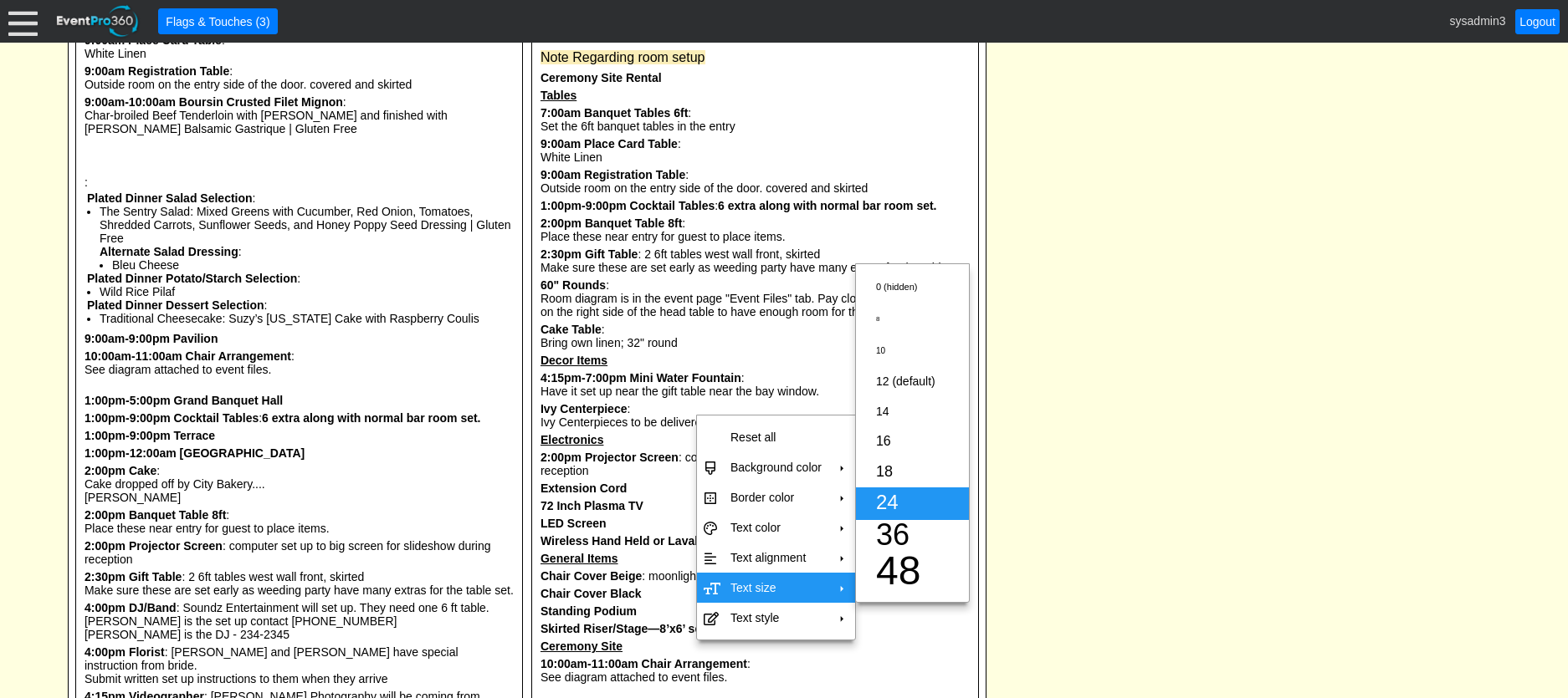
click at [886, 495] on span "24" at bounding box center [887, 502] width 22 height 22
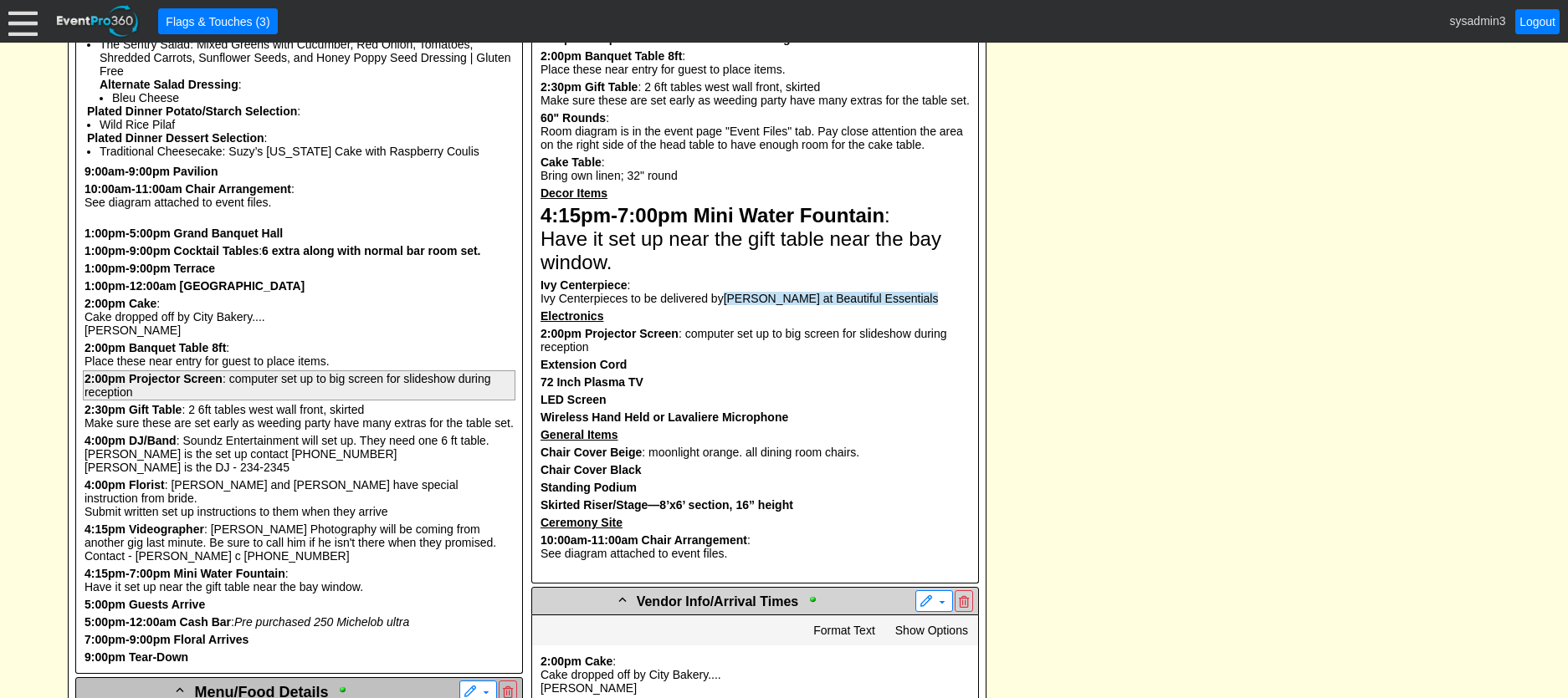
click at [295, 401] on pre "2:00pm Projector Screen : computer set up to big screen for slideshow during re…" at bounding box center [299, 386] width 433 height 30
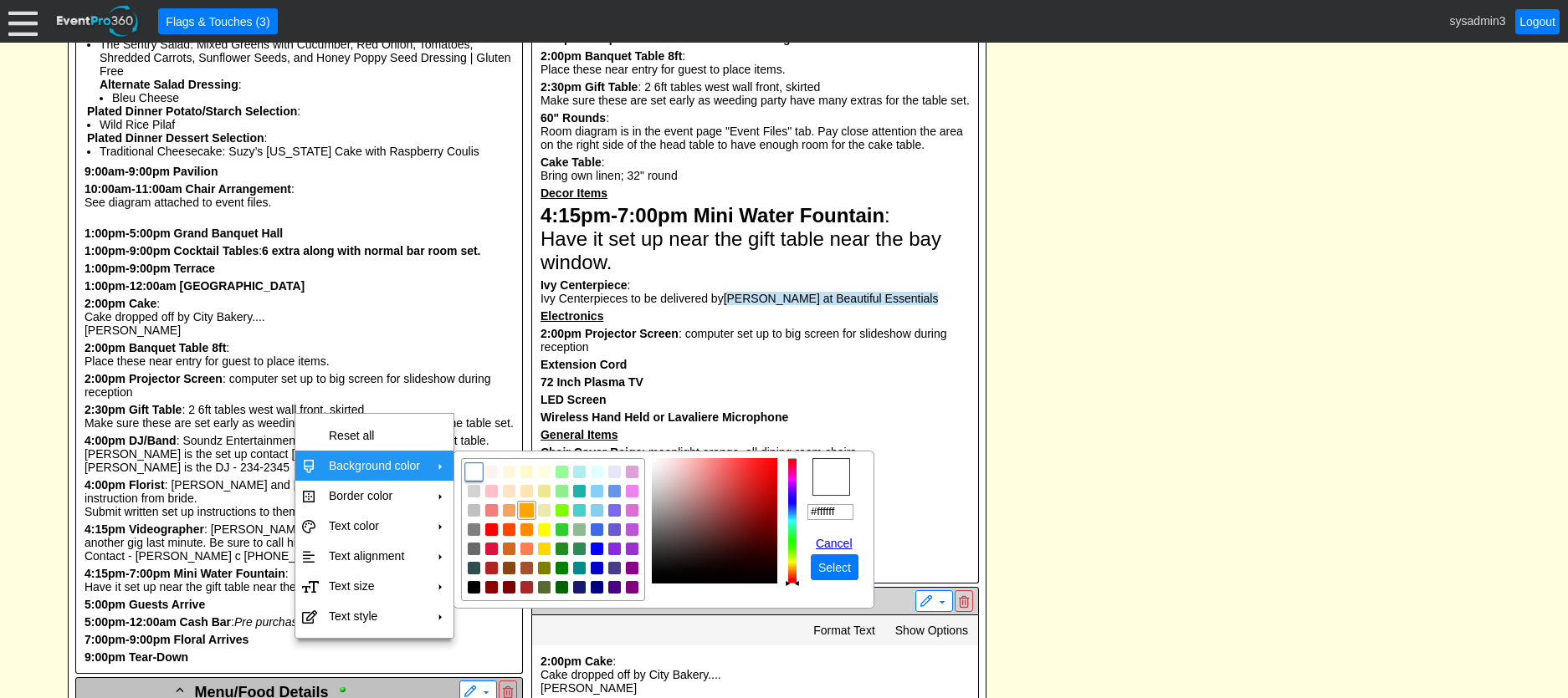
click at [521, 510] on img "focusNode" at bounding box center [526, 511] width 15 height 15
type input "#ffa500"
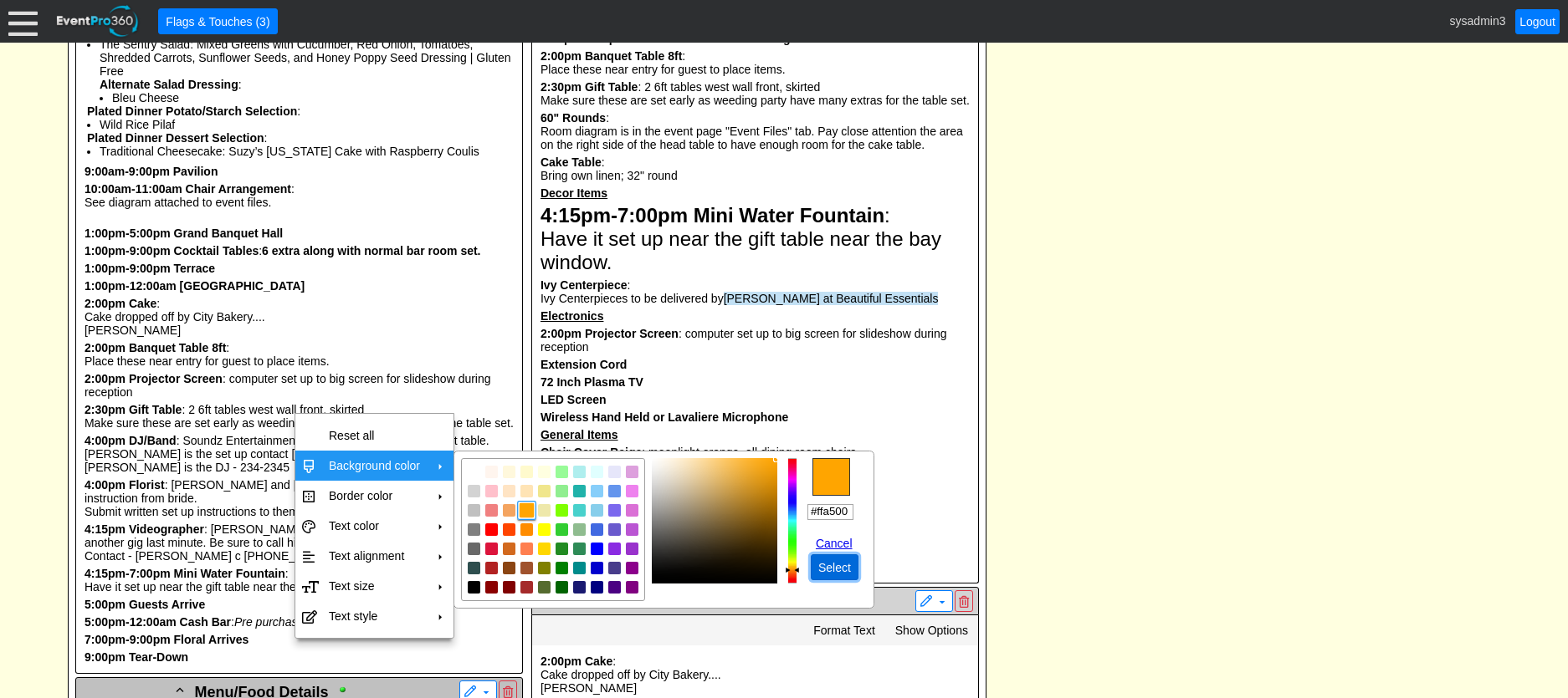
click at [840, 570] on span "Select" at bounding box center [834, 568] width 39 height 17
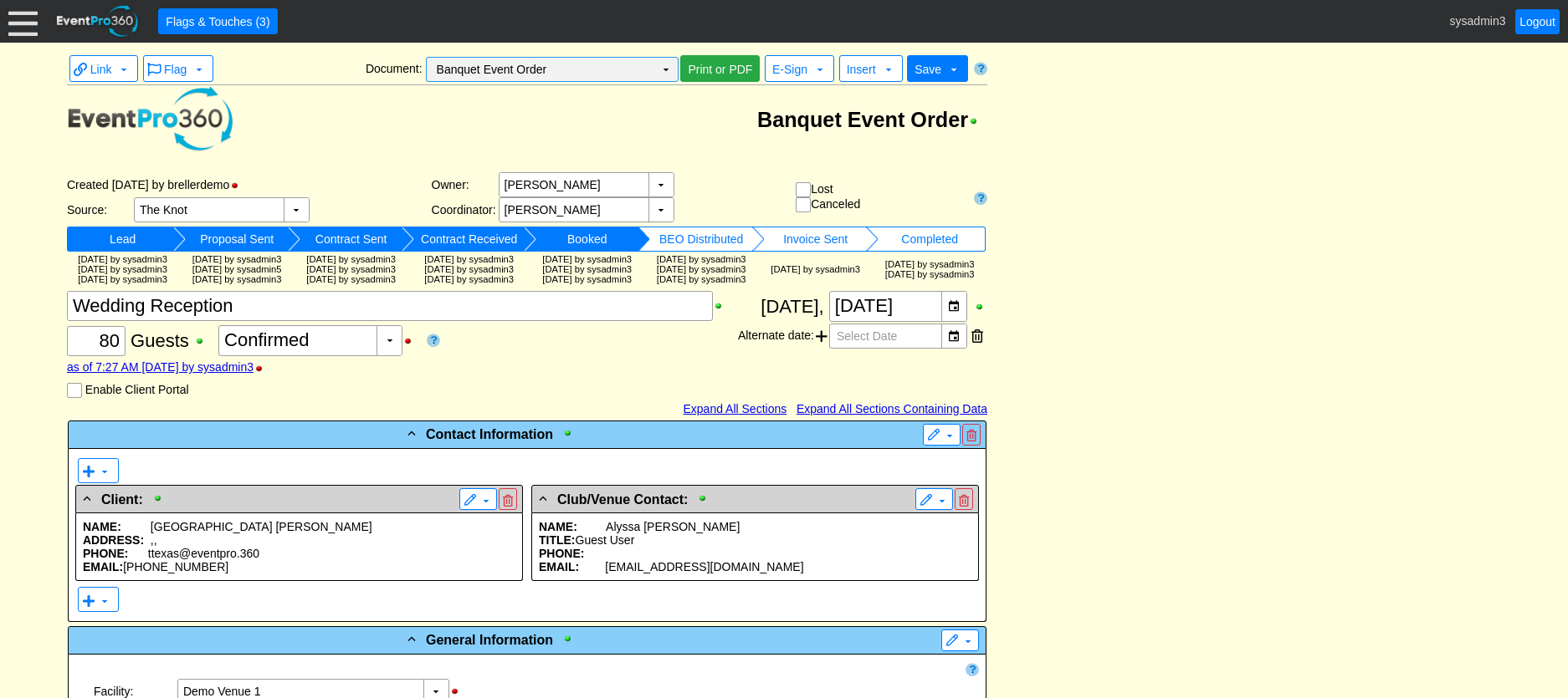
click at [665, 65] on td "▼" at bounding box center [666, 69] width 23 height 23
click at [720, 73] on span "Print or PDF" at bounding box center [720, 70] width 71 height 17
click at [665, 69] on td "▼" at bounding box center [666, 69] width 23 height 23
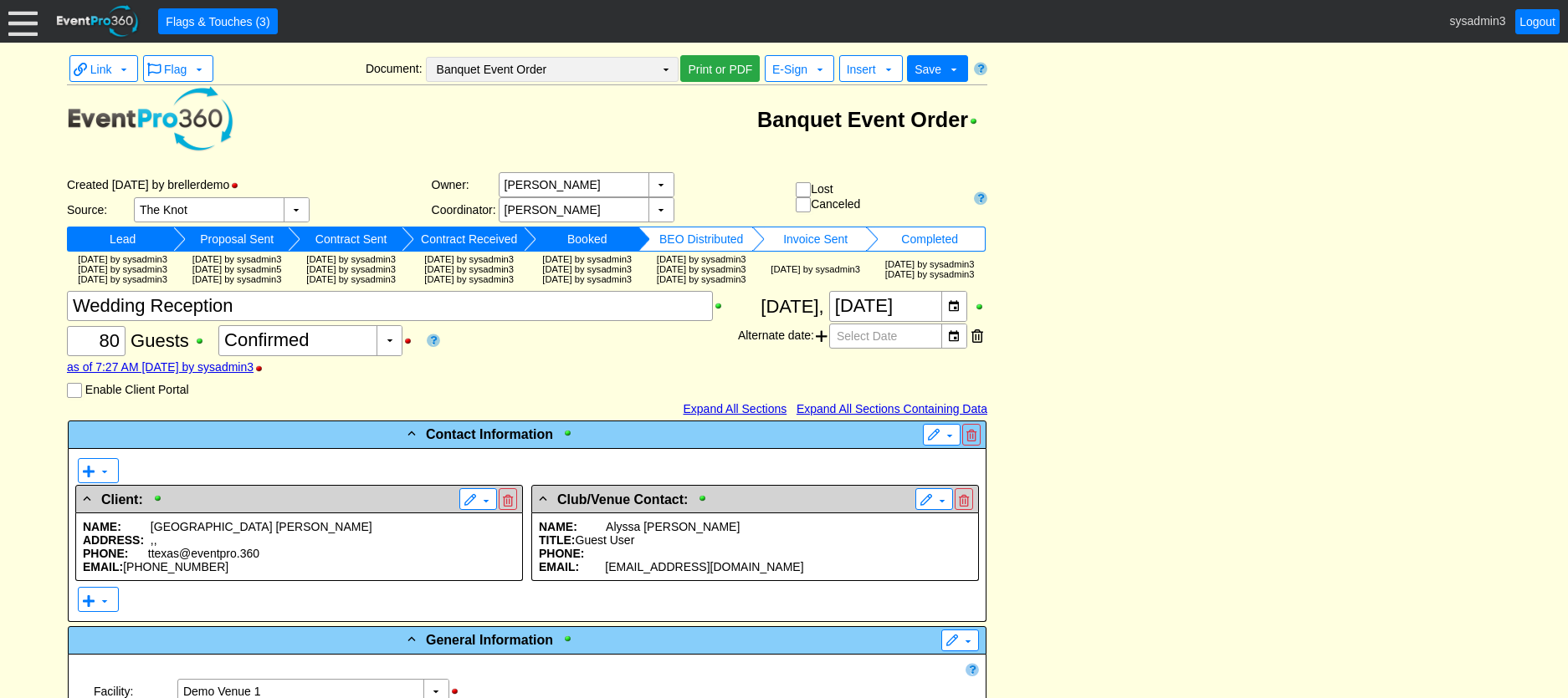
click at [661, 70] on td "▼" at bounding box center [666, 69] width 23 height 23
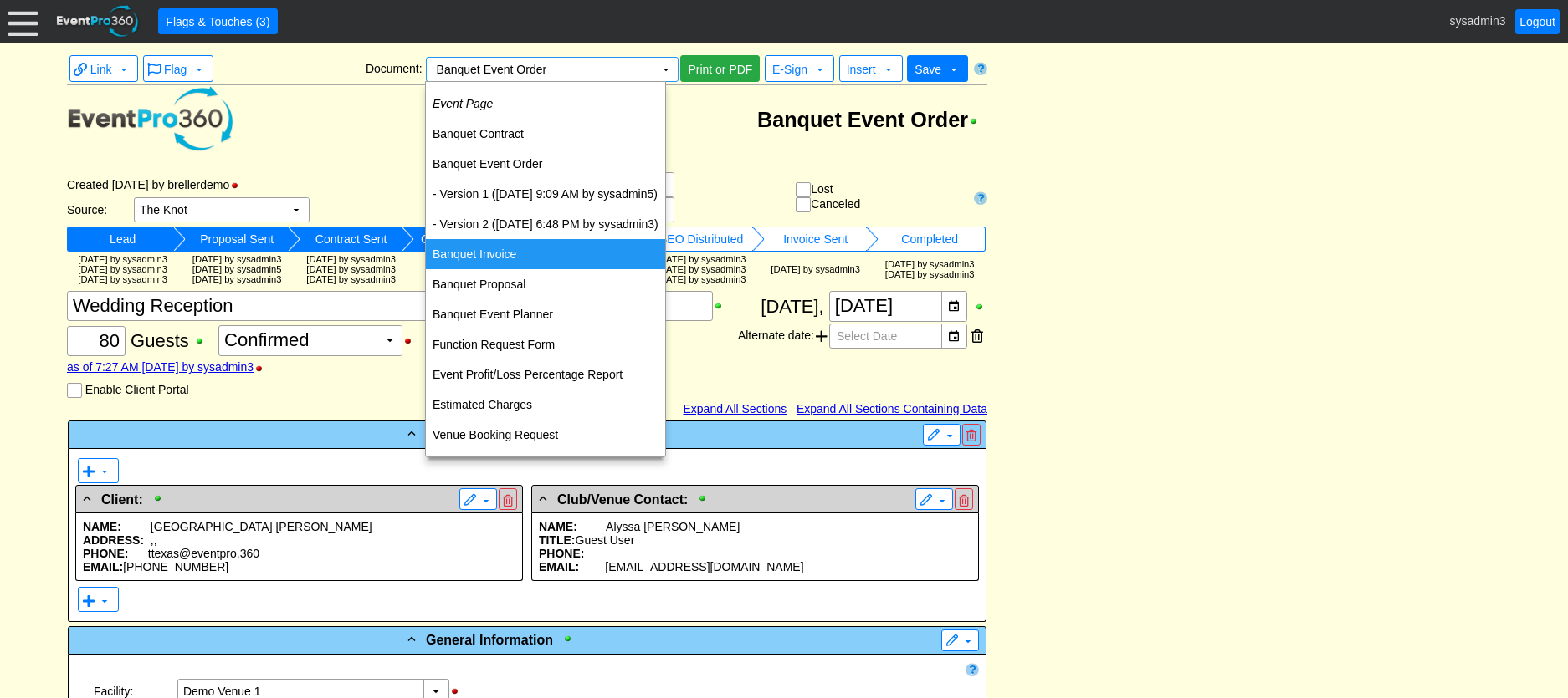
click at [499, 254] on td "Banquet Invoice" at bounding box center [545, 254] width 240 height 30
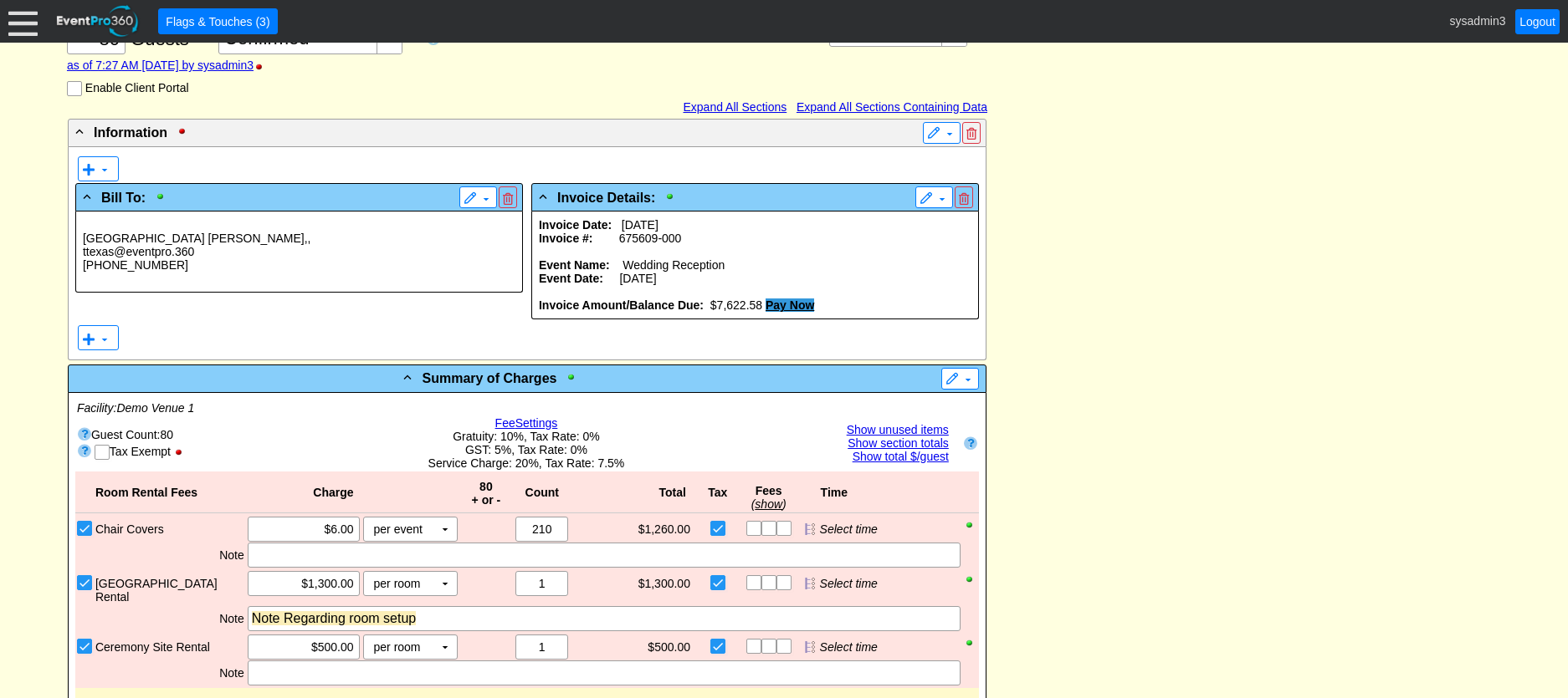
scroll to position [418, 0]
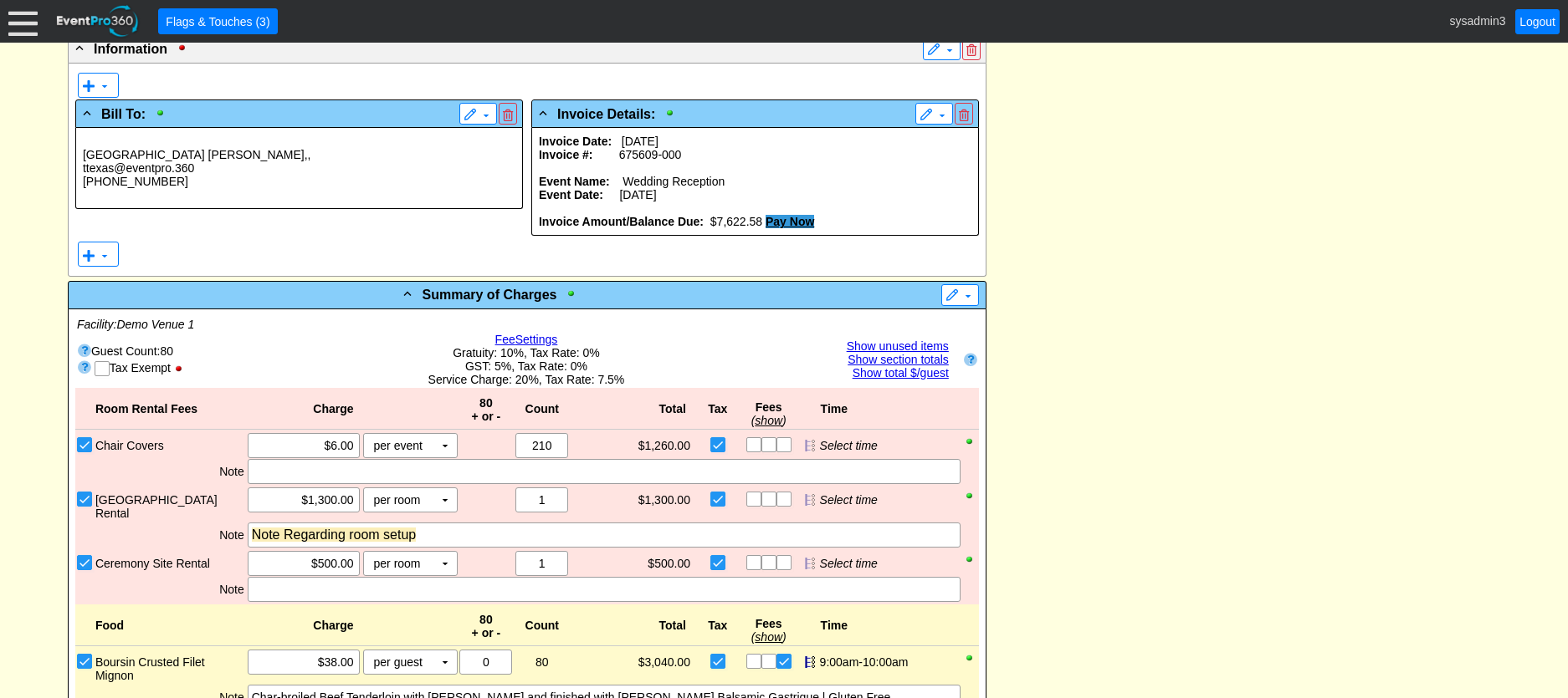
click at [706, 175] on p at bounding box center [755, 168] width 433 height 13
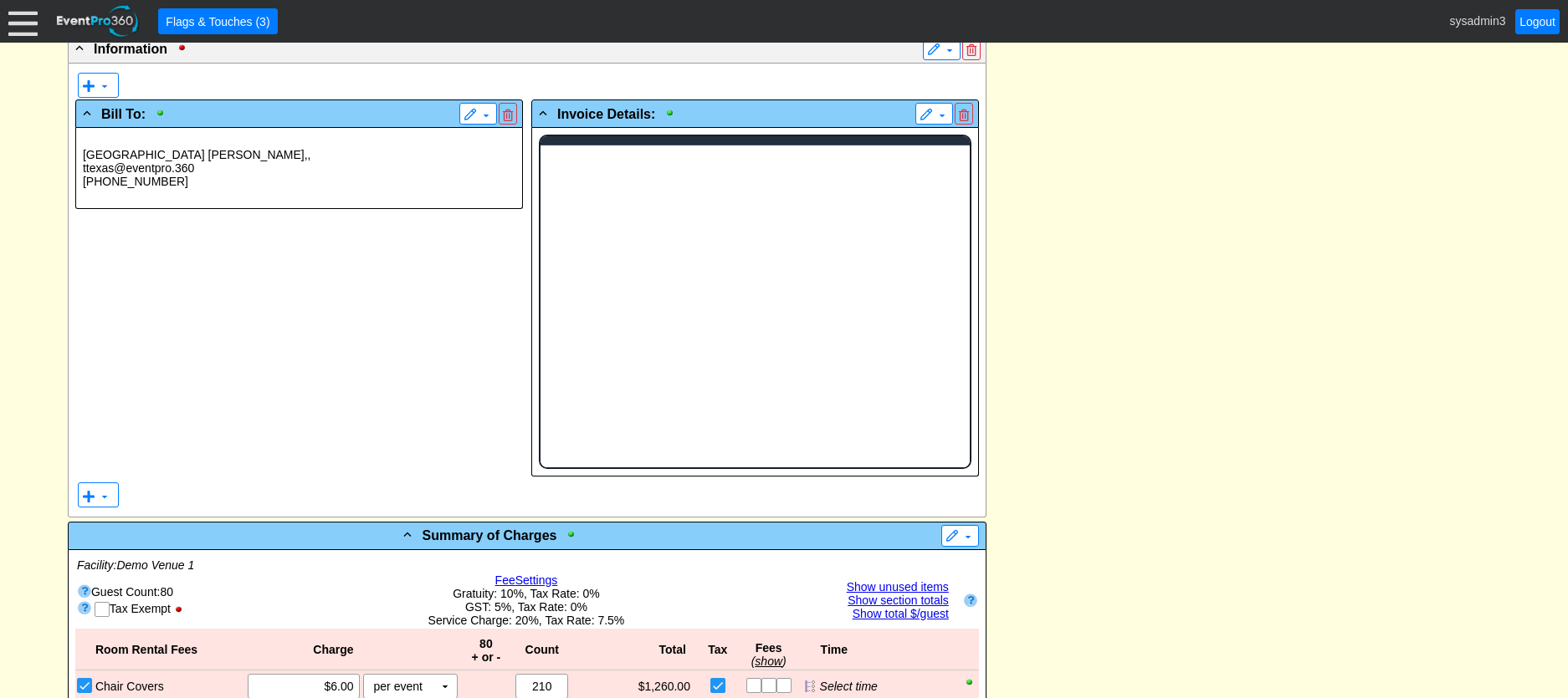
scroll to position [0, 0]
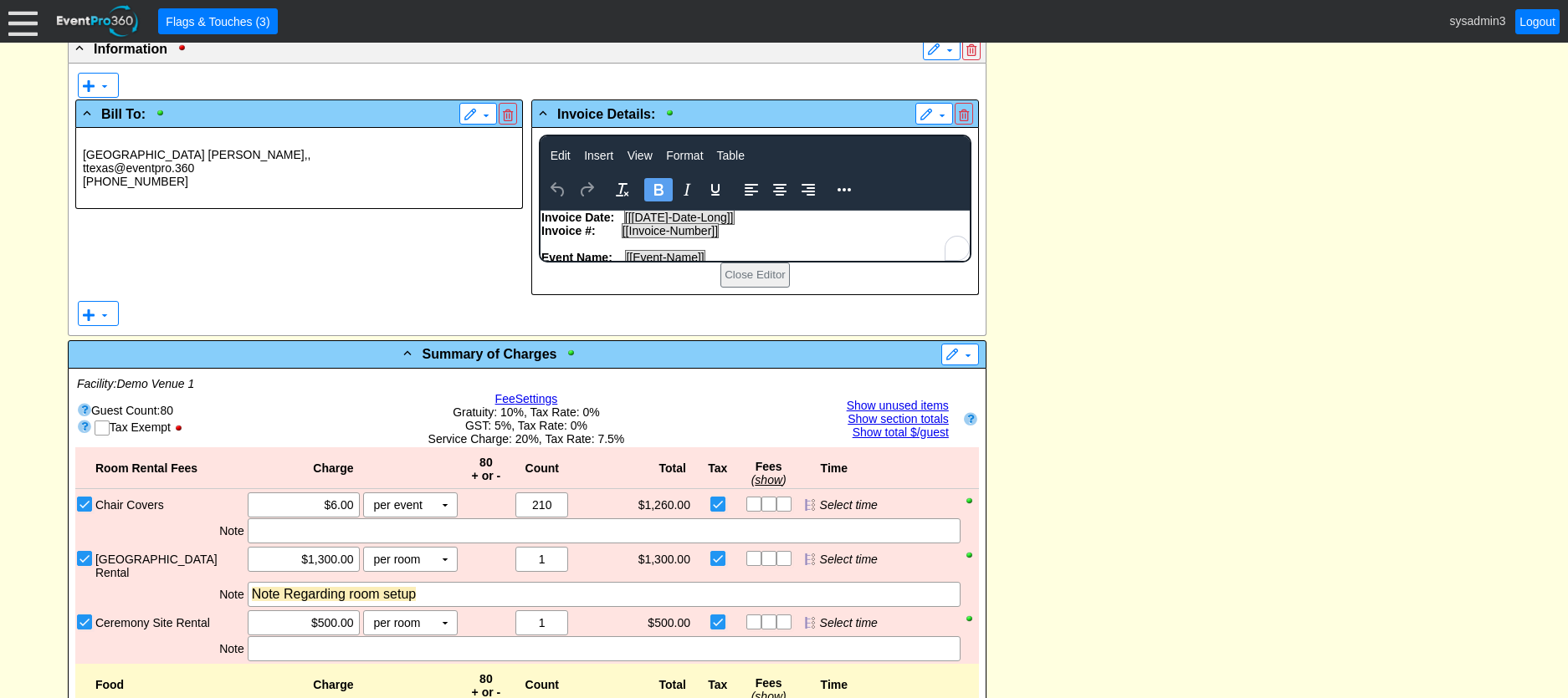
click at [774, 226] on p "Invoice #: [[Invoice-Number]]" at bounding box center [754, 231] width 428 height 13
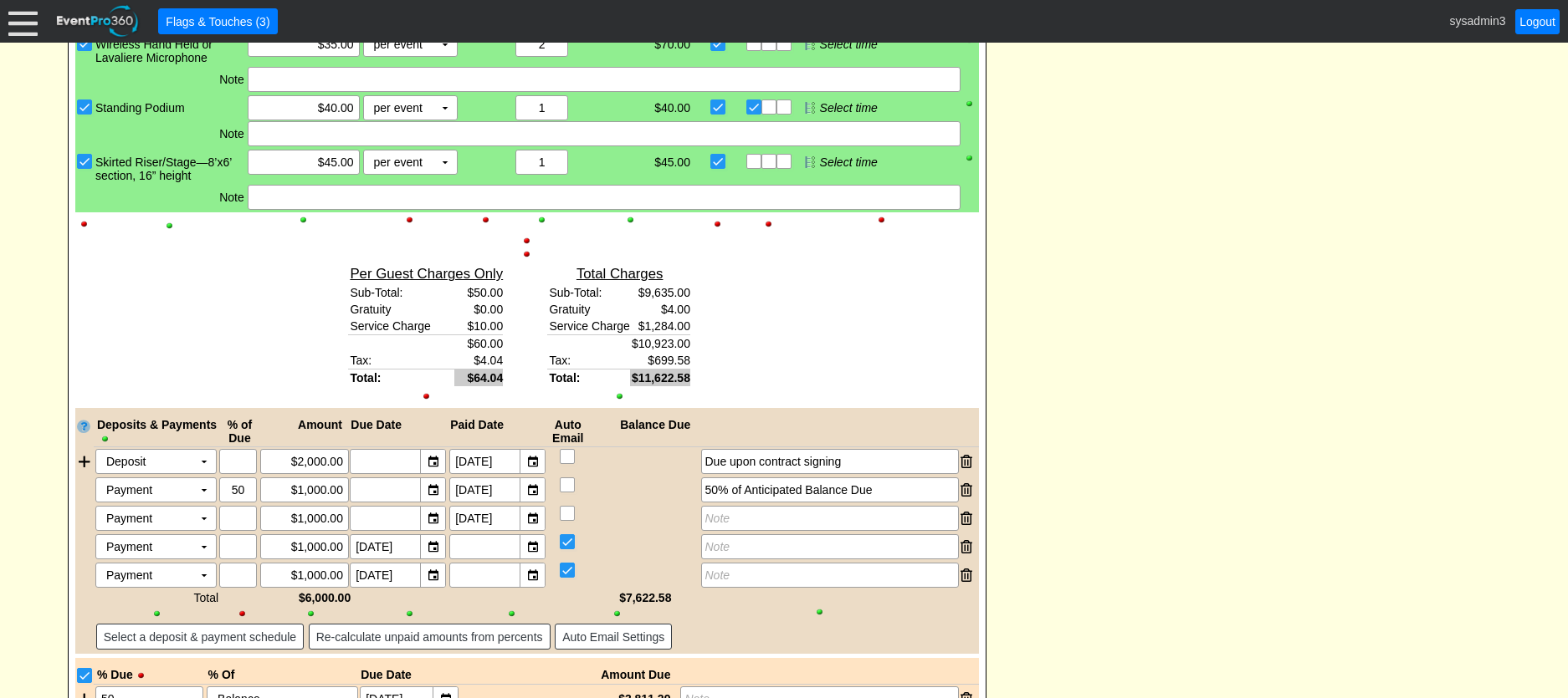
scroll to position [1757, 0]
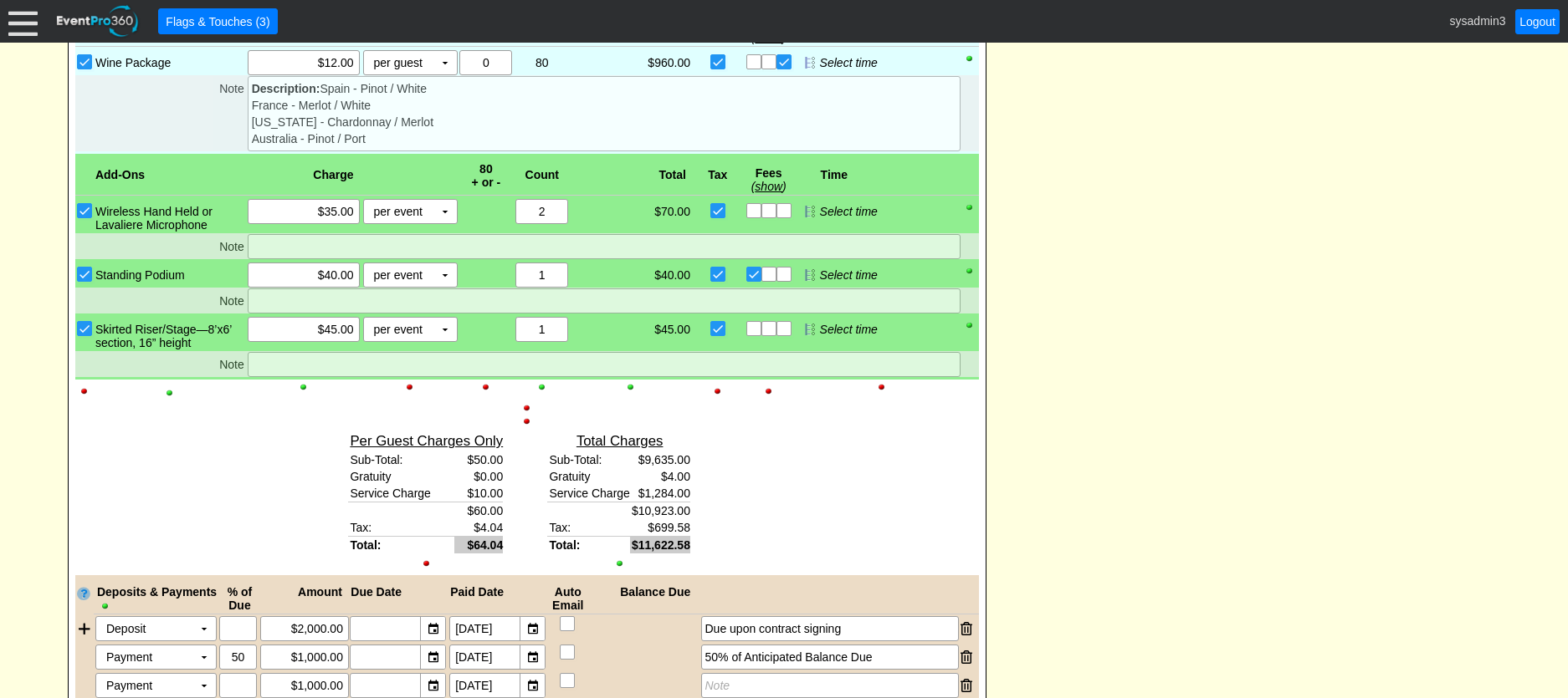
click at [528, 414] on div at bounding box center [527, 408] width 903 height 12
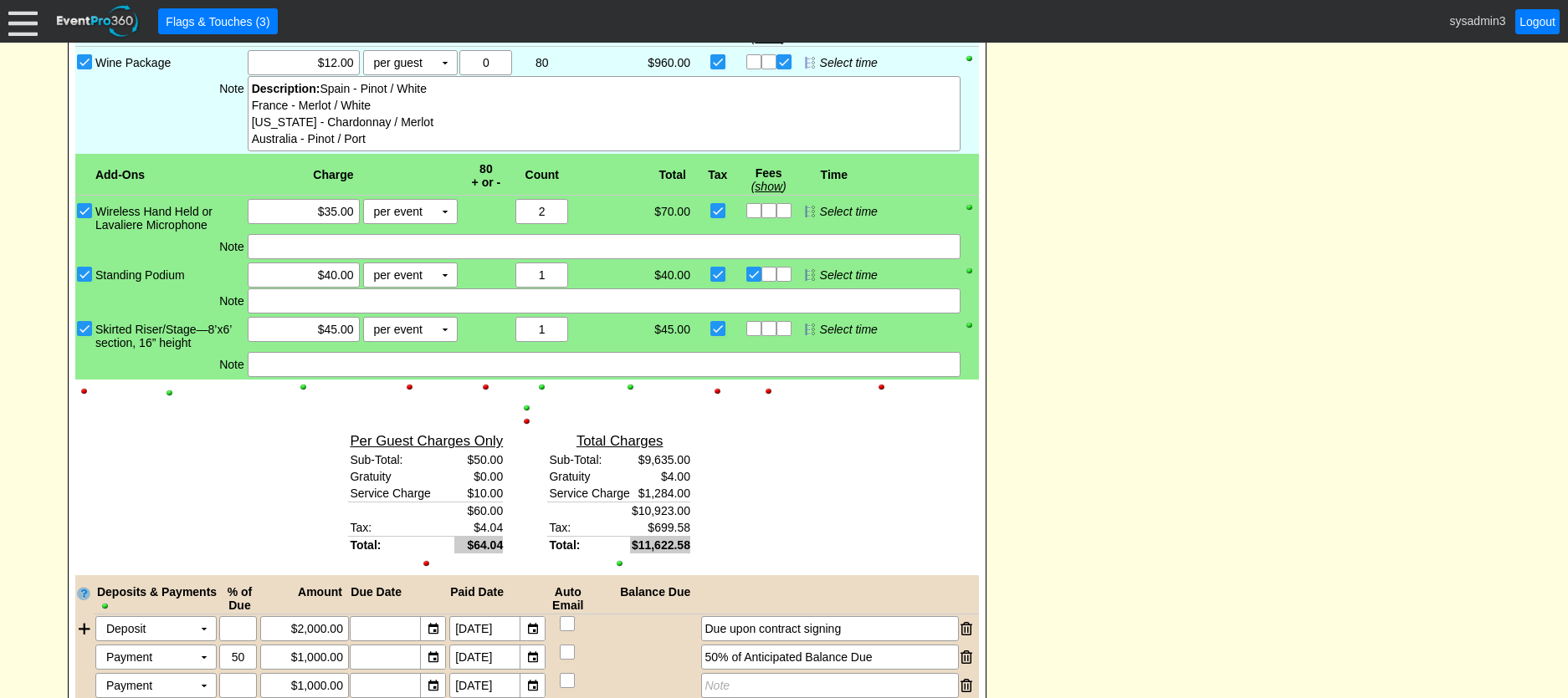
click at [526, 428] on div at bounding box center [527, 421] width 903 height 12
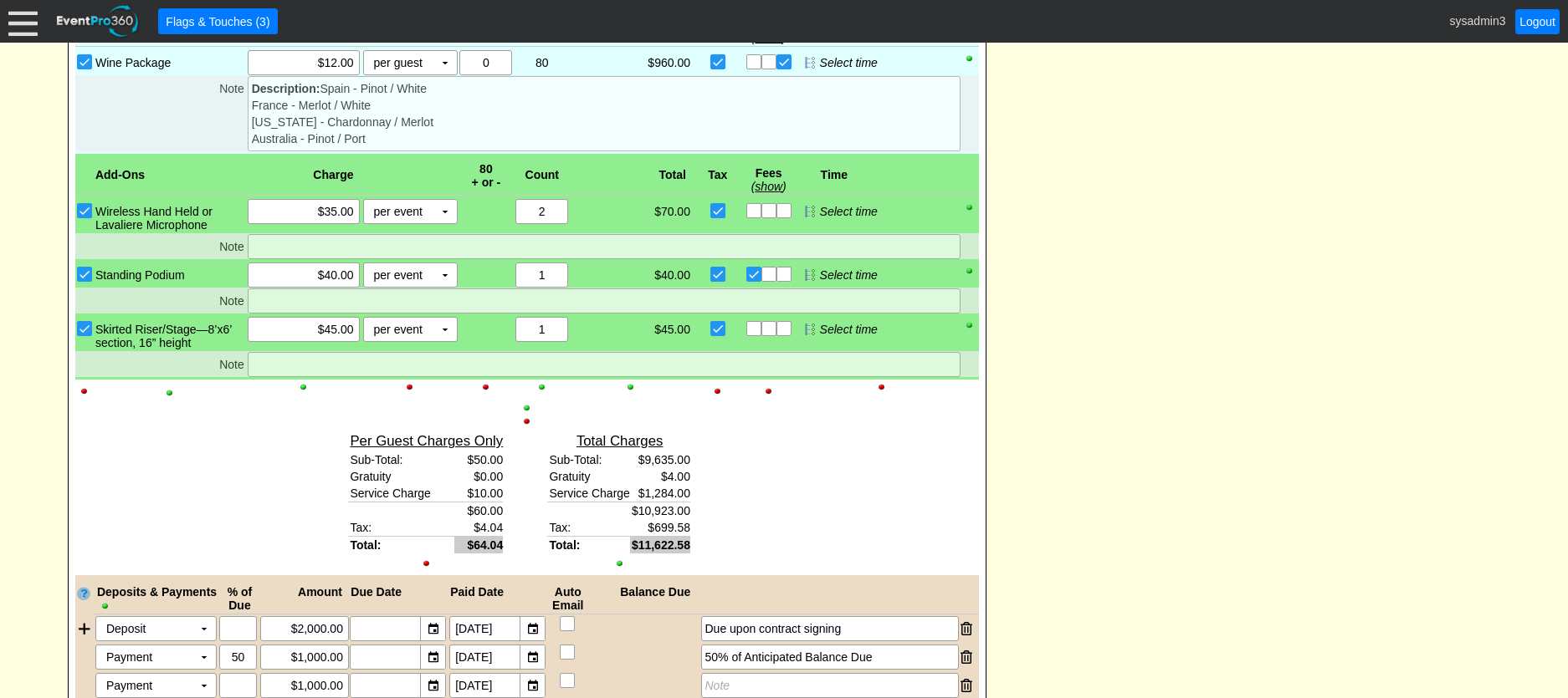
click at [526, 414] on div at bounding box center [527, 408] width 903 height 12
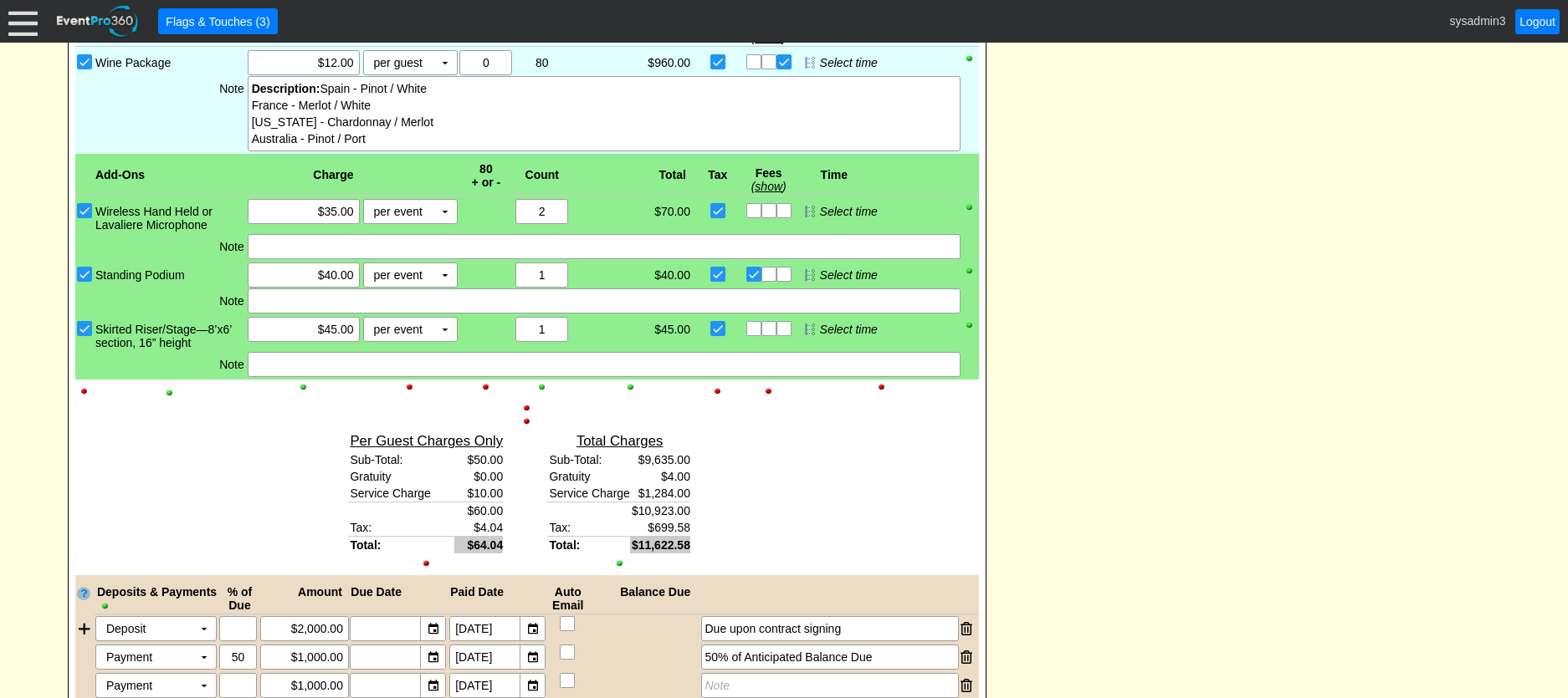
click at [1096, 332] on div "- Information ▼ ▼ - Bill To: ▼ Odessa Jones , , ttexas@eventpro.360 (500) 555-1…" at bounding box center [783, 518] width 1442 height 3644
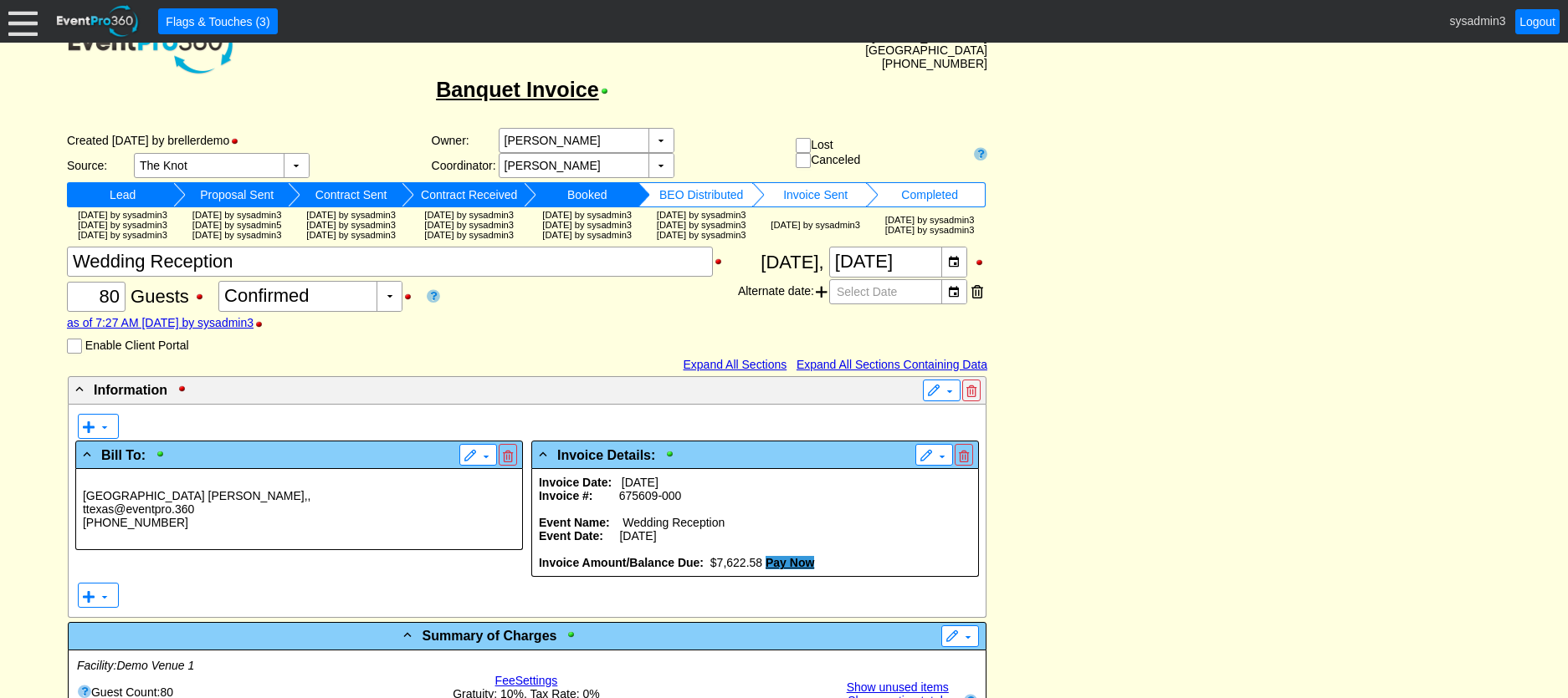
scroll to position [0, 0]
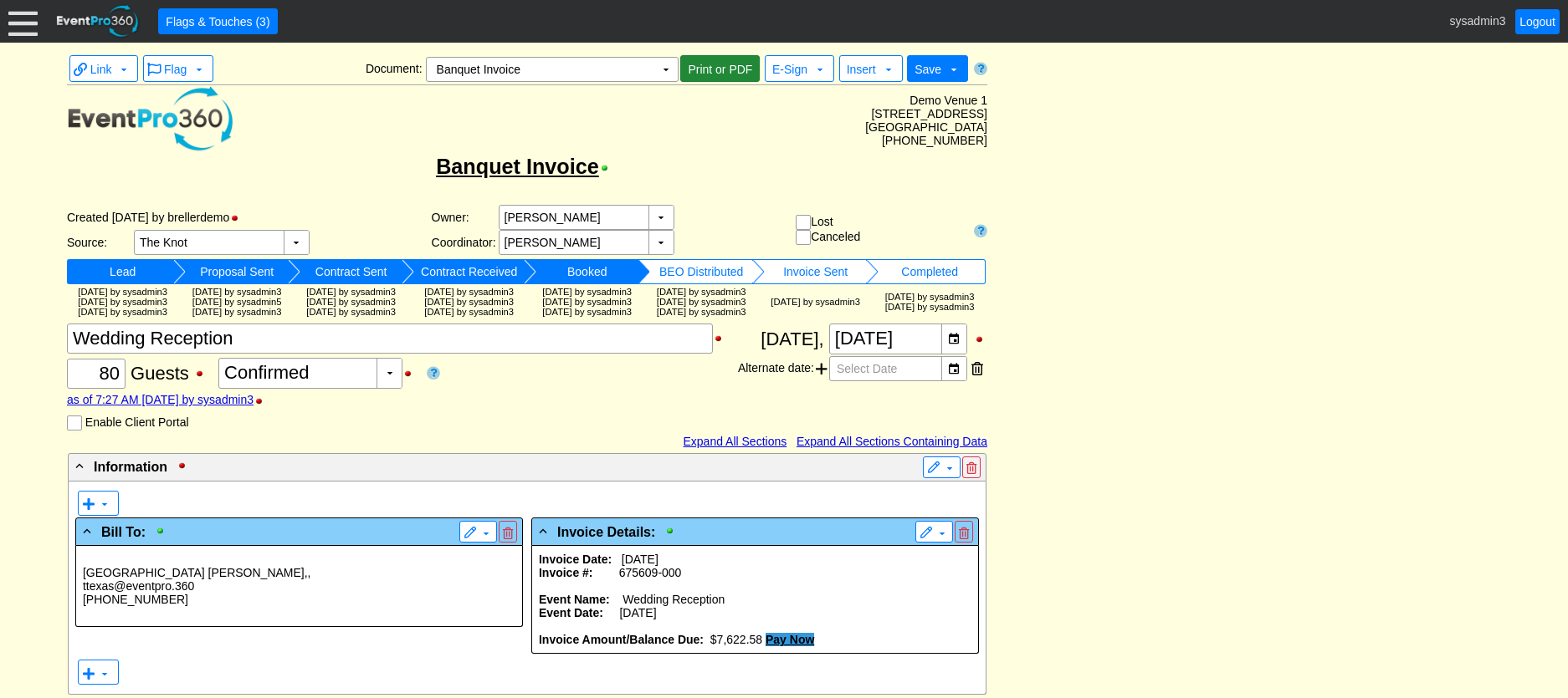
click at [720, 63] on span "Print or PDF" at bounding box center [720, 70] width 71 height 17
click at [659, 69] on td "▼" at bounding box center [666, 69] width 23 height 23
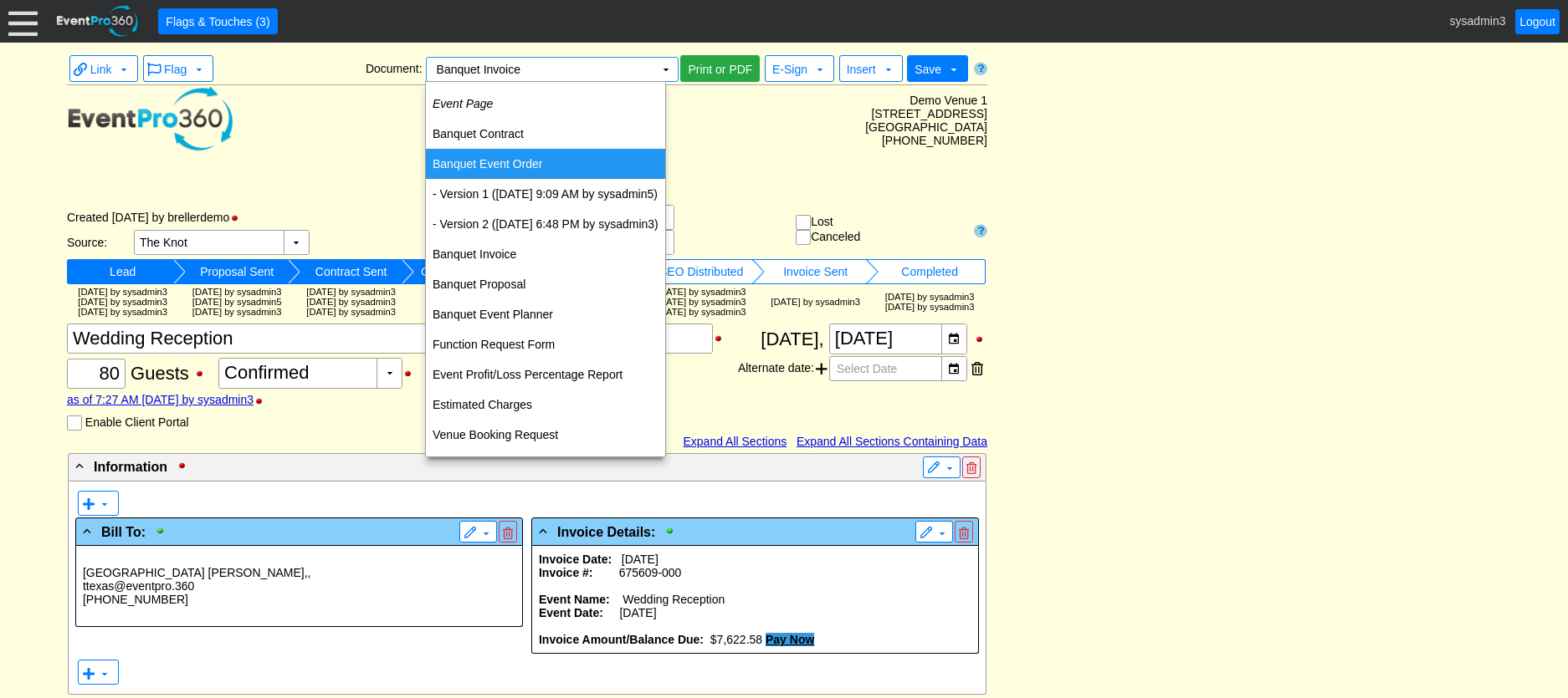
click at [763, 151] on td "Demo Venue 1 8525 Univeristy Blvd. Berrien Springs, MI 49104 (269) 471-3563" at bounding box center [611, 120] width 753 height 69
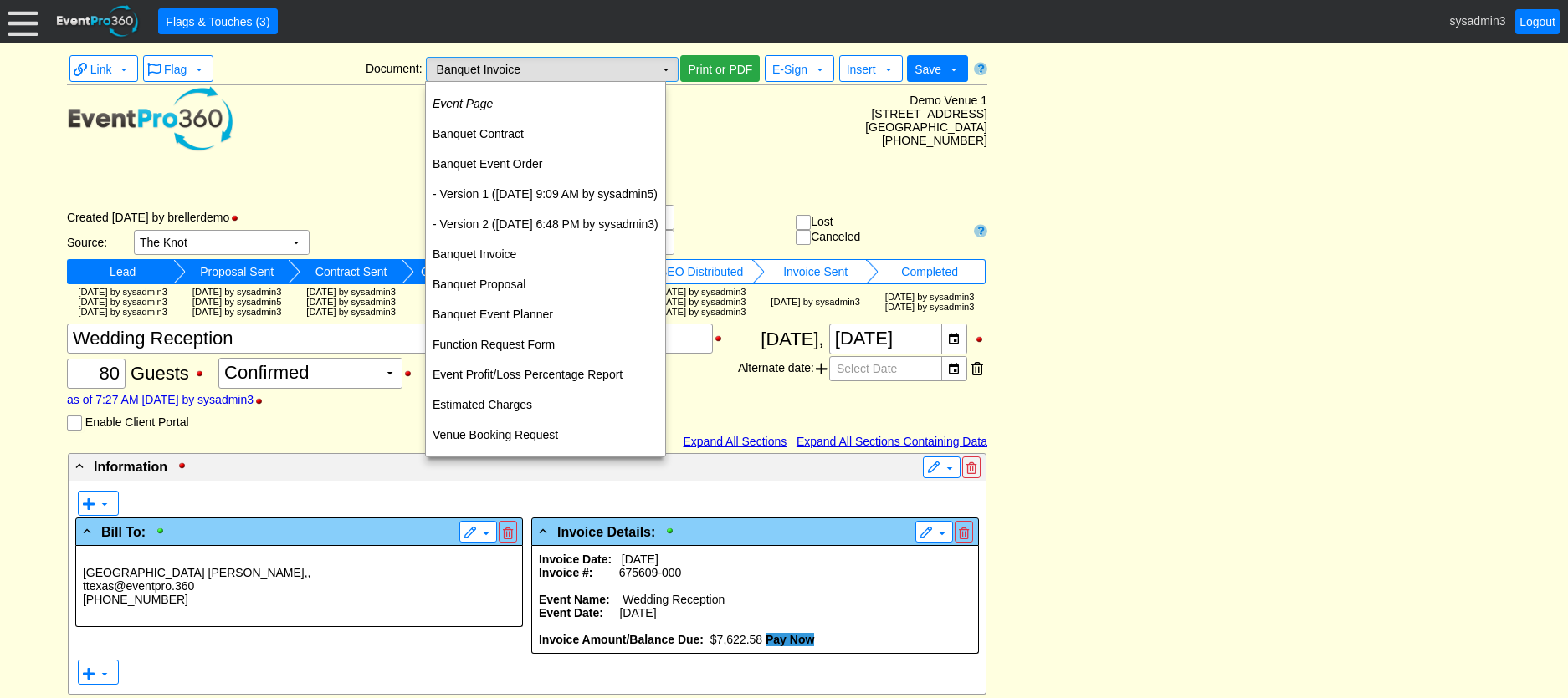
click at [667, 71] on td "▼" at bounding box center [666, 69] width 23 height 23
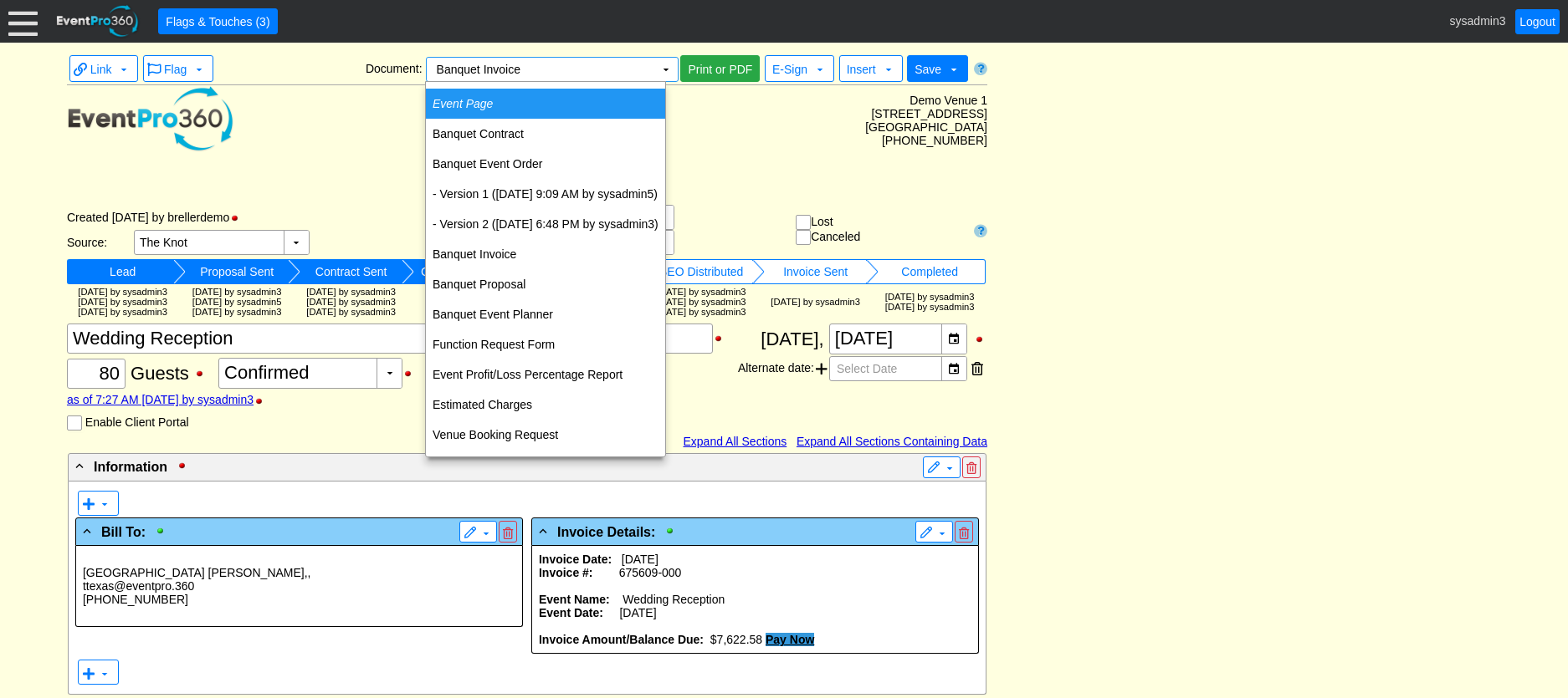
click at [515, 101] on td "Event Page" at bounding box center [545, 103] width 240 height 30
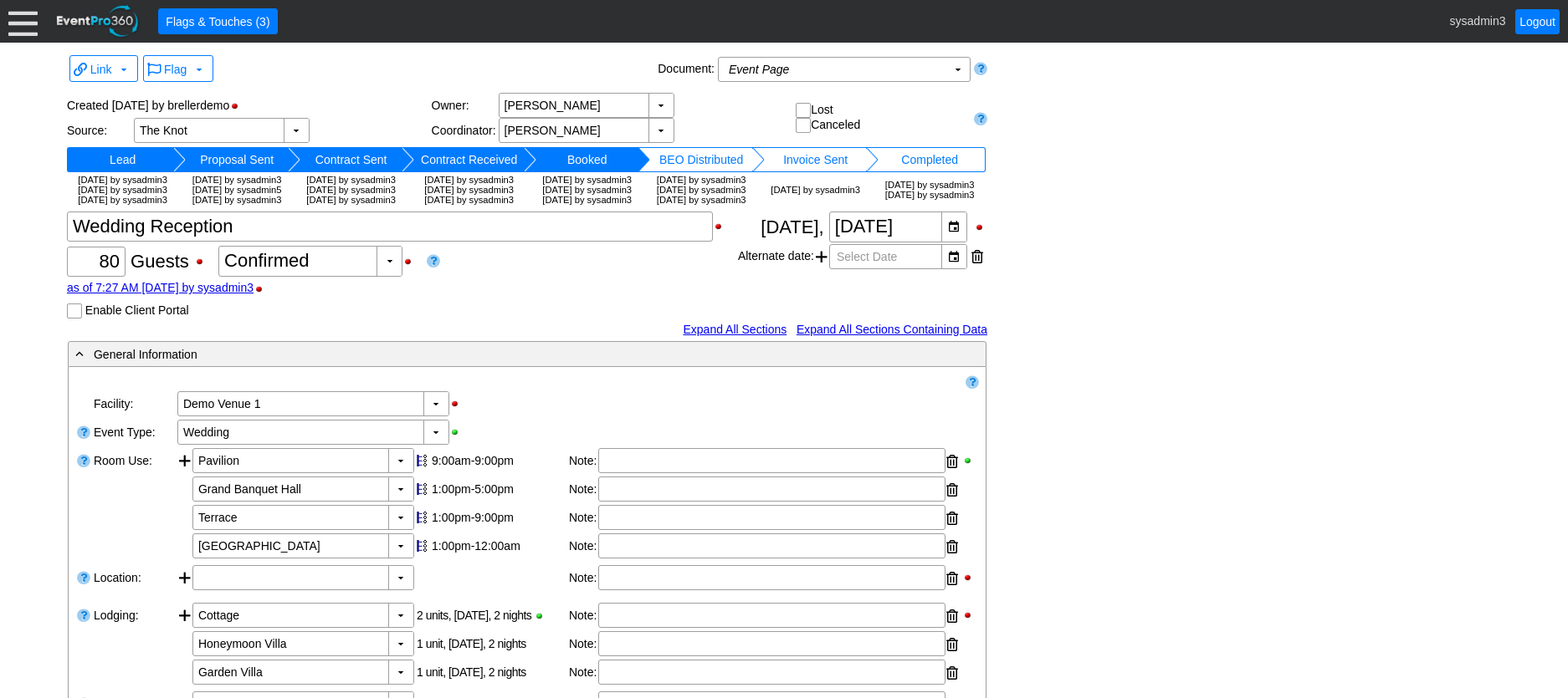
click at [20, 21] on div at bounding box center [22, 21] width 29 height 29
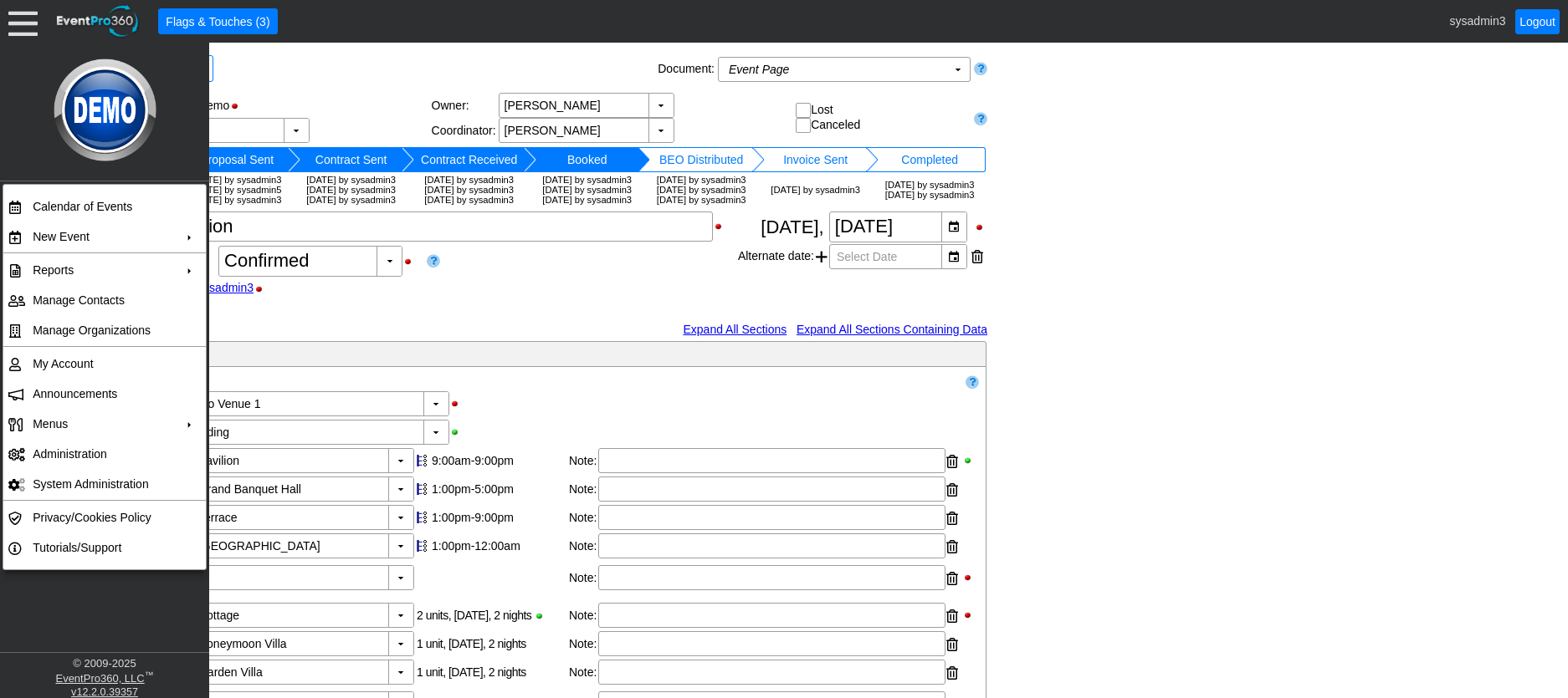
click at [324, 69] on div "Flag ▼" at bounding box center [397, 69] width 514 height 32
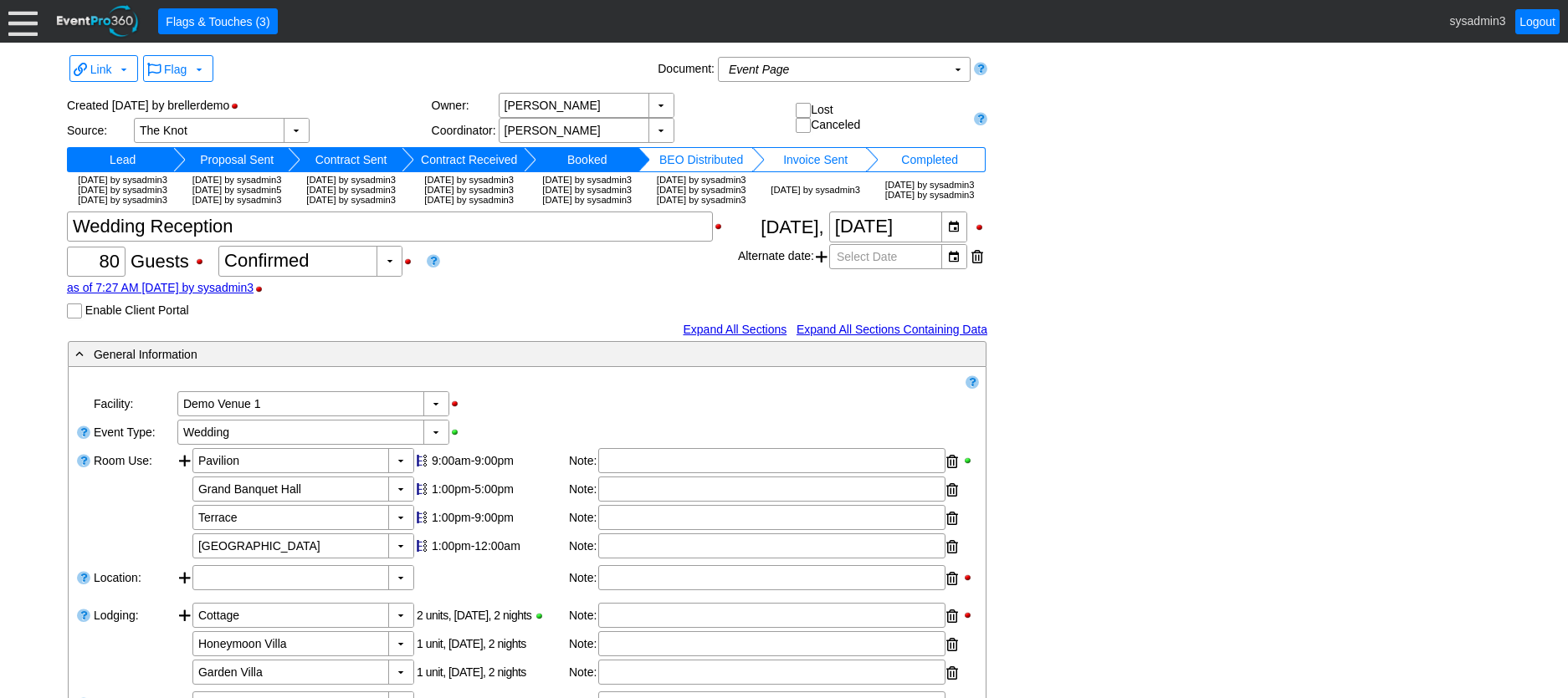
click at [29, 21] on div at bounding box center [22, 21] width 29 height 29
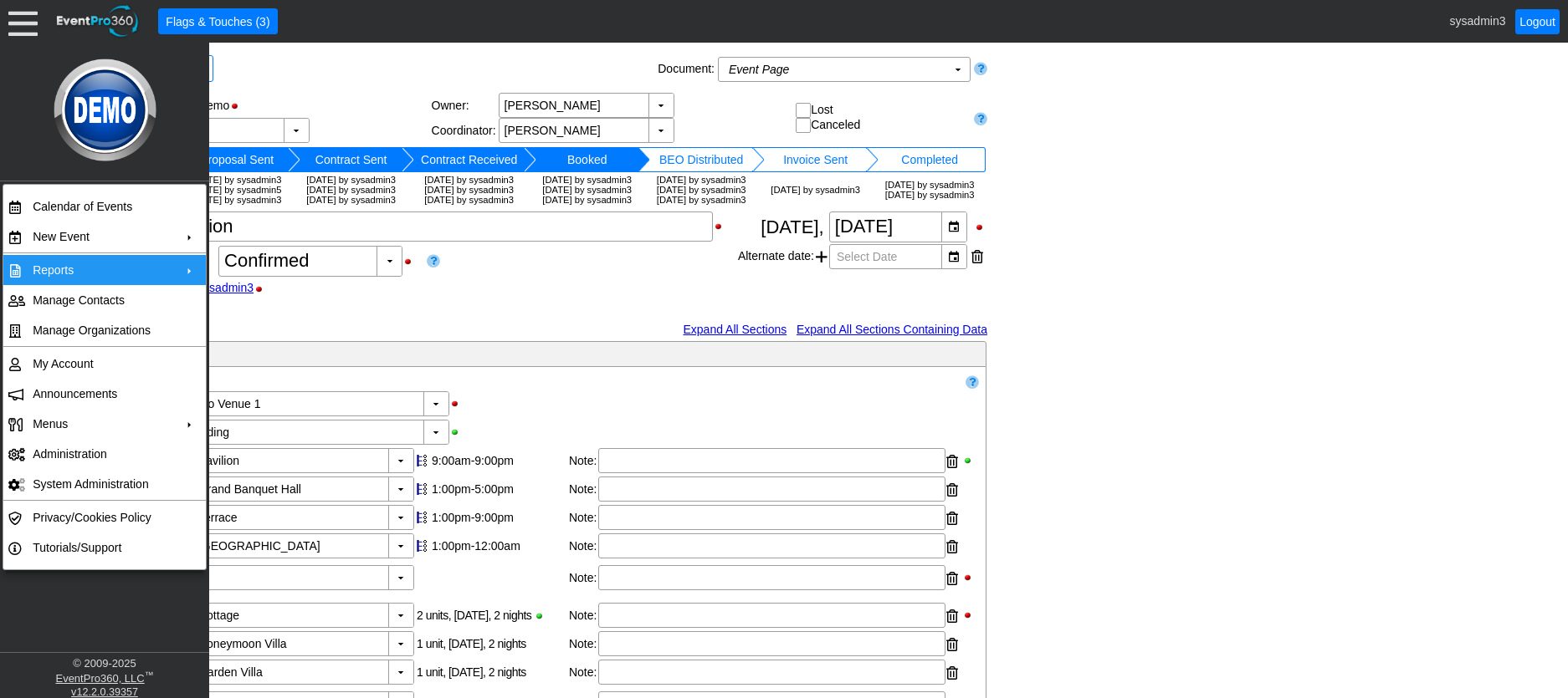
click at [89, 273] on td "Reports" at bounding box center [101, 270] width 150 height 30
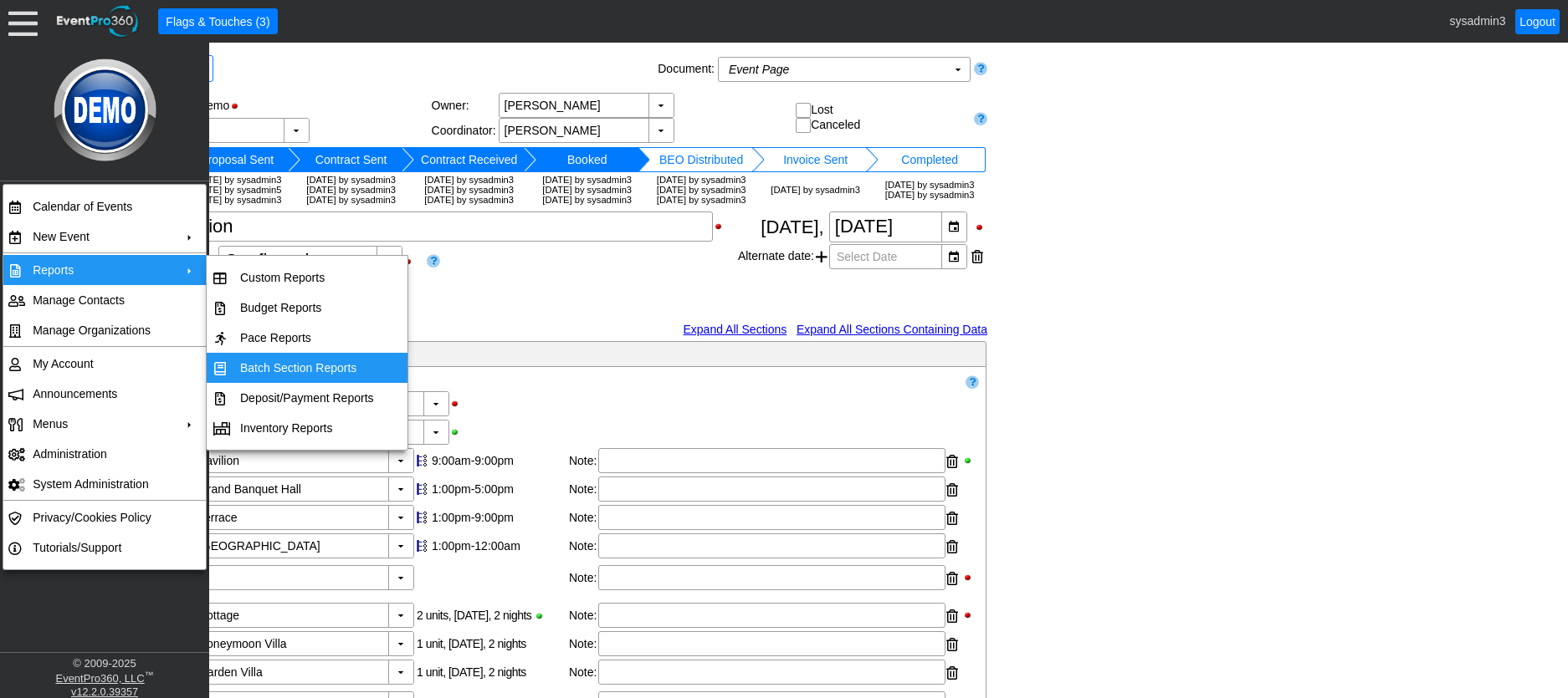
click at [282, 364] on td "Batch Section Reports" at bounding box center [307, 368] width 147 height 30
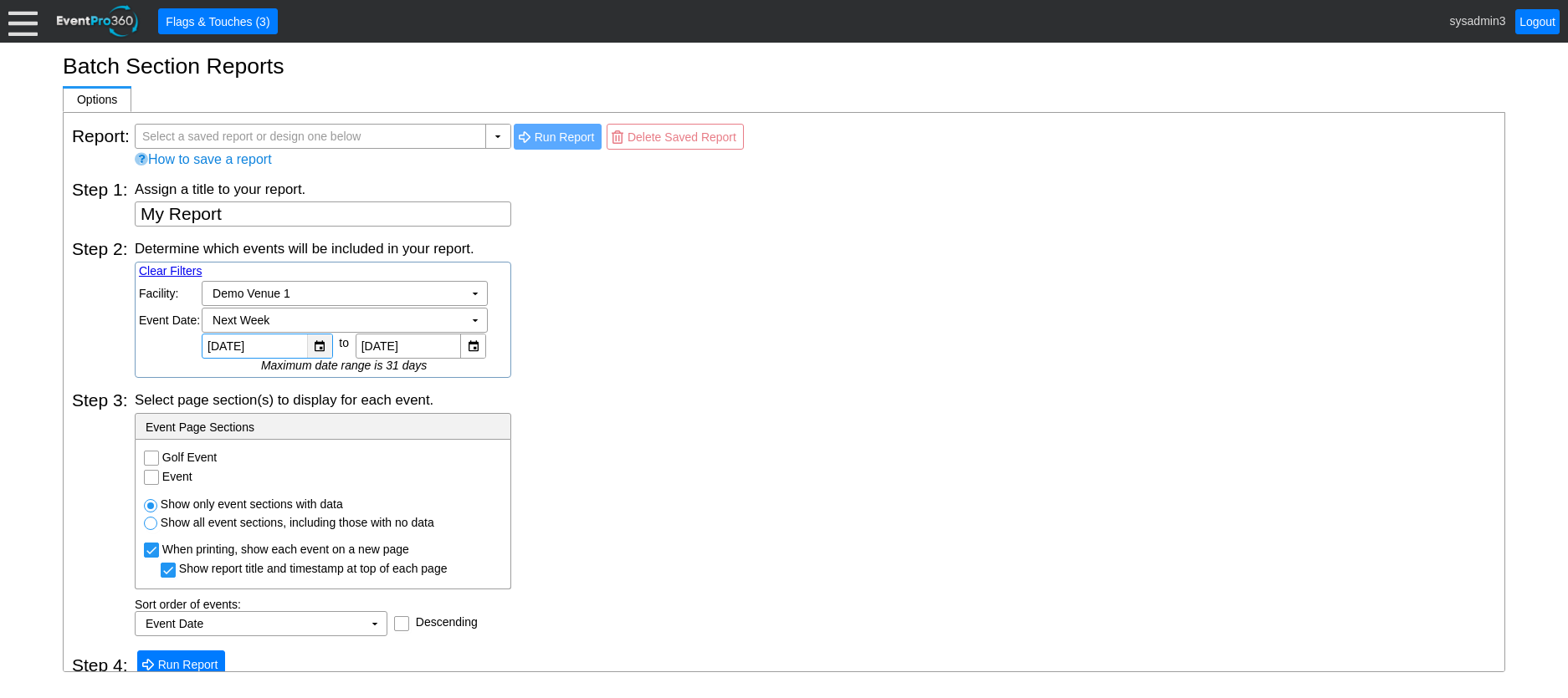
click at [323, 345] on div "▼" at bounding box center [319, 346] width 25 height 23
click at [730, 388] on div "Step 3: Select page section(s) to display for each event. - Event Page Sections…" at bounding box center [783, 507] width 1424 height 258
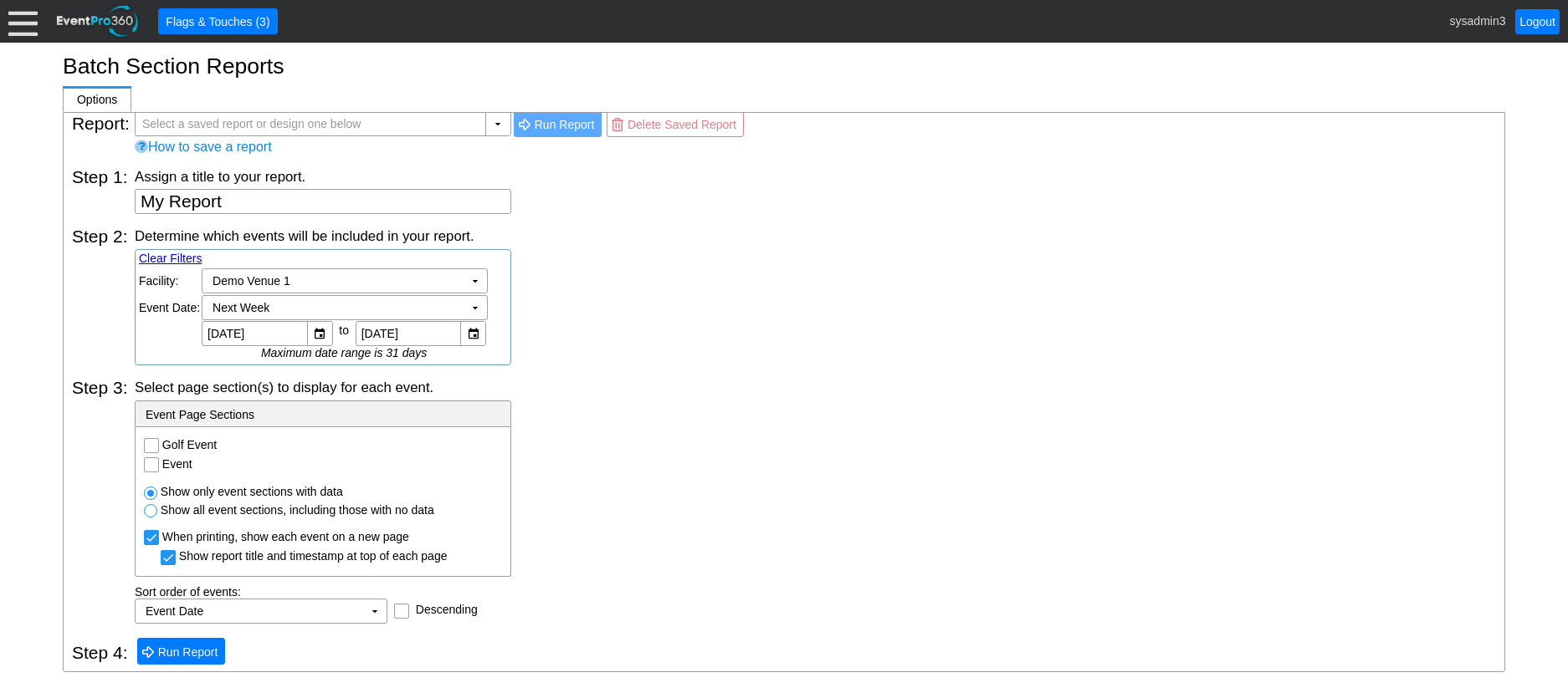
scroll to position [17, 0]
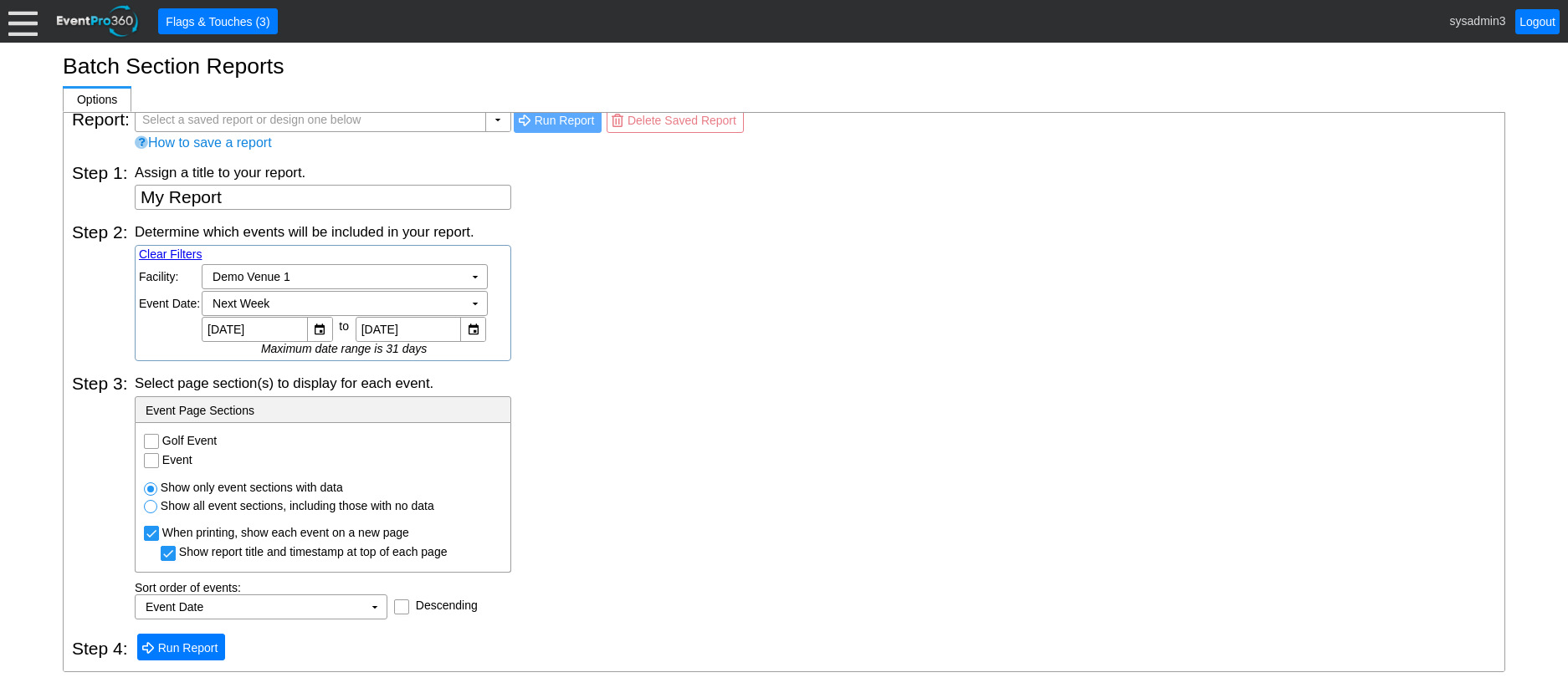
click at [147, 439] on input "Golf Event" at bounding box center [153, 444] width 17 height 17
checkbox input "true"
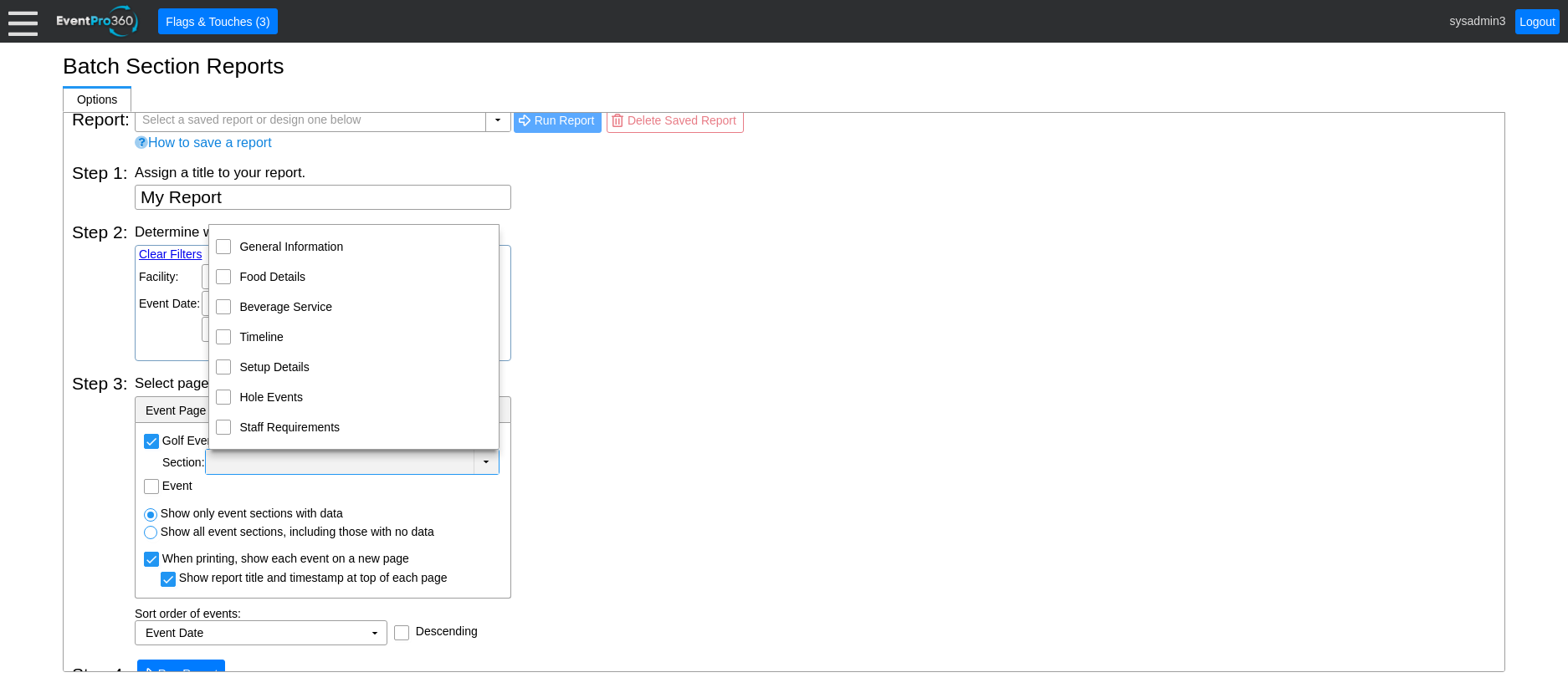
click at [486, 458] on td "▼" at bounding box center [486, 462] width 25 height 24
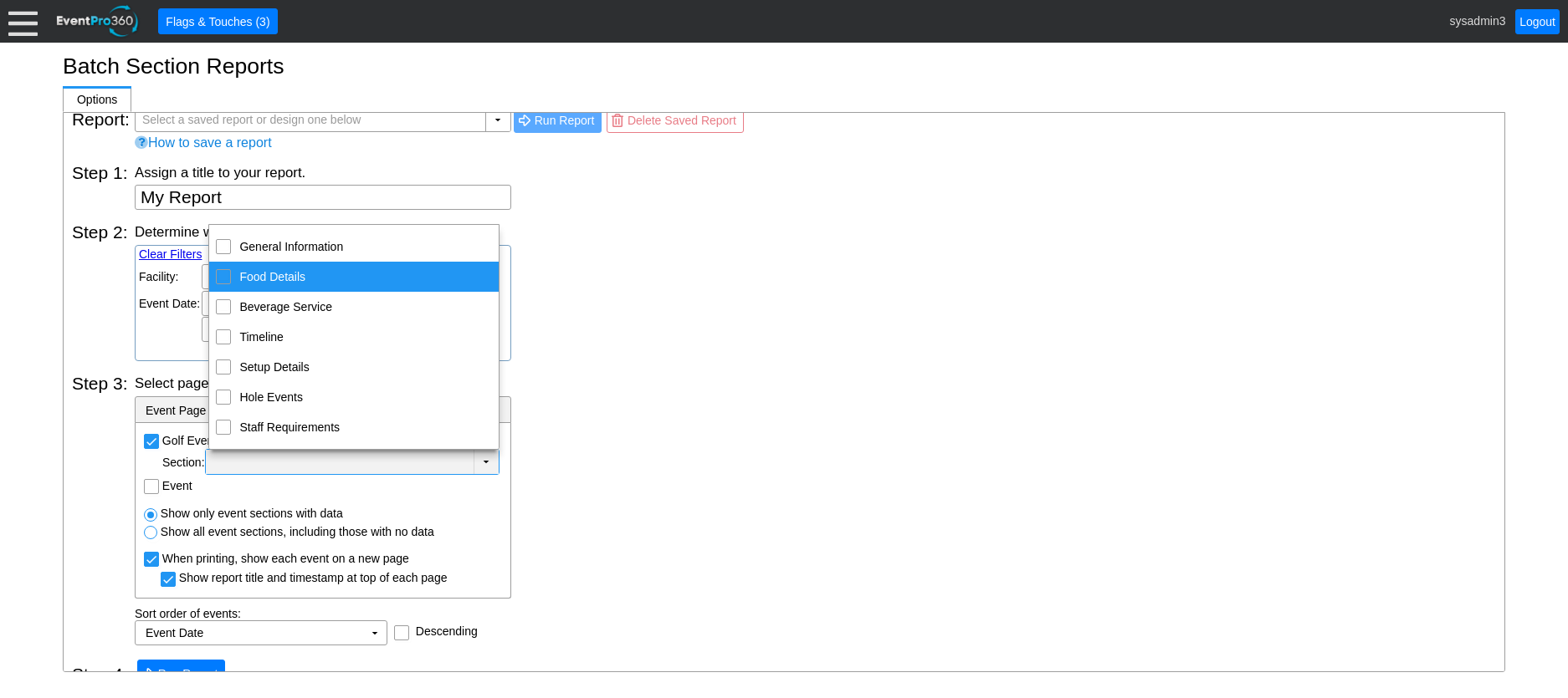
click at [222, 276] on input "Food Details" at bounding box center [224, 276] width 11 height 11
checkbox input "true"
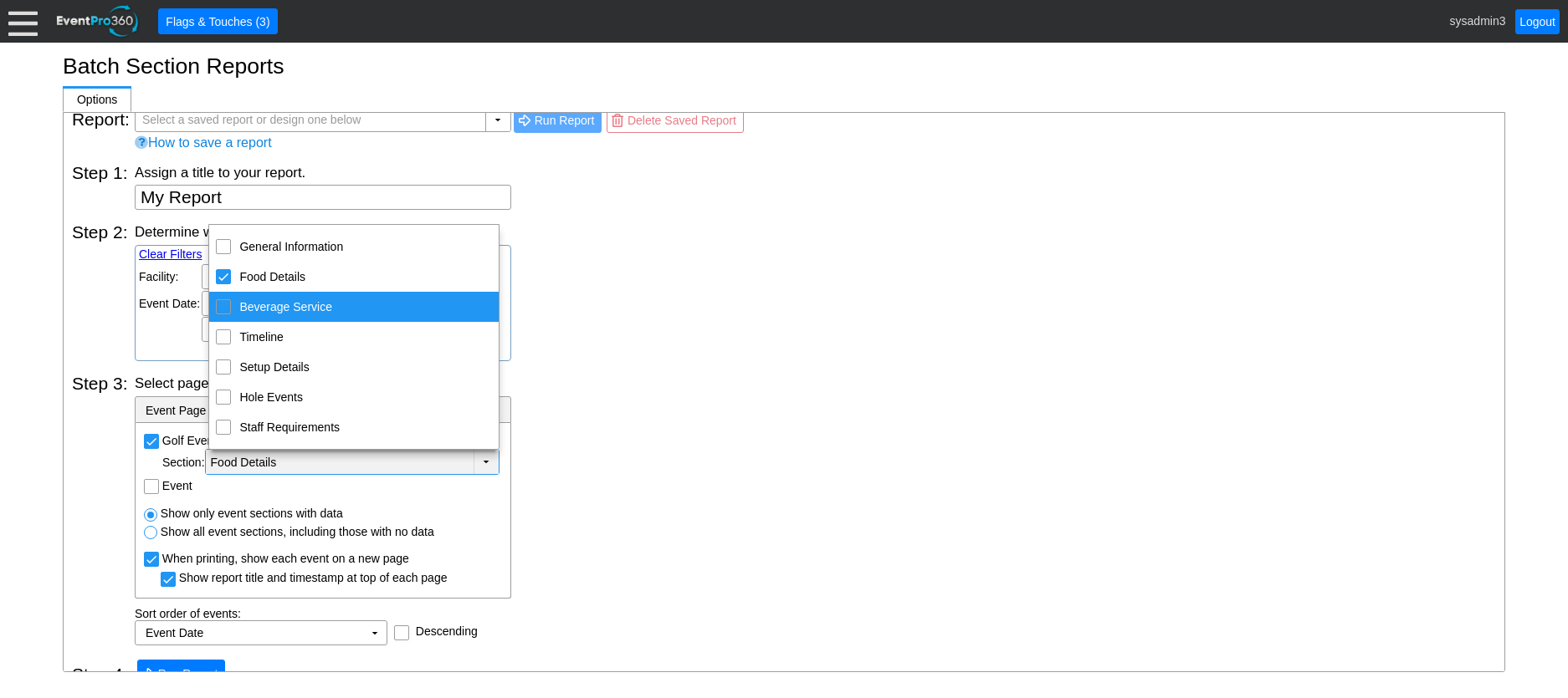
click at [223, 303] on input "Beverage Service" at bounding box center [224, 306] width 11 height 11
checkbox input "true"
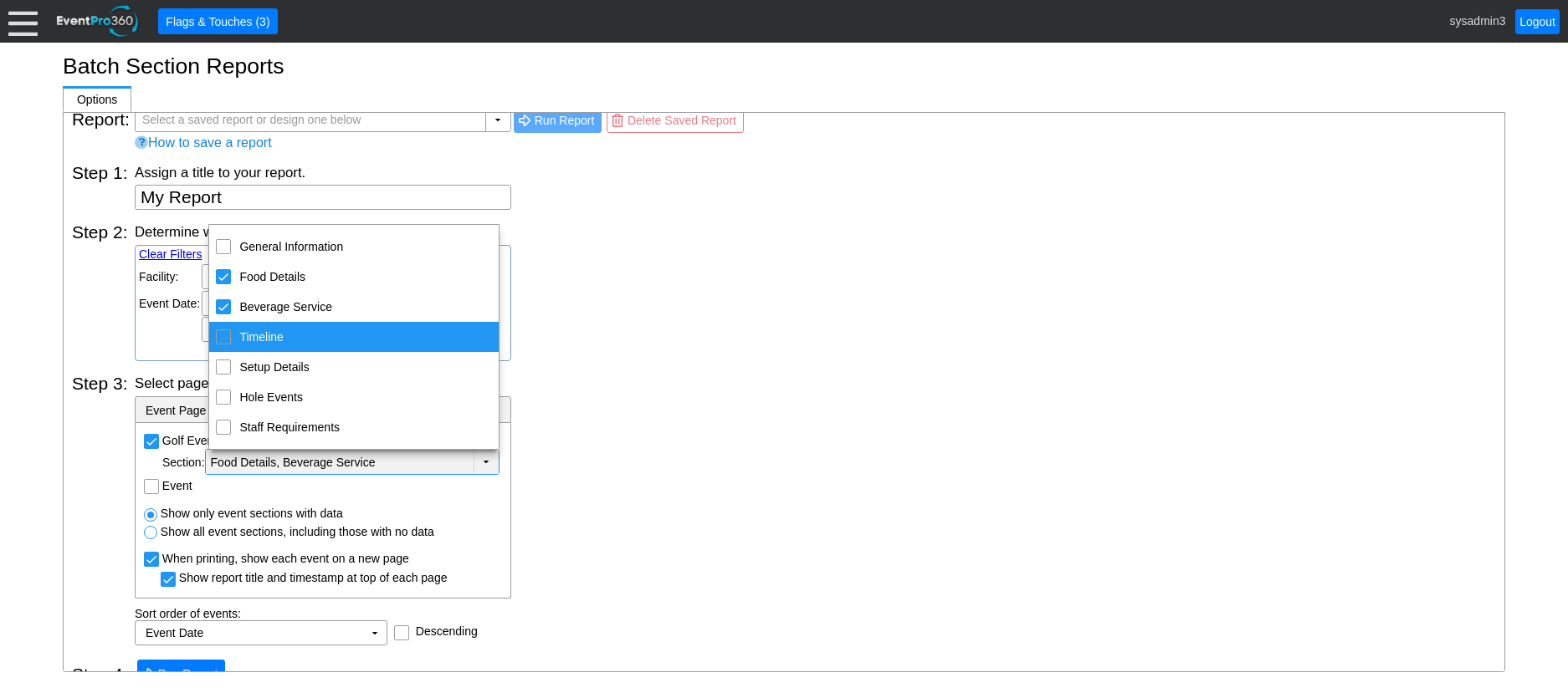
click at [222, 333] on input "Timeline" at bounding box center [224, 335] width 11 height 11
checkbox input "true"
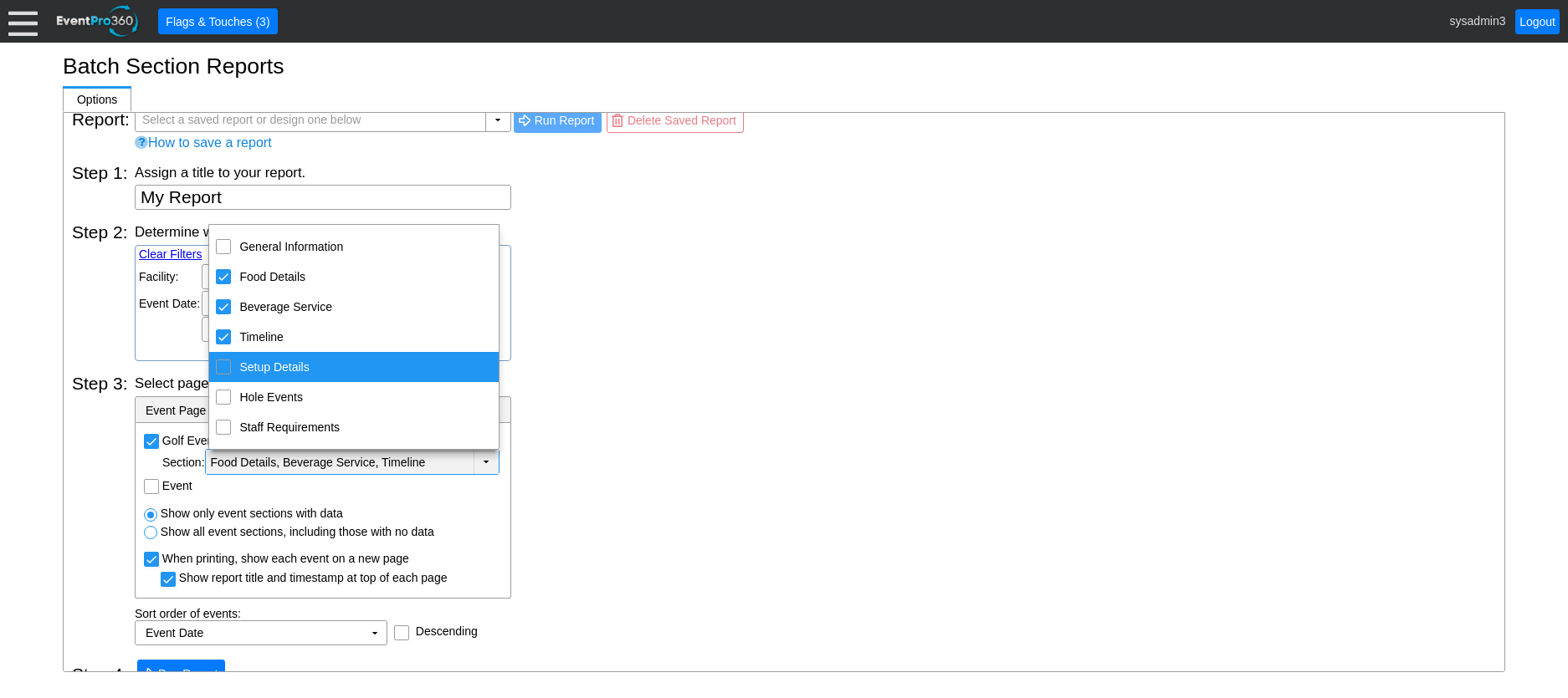
click at [224, 365] on input "Setup Details" at bounding box center [224, 366] width 11 height 11
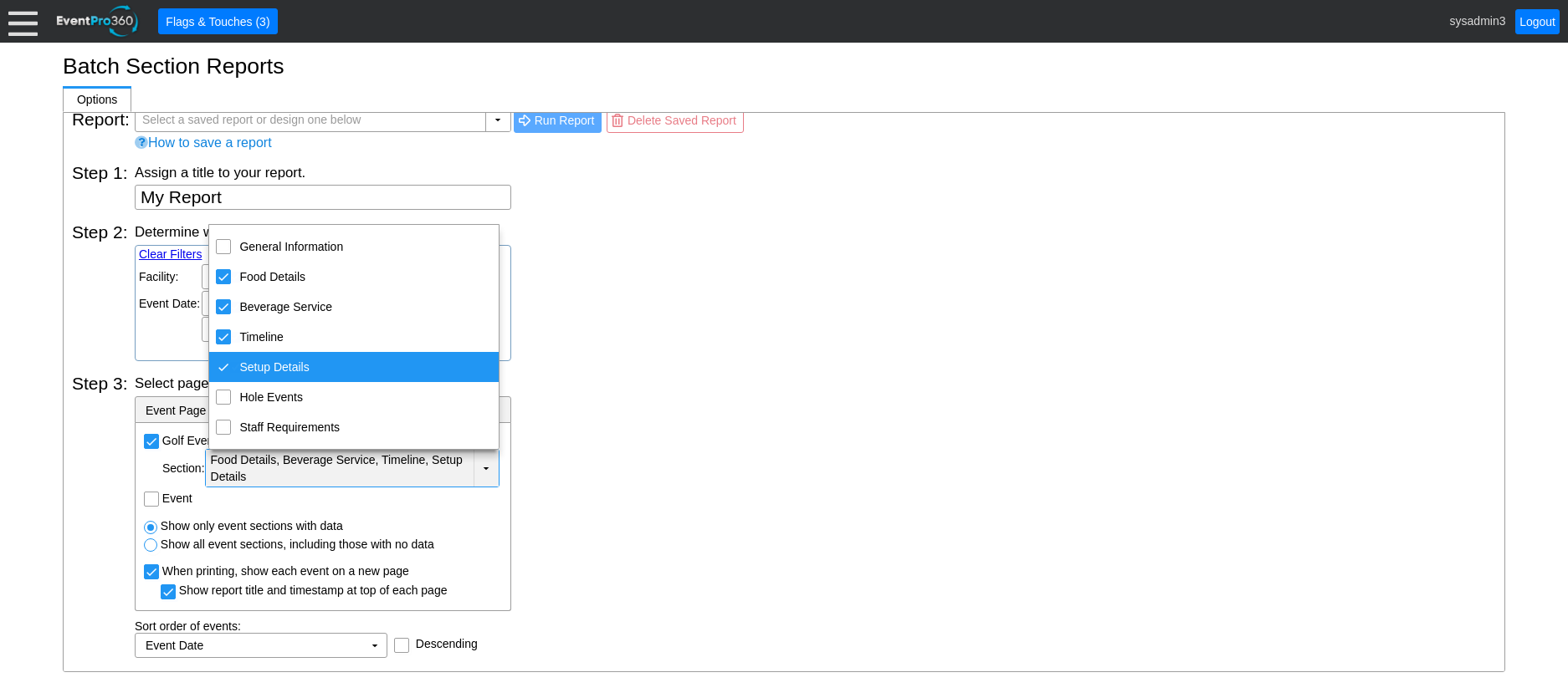
click at [223, 364] on div "Setup Details" at bounding box center [224, 367] width 15 height 15
checkbox input "false"
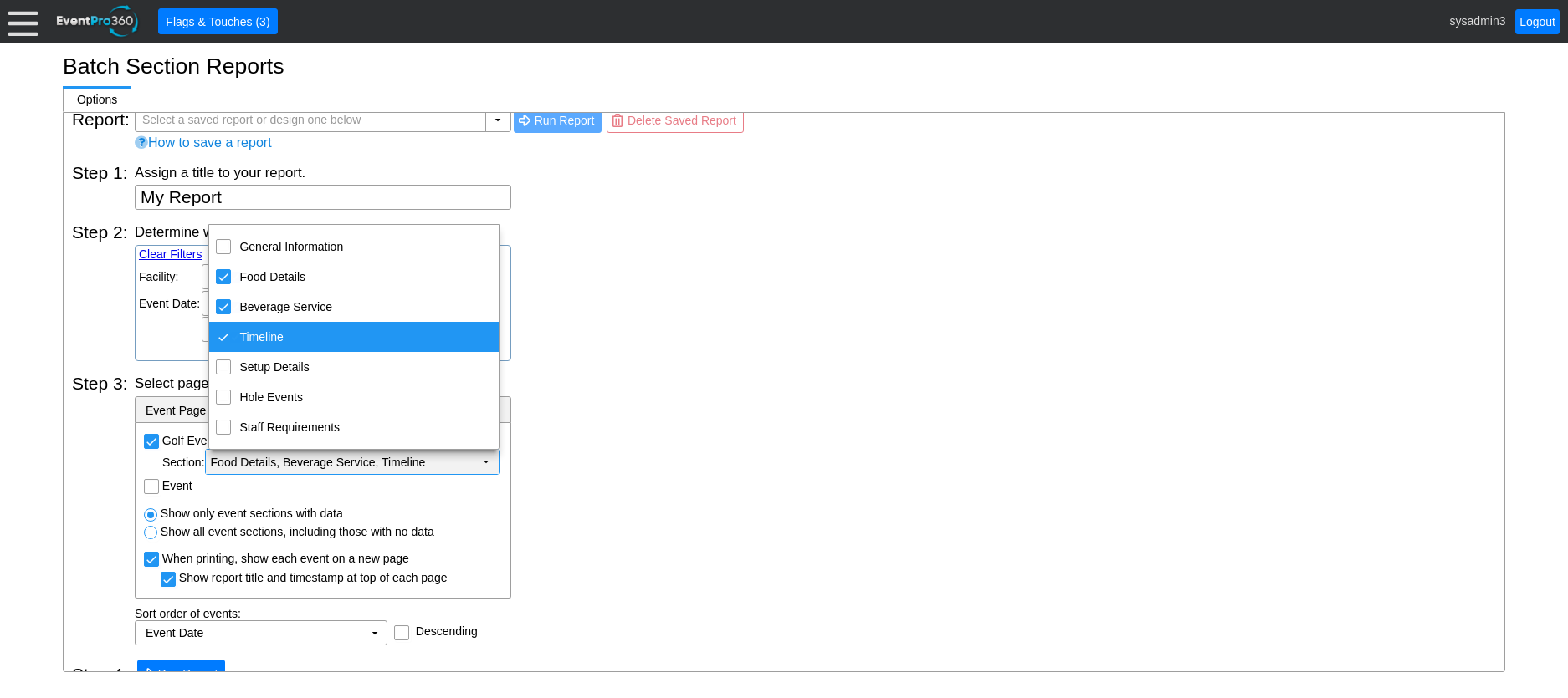
drag, startPoint x: 223, startPoint y: 335, endPoint x: 219, endPoint y: 319, distance: 16.5
click at [223, 332] on div "Timeline" at bounding box center [224, 337] width 15 height 15
checkbox input "false"
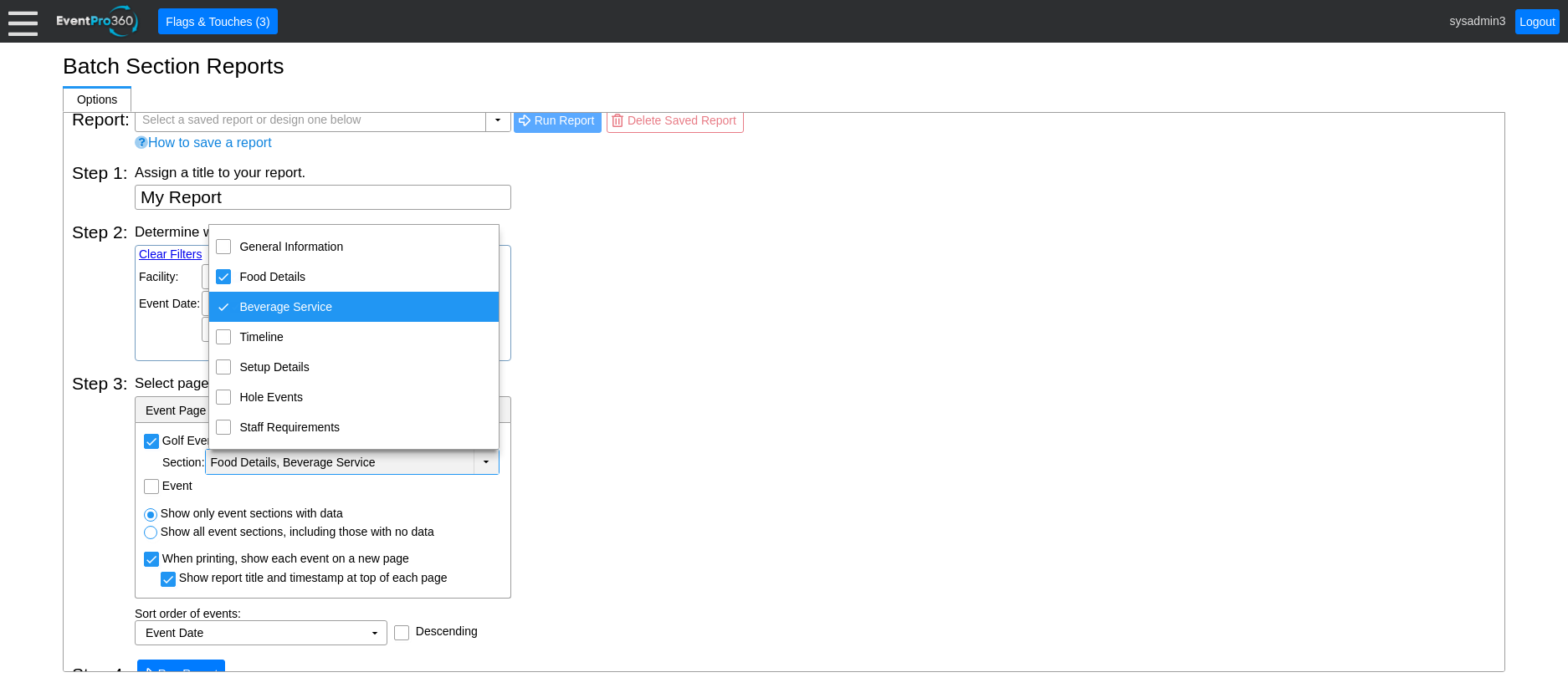
click at [224, 303] on div "Beverage Service" at bounding box center [224, 307] width 15 height 15
checkbox input "false"
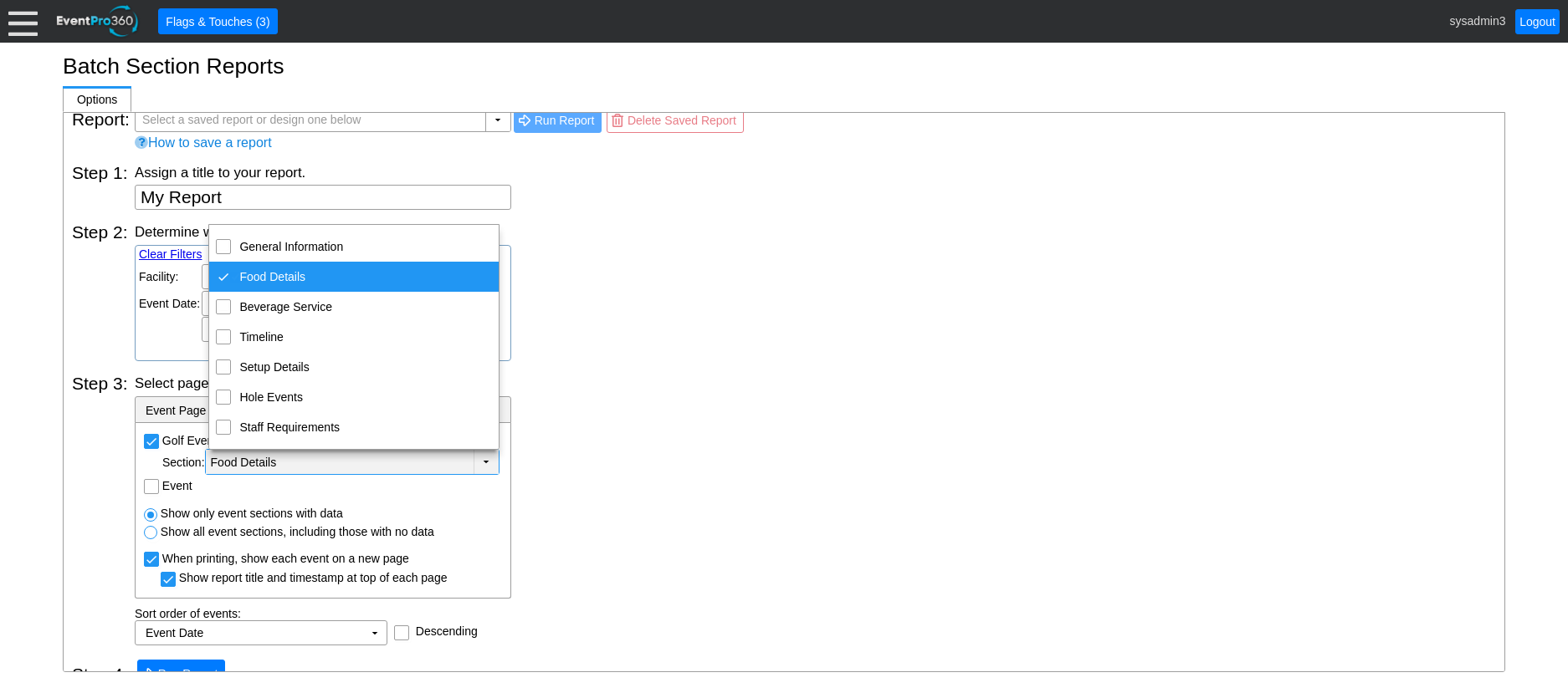
click at [660, 298] on div "Determine which events will be included in your report. Clear Filters Region: Χ…" at bounding box center [815, 292] width 1361 height 139
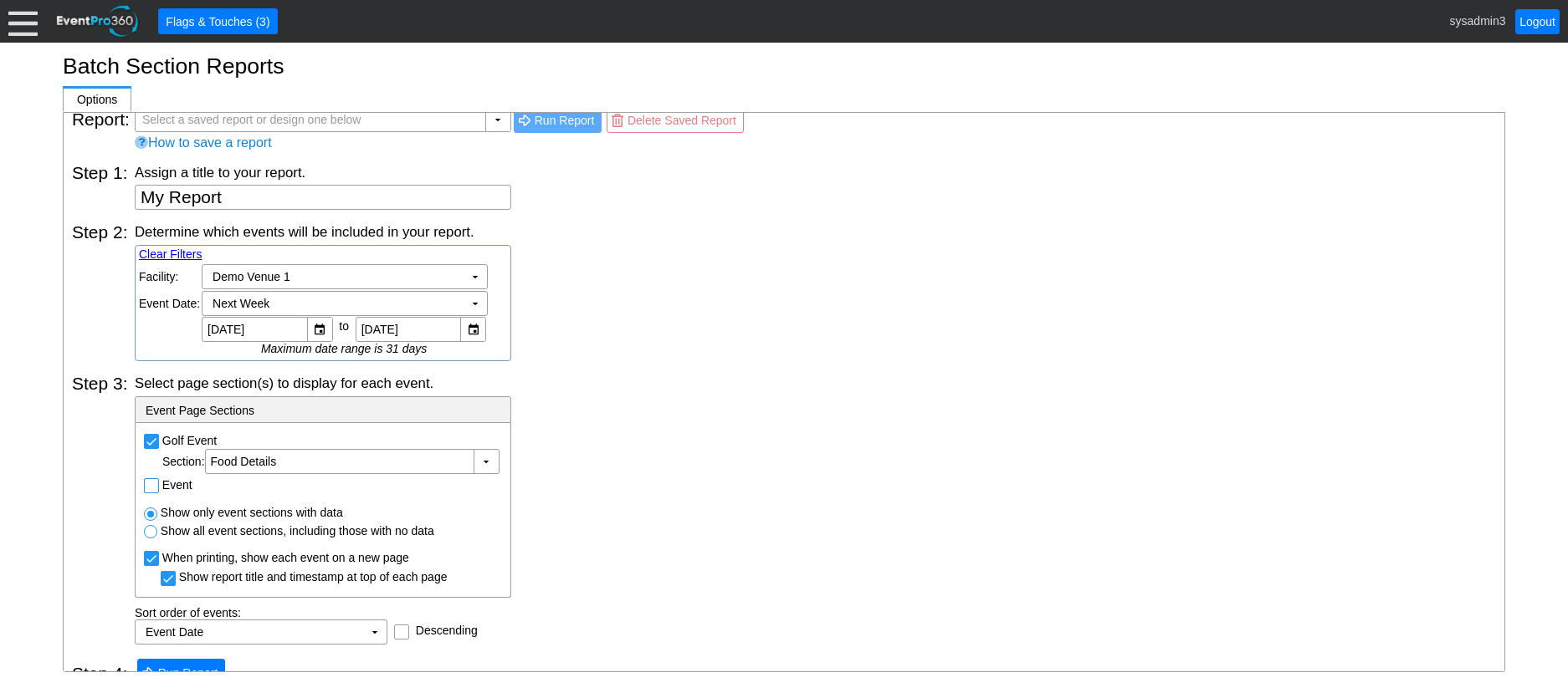
click at [150, 489] on input "Event" at bounding box center [153, 487] width 17 height 17
checkbox input "true"
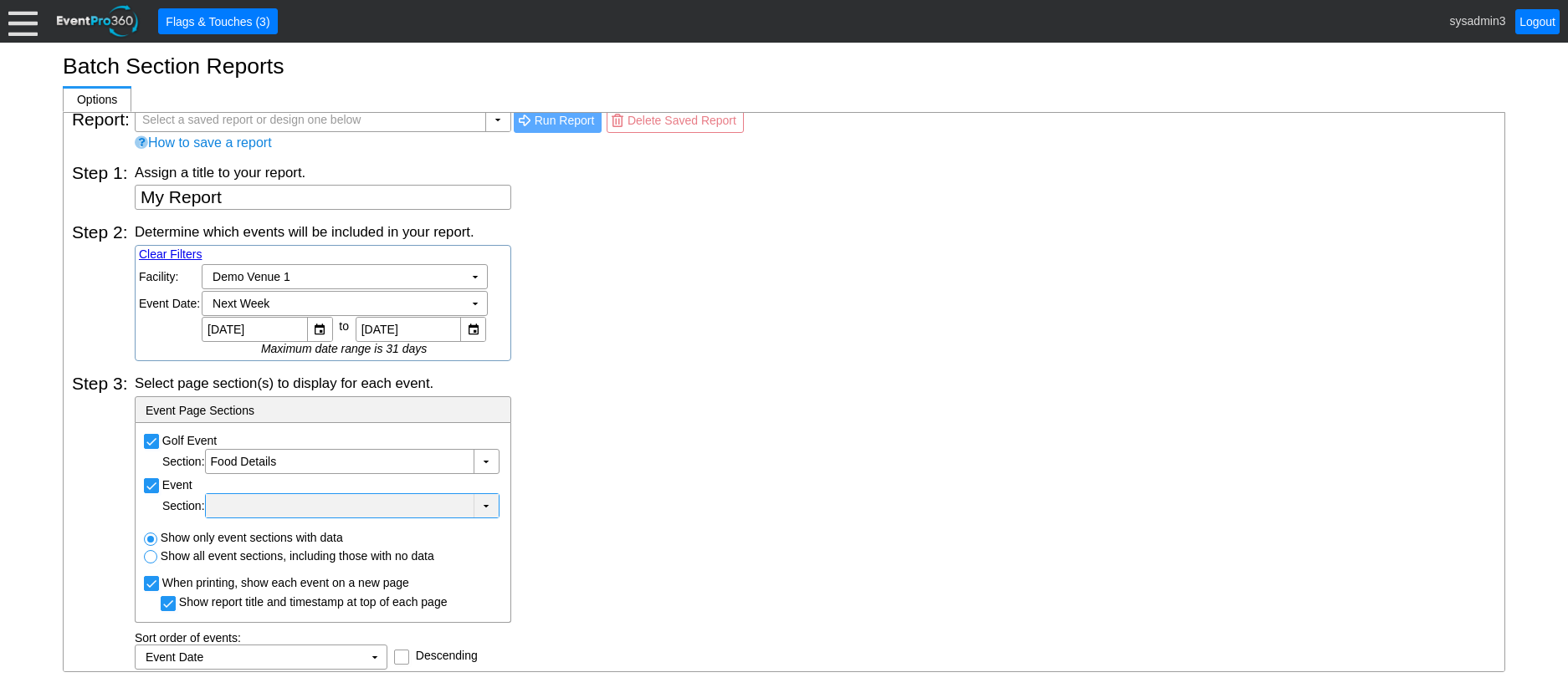
click at [319, 505] on div at bounding box center [339, 506] width 261 height 17
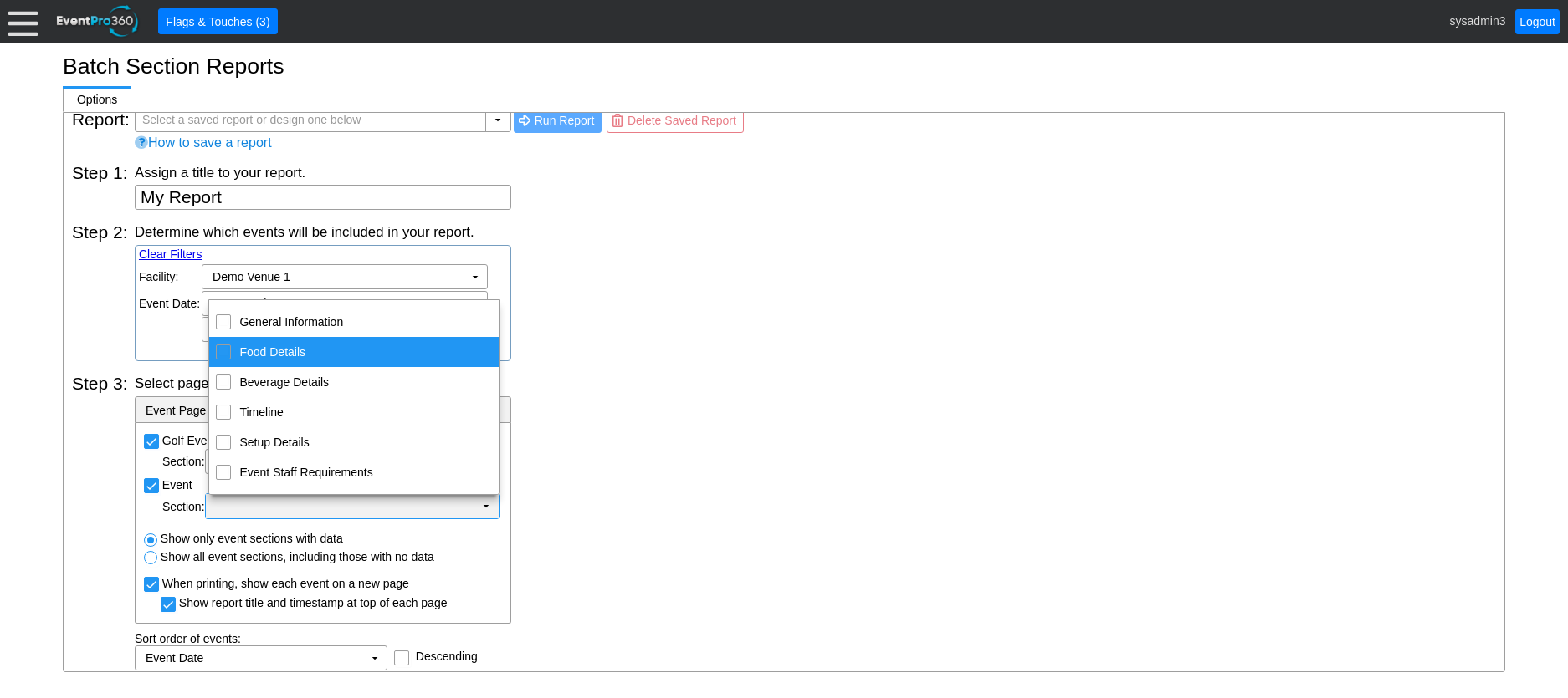
click at [225, 356] on div "Food Details" at bounding box center [224, 352] width 15 height 15
checkbox input "true"
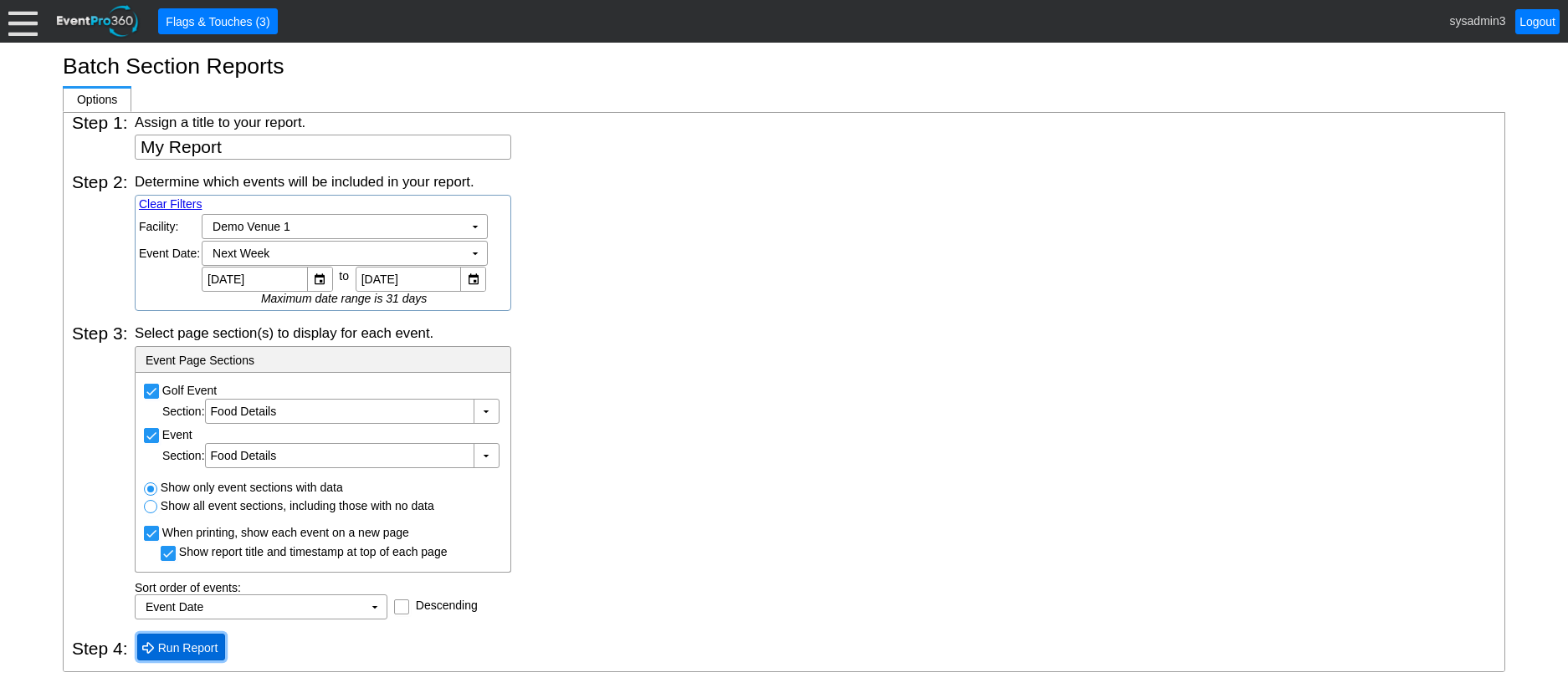
scroll to position [67, 0]
click at [201, 650] on span "Run Report" at bounding box center [188, 649] width 67 height 17
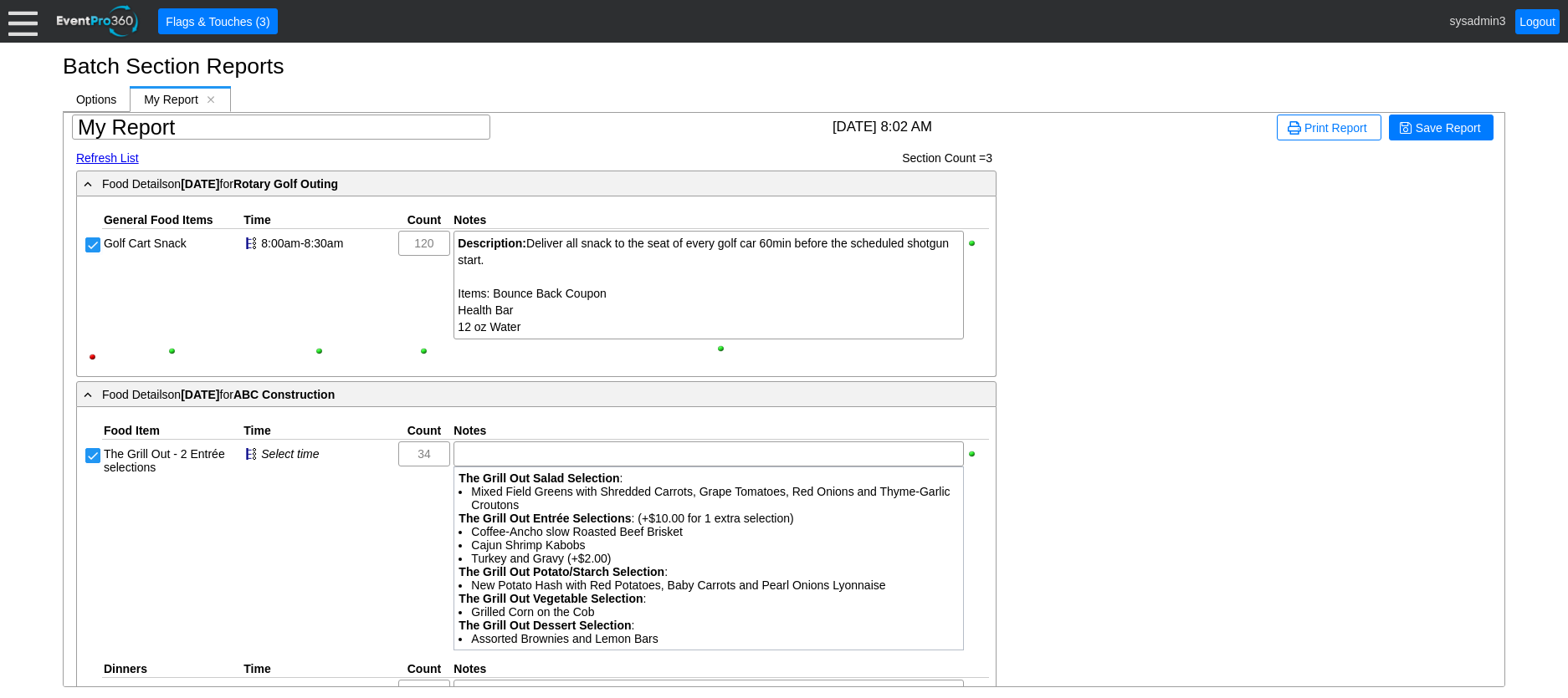
scroll to position [0, 0]
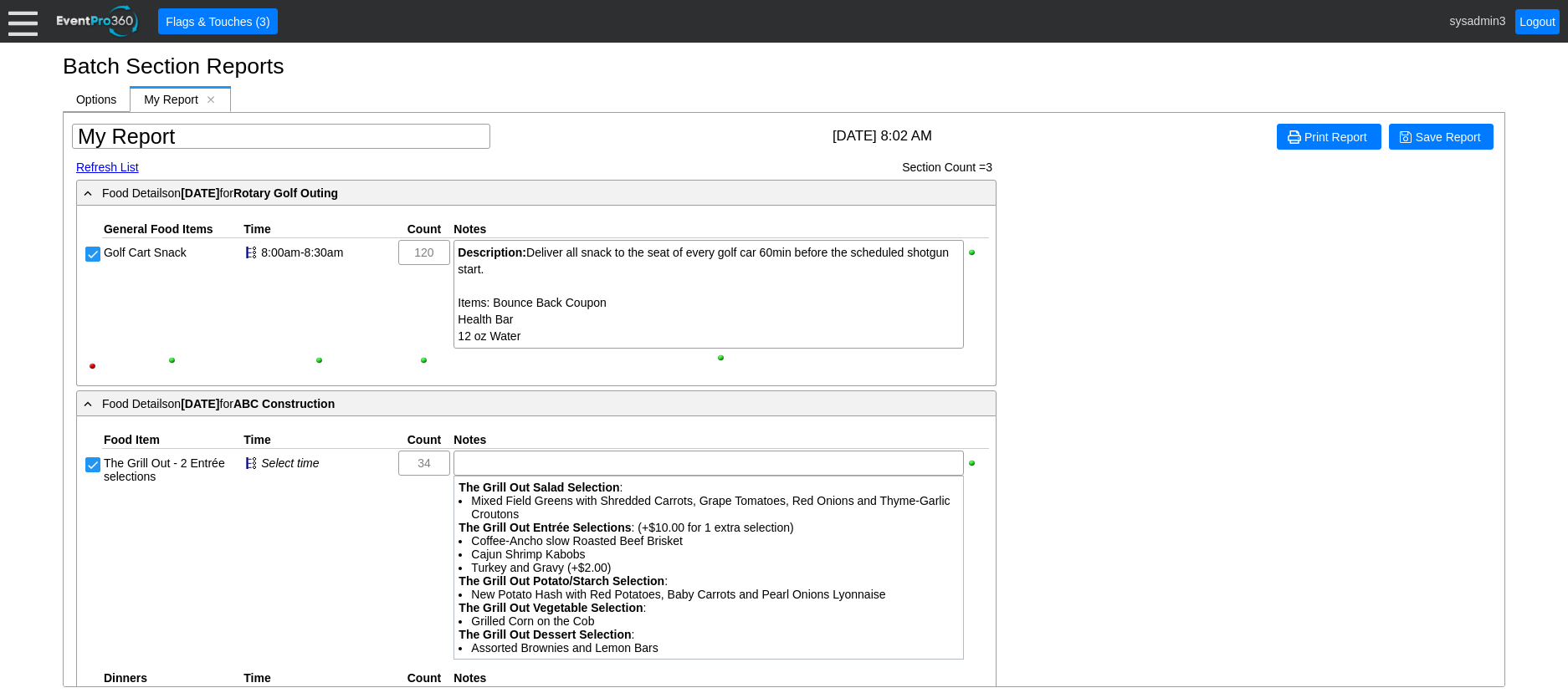
click at [1320, 138] on span "Print Report" at bounding box center [1335, 137] width 69 height 17
click at [1331, 136] on span "Print Report" at bounding box center [1335, 137] width 69 height 17
click at [23, 24] on div at bounding box center [22, 21] width 29 height 29
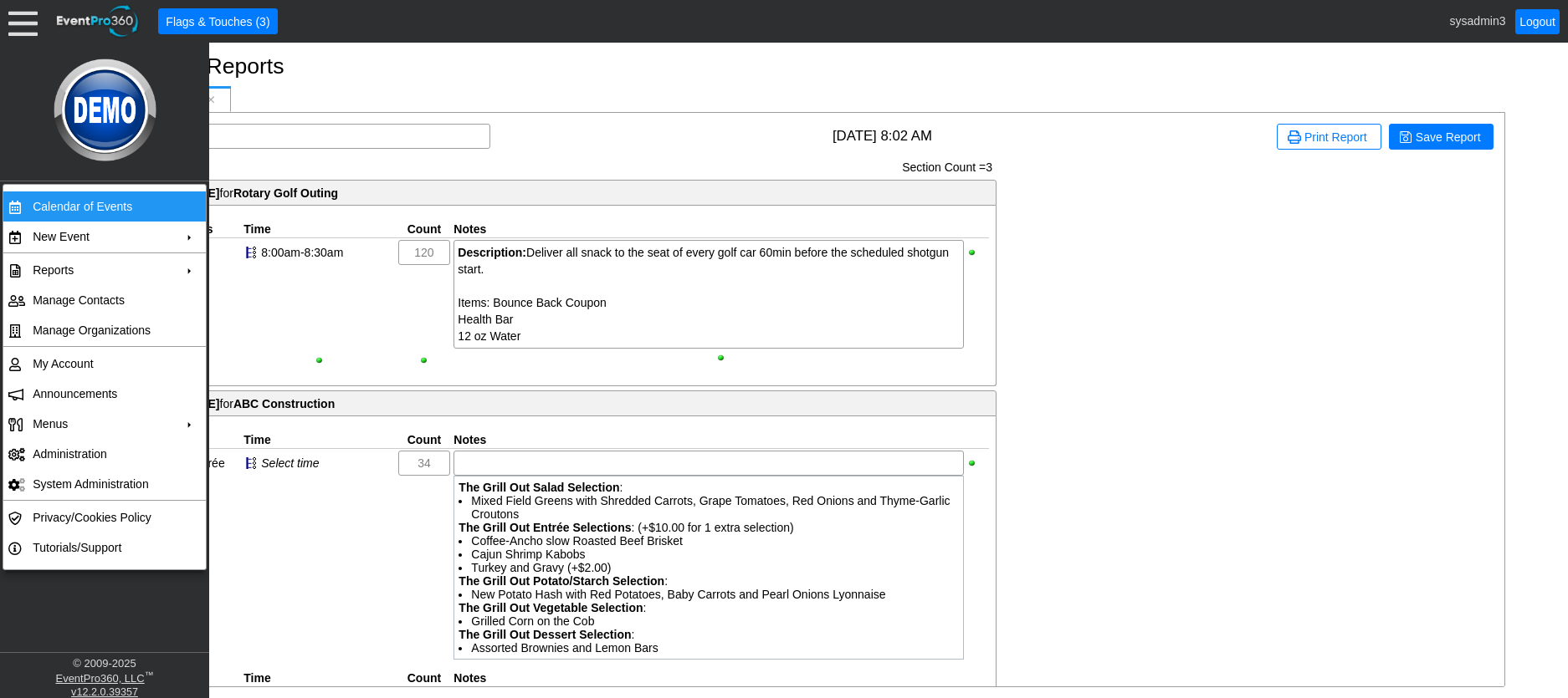
click at [77, 199] on td "Calendar of Events" at bounding box center [101, 207] width 150 height 30
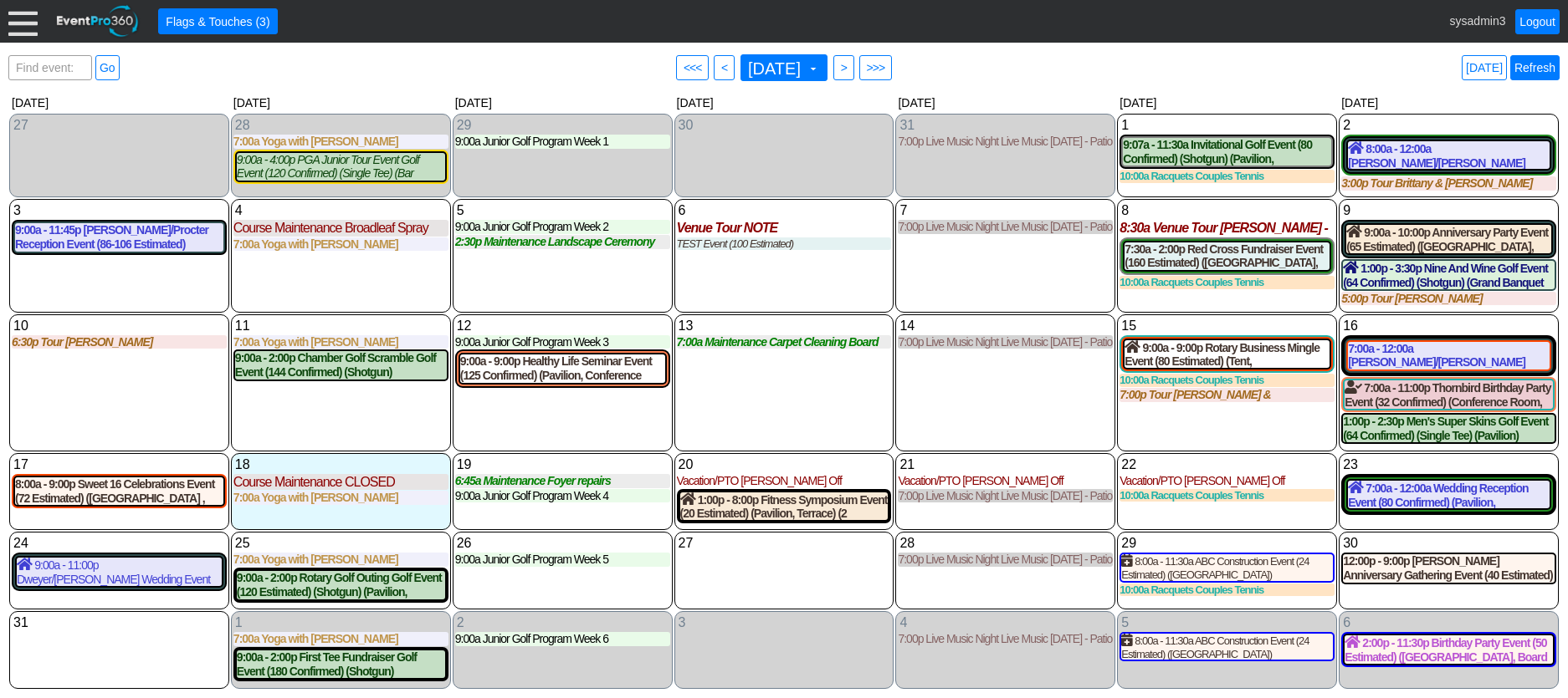
click at [1530, 66] on link "Refresh" at bounding box center [1534, 67] width 49 height 25
click at [1546, 68] on link "Refresh" at bounding box center [1534, 67] width 49 height 25
click at [740, 231] on div "Venue Tour NOTE" at bounding box center [784, 227] width 215 height 16
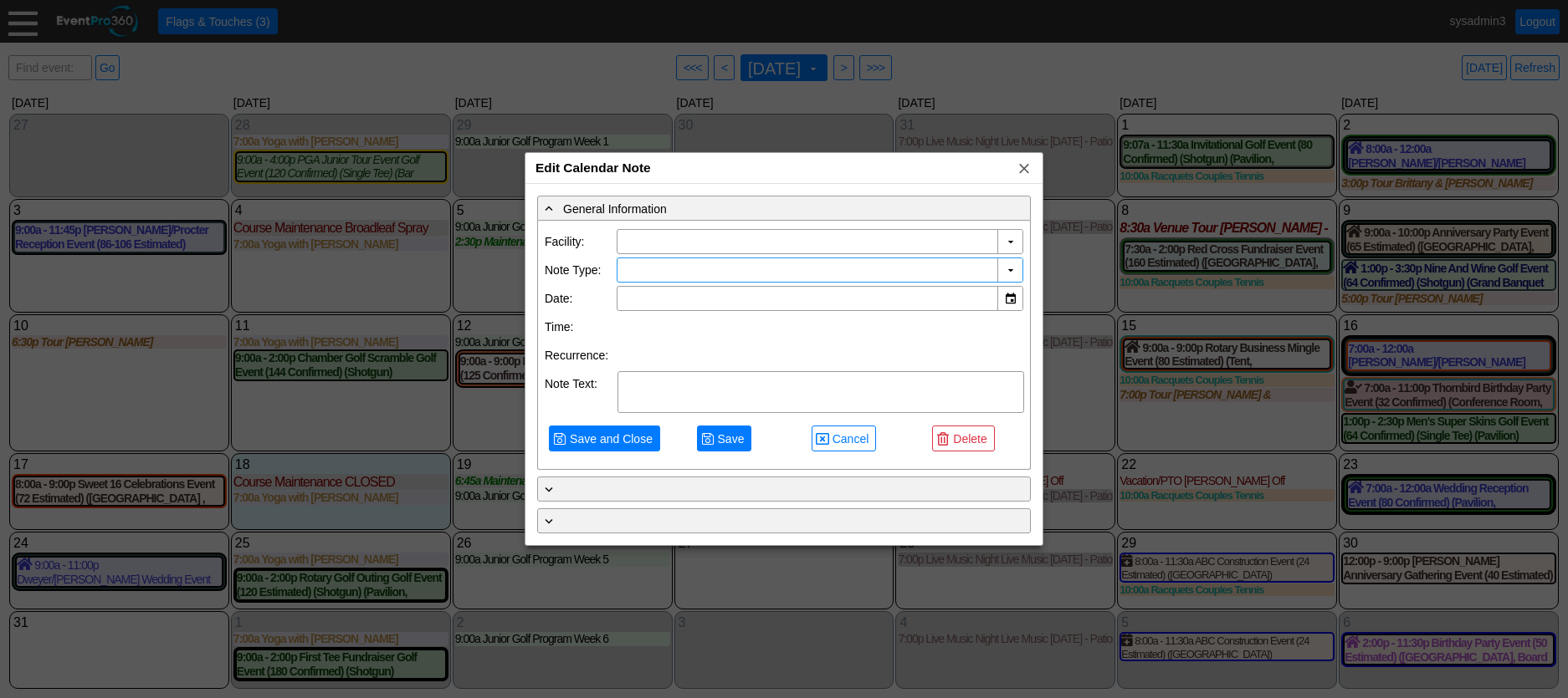
type input "Demo Venue 1"
type input "[DATE]"
type textarea "NOTE"
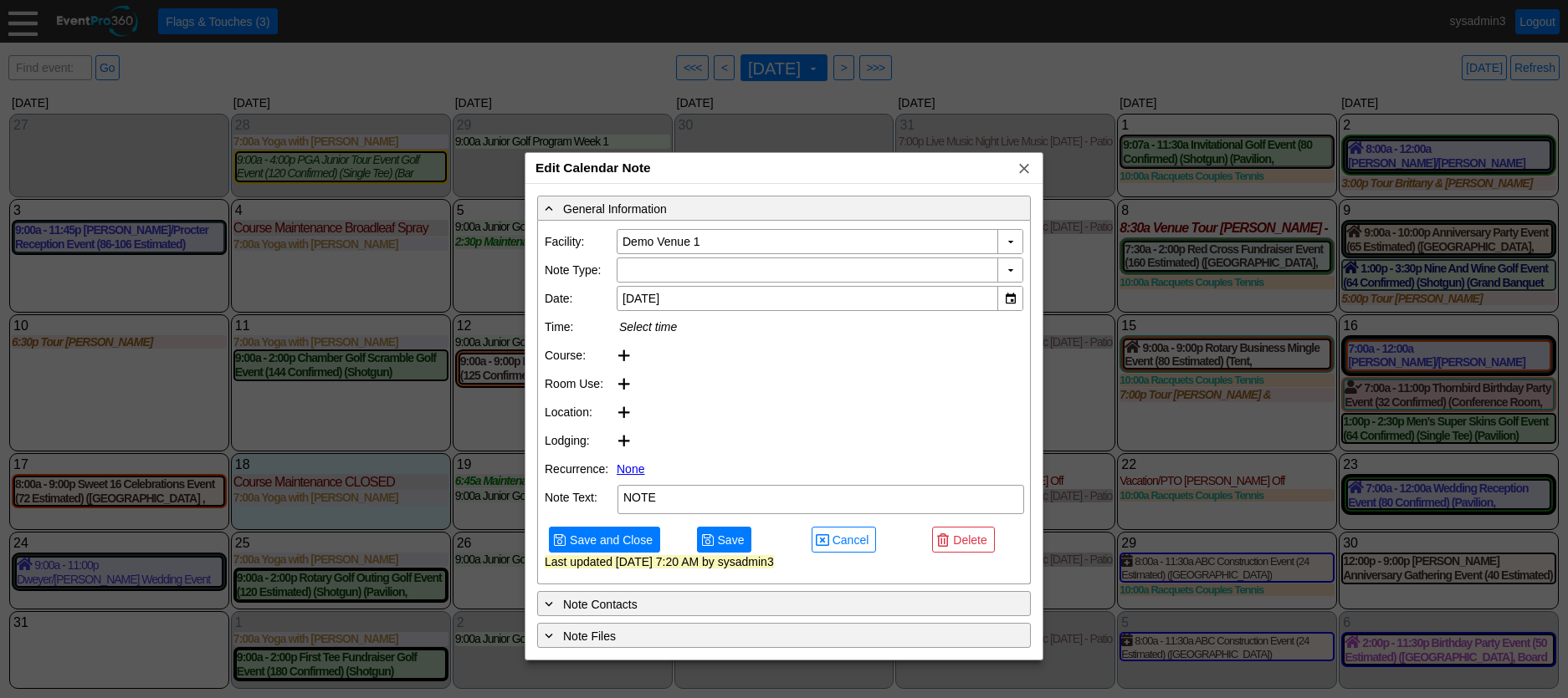
type input "Venue Tour"
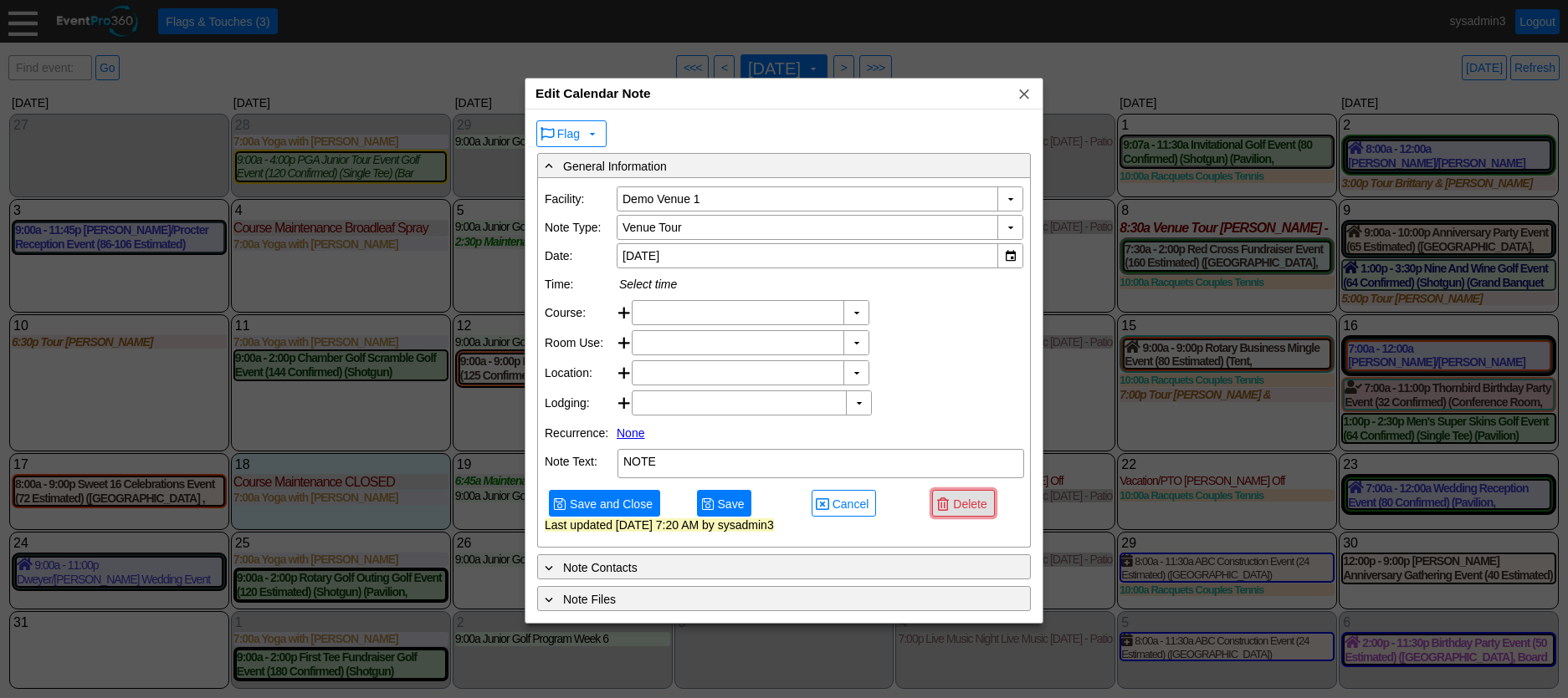
click at [973, 513] on span "Delete" at bounding box center [970, 504] width 40 height 17
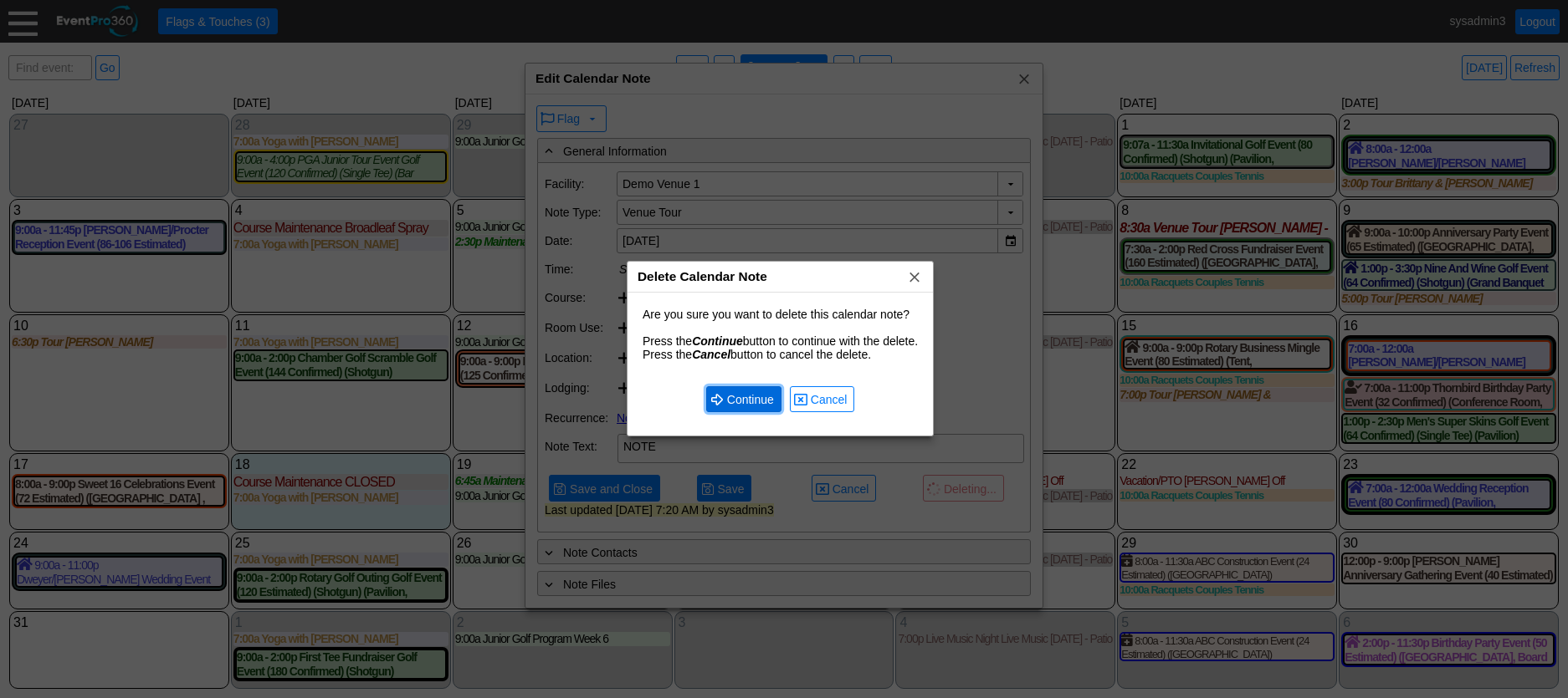
click at [741, 395] on span "Continue" at bounding box center [750, 400] width 53 height 17
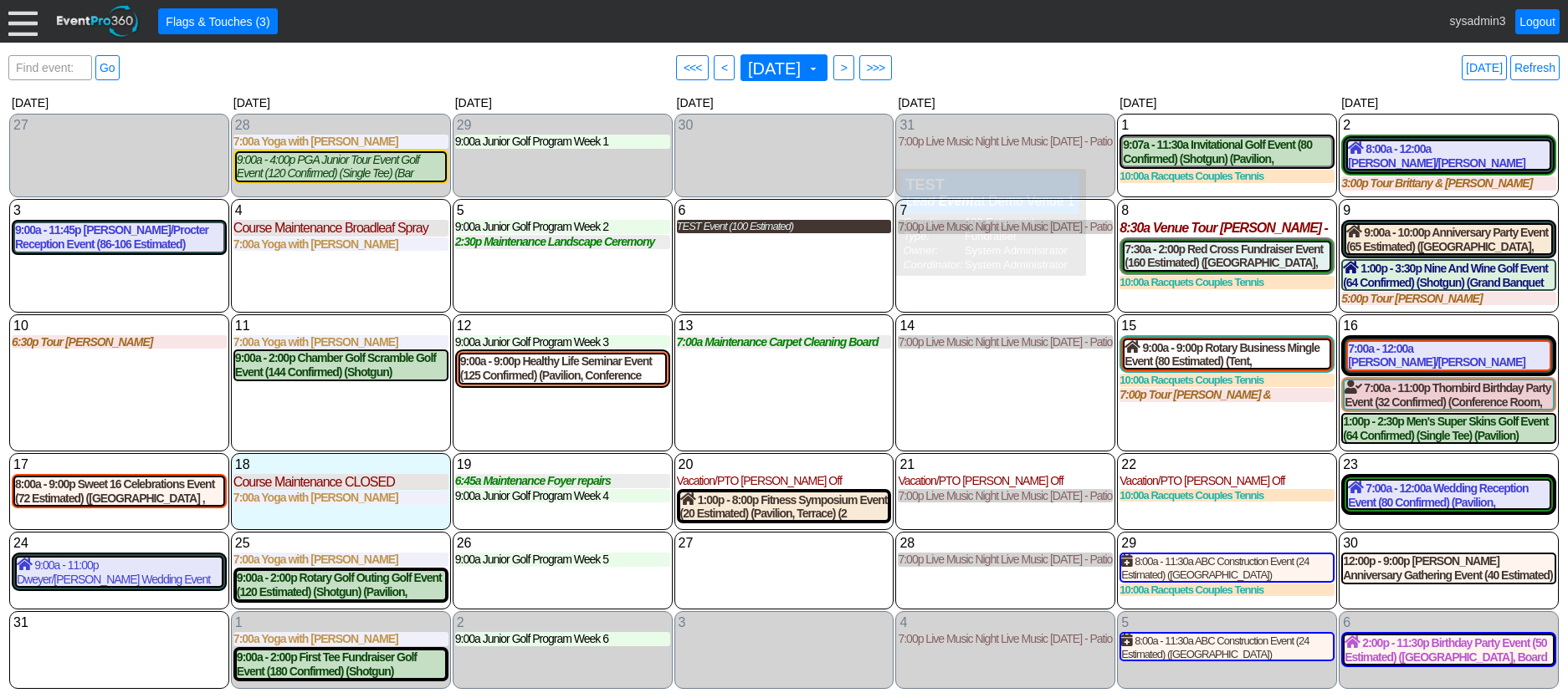
click at [745, 226] on div "TEST Event (100 Estimated)" at bounding box center [784, 226] width 215 height 13
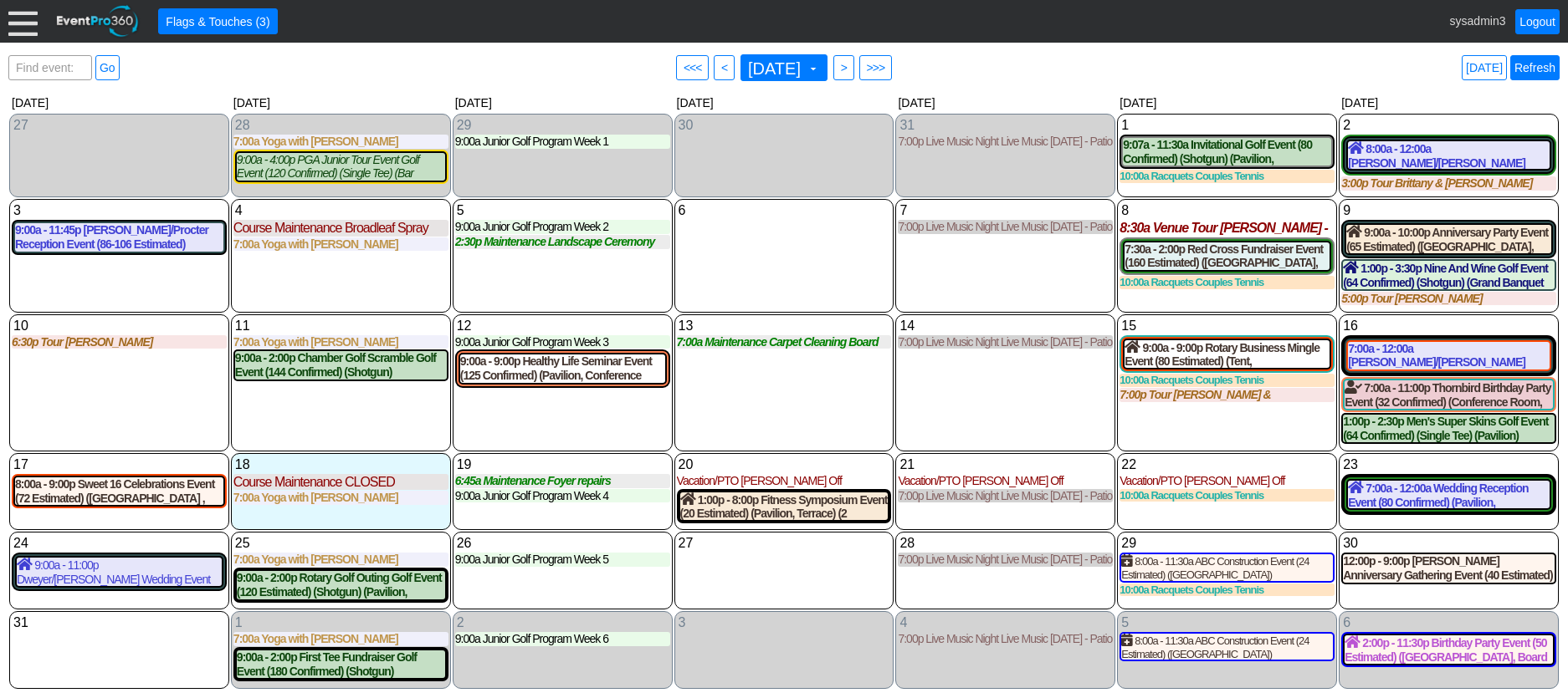
click at [1543, 64] on link "Refresh" at bounding box center [1534, 67] width 49 height 25
click at [1540, 21] on link "Logout" at bounding box center [1537, 21] width 45 height 25
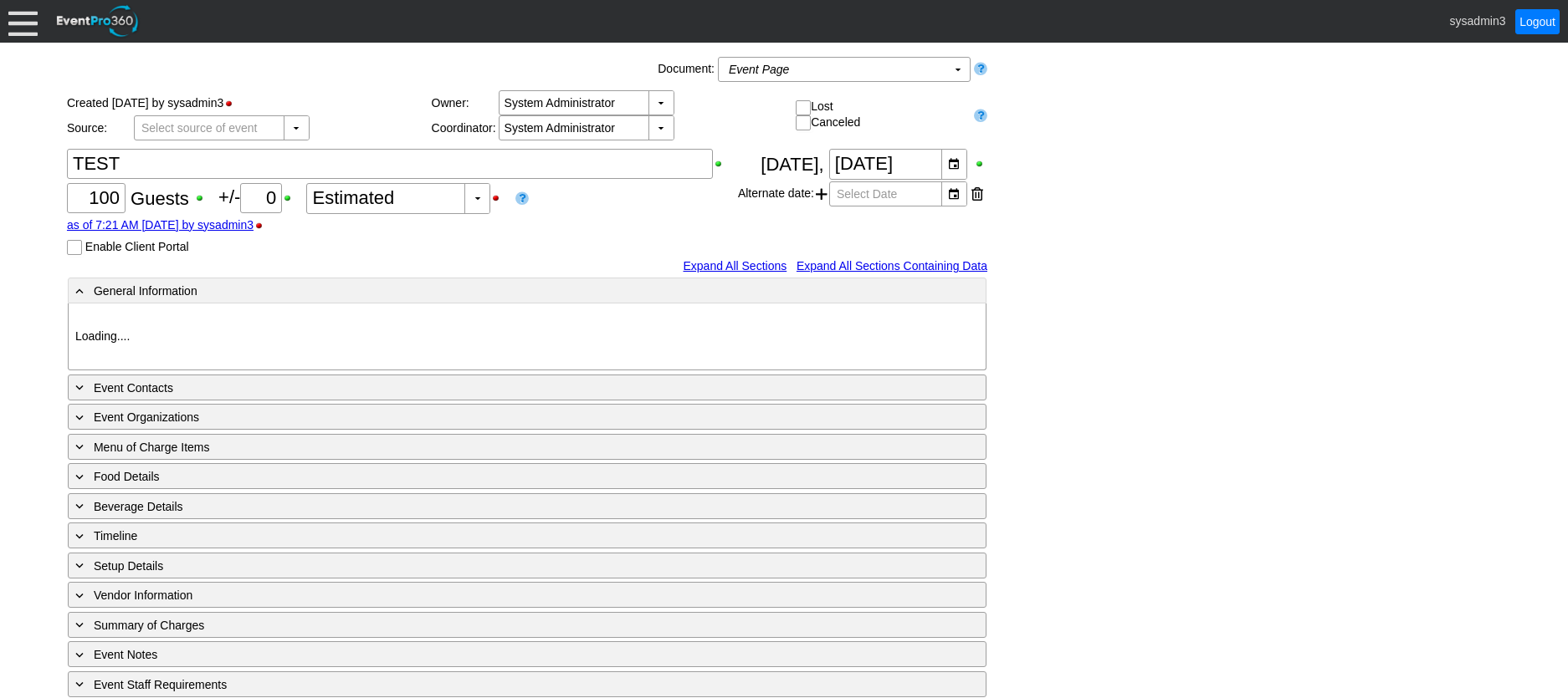
type input "Demo Venue 1"
type input "Fundraiser"
type input "1199019"
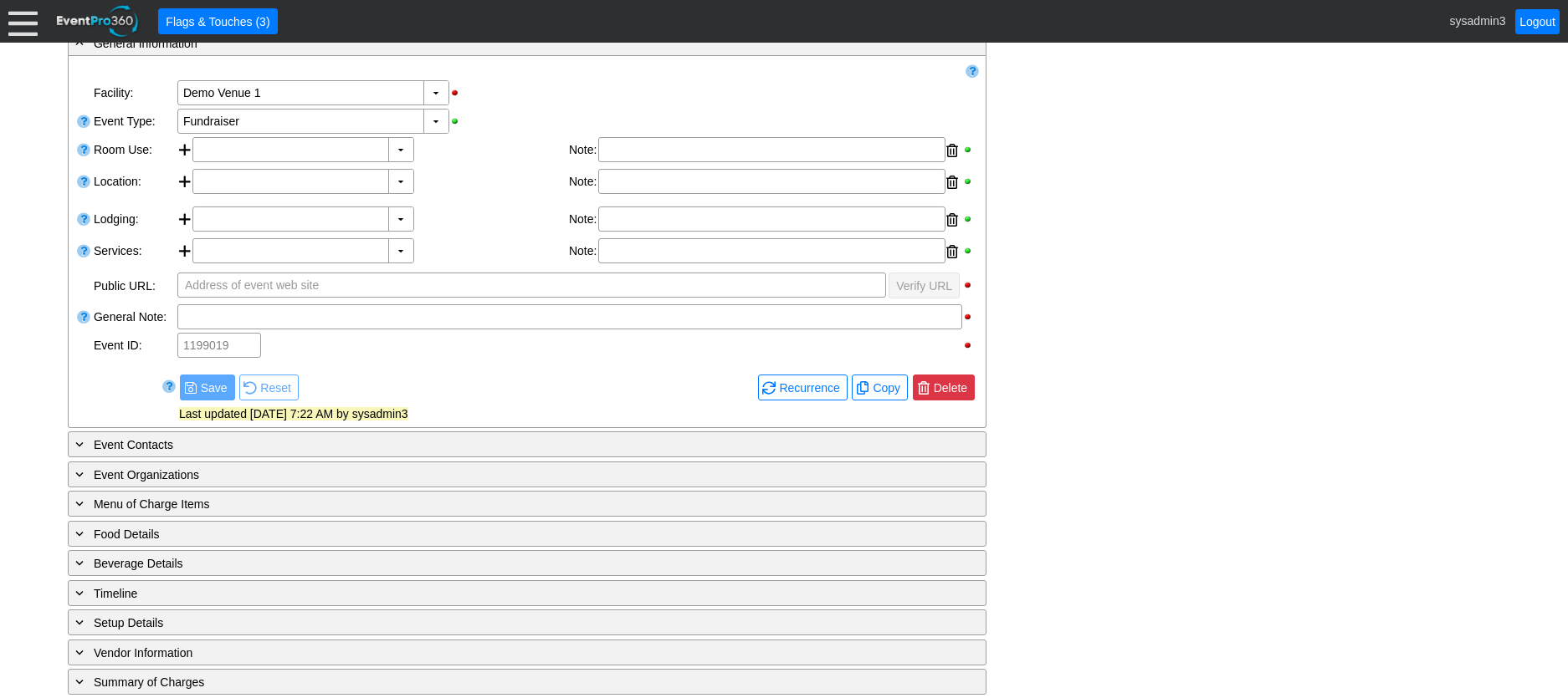
click at [958, 392] on span "Delete" at bounding box center [950, 388] width 40 height 17
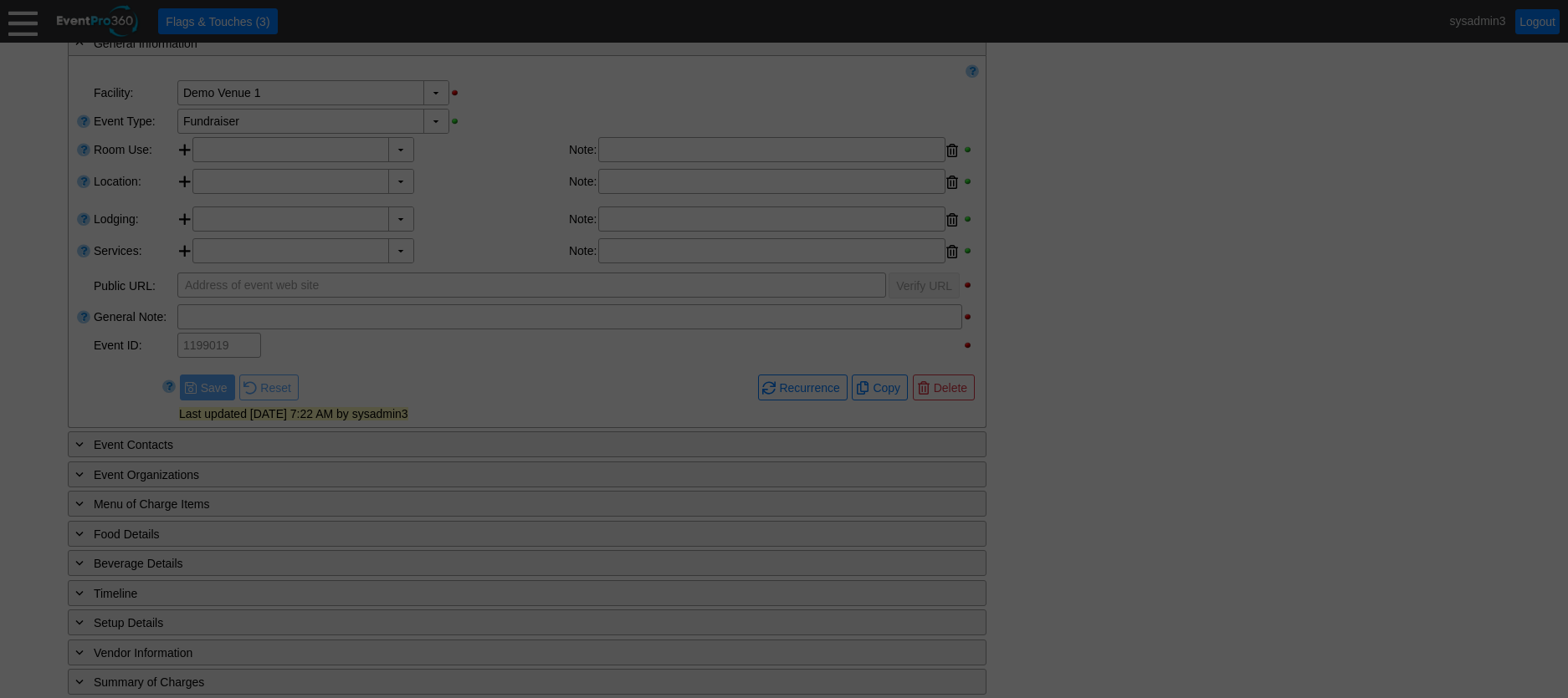
scroll to position [291, 0]
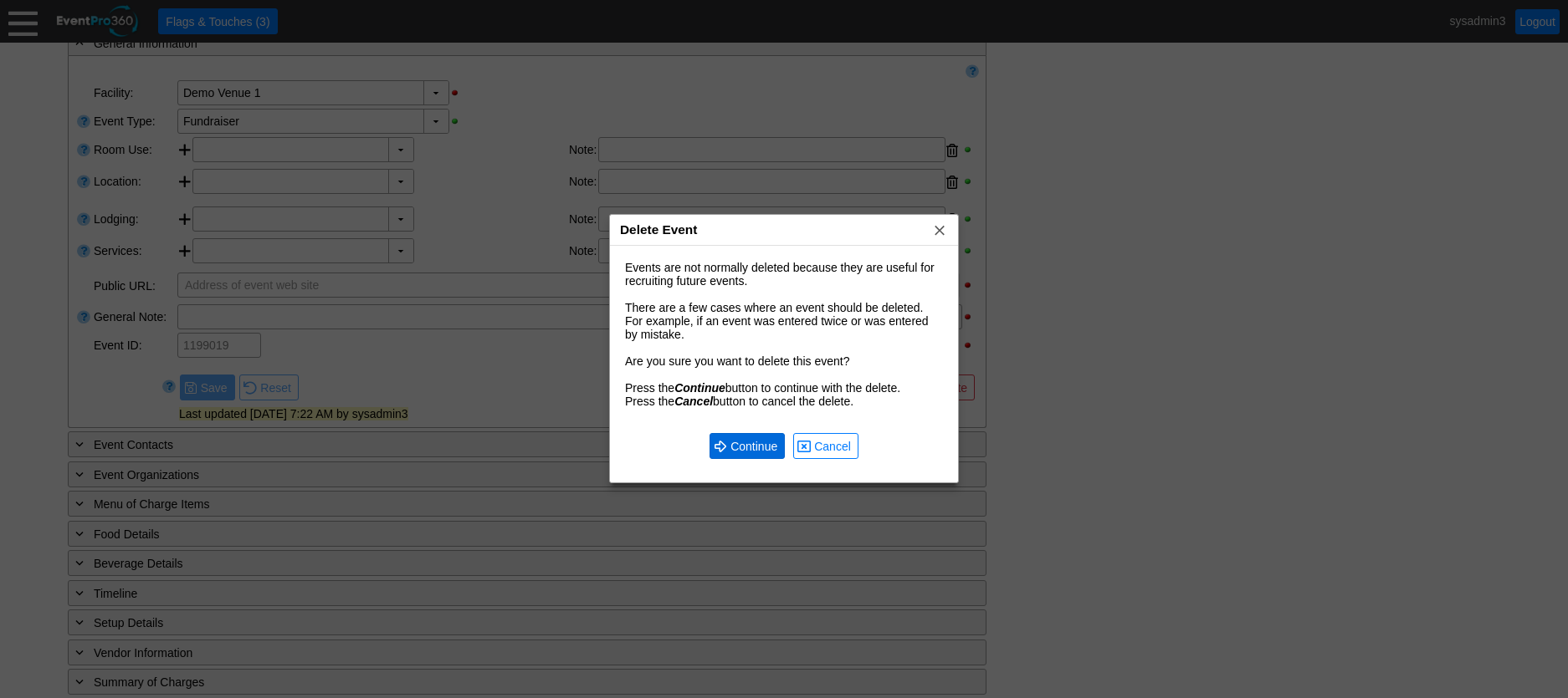
click at [763, 441] on span "Continue" at bounding box center [753, 446] width 53 height 17
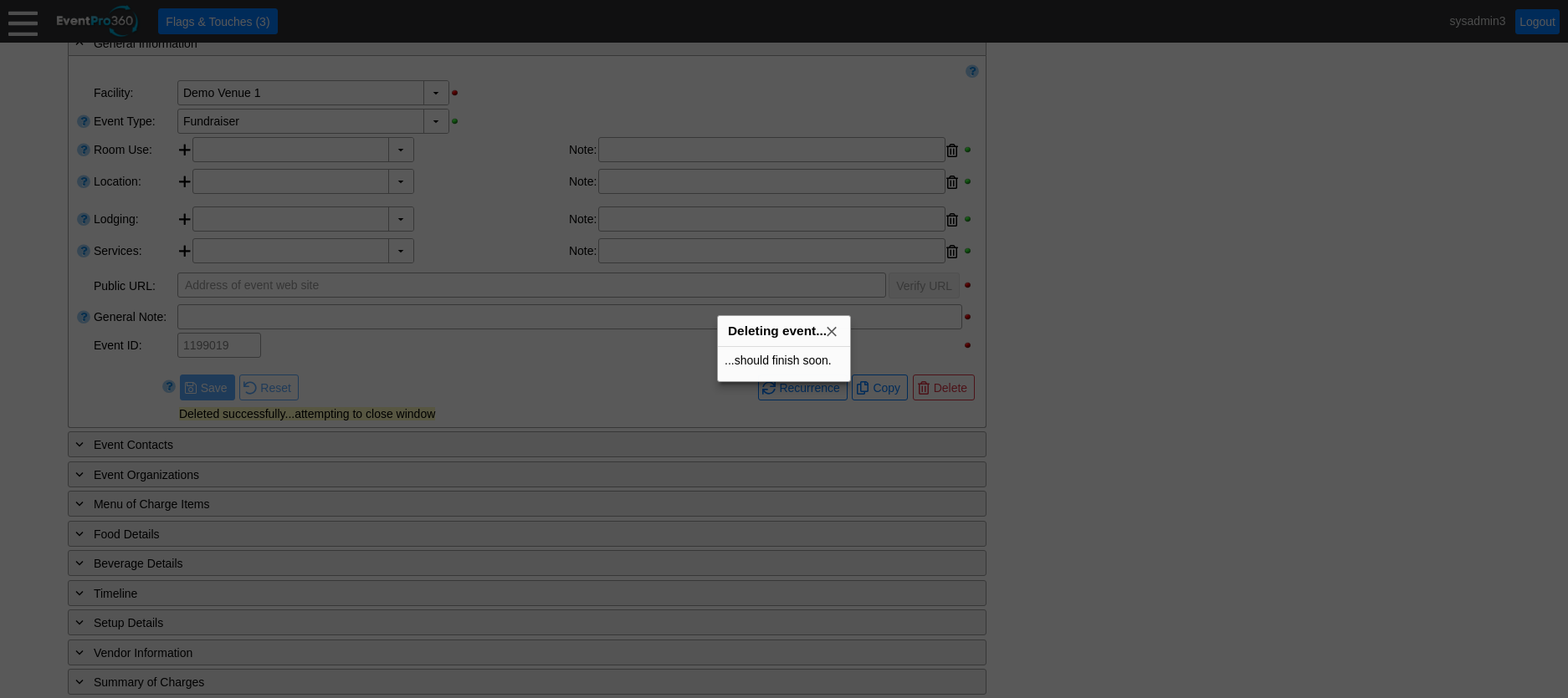
scroll to position [0, 0]
